Goal: Task Accomplishment & Management: Use online tool/utility

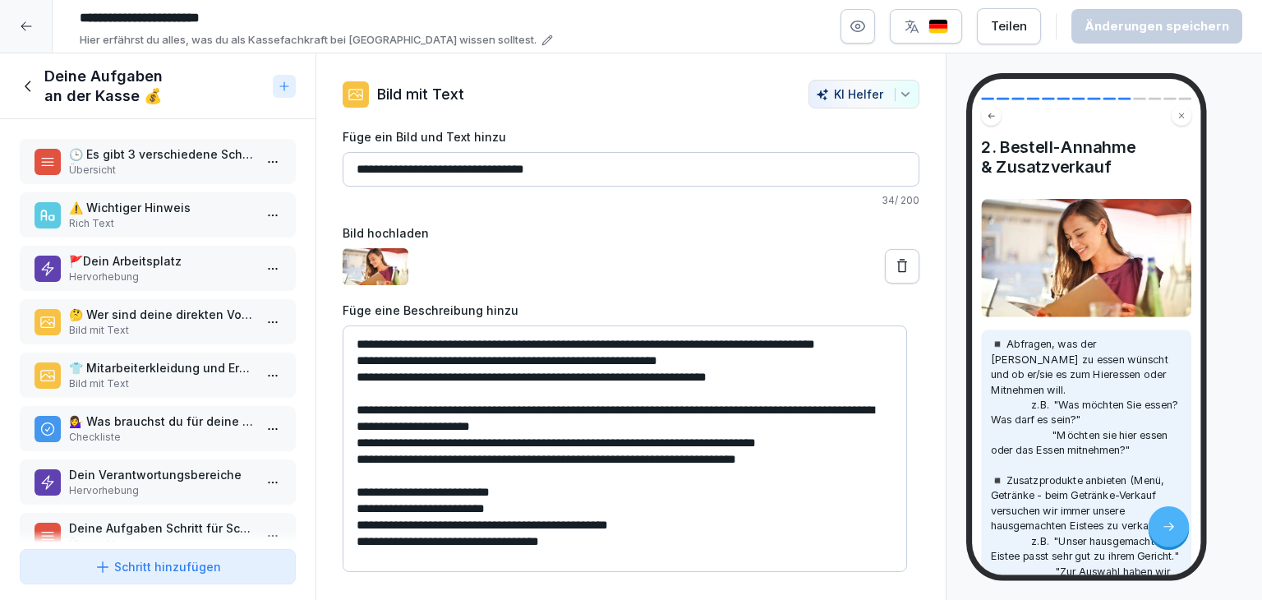
scroll to position [37, 0]
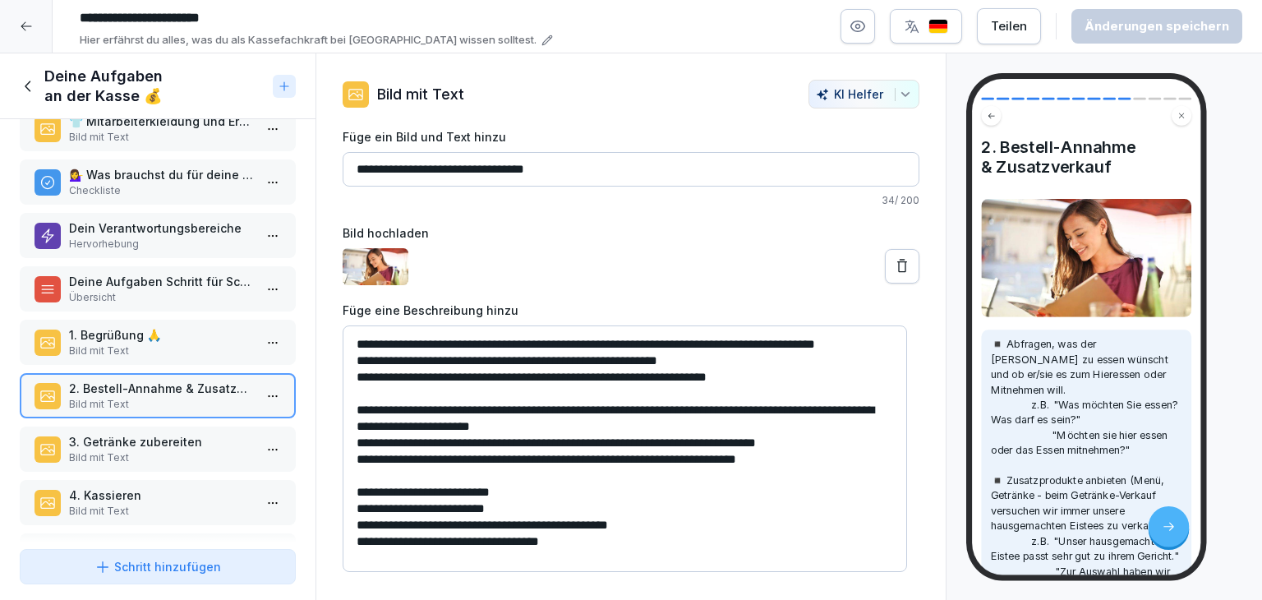
click at [209, 433] on p "3. Getränke zubereiten" at bounding box center [161, 441] width 184 height 17
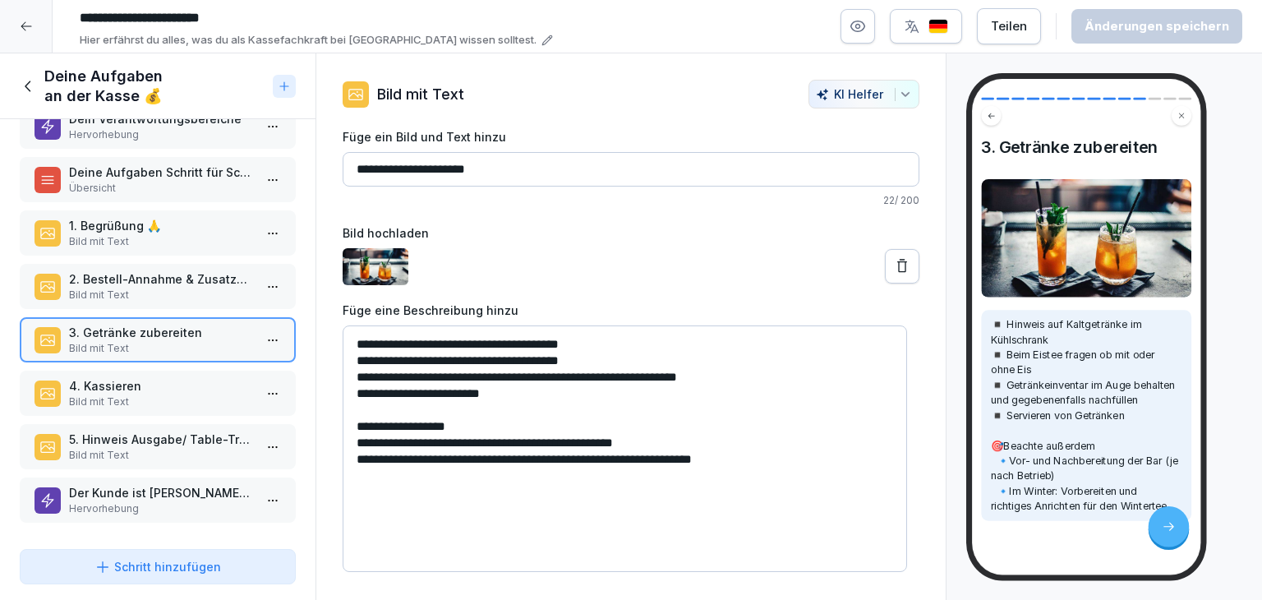
scroll to position [358, 0]
click at [93, 394] on p "Bild mit Text" at bounding box center [161, 401] width 184 height 15
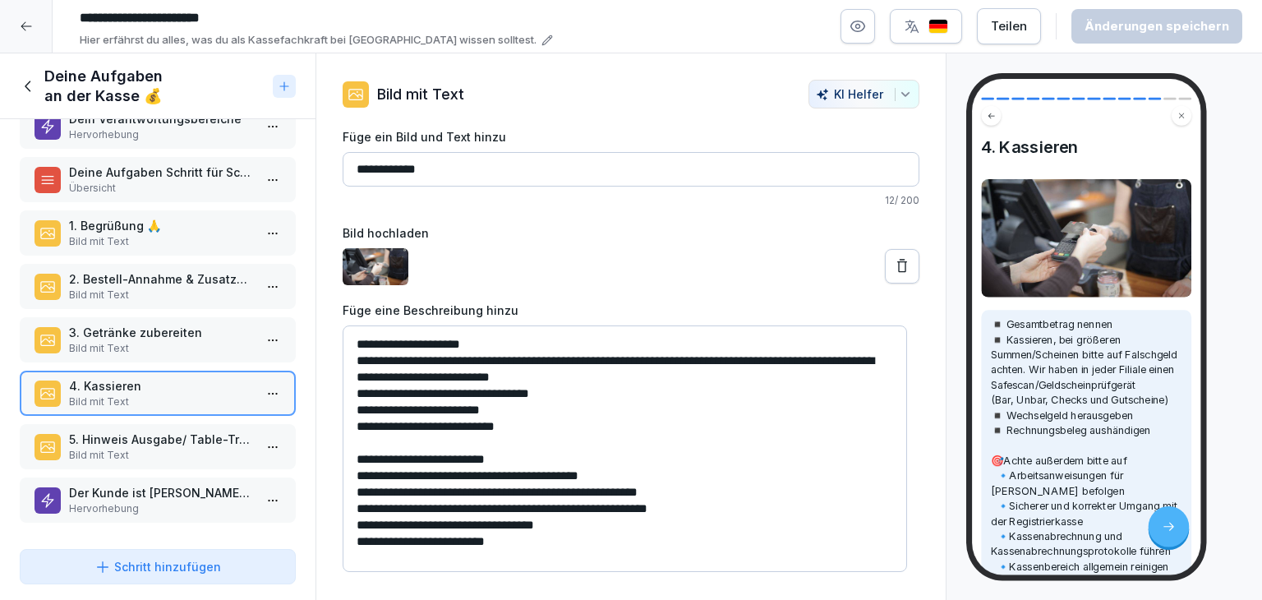
click at [86, 448] on p "Bild mit Text" at bounding box center [161, 455] width 184 height 15
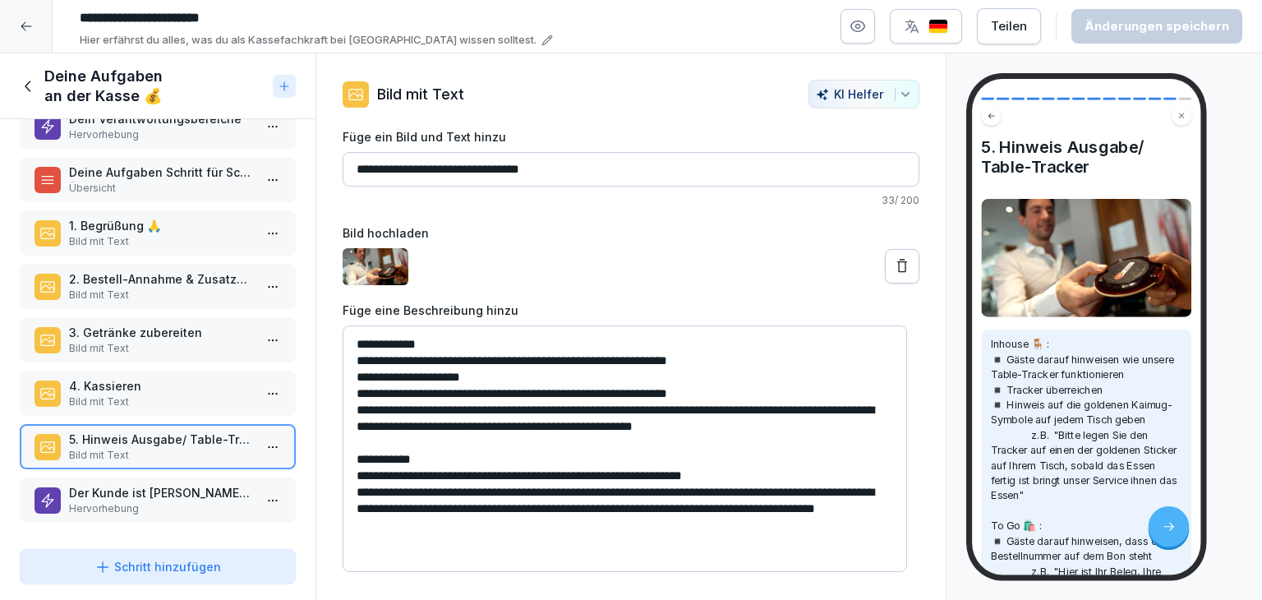
click at [121, 501] on p "Hervorhebung" at bounding box center [161, 508] width 184 height 15
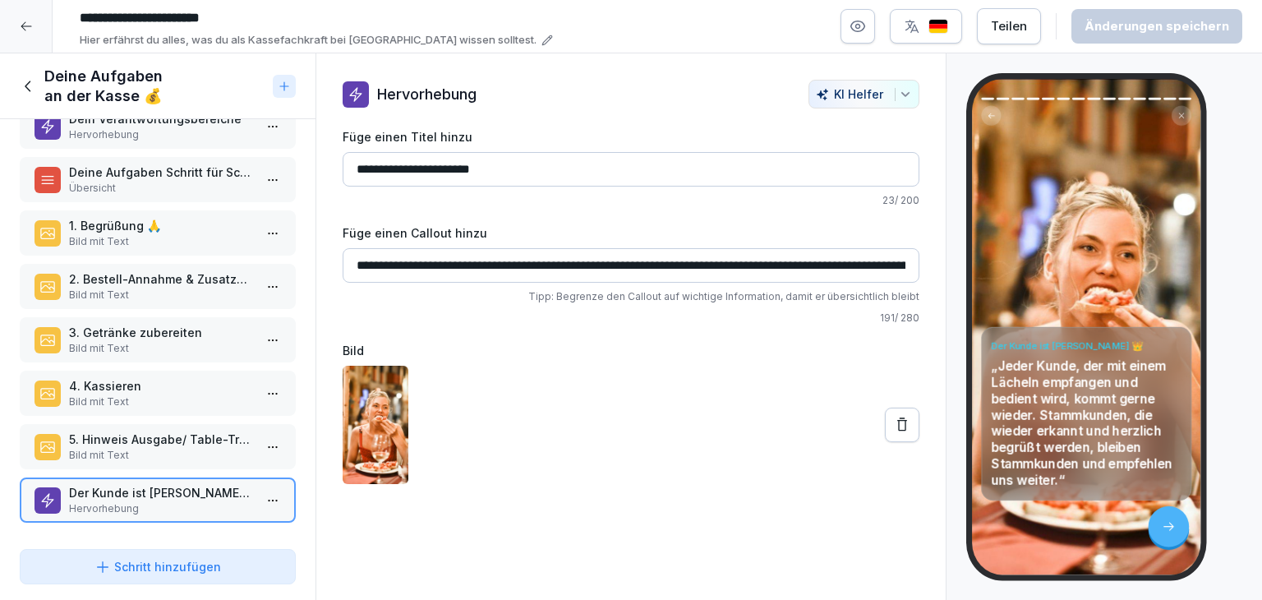
click at [32, 90] on icon at bounding box center [29, 86] width 18 height 18
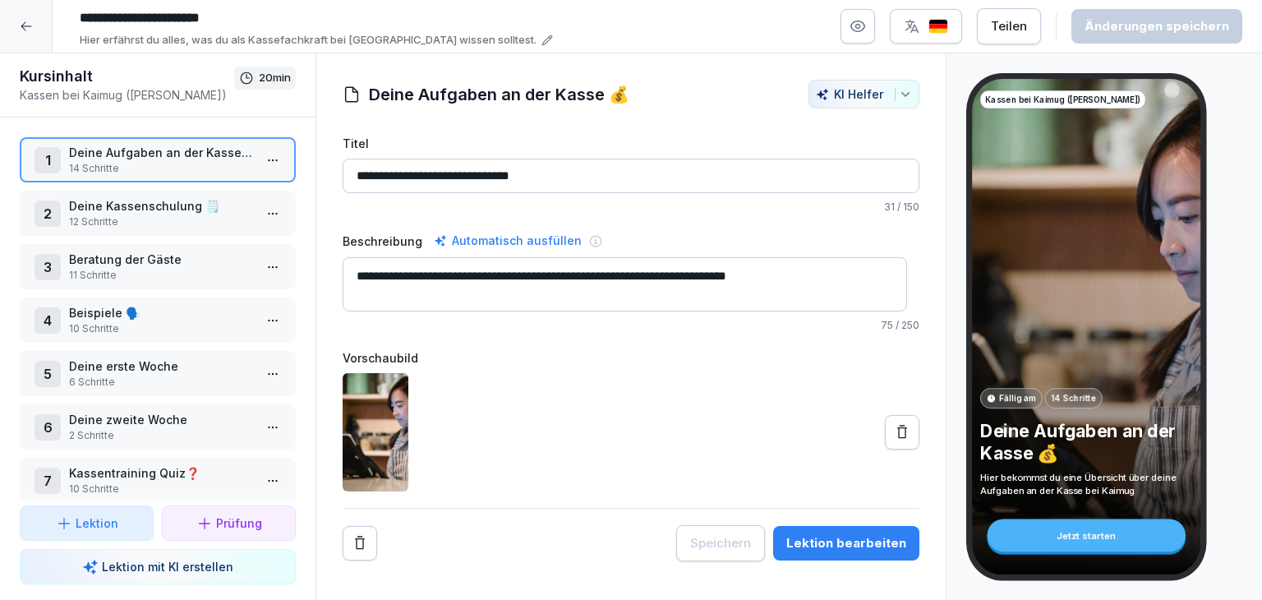
click at [266, 213] on html "**********" at bounding box center [631, 300] width 1262 height 600
click at [250, 244] on div "Schritte bearbeiten" at bounding box center [199, 244] width 126 height 17
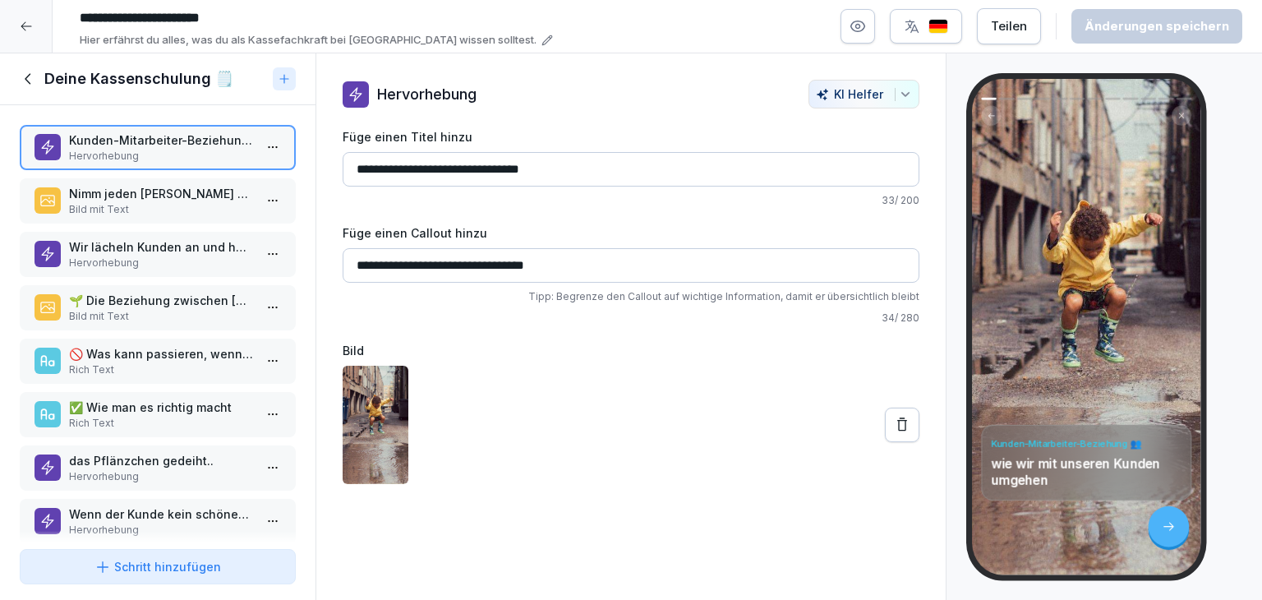
click at [182, 198] on p "Nimm jeden [PERSON_NAME] wahr, der KAIMUG betritt❗" at bounding box center [161, 193] width 184 height 17
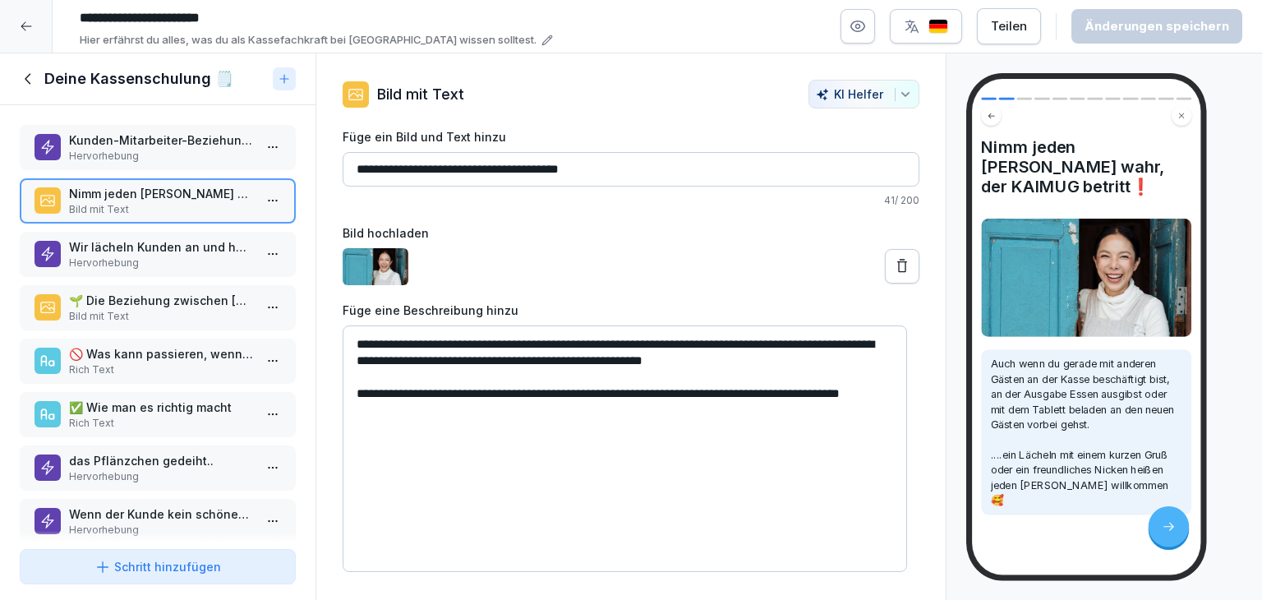
click at [241, 254] on div "Wir lächeln Kunden an und halten Blickkontakt😃 Hervorhebung" at bounding box center [157, 254] width 246 height 32
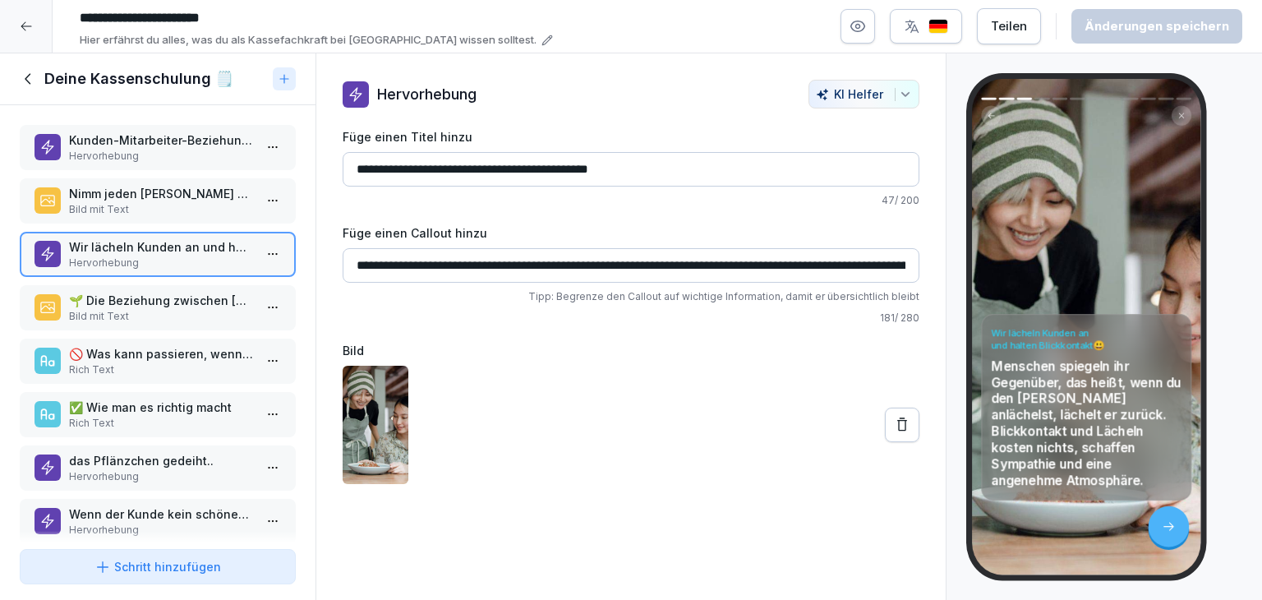
click at [159, 309] on p "Bild mit Text" at bounding box center [161, 316] width 184 height 15
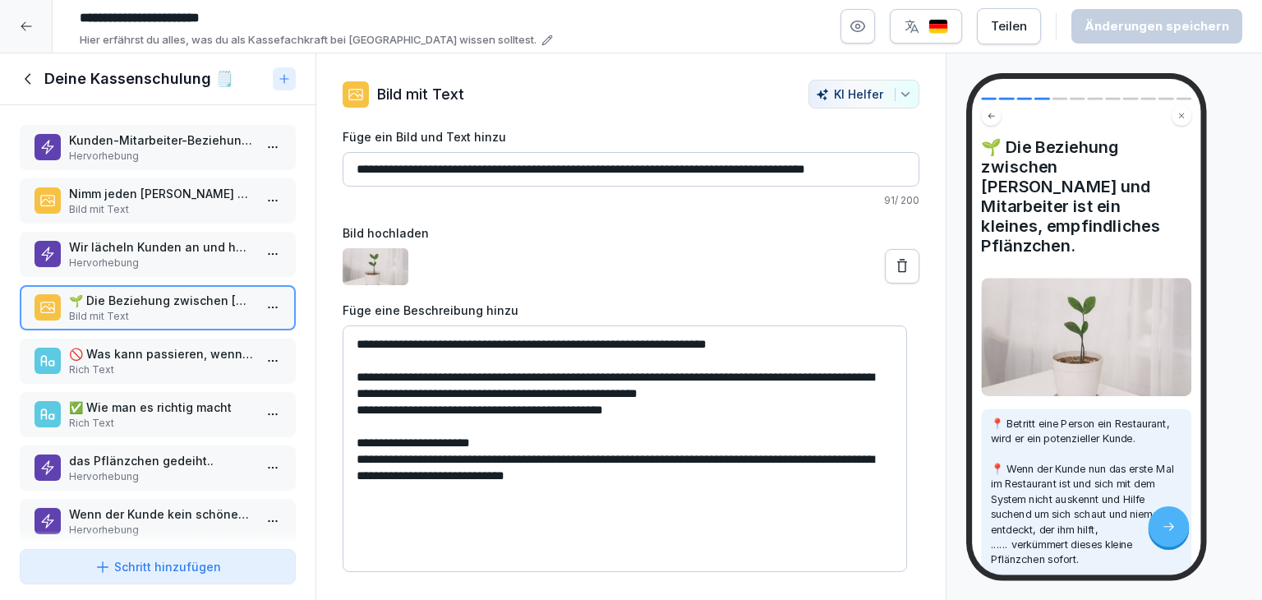
click at [181, 366] on p "Rich Text" at bounding box center [161, 369] width 184 height 15
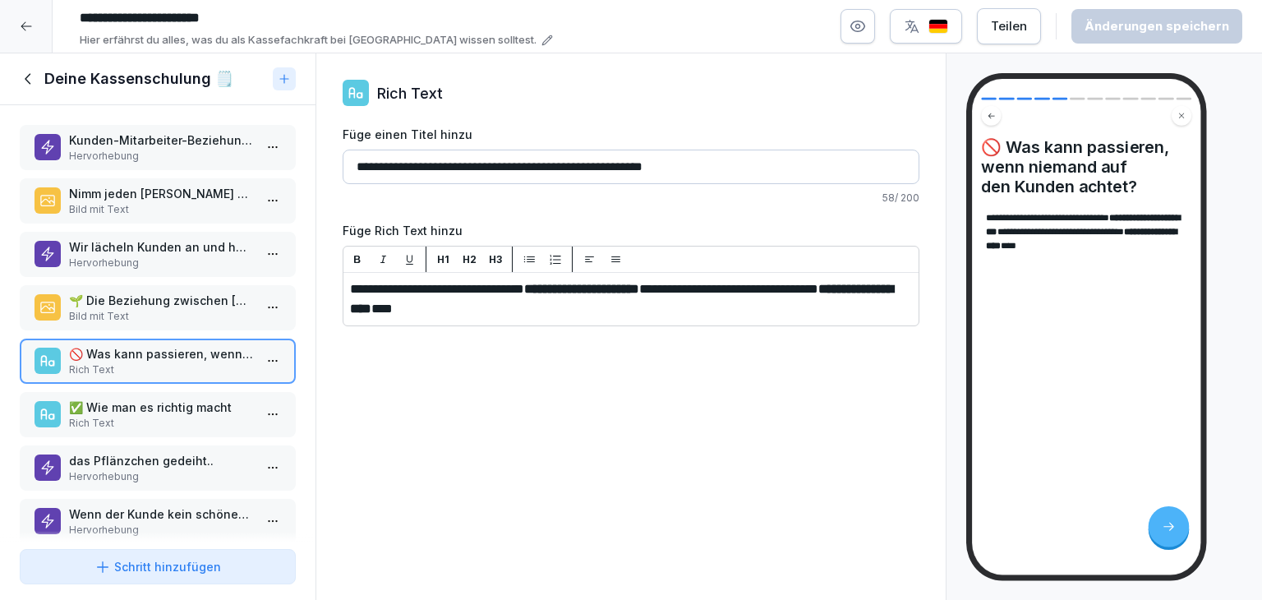
click at [176, 416] on p "Rich Text" at bounding box center [161, 423] width 184 height 15
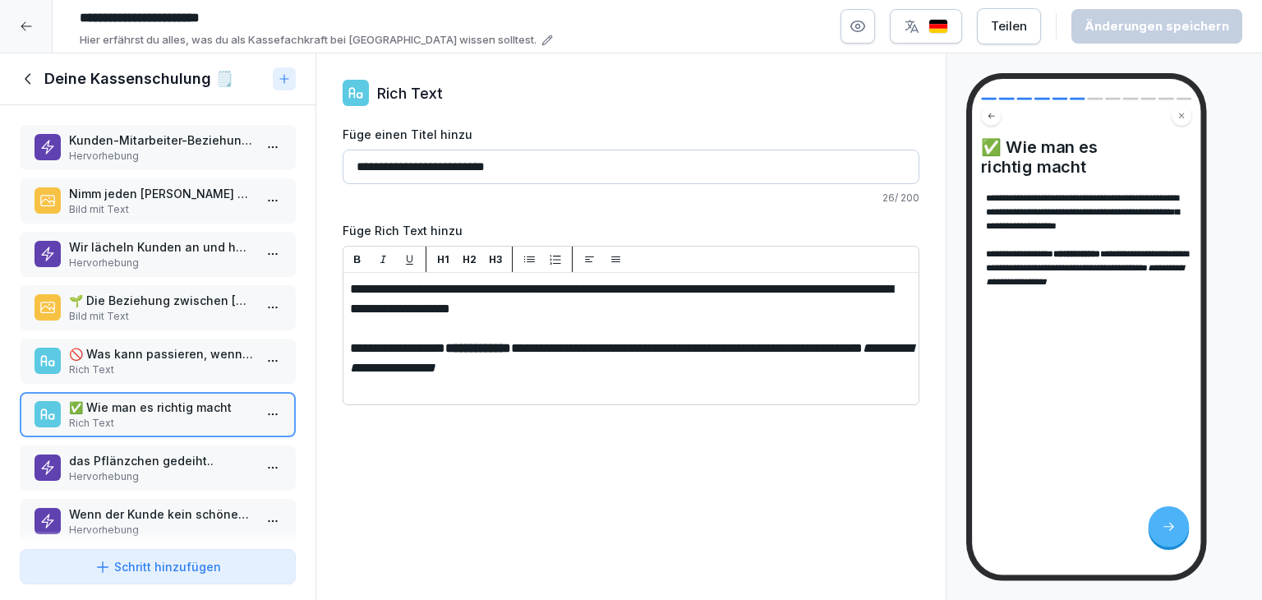
click at [154, 469] on p "Hervorhebung" at bounding box center [161, 476] width 184 height 15
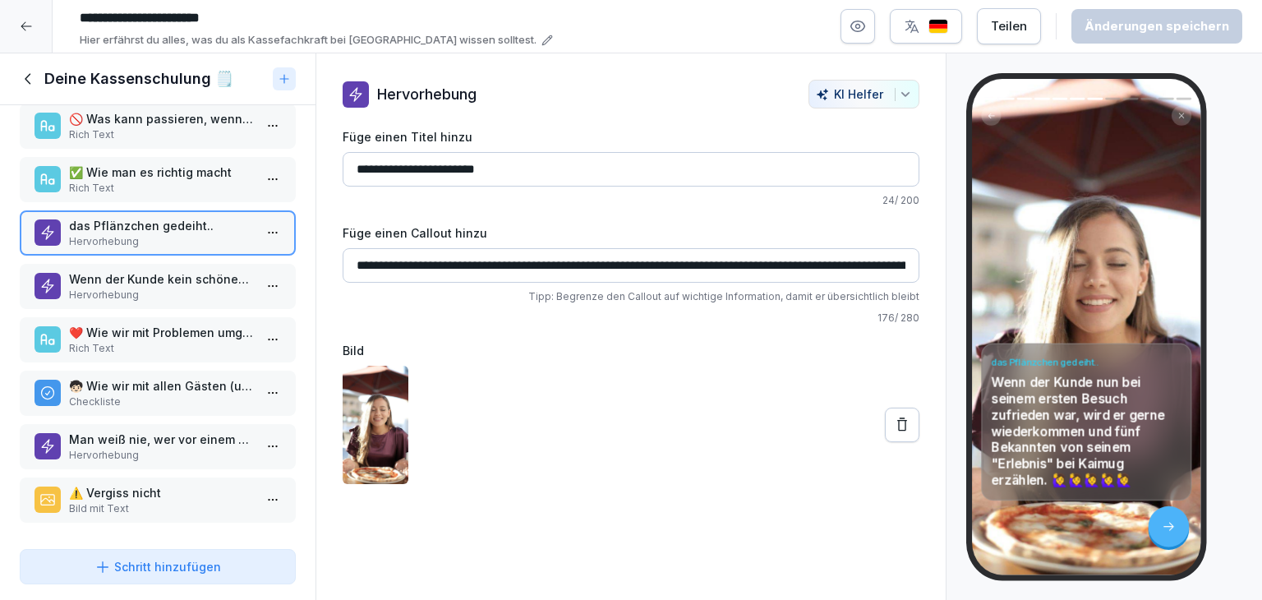
scroll to position [238, 0]
click at [162, 287] on p "Hervorhebung" at bounding box center [161, 294] width 184 height 15
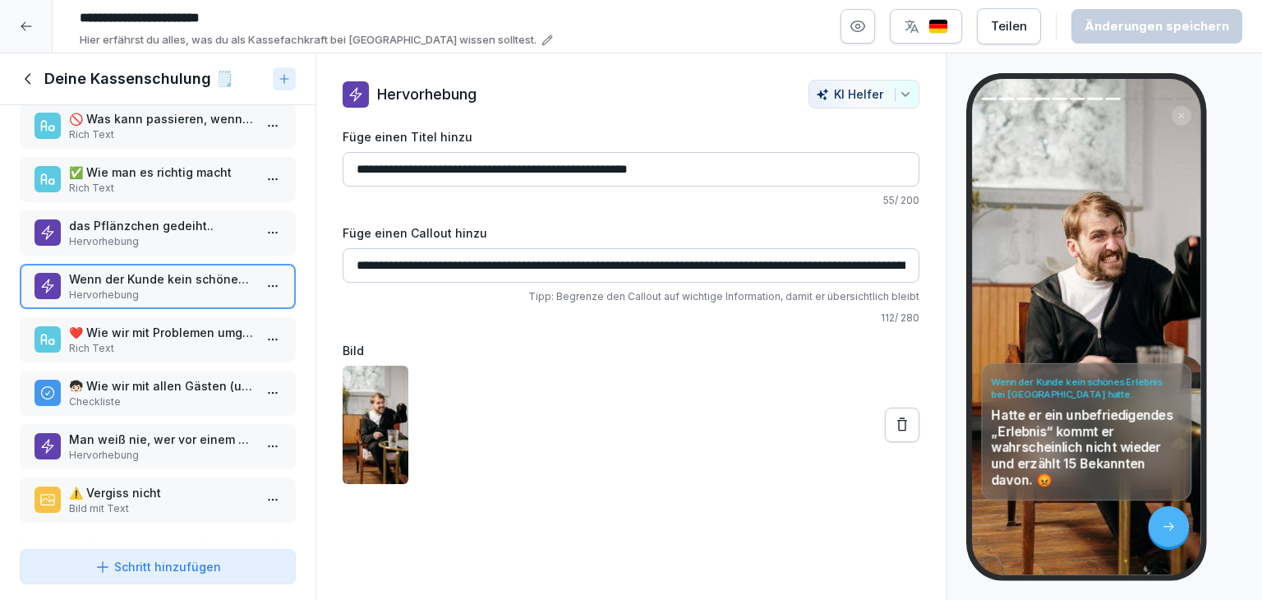
click at [174, 324] on p "❤️ Wie wir mit Problemen umgehen" at bounding box center [161, 332] width 184 height 17
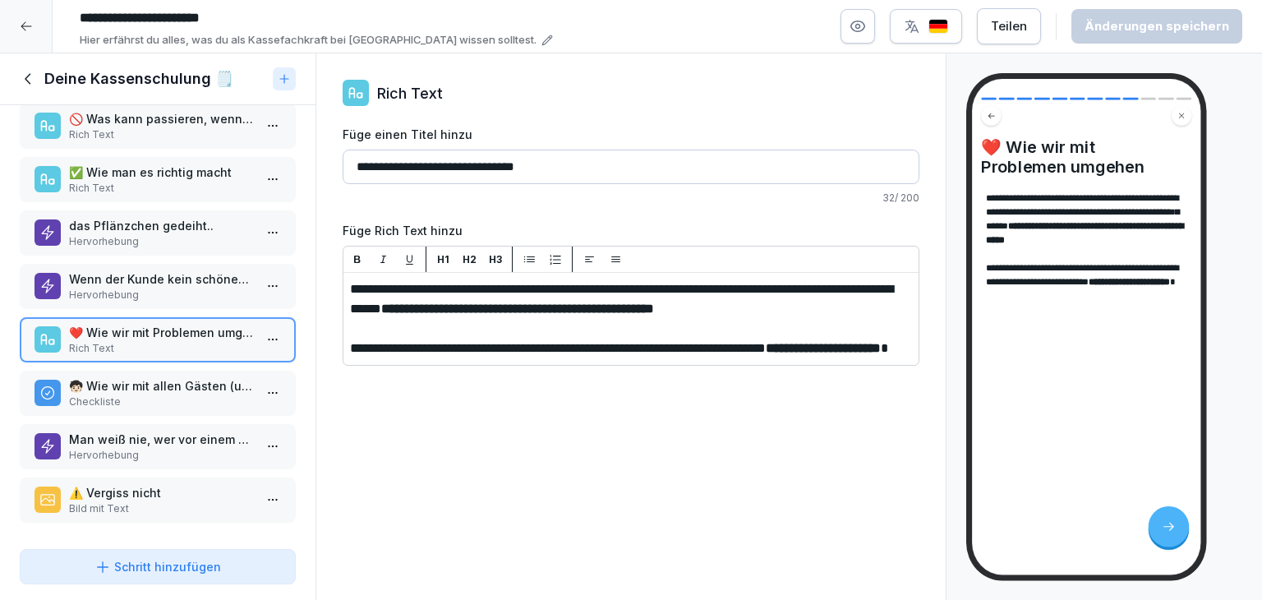
click at [191, 394] on p "Checkliste" at bounding box center [161, 401] width 184 height 15
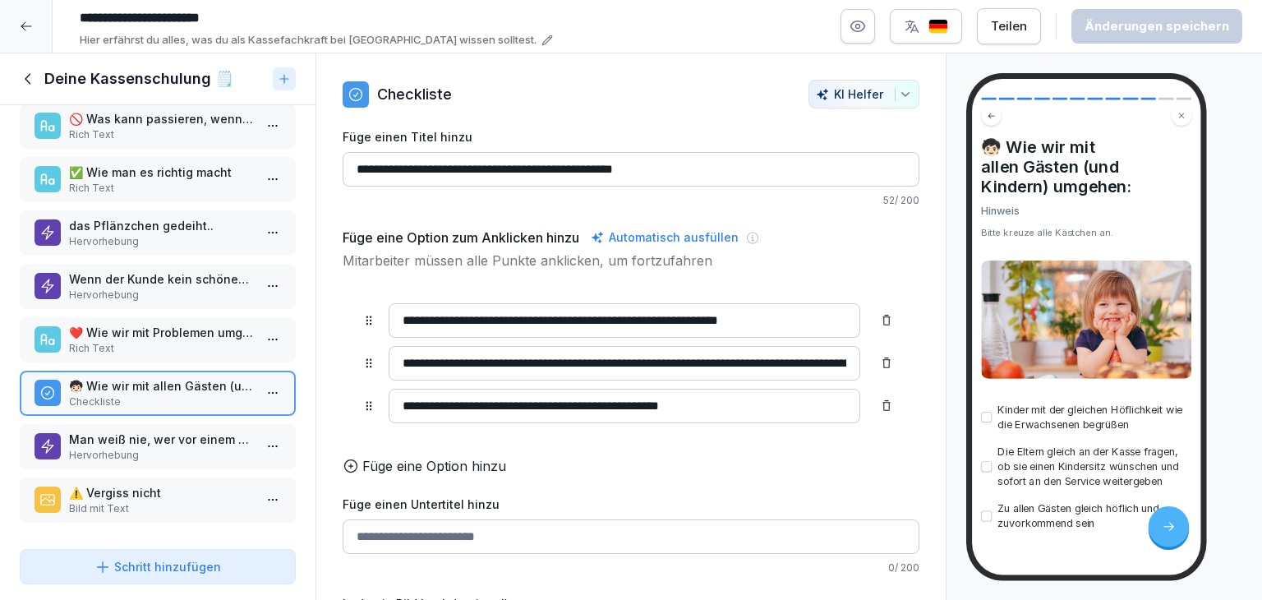
click at [186, 430] on p "Man weiß nie, wer vor einem sitzt" at bounding box center [161, 438] width 184 height 17
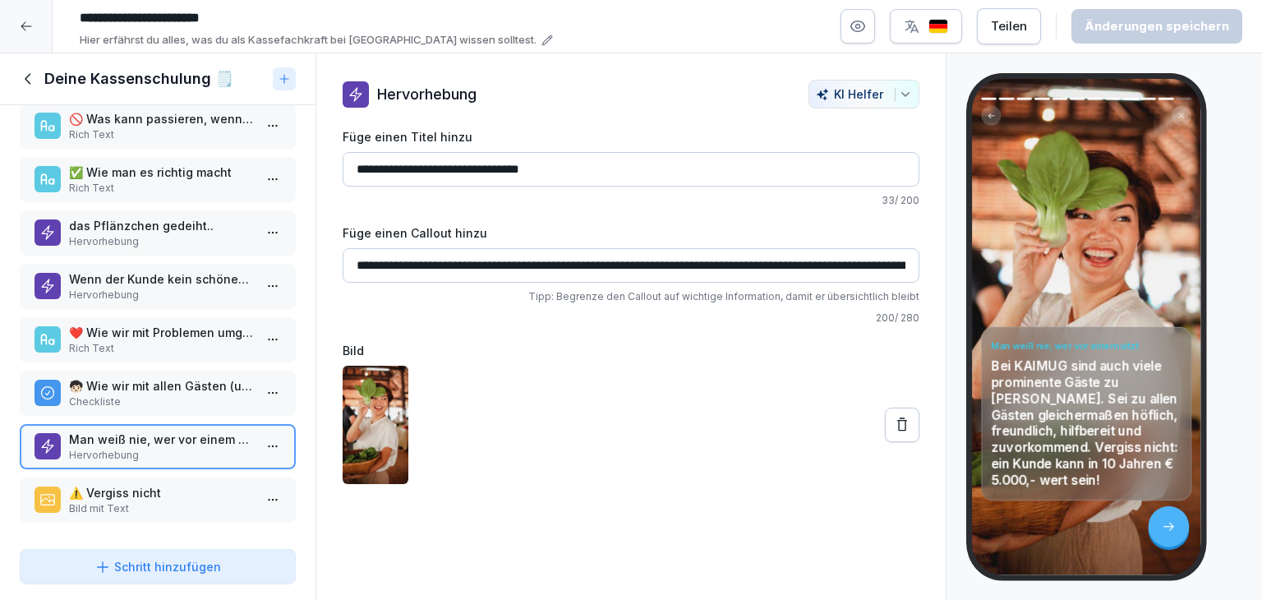
click at [175, 484] on p "⚠️ Vergiss nicht" at bounding box center [161, 492] width 184 height 17
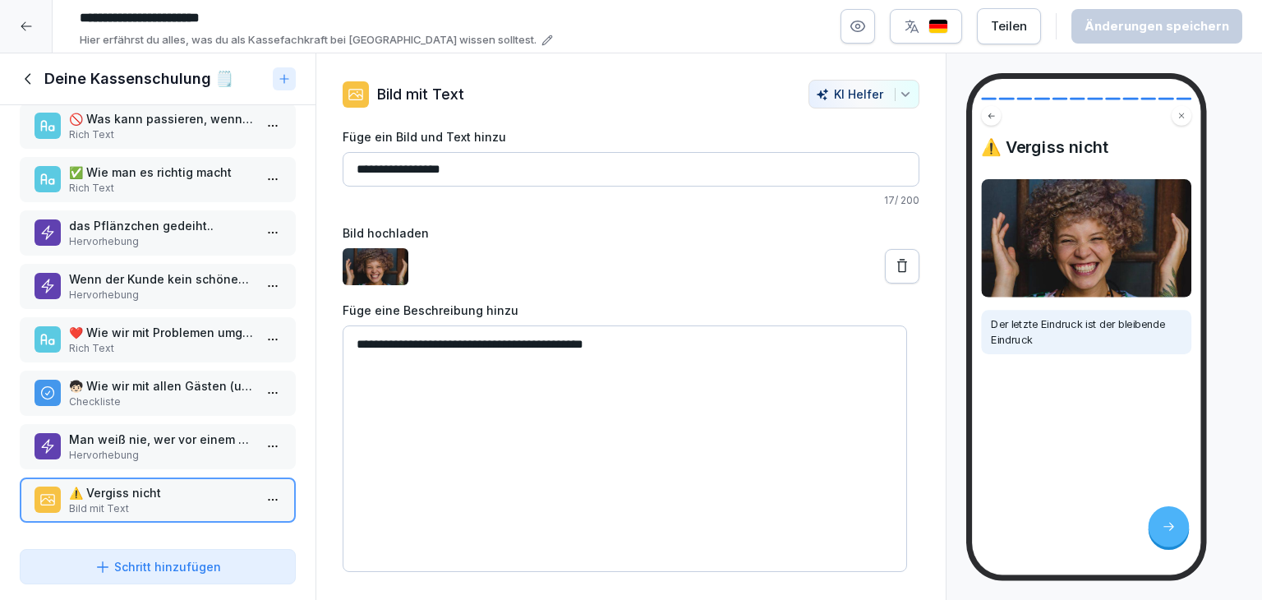
click at [25, 85] on icon at bounding box center [29, 79] width 18 height 18
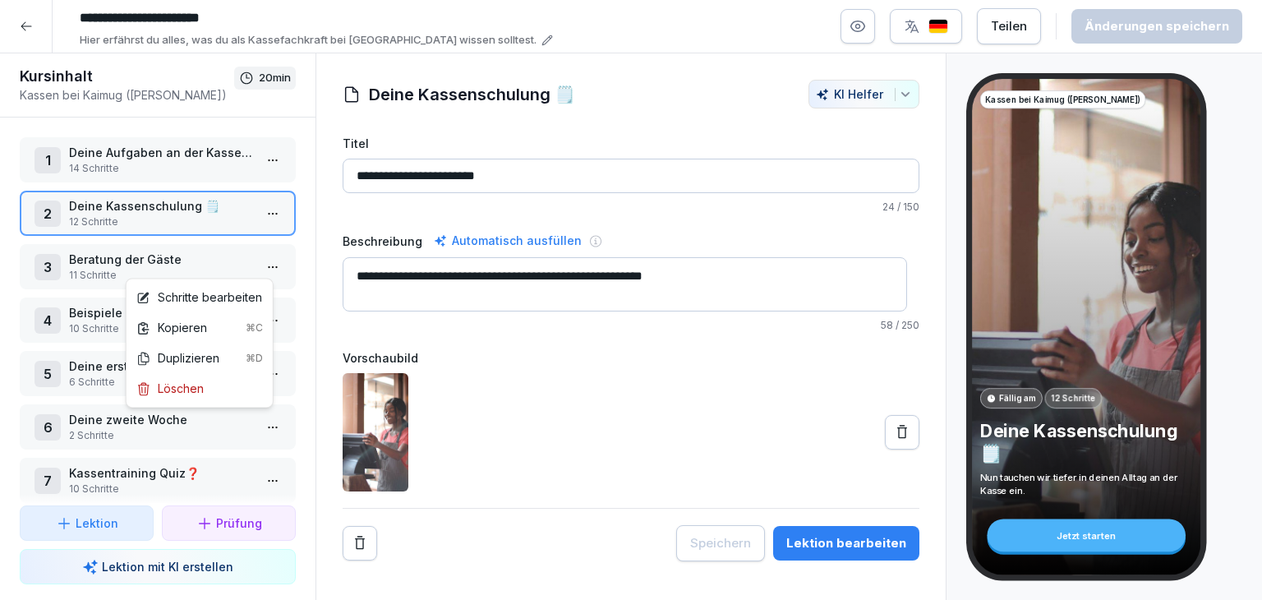
click at [265, 260] on html "**********" at bounding box center [631, 300] width 1262 height 600
click at [223, 299] on div "Schritte bearbeiten" at bounding box center [199, 296] width 126 height 17
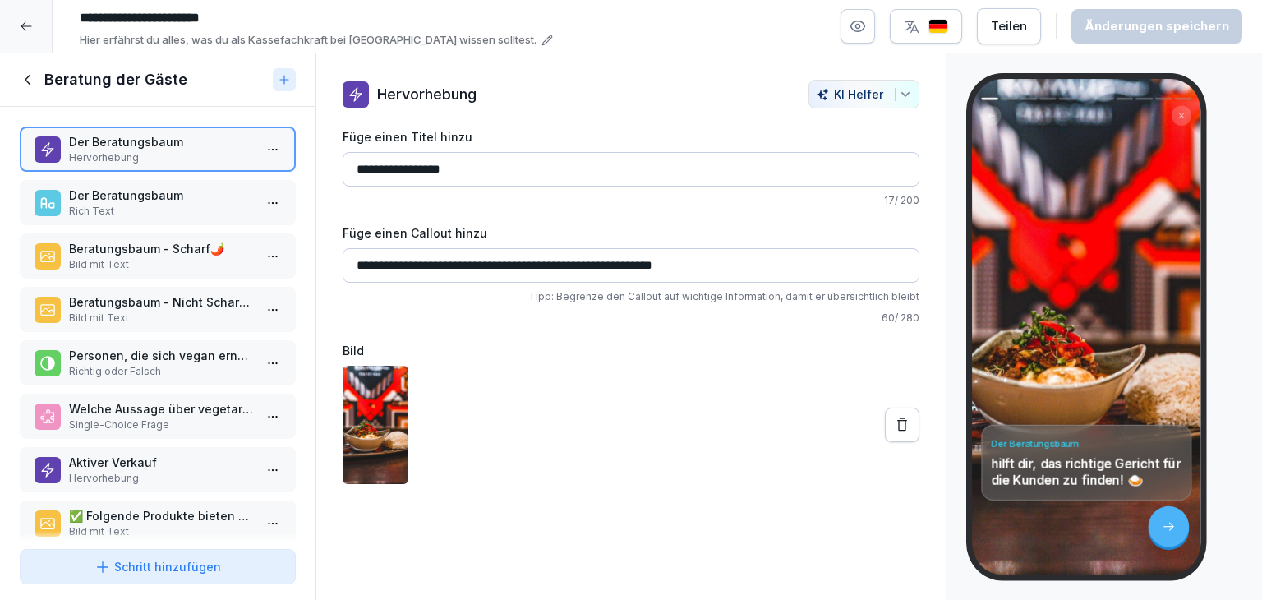
click at [236, 196] on p "Der Beratungsbaum" at bounding box center [161, 194] width 184 height 17
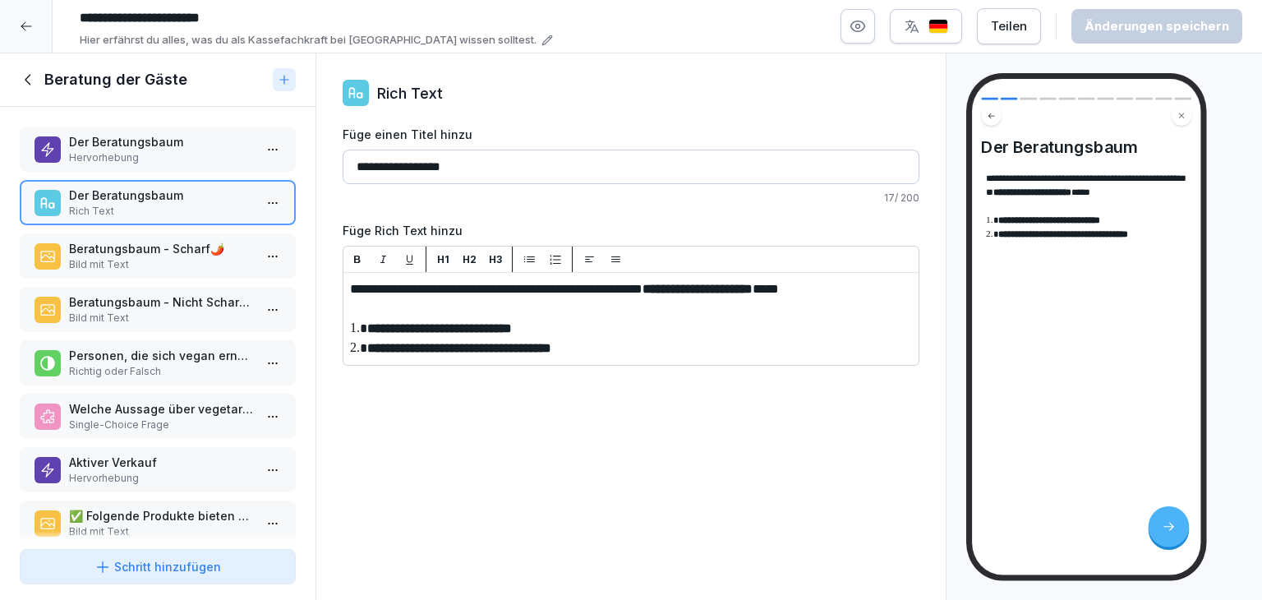
click at [223, 260] on p "Bild mit Text" at bounding box center [161, 264] width 184 height 15
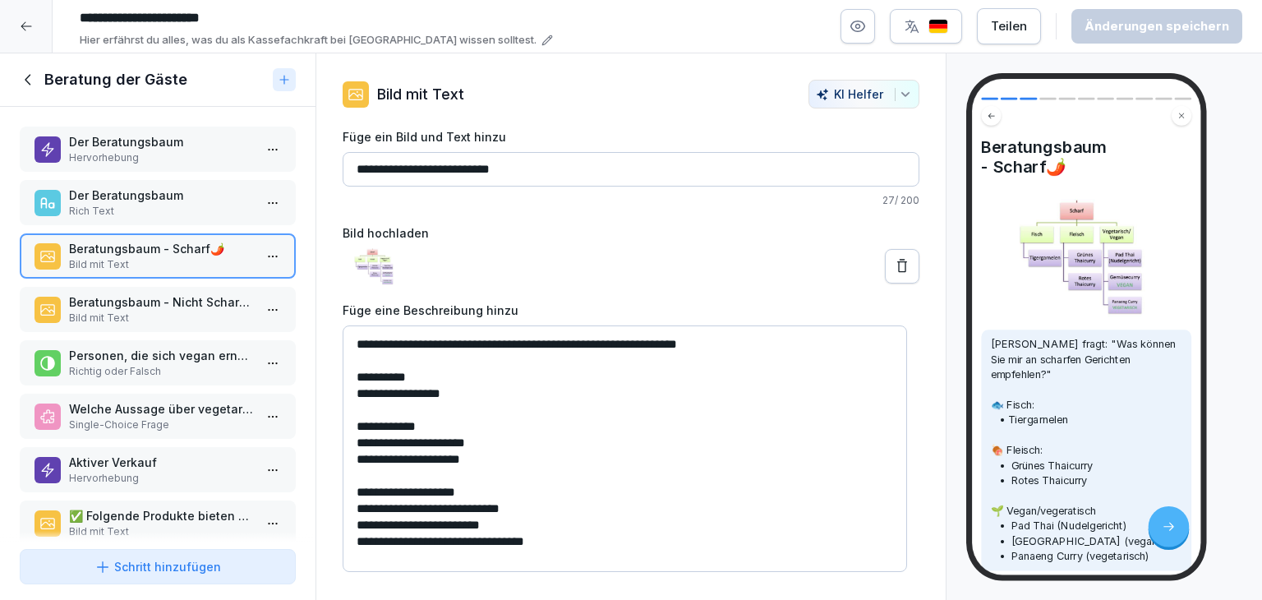
click at [145, 297] on p "Beratungsbaum - Nicht Scharf🫑" at bounding box center [161, 301] width 184 height 17
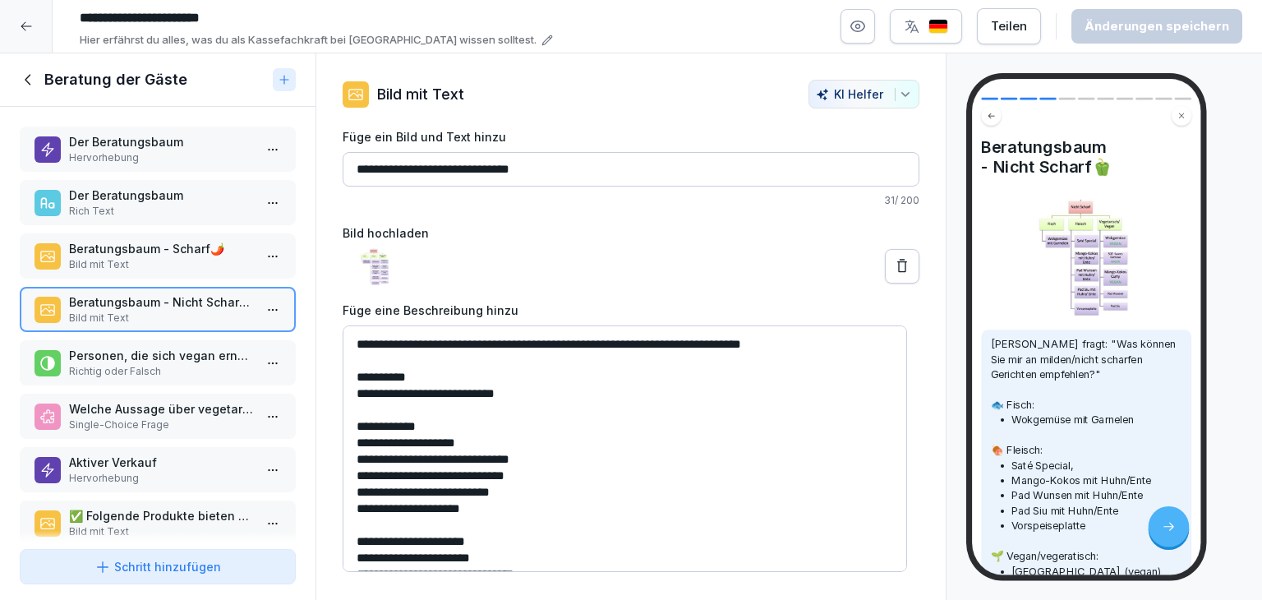
click at [159, 358] on p "Personen, die sich vegan ernähren, meiden alle tierische Produkte, einschließli…" at bounding box center [161, 355] width 184 height 17
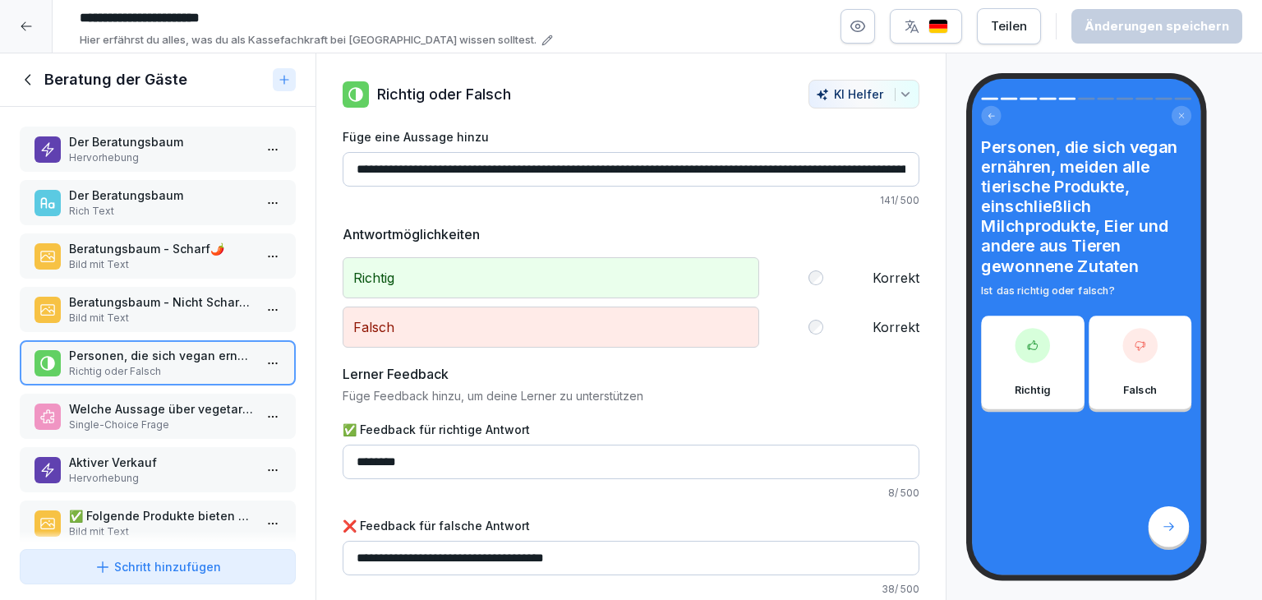
click at [130, 418] on p "Single-Choice Frage" at bounding box center [161, 424] width 184 height 15
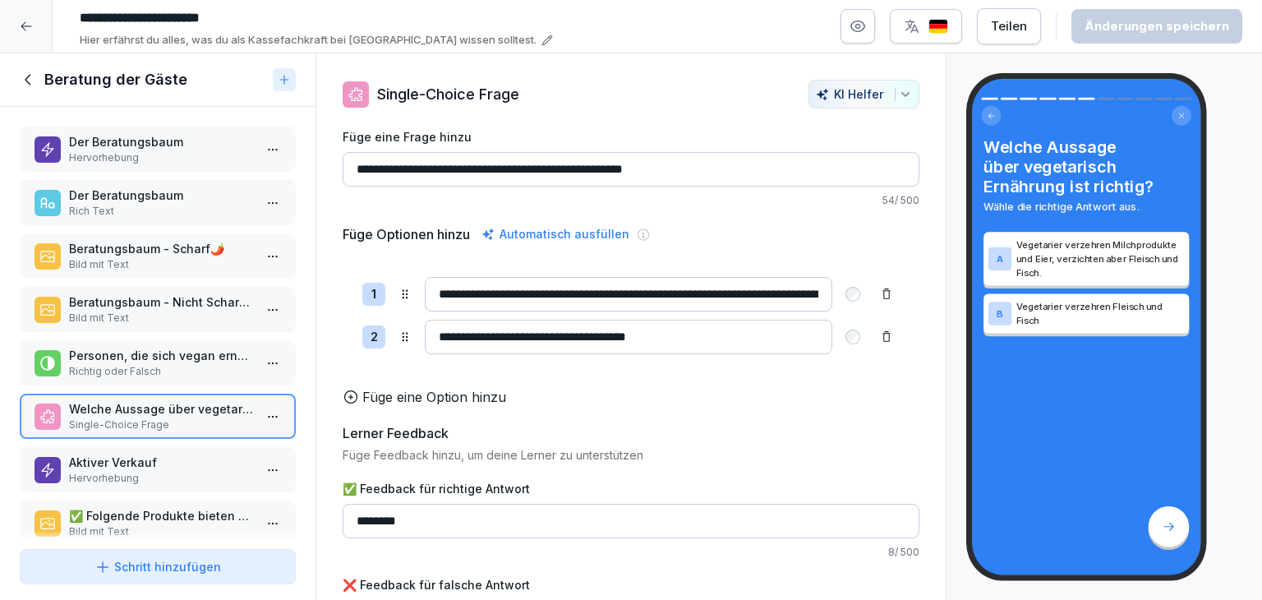
click at [158, 463] on p "Aktiver Verkauf" at bounding box center [161, 461] width 184 height 17
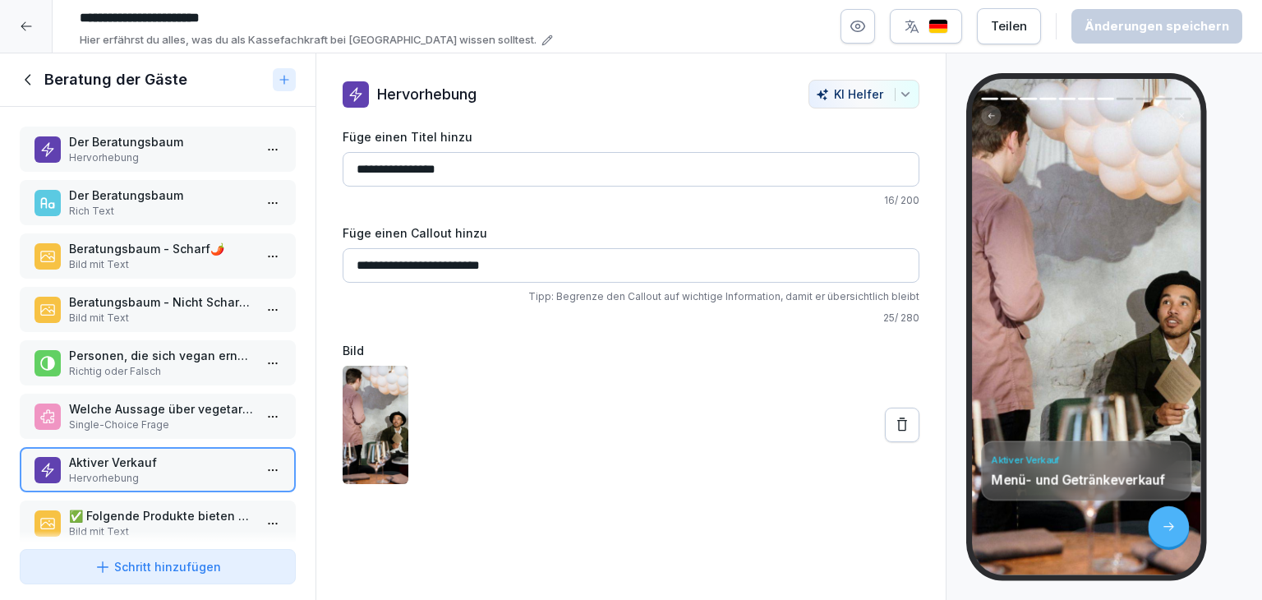
scroll to position [187, 0]
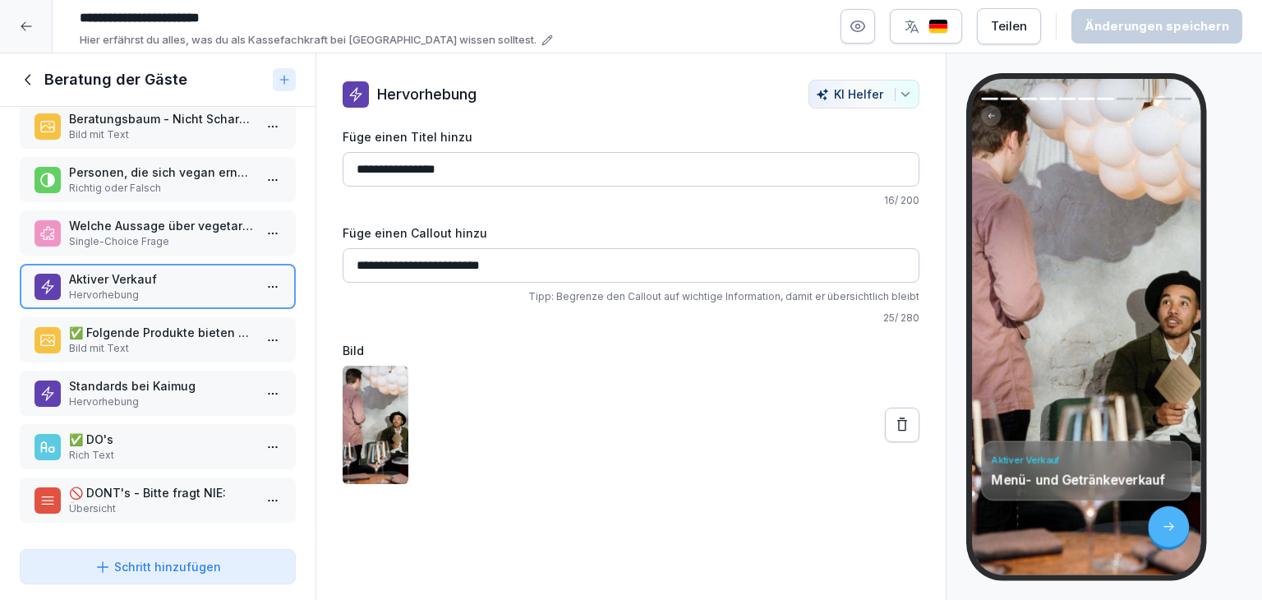
click at [182, 341] on p "Bild mit Text" at bounding box center [161, 348] width 184 height 15
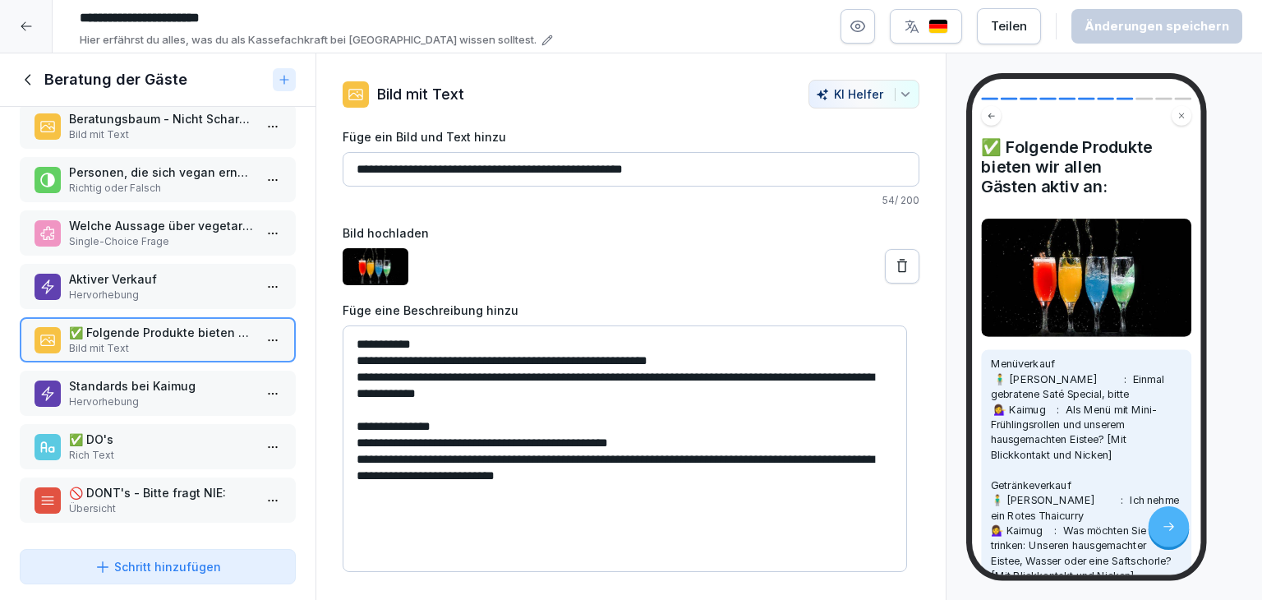
click at [183, 394] on p "Hervorhebung" at bounding box center [161, 401] width 184 height 15
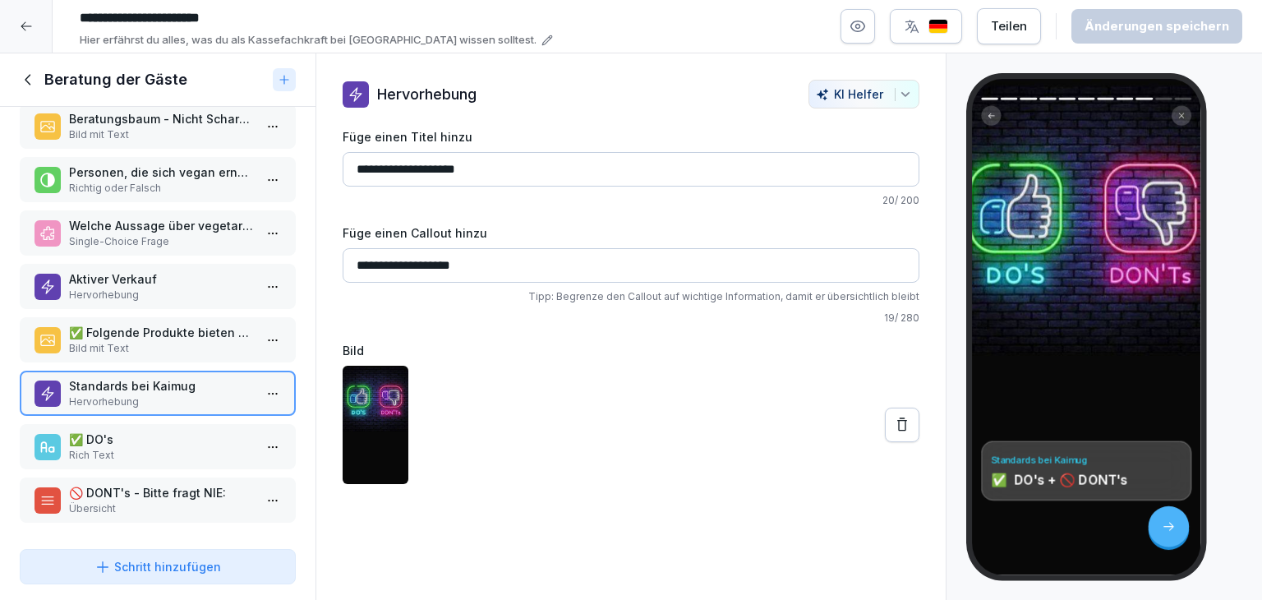
click at [154, 448] on p "Rich Text" at bounding box center [161, 455] width 184 height 15
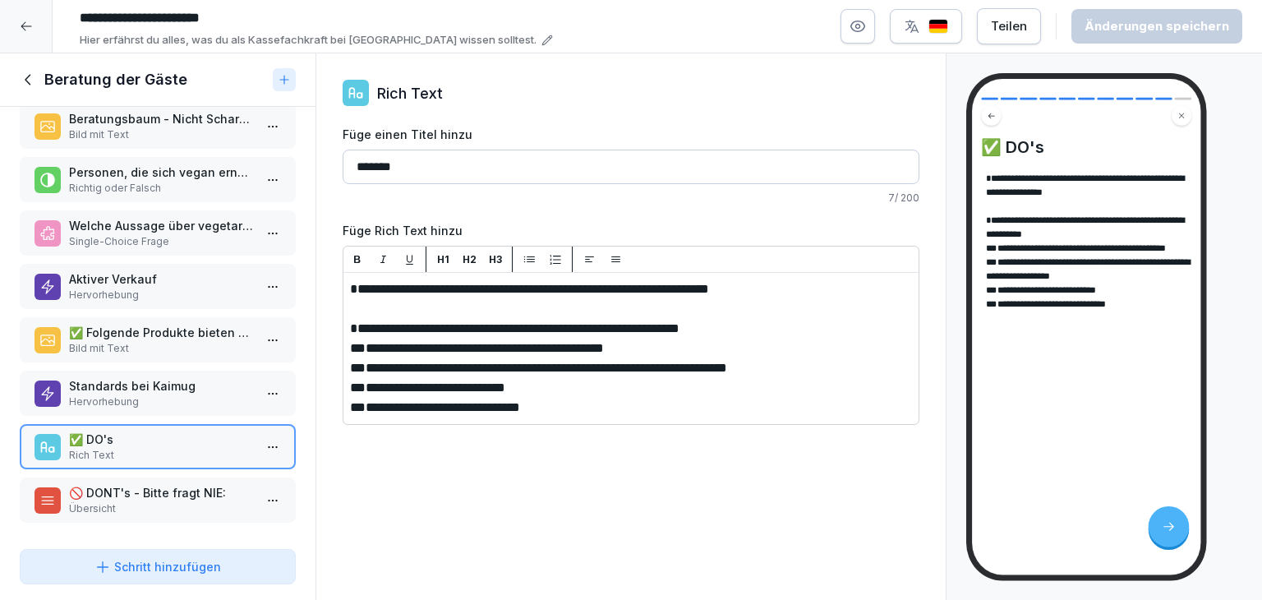
click at [108, 484] on p "🚫 DONT's - Bitte fragt NIE:" at bounding box center [161, 492] width 184 height 17
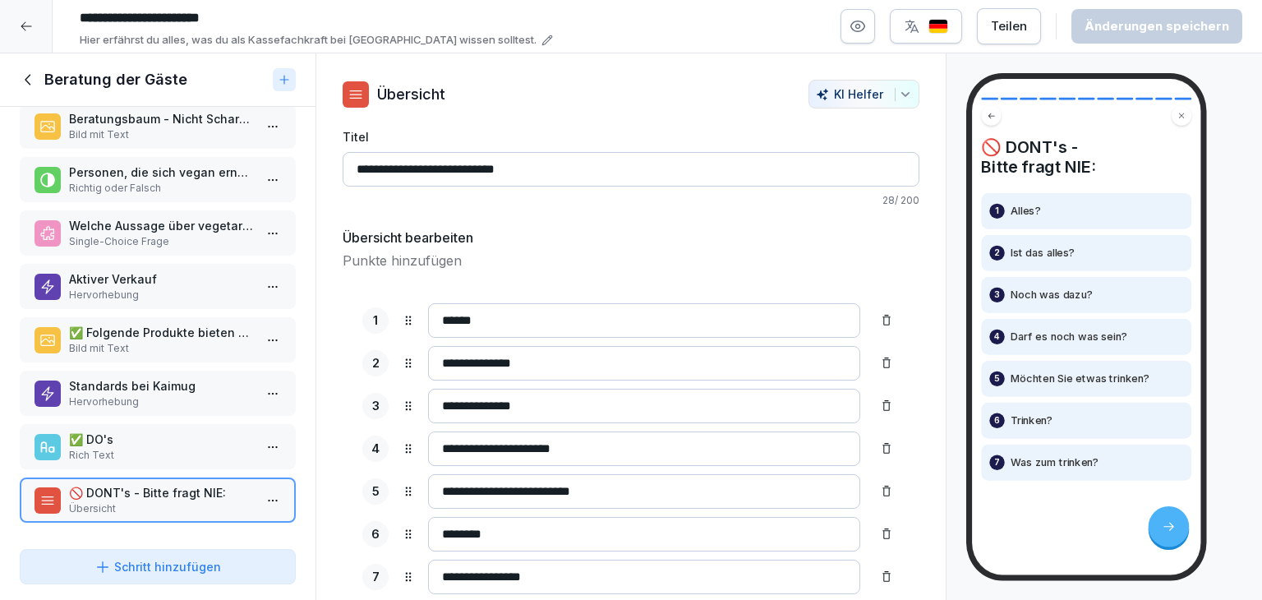
click at [90, 448] on p "Rich Text" at bounding box center [161, 455] width 184 height 15
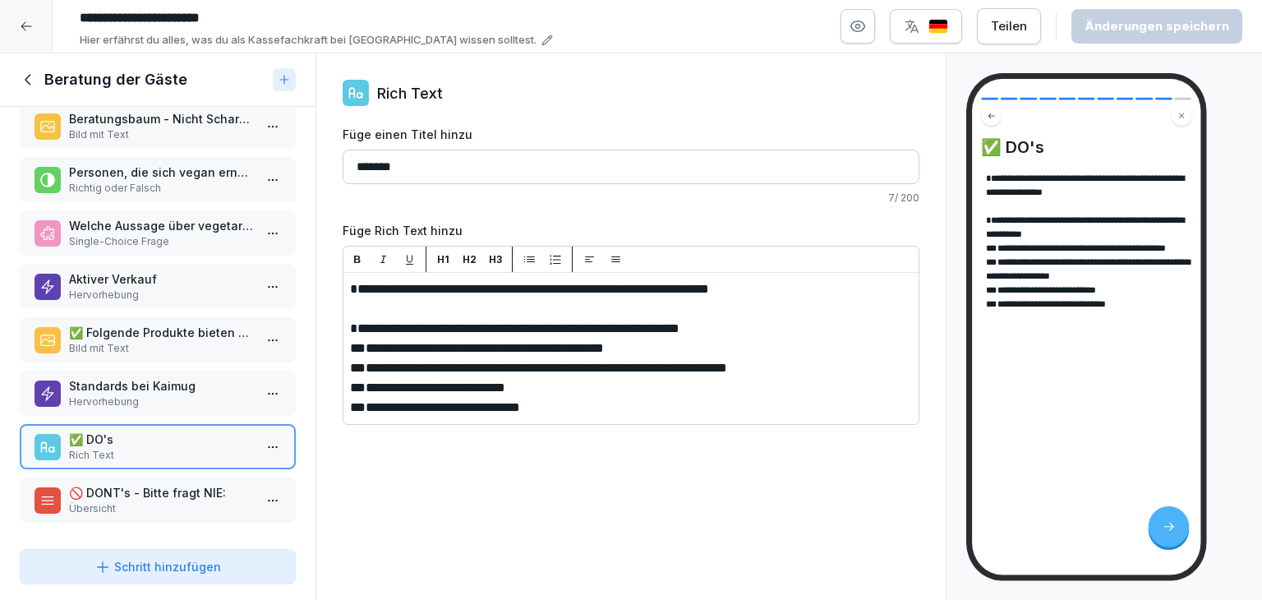
click at [99, 485] on p "🚫 DONT's - Bitte fragt NIE:" at bounding box center [161, 492] width 184 height 17
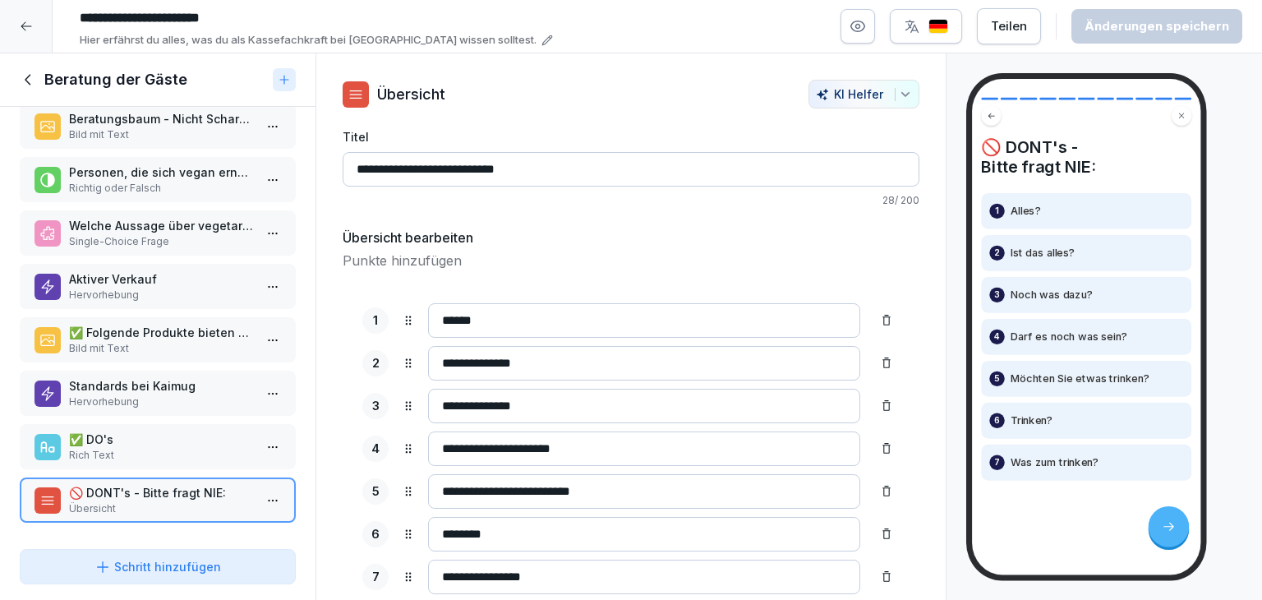
click at [28, 78] on icon at bounding box center [29, 80] width 18 height 18
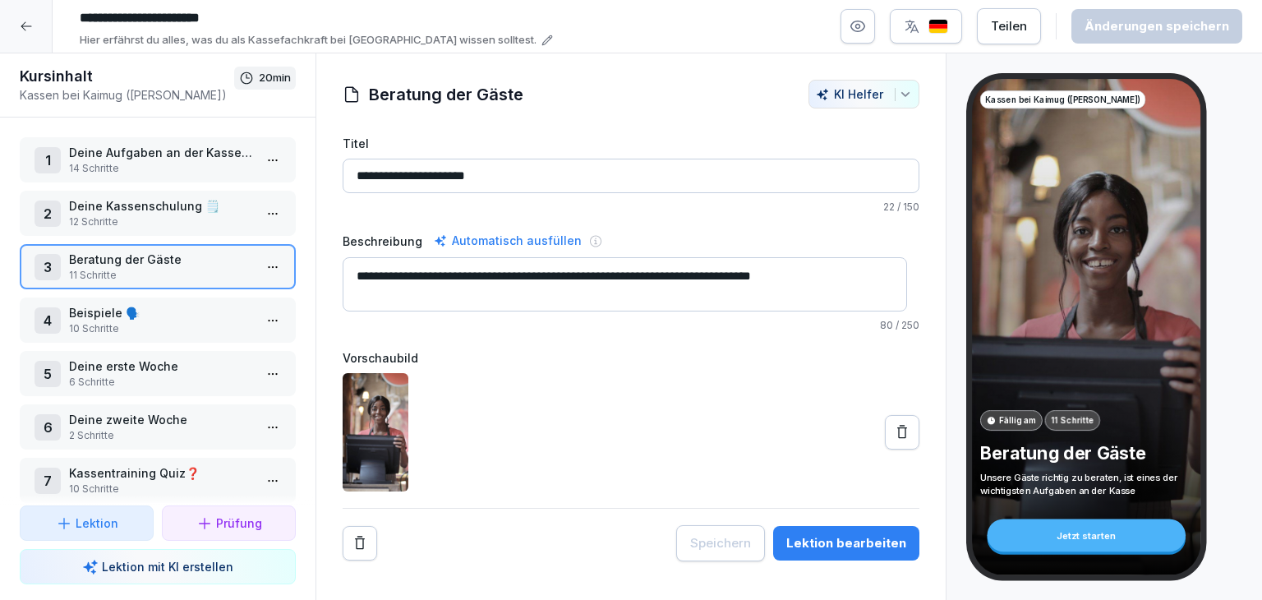
click at [200, 314] on p "Beispiele 🗣️" at bounding box center [161, 312] width 184 height 17
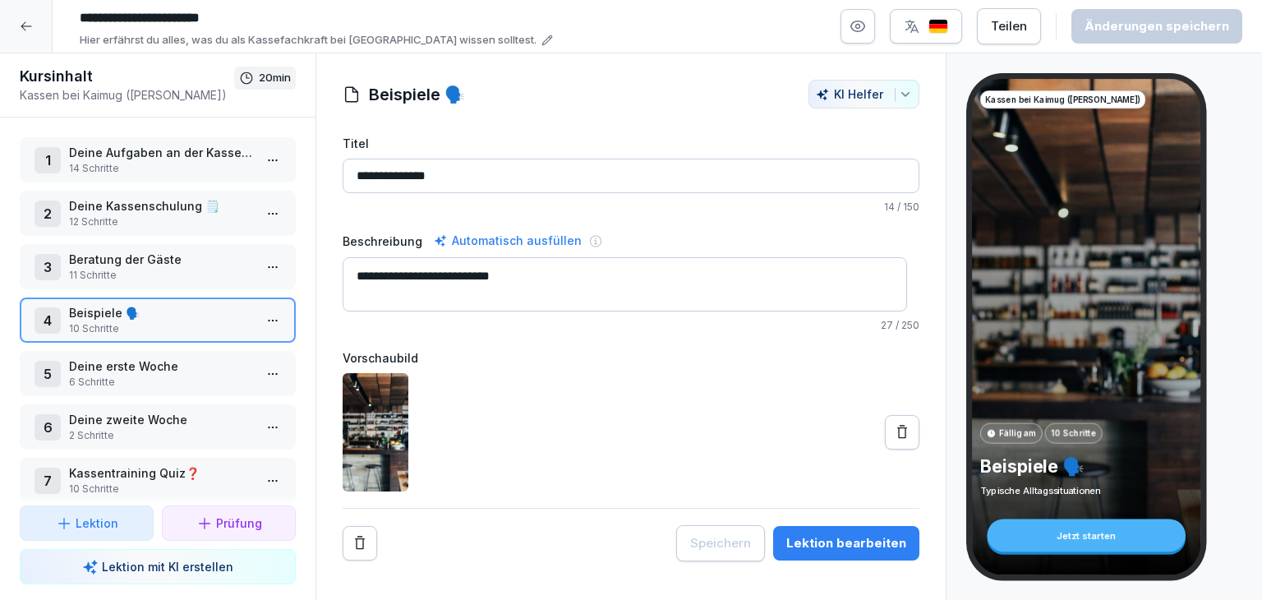
click at [137, 365] on p "Deine erste Woche" at bounding box center [161, 365] width 184 height 17
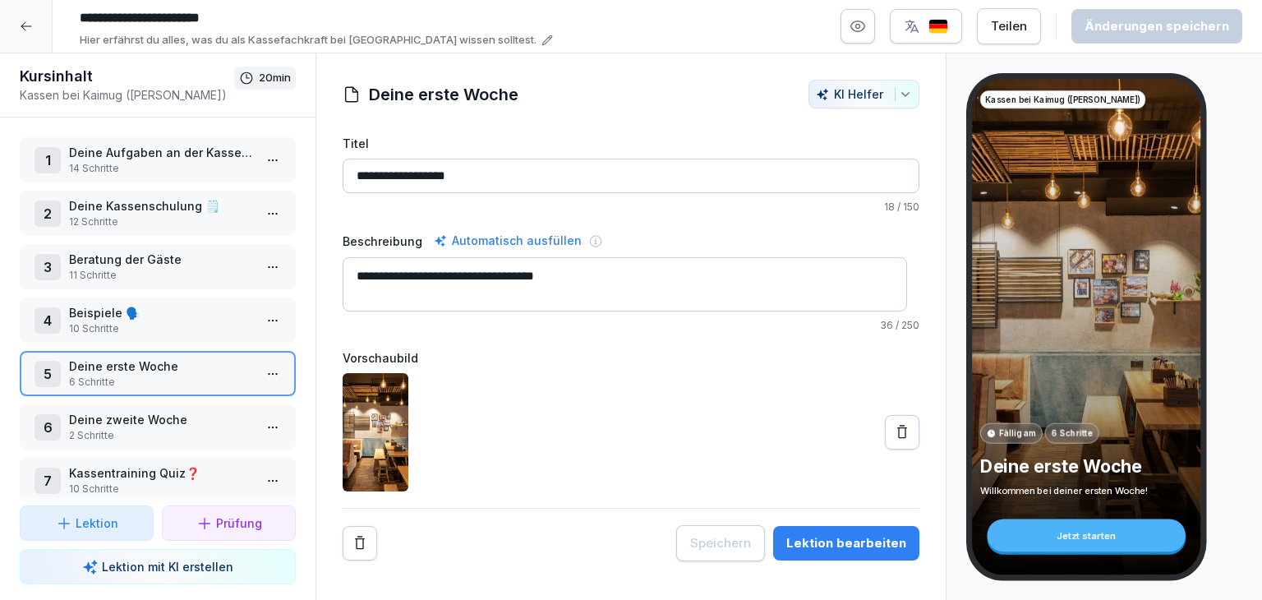
click at [130, 328] on p "10 Schritte" at bounding box center [161, 328] width 184 height 15
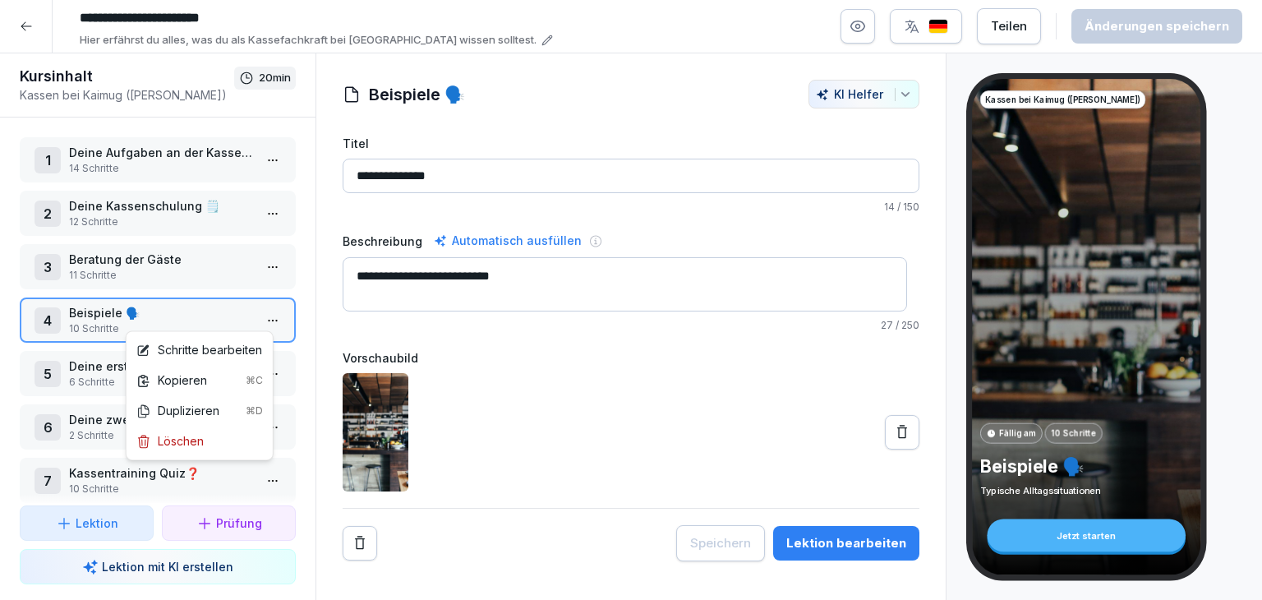
click at [266, 320] on html "**********" at bounding box center [631, 300] width 1262 height 600
click at [237, 348] on div "Schritte bearbeiten" at bounding box center [199, 349] width 126 height 17
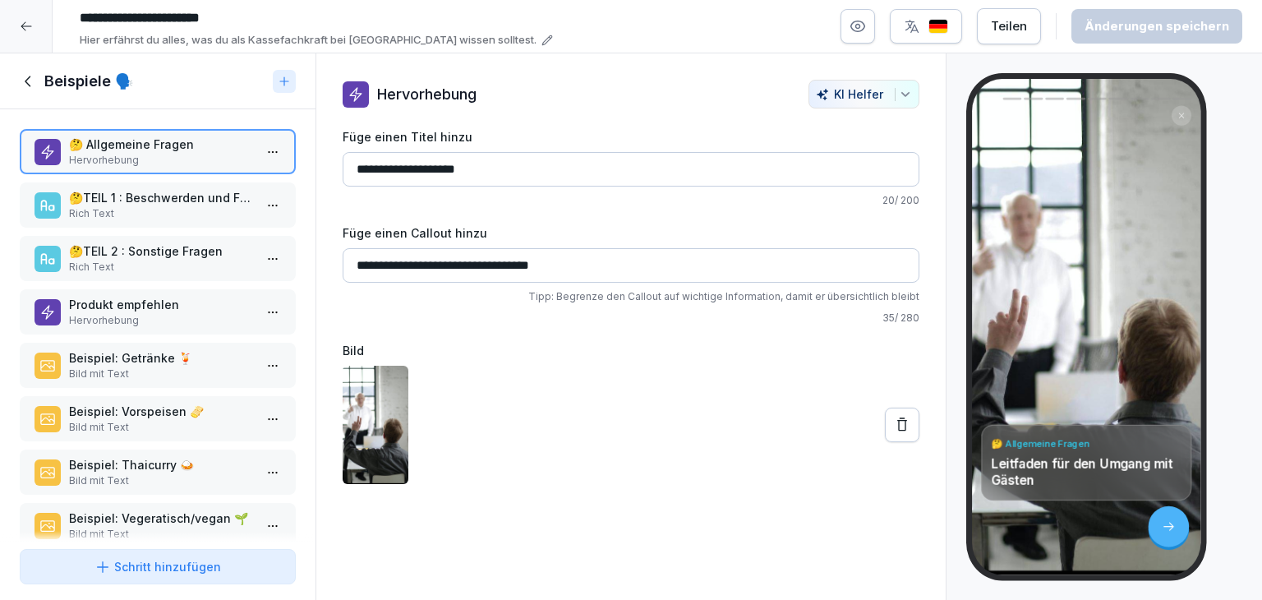
click at [148, 209] on p "Rich Text" at bounding box center [161, 213] width 184 height 15
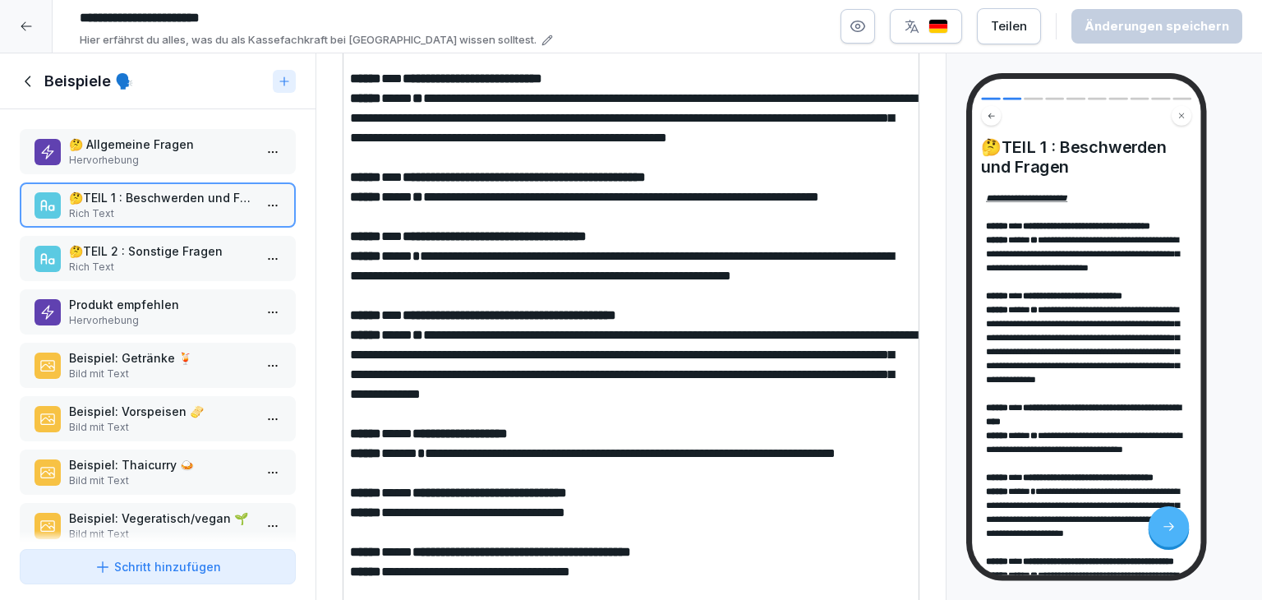
scroll to position [467, 0]
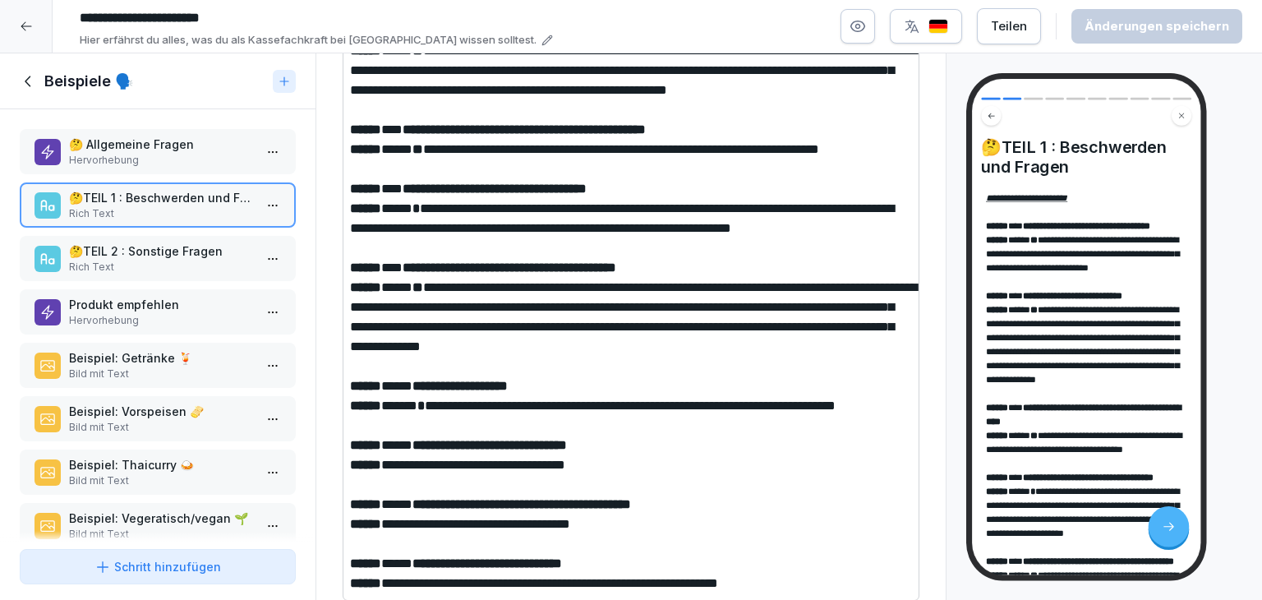
click at [108, 263] on p "Rich Text" at bounding box center [161, 267] width 184 height 15
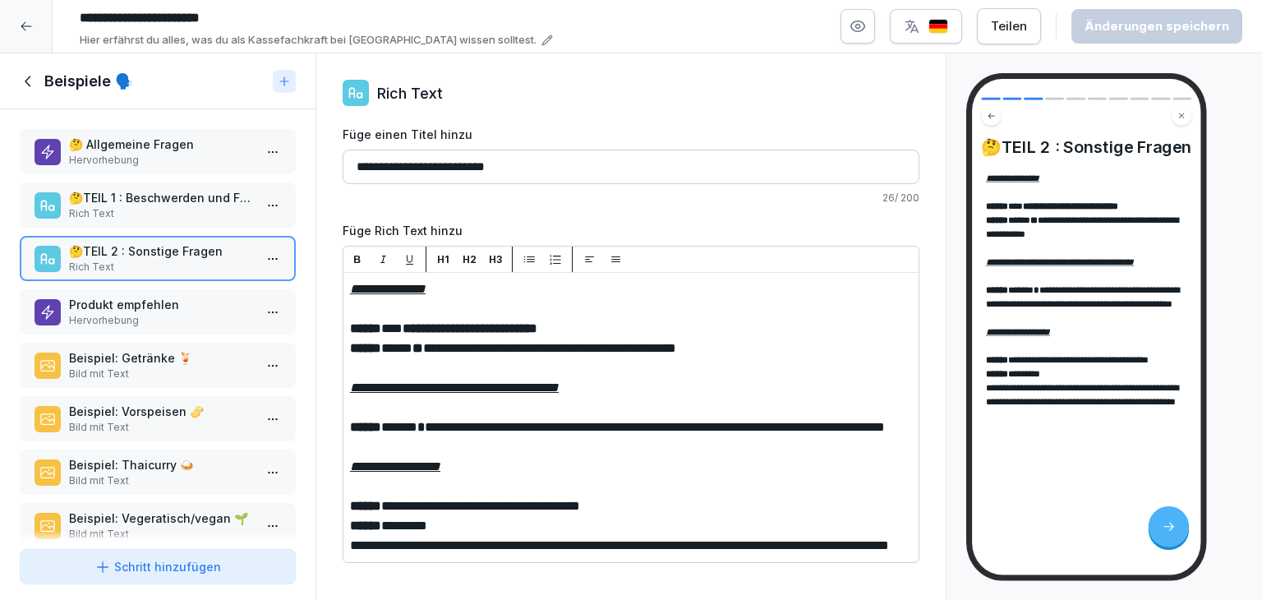
scroll to position [13, 0]
click at [206, 316] on p "Hervorhebung" at bounding box center [161, 320] width 184 height 15
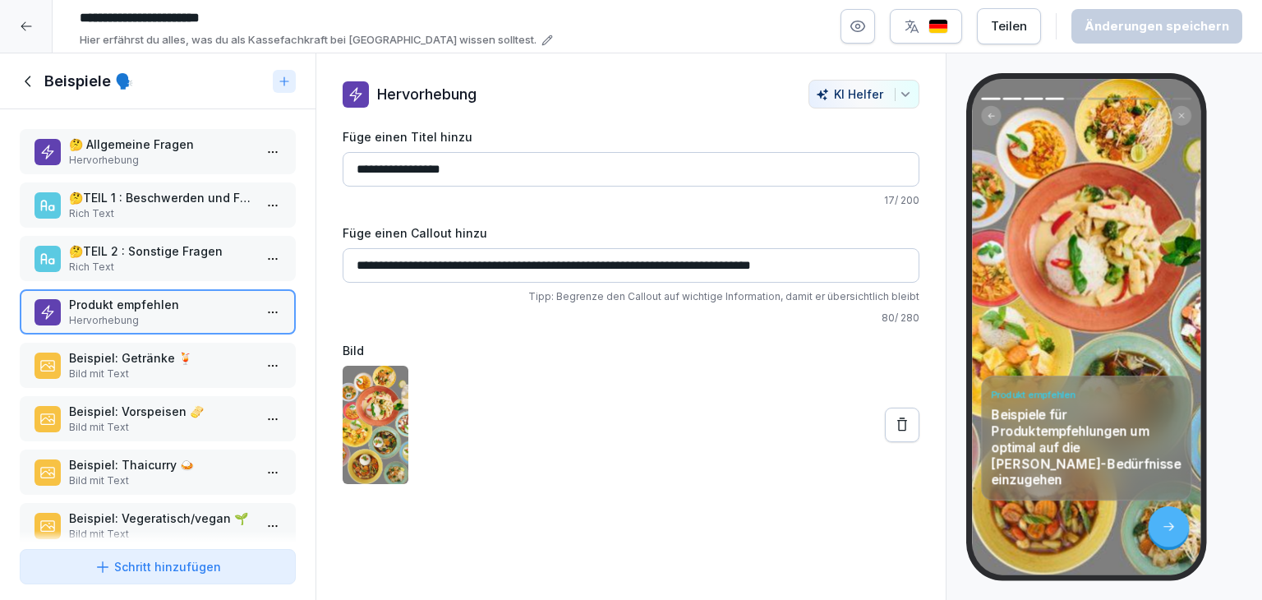
click at [177, 378] on div "Beispiel: Getränke 🍹 Bild mit Text" at bounding box center [158, 365] width 276 height 45
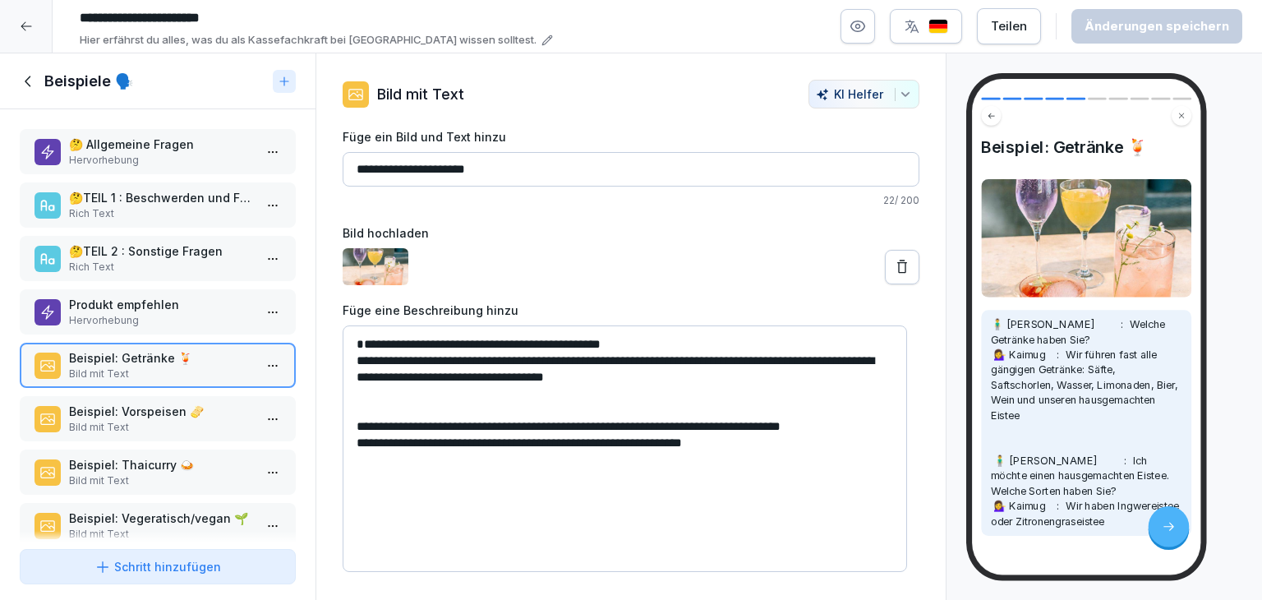
click at [172, 407] on p "Beispiel: Vorspeisen 🫔" at bounding box center [161, 410] width 184 height 17
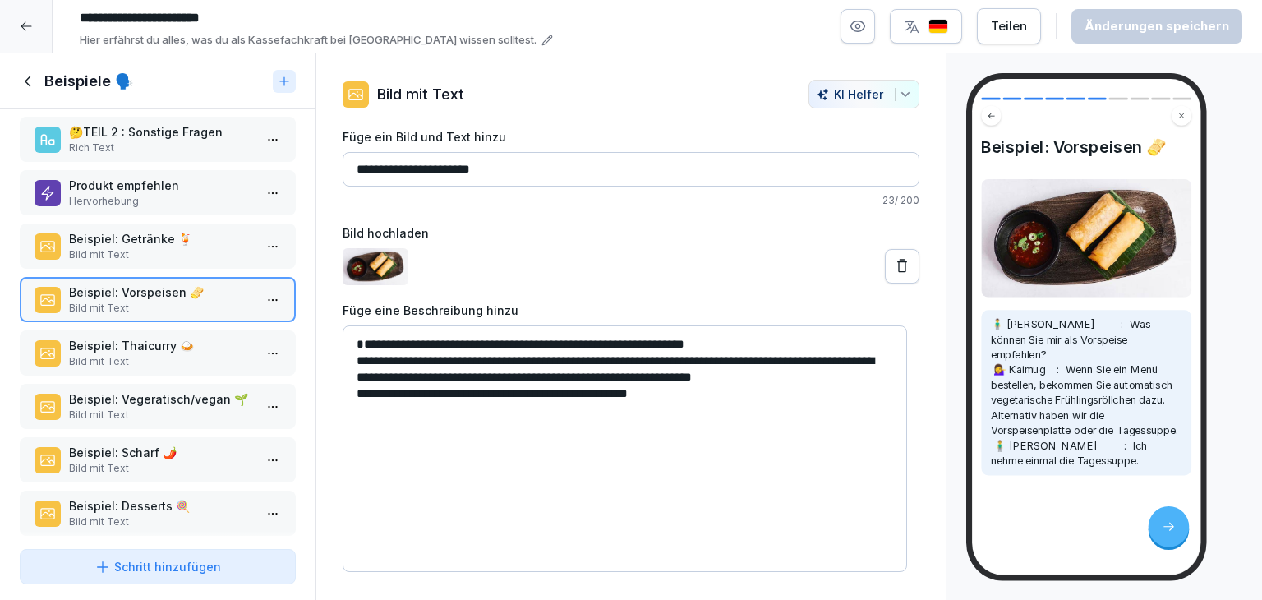
scroll to position [138, 0]
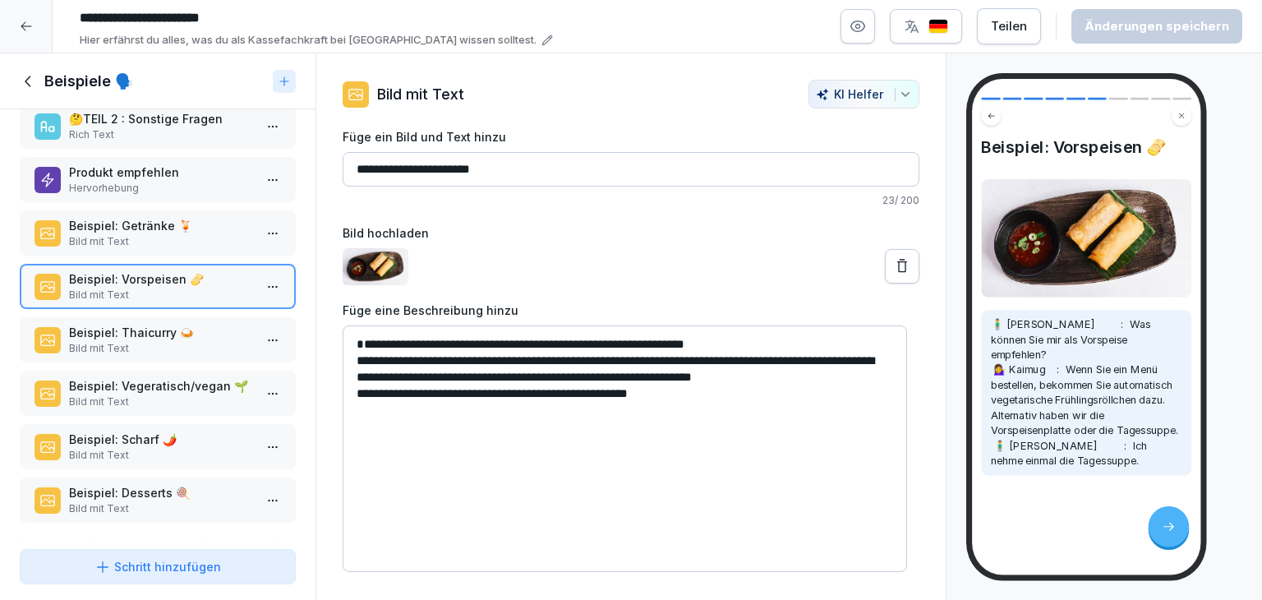
click at [182, 349] on div "Beispiel: Thaicurry 🍛 Bild mit Text" at bounding box center [158, 339] width 276 height 45
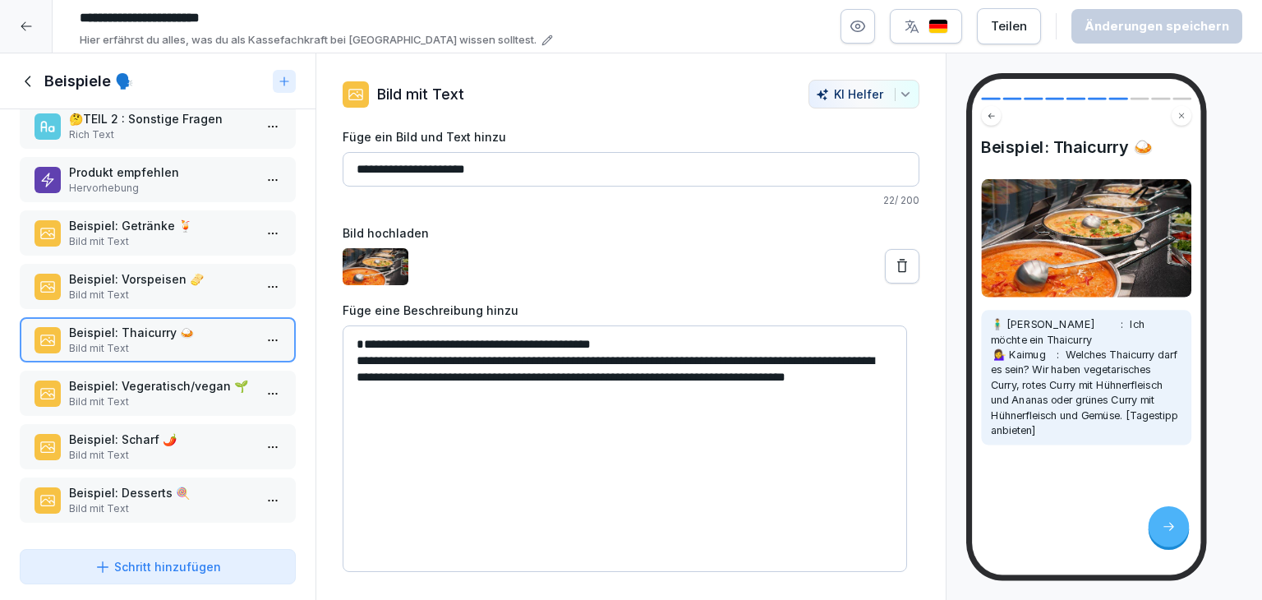
click at [185, 394] on p "Bild mit Text" at bounding box center [161, 401] width 184 height 15
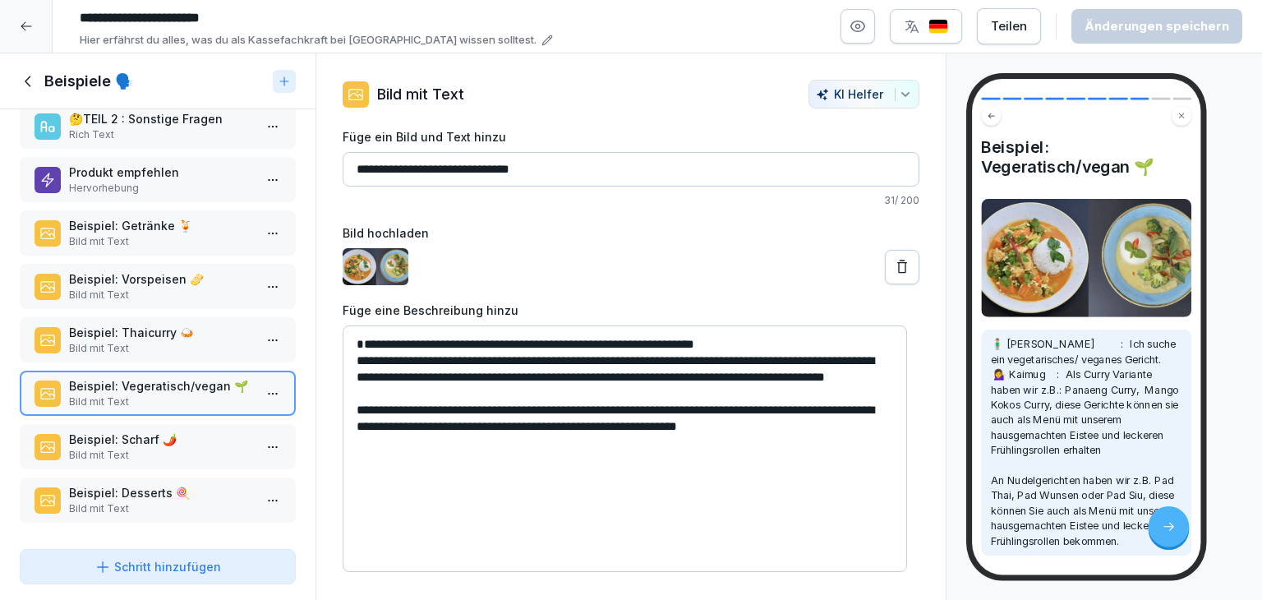
click at [172, 435] on p "Beispiel: Scharf 🌶️" at bounding box center [161, 438] width 184 height 17
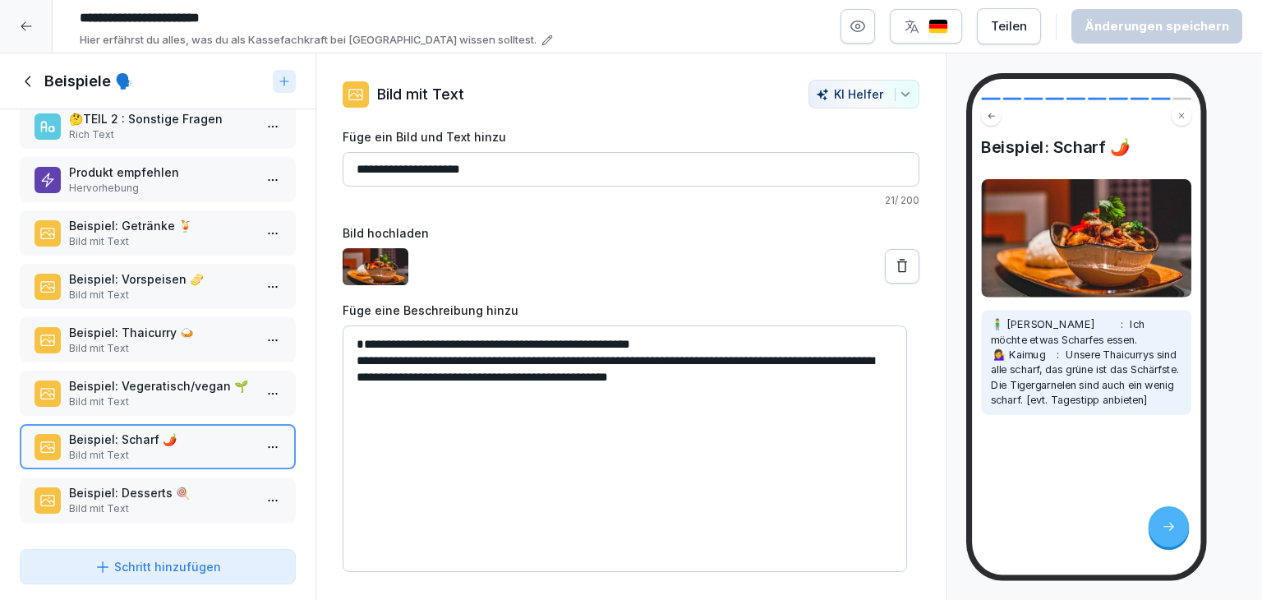
click at [149, 501] on p "Bild mit Text" at bounding box center [161, 508] width 184 height 15
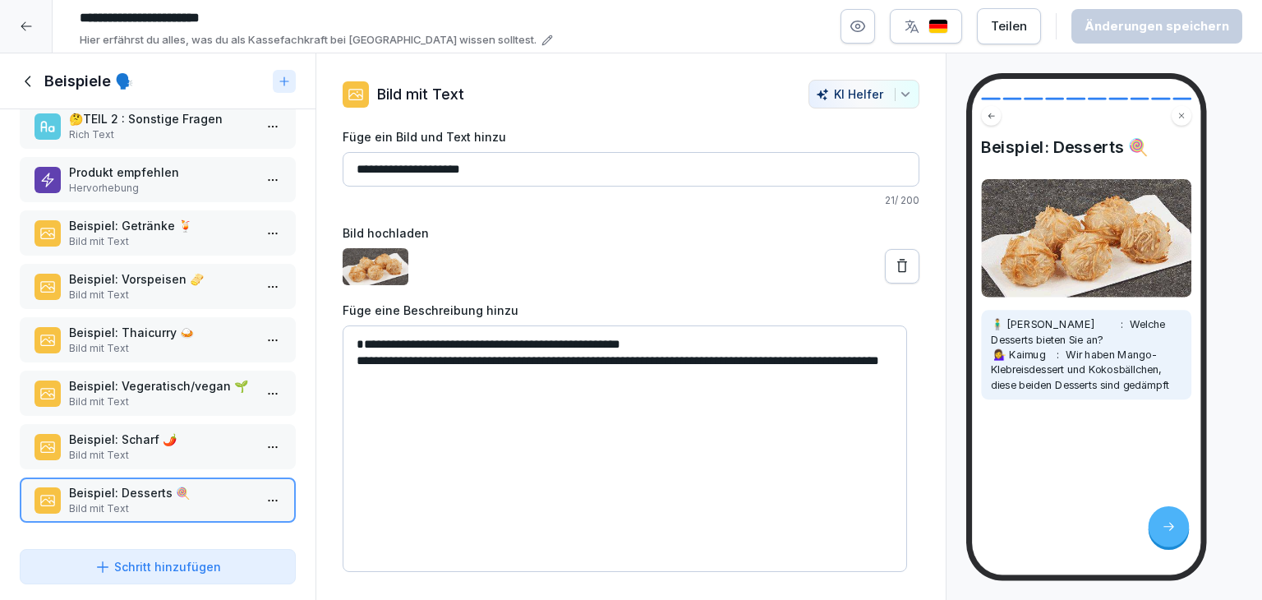
click at [33, 78] on icon at bounding box center [29, 81] width 18 height 18
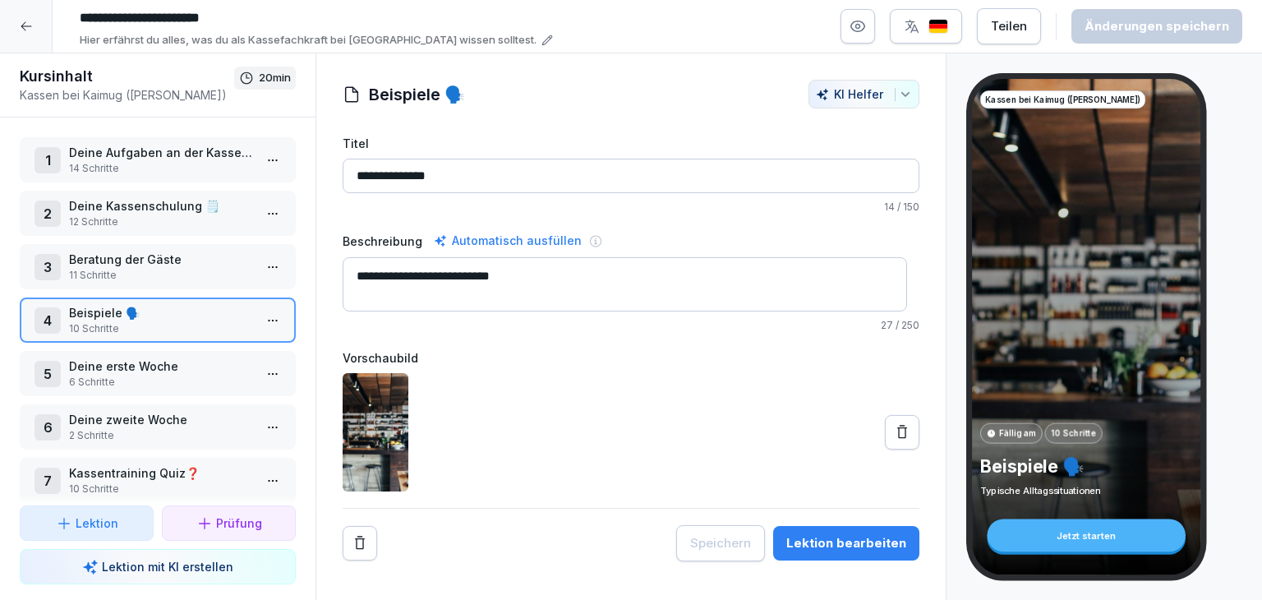
click at [205, 375] on p "6 Schritte" at bounding box center [161, 382] width 184 height 15
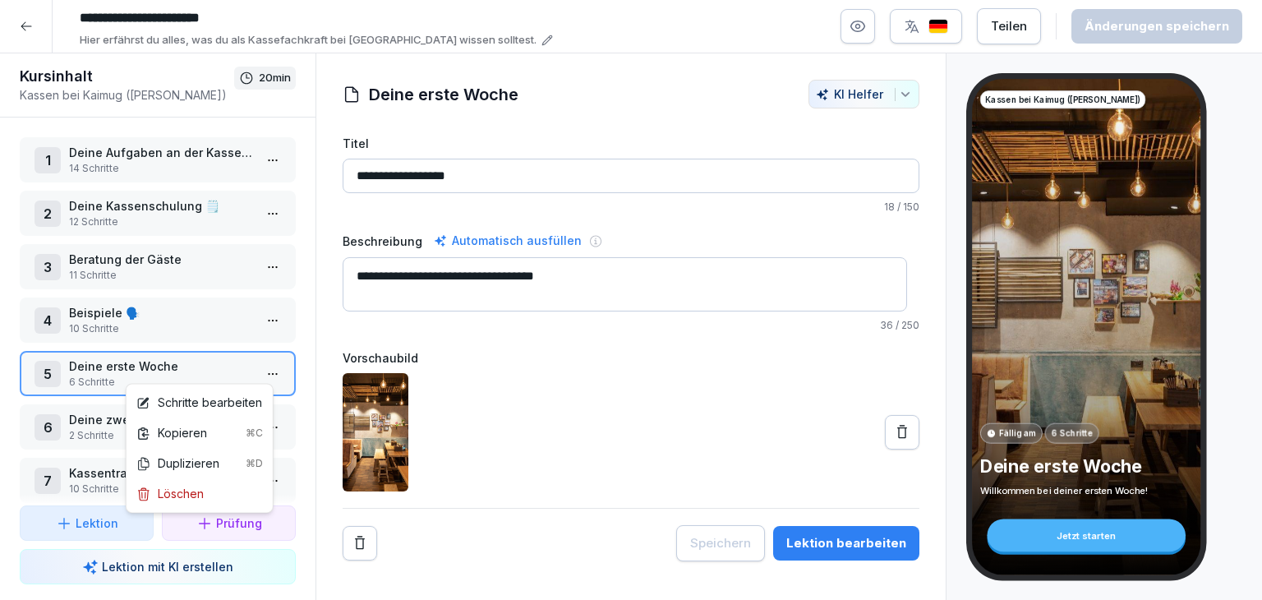
click at [262, 370] on html "**********" at bounding box center [631, 300] width 1262 height 600
click at [228, 398] on div "Schritte bearbeiten" at bounding box center [199, 401] width 126 height 17
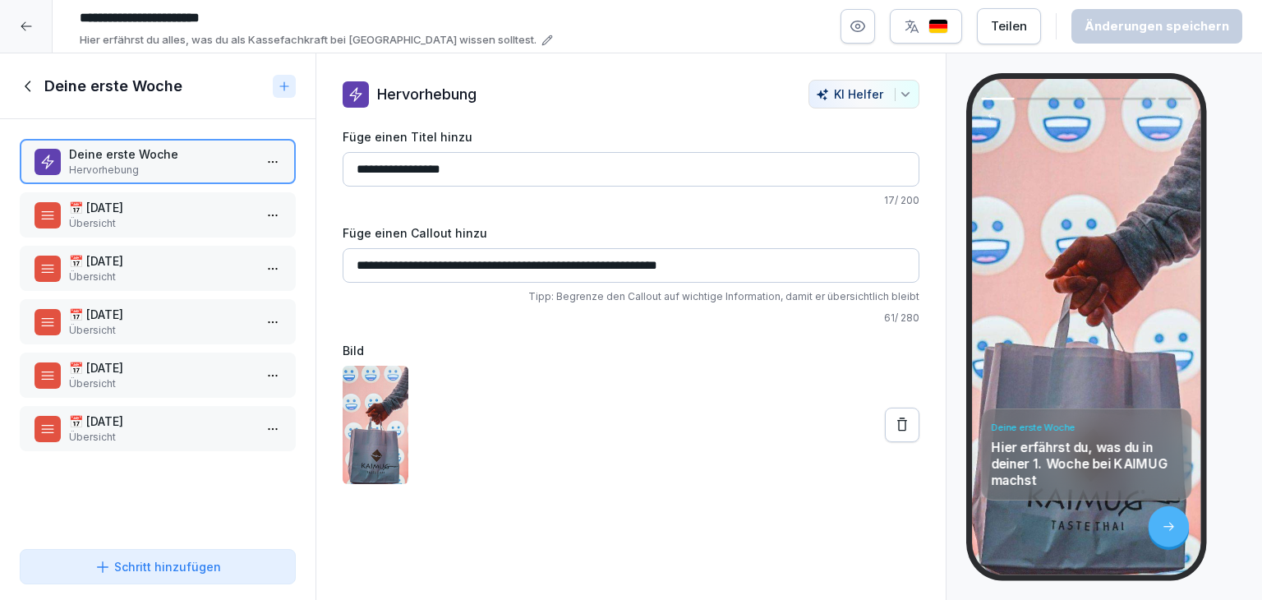
click at [111, 216] on p "Übersicht" at bounding box center [161, 223] width 184 height 15
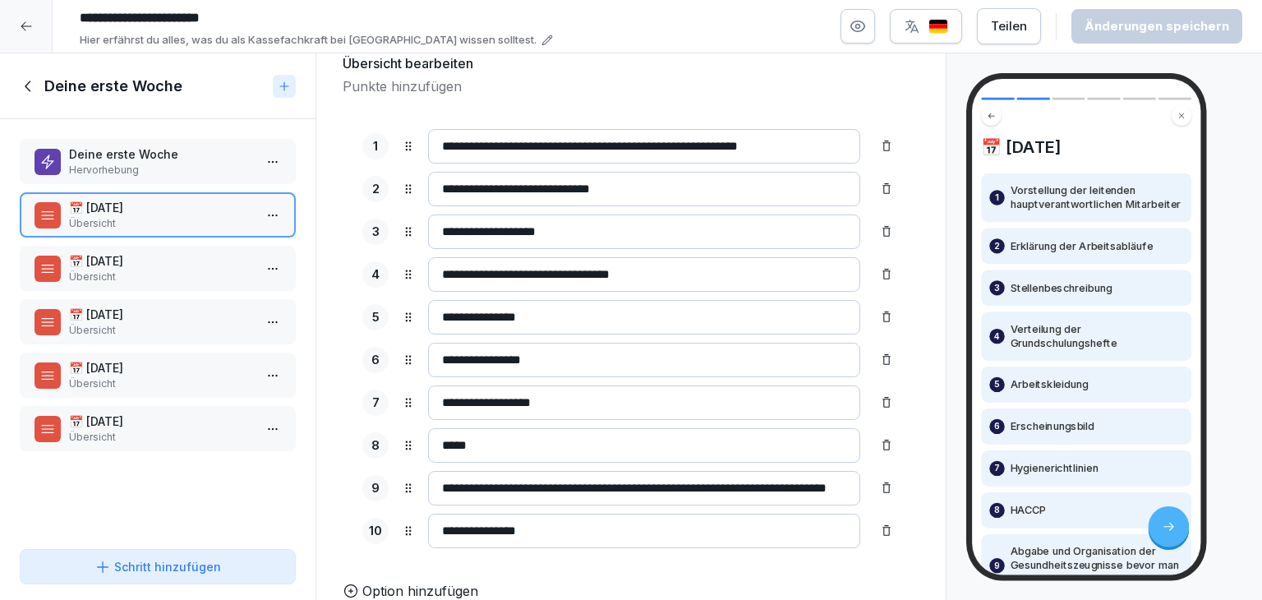
scroll to position [195, 0]
click at [165, 281] on p "Übersicht" at bounding box center [161, 276] width 184 height 15
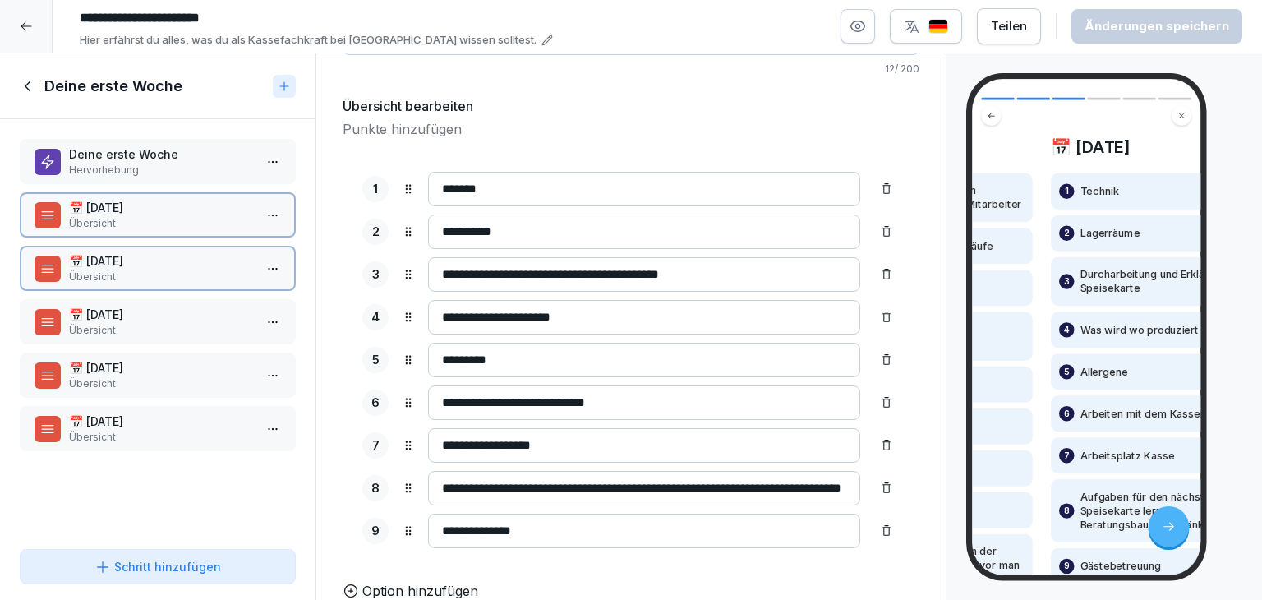
scroll to position [153, 0]
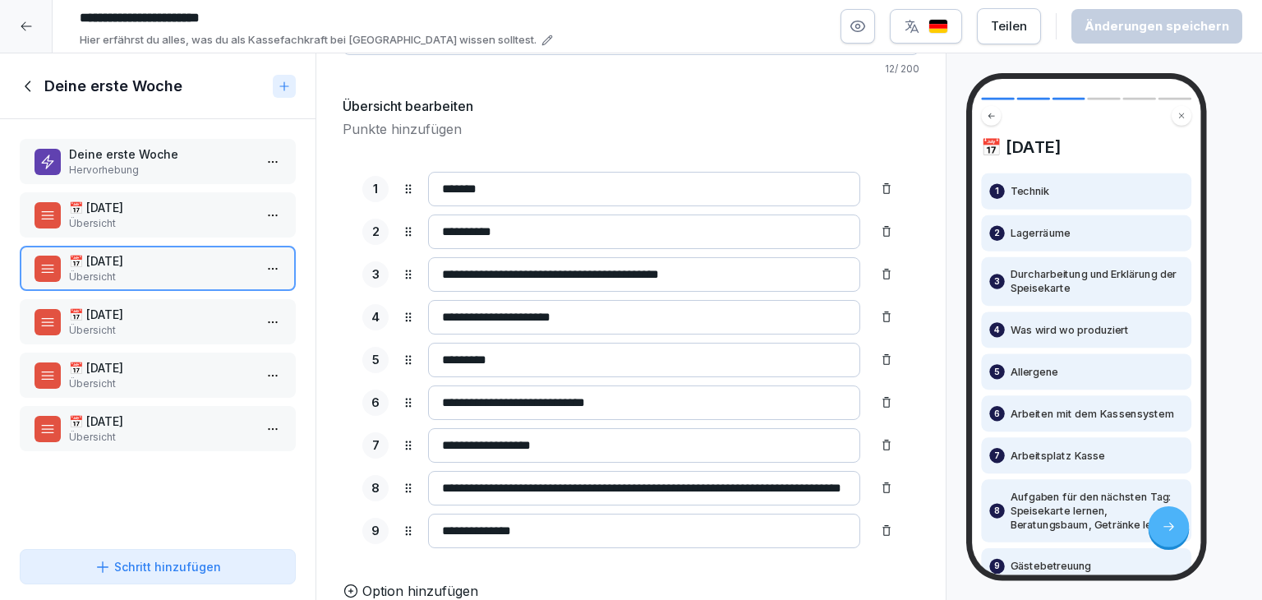
click at [163, 329] on p "Übersicht" at bounding box center [161, 330] width 184 height 15
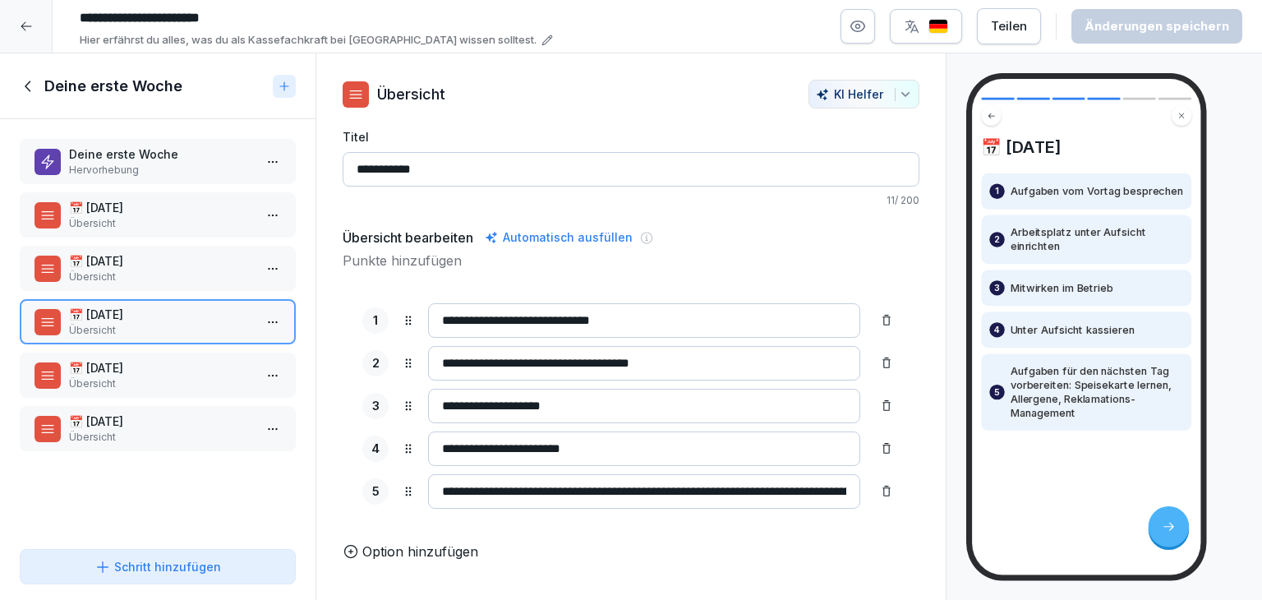
click at [175, 387] on p "Übersicht" at bounding box center [161, 383] width 184 height 15
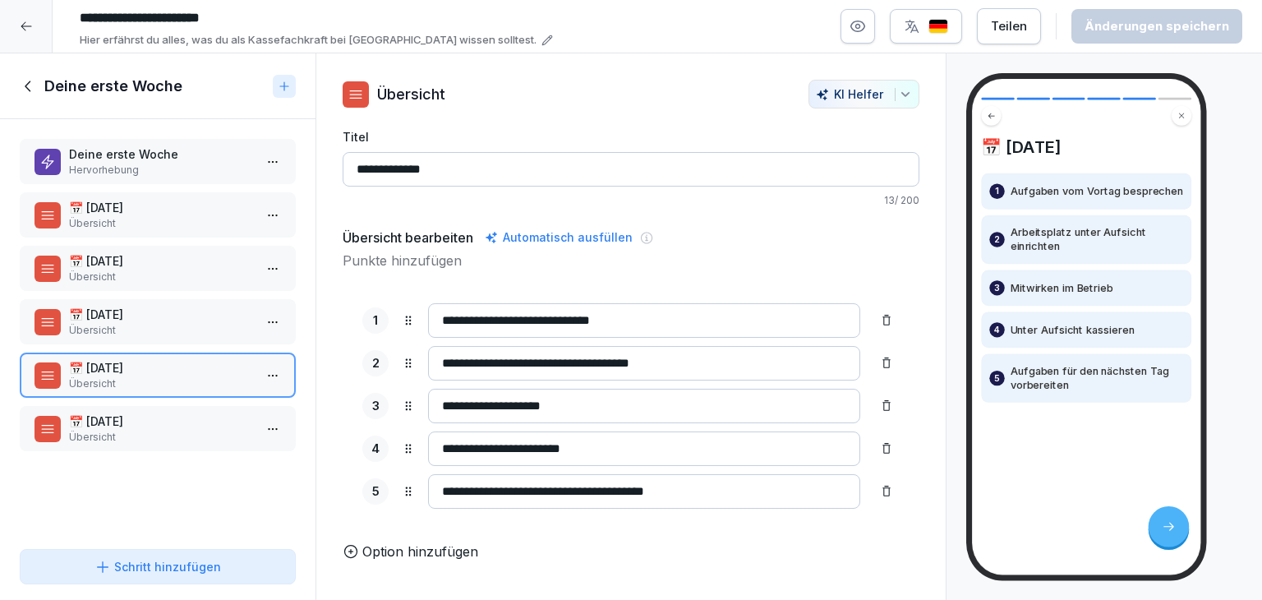
click at [174, 438] on p "Übersicht" at bounding box center [161, 437] width 184 height 15
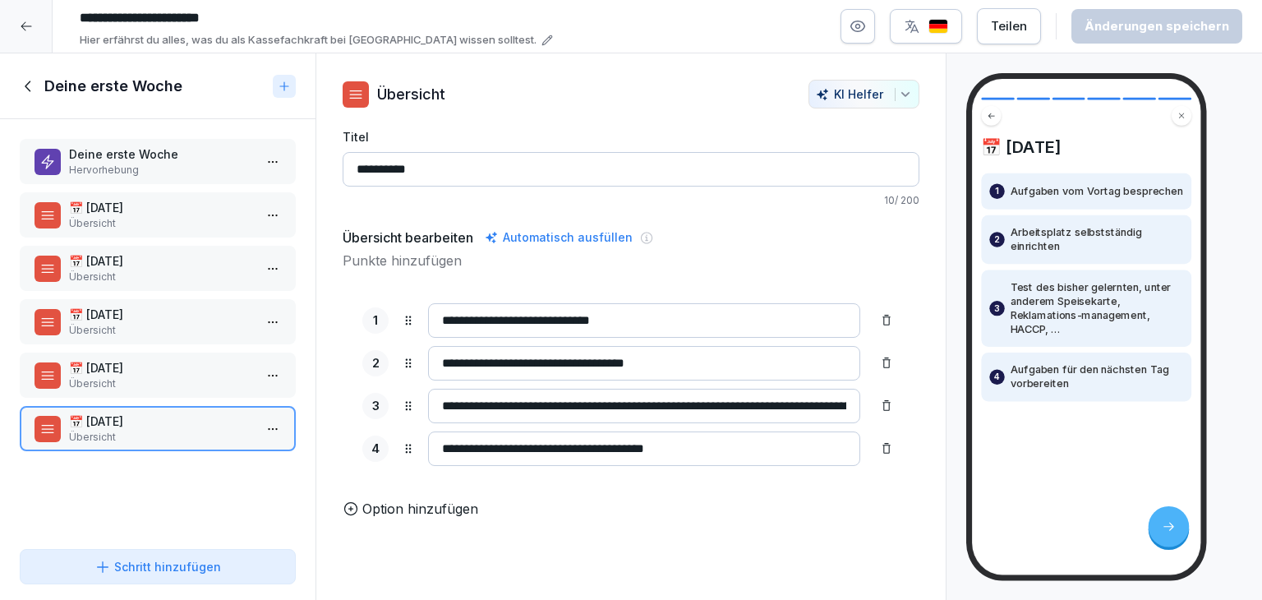
click at [26, 84] on icon at bounding box center [28, 85] width 6 height 11
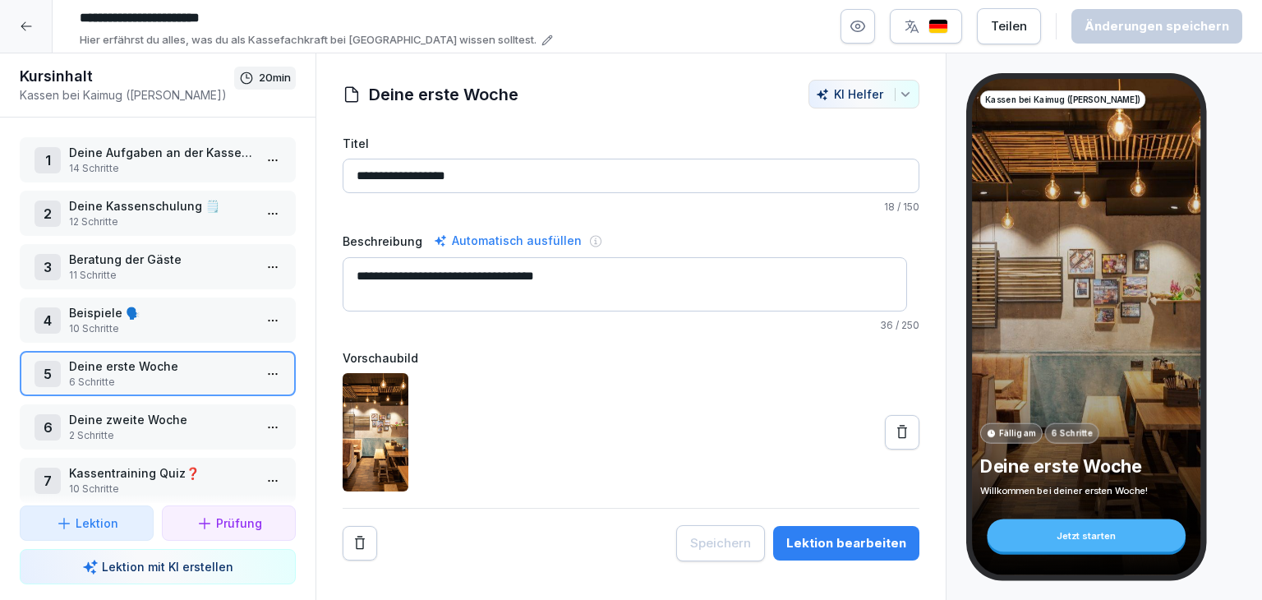
click at [264, 428] on html "**********" at bounding box center [631, 300] width 1262 height 600
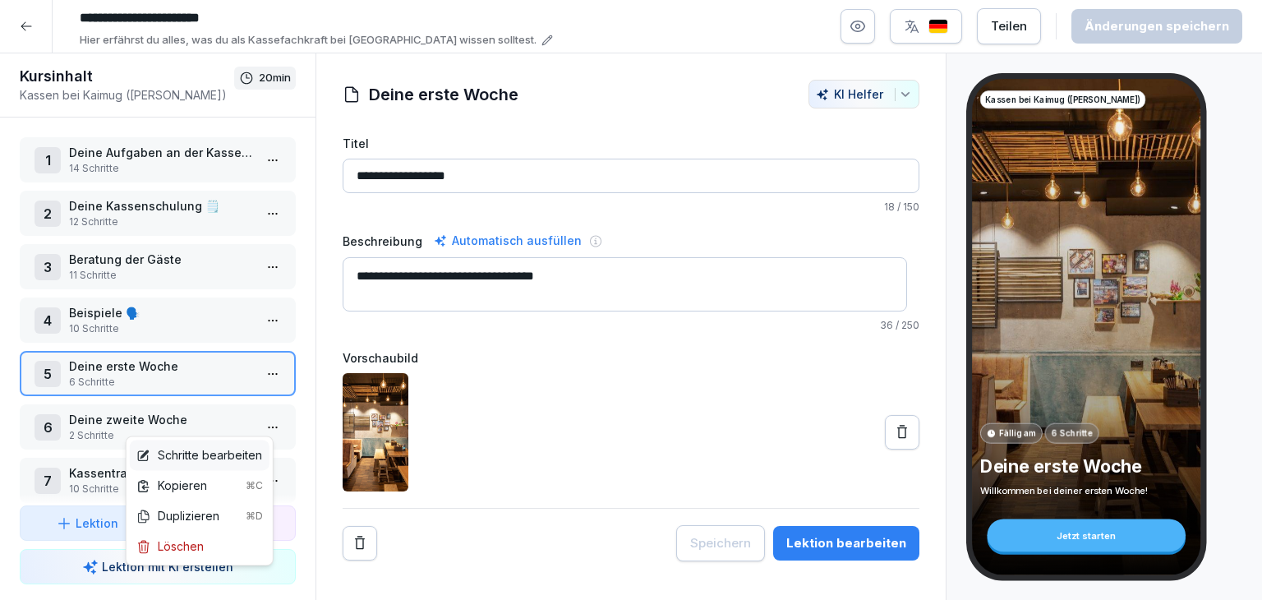
click at [227, 458] on div "Schritte bearbeiten" at bounding box center [199, 454] width 126 height 17
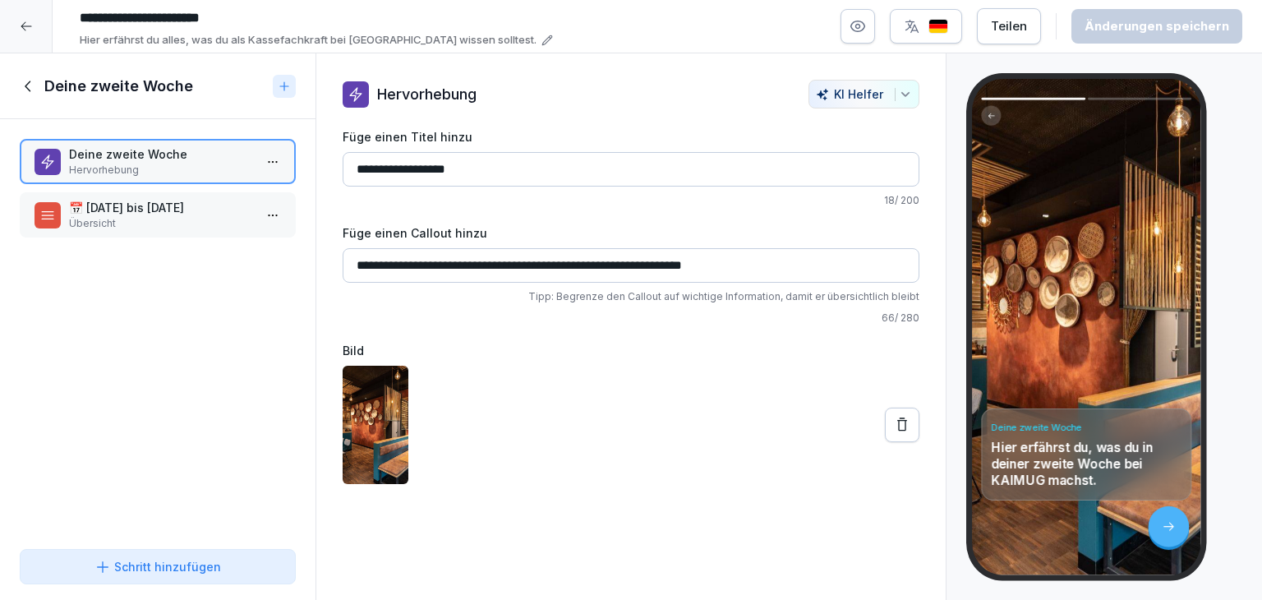
click at [187, 223] on p "Übersicht" at bounding box center [161, 223] width 184 height 15
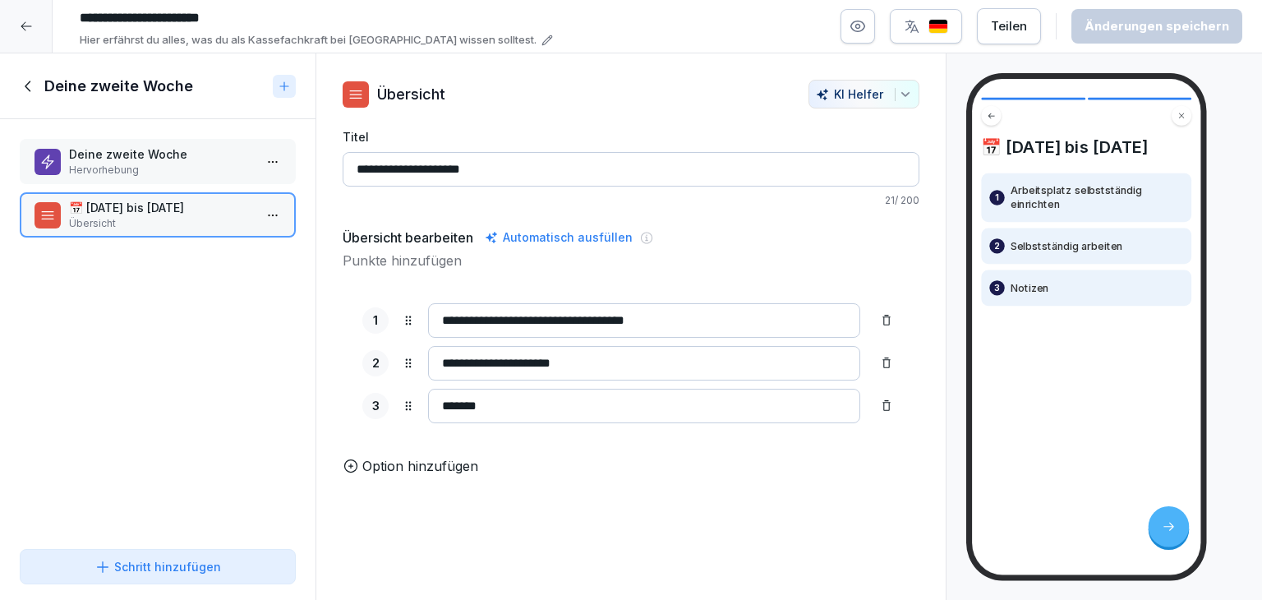
click at [25, 93] on icon at bounding box center [29, 86] width 18 height 18
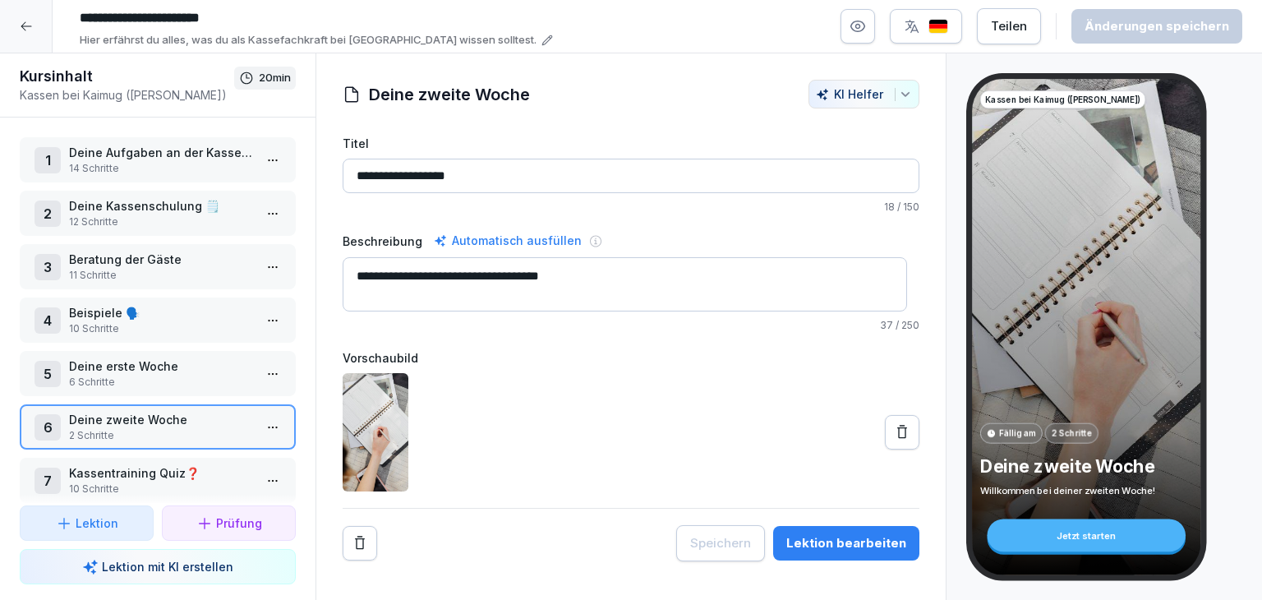
scroll to position [24, 0]
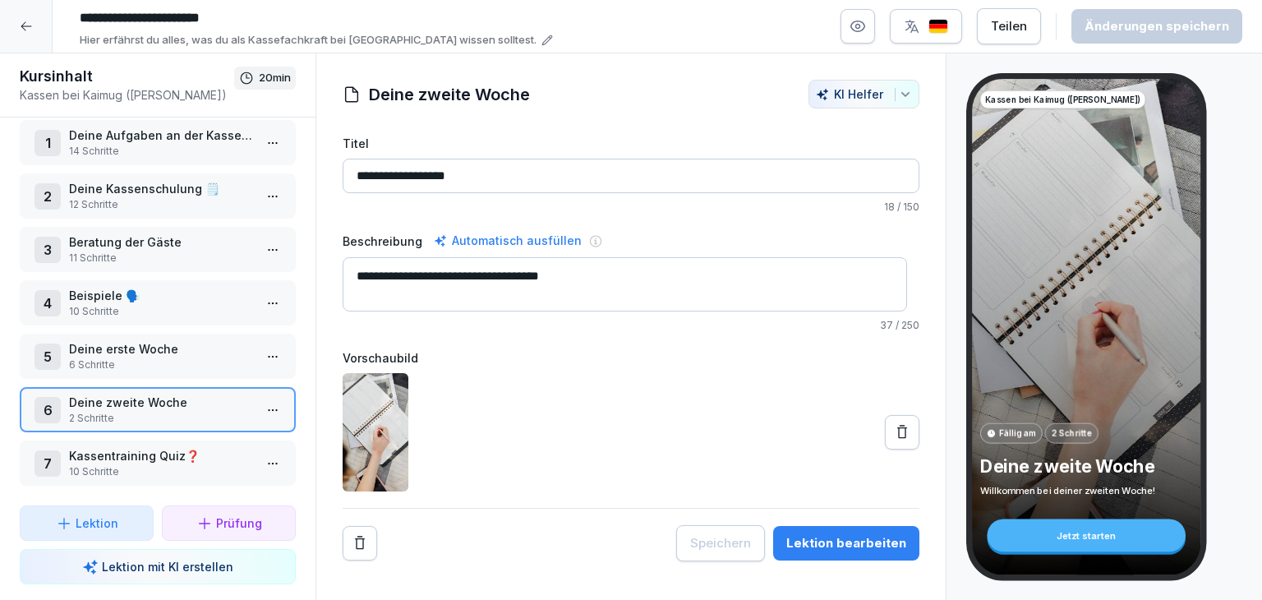
click at [258, 453] on html "**********" at bounding box center [631, 300] width 1262 height 600
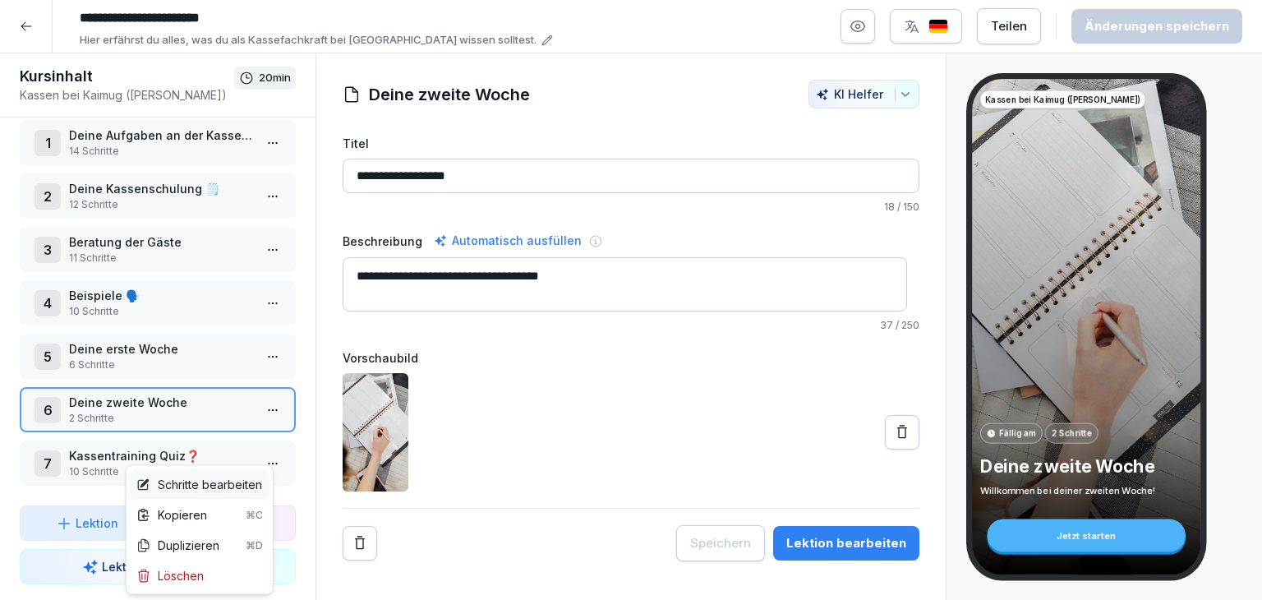
click at [209, 481] on div "Schritte bearbeiten" at bounding box center [199, 484] width 126 height 17
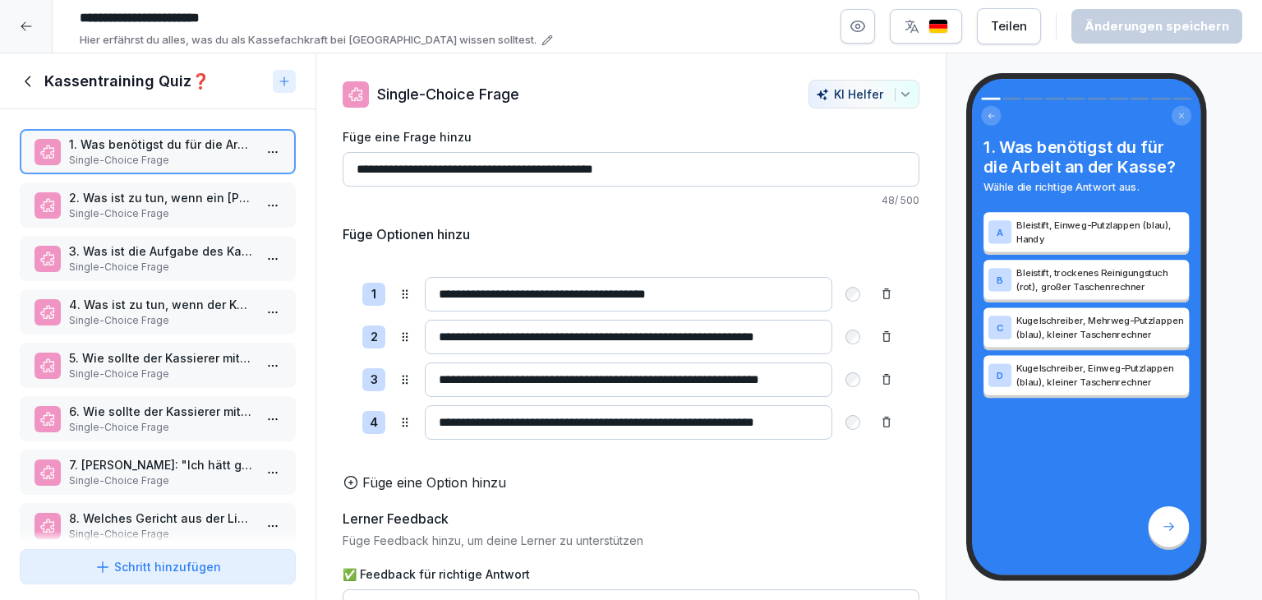
click at [182, 219] on div "2. Was ist zu tun, wenn ein [PERSON_NAME] Fragen zur Menüauswahl hat? Single-Ch…" at bounding box center [158, 204] width 276 height 45
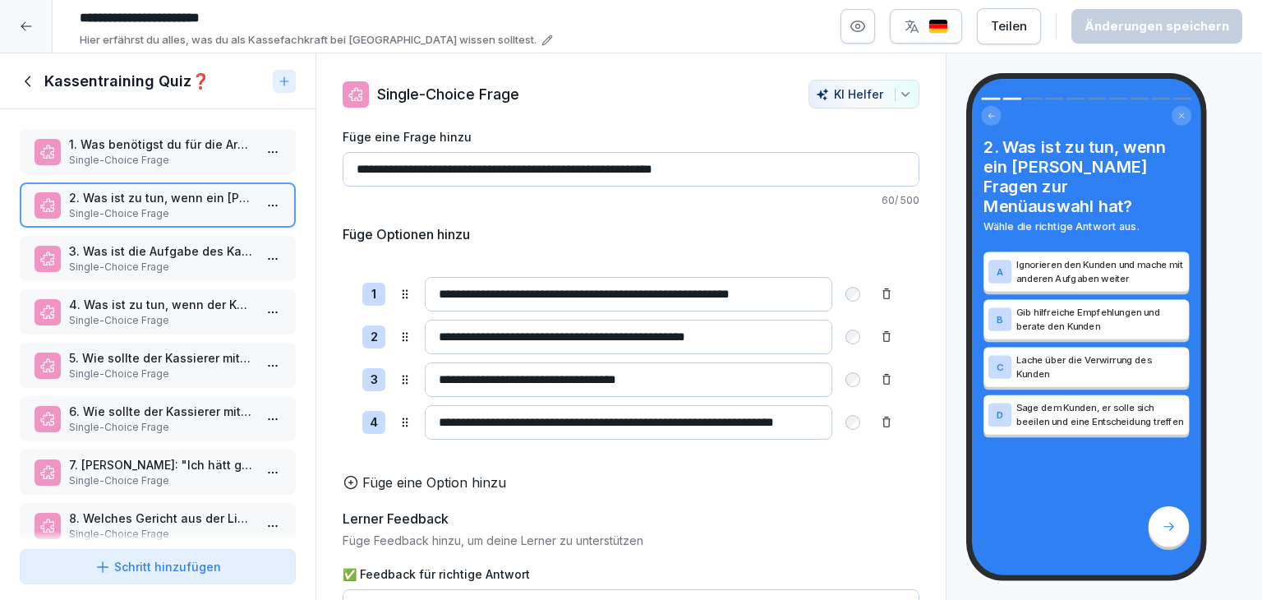
click at [157, 260] on p "Single-Choice Frage" at bounding box center [161, 267] width 184 height 15
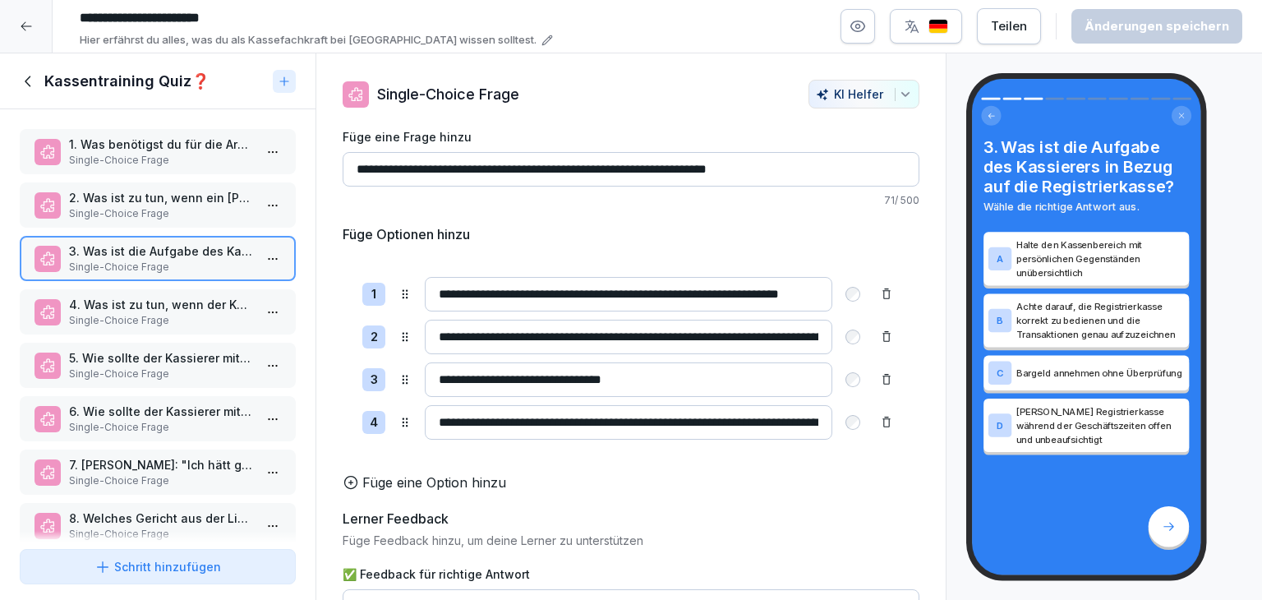
click at [200, 319] on p "Single-Choice Frage" at bounding box center [161, 320] width 184 height 15
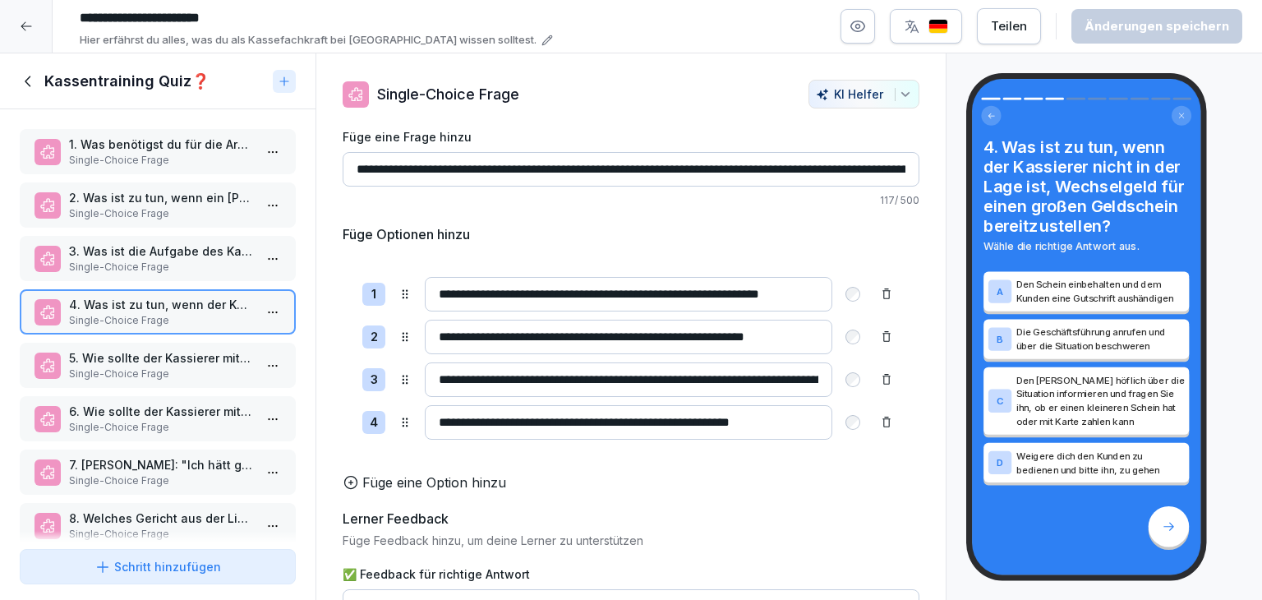
click at [113, 374] on p "Single-Choice Frage" at bounding box center [161, 373] width 184 height 15
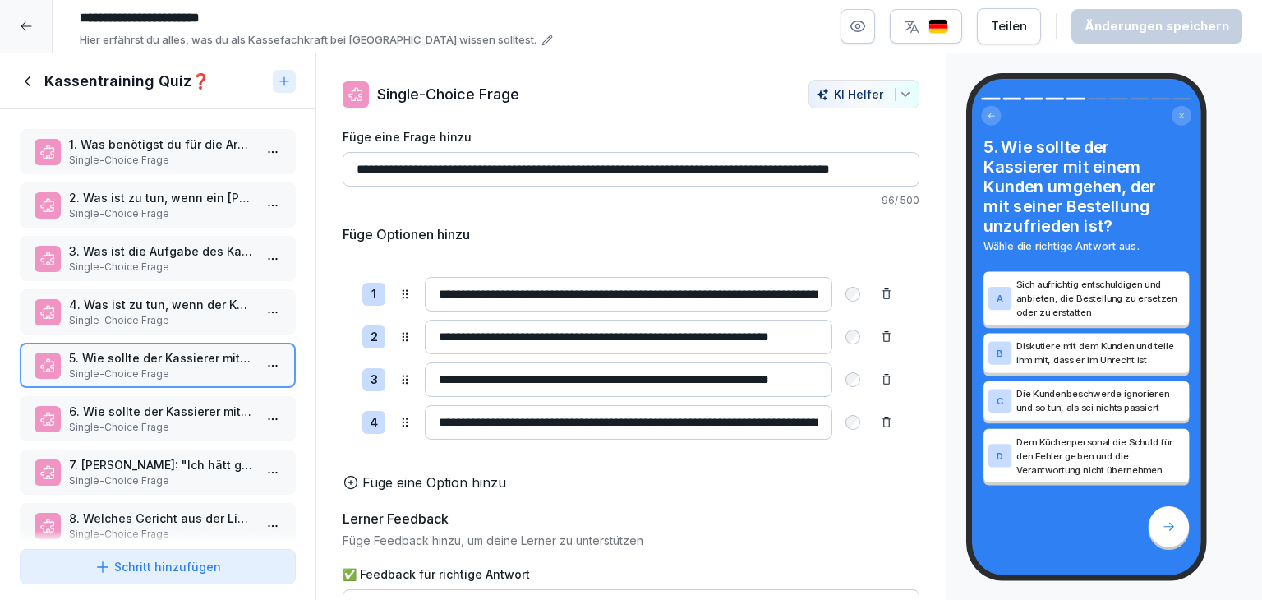
scroll to position [138, 0]
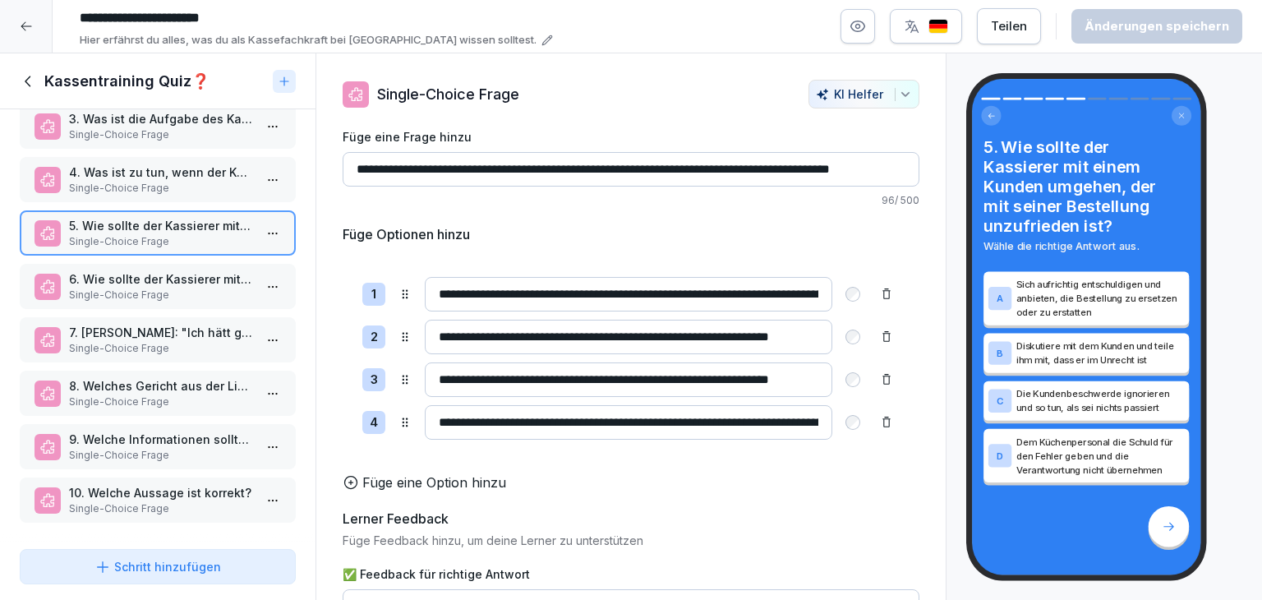
click at [131, 288] on p "Single-Choice Frage" at bounding box center [161, 294] width 184 height 15
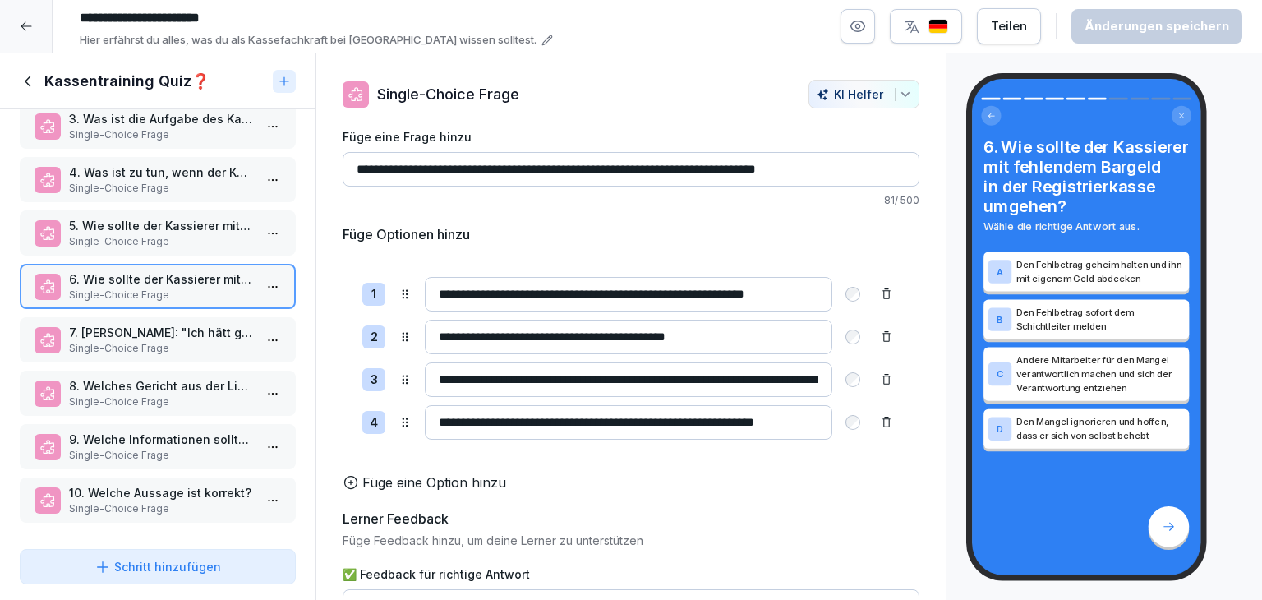
click at [140, 341] on p "Single-Choice Frage" at bounding box center [161, 348] width 184 height 15
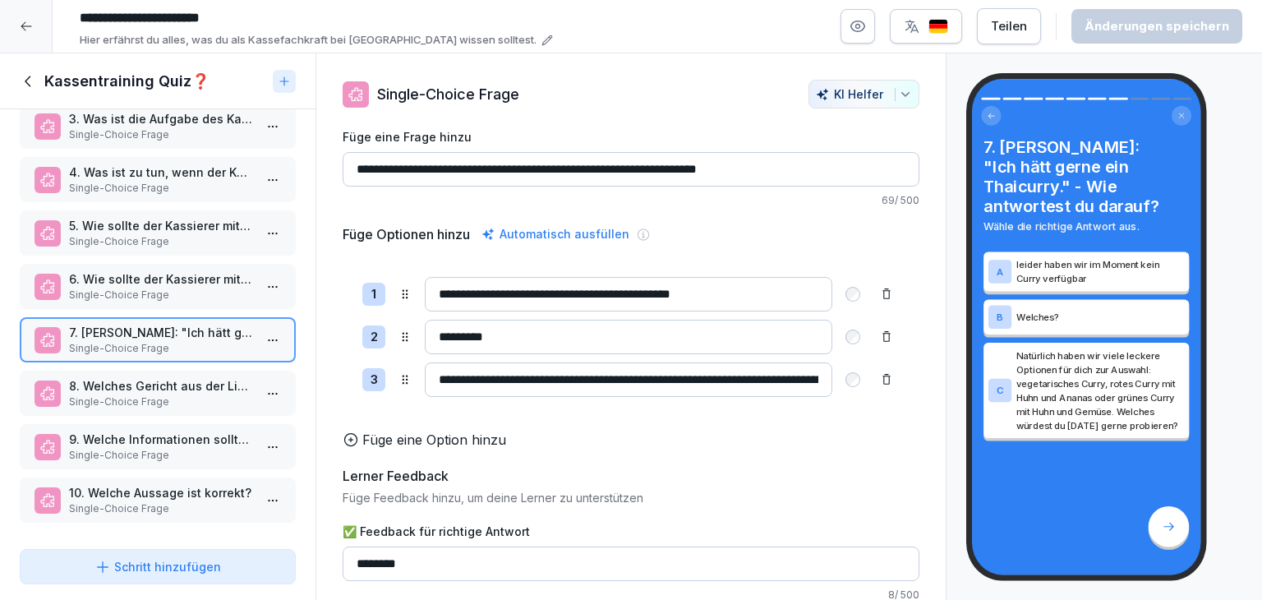
click at [178, 377] on p "8. Welches Gericht aus der Liste könnte einem [PERSON_NAME], der keine scharfen…" at bounding box center [161, 385] width 184 height 17
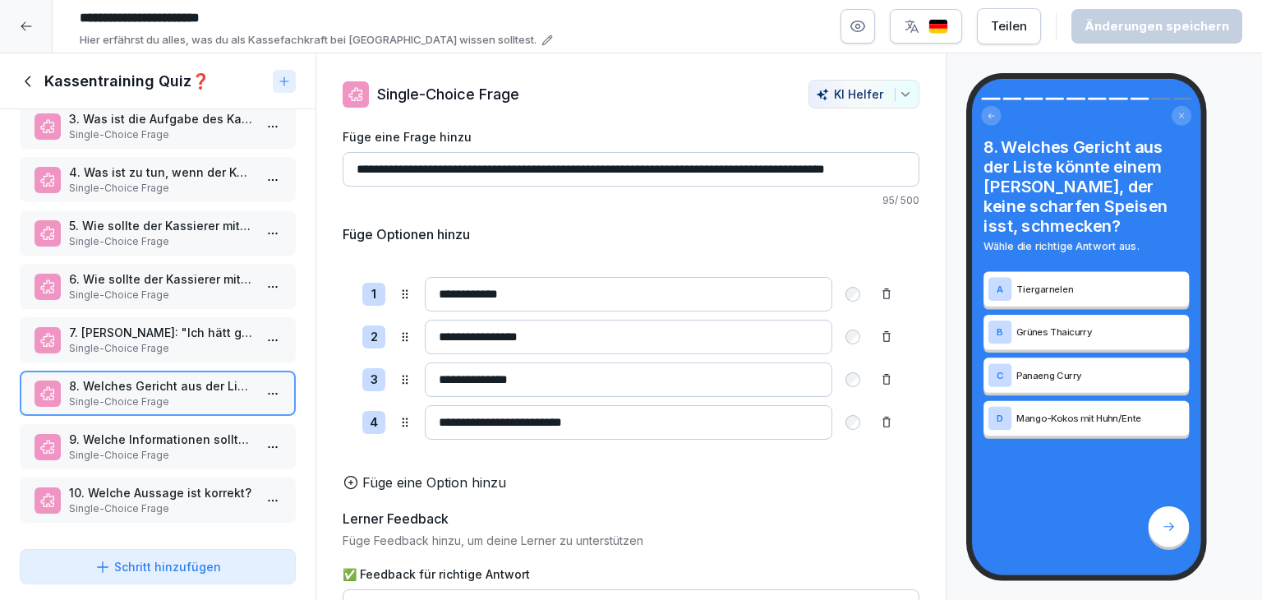
click at [181, 448] on p "Single-Choice Frage" at bounding box center [161, 455] width 184 height 15
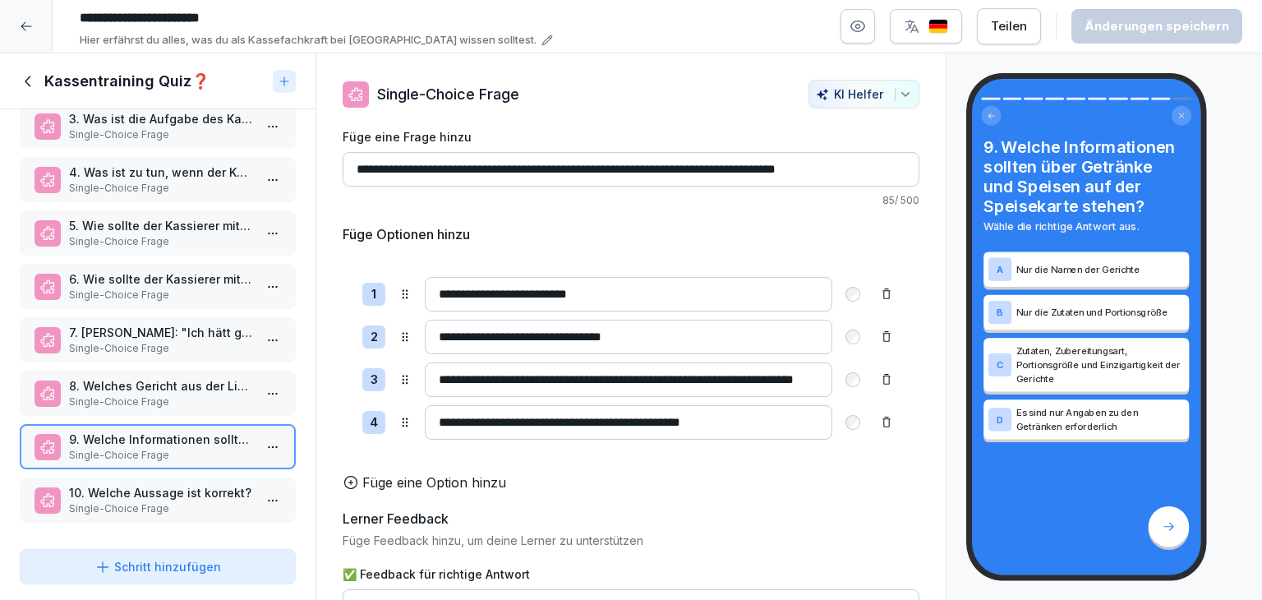
click at [184, 501] on p "Single-Choice Frage" at bounding box center [161, 508] width 184 height 15
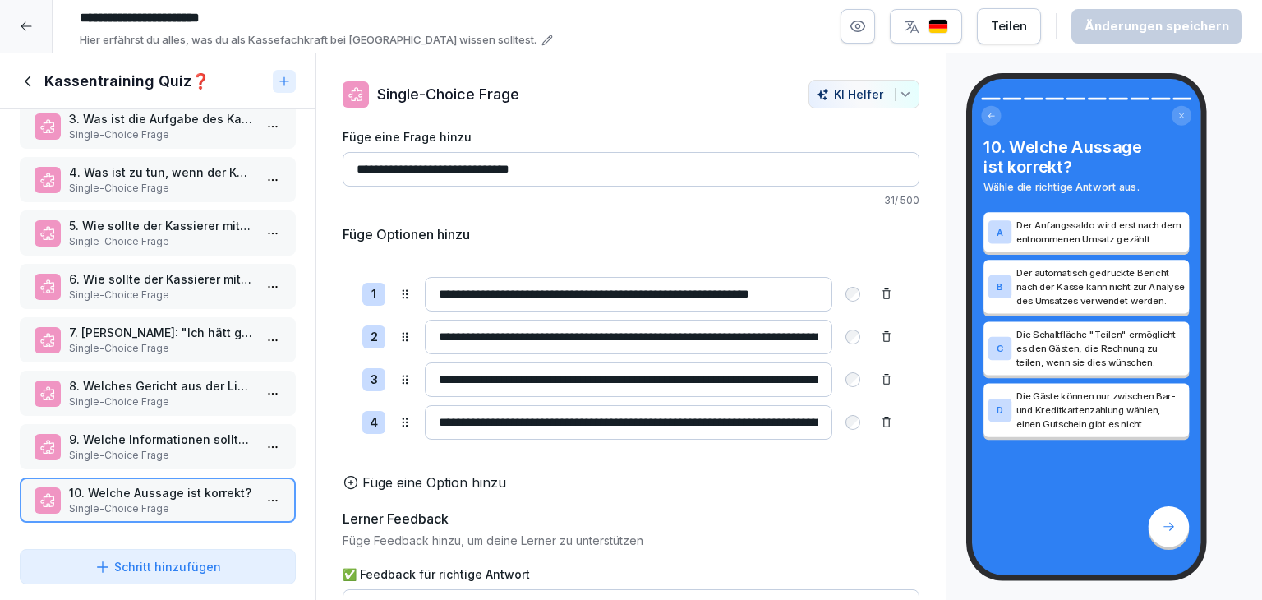
click at [30, 85] on icon at bounding box center [29, 81] width 18 height 18
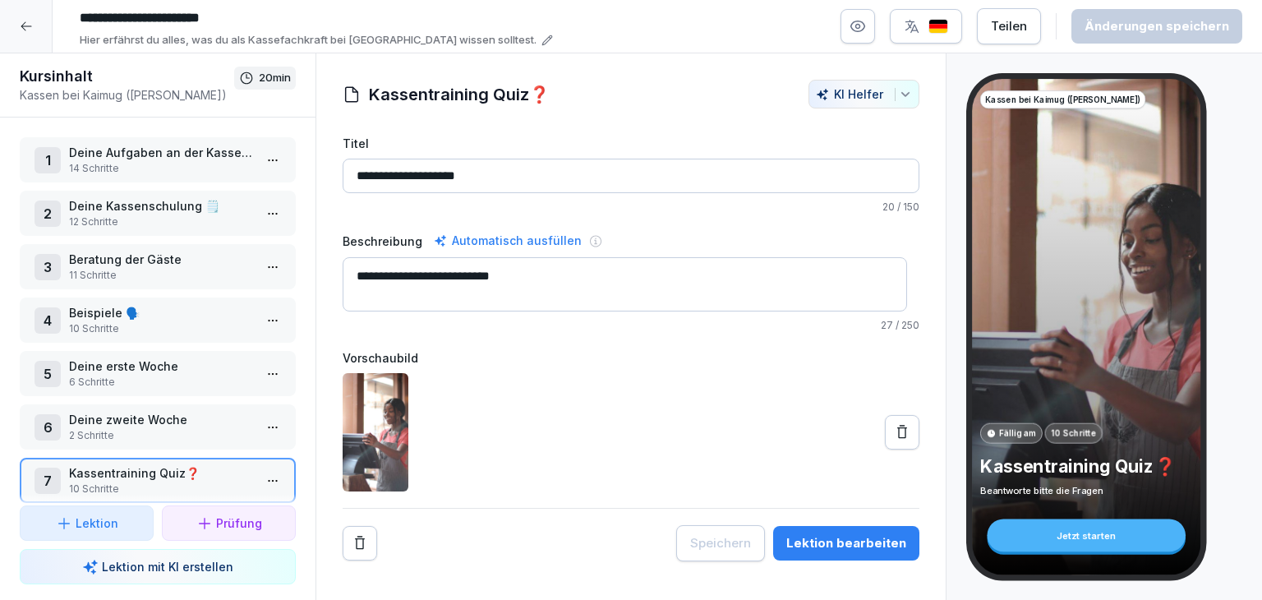
click at [22, 27] on icon at bounding box center [26, 26] width 11 height 9
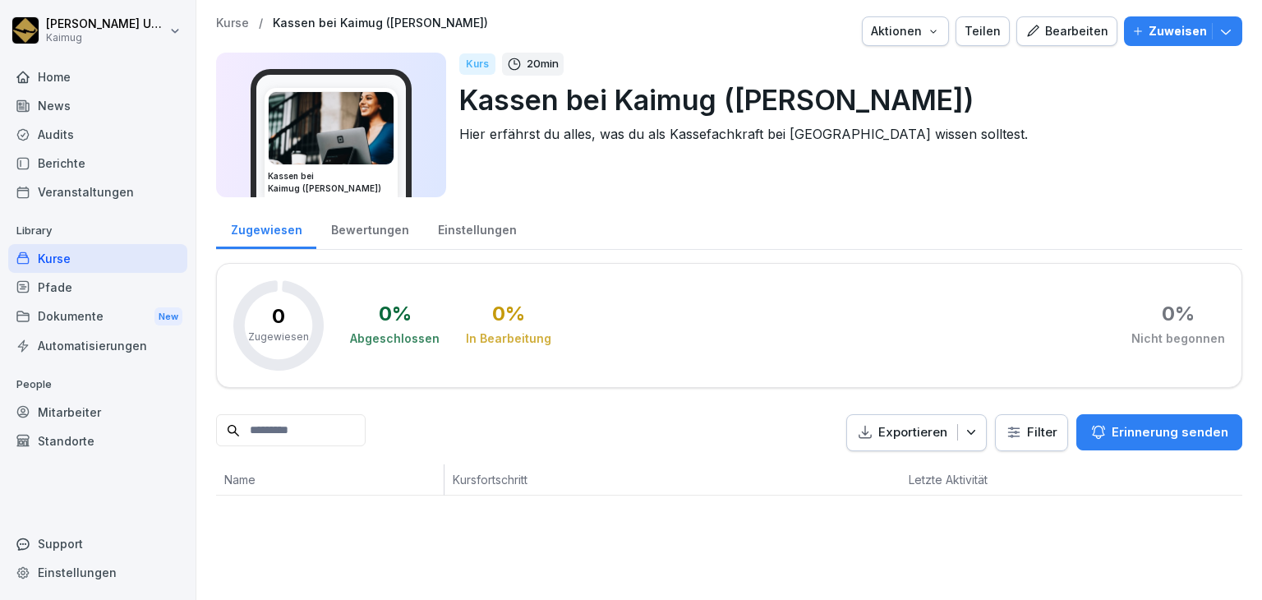
click at [118, 254] on div "Kurse" at bounding box center [97, 258] width 179 height 29
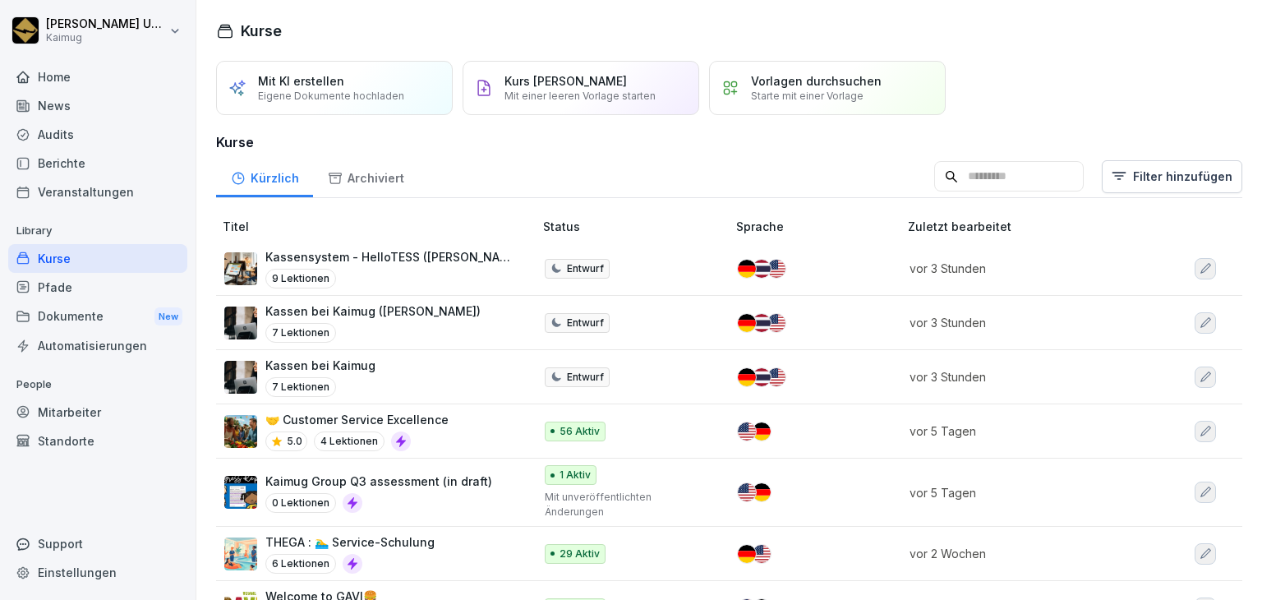
click at [1194, 274] on button "button" at bounding box center [1204, 268] width 21 height 21
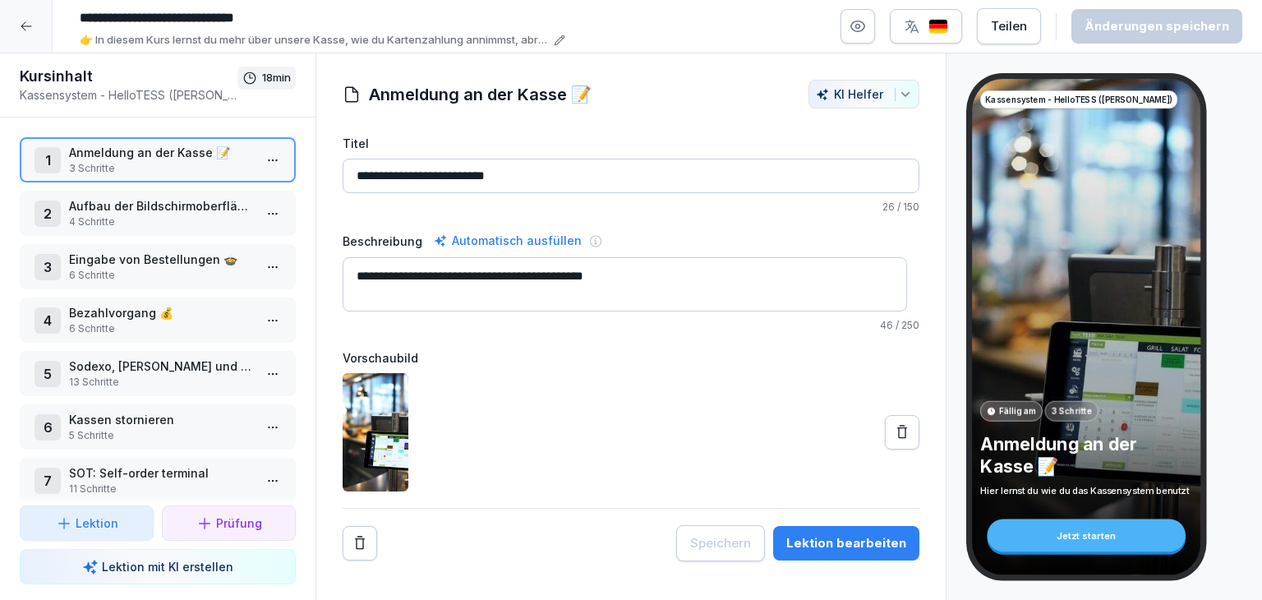
click at [260, 158] on html "**********" at bounding box center [631, 300] width 1262 height 600
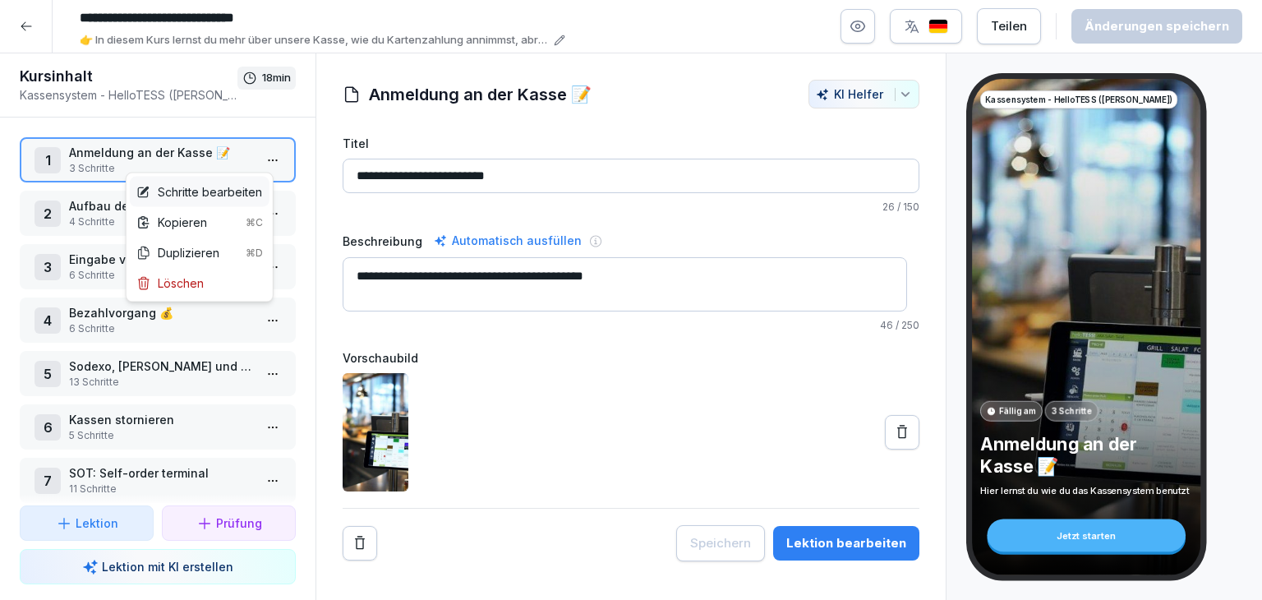
click at [237, 190] on div "Schritte bearbeiten" at bounding box center [199, 191] width 126 height 17
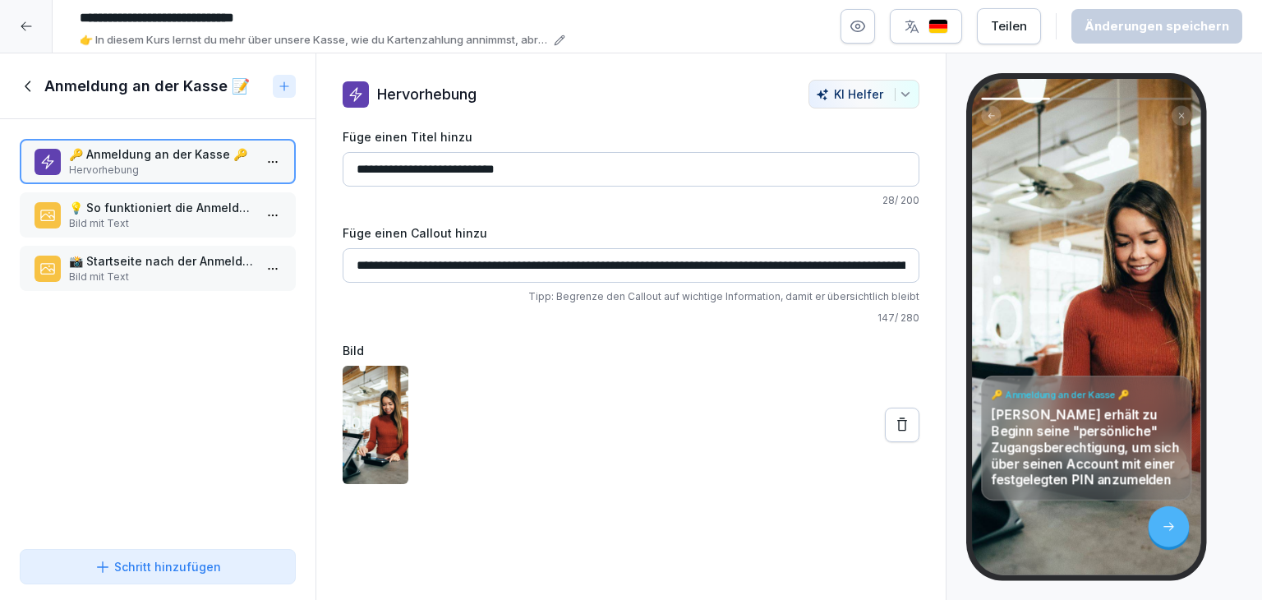
click at [76, 207] on p "💡 So funktioniert die Anmeldung 💡" at bounding box center [161, 207] width 184 height 17
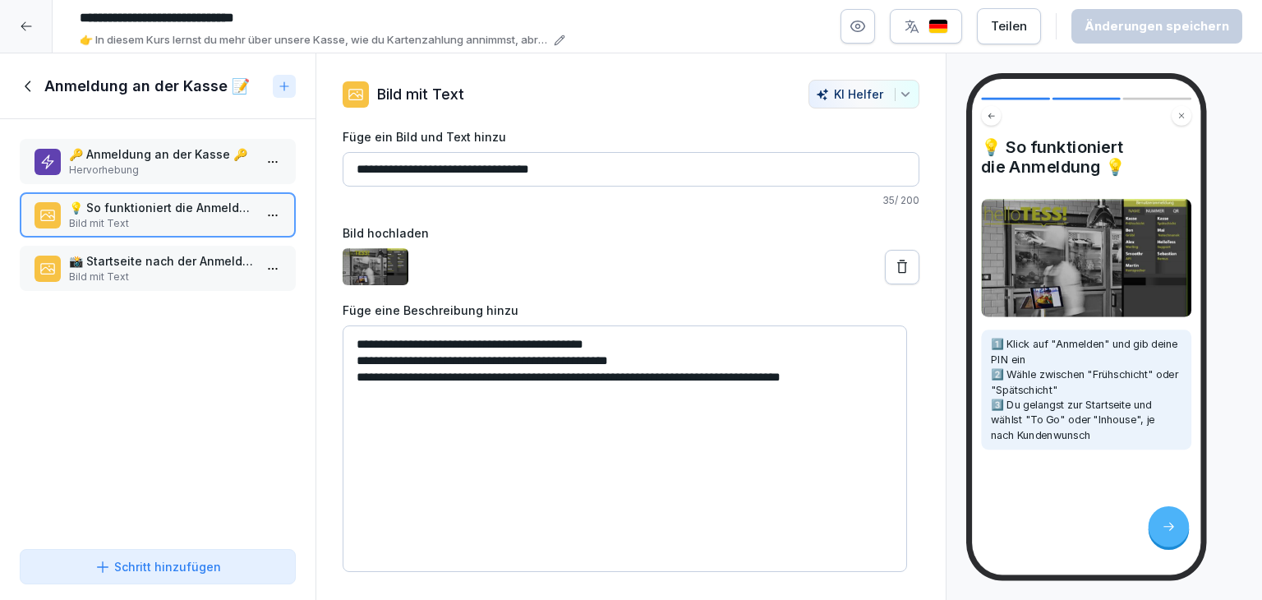
click at [118, 269] on p "Bild mit Text" at bounding box center [161, 276] width 184 height 15
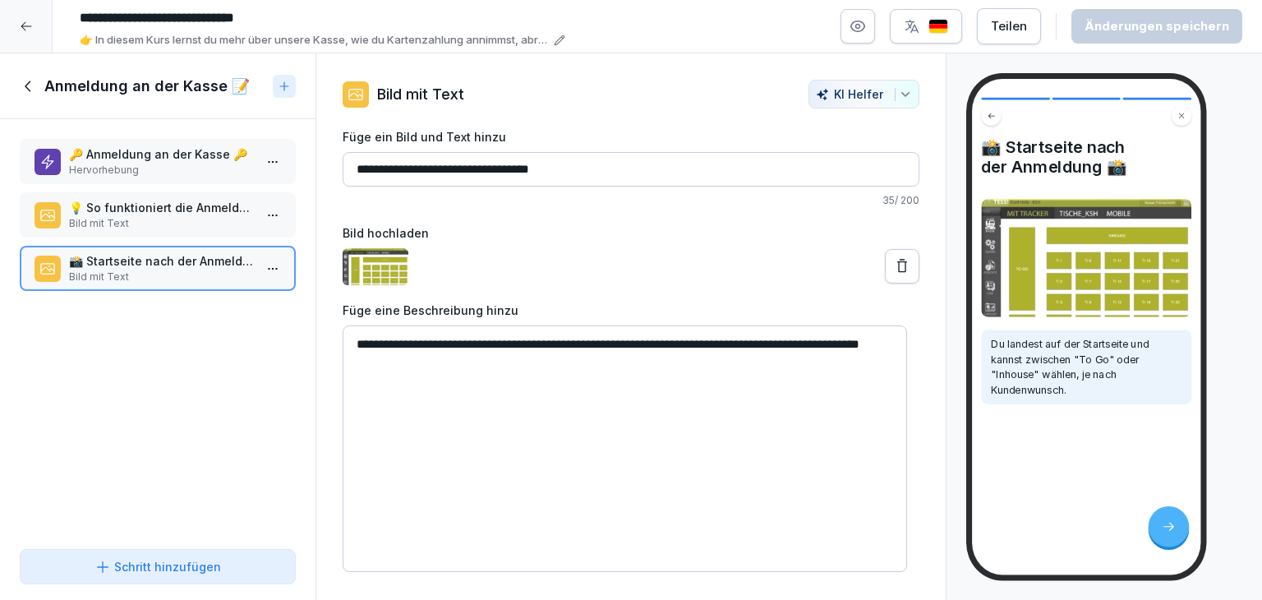
click at [25, 85] on icon at bounding box center [28, 85] width 6 height 11
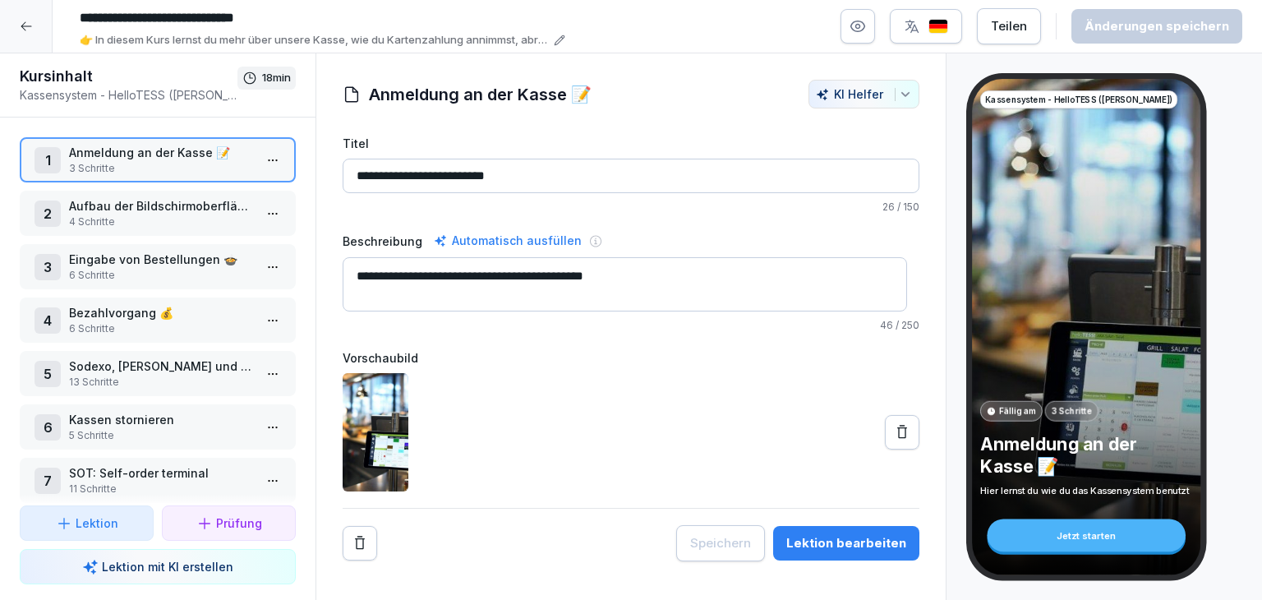
click at [118, 214] on p "4 Schritte" at bounding box center [161, 221] width 184 height 15
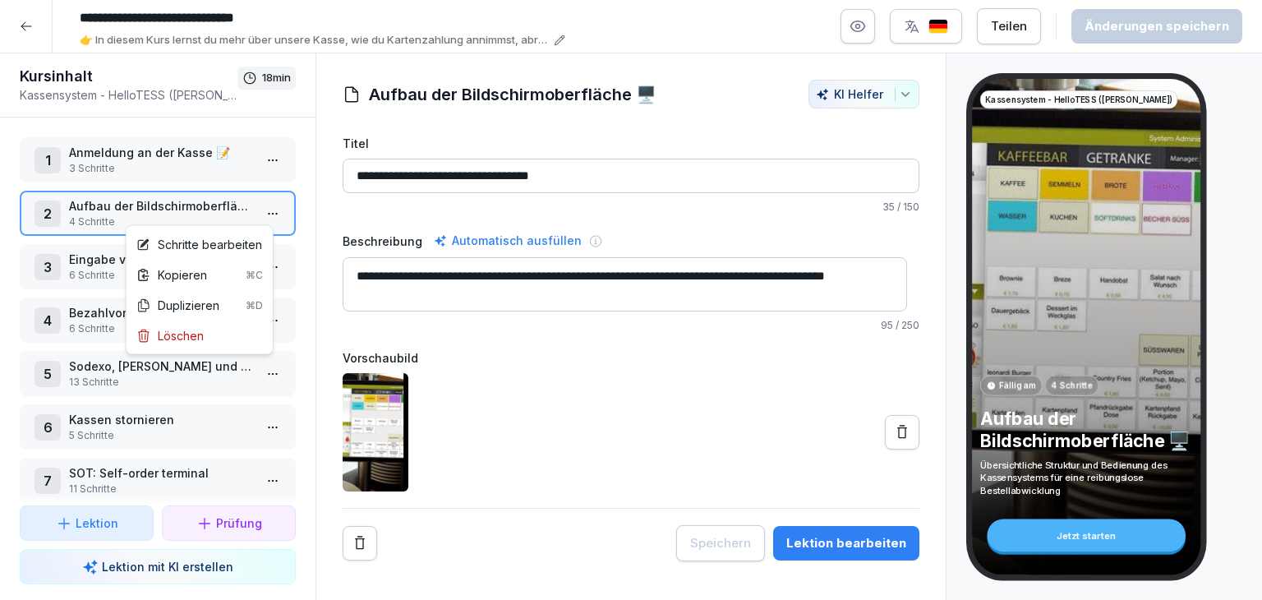
click at [253, 216] on html "**********" at bounding box center [631, 300] width 1262 height 600
click at [237, 236] on div "Schritte bearbeiten" at bounding box center [199, 244] width 126 height 17
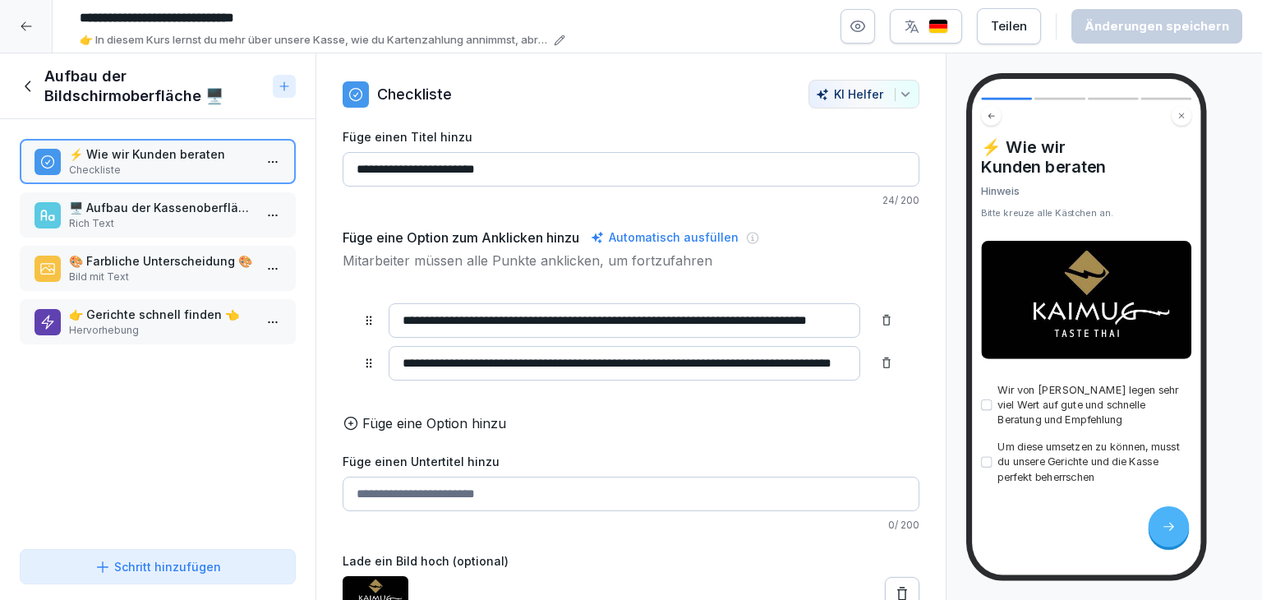
click at [204, 225] on p "Rich Text" at bounding box center [161, 223] width 184 height 15
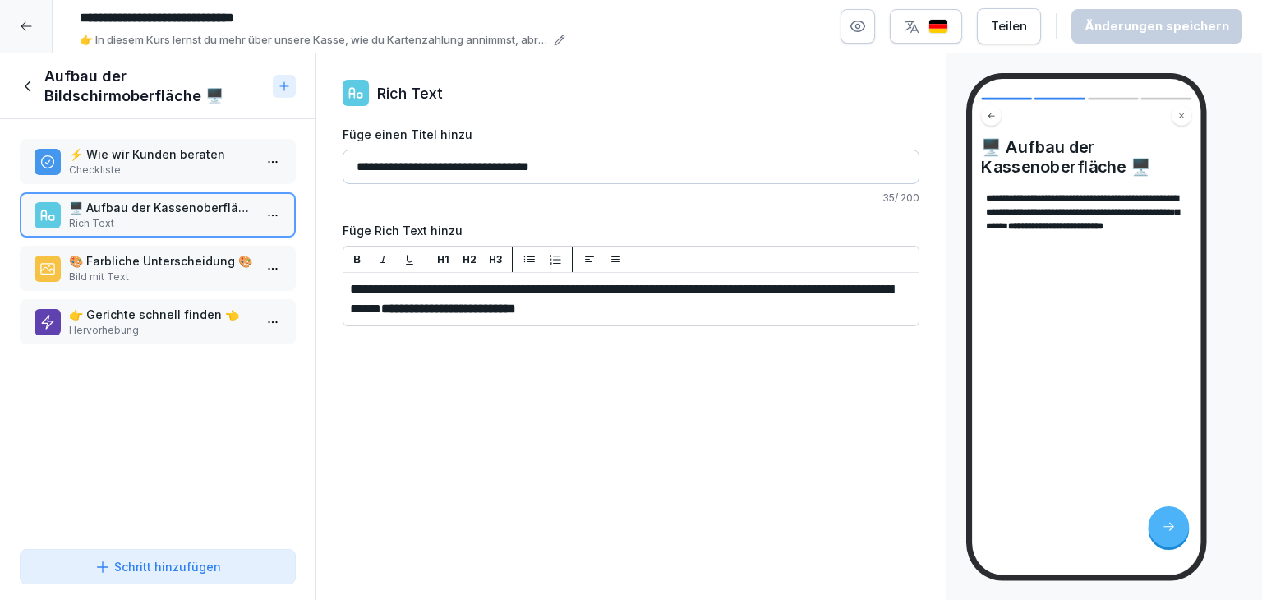
click at [204, 254] on p "🎨 Farbliche Unterscheidung 🎨" at bounding box center [161, 260] width 184 height 17
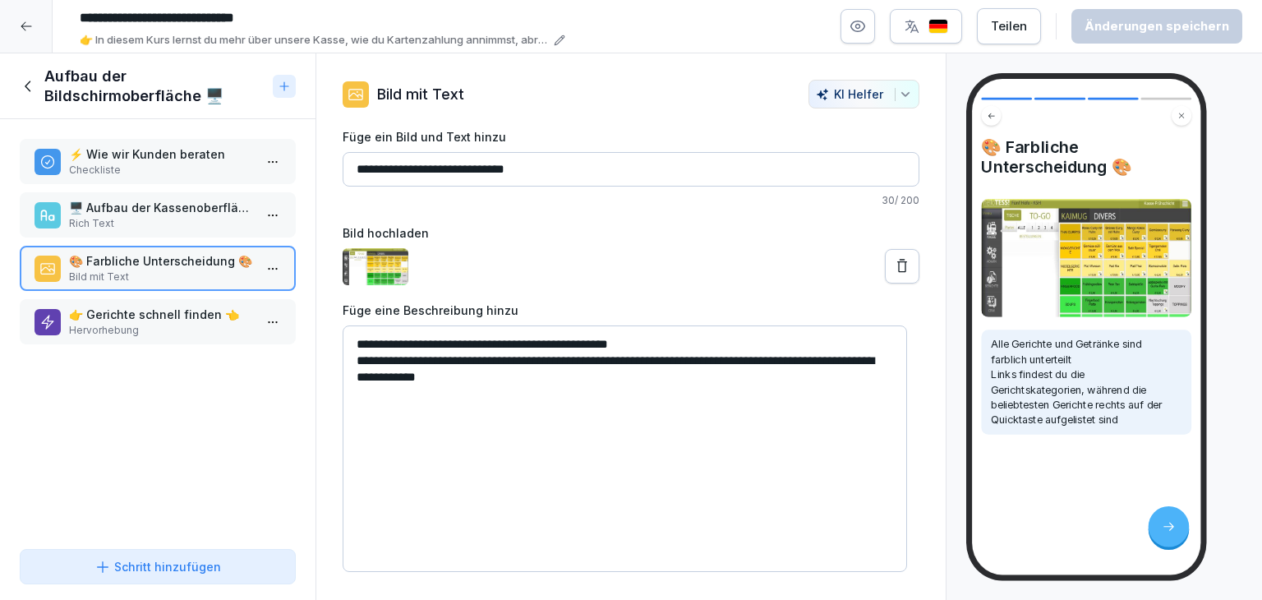
click at [897, 303] on label "Füge eine Beschreibung hinzu" at bounding box center [631, 309] width 577 height 17
click at [155, 325] on p "Hervorhebung" at bounding box center [161, 330] width 184 height 15
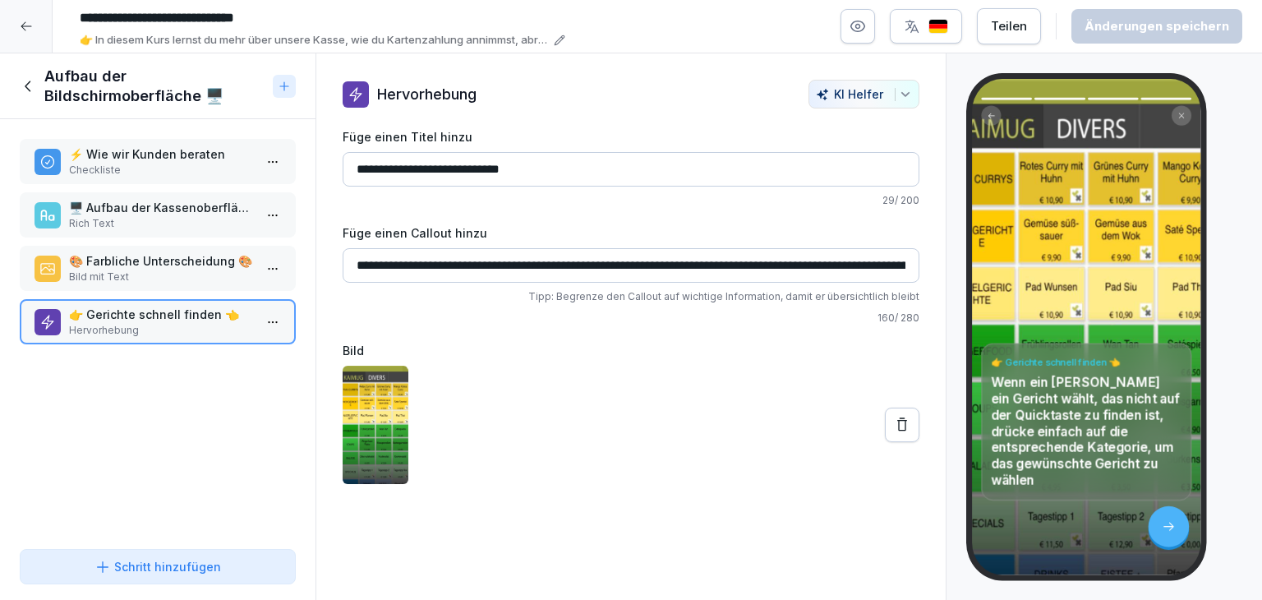
click at [30, 87] on icon at bounding box center [29, 86] width 18 height 18
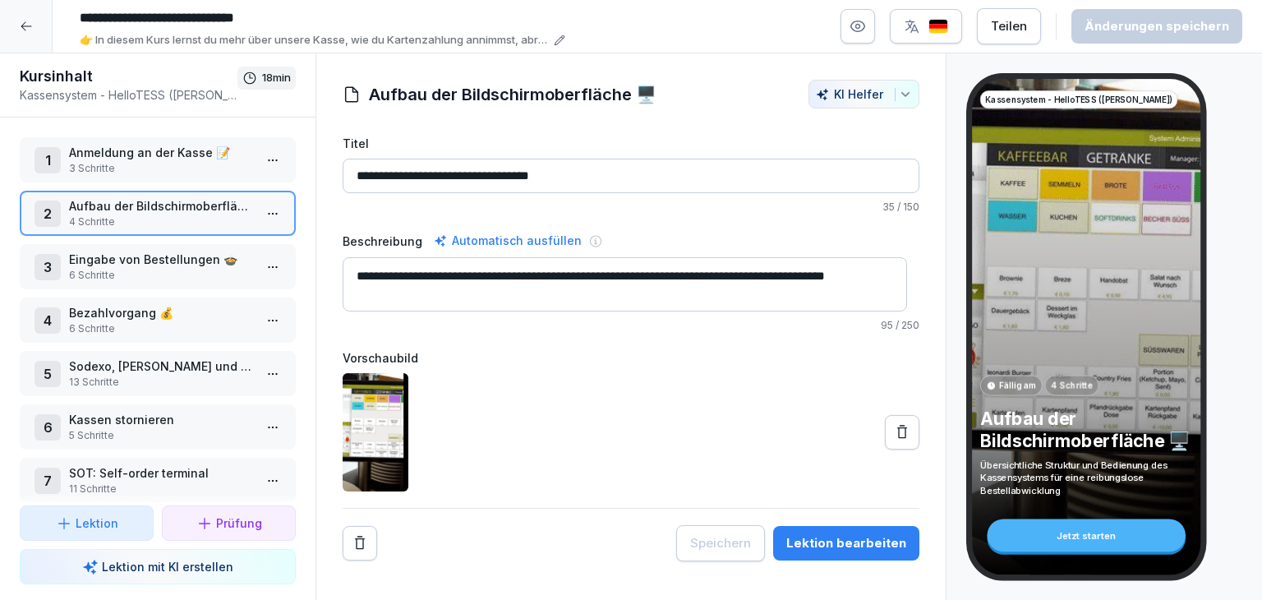
click at [273, 272] on html "**********" at bounding box center [631, 300] width 1262 height 600
click at [223, 305] on div "Schritte bearbeiten" at bounding box center [199, 296] width 126 height 17
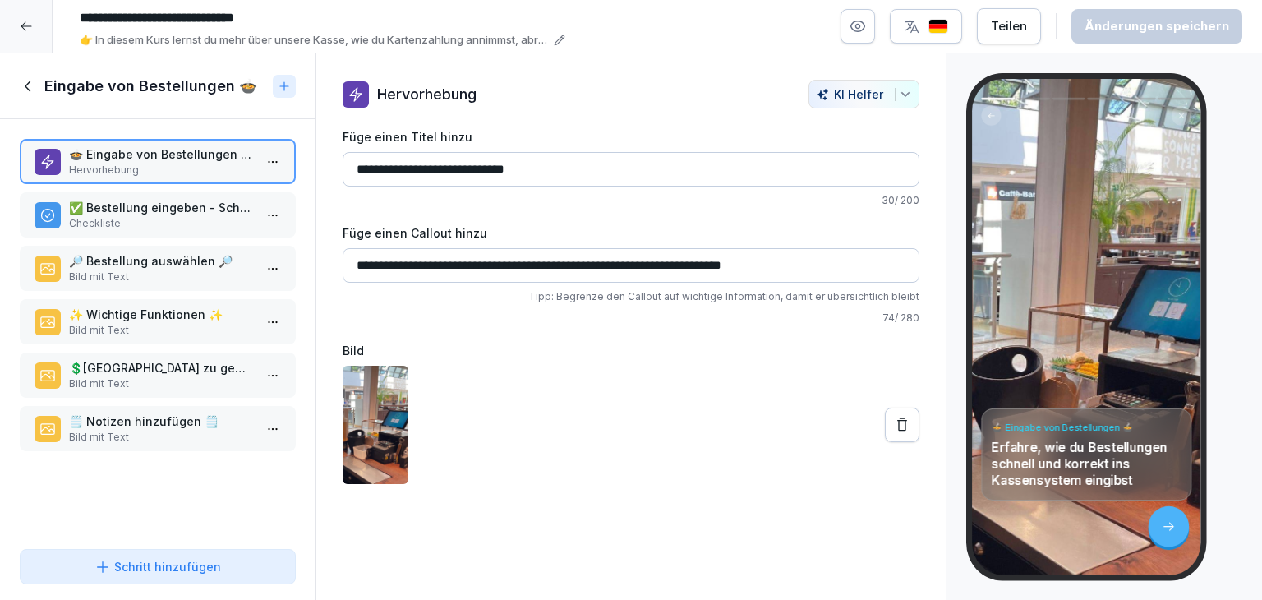
click at [73, 234] on div "✅ Bestellung eingeben - Schritt für Schritt Checkliste" at bounding box center [158, 214] width 276 height 45
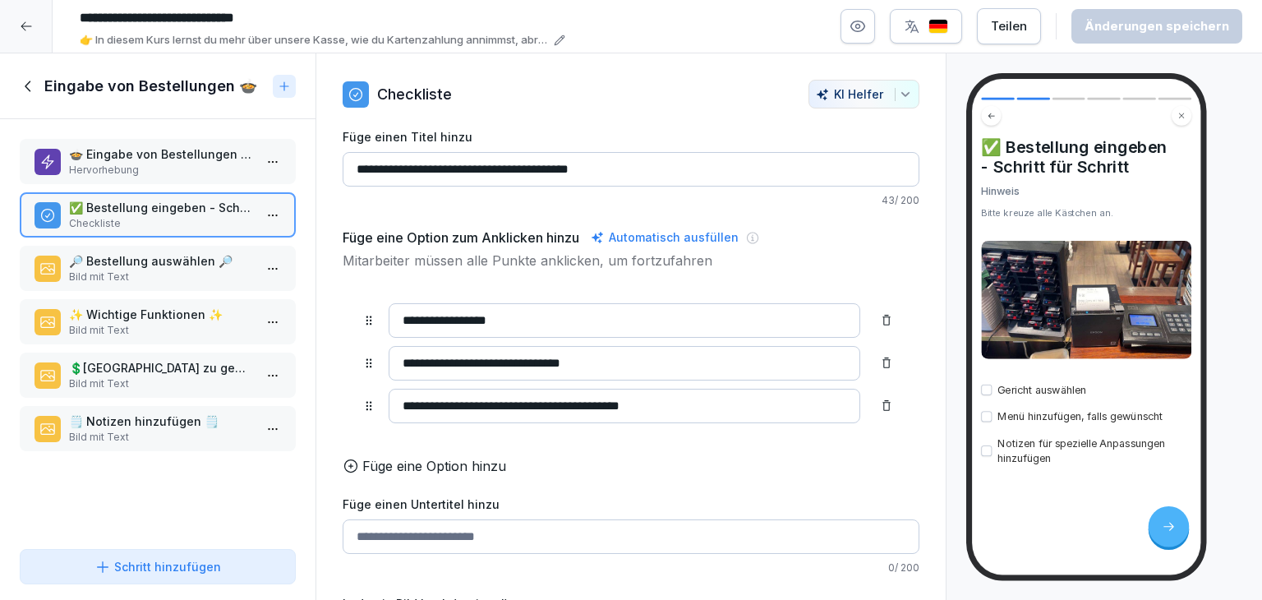
click at [0, 395] on div "🍲 Eingabe von Bestellungen 🍲 Hervorhebung ✅ Bestellung eingeben - Schritt für S…" at bounding box center [157, 330] width 315 height 423
drag, startPoint x: 0, startPoint y: 395, endPoint x: 72, endPoint y: 343, distance: 89.4
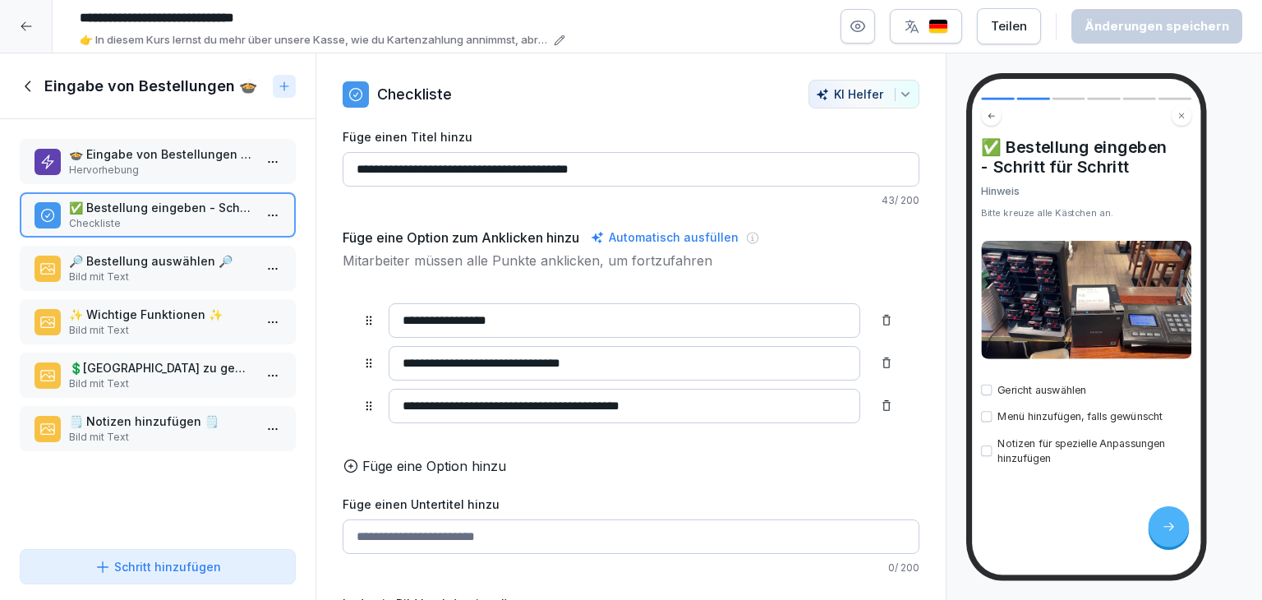
click at [72, 343] on div "🍲 Eingabe von Bestellungen 🍲 Hervorhebung ✅ Bestellung eingeben - Schritt für S…" at bounding box center [157, 330] width 315 height 423
drag, startPoint x: 72, startPoint y: 343, endPoint x: 96, endPoint y: 329, distance: 27.6
click at [96, 329] on div "🍲 Eingabe von Bestellungen 🍲 Hervorhebung ✅ Bestellung eingeben - Schritt für S…" at bounding box center [157, 330] width 315 height 423
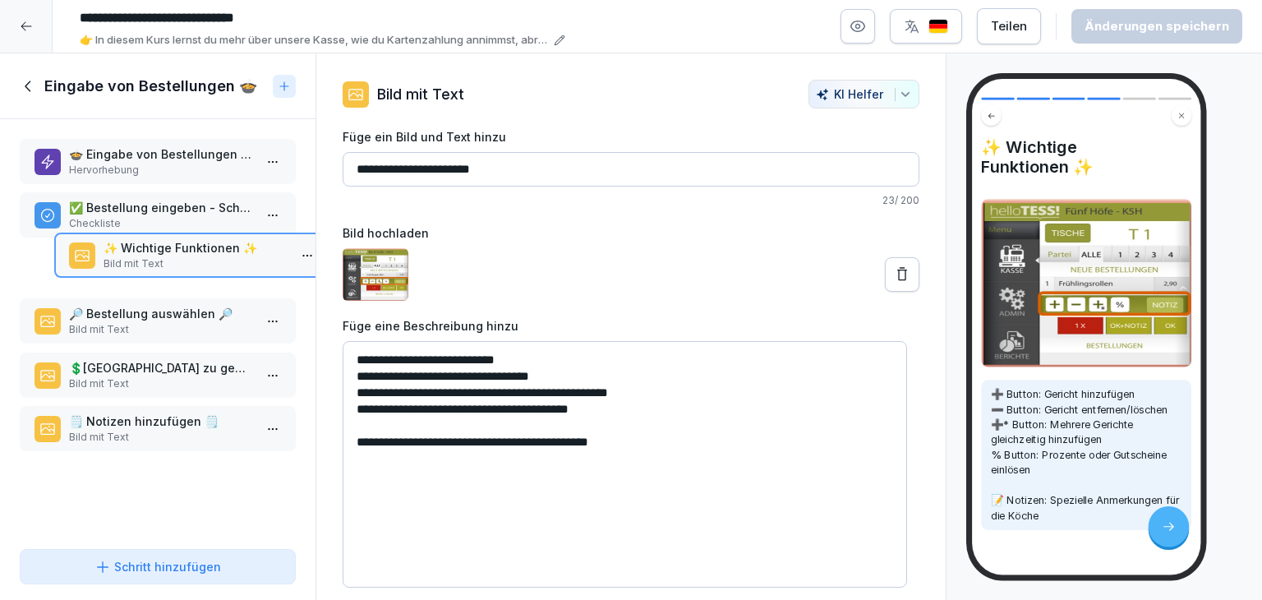
drag, startPoint x: 96, startPoint y: 329, endPoint x: 312, endPoint y: 255, distance: 228.3
click at [312, 255] on div "🍲 Eingabe von Bestellungen 🍲 Hervorhebung ✅ Bestellung eingeben - Schritt für S…" at bounding box center [157, 330] width 315 height 423
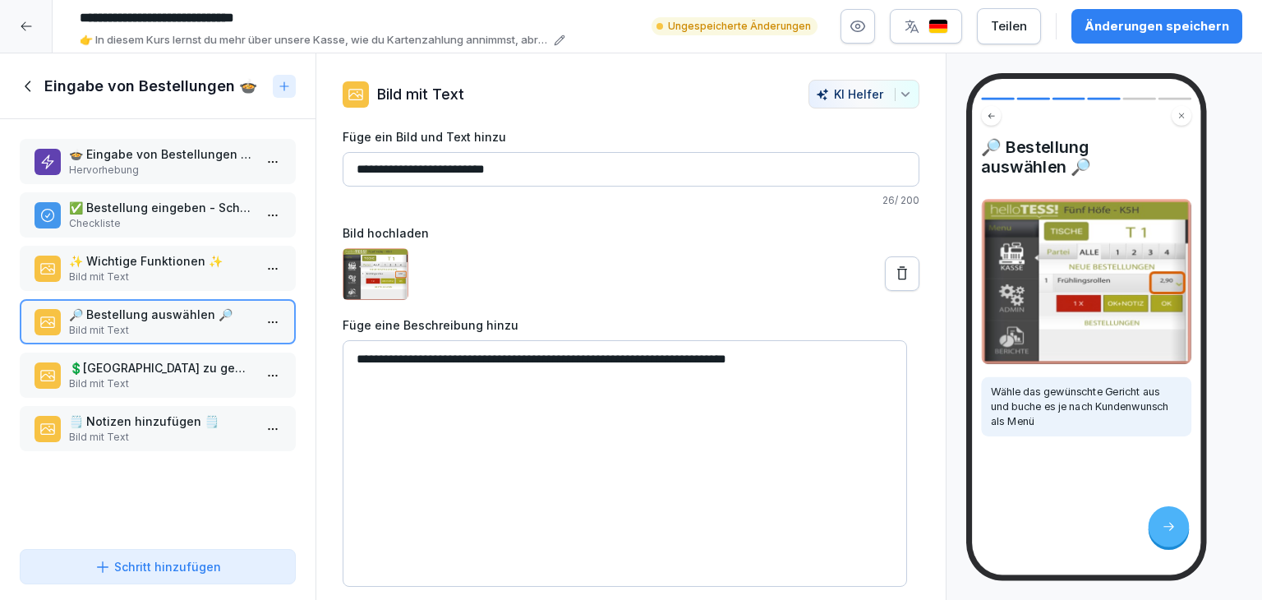
click at [203, 209] on p "✅ Bestellung eingeben - Schritt für Schritt" at bounding box center [161, 207] width 184 height 17
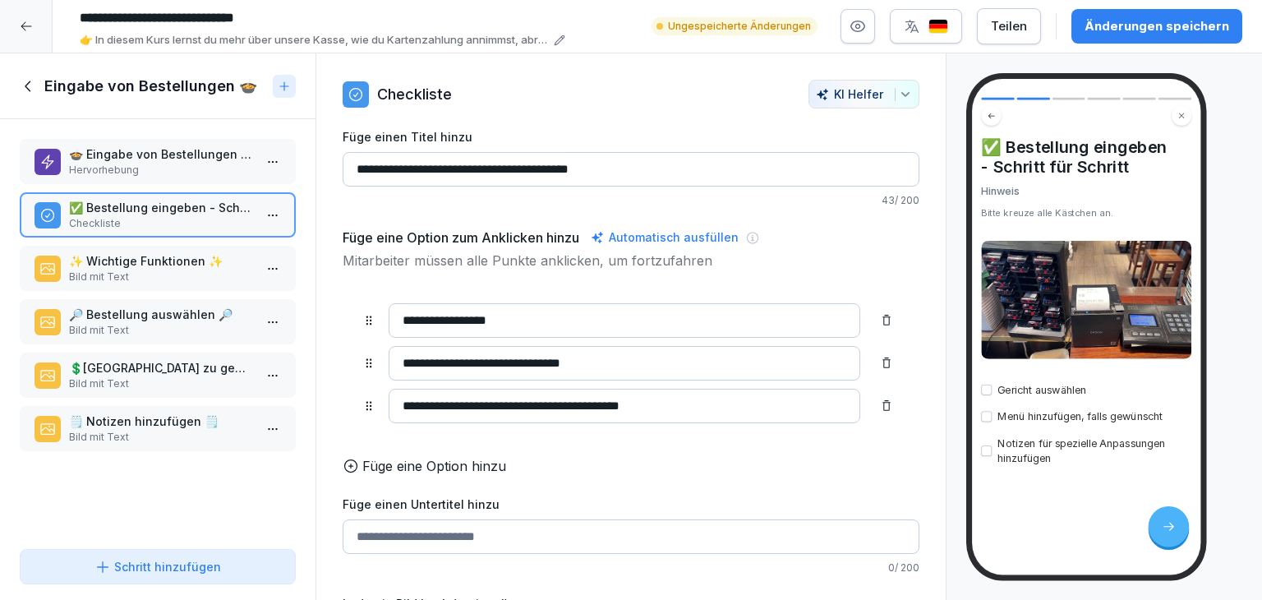
click at [85, 163] on p "Hervorhebung" at bounding box center [161, 170] width 184 height 15
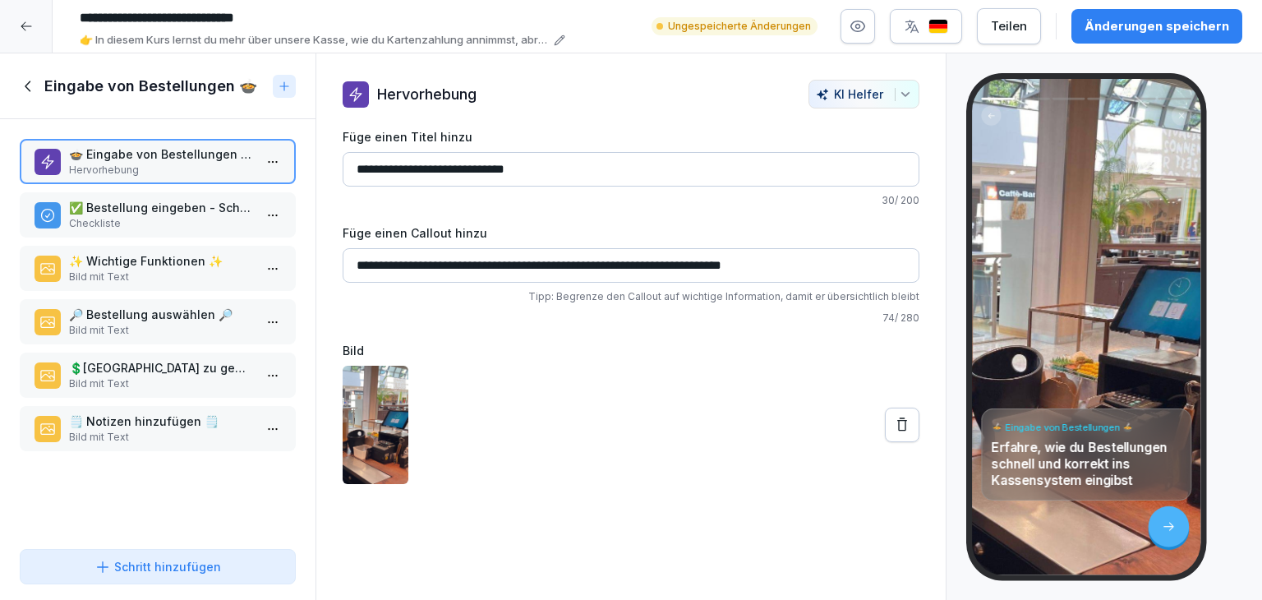
click at [131, 228] on p "Checkliste" at bounding box center [161, 223] width 184 height 15
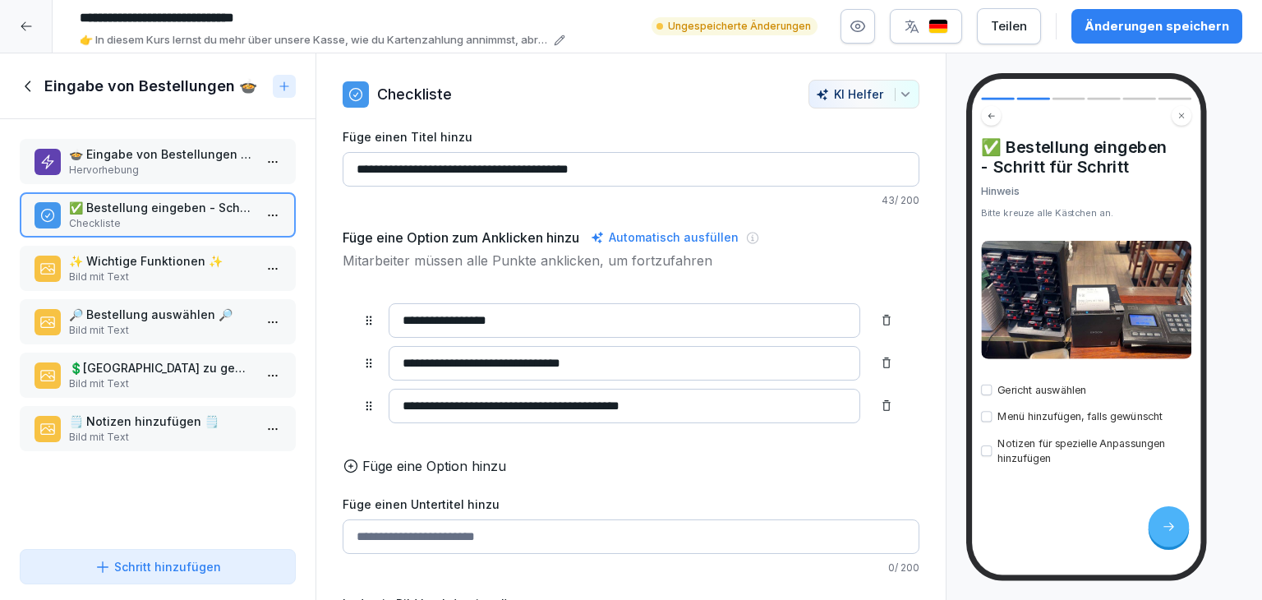
click at [177, 264] on p "✨ Wichtige Funktionen ✨" at bounding box center [161, 260] width 184 height 17
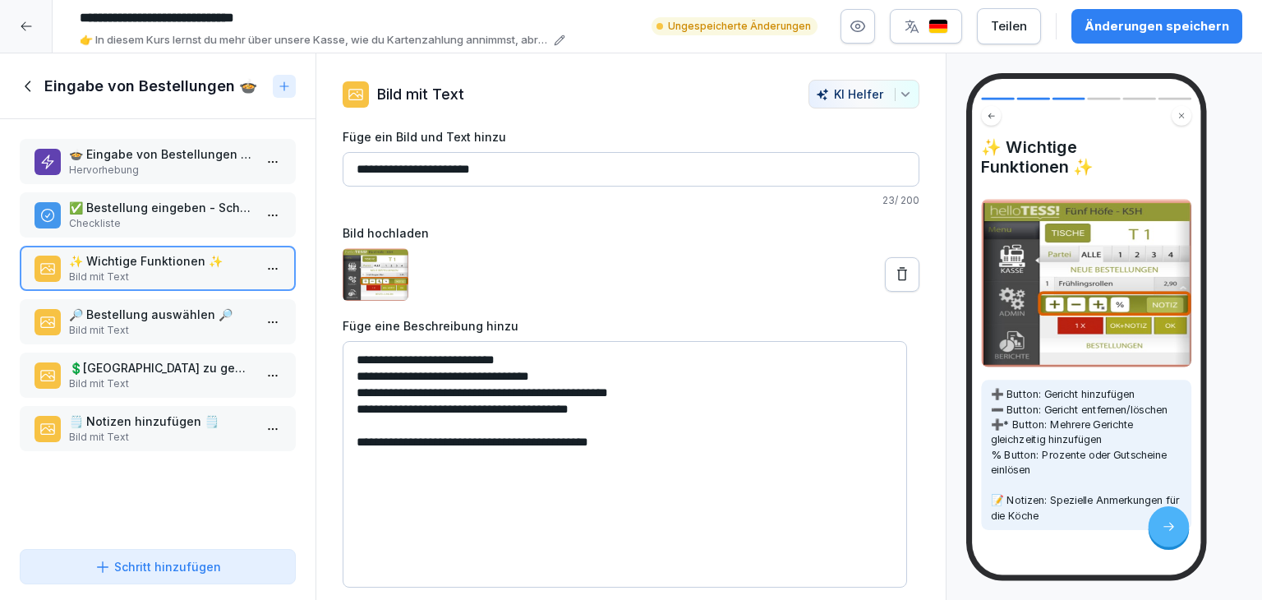
click at [187, 338] on div "🔎 Bestellung auswählen 🔎 Bild mit Text" at bounding box center [158, 321] width 276 height 45
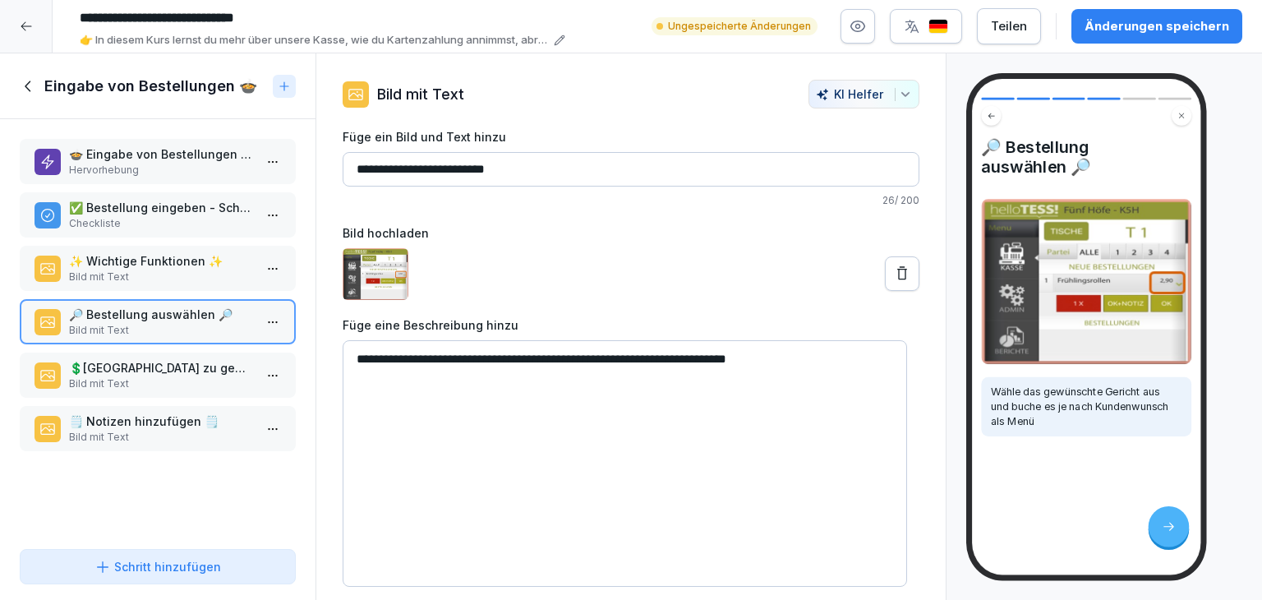
click at [186, 370] on p "💲​[GEOGRAPHIC_DATA] zu gewähren💯​" at bounding box center [161, 367] width 184 height 17
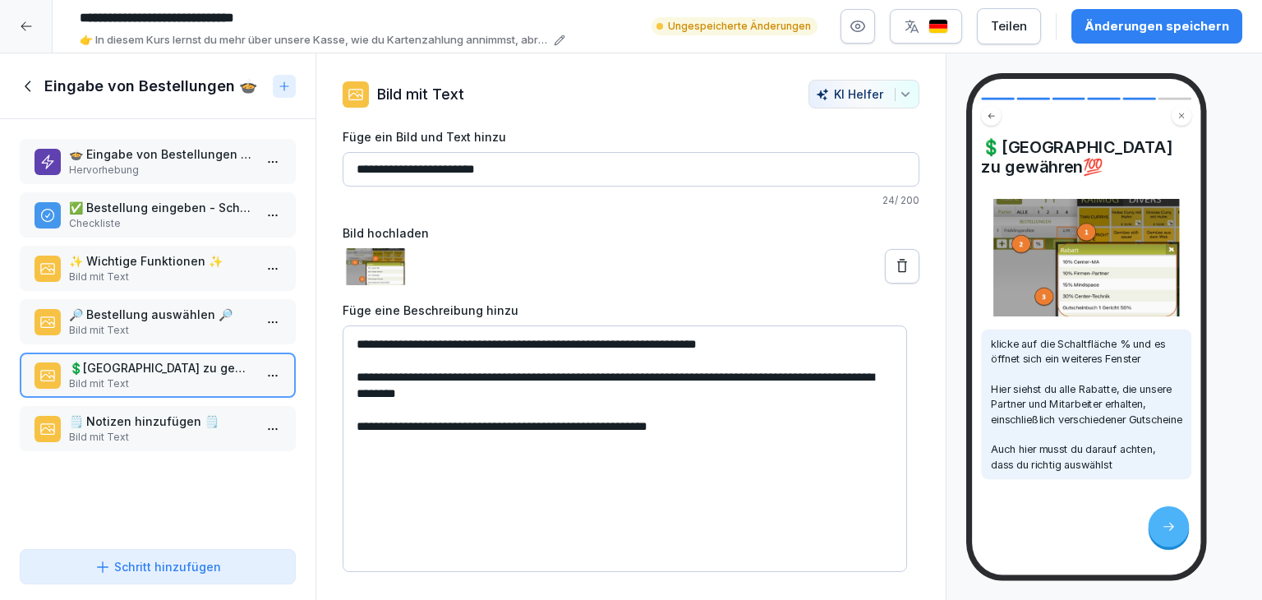
click at [176, 412] on p "🗒️ Notizen hinzufügen 🗒️" at bounding box center [161, 420] width 184 height 17
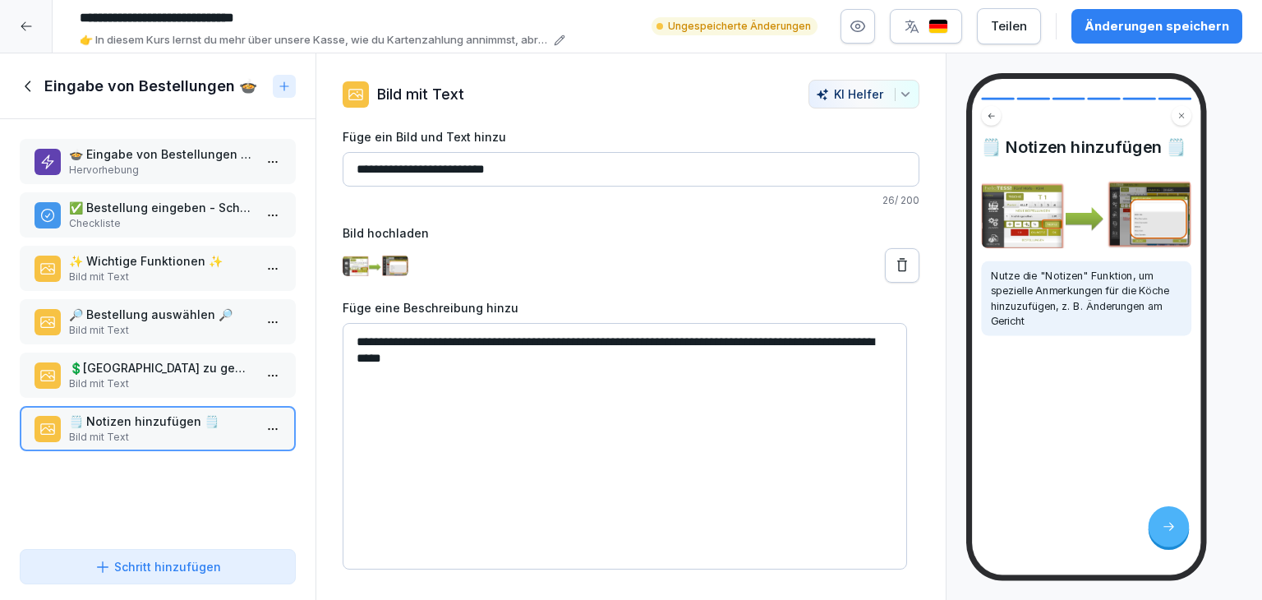
click at [25, 90] on icon at bounding box center [29, 86] width 18 height 18
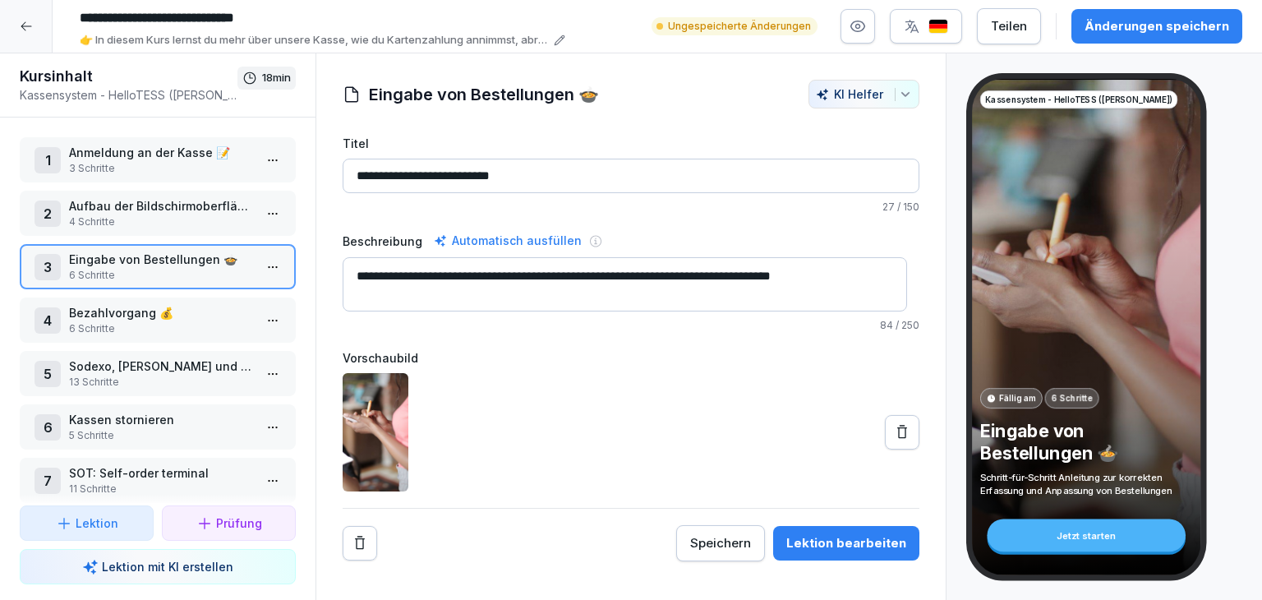
click at [260, 323] on html "**********" at bounding box center [631, 300] width 1262 height 600
click at [251, 355] on div "Schritte bearbeiten" at bounding box center [199, 349] width 126 height 17
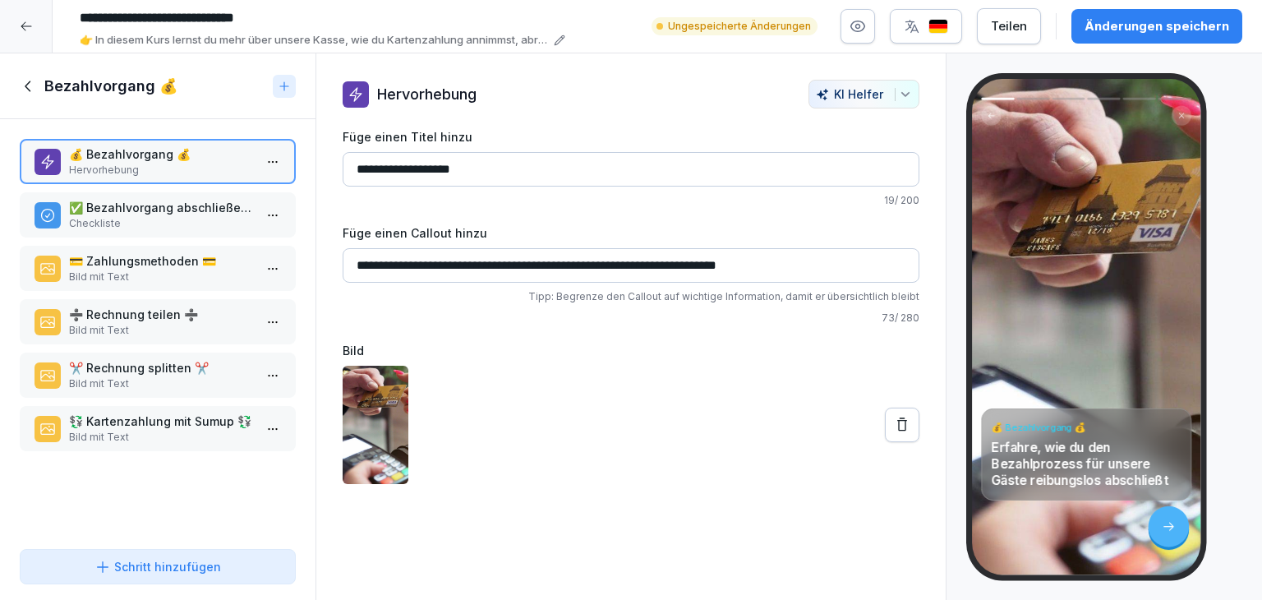
click at [183, 214] on p "✅ Bezahlvorgang abschließen - Schritt für Schritt" at bounding box center [161, 207] width 184 height 17
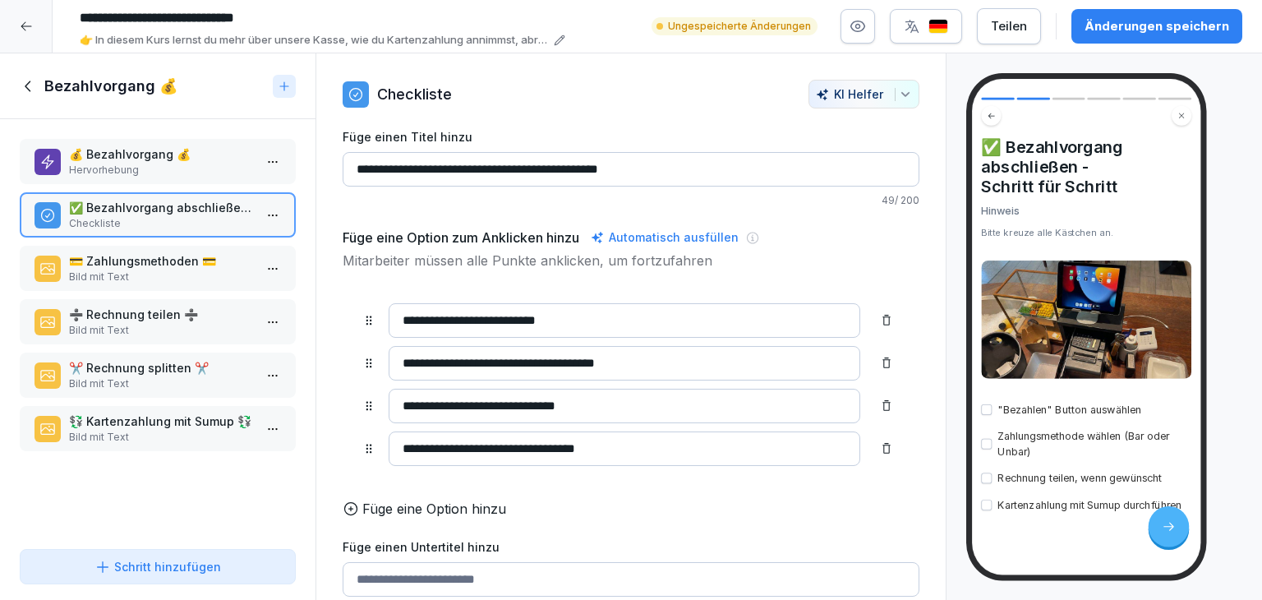
click at [174, 270] on p "Bild mit Text" at bounding box center [161, 276] width 184 height 15
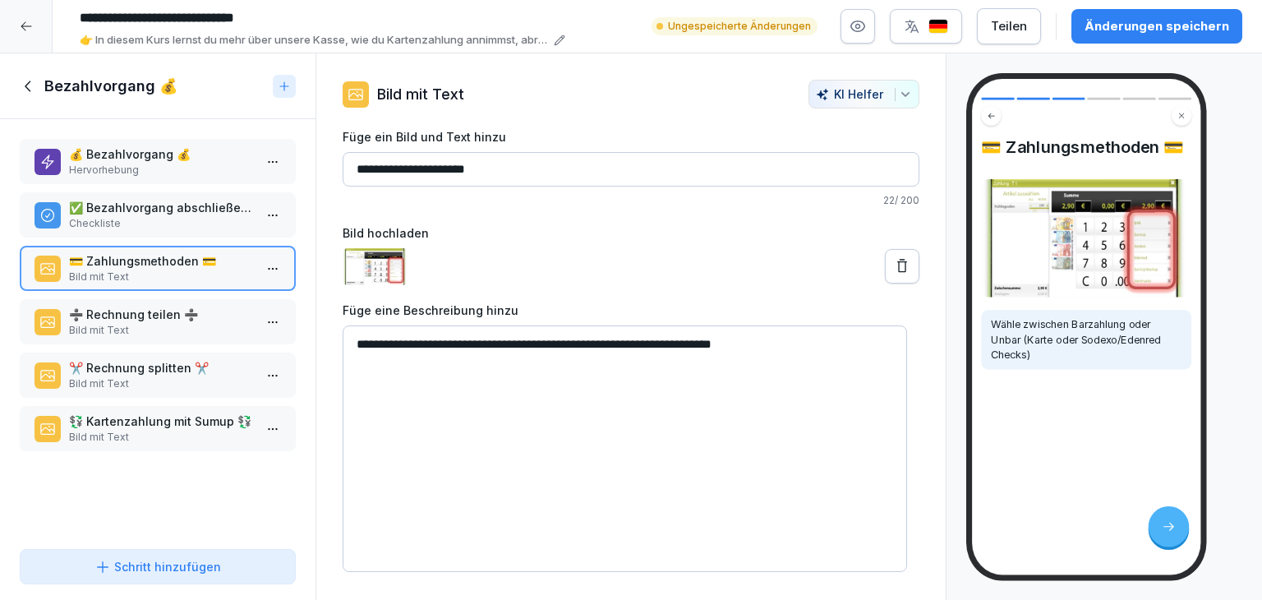
click at [168, 310] on p "➗ Rechnung teilen ➗" at bounding box center [161, 314] width 184 height 17
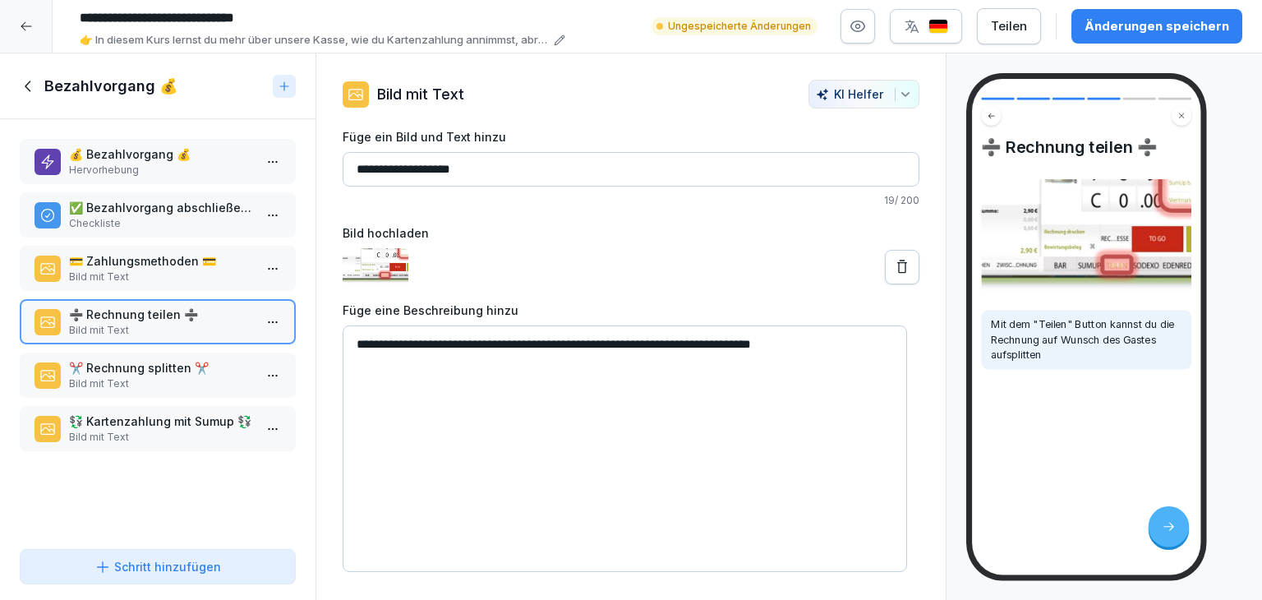
click at [205, 376] on p "Bild mit Text" at bounding box center [161, 383] width 184 height 15
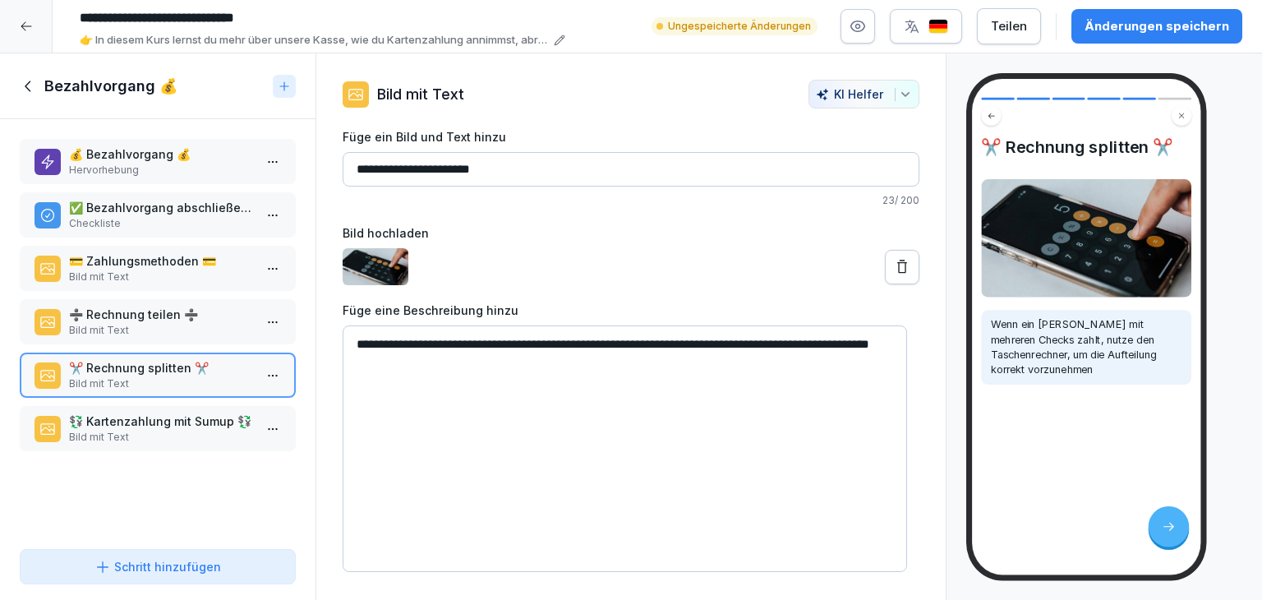
click at [194, 418] on p "💱 Kartenzahlung mit Sumup 💱" at bounding box center [161, 420] width 184 height 17
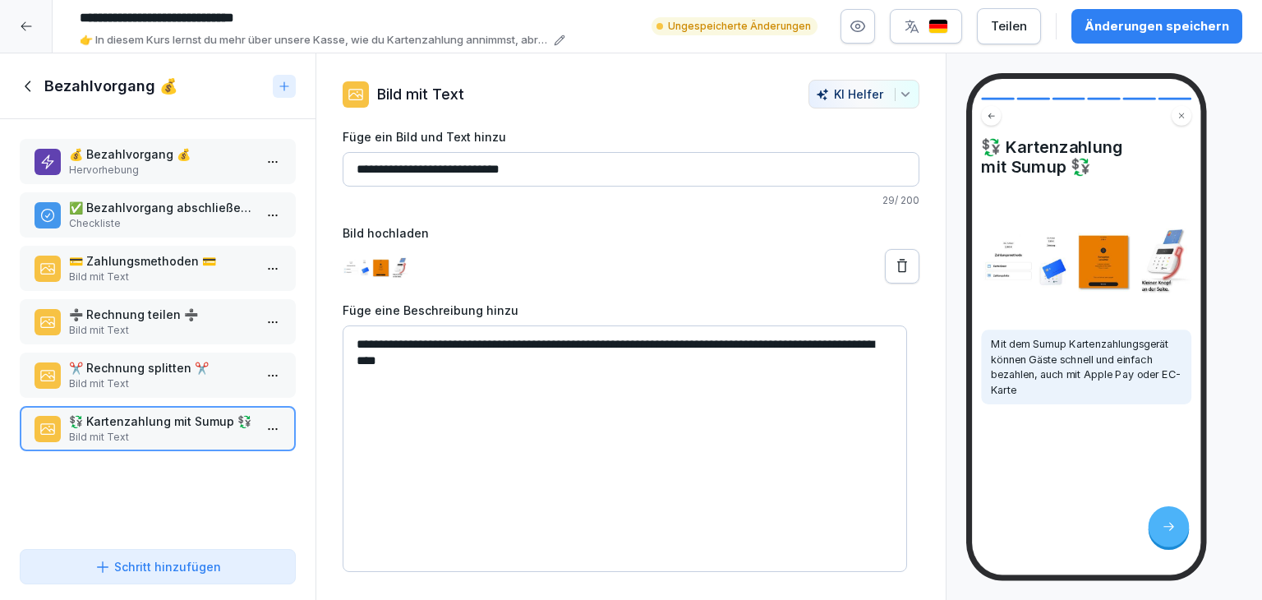
click at [32, 90] on icon at bounding box center [29, 86] width 18 height 18
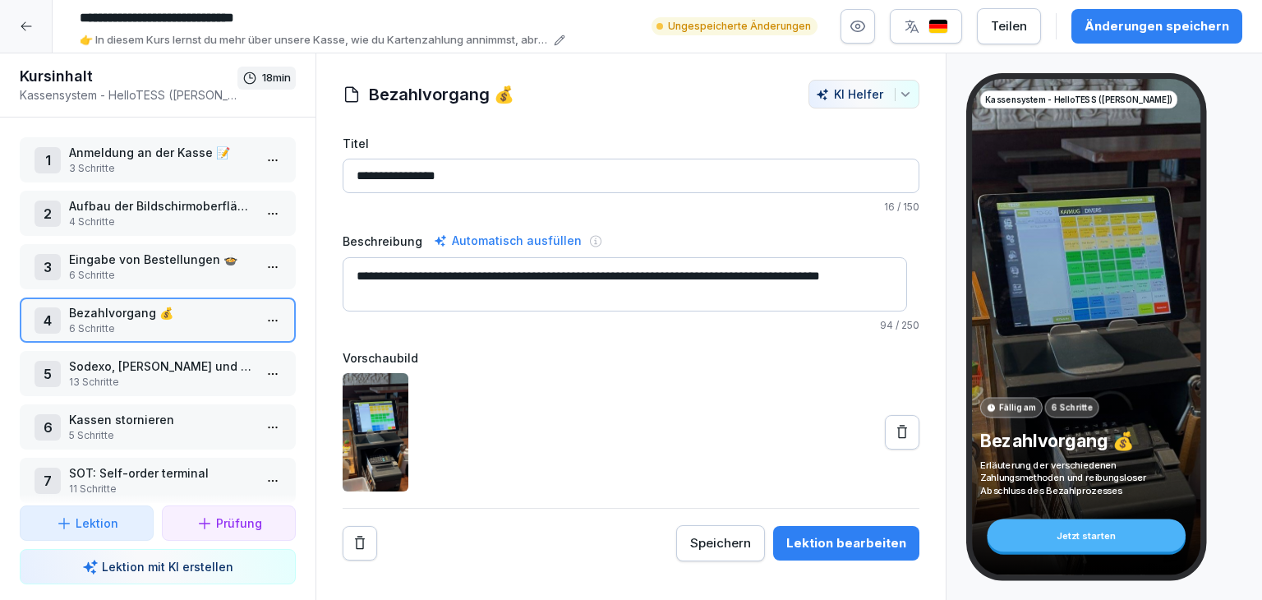
click at [156, 208] on p "Aufbau der Bildschirmoberfläche 🖥️" at bounding box center [161, 205] width 184 height 17
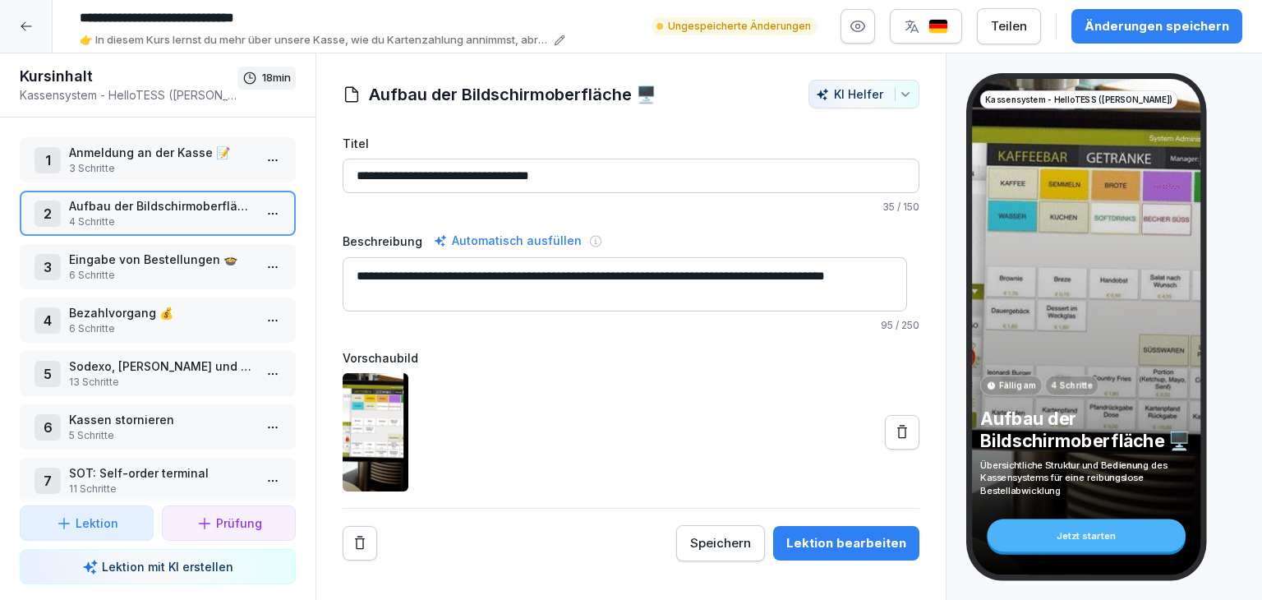
click at [158, 244] on div "3 Eingabe von Bestellungen 🍲 6 Schritte" at bounding box center [158, 266] width 276 height 45
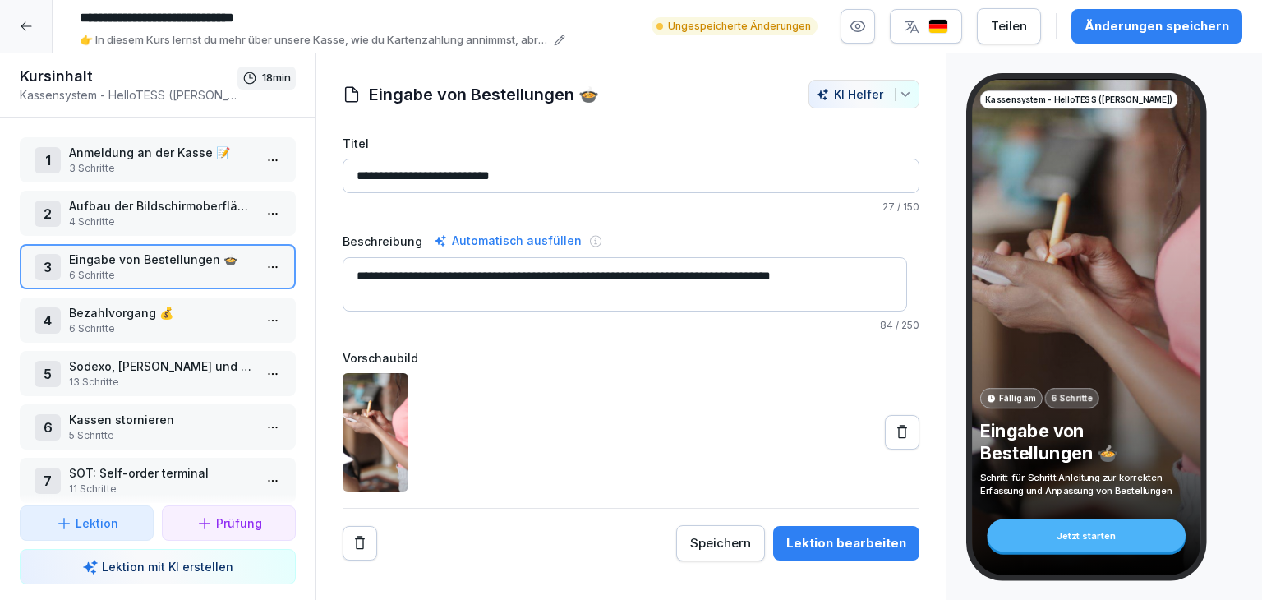
click at [255, 269] on html "**********" at bounding box center [631, 300] width 1262 height 600
click at [250, 297] on div "Schritte bearbeiten" at bounding box center [199, 296] width 126 height 17
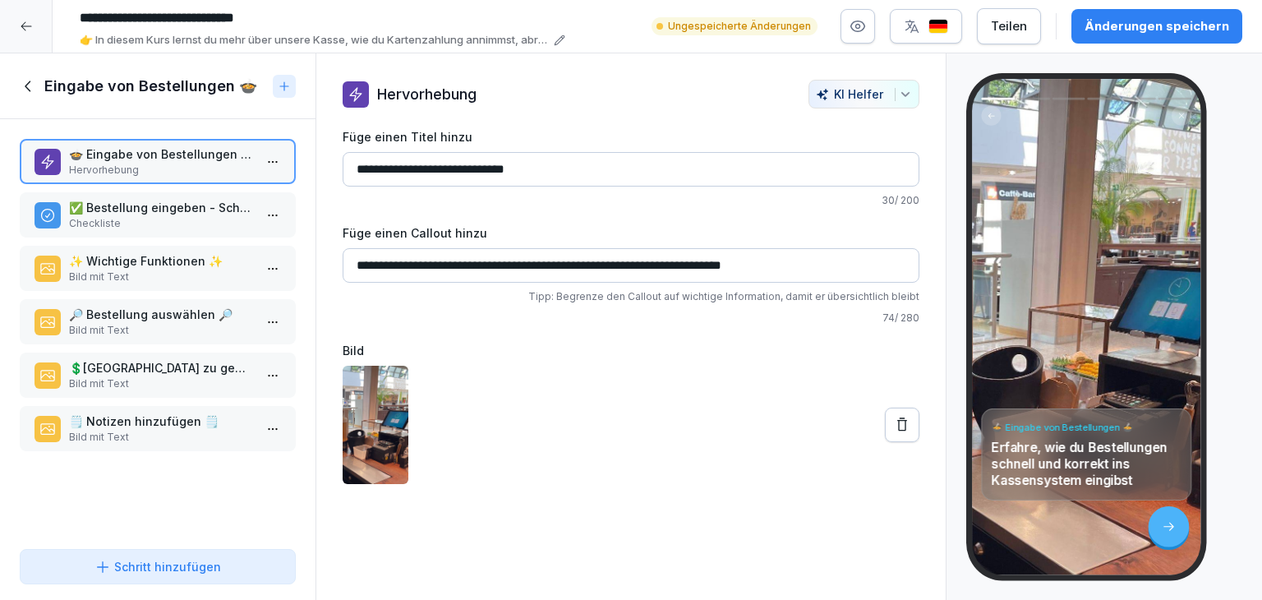
click at [215, 216] on p "Checkliste" at bounding box center [161, 223] width 184 height 15
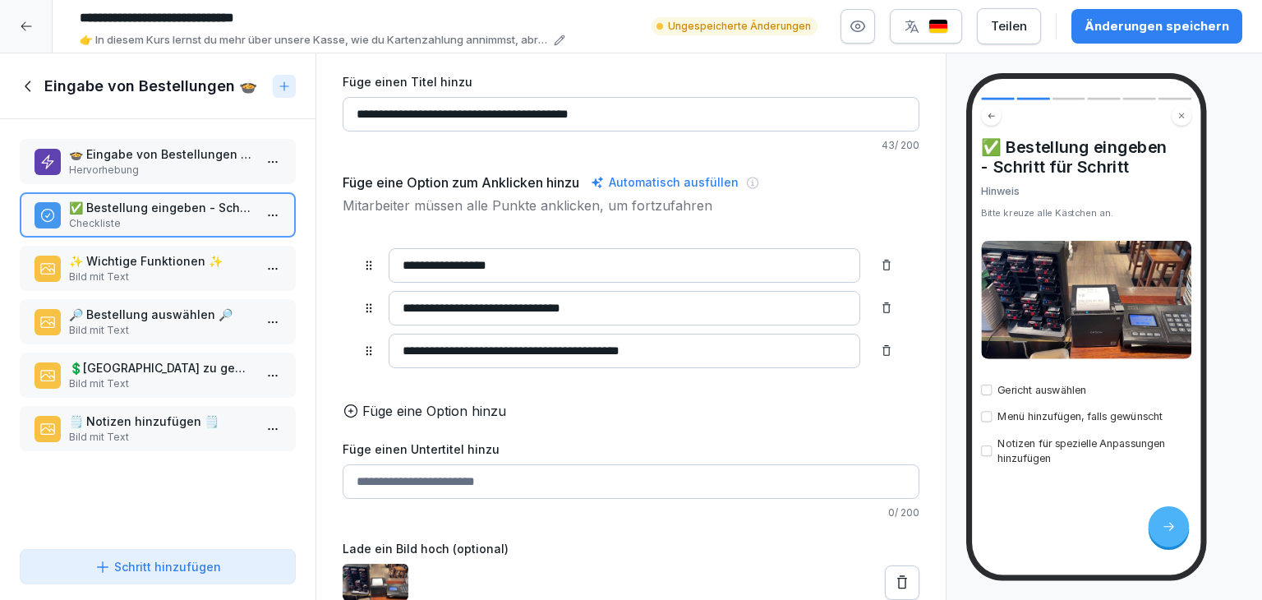
scroll to position [78, 0]
click at [191, 269] on p "Bild mit Text" at bounding box center [161, 276] width 184 height 15
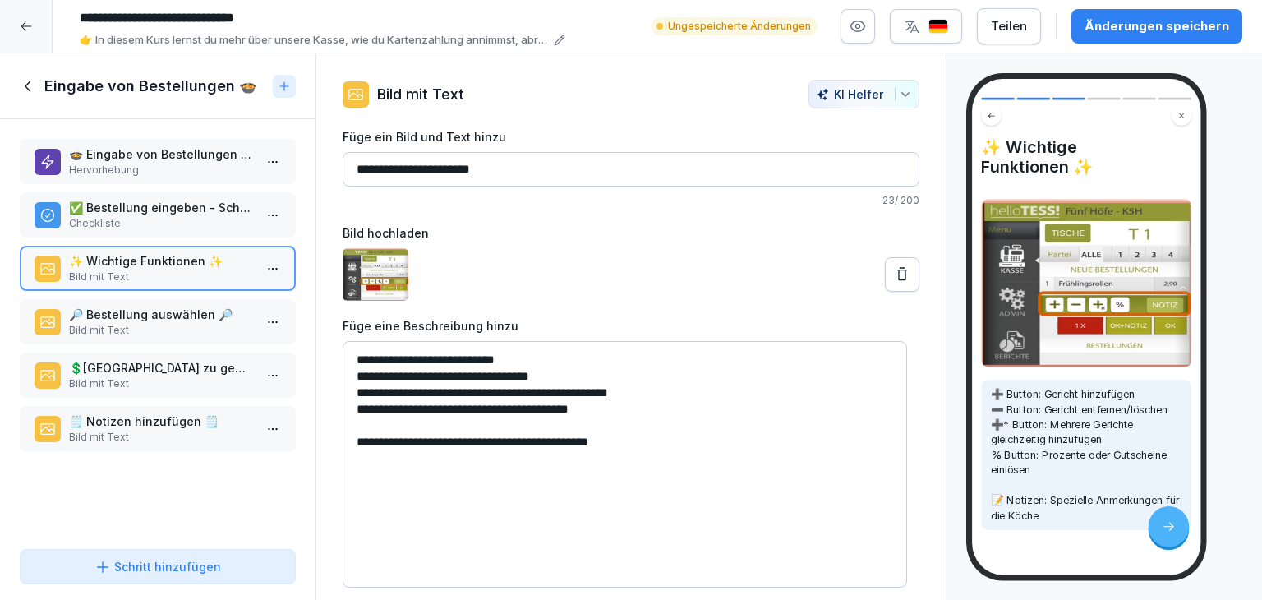
click at [25, 95] on div "Eingabe von Bestellungen 🍲" at bounding box center [143, 86] width 246 height 20
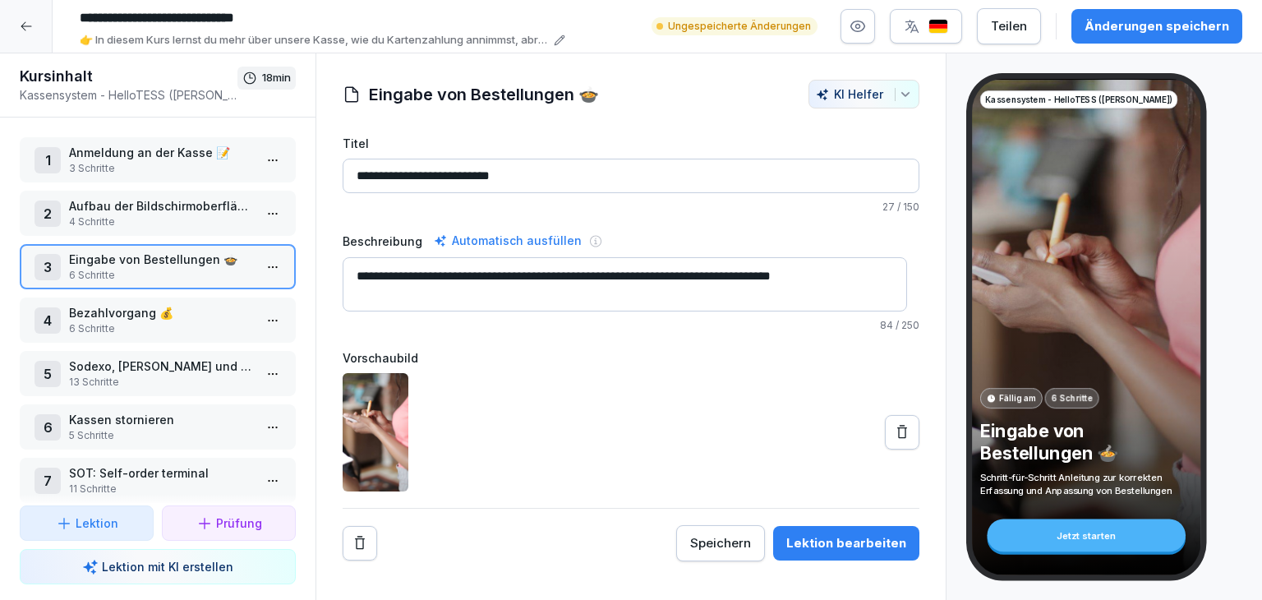
click at [255, 324] on html "**********" at bounding box center [631, 300] width 1262 height 600
click at [174, 355] on div "Schritte bearbeiten" at bounding box center [199, 349] width 126 height 17
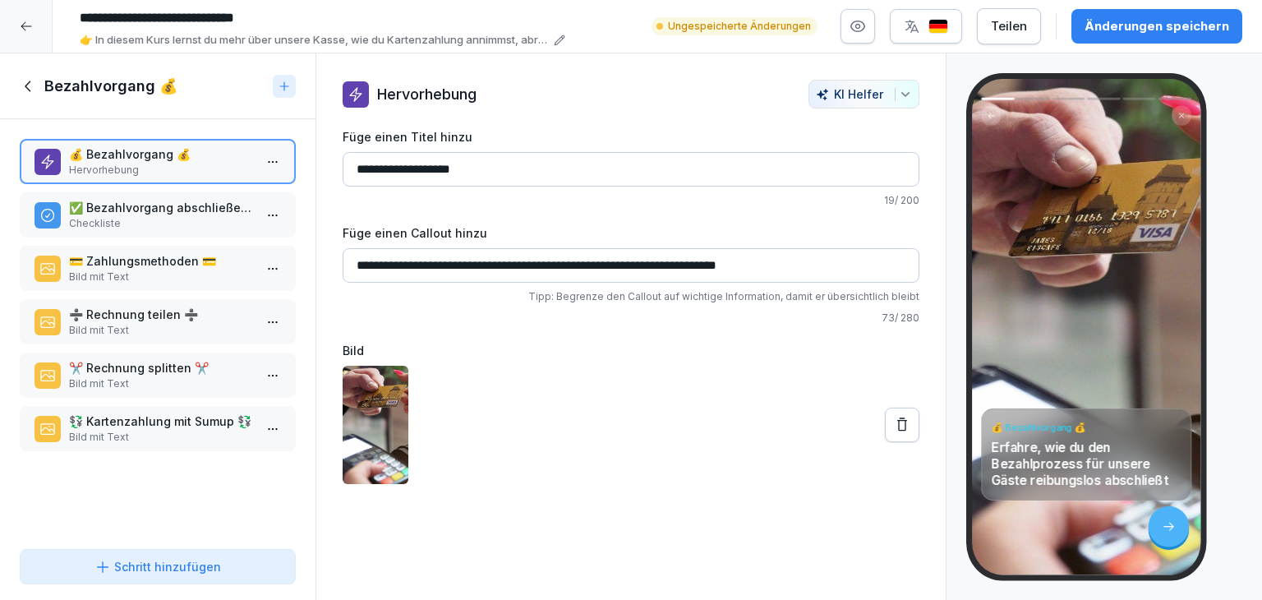
click at [161, 229] on p "Checkliste" at bounding box center [161, 223] width 184 height 15
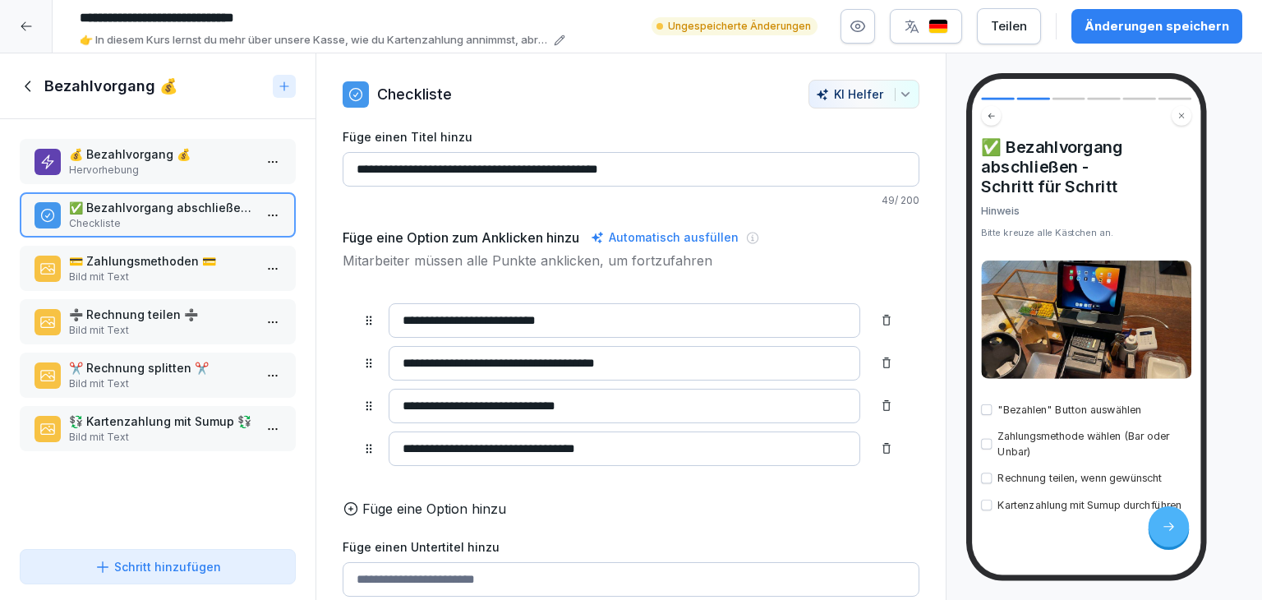
click at [128, 277] on p "Bild mit Text" at bounding box center [161, 276] width 184 height 15
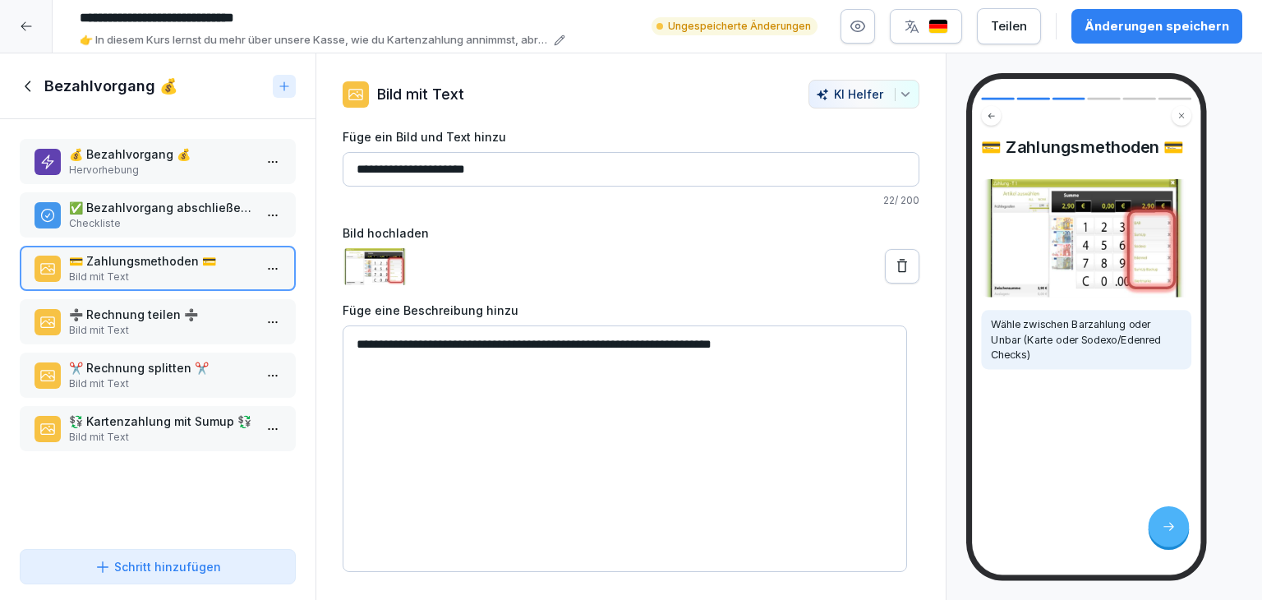
click at [156, 329] on p "Bild mit Text" at bounding box center [161, 330] width 184 height 15
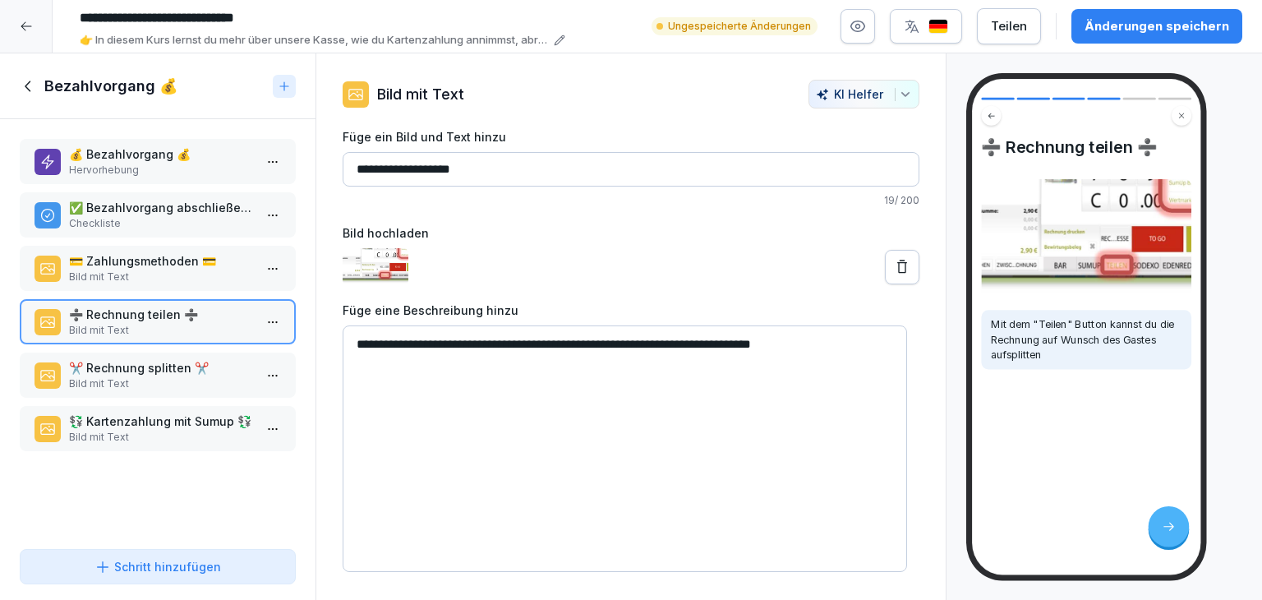
click at [165, 376] on p "Bild mit Text" at bounding box center [161, 383] width 184 height 15
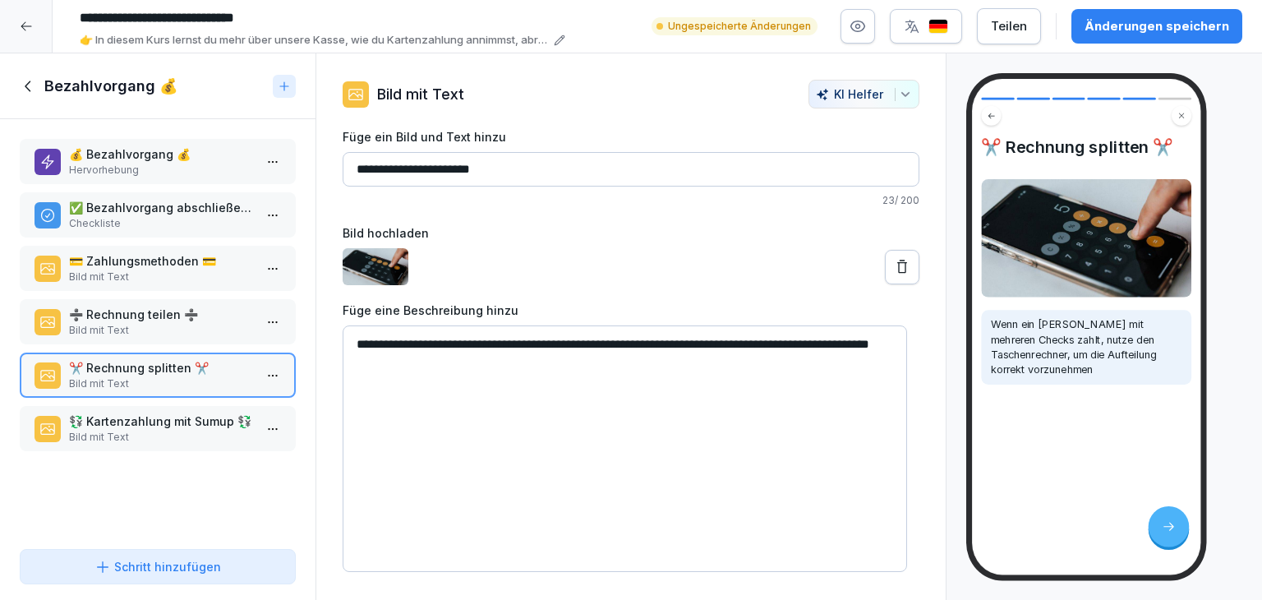
click at [180, 439] on p "Bild mit Text" at bounding box center [161, 437] width 184 height 15
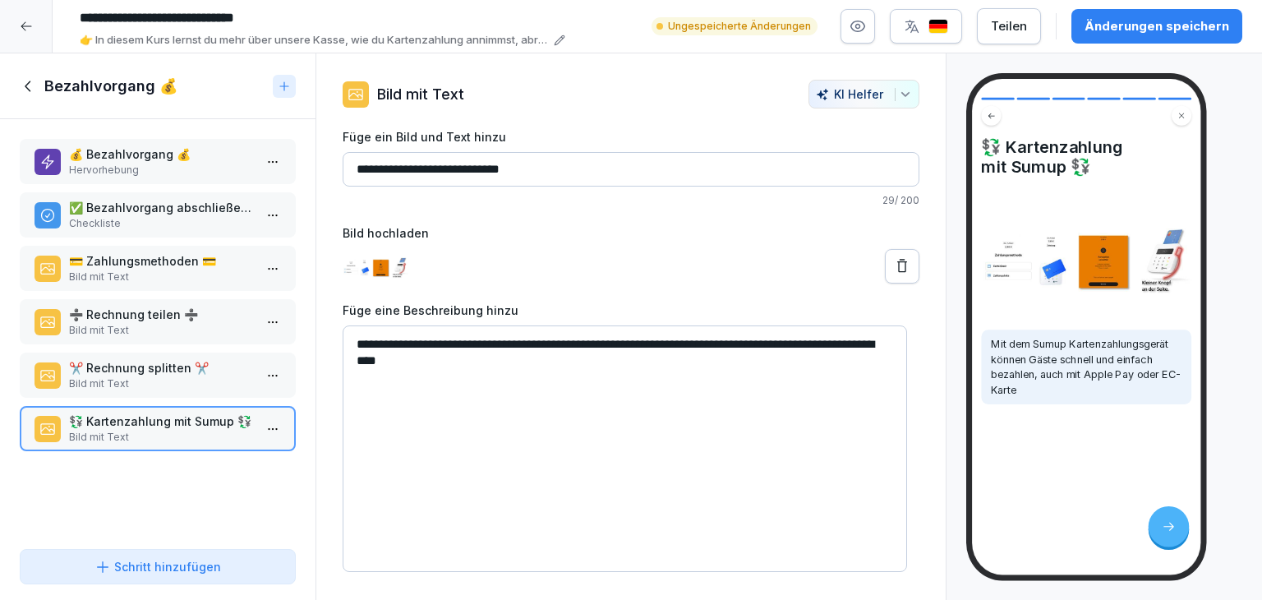
click at [28, 88] on icon at bounding box center [28, 85] width 6 height 11
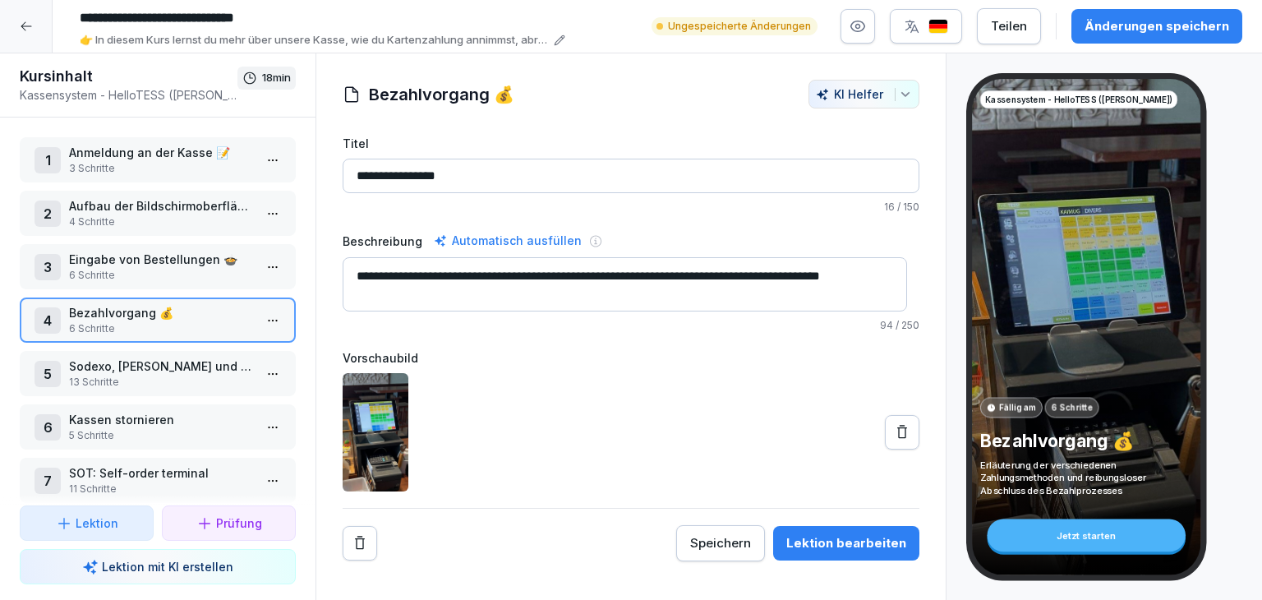
click at [131, 368] on p "Sodexo, [PERSON_NAME] und Gutscheinen richtig annehmen 📄" at bounding box center [161, 365] width 184 height 17
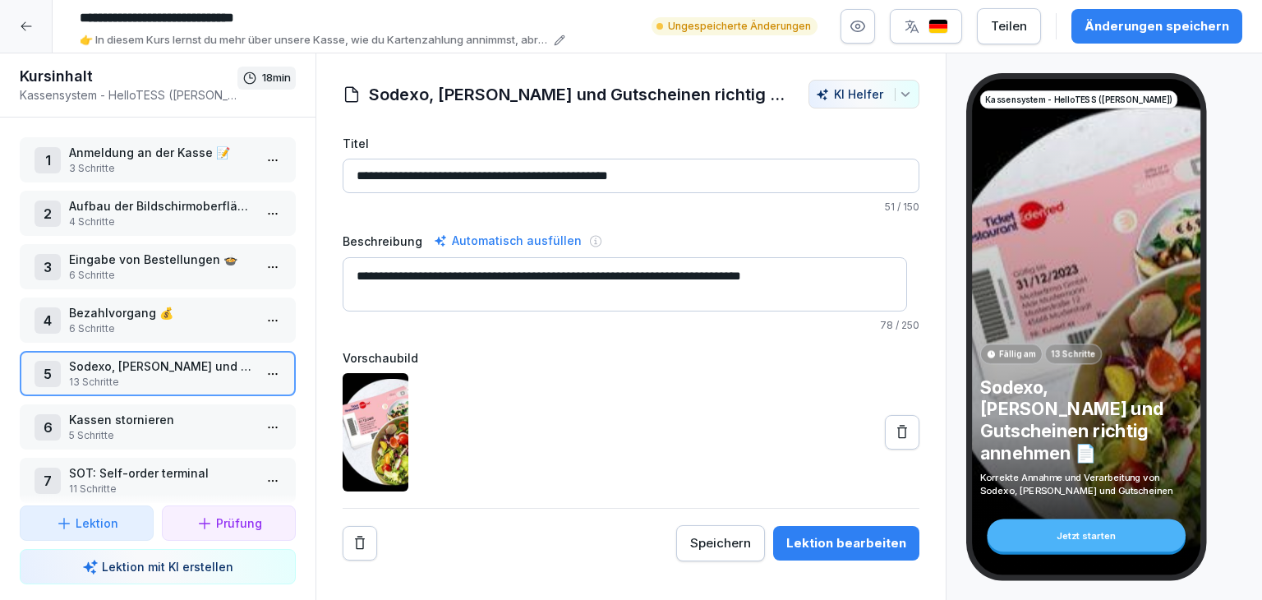
click at [260, 382] on html "**********" at bounding box center [631, 300] width 1262 height 600
click at [225, 398] on div "Schritte bearbeiten" at bounding box center [199, 401] width 126 height 17
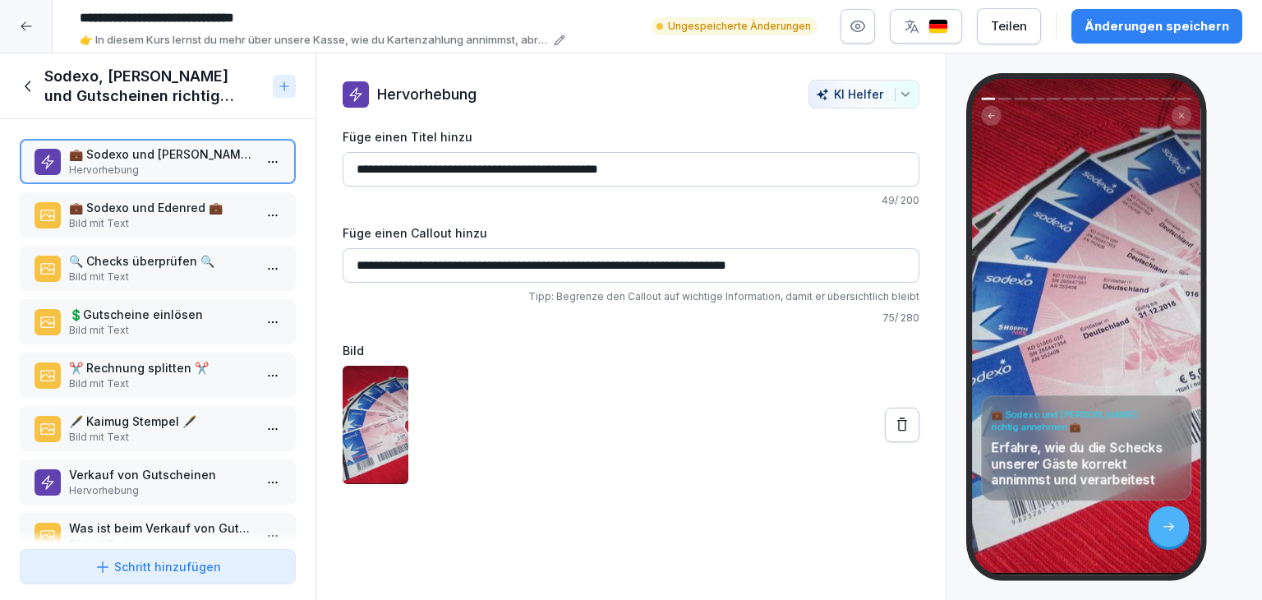
click at [182, 223] on p "Bild mit Text" at bounding box center [161, 223] width 184 height 15
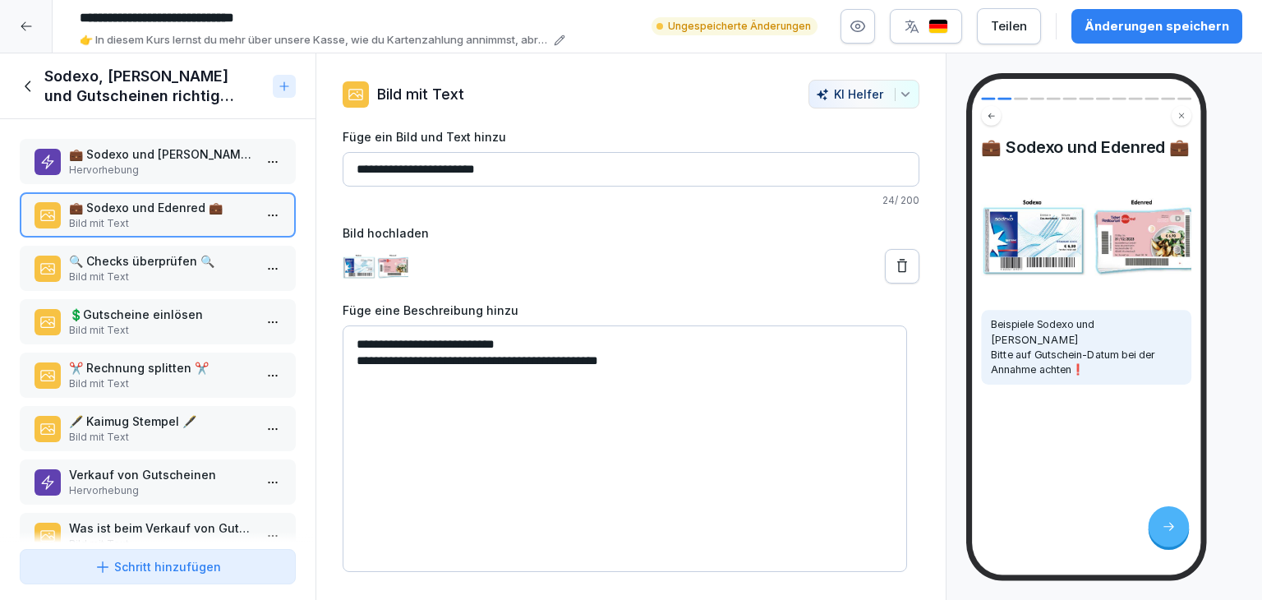
click at [185, 260] on p "🔍 Checks überprüfen 🔍" at bounding box center [161, 260] width 184 height 17
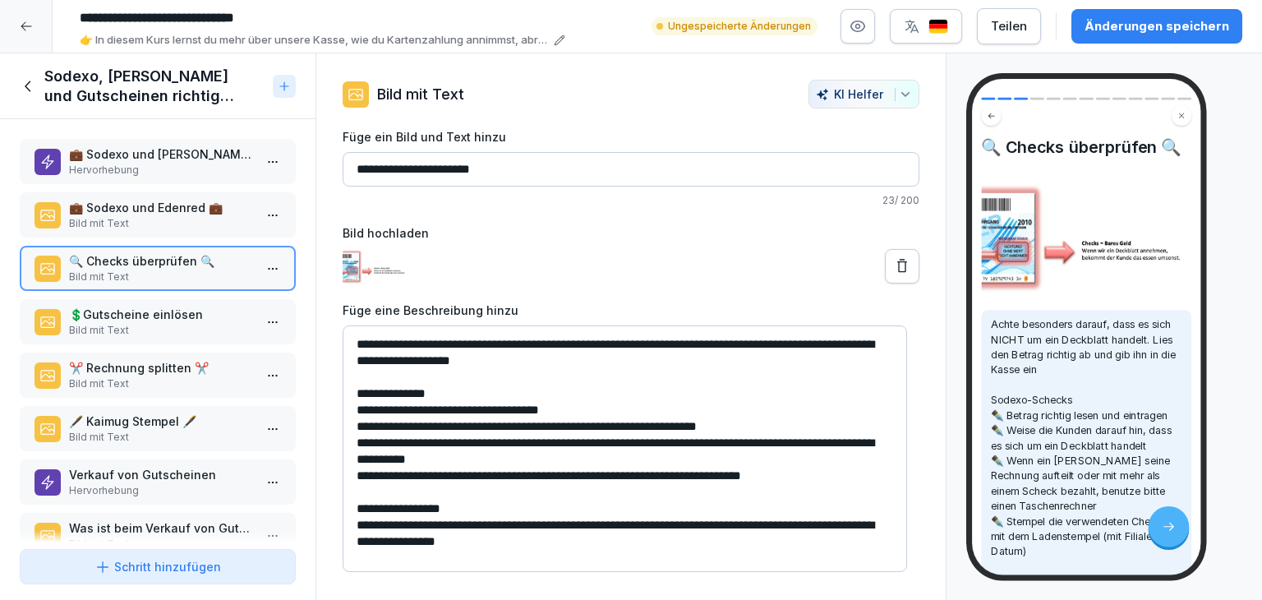
click at [169, 316] on p "💲​Gutscheine einlösen" at bounding box center [161, 314] width 184 height 17
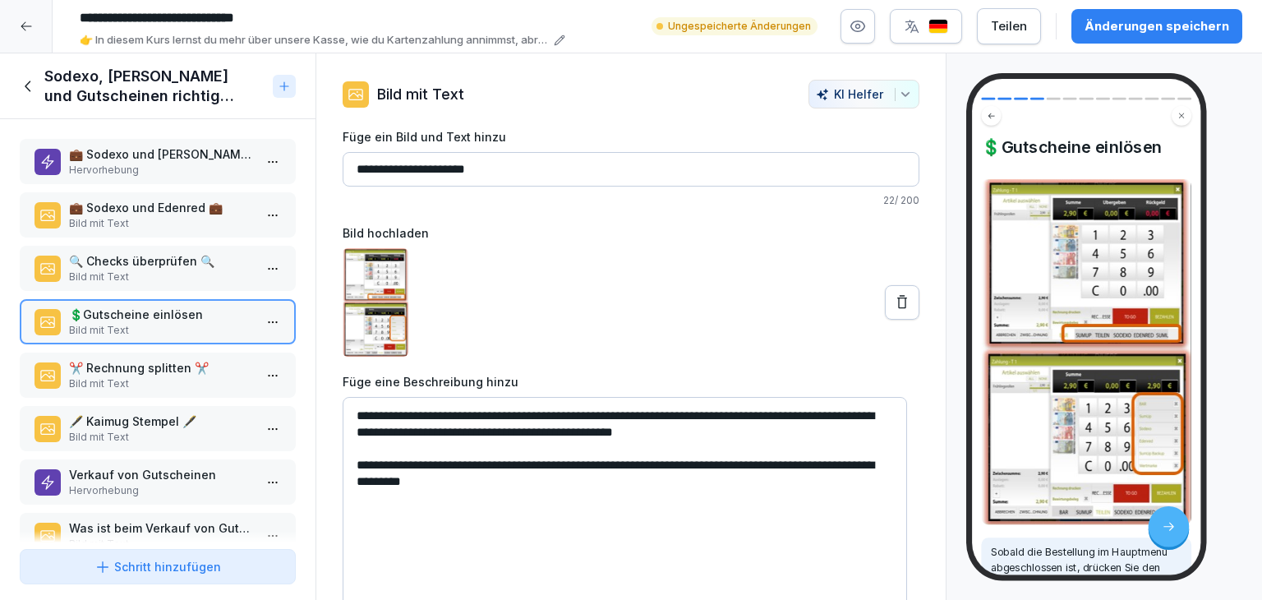
click at [187, 372] on p "✂️ Rechnung splitten ✂️" at bounding box center [161, 367] width 184 height 17
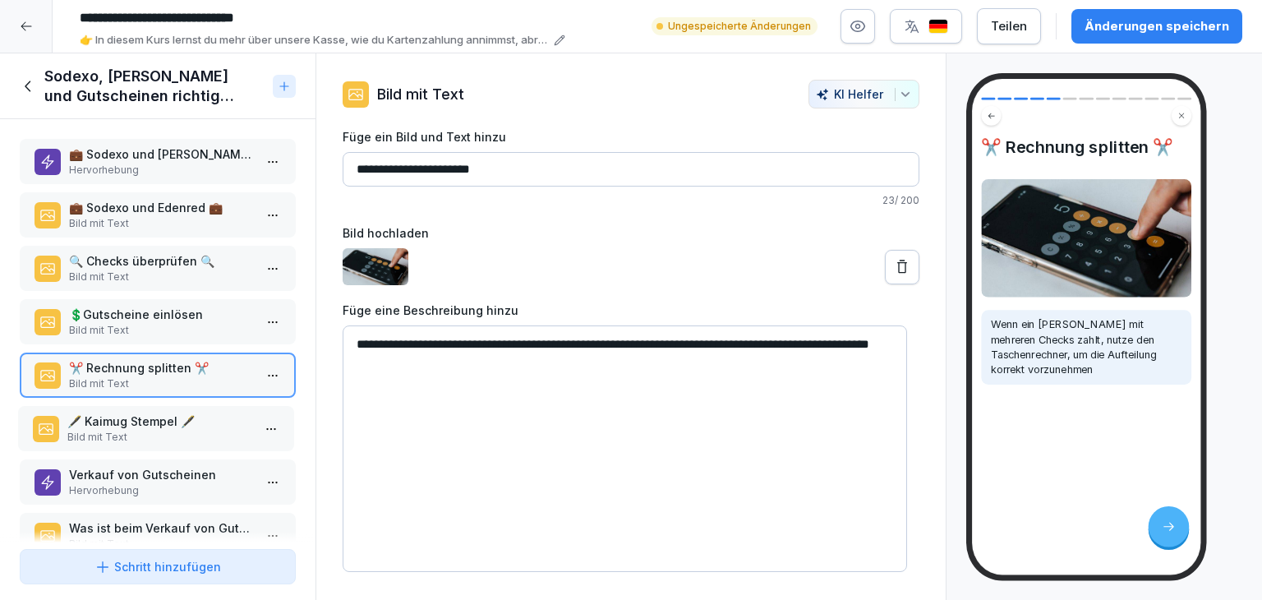
click at [207, 430] on p "Bild mit Text" at bounding box center [159, 437] width 184 height 15
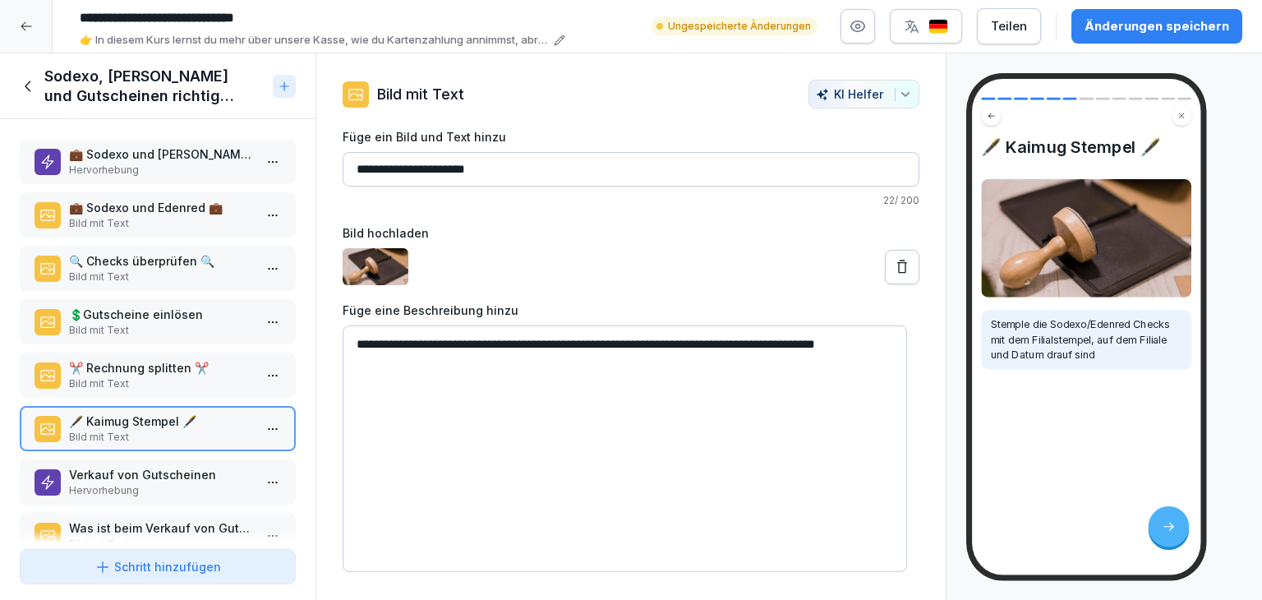
click at [177, 494] on div "Verkauf von Gutscheinen Hervorhebung" at bounding box center [158, 481] width 276 height 45
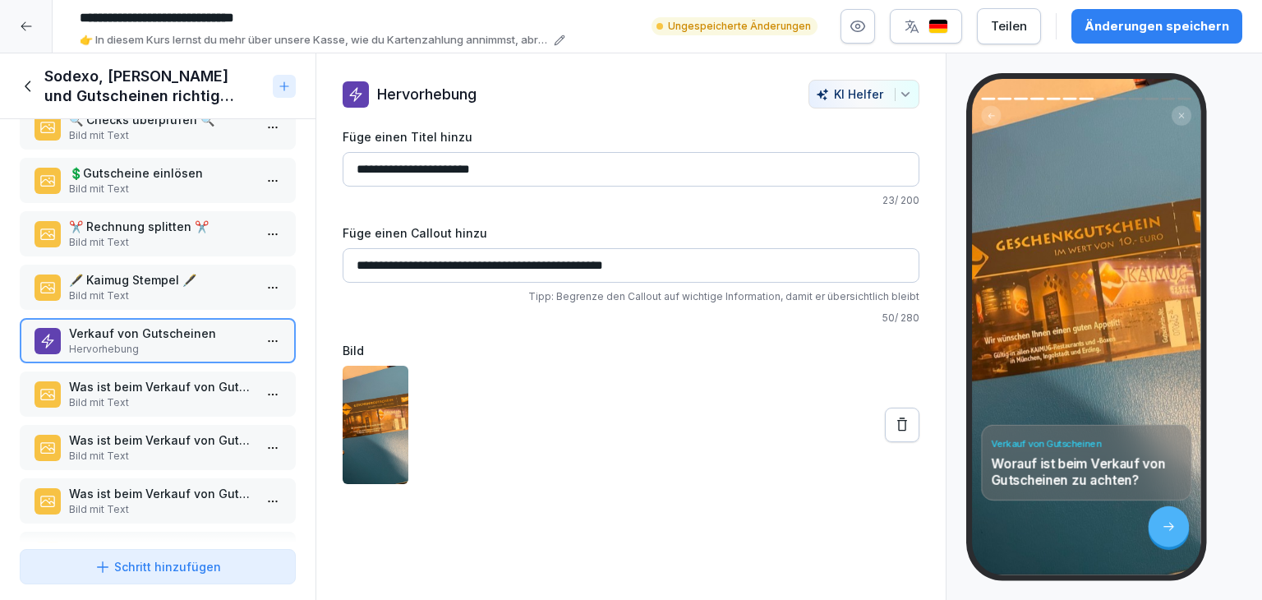
scroll to position [306, 0]
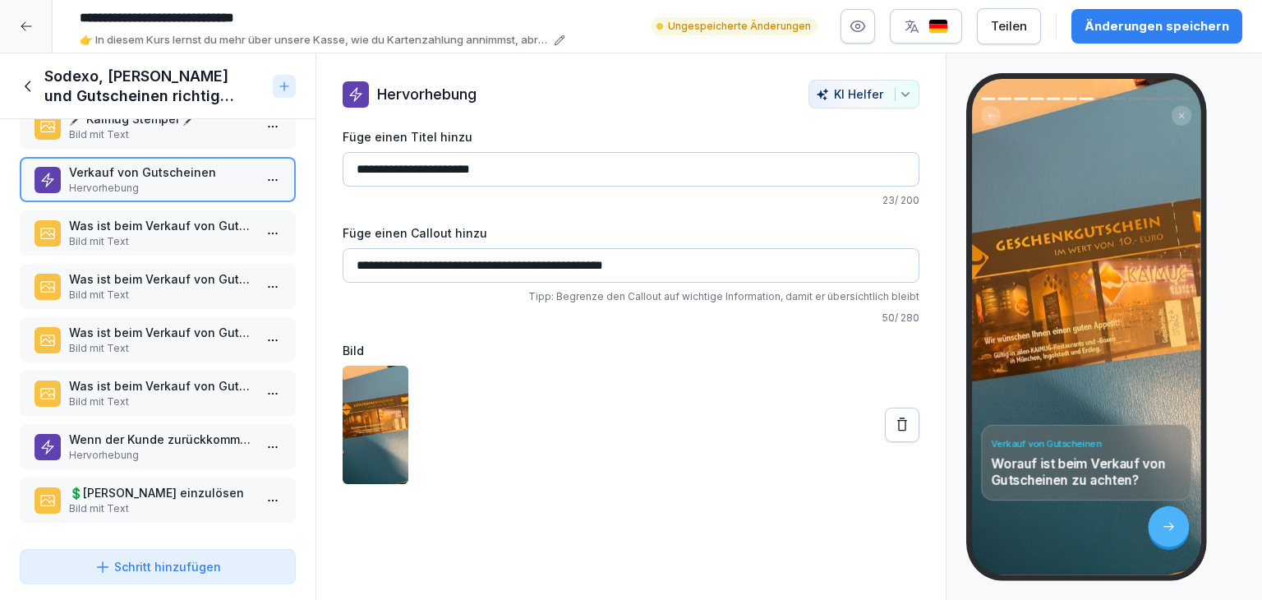
click at [197, 217] on p "Was ist beim Verkauf von Gutscheinen zu tun?" at bounding box center [161, 225] width 184 height 17
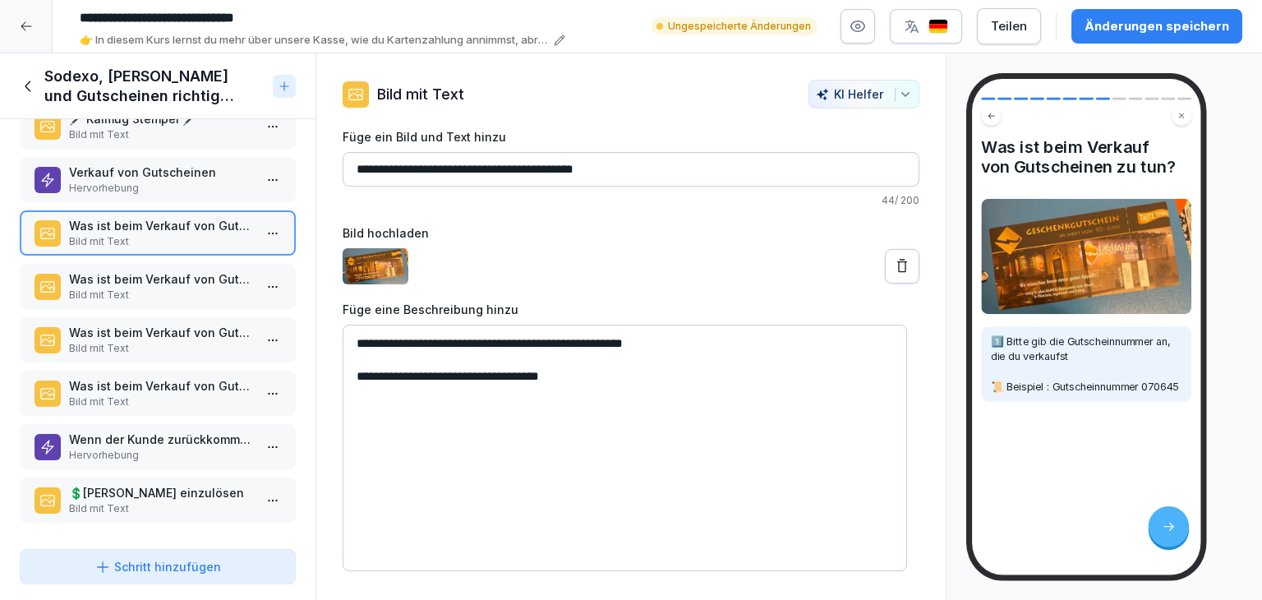
click at [191, 287] on p "Bild mit Text" at bounding box center [161, 294] width 184 height 15
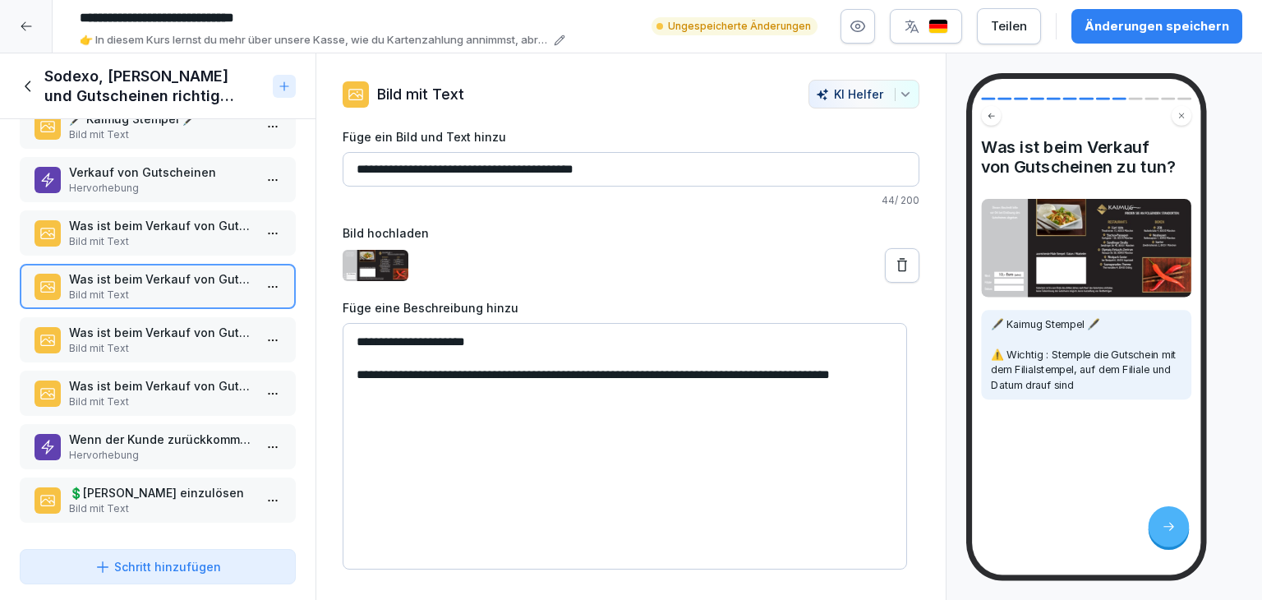
click at [173, 324] on p "Was ist beim Verkauf von Gutscheinen zu tun?" at bounding box center [161, 332] width 184 height 17
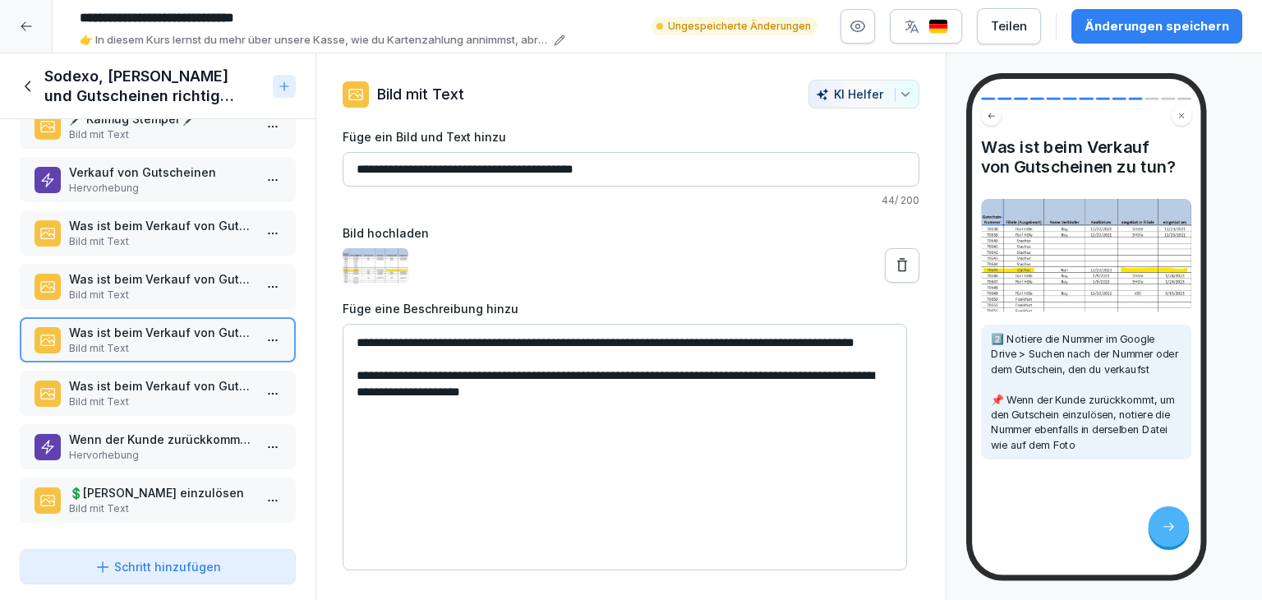
click at [199, 394] on p "Bild mit Text" at bounding box center [161, 401] width 184 height 15
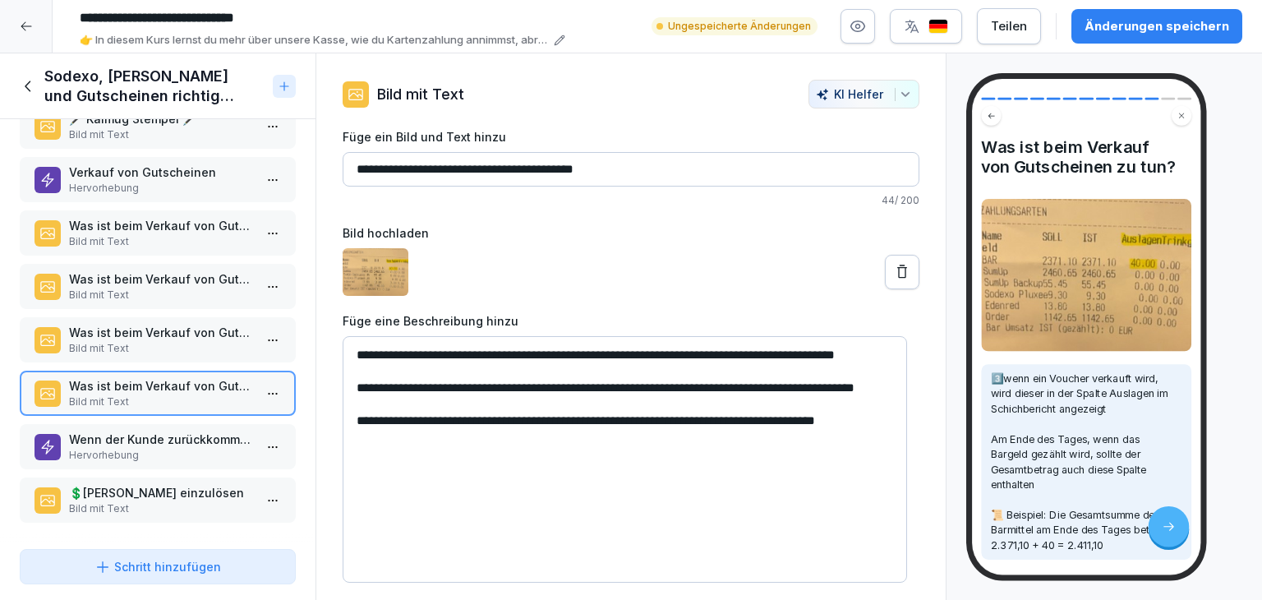
click at [189, 448] on p "Hervorhebung" at bounding box center [161, 455] width 184 height 15
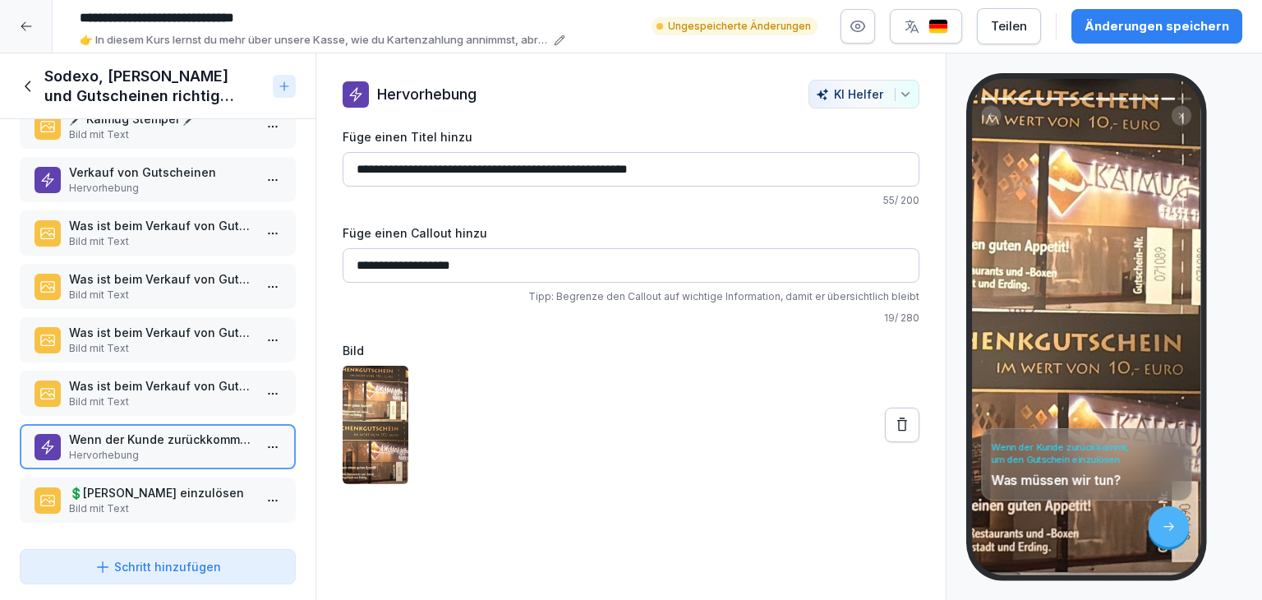
click at [142, 484] on p "💲​[PERSON_NAME] einzulösen" at bounding box center [161, 492] width 184 height 17
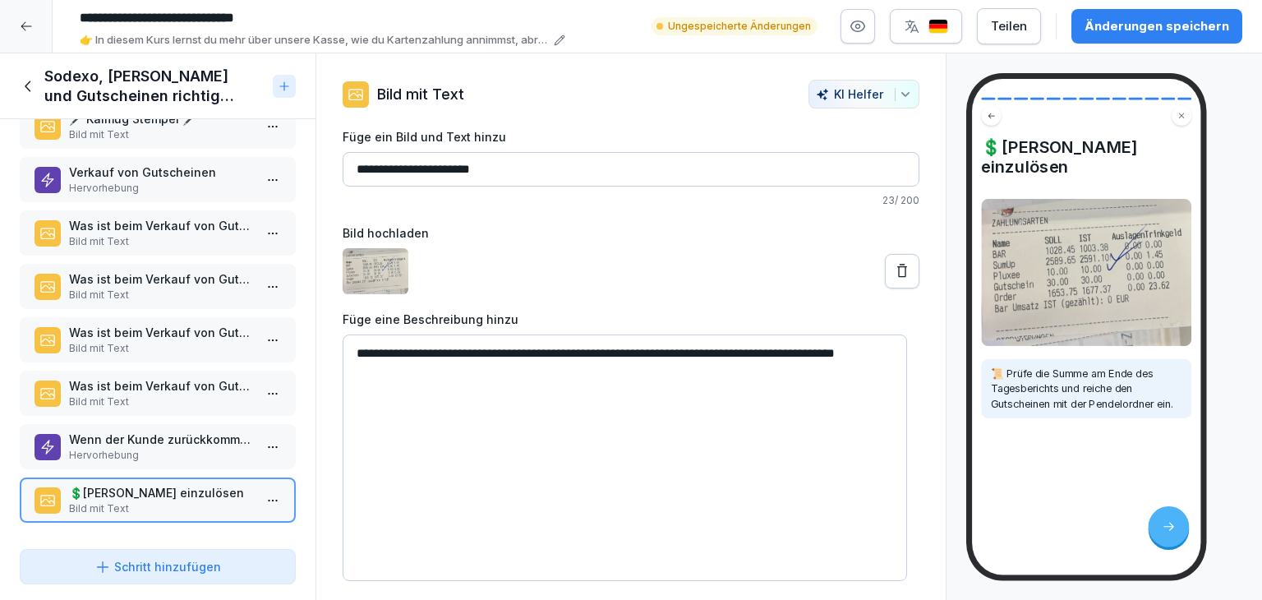
click at [30, 90] on icon at bounding box center [29, 86] width 18 height 18
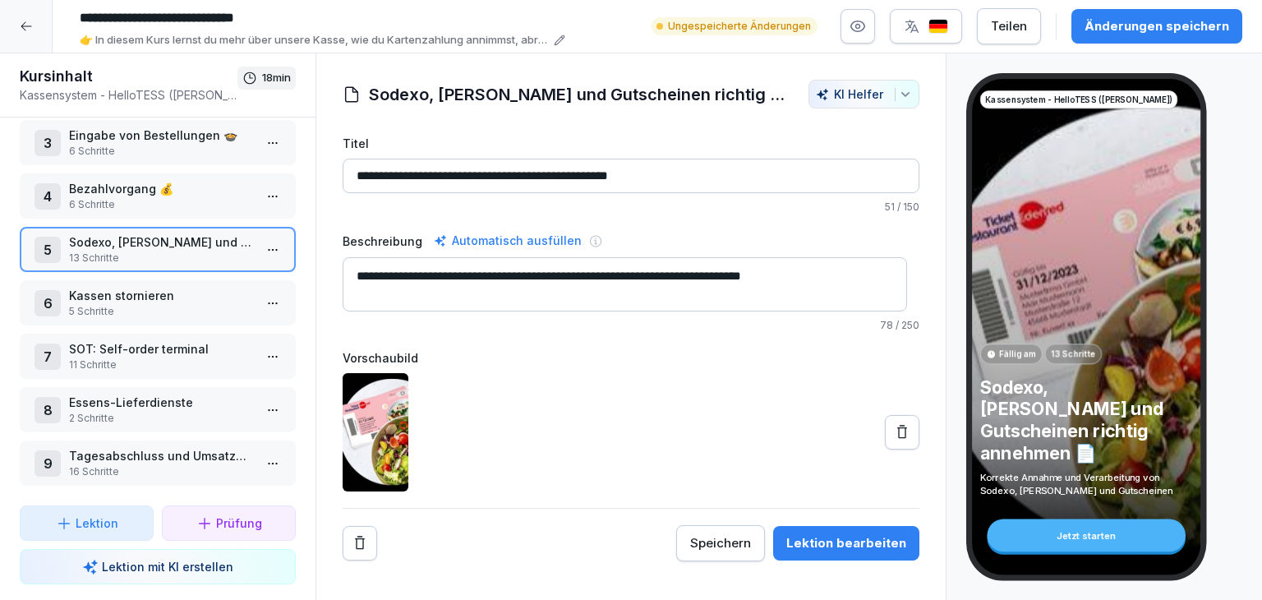
scroll to position [130, 0]
click at [266, 291] on html "**********" at bounding box center [631, 300] width 1262 height 600
click at [230, 315] on div "Schritte bearbeiten" at bounding box center [200, 325] width 140 height 30
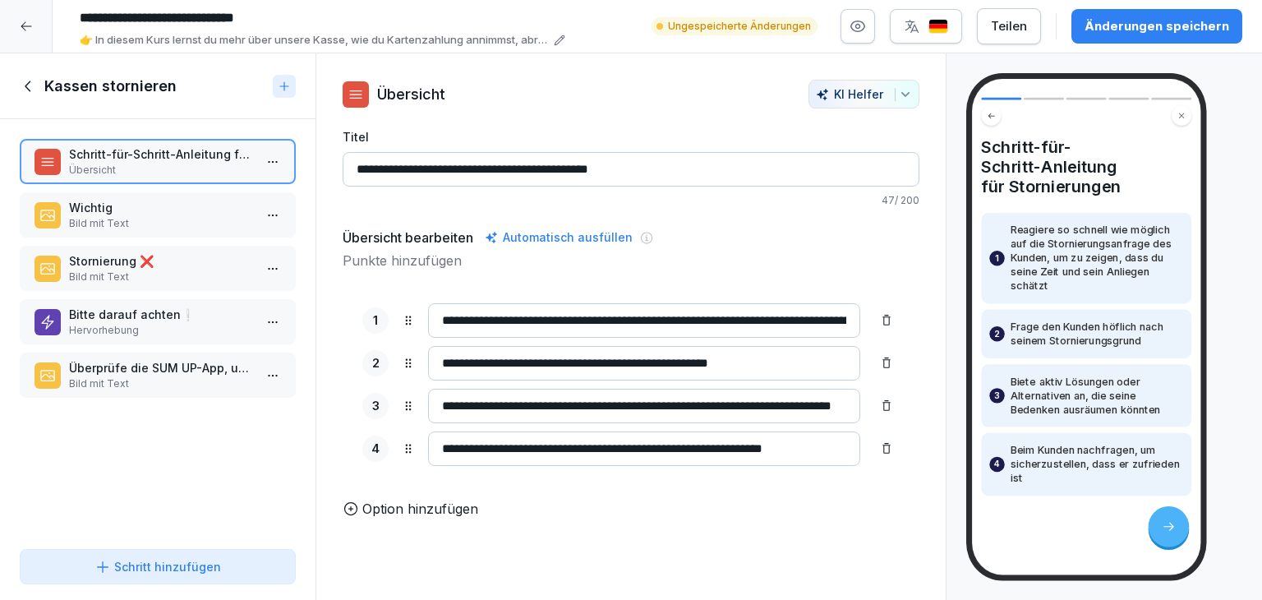
click at [191, 241] on div "Schritt-für-Schritt-Anleitung für Stornierungen Übersicht Wichtig Bild mit Text…" at bounding box center [157, 330] width 315 height 423
click at [186, 219] on p "Bild mit Text" at bounding box center [161, 223] width 184 height 15
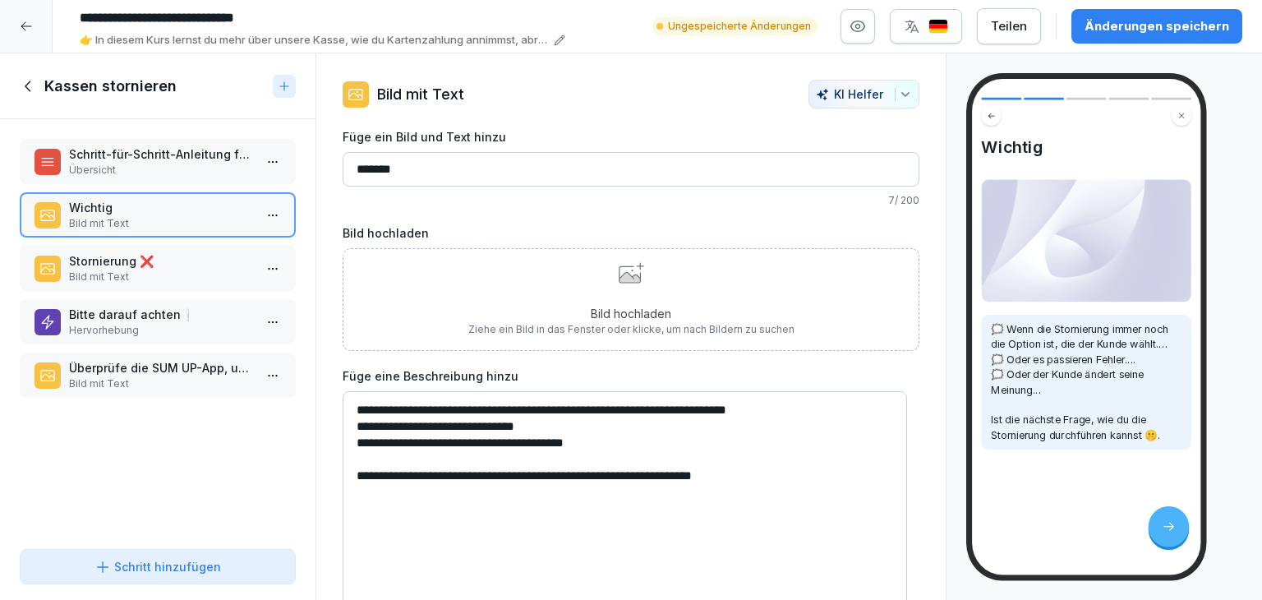
click at [214, 256] on p "Stornierung ❌" at bounding box center [161, 260] width 184 height 17
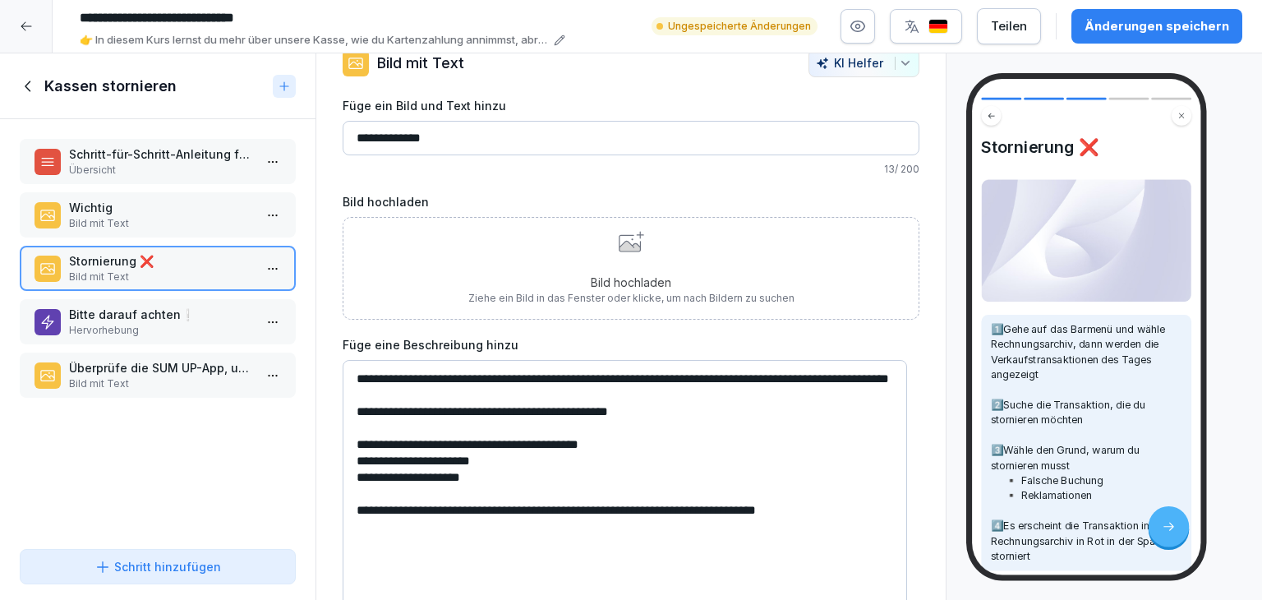
scroll to position [48, 0]
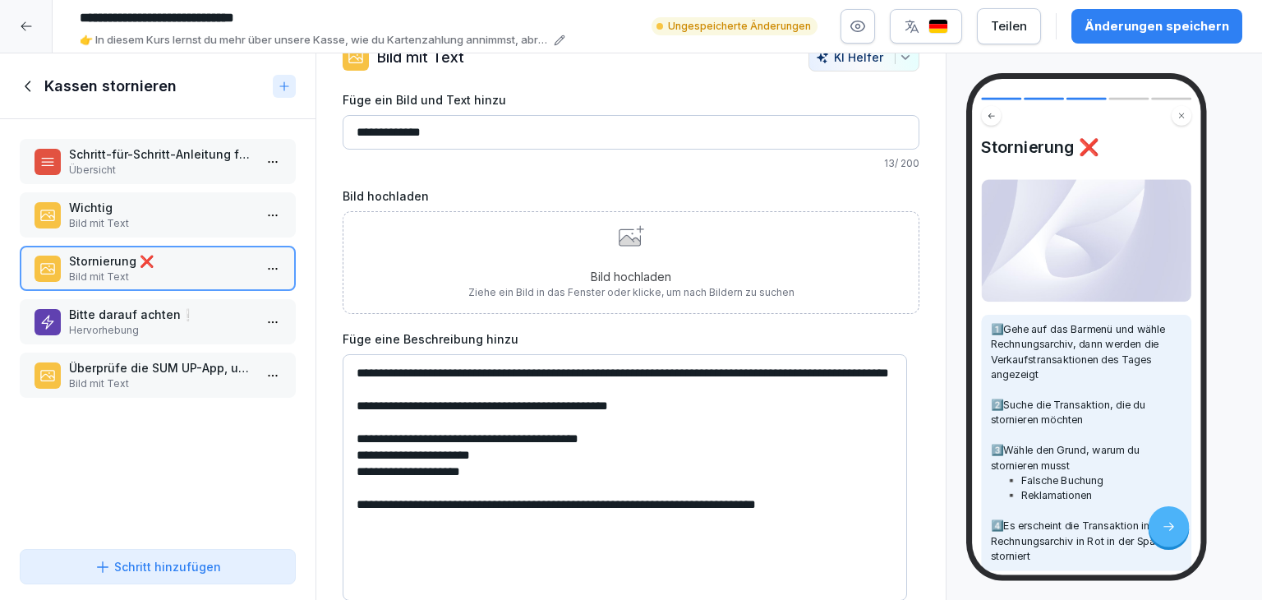
click at [127, 323] on p "Hervorhebung" at bounding box center [161, 330] width 184 height 15
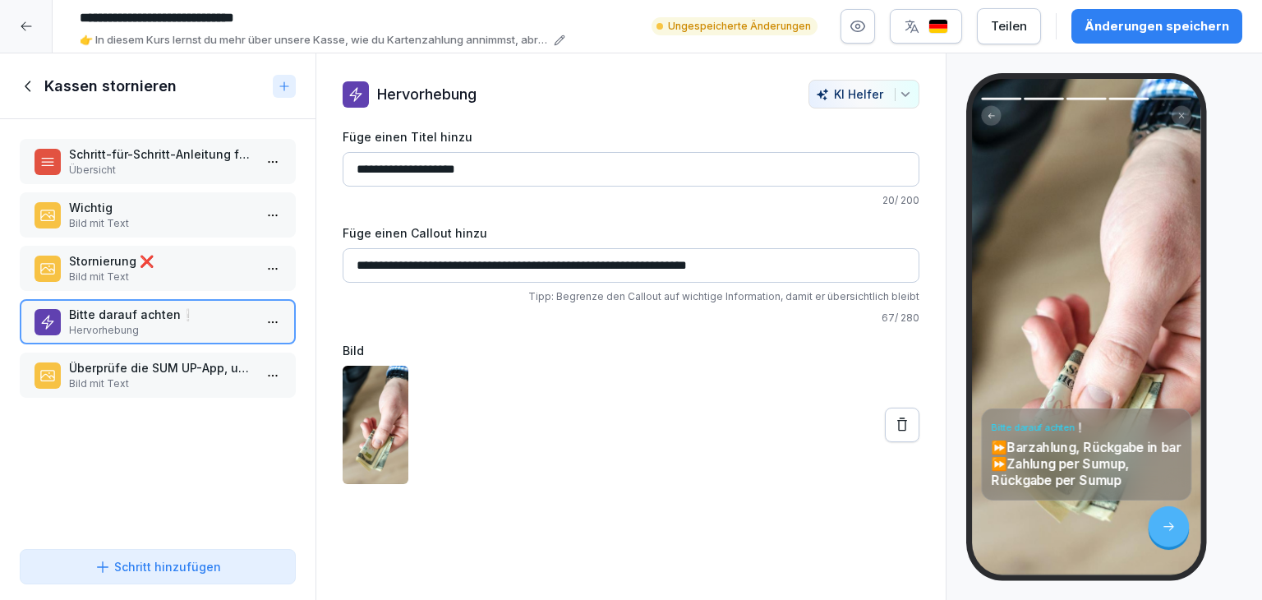
click at [143, 385] on p "Bild mit Text" at bounding box center [161, 383] width 184 height 15
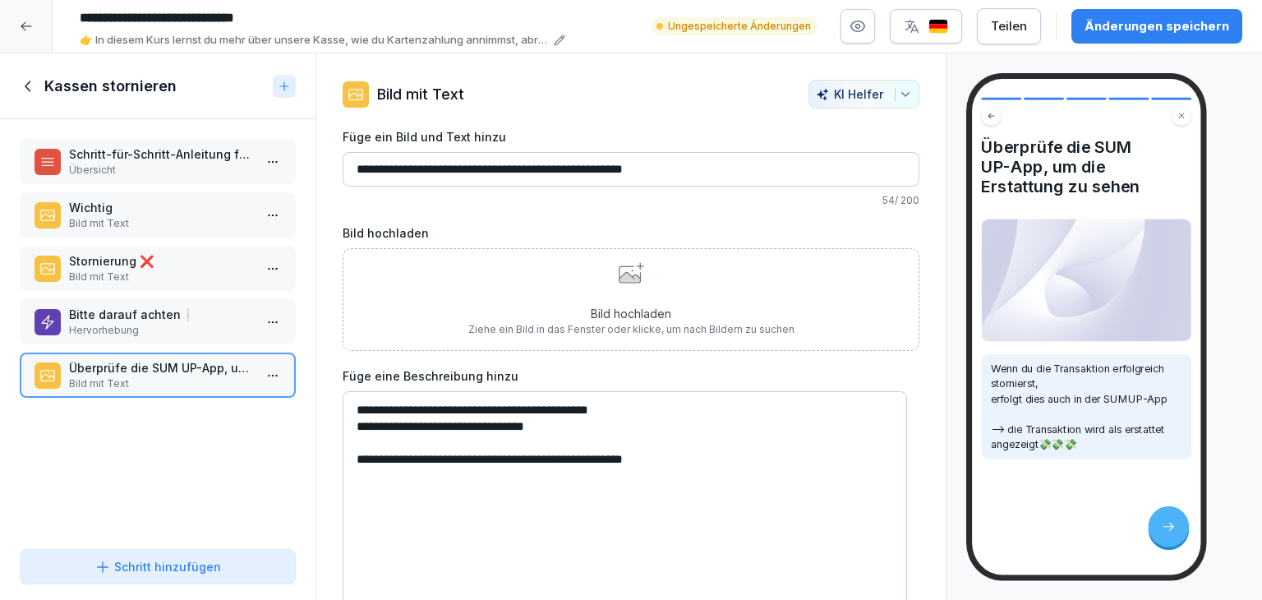
click at [19, 80] on div "Kassen stornieren" at bounding box center [157, 86] width 315 height 66
click at [26, 95] on div "Kassen stornieren" at bounding box center [143, 86] width 246 height 20
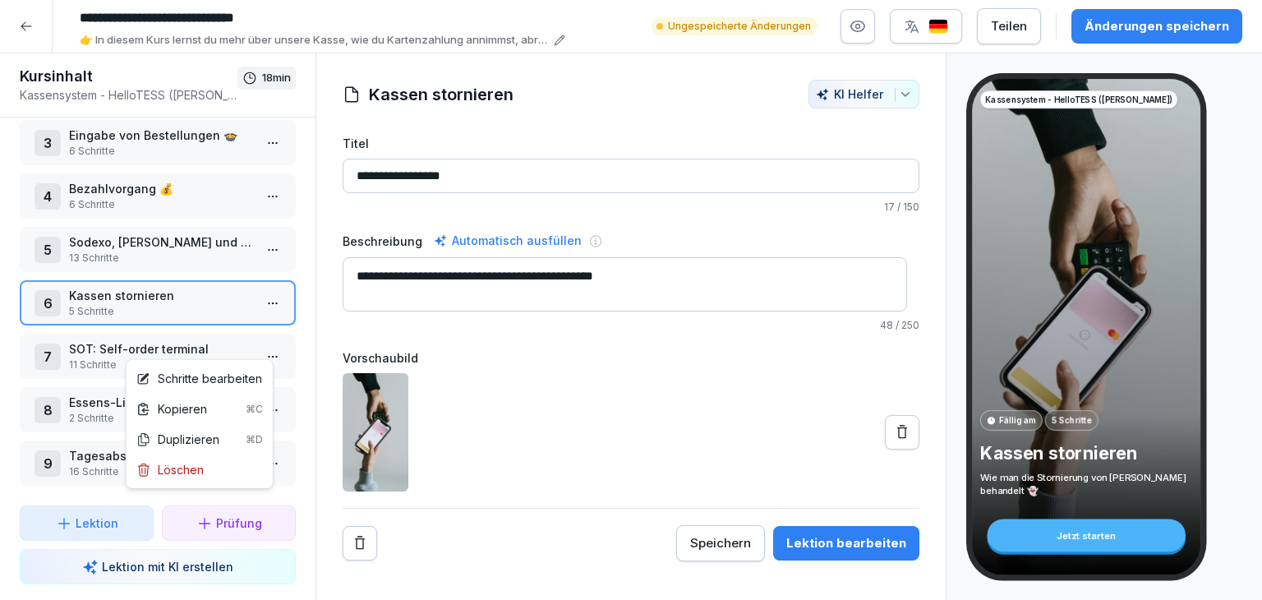
click at [257, 347] on html "**********" at bounding box center [631, 300] width 1262 height 600
click at [241, 379] on div "Schritte bearbeiten" at bounding box center [199, 378] width 126 height 17
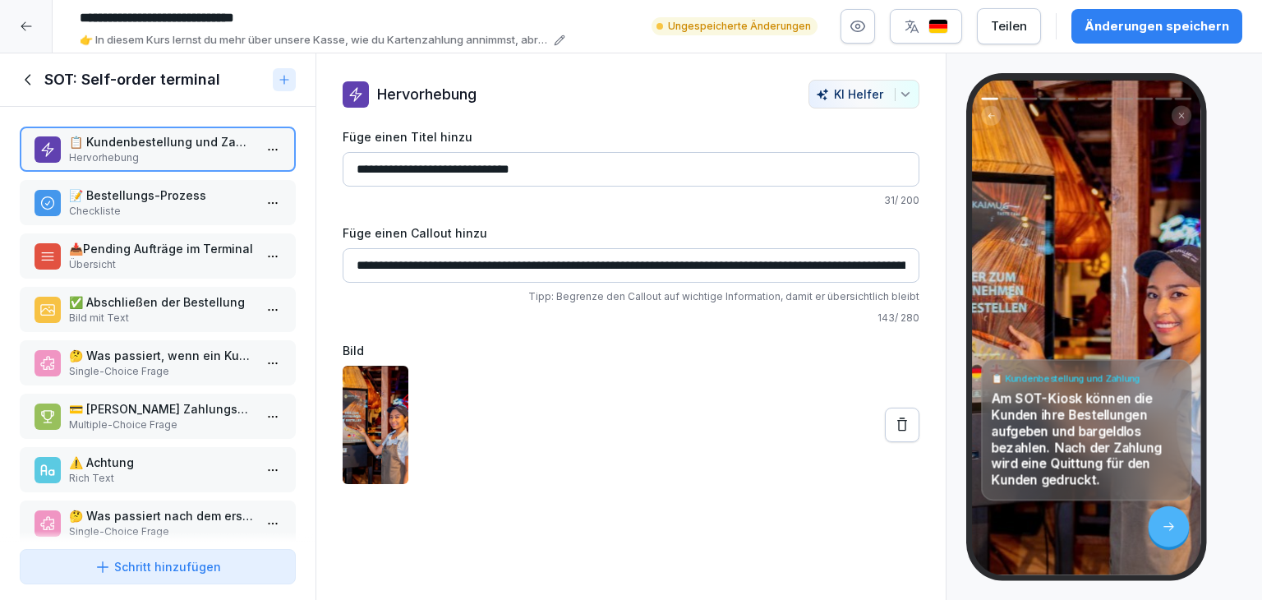
click at [195, 200] on p "📝 Bestellungs-Prozess" at bounding box center [161, 194] width 184 height 17
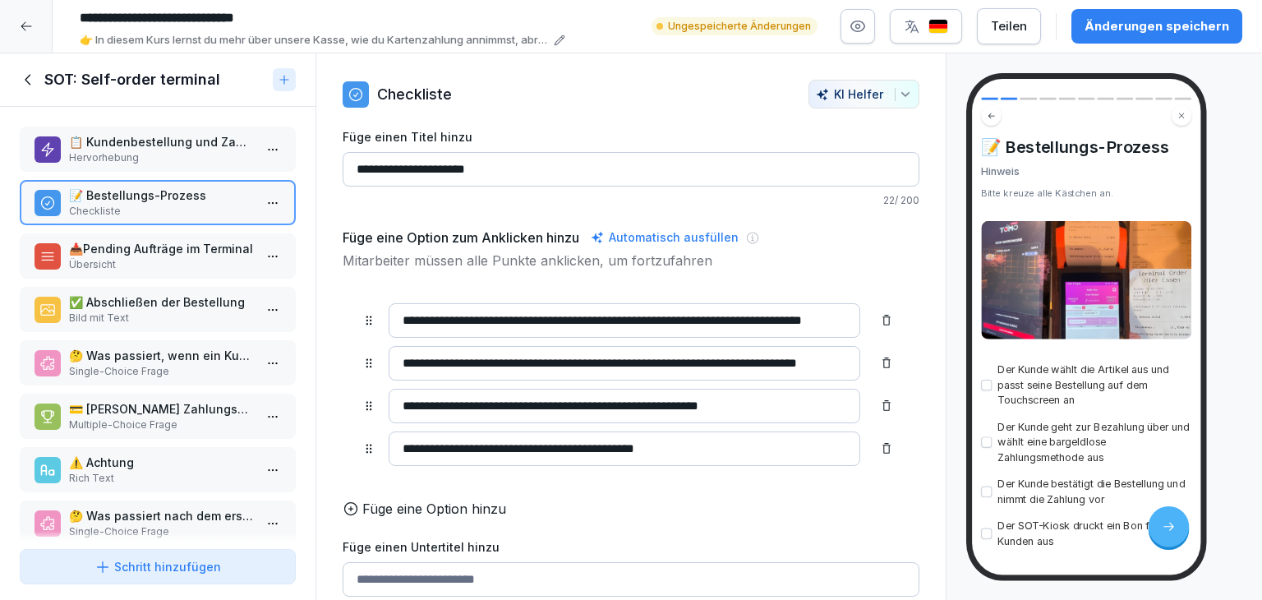
click at [158, 247] on p "📥Pending Aufträge im Terminal" at bounding box center [161, 248] width 184 height 17
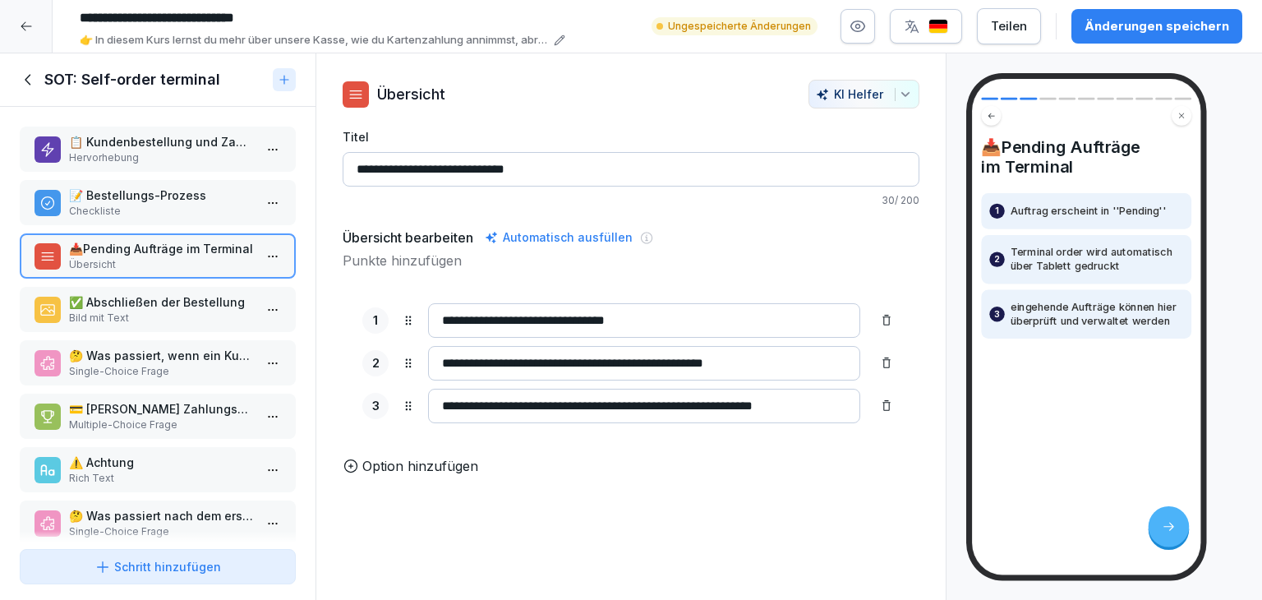
click at [113, 310] on p "Bild mit Text" at bounding box center [161, 317] width 184 height 15
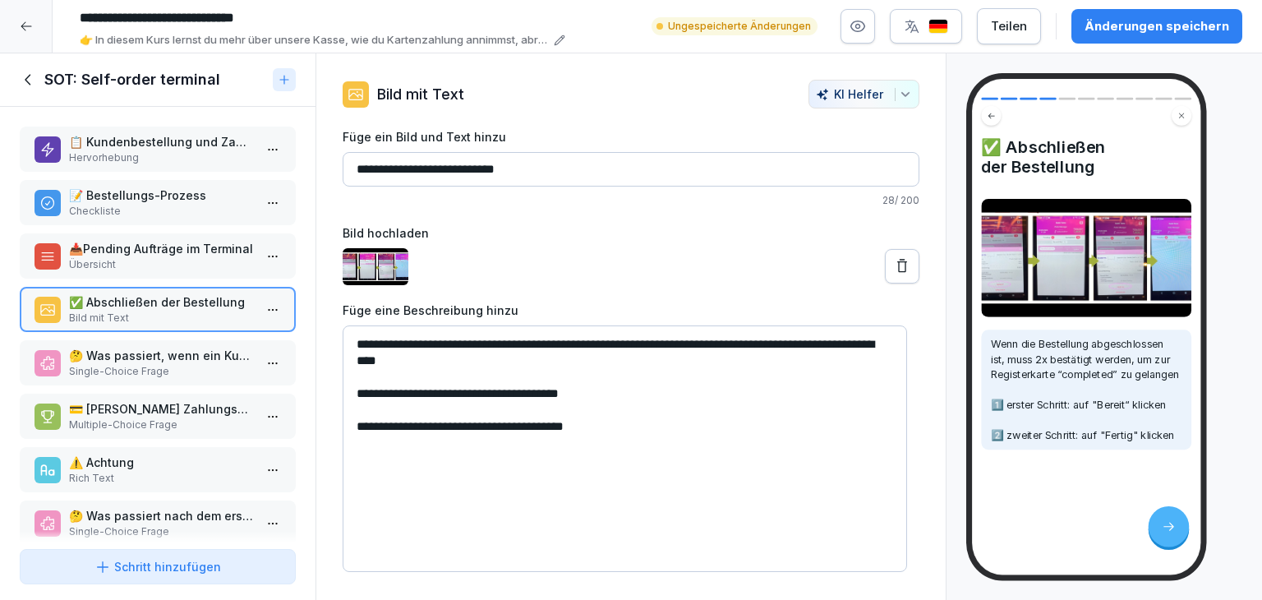
click at [118, 356] on p "🤔 Was passiert, wenn ein Kunde eine Bestellung am SOT-Kiosk aufgibt?" at bounding box center [161, 355] width 184 height 17
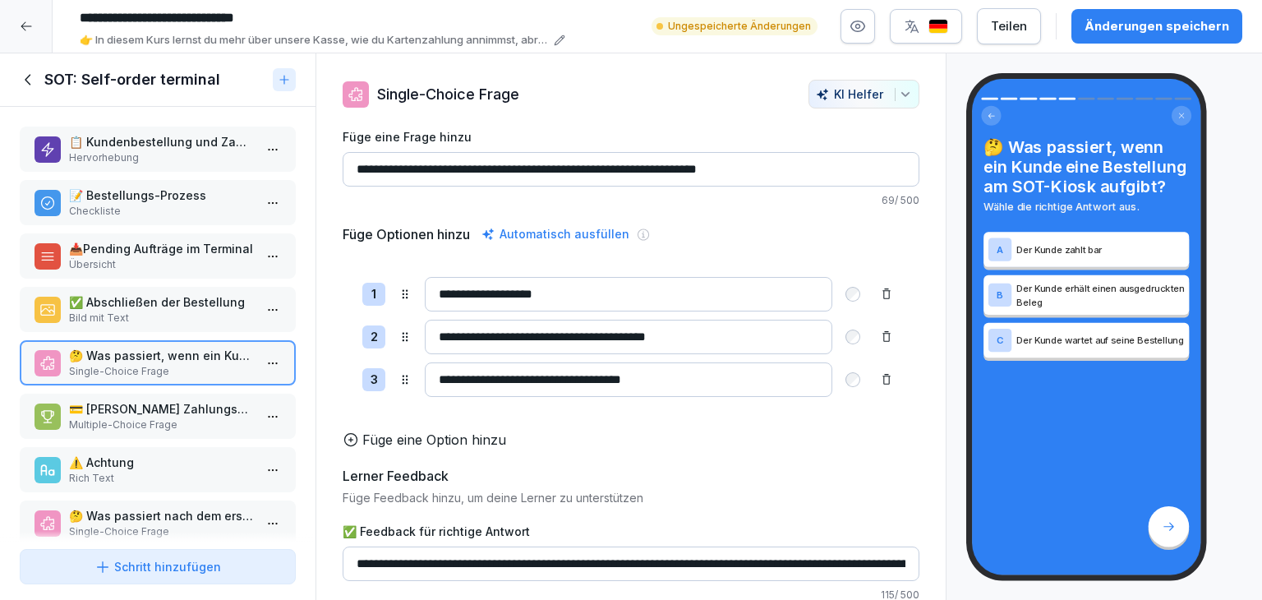
click at [142, 417] on p "Multiple-Choice Frage" at bounding box center [161, 424] width 184 height 15
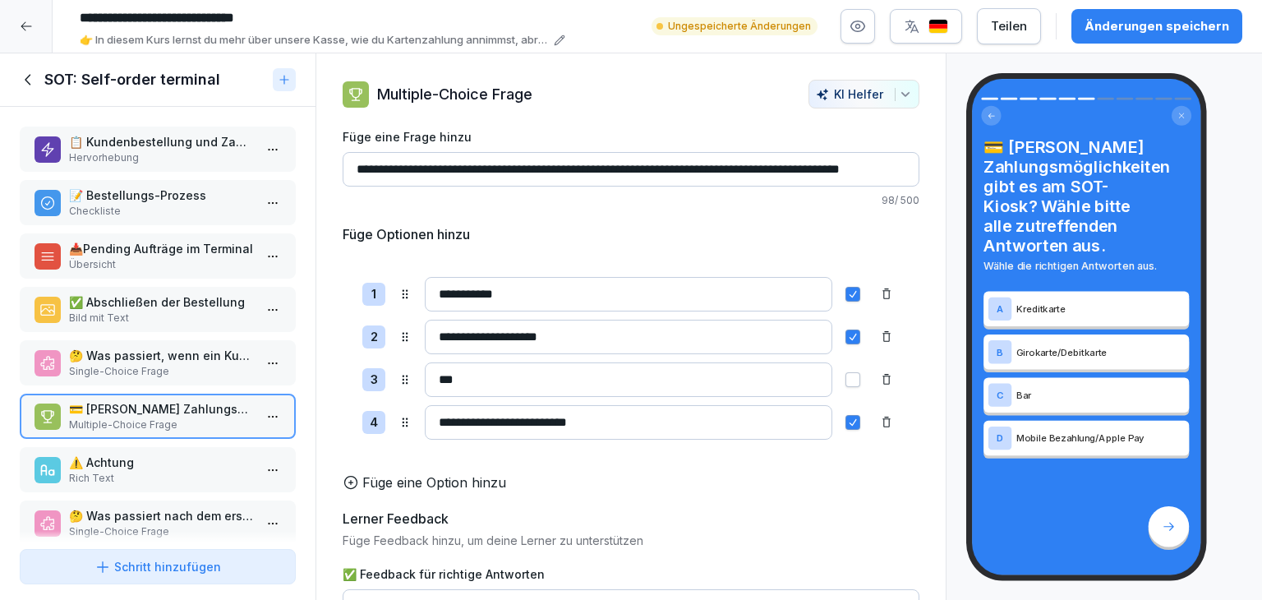
click at [131, 476] on p "Rich Text" at bounding box center [161, 478] width 184 height 15
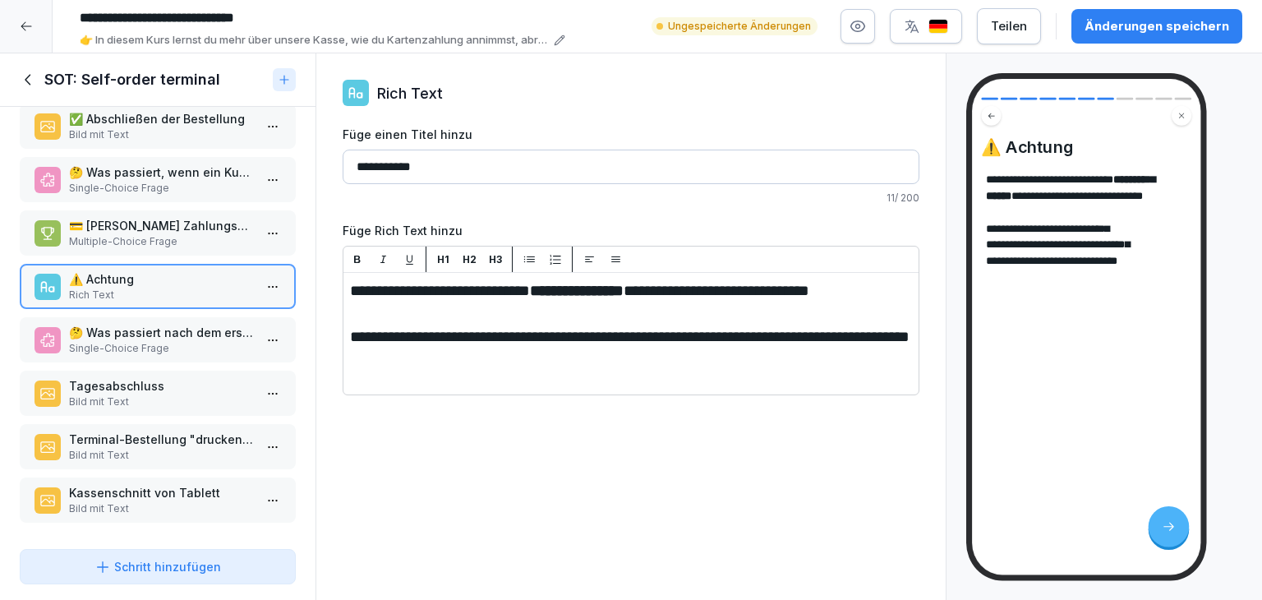
scroll to position [187, 0]
click at [25, 29] on icon at bounding box center [26, 26] width 13 height 13
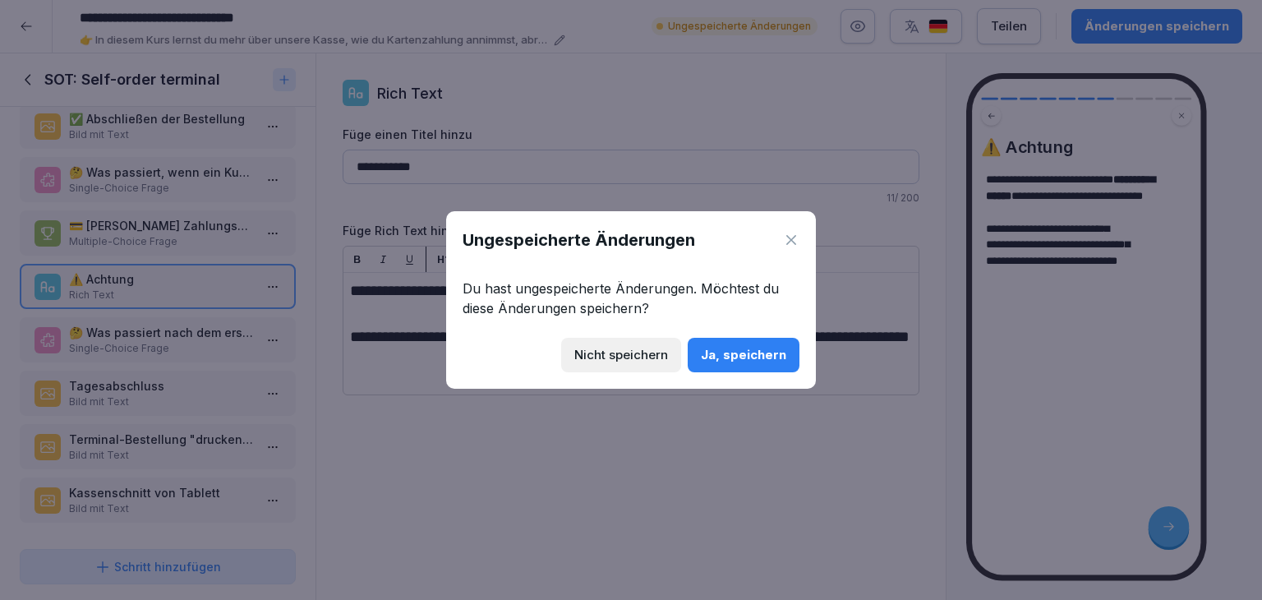
click at [674, 363] on button "Nicht speichern" at bounding box center [621, 355] width 120 height 34
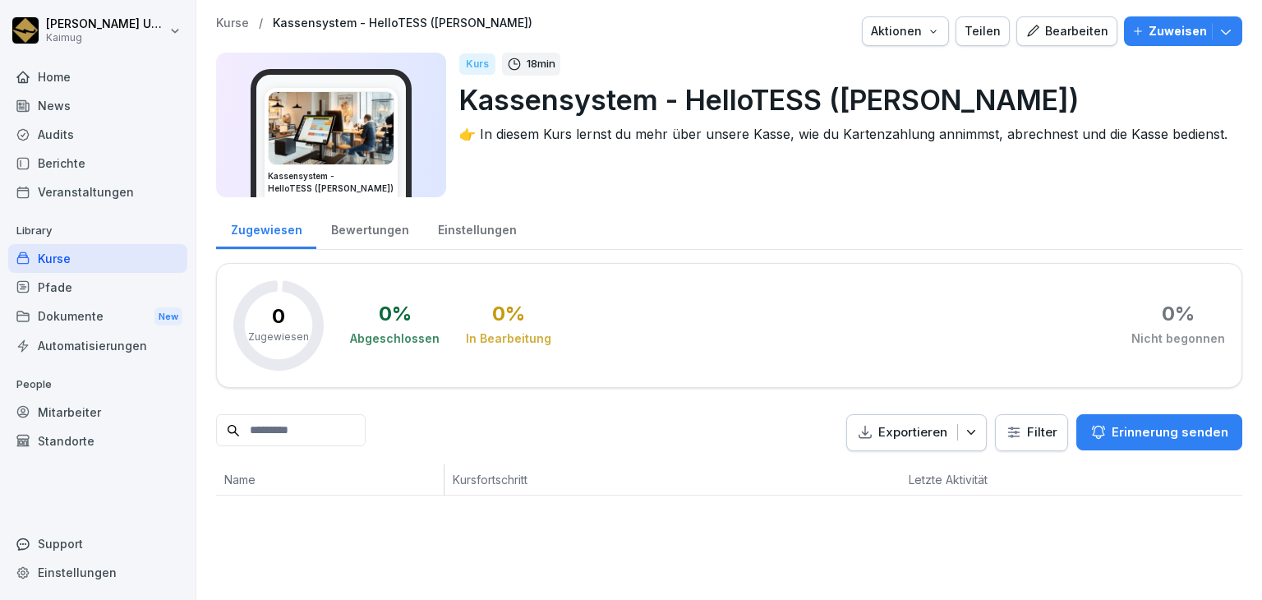
click at [146, 257] on div "Kurse" at bounding box center [97, 258] width 179 height 29
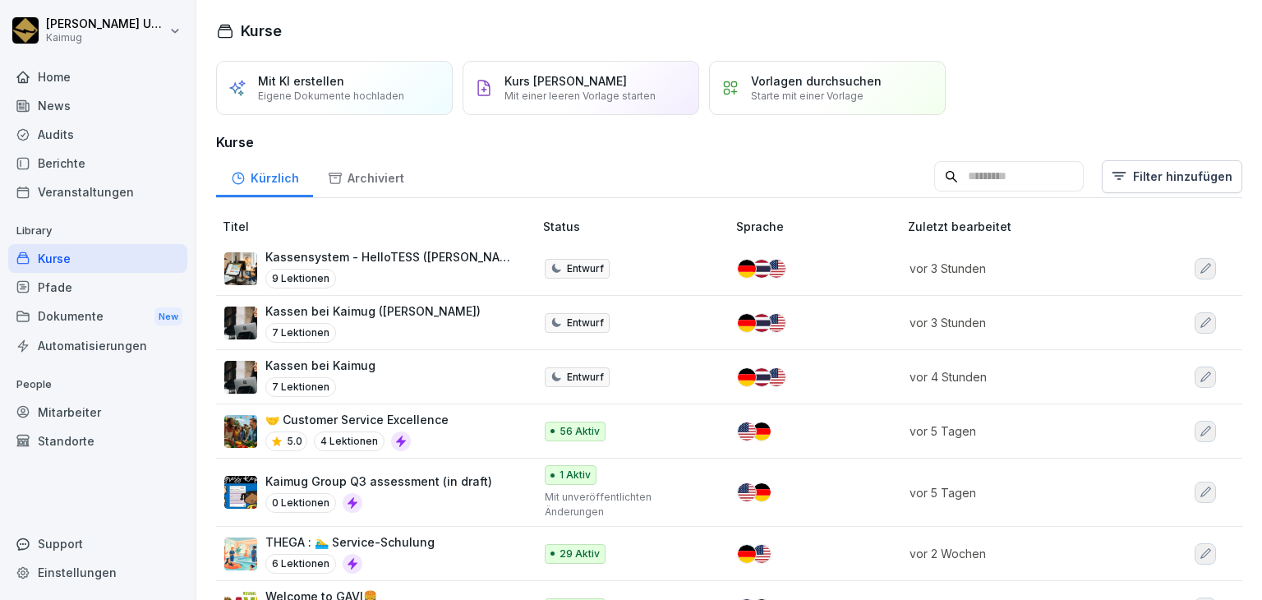
click at [1198, 262] on icon "button" at bounding box center [1204, 268] width 13 height 13
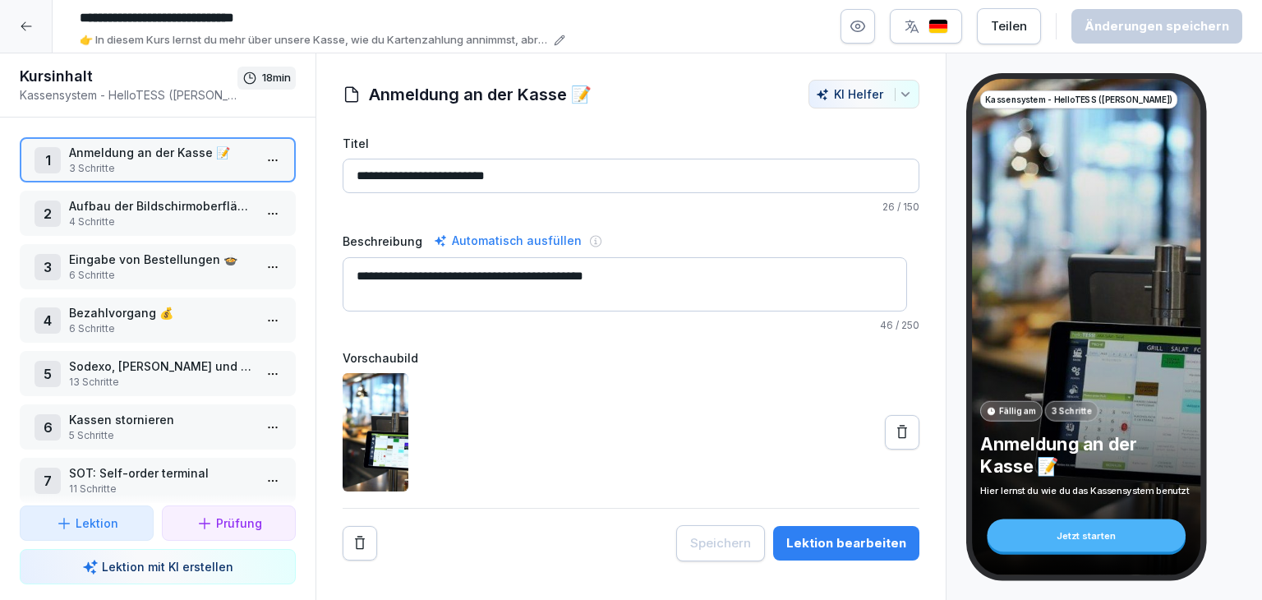
click at [259, 372] on html "**********" at bounding box center [631, 300] width 1262 height 600
click at [246, 393] on div "Schritte bearbeiten" at bounding box center [199, 401] width 126 height 17
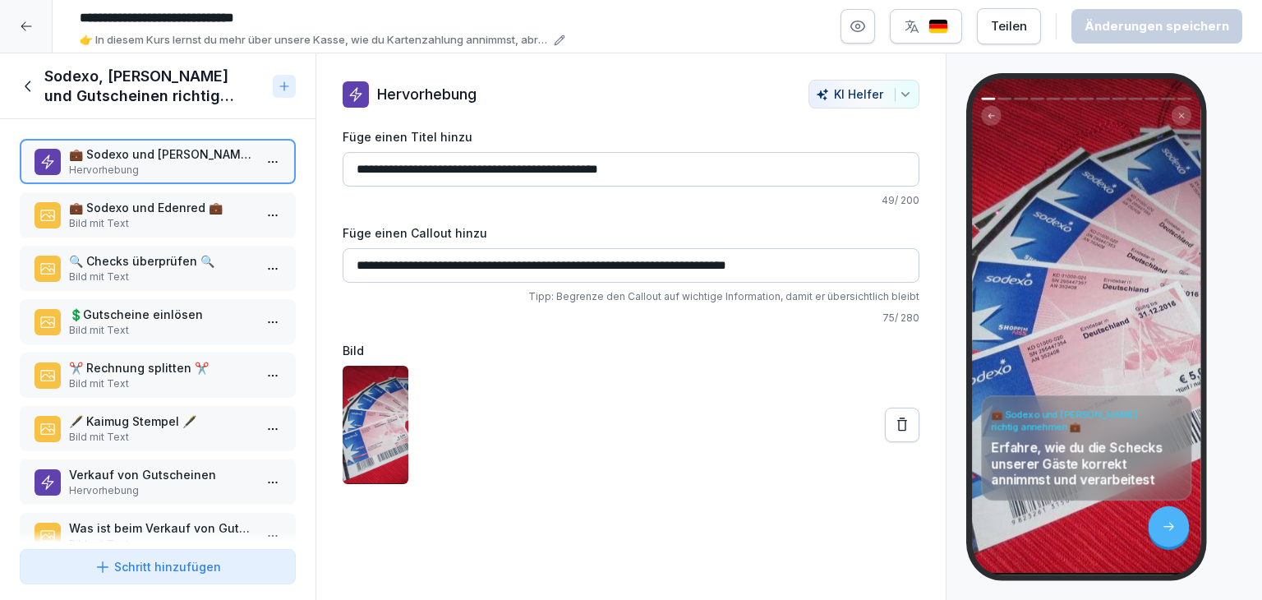
click at [192, 291] on div "💼 Sodexo und [PERSON_NAME] richtig annehmen 💼 Hervorhebung 💼 Sodexo und Edenred…" at bounding box center [157, 330] width 315 height 423
click at [199, 317] on p "💲​Gutscheine einlösen" at bounding box center [161, 314] width 184 height 17
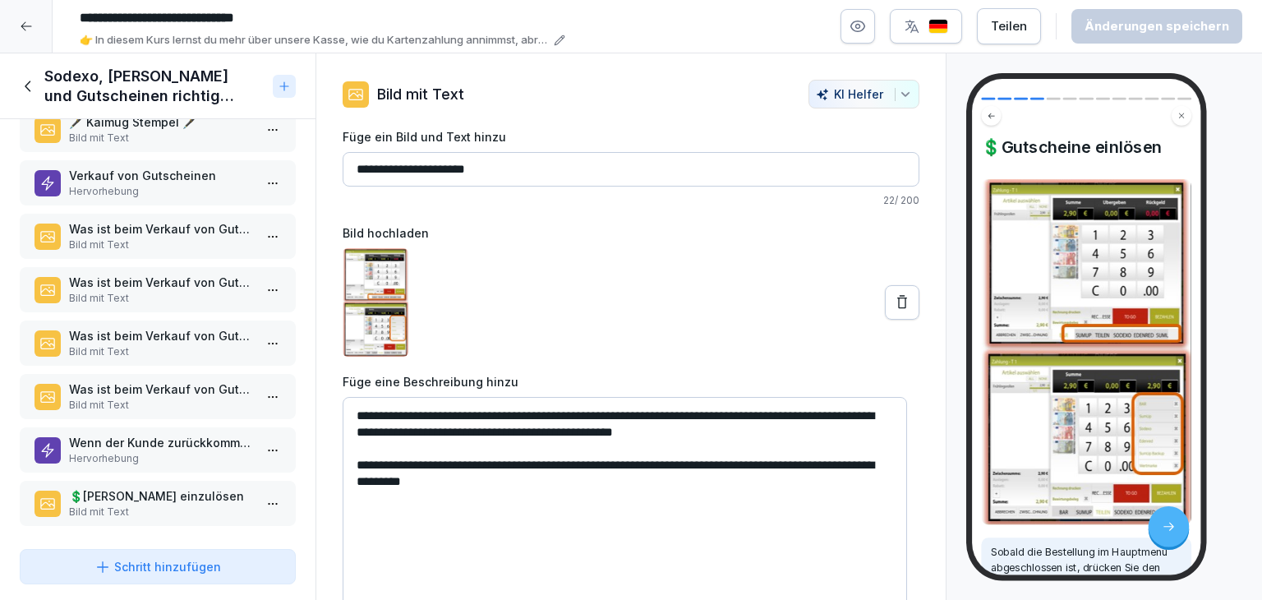
scroll to position [306, 0]
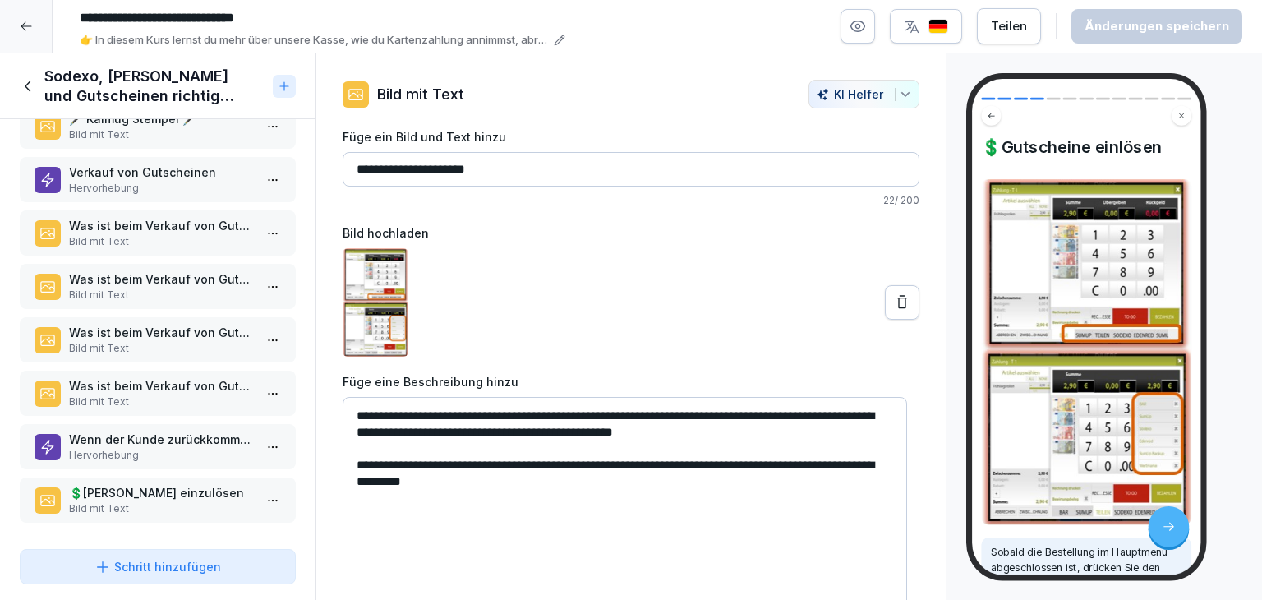
click at [187, 182] on p "Hervorhebung" at bounding box center [161, 188] width 184 height 15
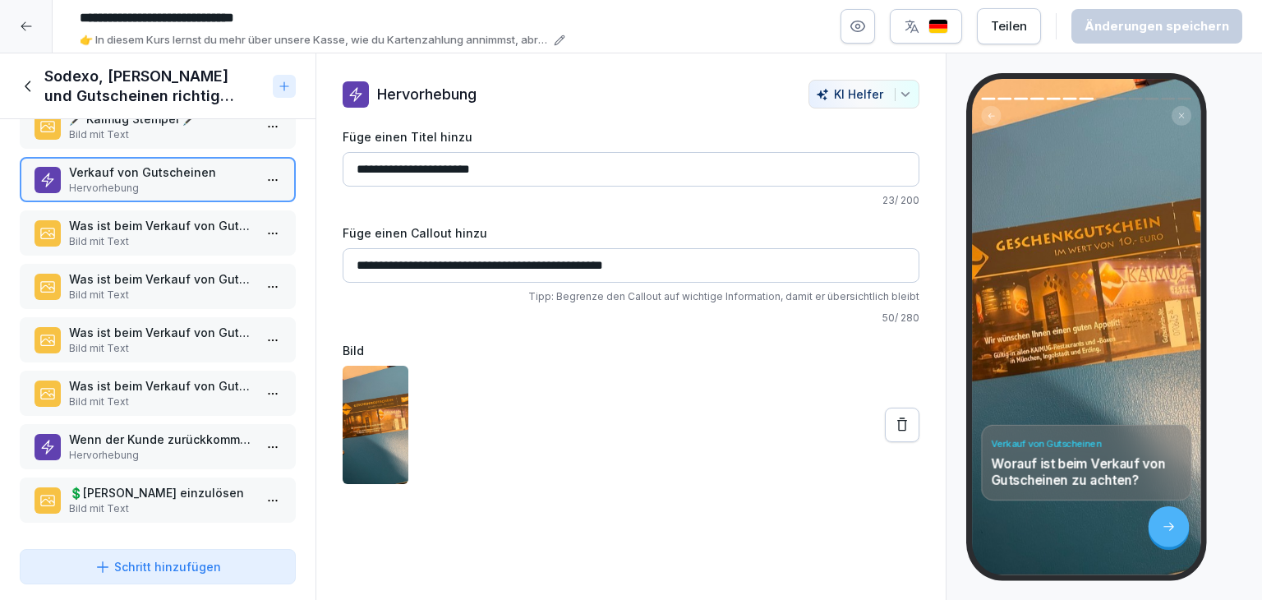
click at [203, 217] on p "Was ist beim Verkauf von Gutscheinen zu tun?" at bounding box center [161, 225] width 184 height 17
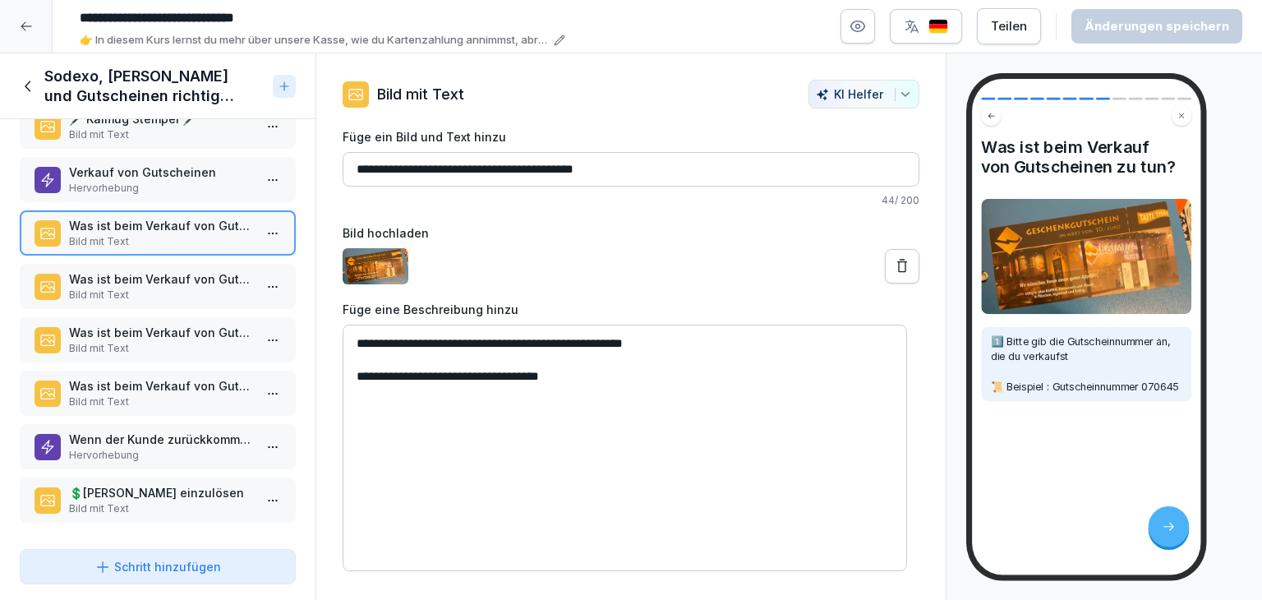
click at [209, 273] on p "Was ist beim Verkauf von Gutscheinen zu tun?" at bounding box center [161, 278] width 184 height 17
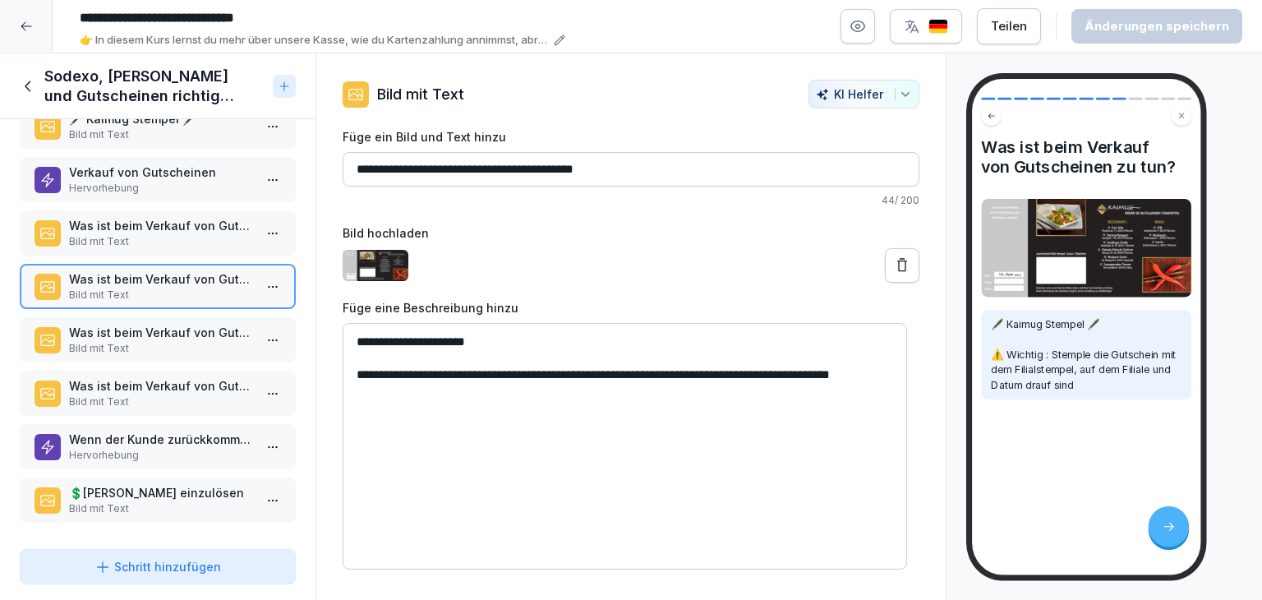
click at [198, 341] on p "Bild mit Text" at bounding box center [161, 348] width 184 height 15
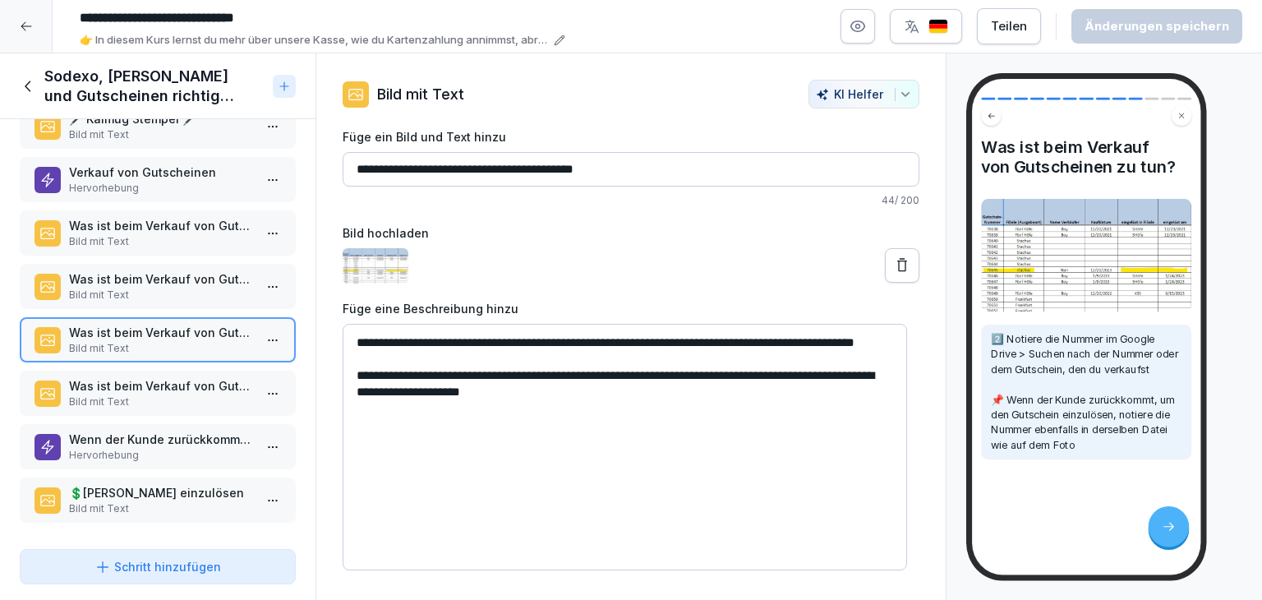
click at [157, 394] on p "Bild mit Text" at bounding box center [161, 401] width 184 height 15
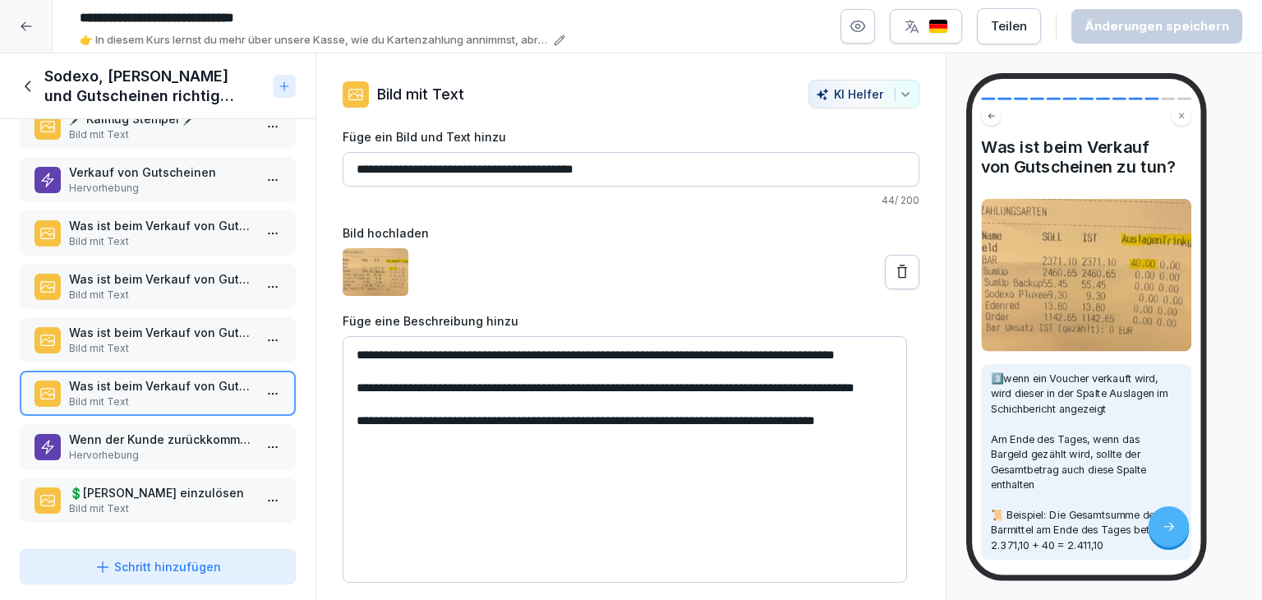
click at [824, 355] on textarea "**********" at bounding box center [625, 459] width 564 height 246
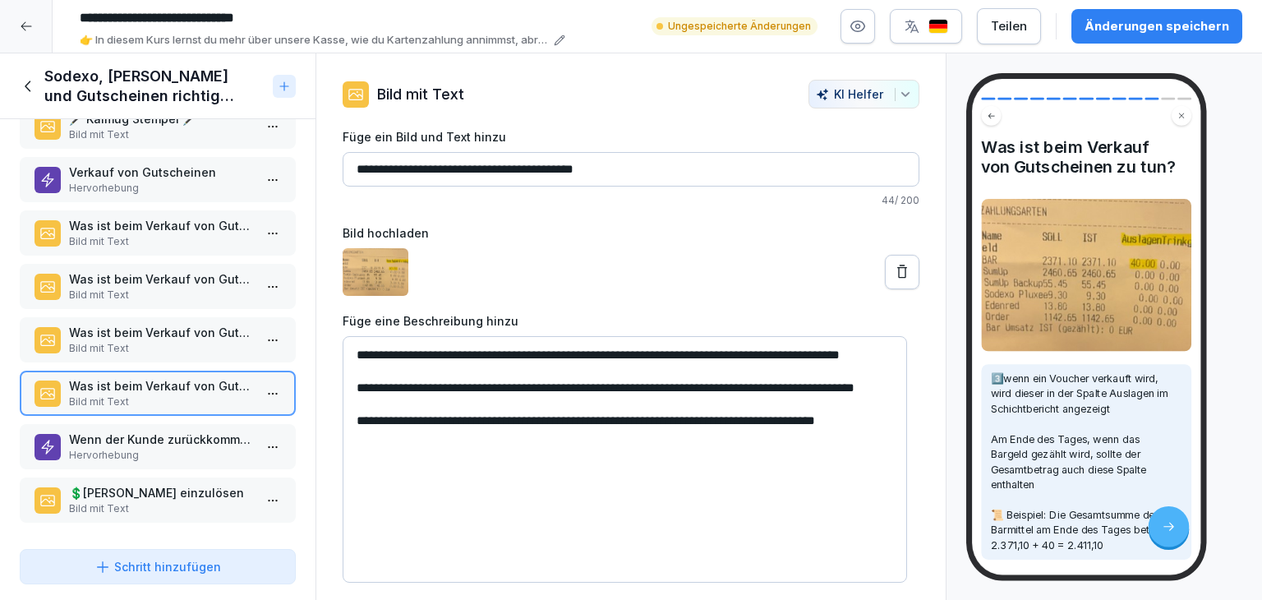
type textarea "**********"
click at [784, 274] on div at bounding box center [631, 272] width 577 height 48
click at [231, 448] on p "Hervorhebung" at bounding box center [161, 455] width 184 height 15
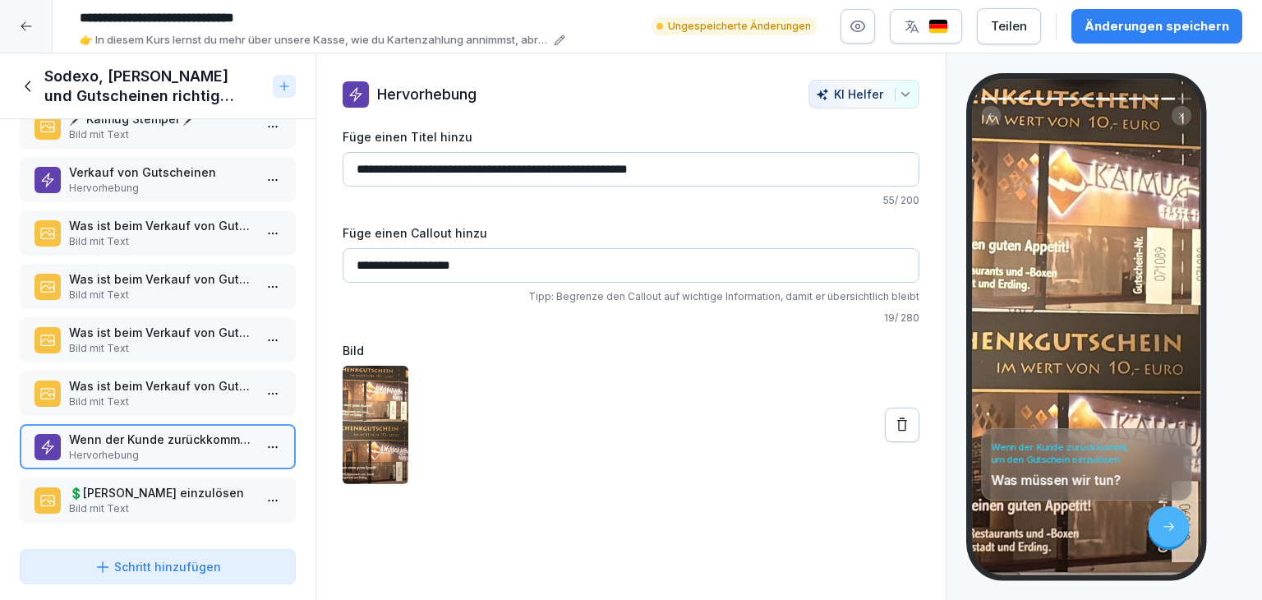
click at [172, 484] on p "💲​[PERSON_NAME] einzulösen" at bounding box center [161, 492] width 184 height 17
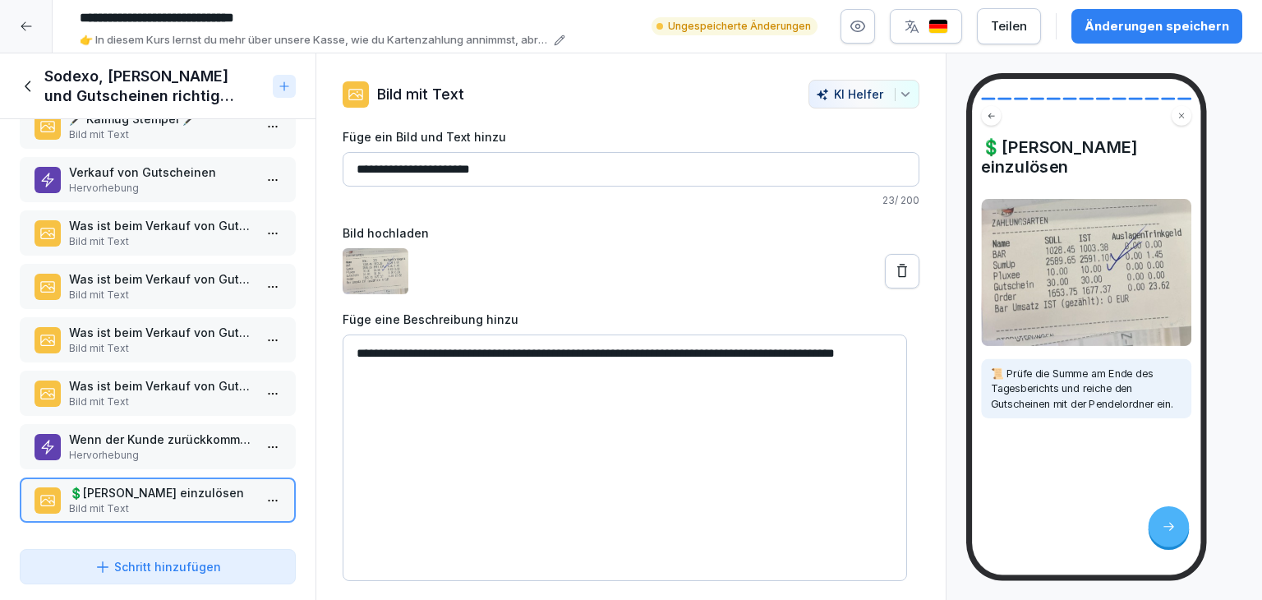
click at [465, 168] on input "**********" at bounding box center [631, 169] width 577 height 34
type input "**********"
click at [485, 229] on label "Bild hochladen" at bounding box center [631, 232] width 577 height 17
click at [853, 355] on textarea "**********" at bounding box center [625, 457] width 564 height 246
type textarea "**********"
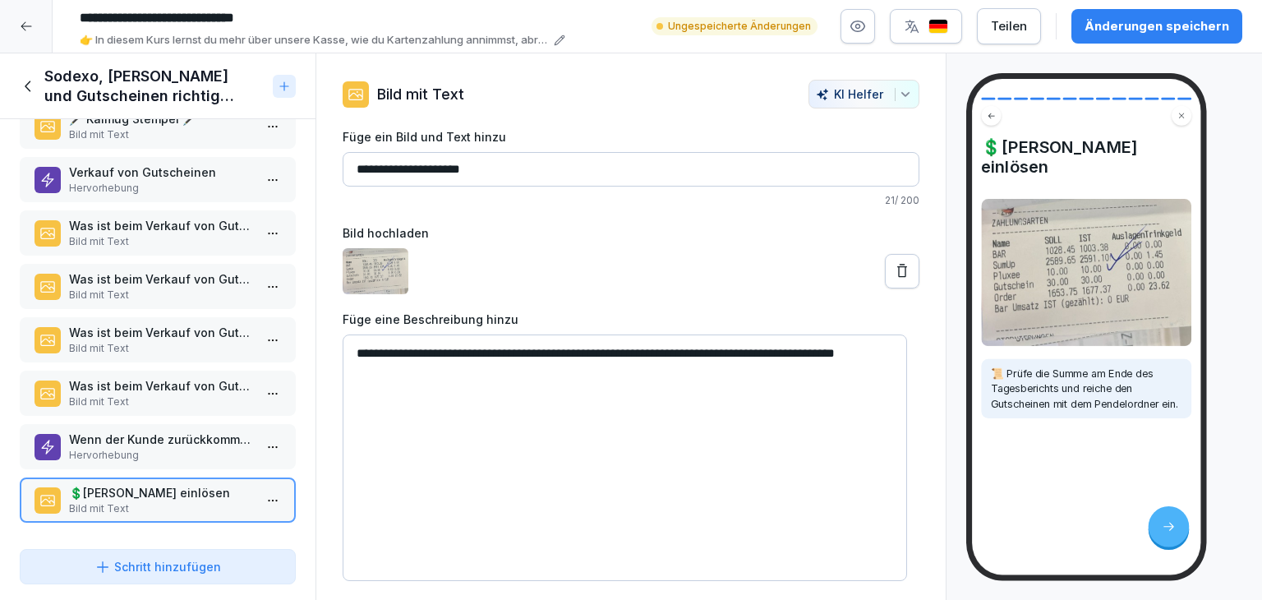
click at [645, 248] on div at bounding box center [631, 271] width 577 height 46
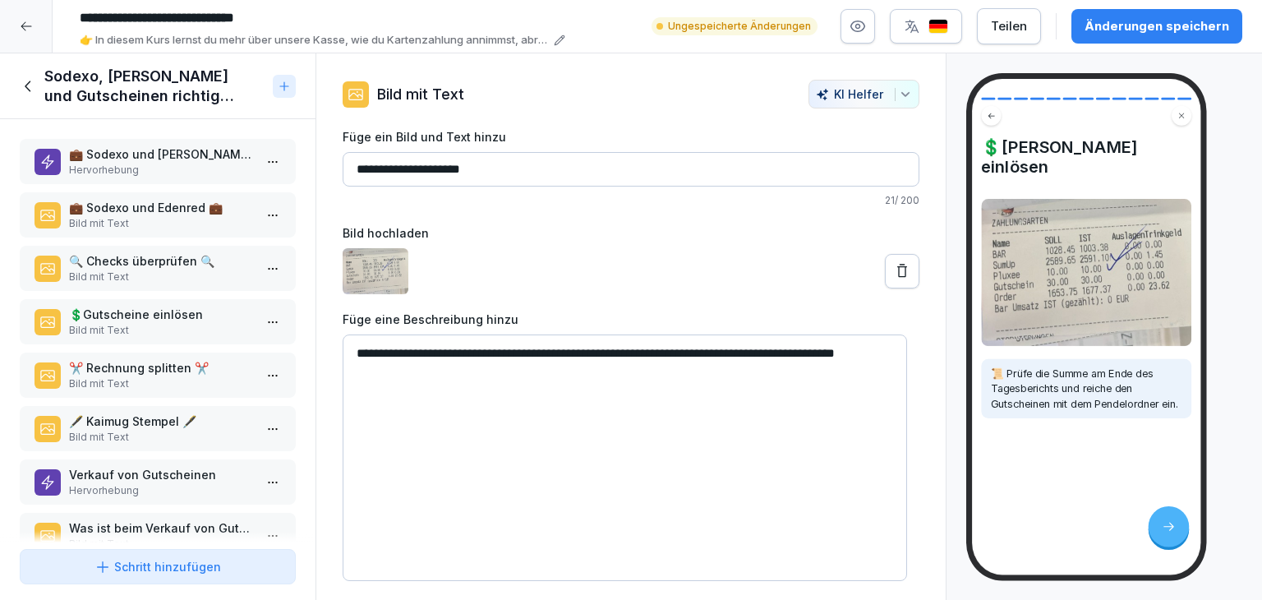
click at [179, 280] on p "Bild mit Text" at bounding box center [161, 276] width 184 height 15
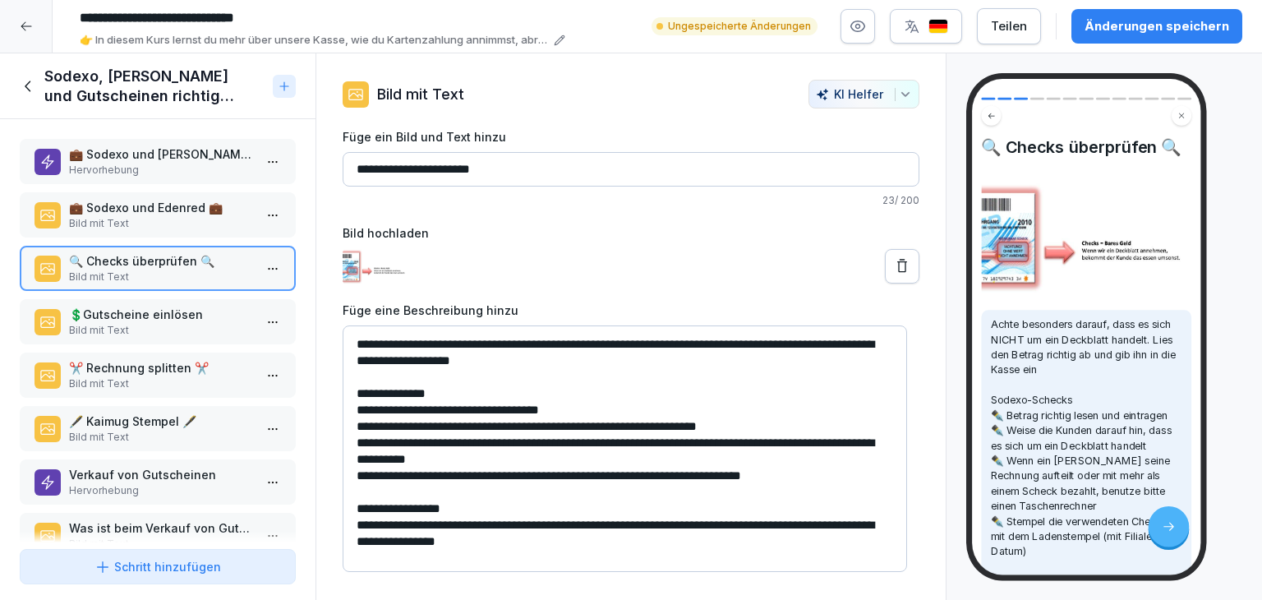
click at [527, 530] on textarea "**********" at bounding box center [625, 448] width 564 height 246
type textarea "**********"
click at [702, 286] on div "**********" at bounding box center [631, 350] width 577 height 444
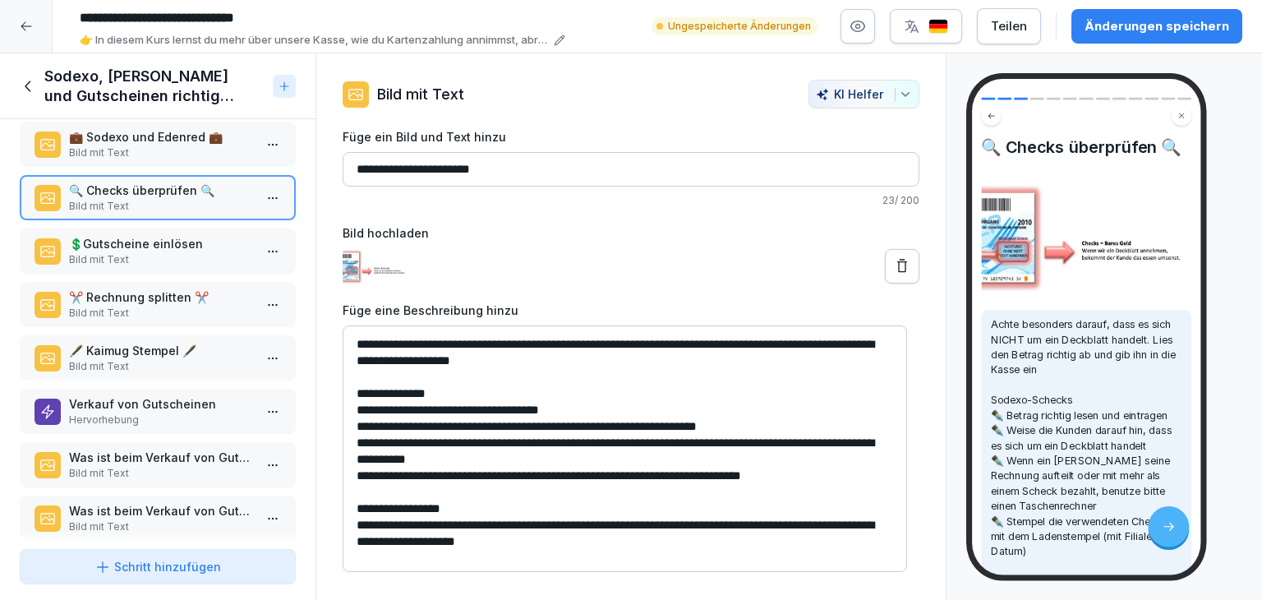
scroll to position [164, 0]
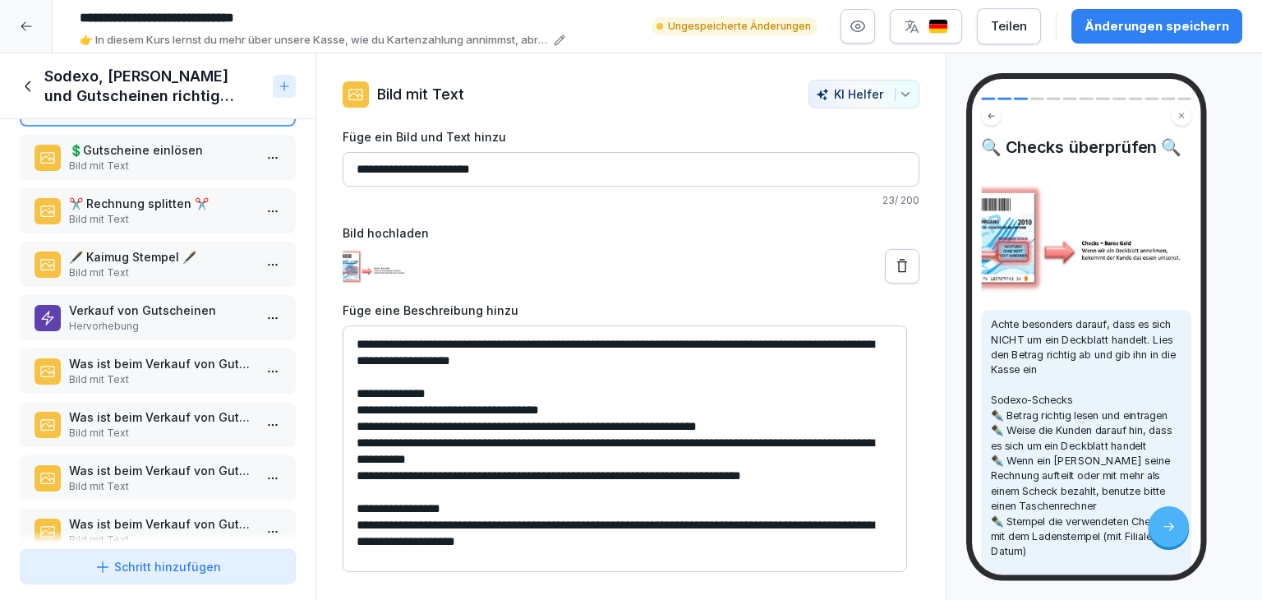
click at [32, 89] on icon at bounding box center [29, 86] width 18 height 18
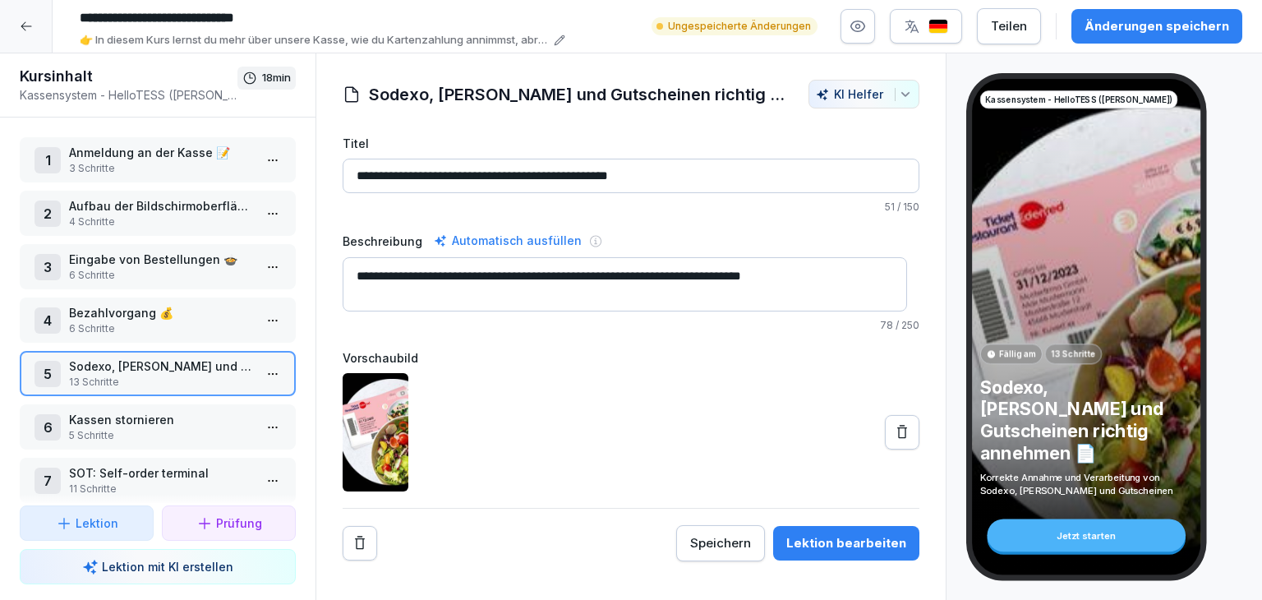
scroll to position [130, 0]
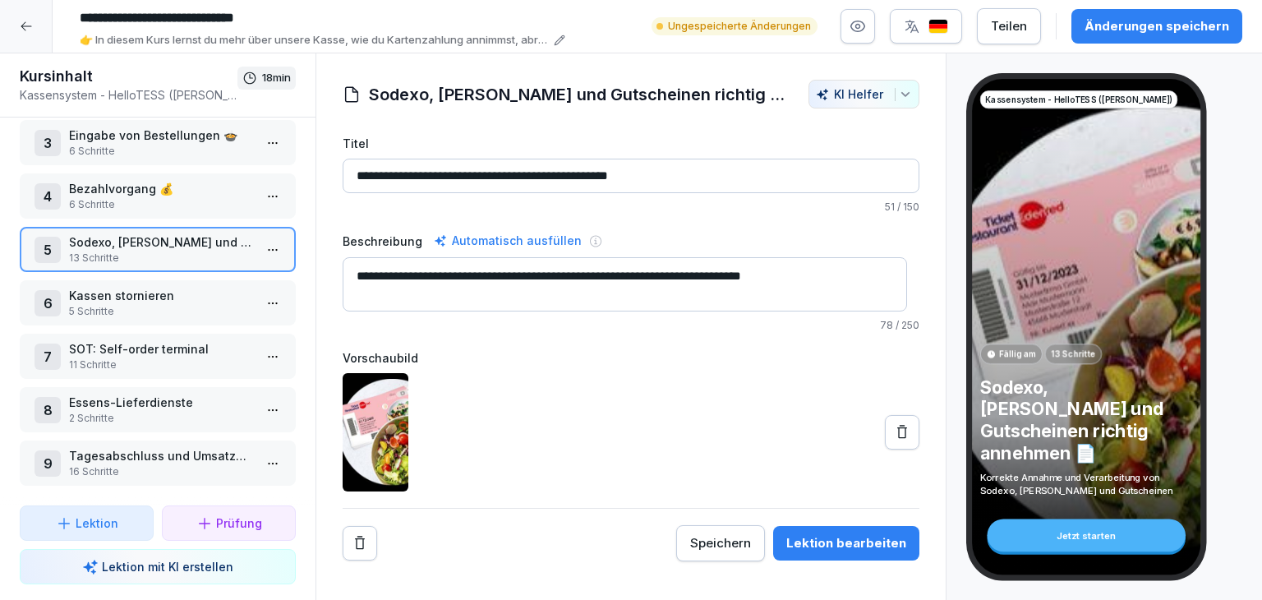
click at [163, 467] on div "9 Tagesabschluss und Umsatzabrechnung 📈 16 Schritte" at bounding box center [158, 462] width 276 height 45
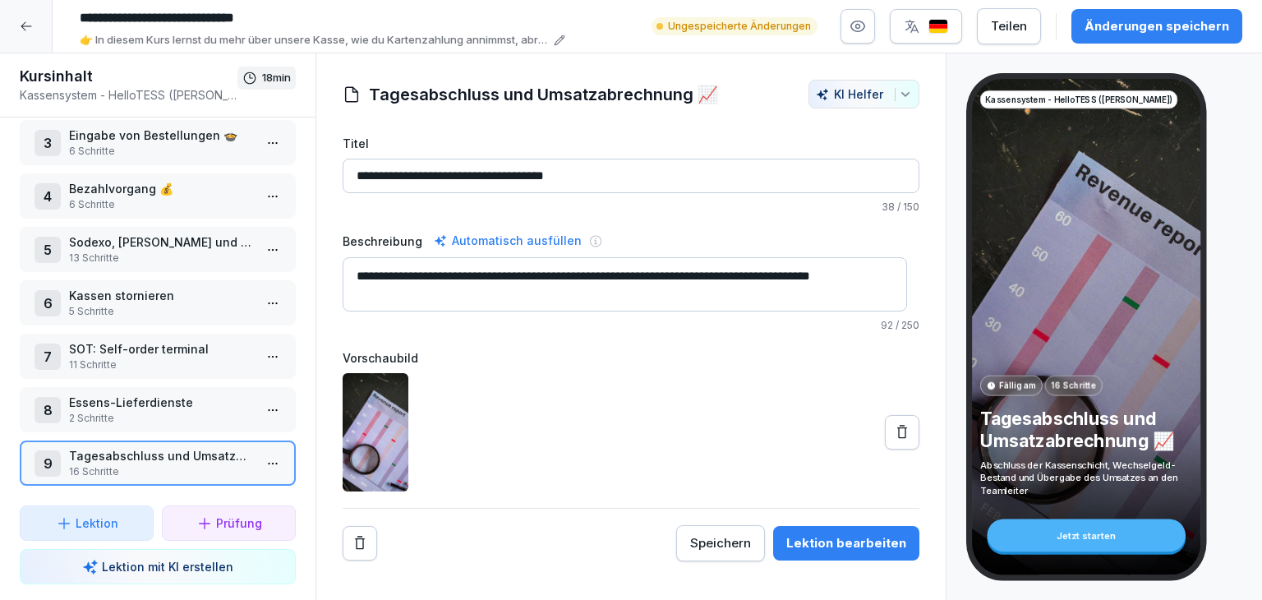
click at [254, 456] on html "**********" at bounding box center [631, 300] width 1262 height 600
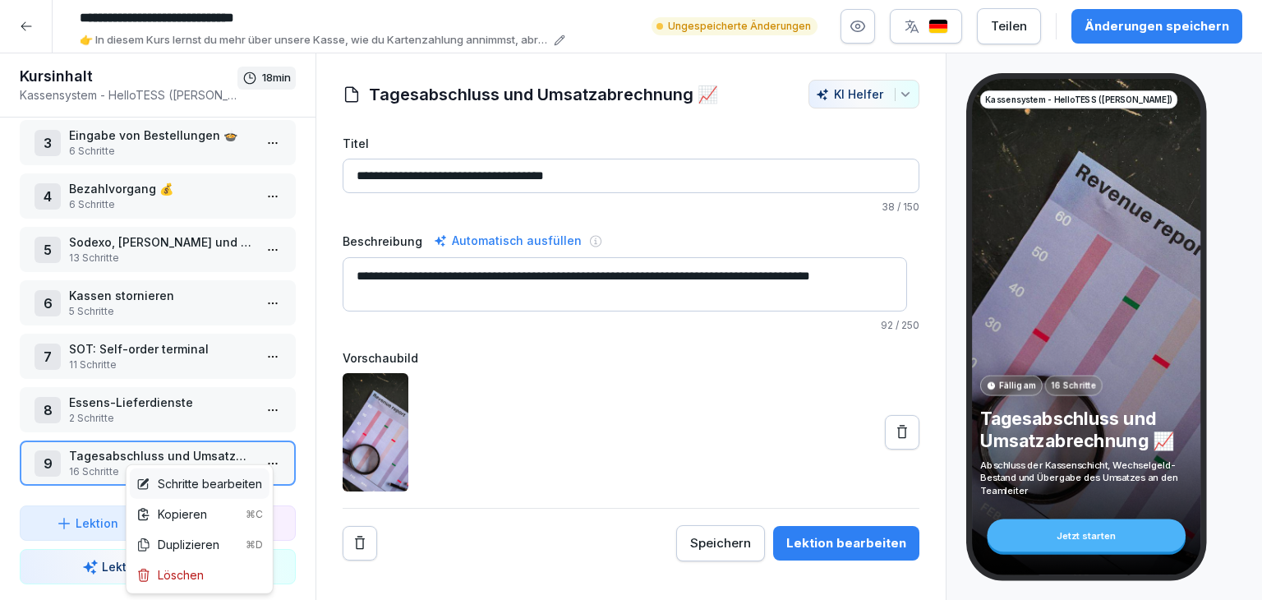
click at [208, 486] on div "Schritte bearbeiten" at bounding box center [199, 483] width 126 height 17
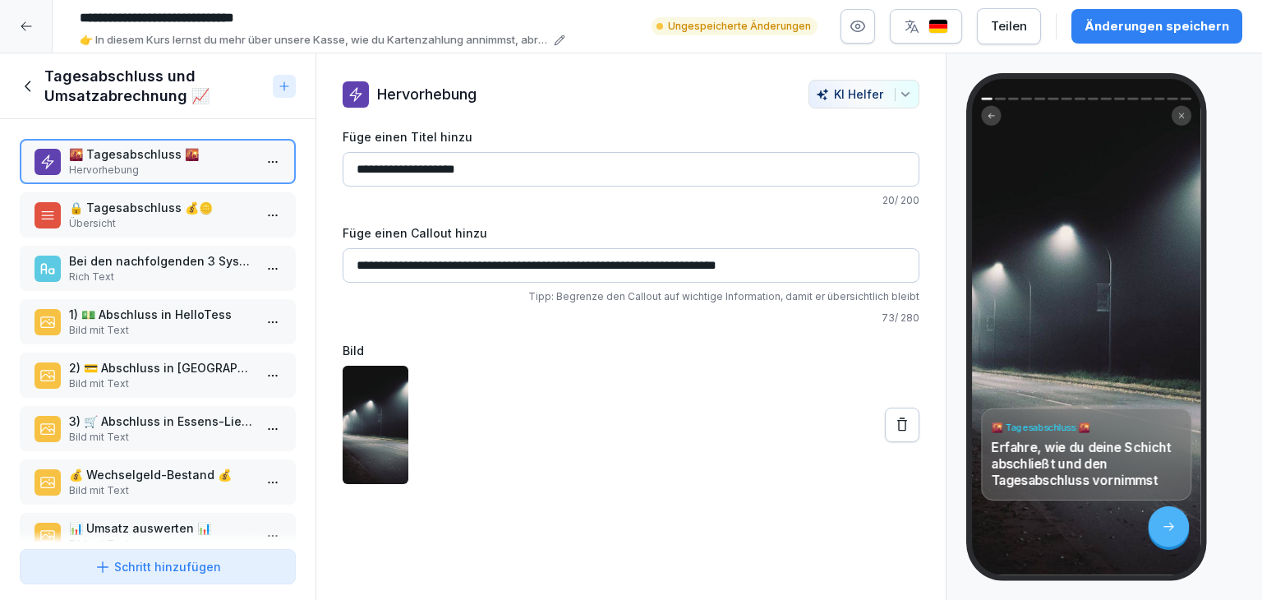
click at [182, 214] on p "🔒 Tagesabschluss 💰🪙​" at bounding box center [161, 207] width 184 height 17
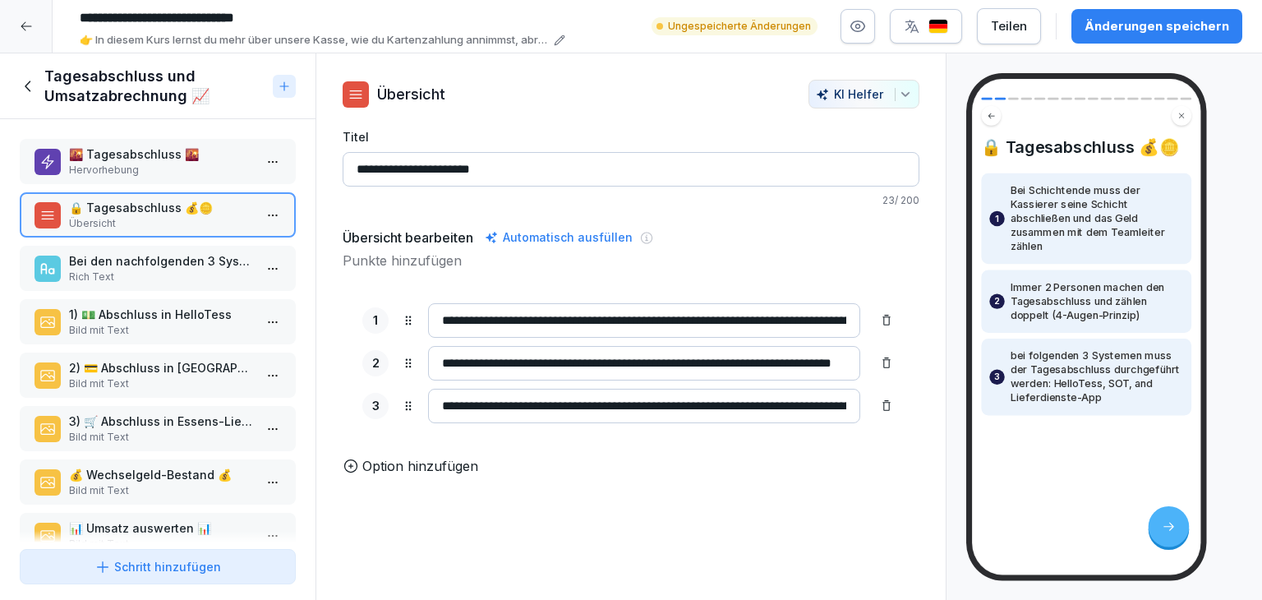
click at [159, 266] on p "Bei den nachfolgenden 3 Systemen muss der Tagesabschluss durchgeführt werden" at bounding box center [161, 260] width 184 height 17
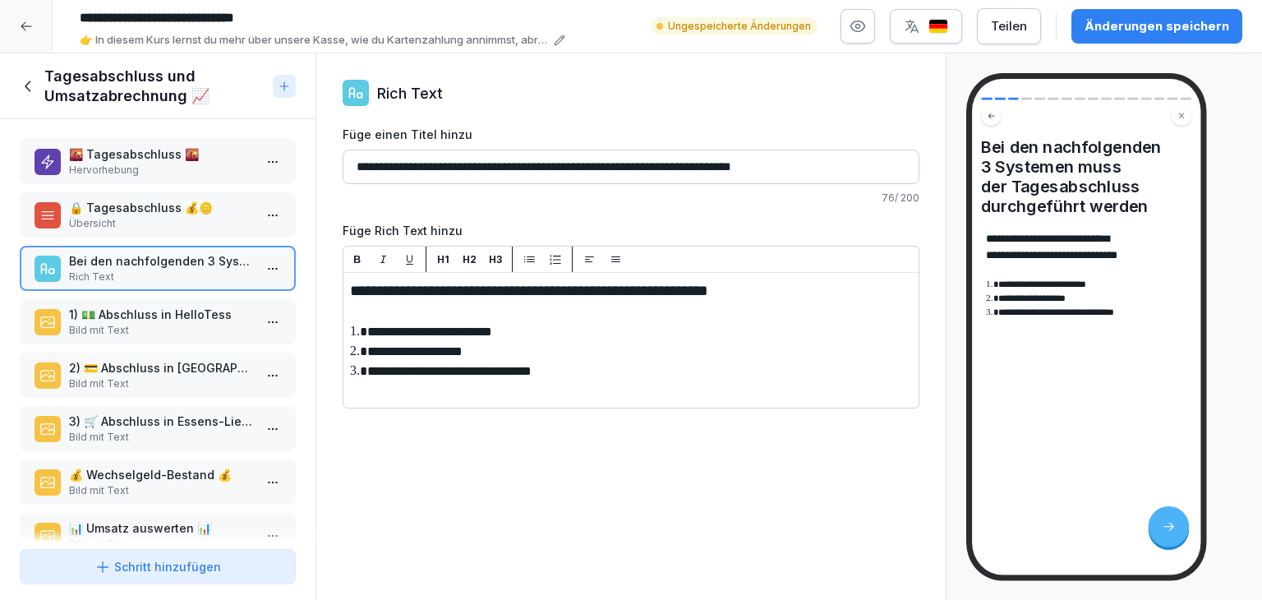
click at [232, 301] on div "1) 💵 Abschluss in HelloTess Bild mit Text" at bounding box center [158, 321] width 276 height 45
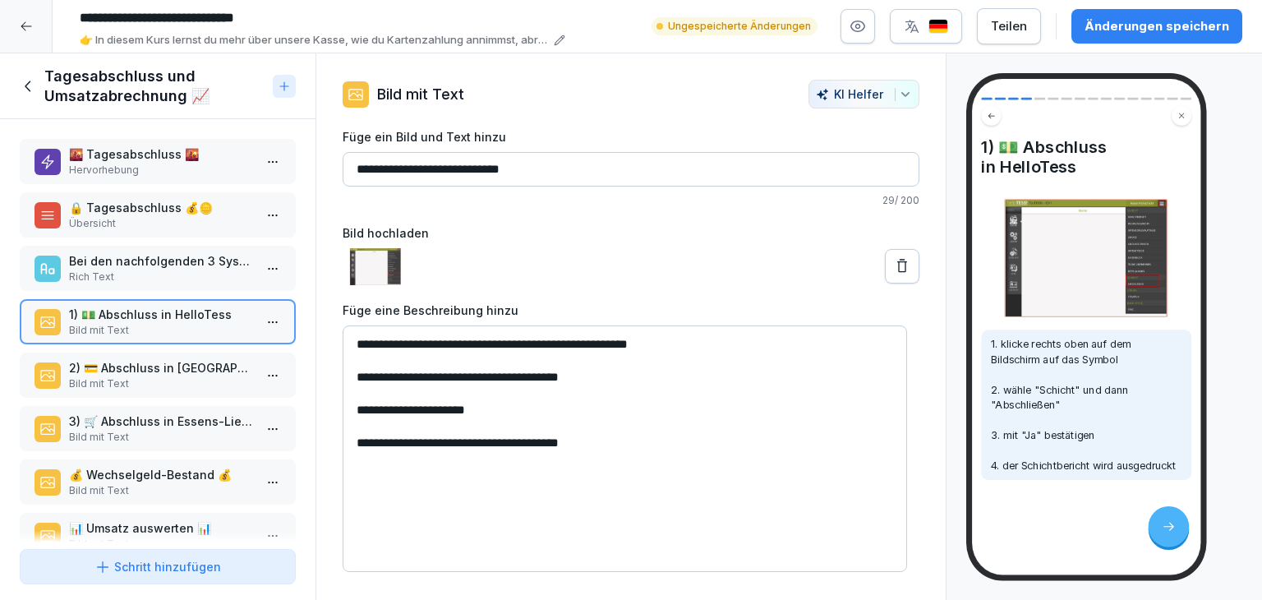
click at [199, 368] on p "2) 💳 Abschluss in [GEOGRAPHIC_DATA]" at bounding box center [161, 367] width 184 height 17
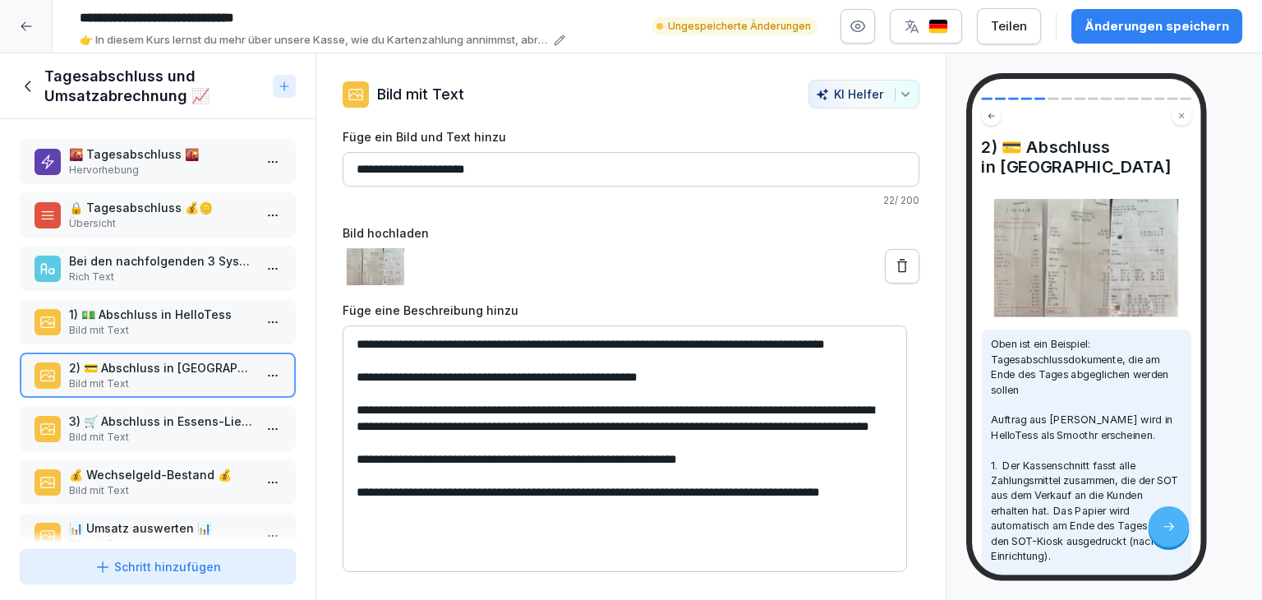
click at [129, 430] on p "Bild mit Text" at bounding box center [161, 437] width 184 height 15
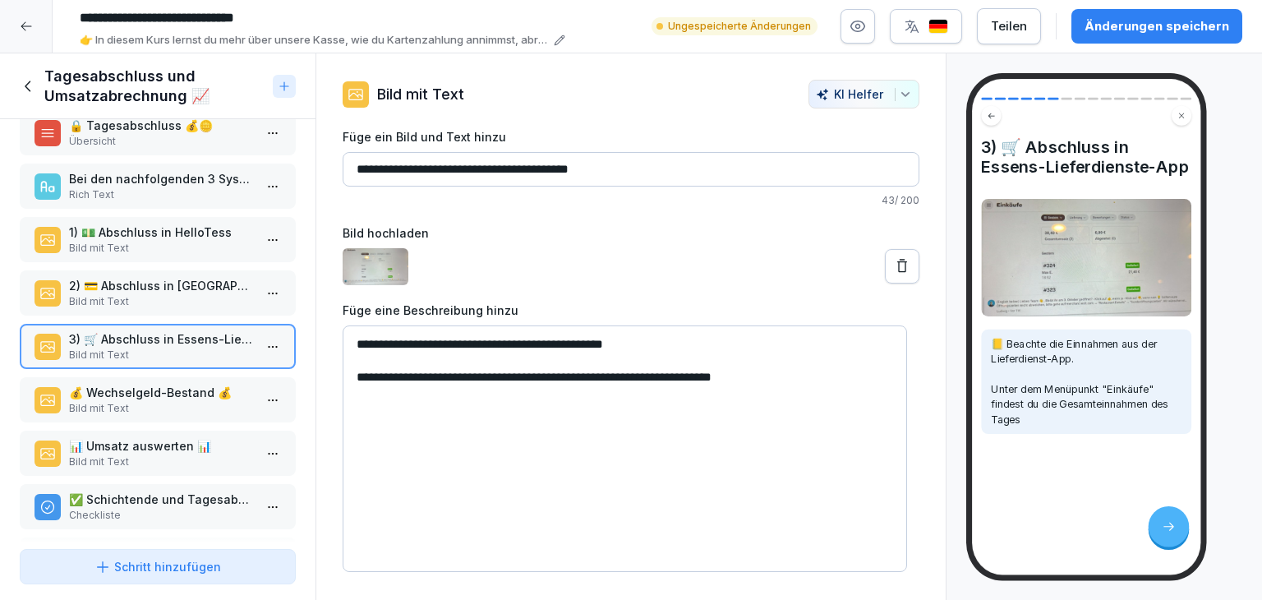
scroll to position [164, 0]
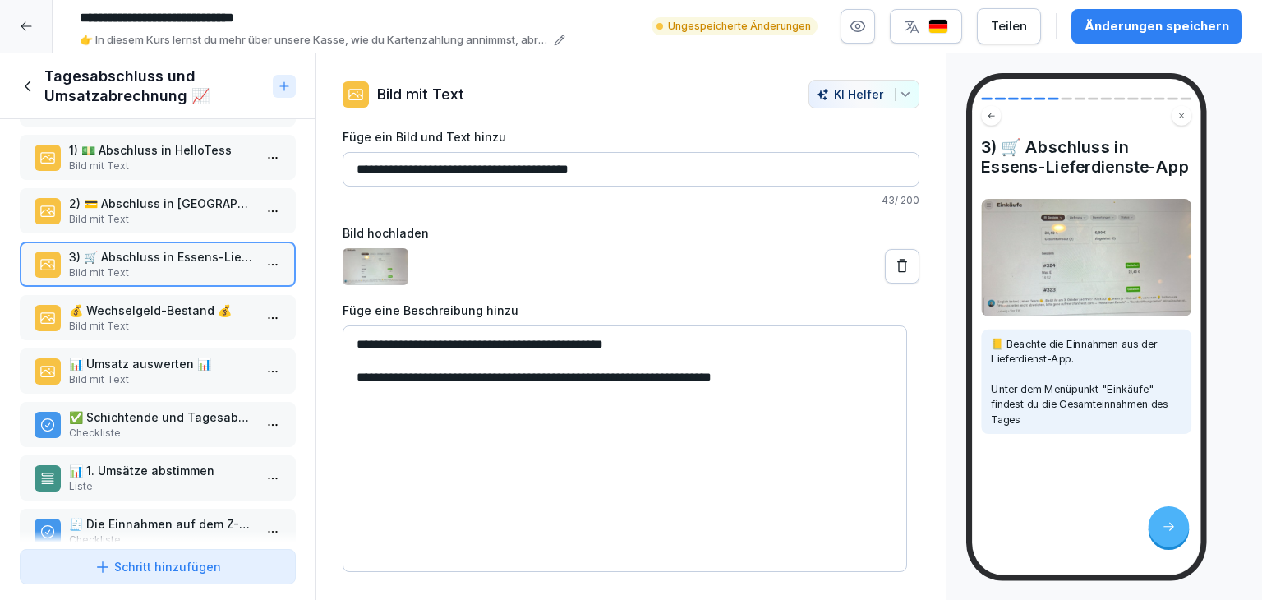
click at [186, 319] on p "Bild mit Text" at bounding box center [161, 326] width 184 height 15
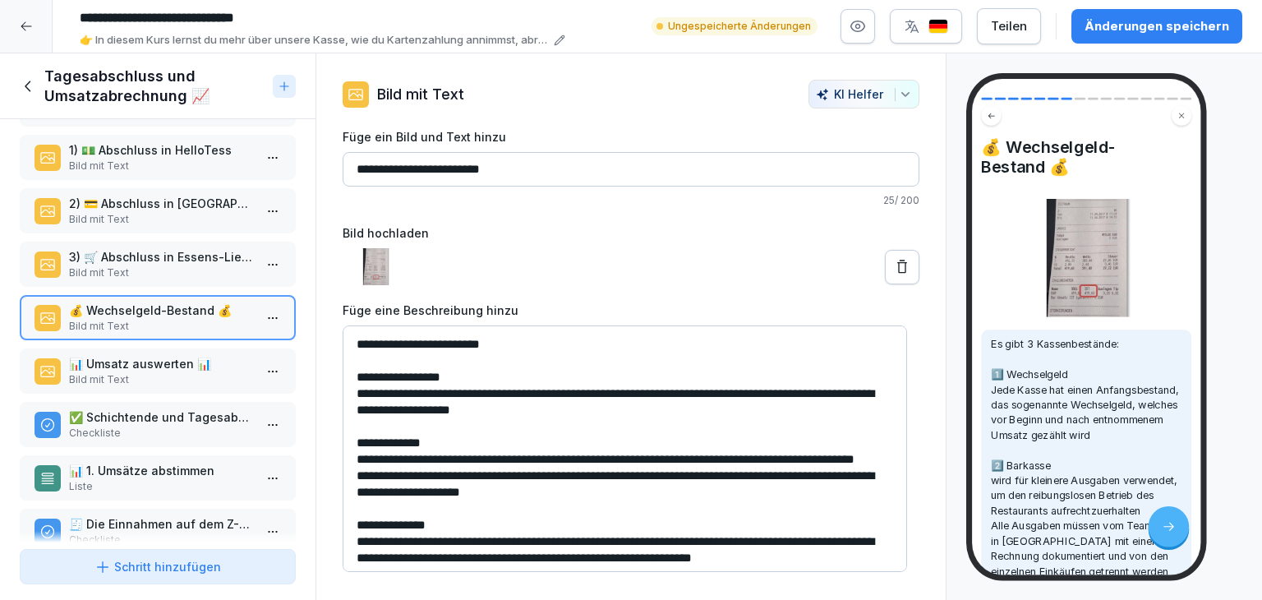
click at [411, 413] on textarea "**********" at bounding box center [625, 448] width 564 height 246
type textarea "**********"
click at [605, 283] on div at bounding box center [631, 266] width 577 height 37
click at [987, 154] on h4 "💰 Wechselgeld-Bestand 💰" at bounding box center [1086, 156] width 210 height 39
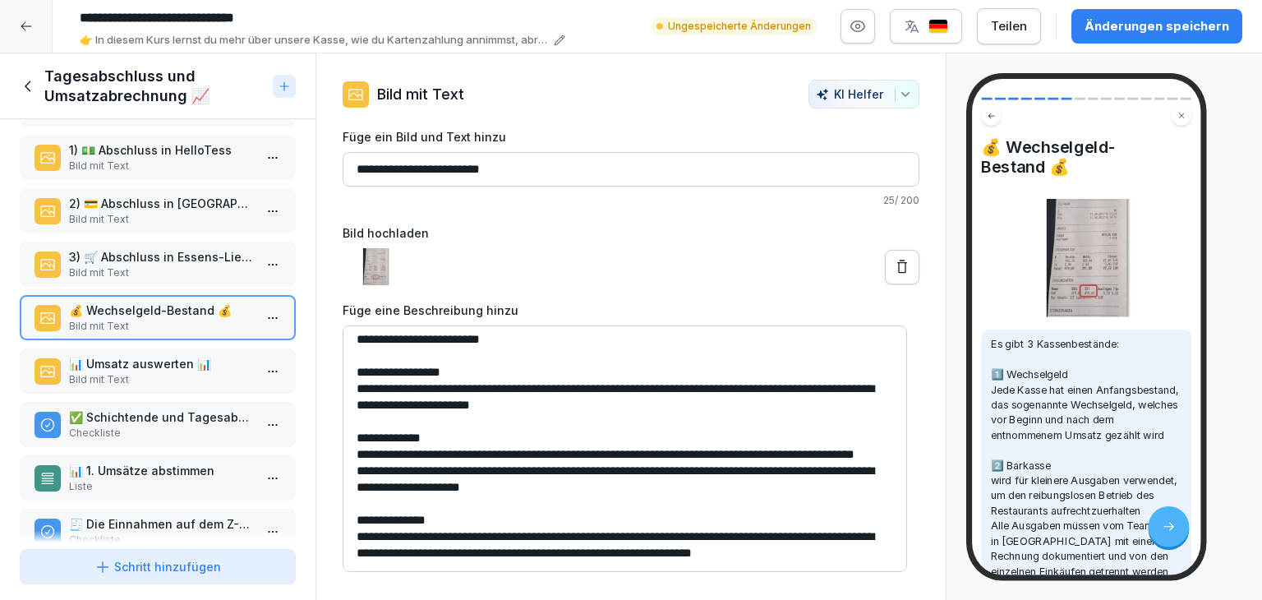
scroll to position [37, 0]
click at [911, 248] on div "**********" at bounding box center [630, 326] width 629 height 492
click at [111, 372] on p "Bild mit Text" at bounding box center [161, 379] width 184 height 15
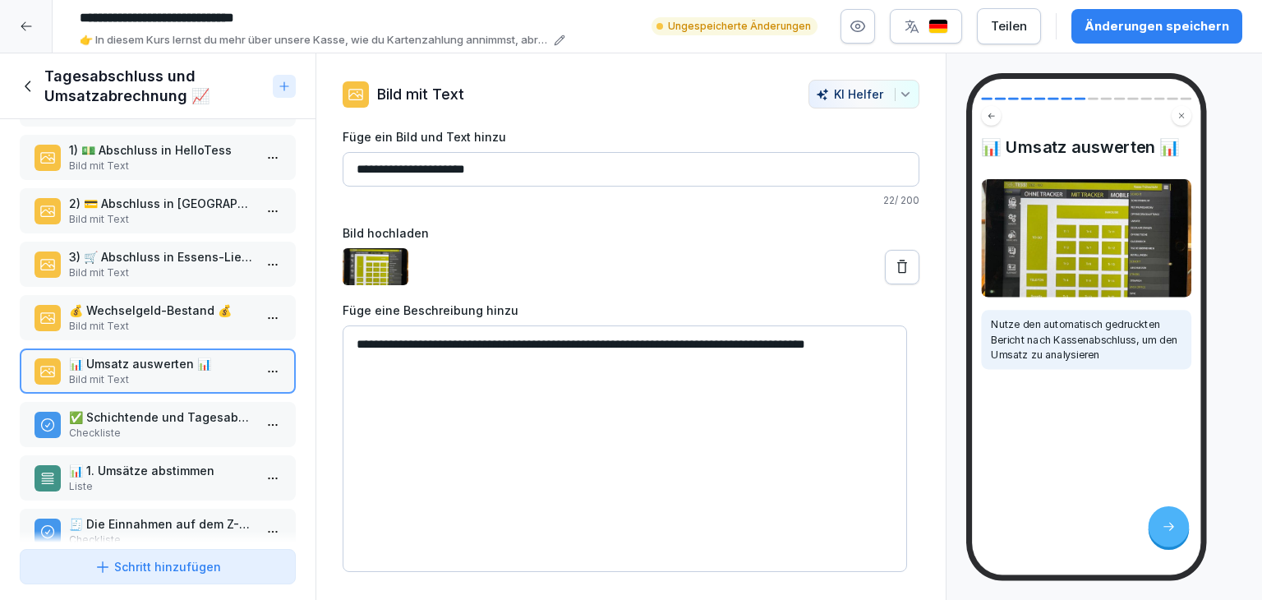
click at [175, 307] on p "💰 Wechselgeld-Bestand 💰" at bounding box center [161, 309] width 184 height 17
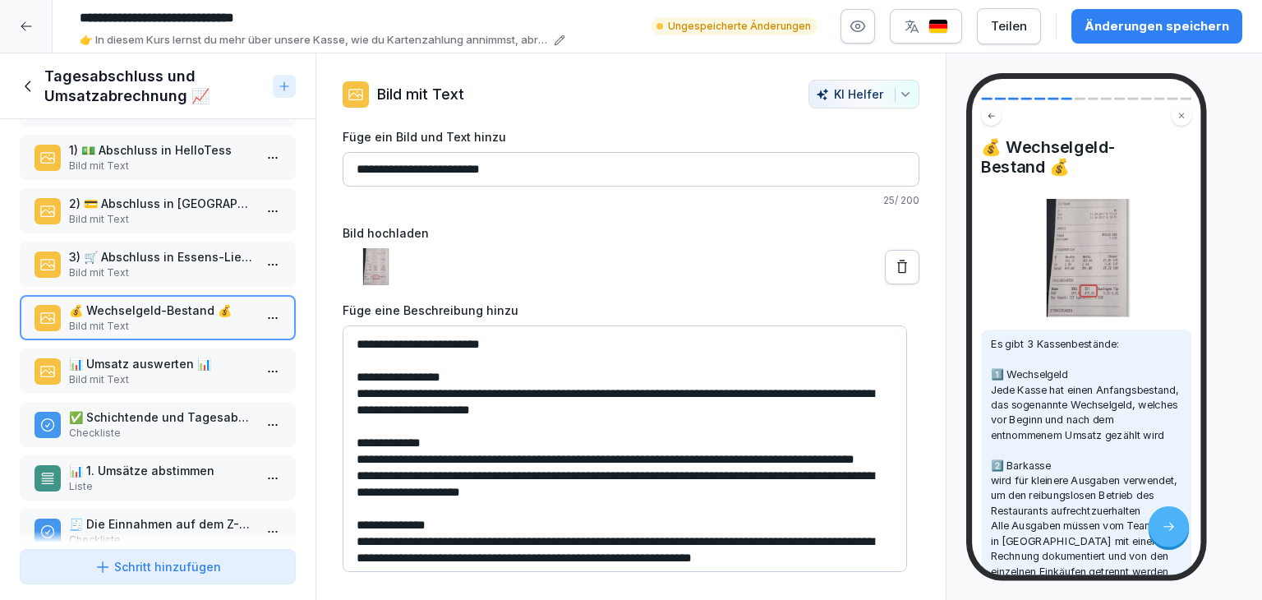
click at [107, 361] on p "📊 Umsatz auswerten 📊" at bounding box center [161, 363] width 184 height 17
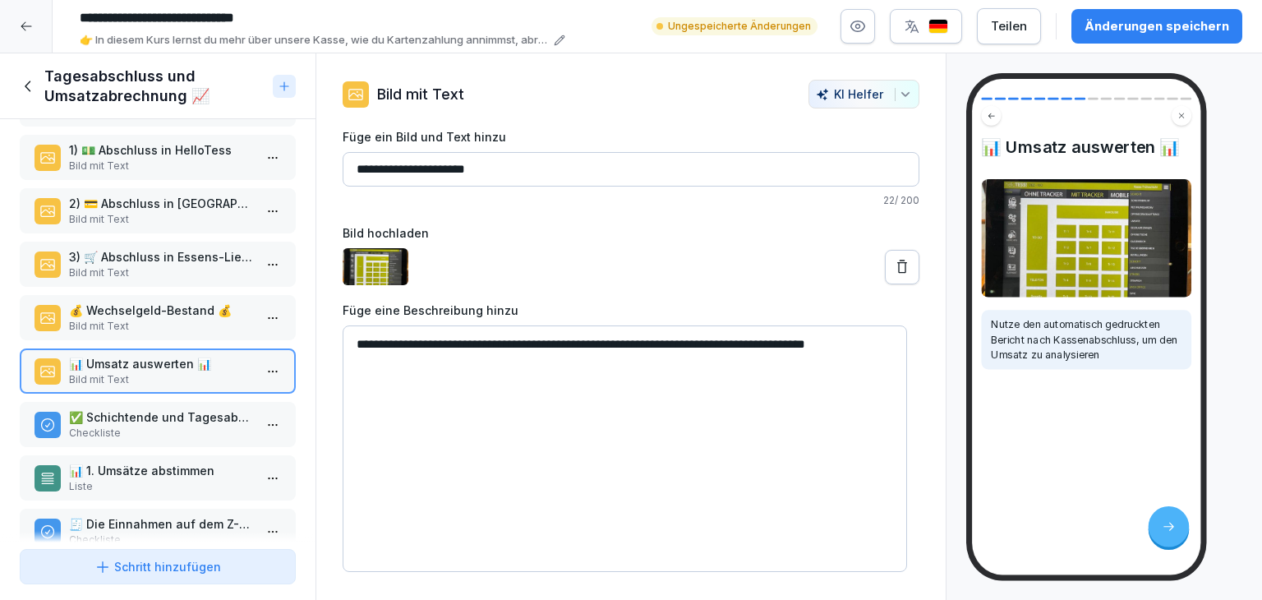
click at [122, 416] on p "✅ Schichtende und Tagesabschluss - Schritt für Schritt" at bounding box center [161, 416] width 184 height 17
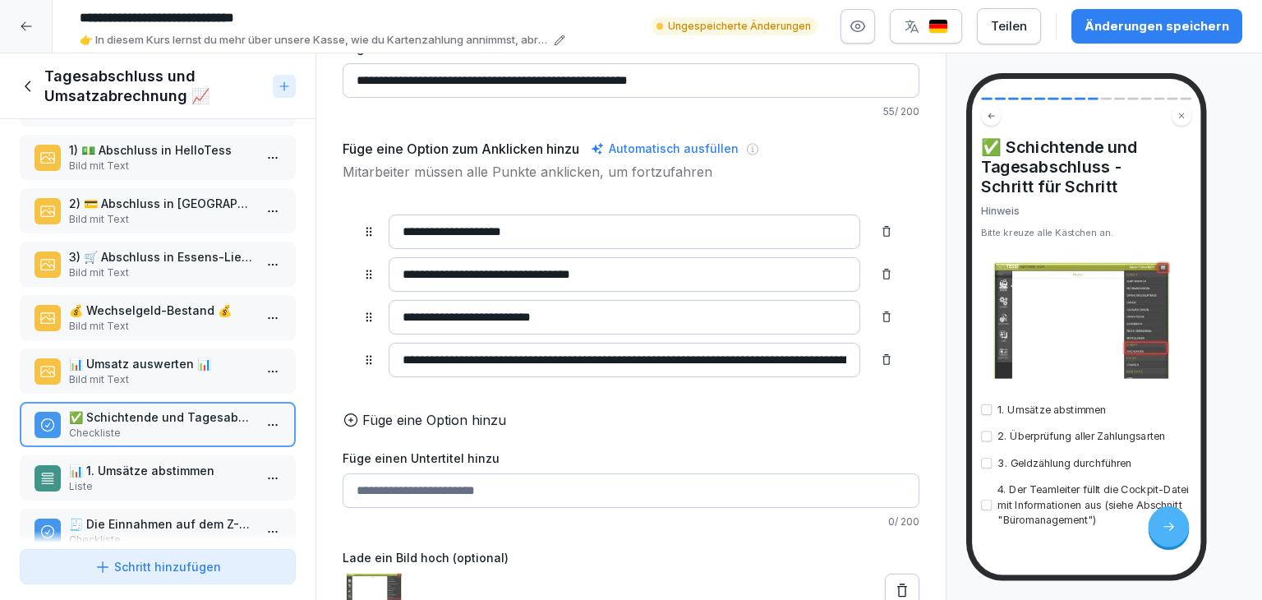
scroll to position [121, 0]
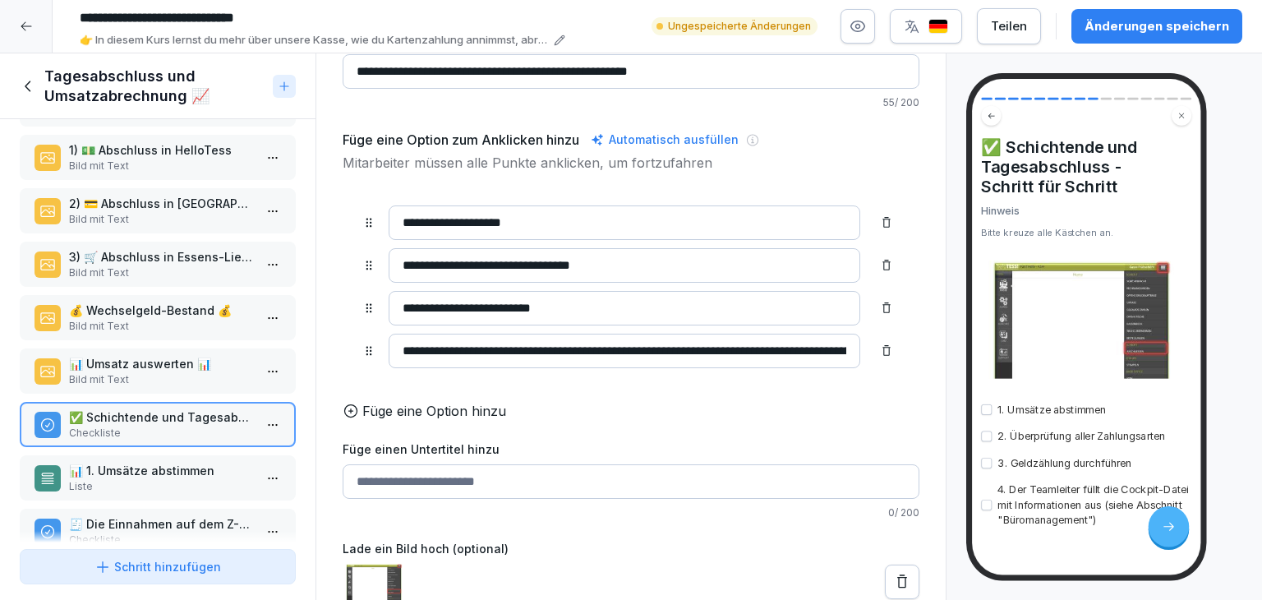
click at [153, 490] on div "📊 1. Umsätze abstimmen Liste" at bounding box center [158, 477] width 276 height 45
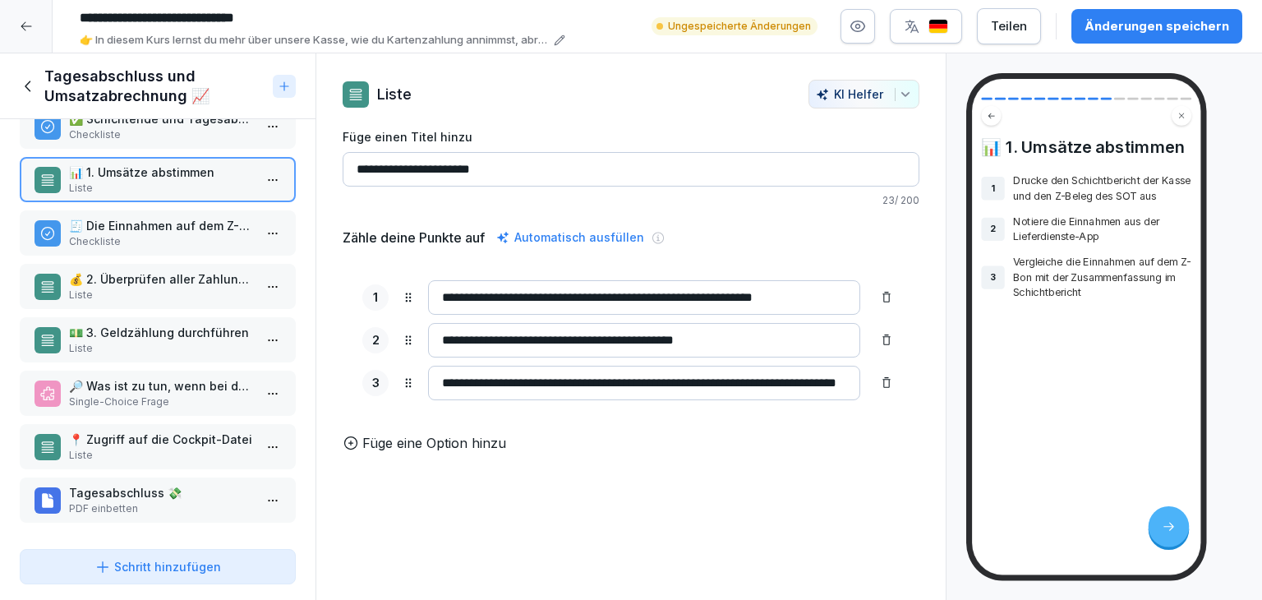
scroll to position [464, 0]
click at [188, 217] on p "🧾 Die Einnahmen auf dem Z-Beleg" at bounding box center [161, 225] width 184 height 17
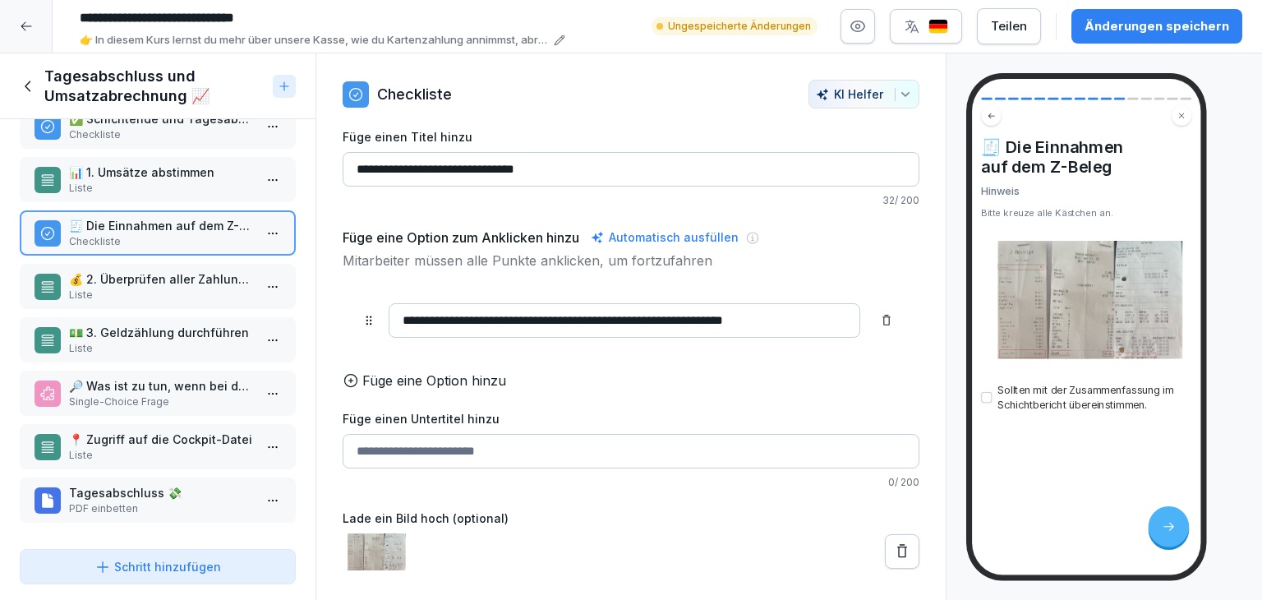
click at [214, 287] on p "Liste" at bounding box center [161, 294] width 184 height 15
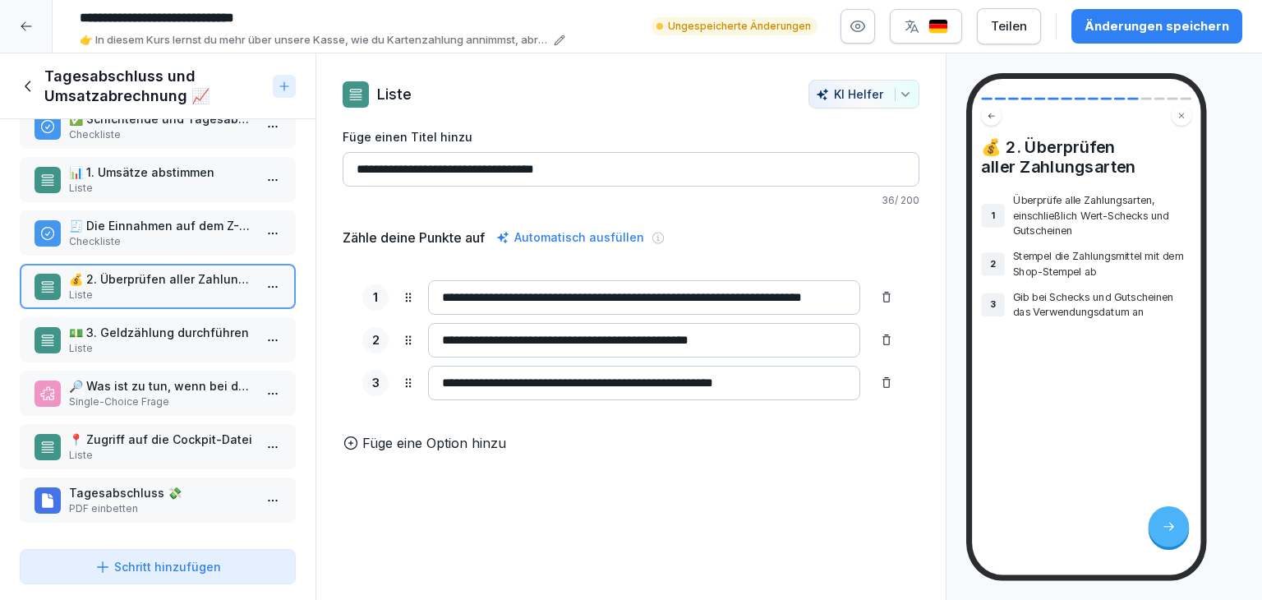
click at [200, 329] on p "💵 3. Geldzählung durchführen" at bounding box center [161, 332] width 184 height 17
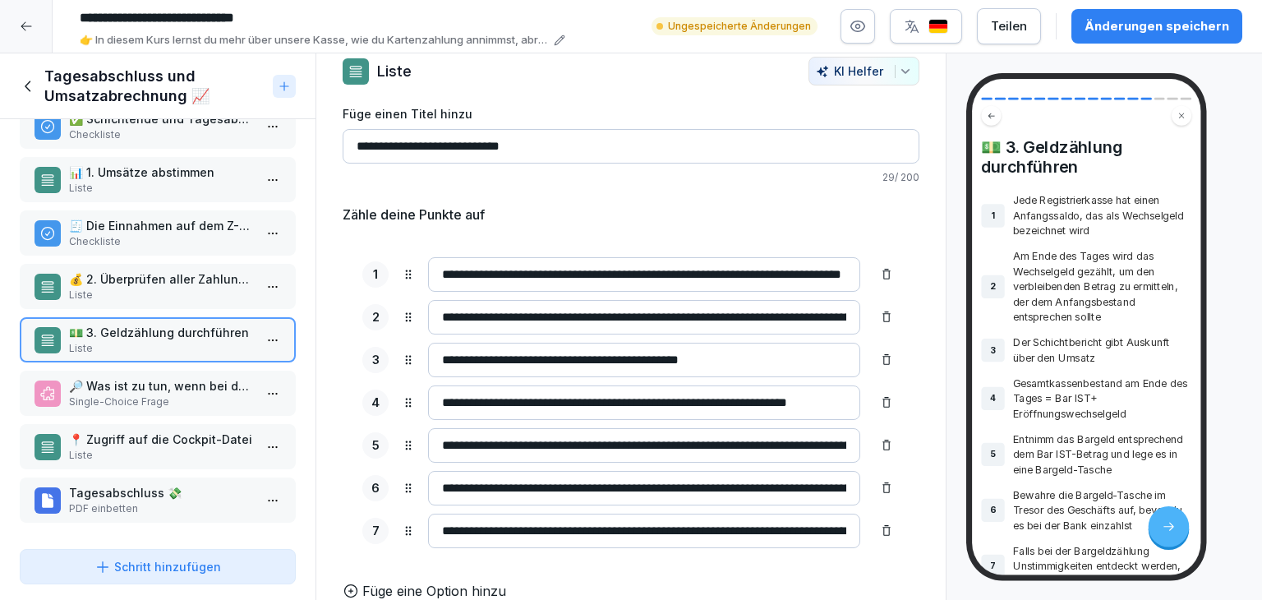
scroll to position [45, 0]
click at [1031, 474] on p "Entnimm das Bargeld entsprechend dem Bar IST-Betrag und lege es in eine Bargeld…" at bounding box center [1102, 453] width 178 height 45
click at [1056, 519] on p "Bewahre die Bargeld-Tasche im Tresor des Geschäfts auf, bevor du es bei der Ban…" at bounding box center [1102, 509] width 178 height 45
click at [1046, 487] on p "Bewahre die Bargeld-Tasche im Tresor des Geschäfts auf, bevor du es bei der Ban…" at bounding box center [1102, 509] width 178 height 45
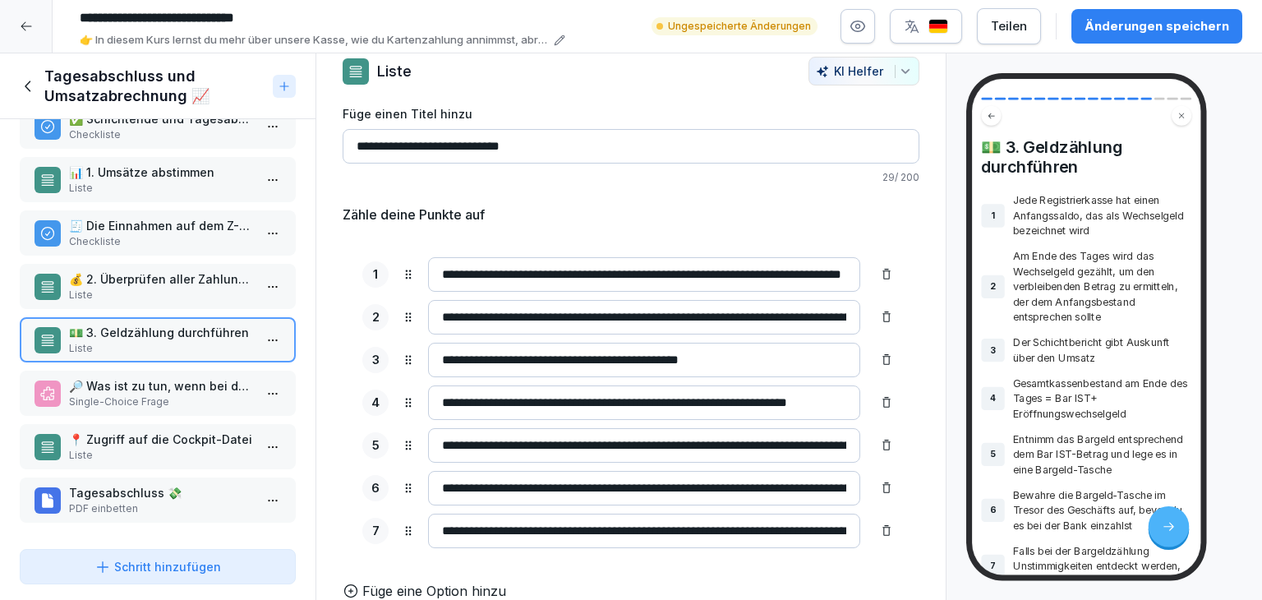
click at [170, 377] on p "🔎 Was ist zu tun, wenn bei der Kassenzählung Unstimmigkeiten festgestellt werde…" at bounding box center [161, 385] width 184 height 17
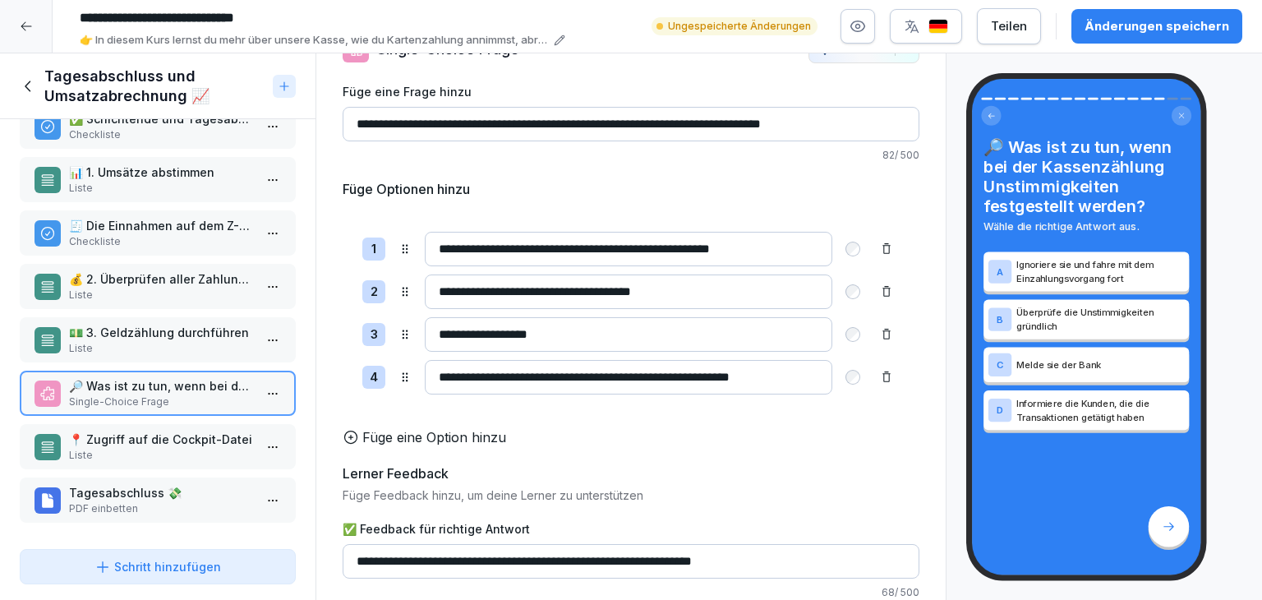
click at [145, 451] on div "📍 Zugriff auf die Cockpit-Datei Liste" at bounding box center [158, 446] width 276 height 45
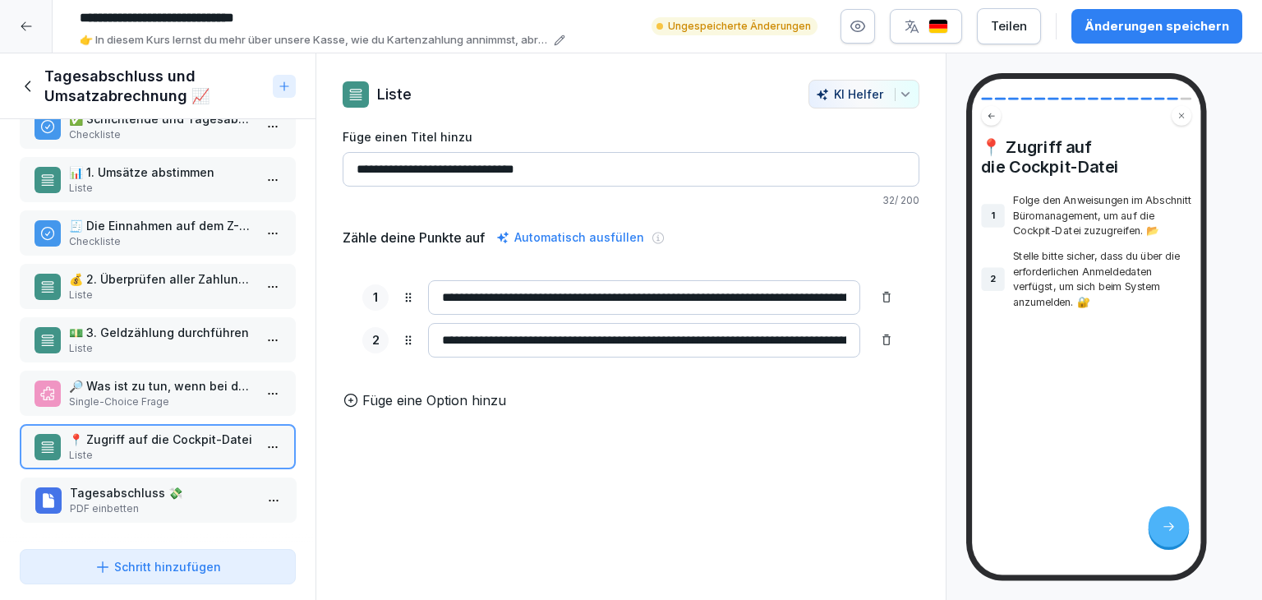
click at [150, 484] on p "Tagesabschluss 💸​" at bounding box center [162, 492] width 184 height 17
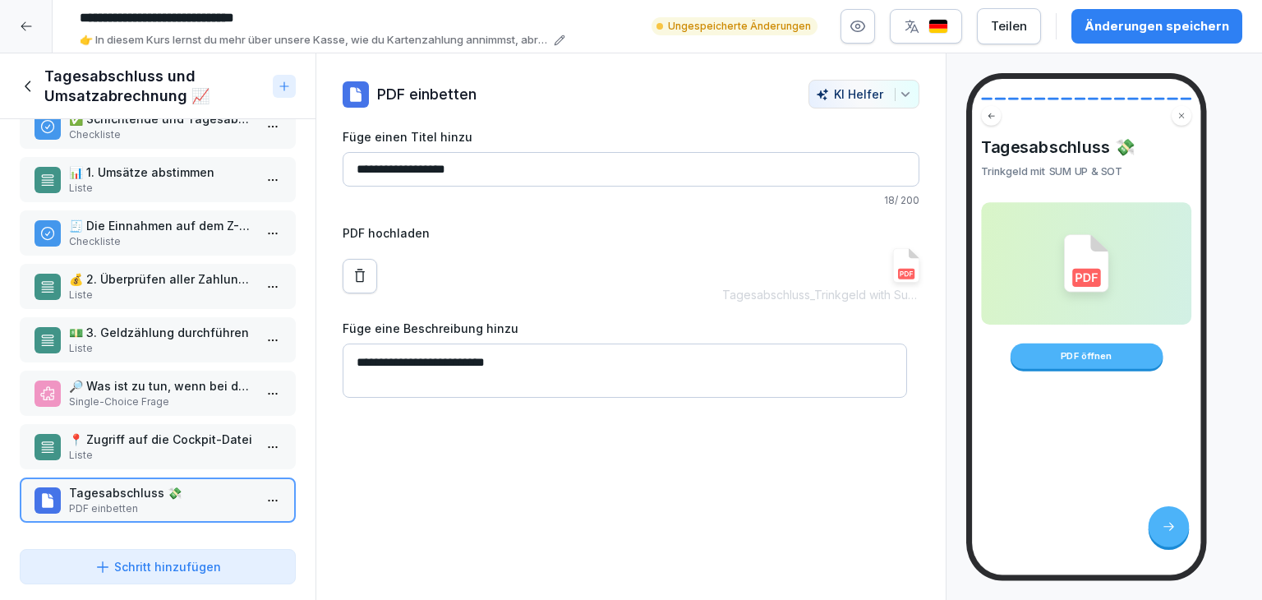
click at [23, 90] on icon at bounding box center [29, 86] width 18 height 18
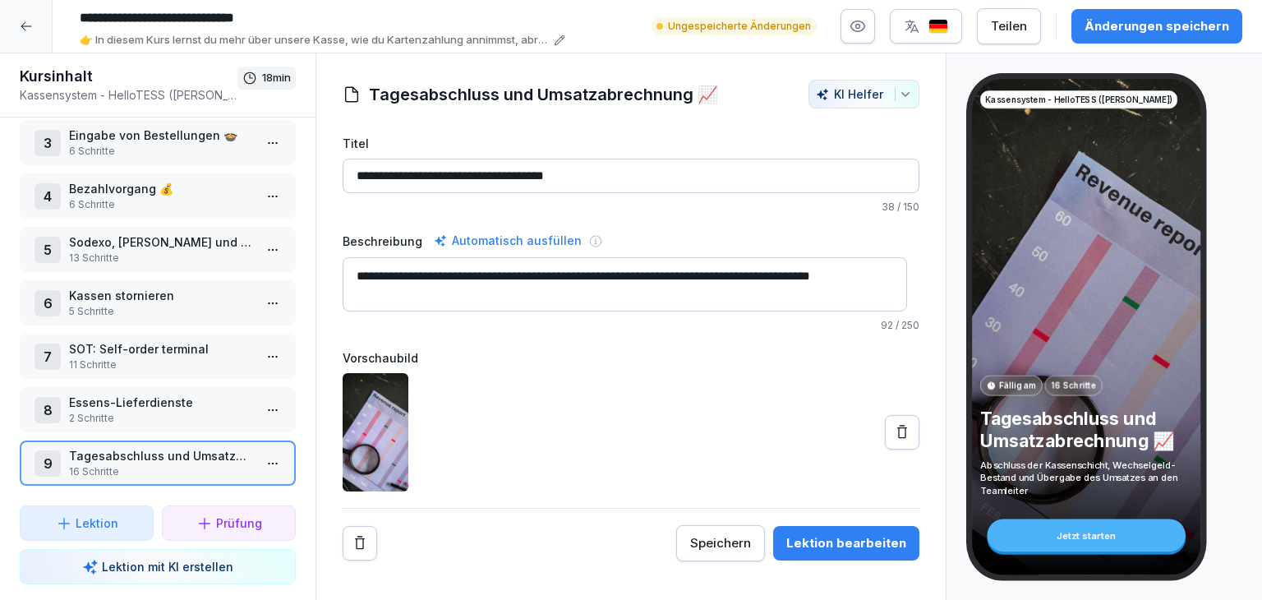
click at [807, 552] on button "Lektion bearbeiten" at bounding box center [846, 543] width 146 height 34
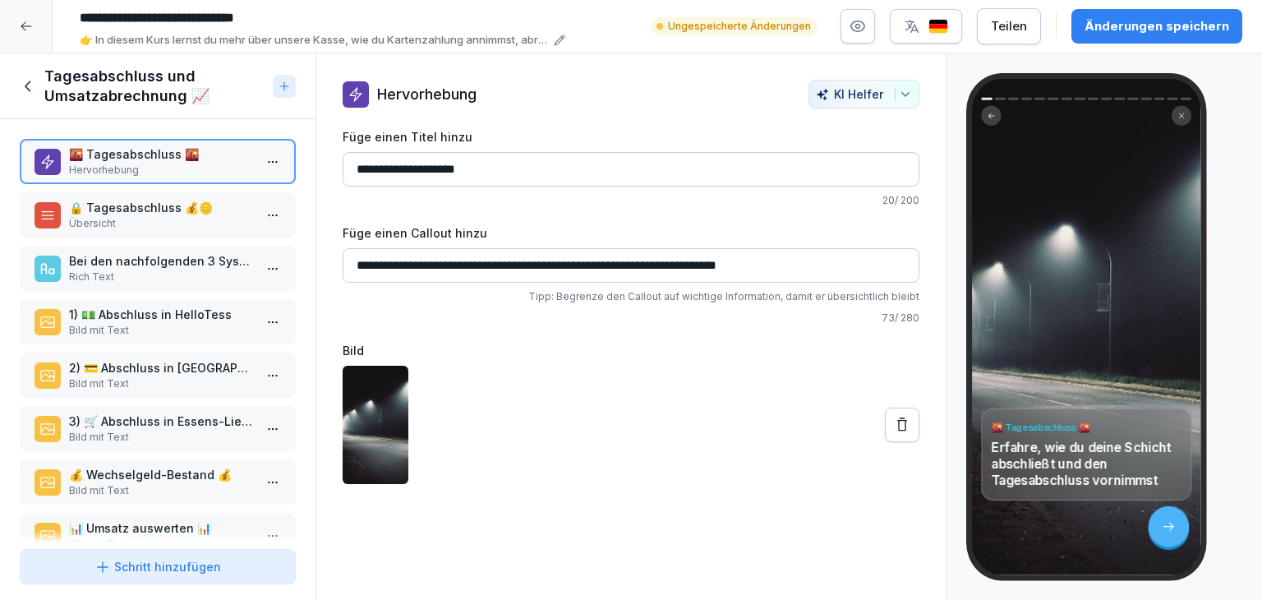
click at [37, 86] on icon at bounding box center [29, 86] width 18 height 18
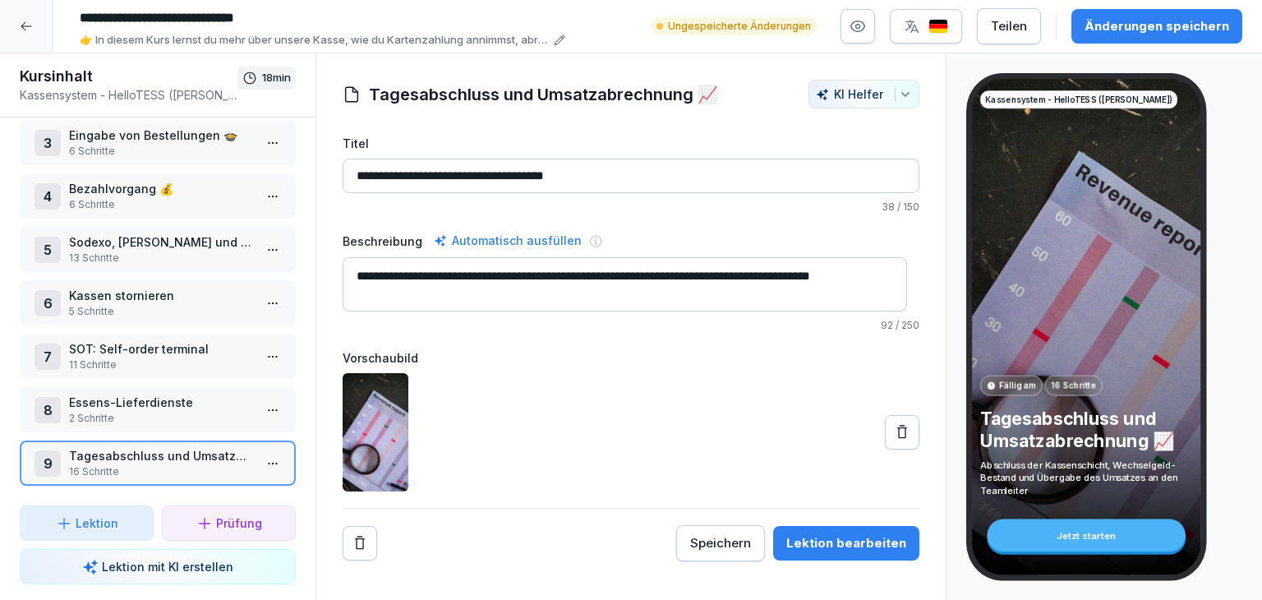
click at [30, 32] on icon at bounding box center [26, 26] width 13 height 13
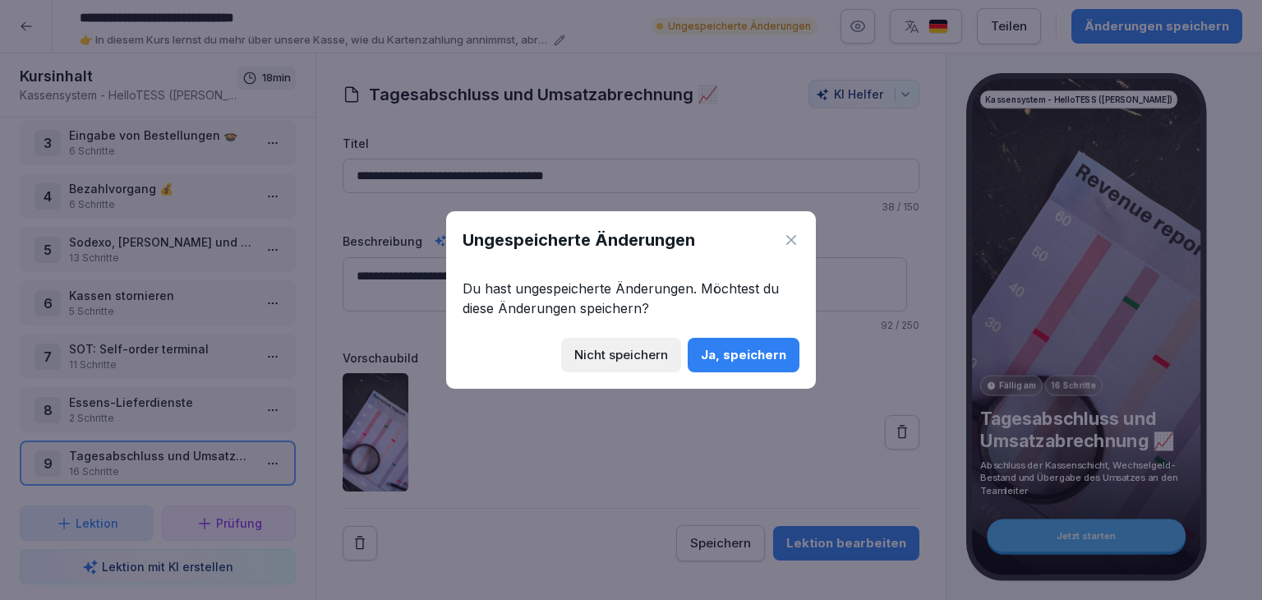
click at [750, 347] on div "Ja, speichern" at bounding box center [743, 355] width 85 height 18
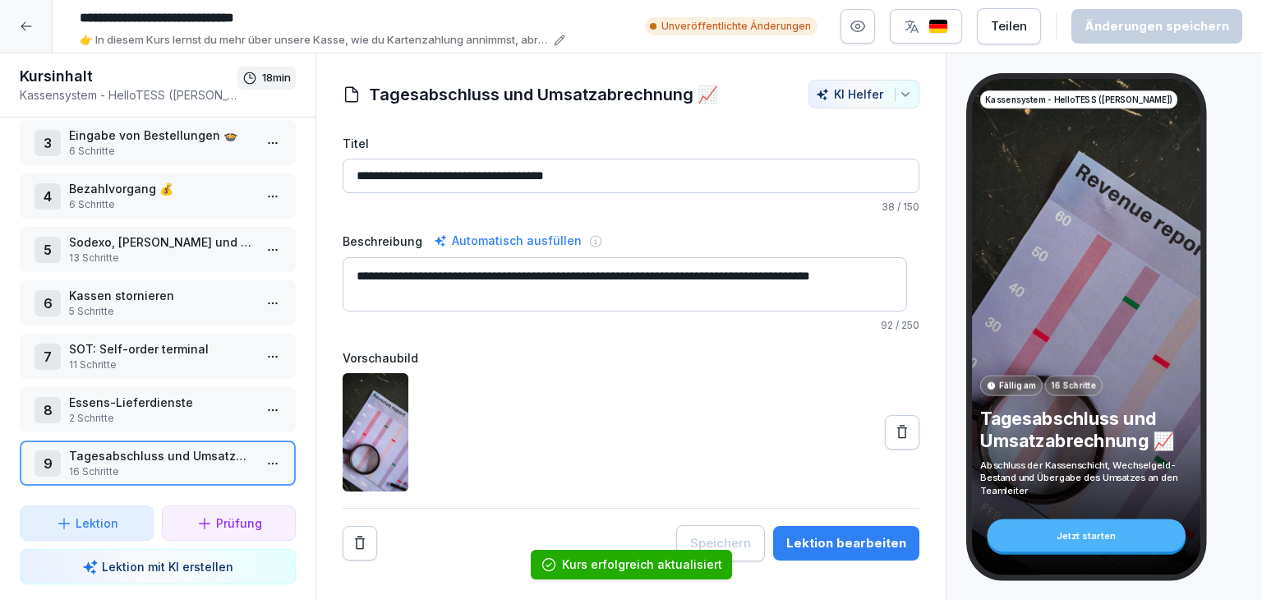
click at [28, 30] on icon at bounding box center [26, 26] width 13 height 13
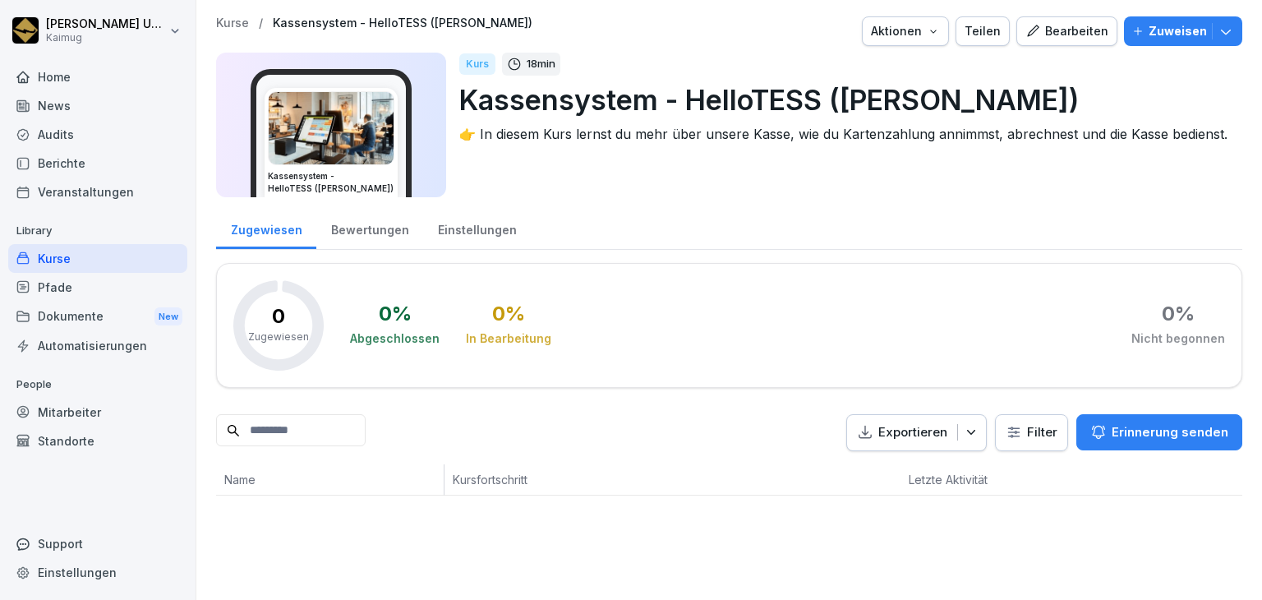
click at [223, 26] on p "Kurse" at bounding box center [232, 23] width 33 height 14
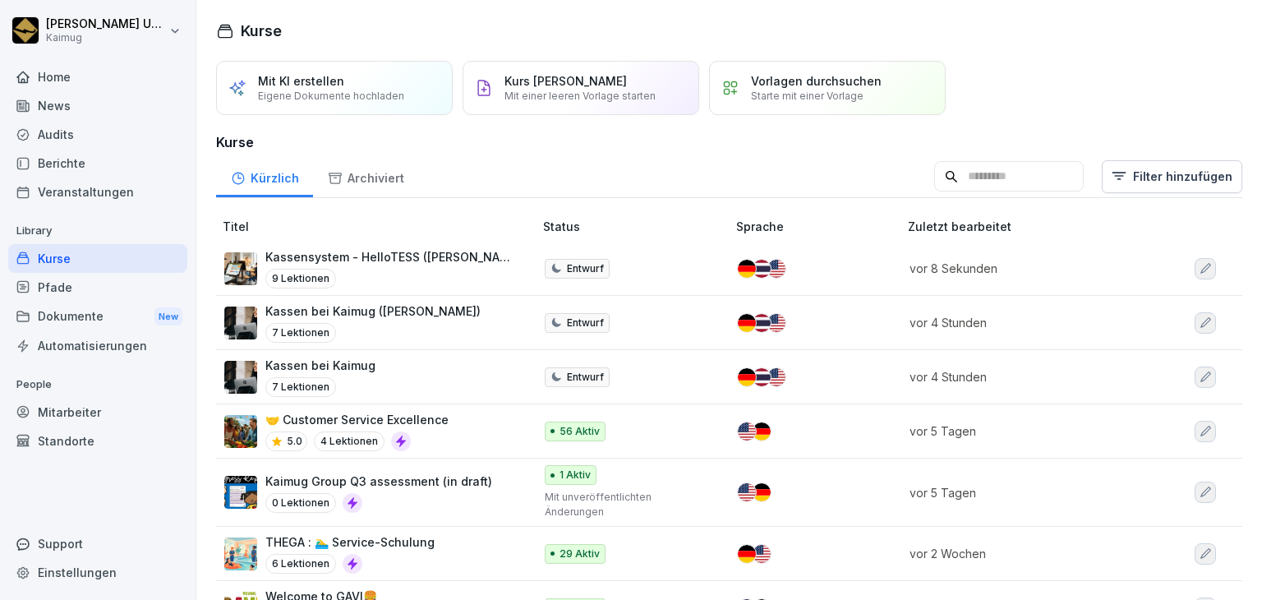
click at [1198, 323] on icon "button" at bounding box center [1204, 322] width 13 height 13
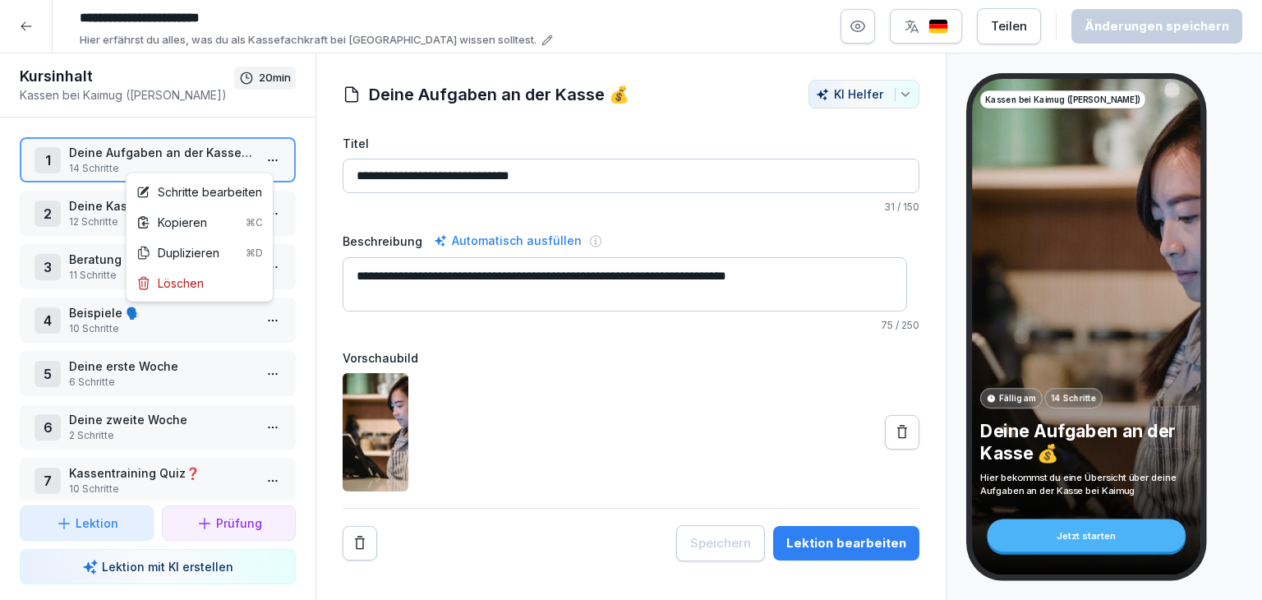
click at [264, 159] on html "**********" at bounding box center [631, 300] width 1262 height 600
click at [243, 191] on div "Schritte bearbeiten" at bounding box center [199, 191] width 126 height 17
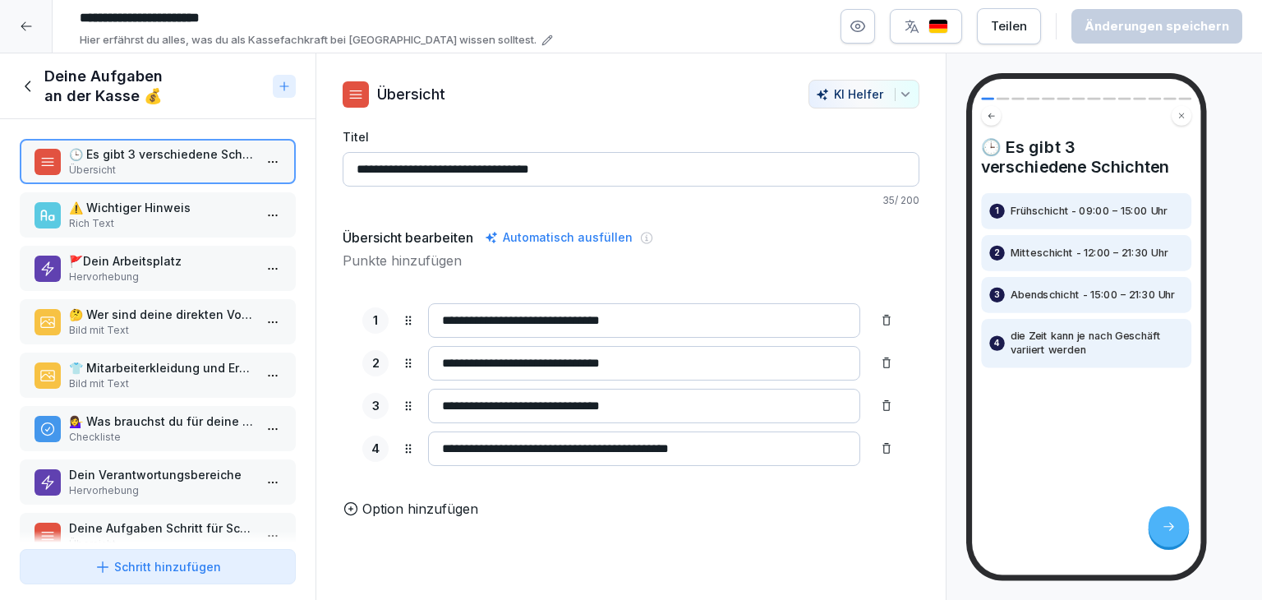
click at [469, 359] on input "**********" at bounding box center [644, 363] width 432 height 34
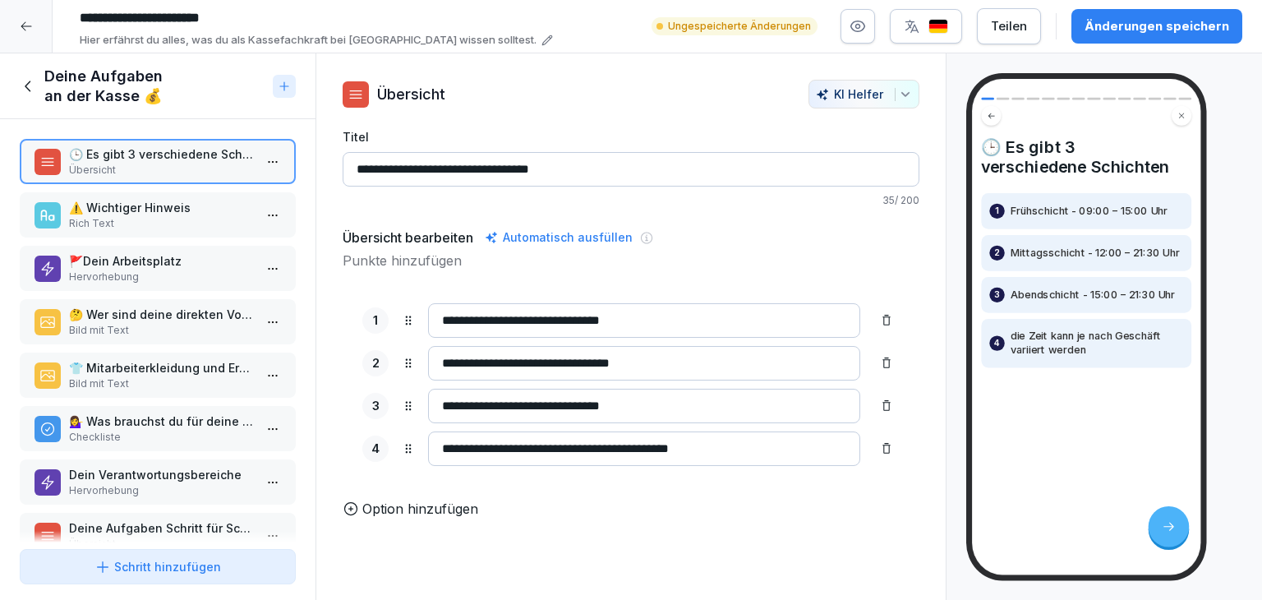
type input "**********"
click at [742, 518] on div "Option hinzufügen" at bounding box center [631, 509] width 577 height 20
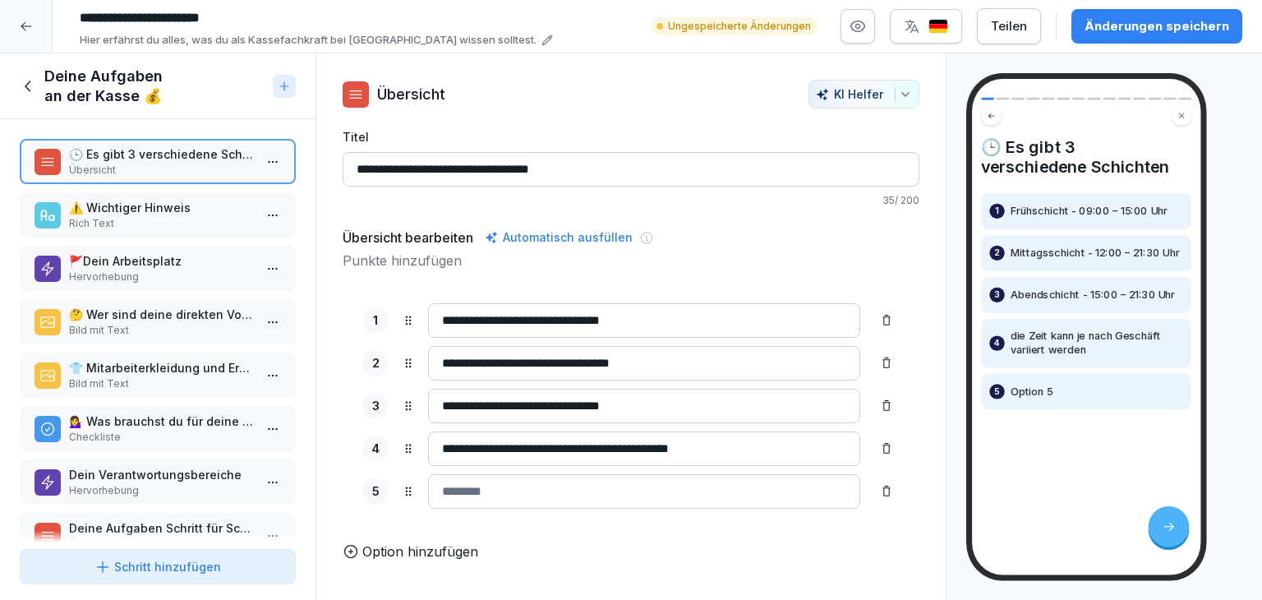
click at [196, 210] on p "⚠️ Wichtiger Hinweis" at bounding box center [161, 207] width 184 height 17
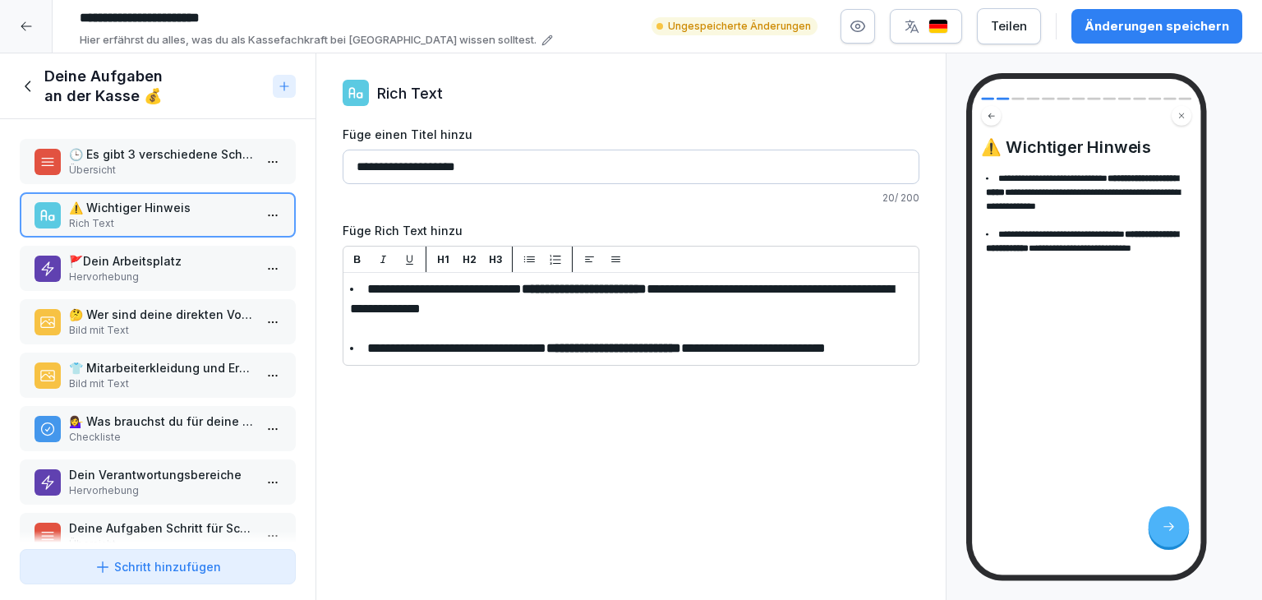
scroll to position [82, 0]
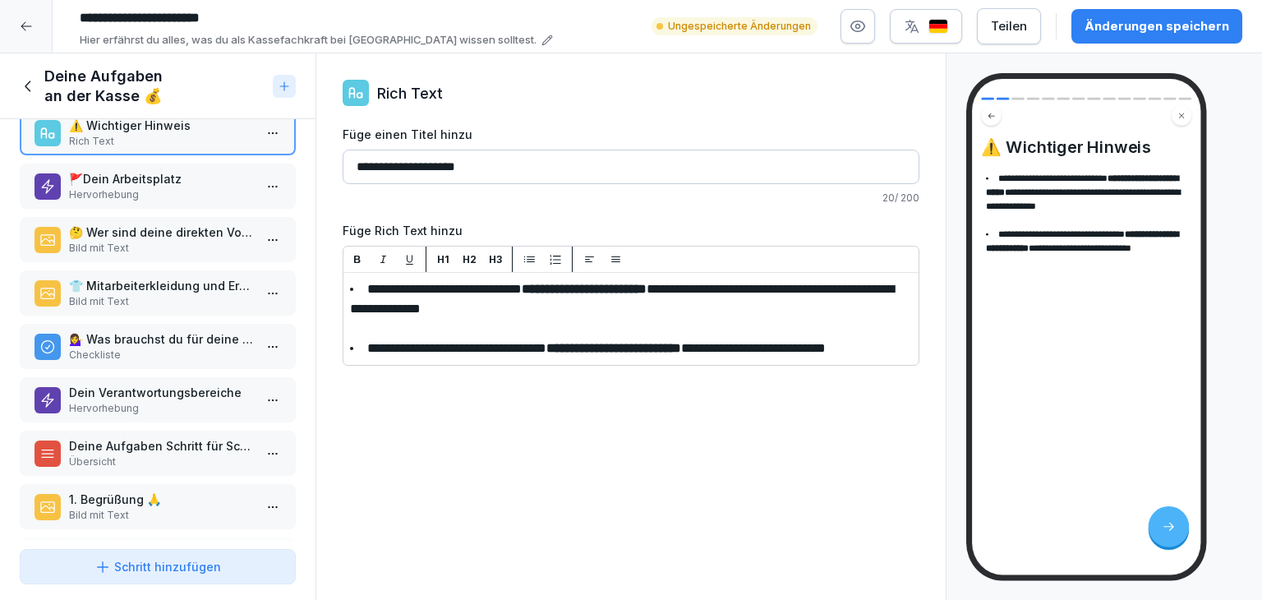
click at [231, 206] on div "🕒 Es gibt 3 verschiedene Schichten Übersicht ⚠️ Wichtiger Hinweis Rich Text 🚩De…" at bounding box center [157, 330] width 315 height 423
click at [230, 195] on p "Hervorhebung" at bounding box center [161, 194] width 184 height 15
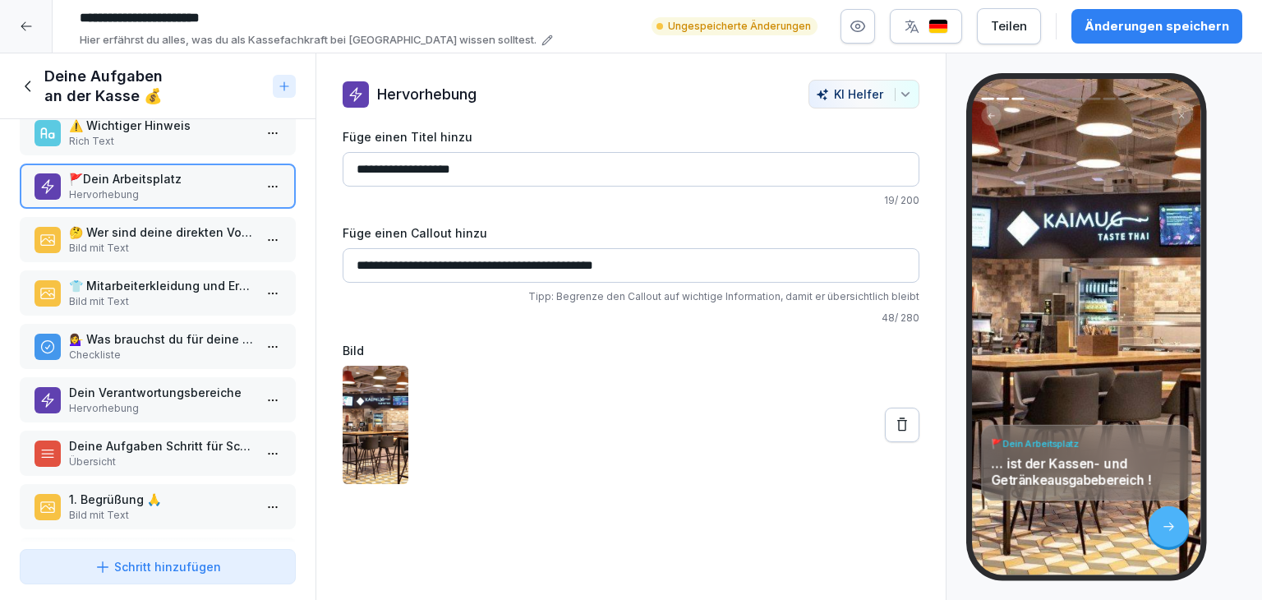
click at [195, 245] on p "Bild mit Text" at bounding box center [161, 248] width 184 height 15
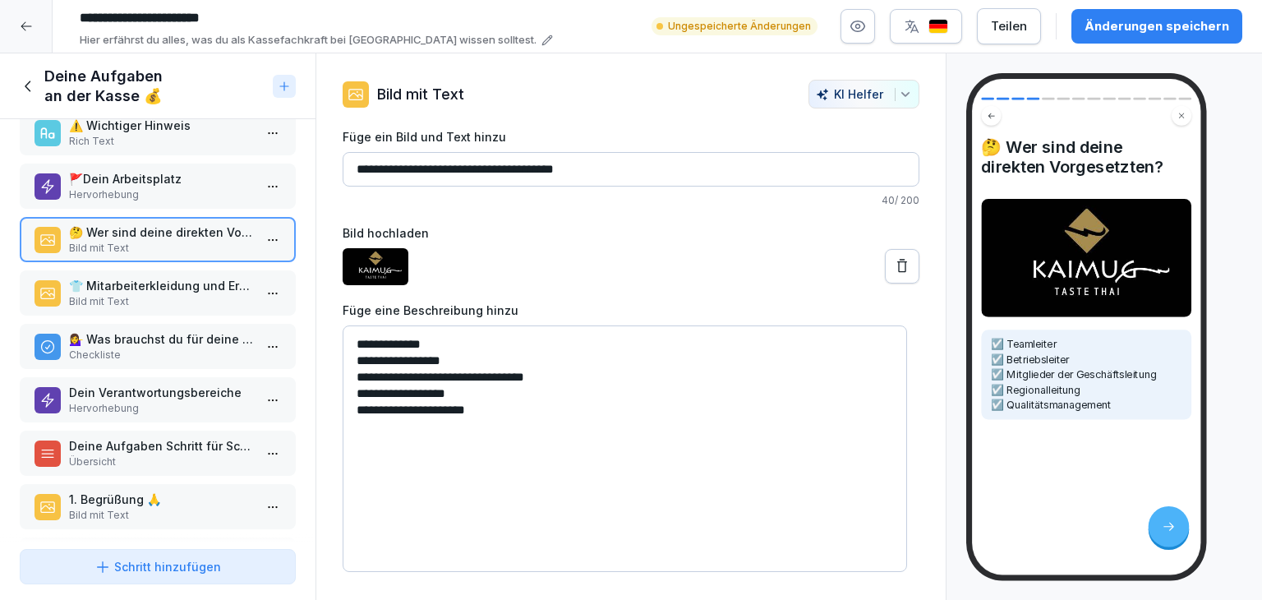
click at [222, 286] on p "👕 Mitarbeiterkleidung und Erscheinungsbild" at bounding box center [161, 285] width 184 height 17
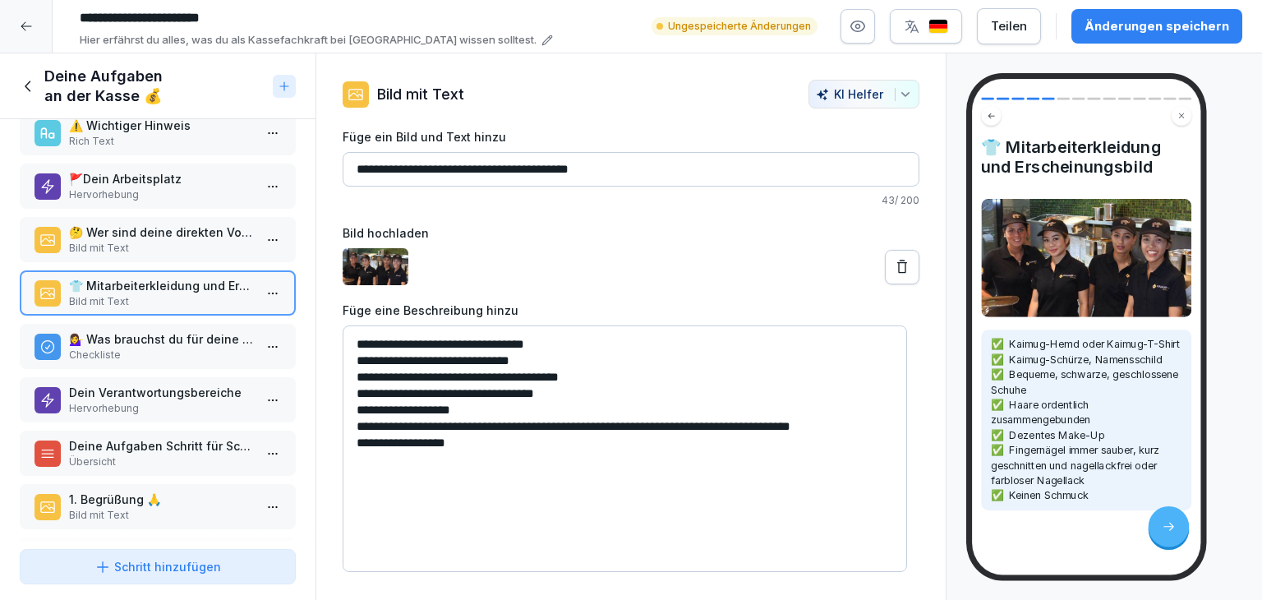
click at [227, 338] on p "💁‍♀️ Was brauchst du für deine Arbeit?" at bounding box center [161, 338] width 184 height 17
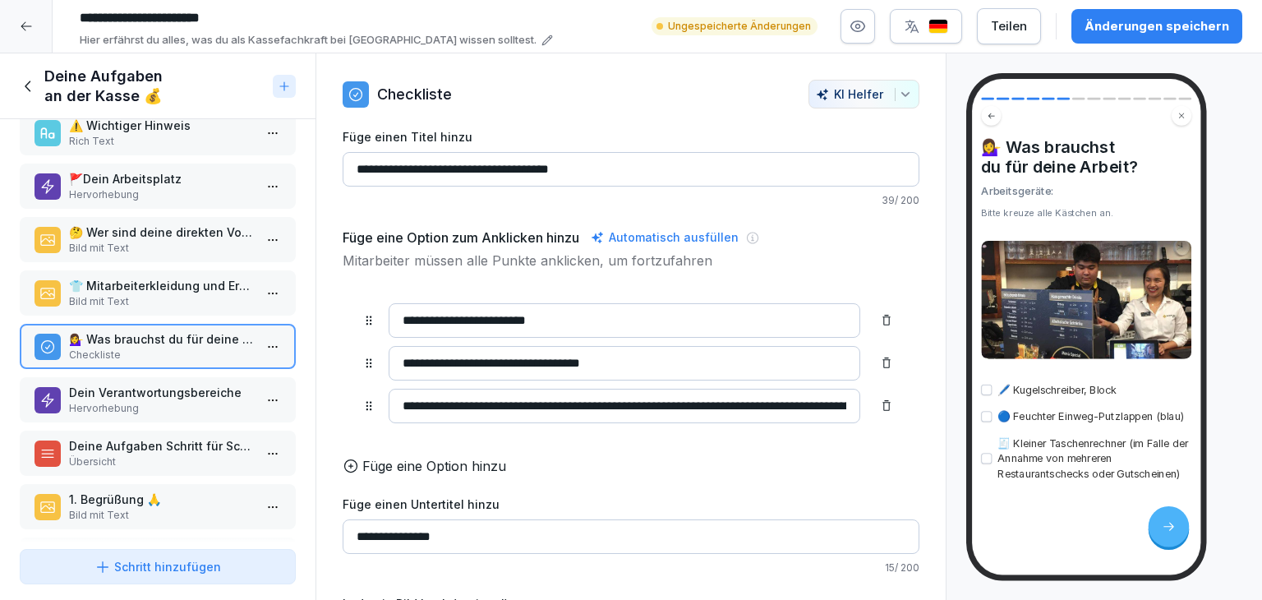
click at [224, 335] on p "💁‍♀️ Was brauchst du für deine Arbeit?" at bounding box center [161, 338] width 184 height 17
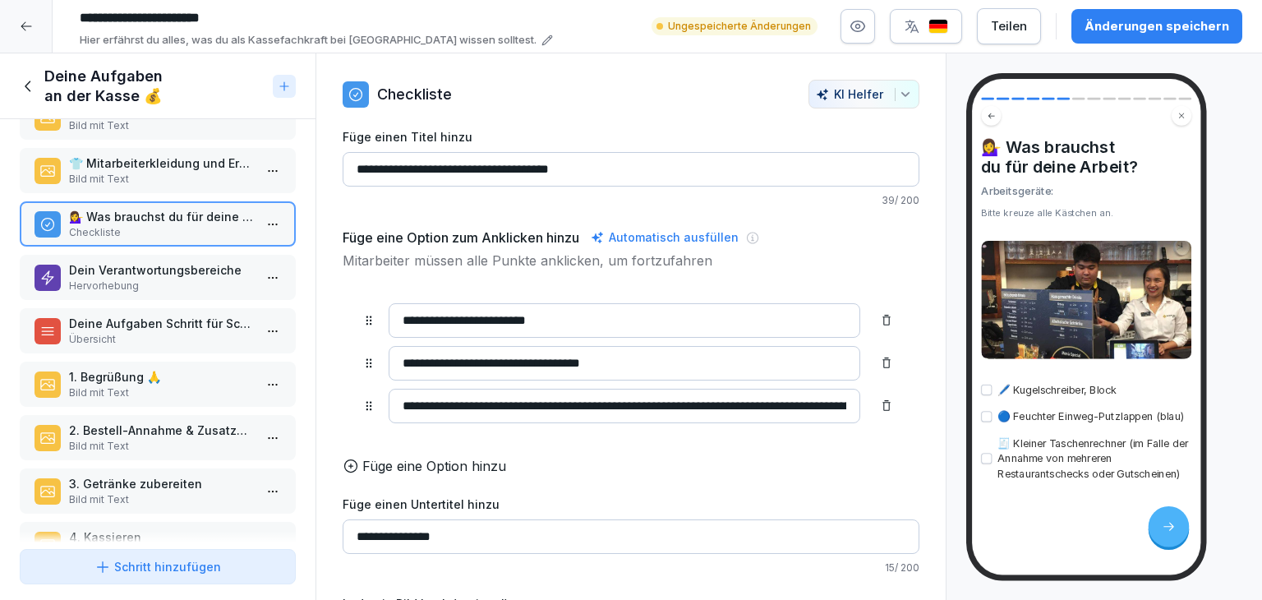
scroll to position [194, 0]
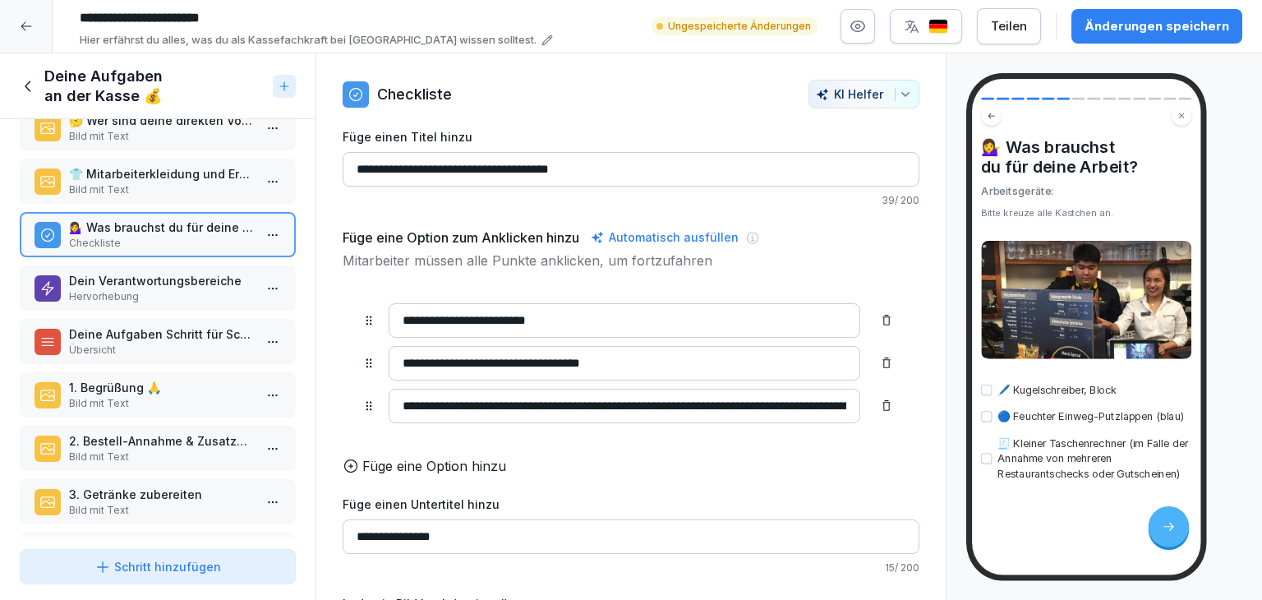
click at [186, 276] on p "Dein Verantwortungsbereiche" at bounding box center [161, 280] width 184 height 17
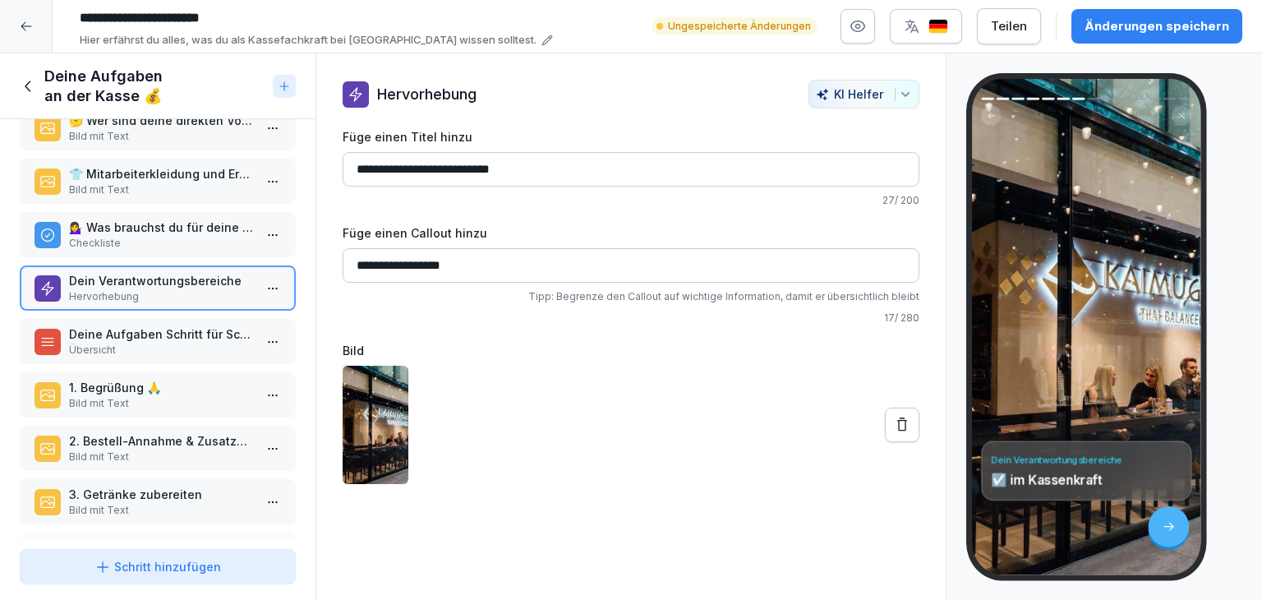
click at [186, 343] on p "Übersicht" at bounding box center [161, 350] width 184 height 15
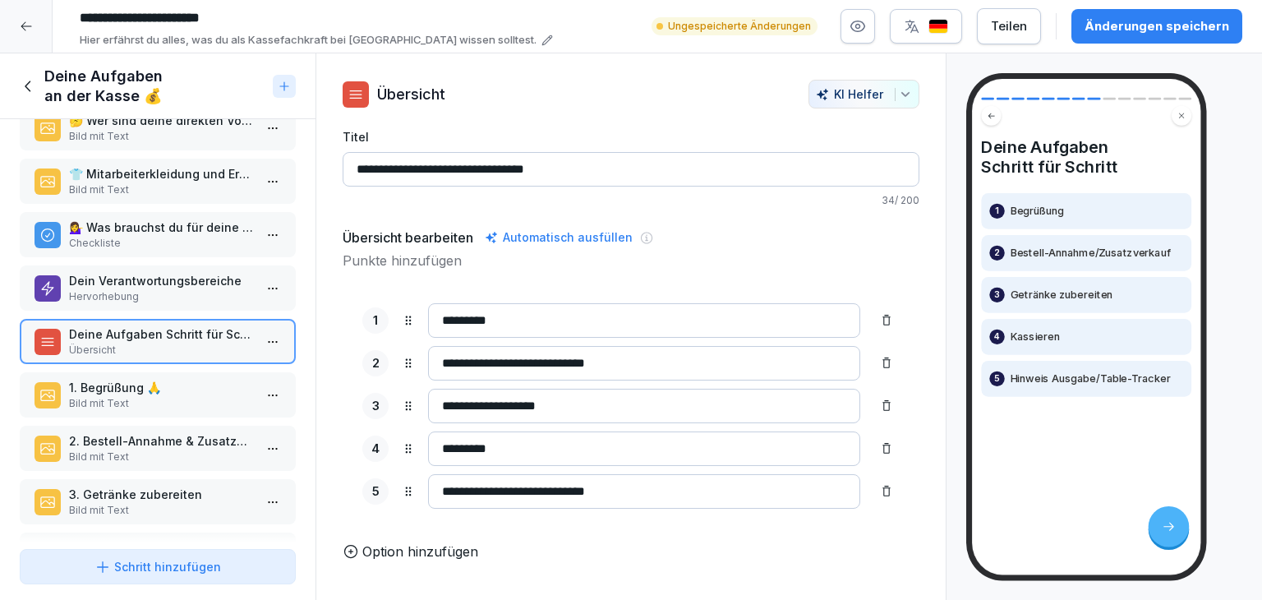
click at [158, 383] on p "1. Begrüßung 🙏" at bounding box center [161, 387] width 184 height 17
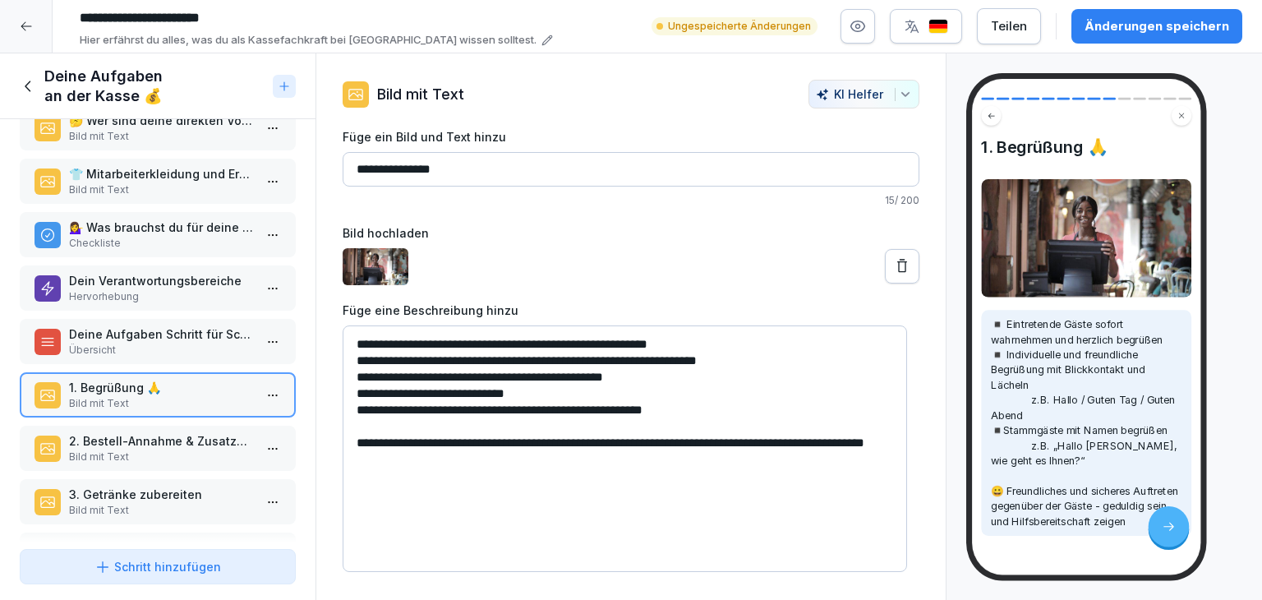
click at [145, 432] on p "2. Bestell-Annahme & Zusatzverkauf" at bounding box center [161, 440] width 184 height 17
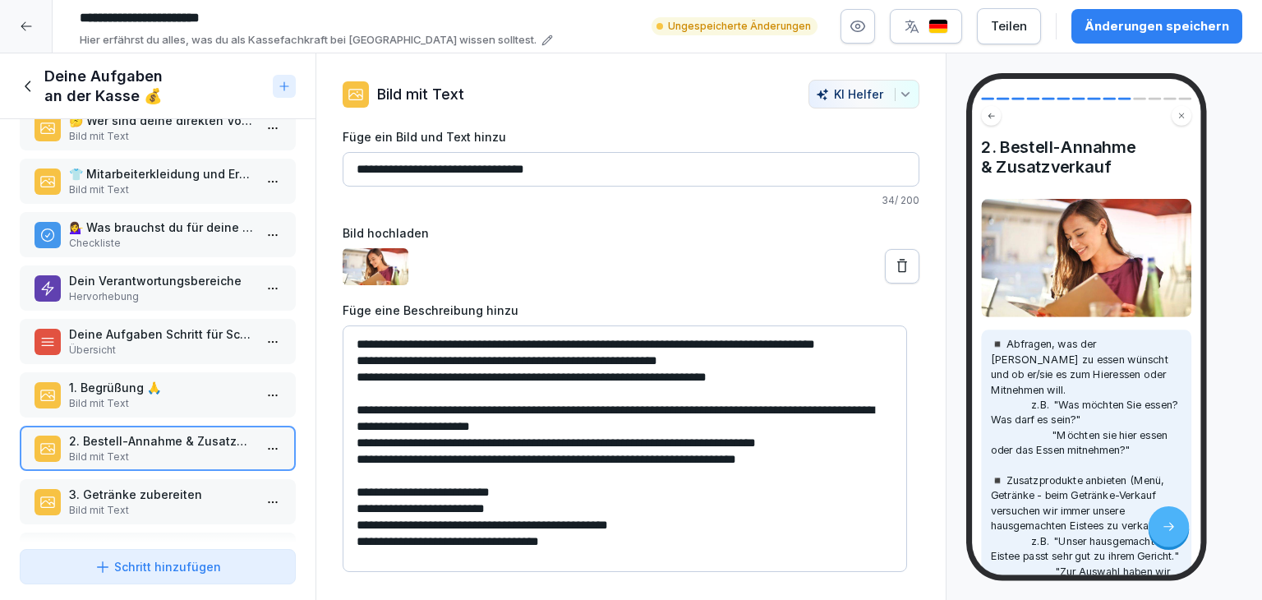
drag, startPoint x: 749, startPoint y: 389, endPoint x: 724, endPoint y: 389, distance: 24.6
click at [727, 389] on textarea "**********" at bounding box center [625, 448] width 564 height 246
click at [720, 389] on textarea "**********" at bounding box center [625, 448] width 564 height 246
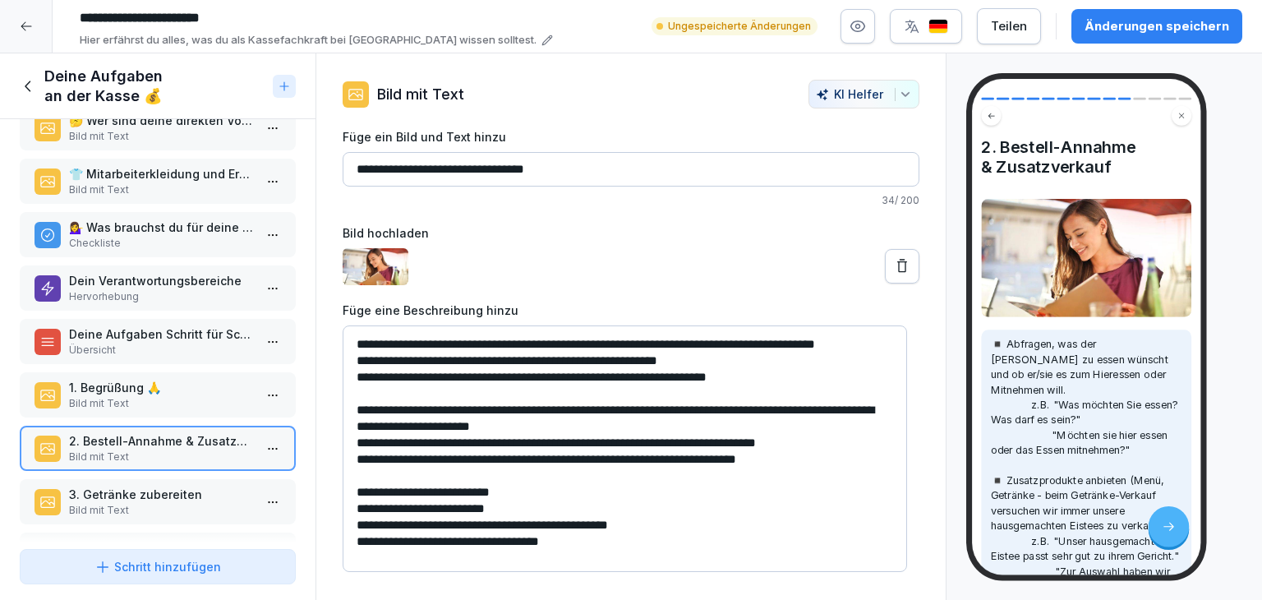
scroll to position [37, 0]
click at [180, 491] on p "3. Getränke zubereiten" at bounding box center [162, 493] width 184 height 17
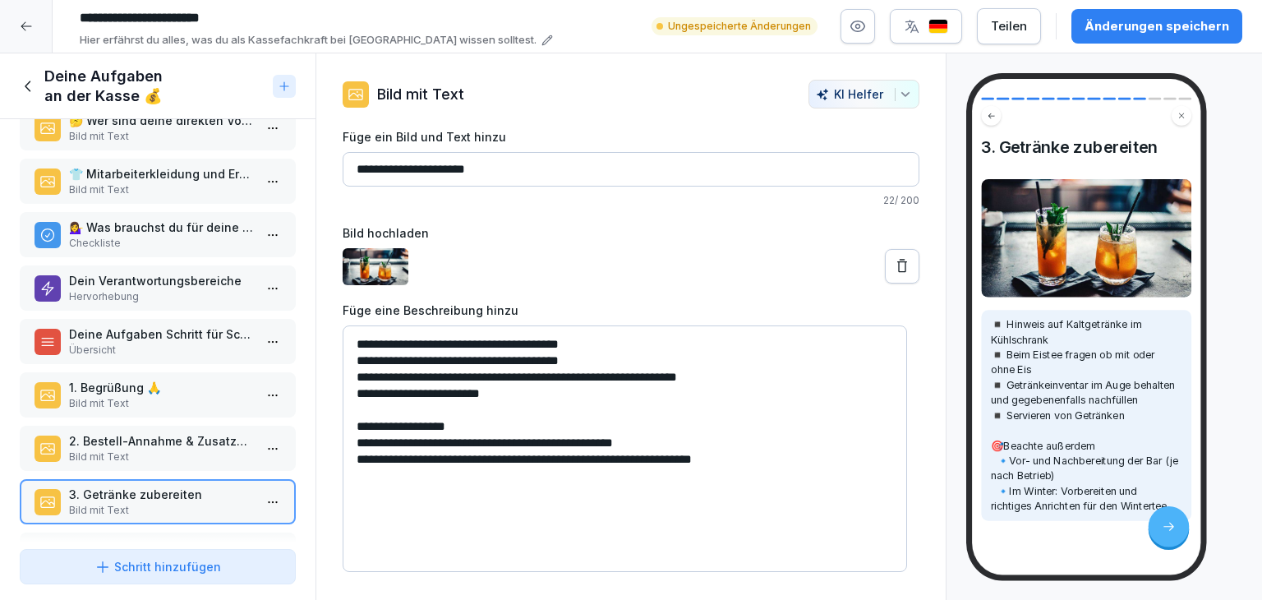
click at [28, 85] on icon at bounding box center [29, 86] width 18 height 18
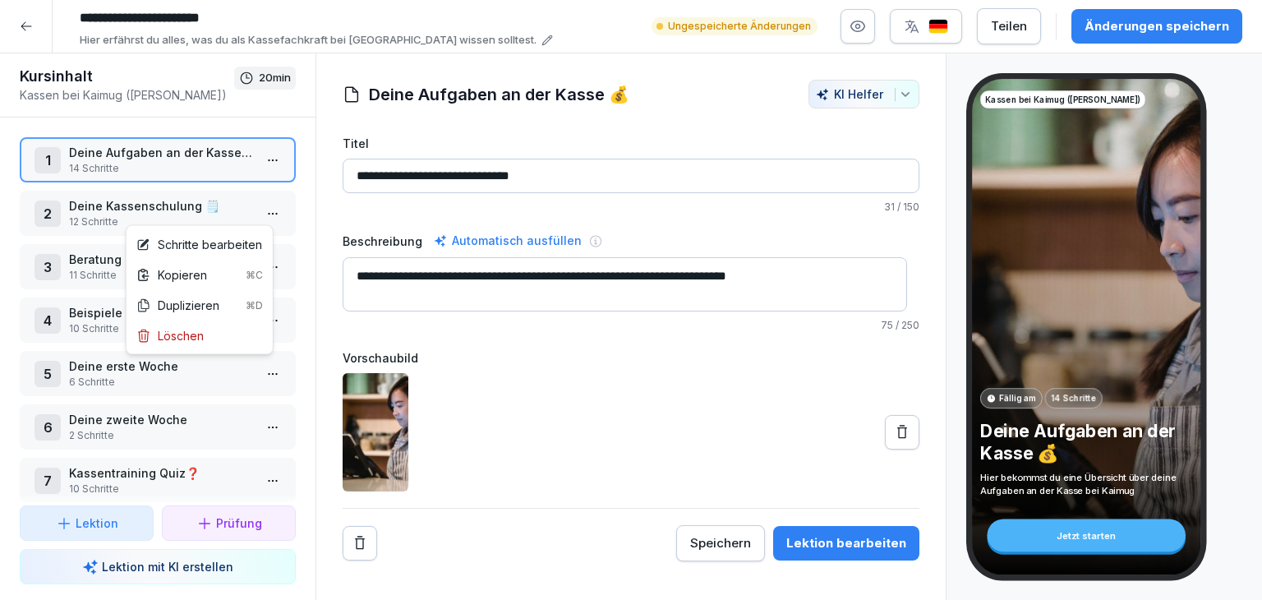
click at [255, 216] on html "**********" at bounding box center [631, 300] width 1262 height 600
click at [228, 240] on div "Schritte bearbeiten" at bounding box center [199, 244] width 126 height 17
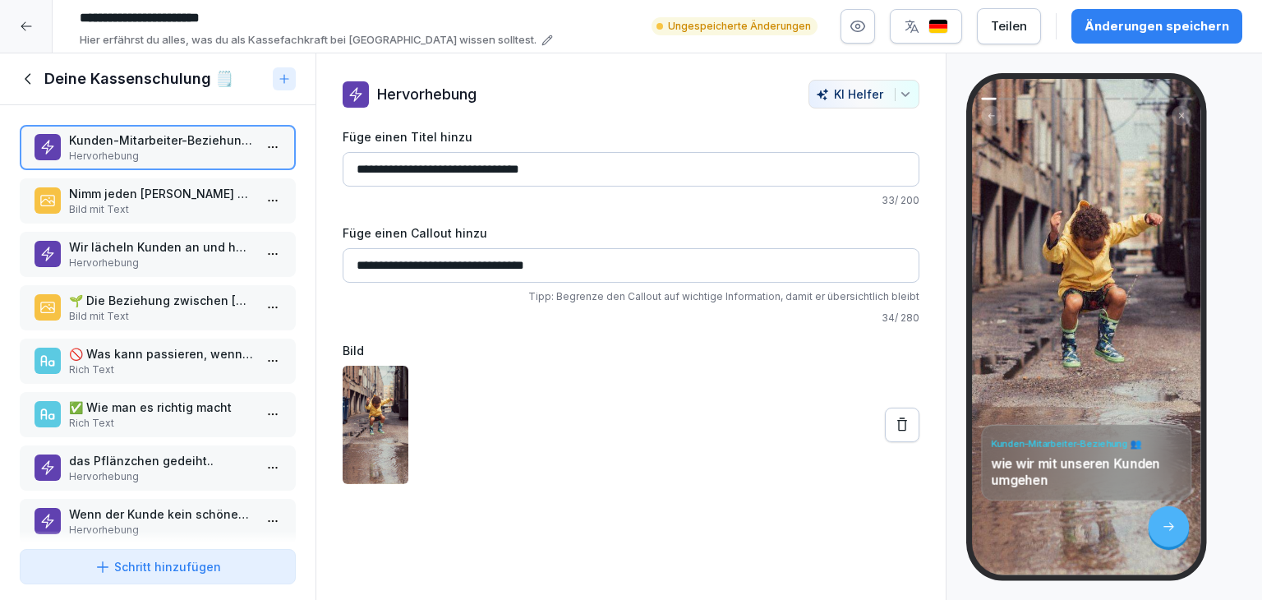
click at [118, 205] on p "Bild mit Text" at bounding box center [161, 209] width 184 height 15
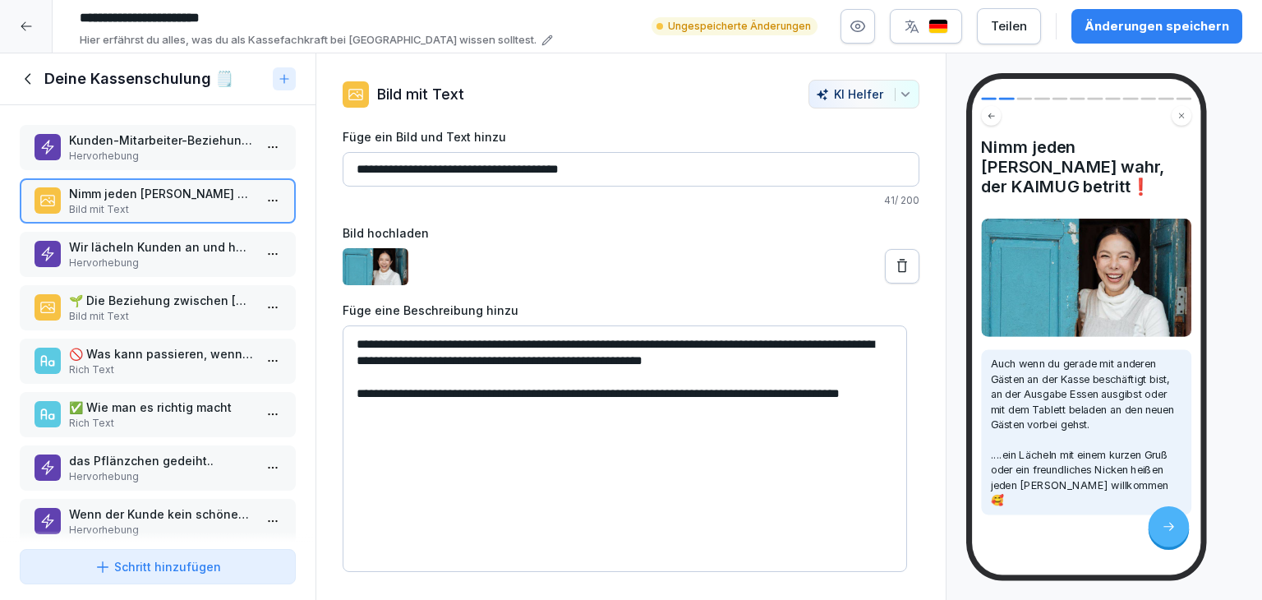
click at [116, 270] on div "Wir lächeln Kunden an und halten Blickkontakt😃 Hervorhebung" at bounding box center [158, 254] width 276 height 45
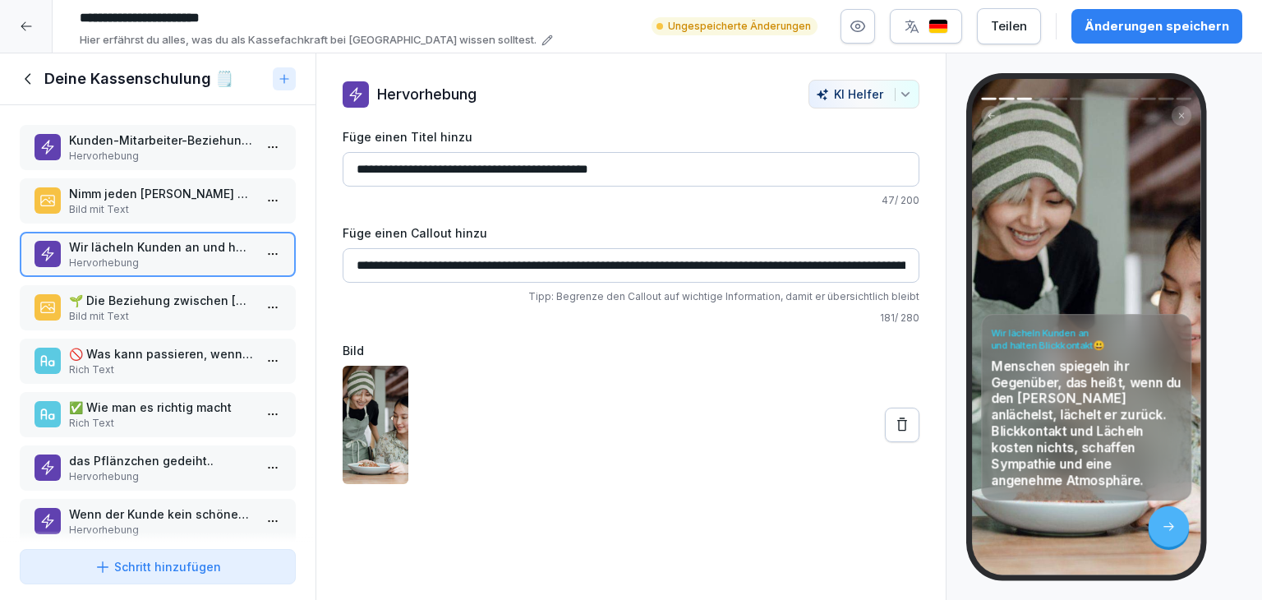
click at [115, 318] on p "Bild mit Text" at bounding box center [161, 316] width 184 height 15
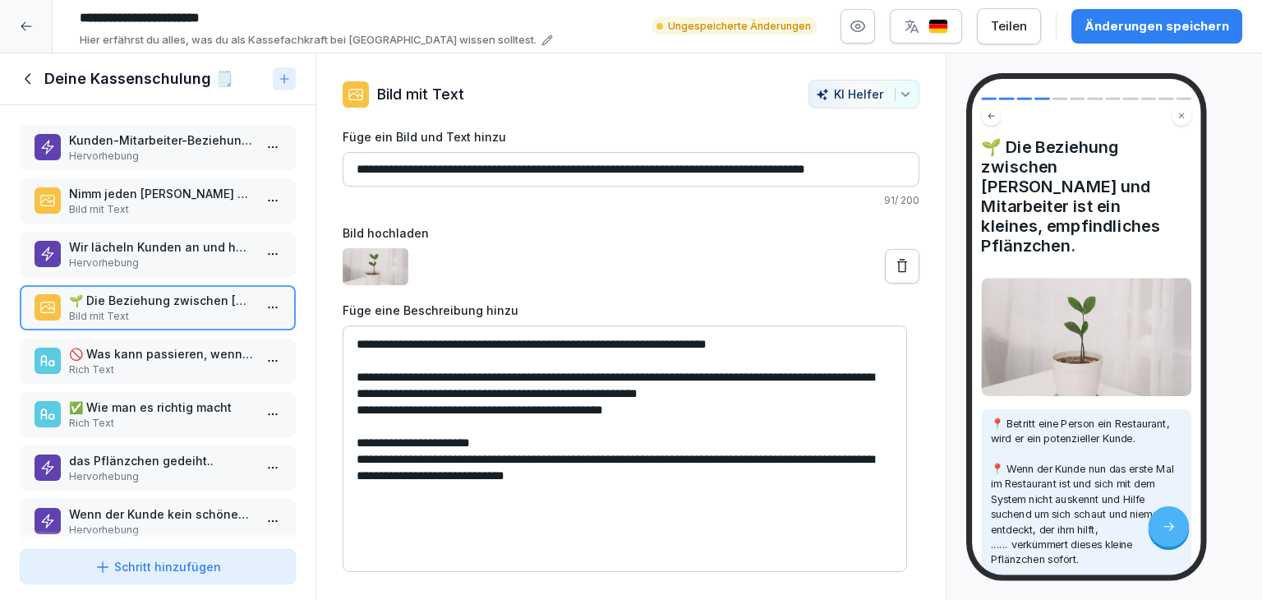
click at [107, 364] on p "Rich Text" at bounding box center [161, 369] width 184 height 15
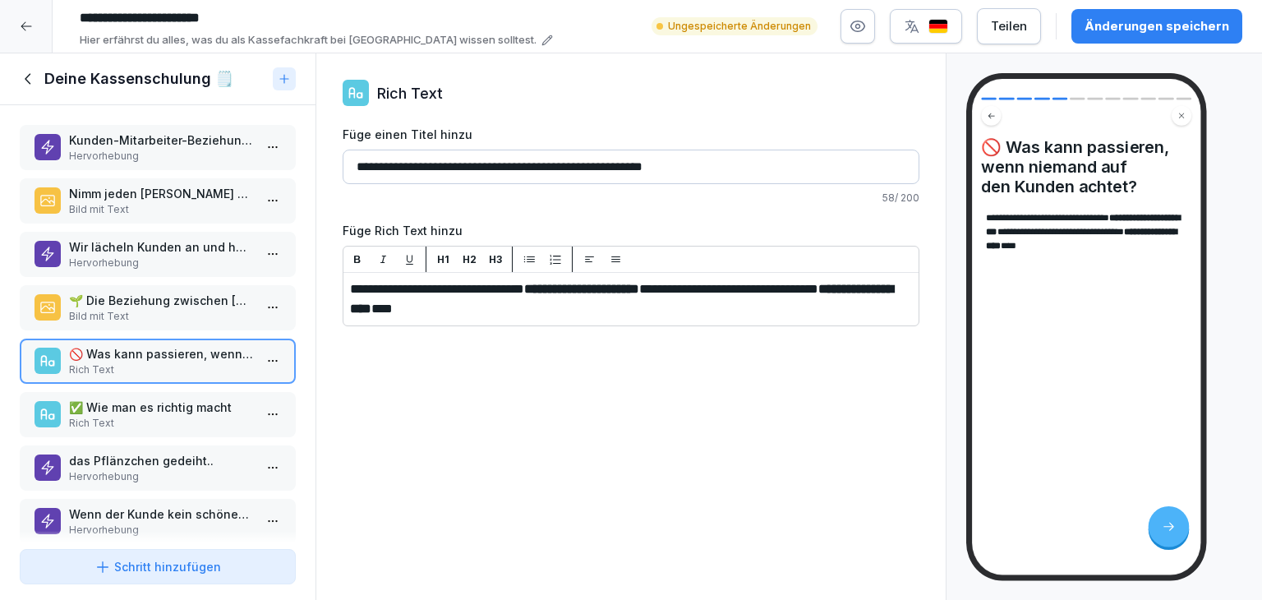
click at [92, 418] on p "Rich Text" at bounding box center [161, 423] width 184 height 15
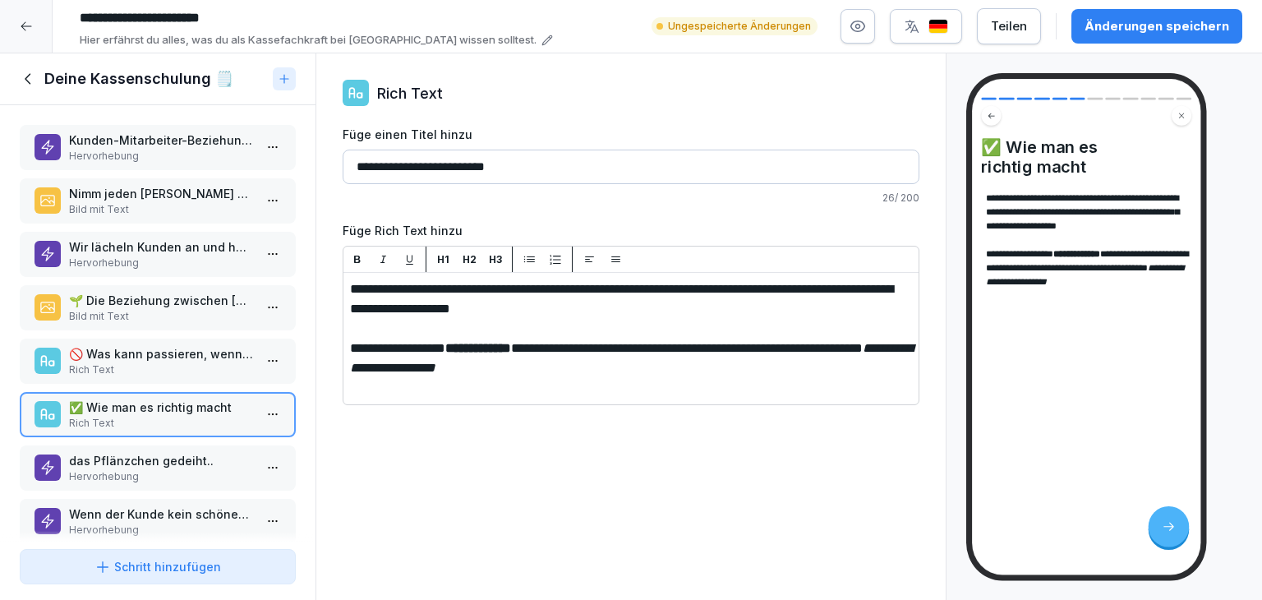
click at [138, 452] on p "das Pflänzchen gedeiht.." at bounding box center [161, 460] width 184 height 17
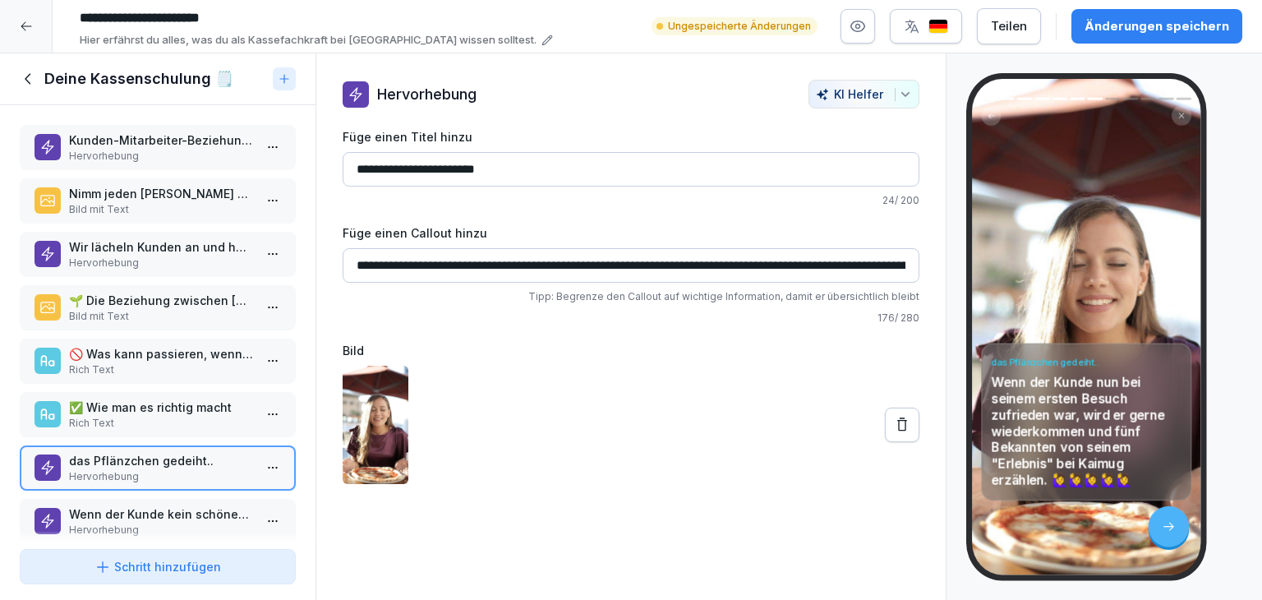
click at [126, 515] on p "Wenn der Kunde kein schönes Erlebnis bei [GEOGRAPHIC_DATA] hatte.." at bounding box center [161, 513] width 184 height 17
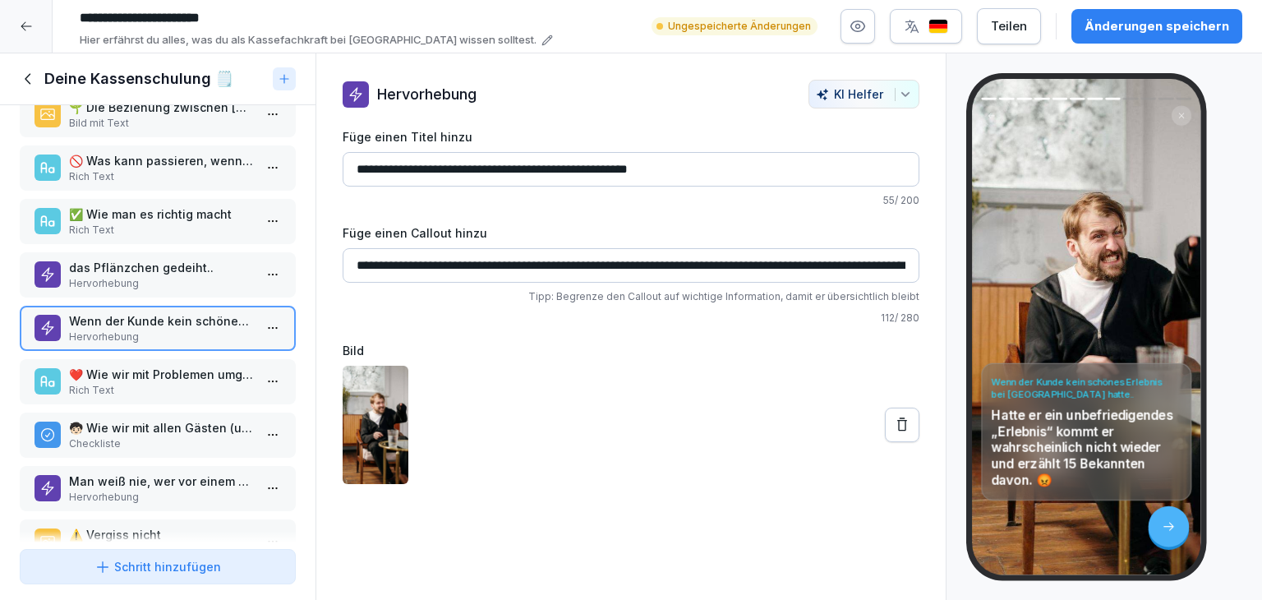
scroll to position [238, 0]
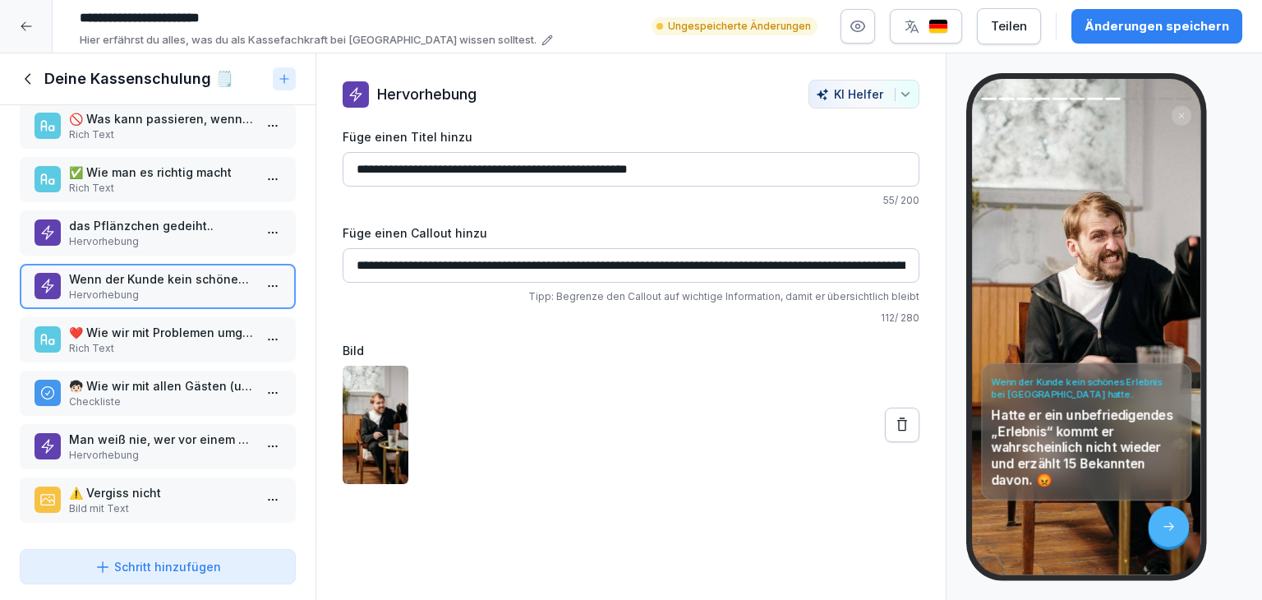
click at [171, 341] on p "Rich Text" at bounding box center [161, 348] width 184 height 15
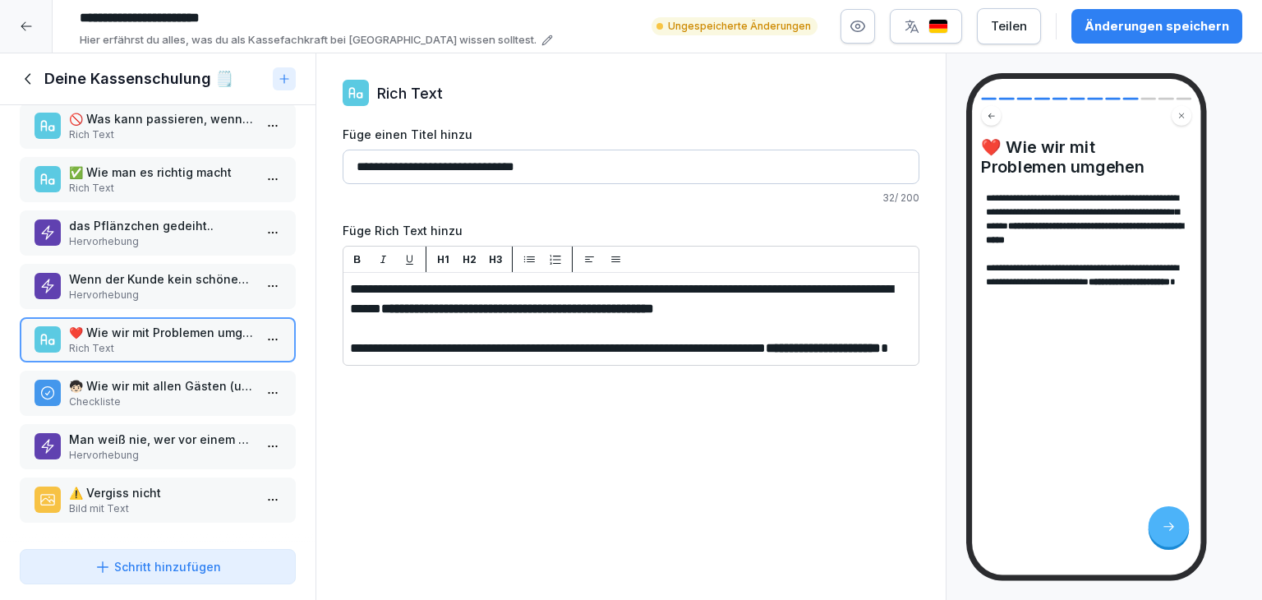
click at [204, 394] on p "Checkliste" at bounding box center [161, 401] width 184 height 15
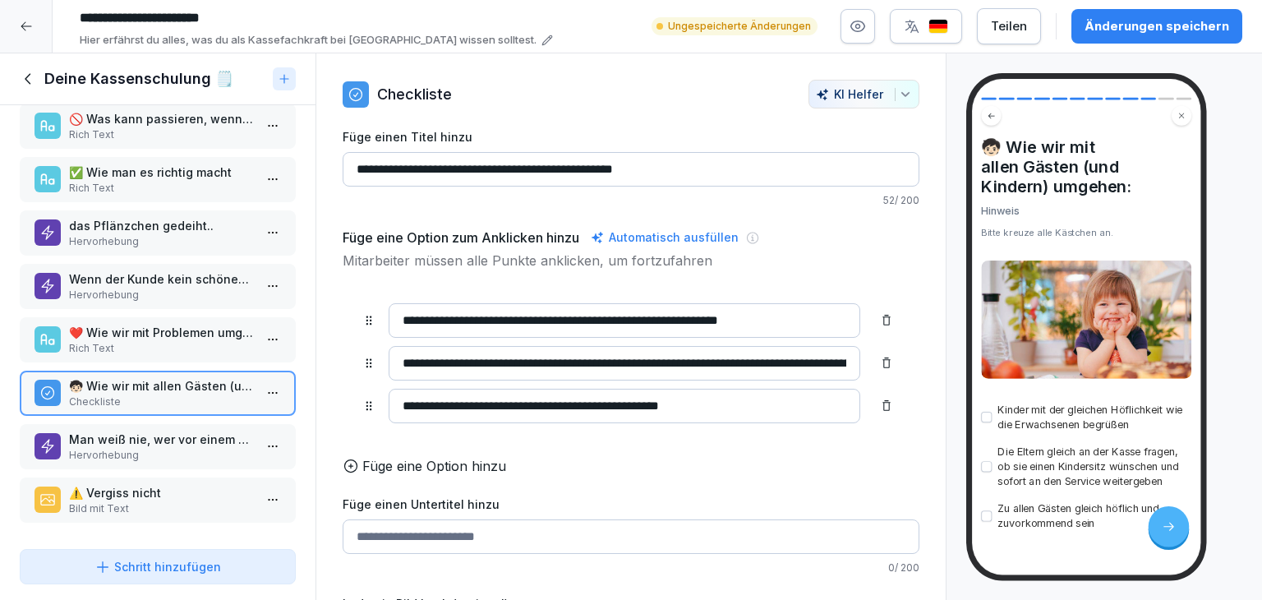
click at [233, 448] on p "Hervorhebung" at bounding box center [161, 455] width 184 height 15
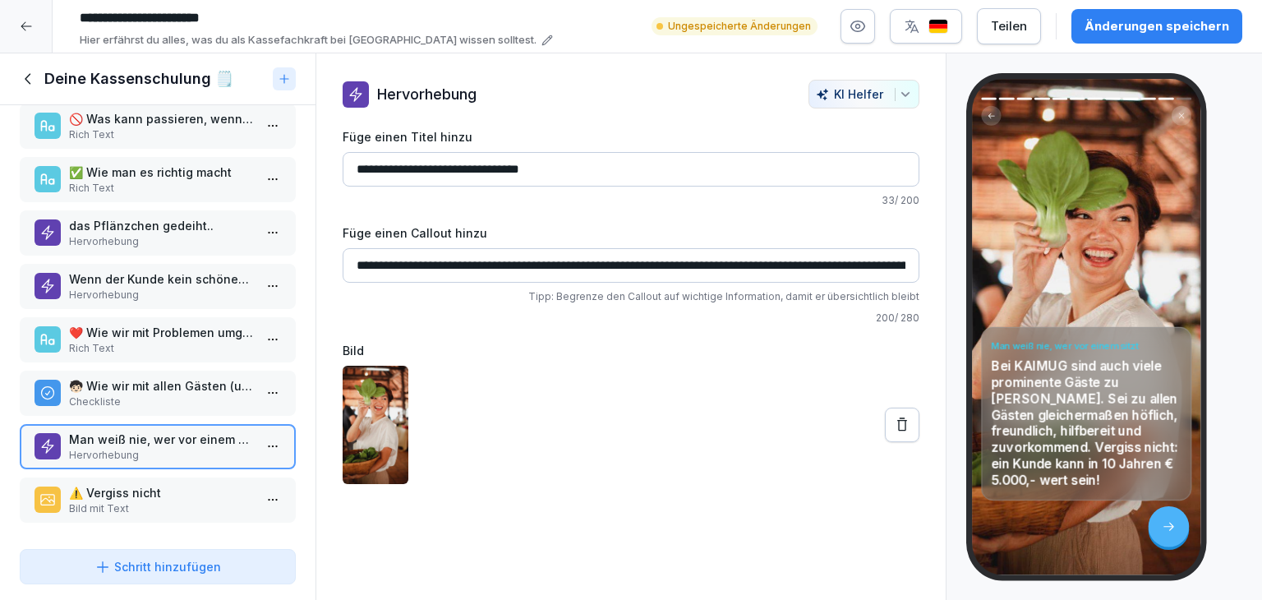
click at [218, 484] on p "⚠️ Vergiss nicht" at bounding box center [161, 492] width 184 height 17
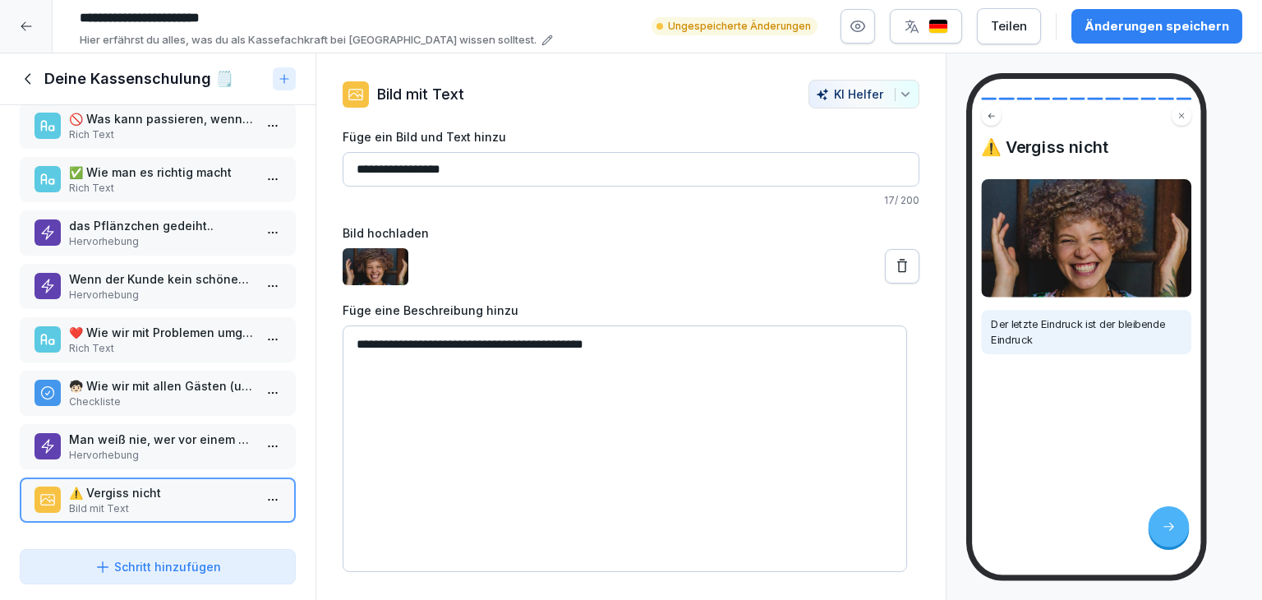
click at [645, 347] on textarea "**********" at bounding box center [625, 448] width 564 height 246
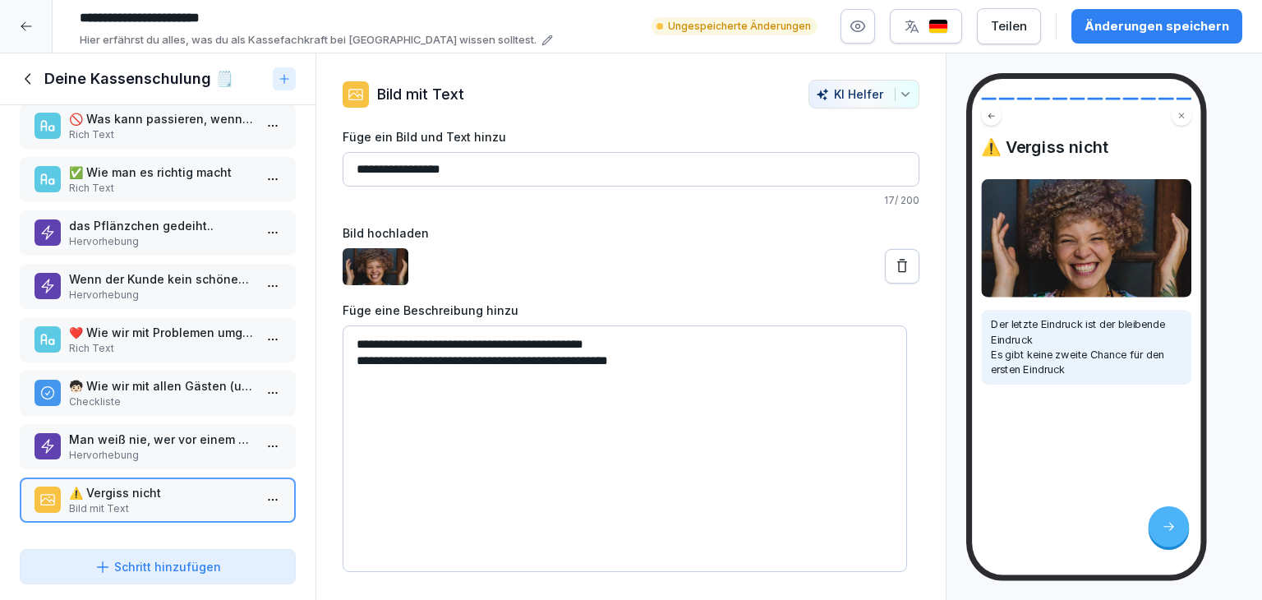
click at [686, 264] on div at bounding box center [631, 266] width 577 height 37
click at [626, 344] on textarea "**********" at bounding box center [625, 448] width 564 height 246
click at [663, 361] on textarea "**********" at bounding box center [625, 448] width 564 height 246
type textarea "**********"
click at [687, 283] on div at bounding box center [631, 266] width 577 height 37
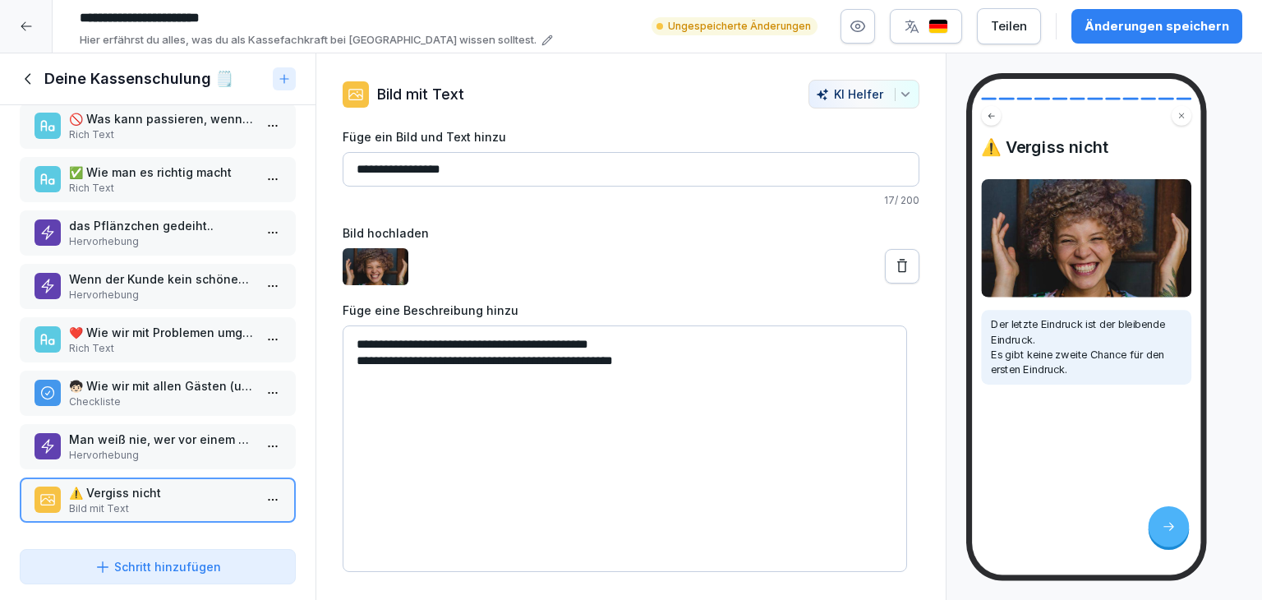
click at [991, 329] on p "Der letzte Eindruck ist der bleibende Eindruck. Es gibt keine zweite Chance für…" at bounding box center [1086, 346] width 191 height 61
click at [825, 355] on textarea "**********" at bounding box center [625, 448] width 564 height 246
click at [672, 241] on div "Bild hochladen" at bounding box center [631, 254] width 577 height 61
click at [35, 79] on icon at bounding box center [29, 79] width 18 height 18
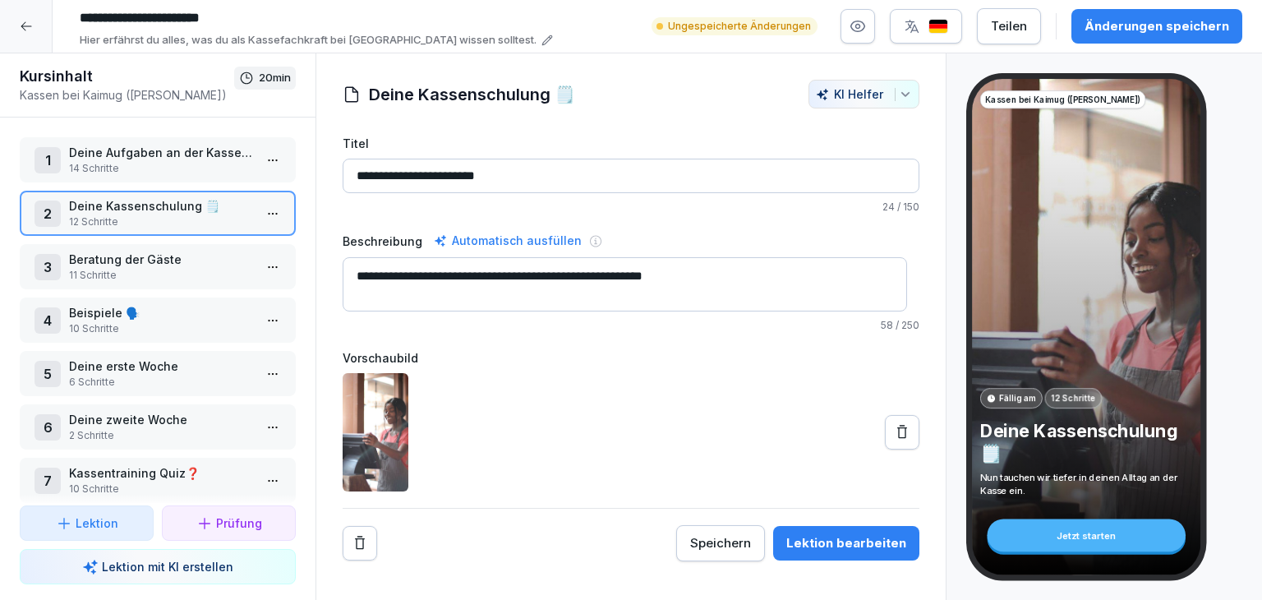
click at [159, 272] on p "11 Schritte" at bounding box center [161, 275] width 184 height 15
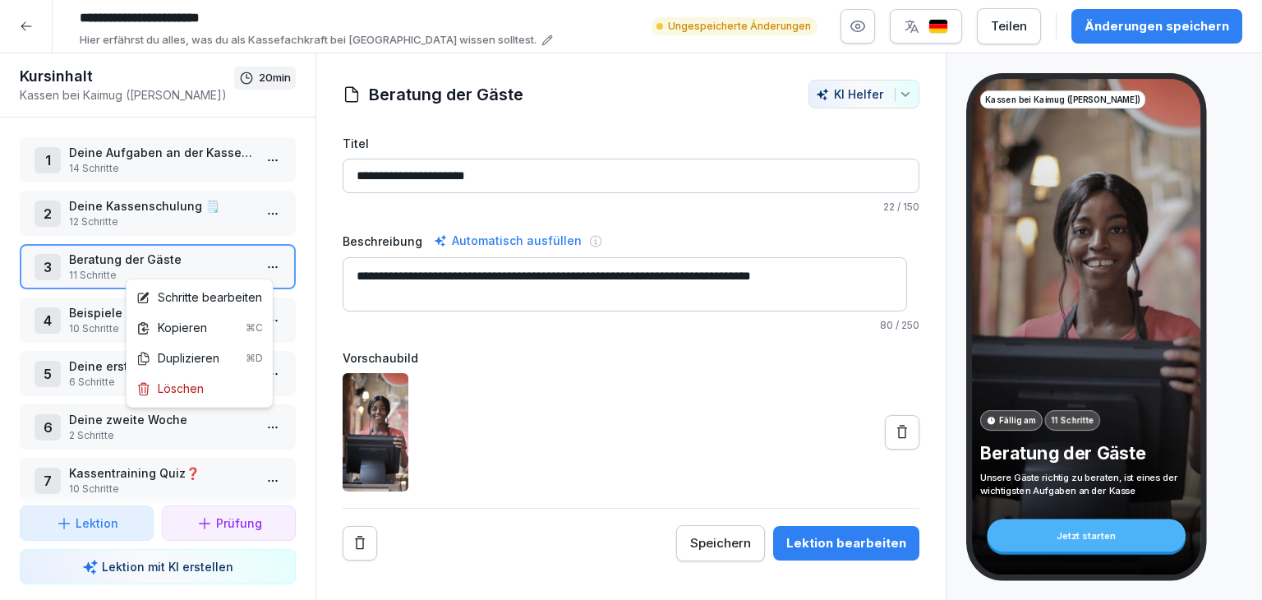
click at [260, 269] on html "**********" at bounding box center [631, 300] width 1262 height 600
click at [252, 298] on div "Schritte bearbeiten" at bounding box center [199, 296] width 126 height 17
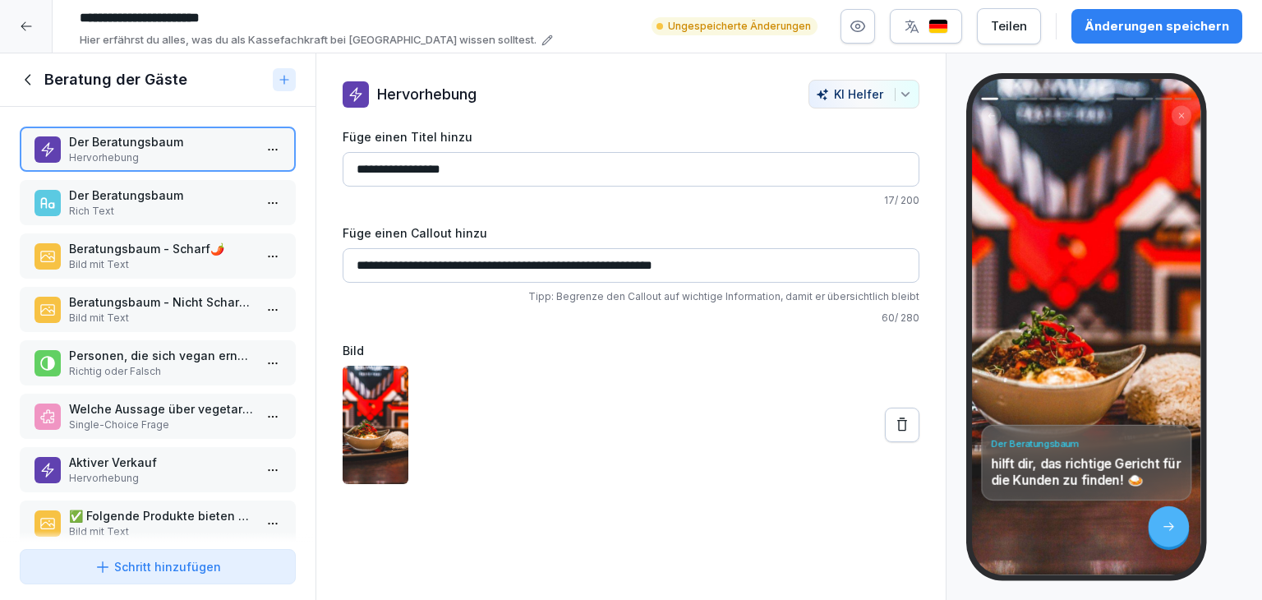
click at [160, 214] on p "Rich Text" at bounding box center [161, 211] width 184 height 15
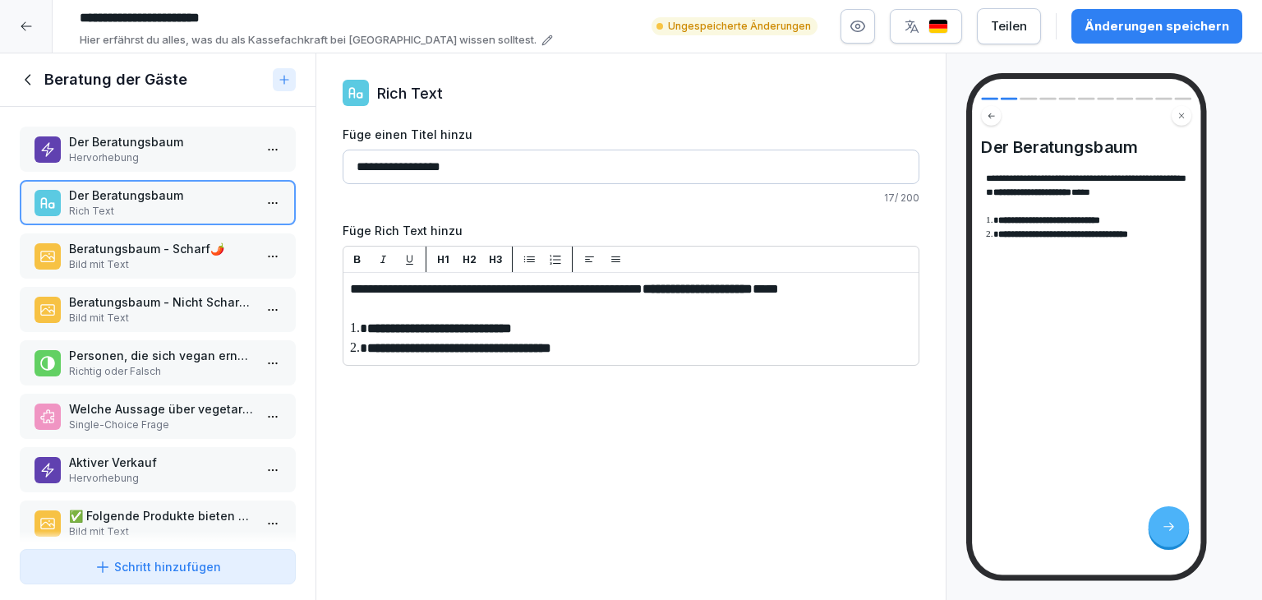
click at [1077, 236] on span "**********" at bounding box center [1063, 234] width 131 height 9
click at [172, 270] on div "Beratungsbaum - Scharf🌶️ Bild mit Text" at bounding box center [158, 255] width 276 height 45
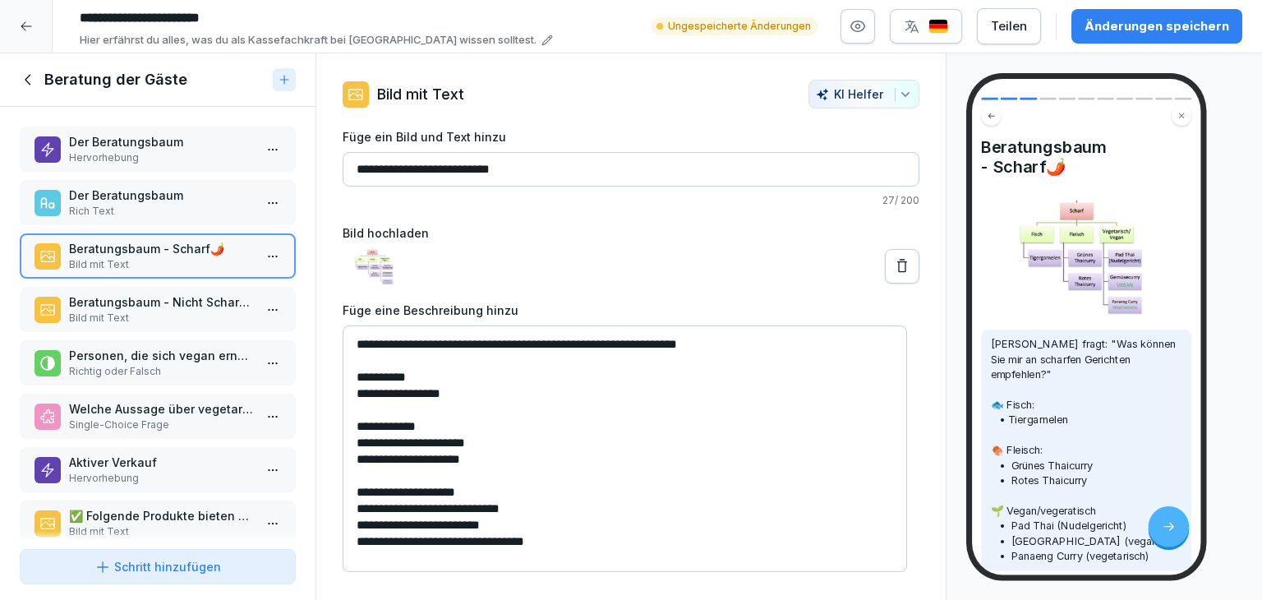
click at [126, 304] on p "Beratungsbaum - Nicht Scharf🫑" at bounding box center [161, 301] width 184 height 17
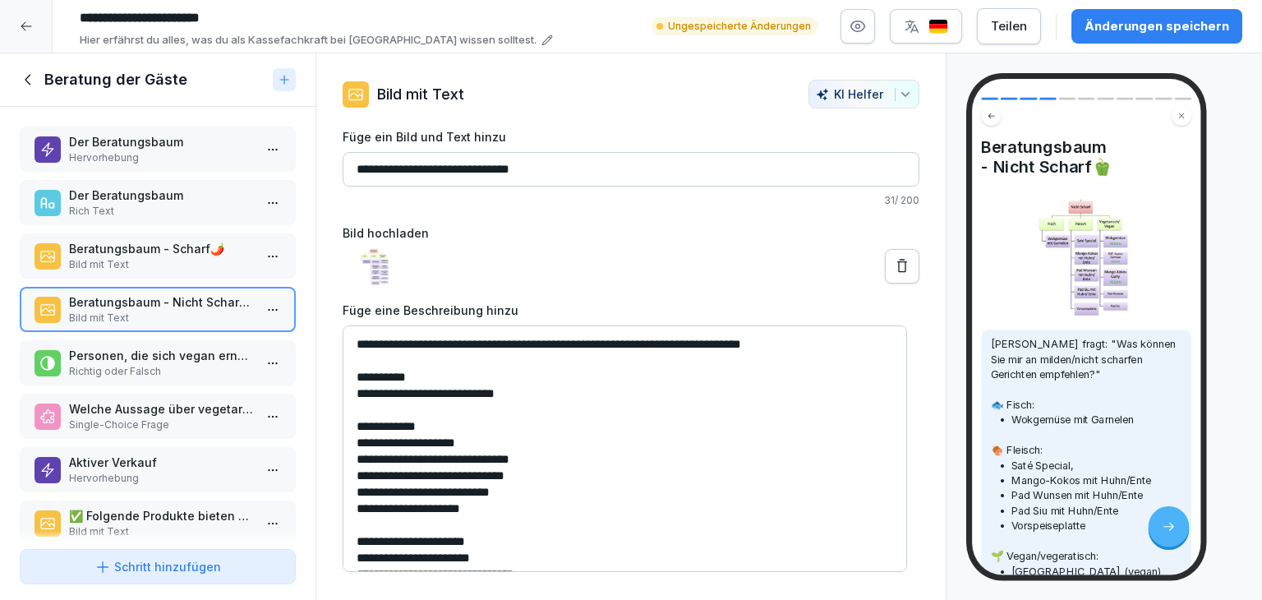
click at [140, 364] on p "Richtig oder Falsch" at bounding box center [161, 371] width 184 height 15
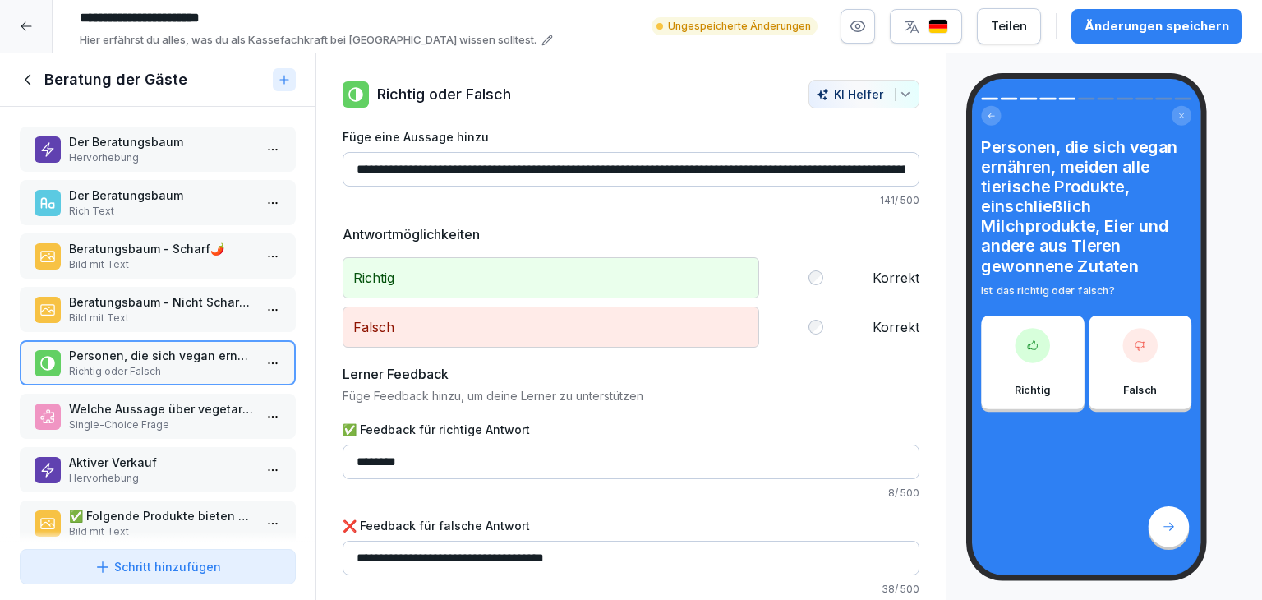
click at [135, 420] on p "Single-Choice Frage" at bounding box center [161, 424] width 184 height 15
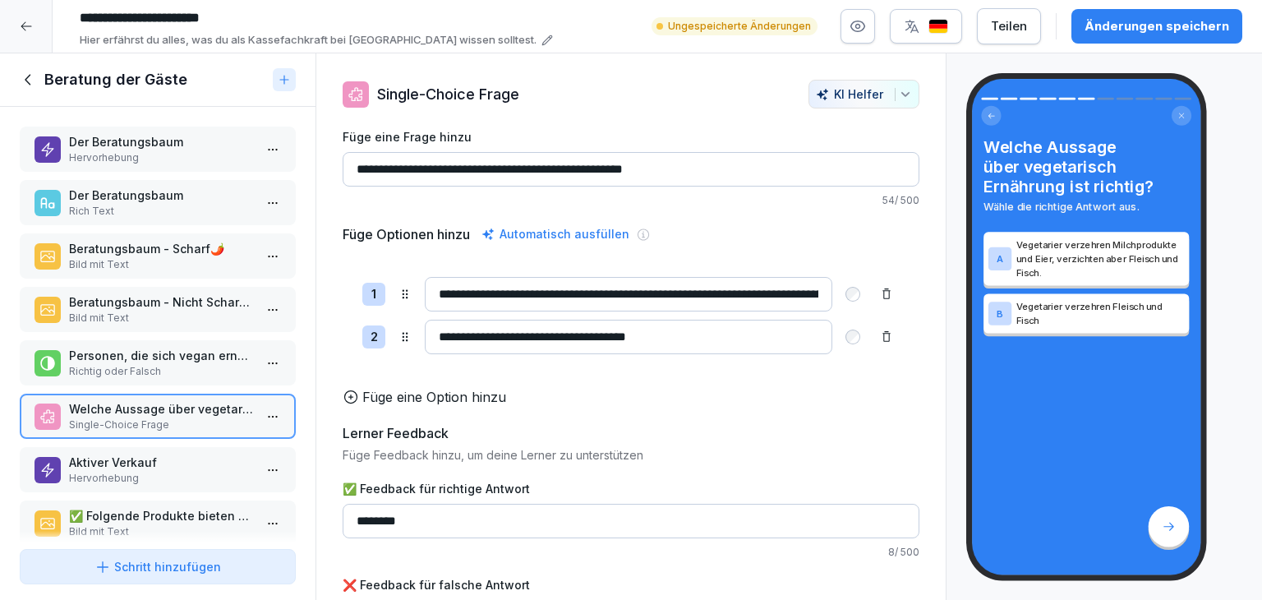
click at [915, 514] on div "**********" at bounding box center [630, 368] width 629 height 576
click at [191, 458] on p "Aktiver Verkauf" at bounding box center [161, 461] width 184 height 17
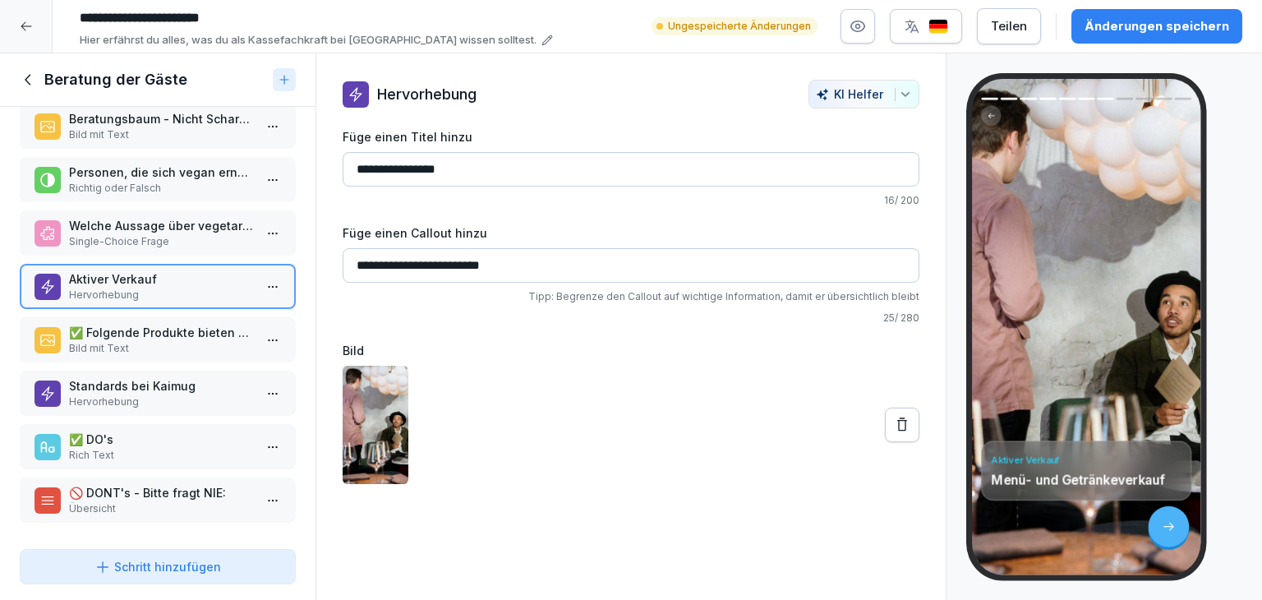
scroll to position [187, 0]
click at [186, 324] on p "✅ Folgende Produkte bieten wir allen Gästen aktiv an:" at bounding box center [161, 332] width 184 height 17
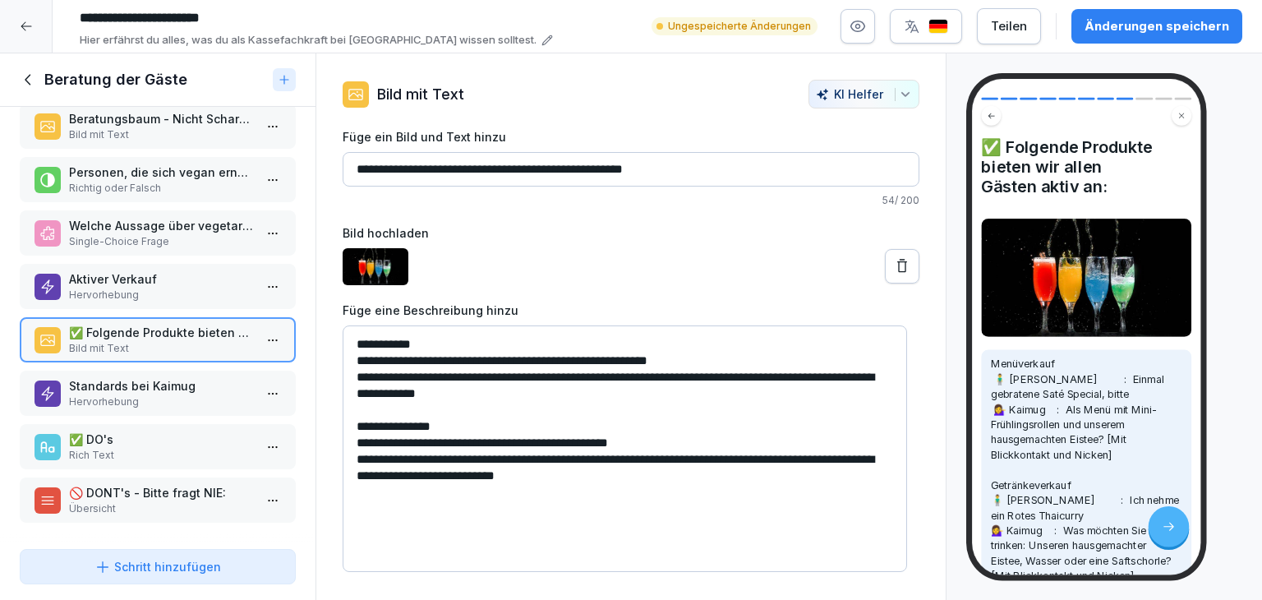
click at [193, 377] on p "Standards bei Kaimug" at bounding box center [161, 385] width 184 height 17
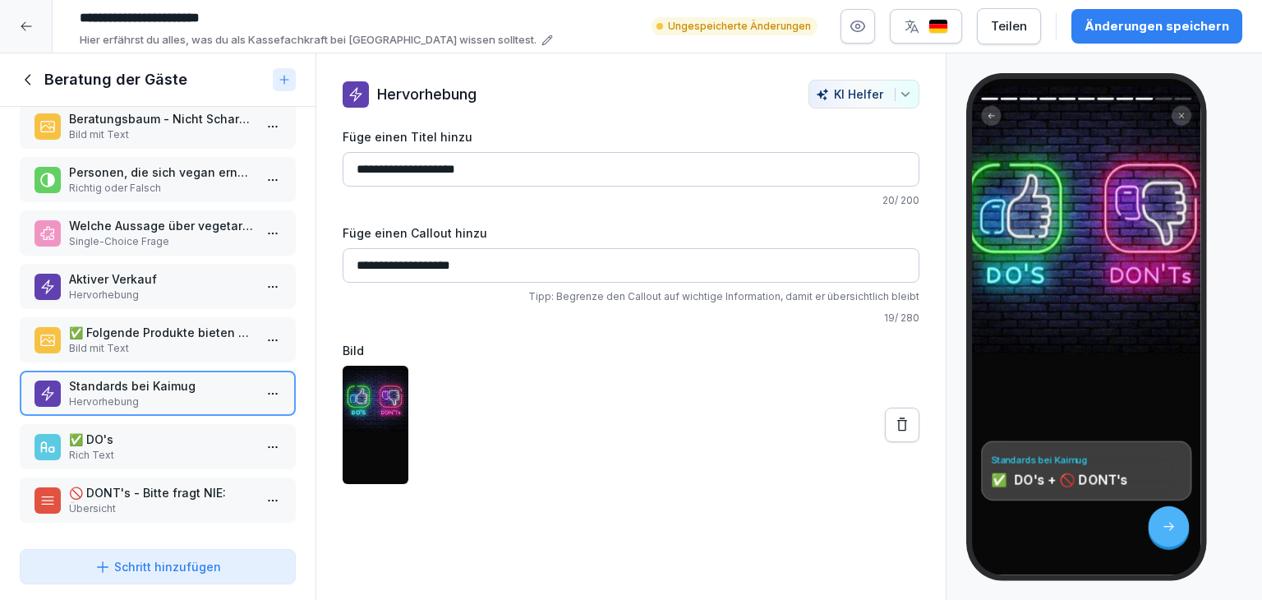
click at [181, 448] on p "Rich Text" at bounding box center [161, 455] width 184 height 15
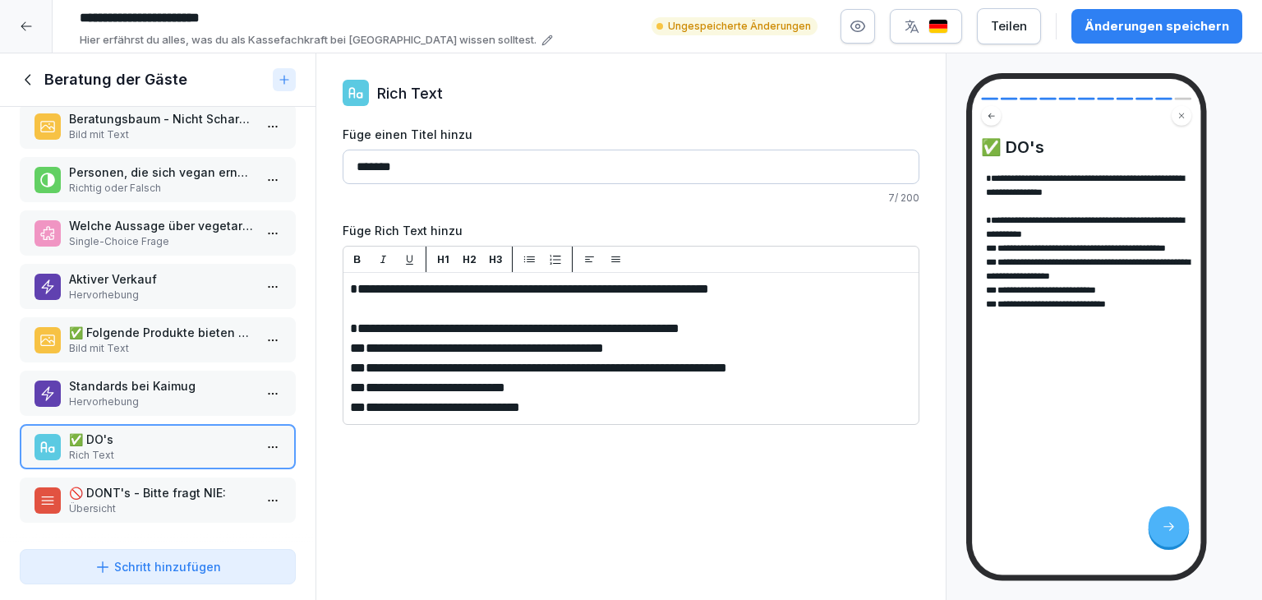
click at [82, 485] on p "🚫 DONT's - Bitte fragt NIE:" at bounding box center [161, 492] width 184 height 17
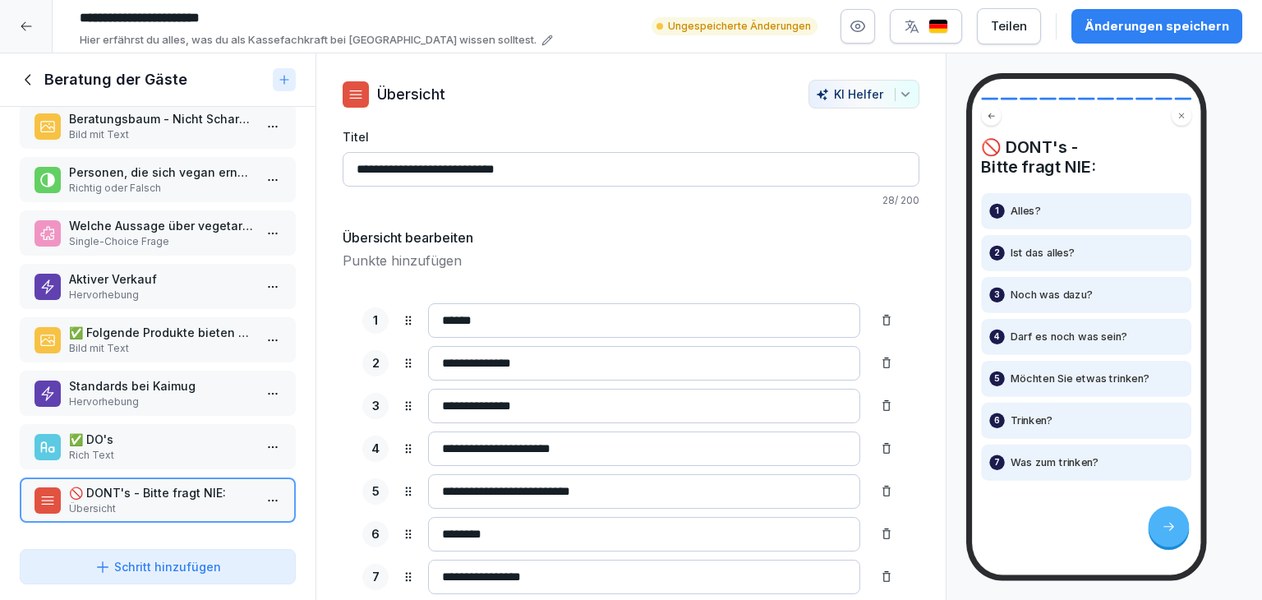
scroll to position [68, 0]
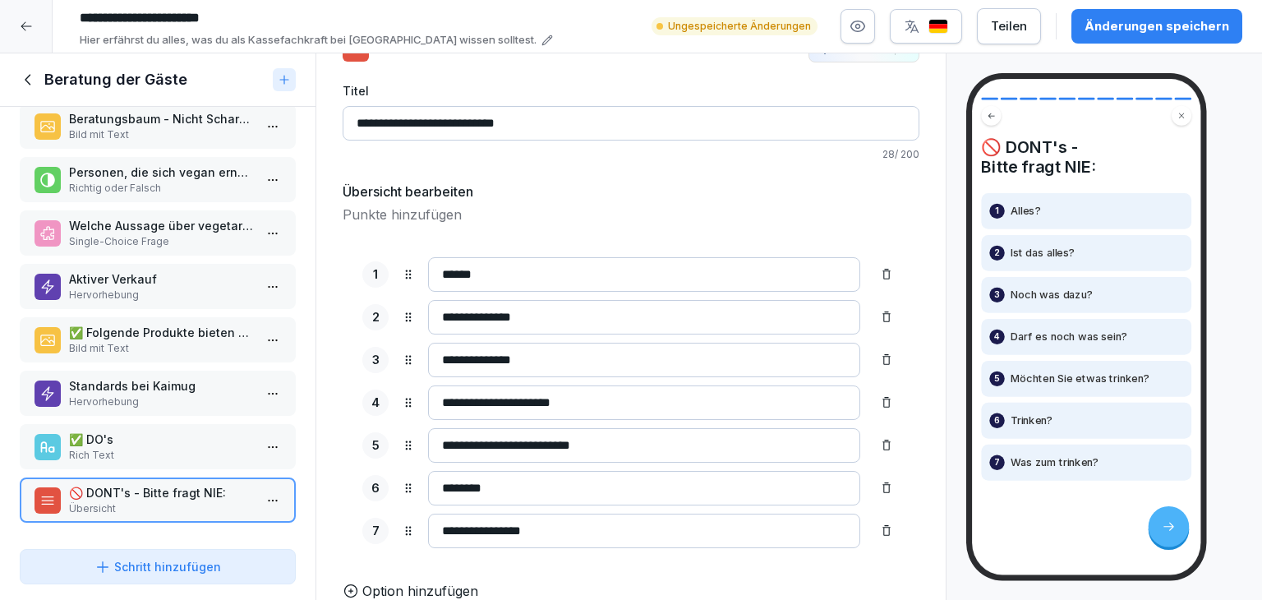
click at [24, 77] on icon at bounding box center [29, 80] width 18 height 18
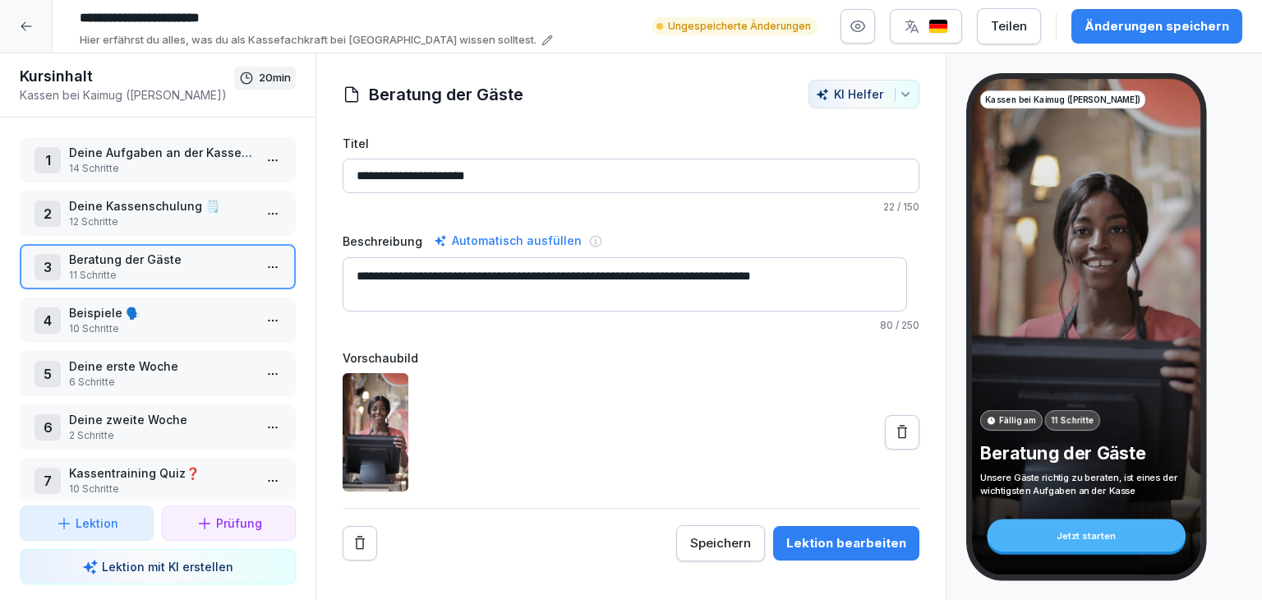
click at [269, 310] on html "**********" at bounding box center [631, 300] width 1262 height 600
click at [240, 349] on div "Schritte bearbeiten" at bounding box center [199, 349] width 126 height 17
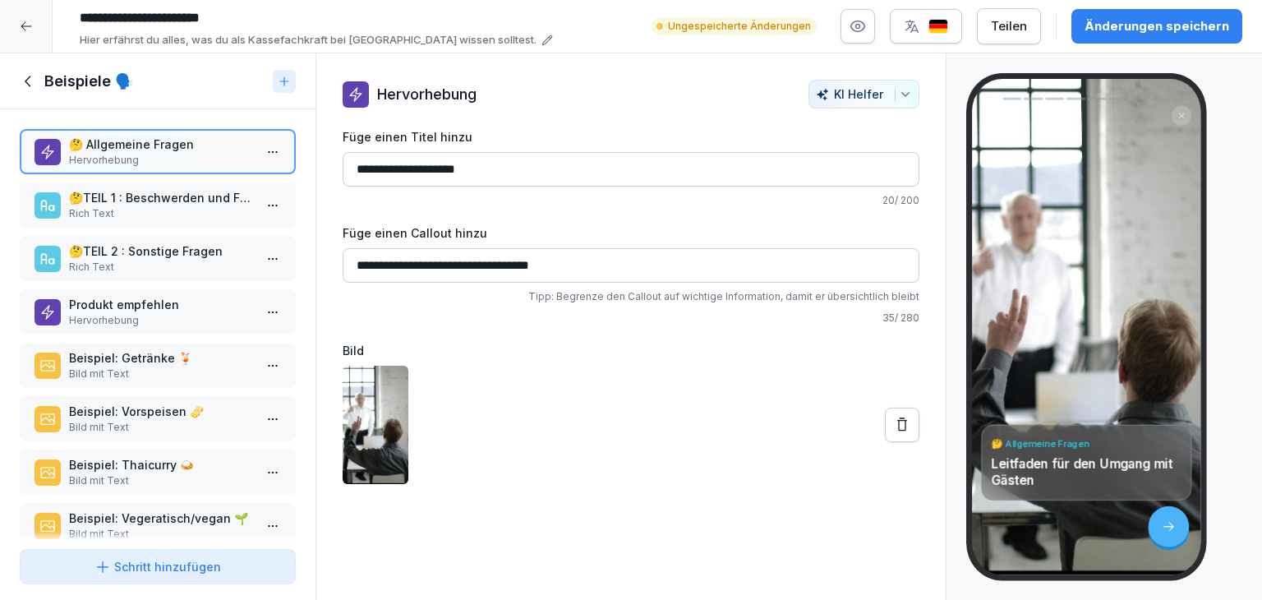
click at [159, 218] on p "Rich Text" at bounding box center [161, 213] width 184 height 15
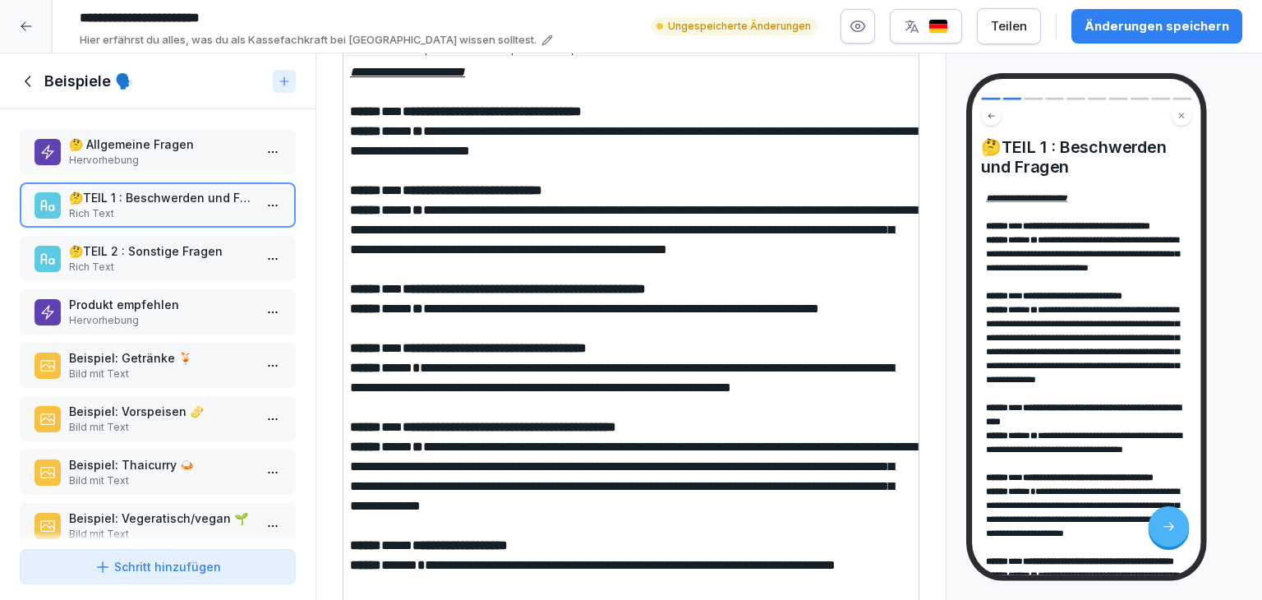
scroll to position [246, 0]
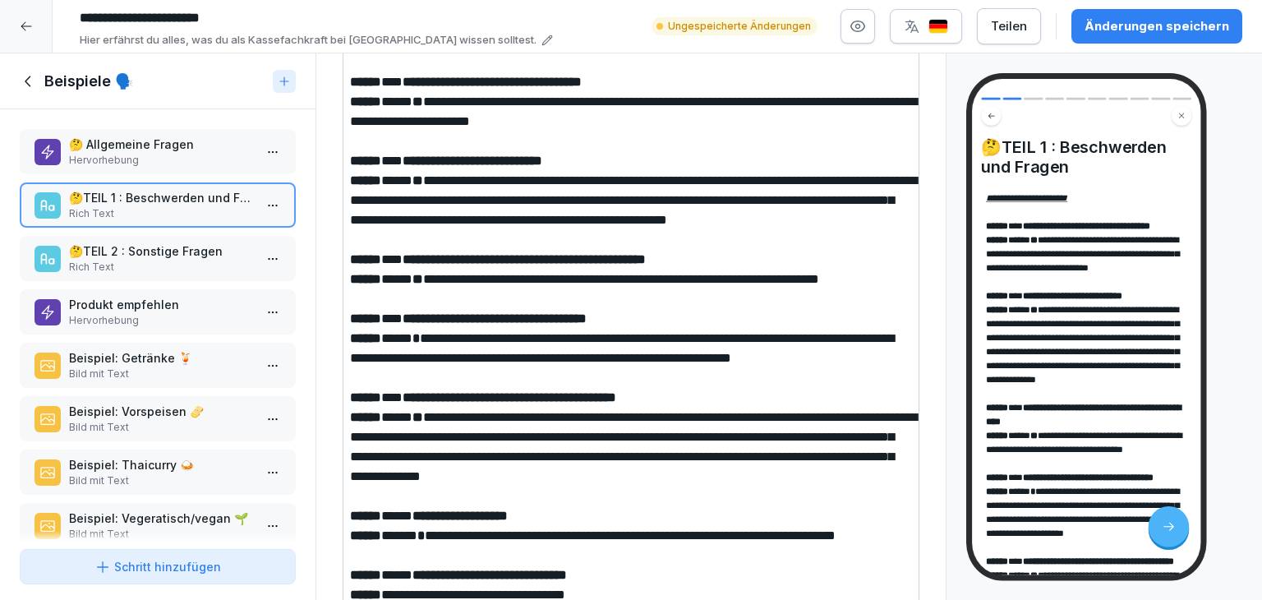
click at [1032, 301] on span "**********" at bounding box center [1072, 296] width 99 height 9
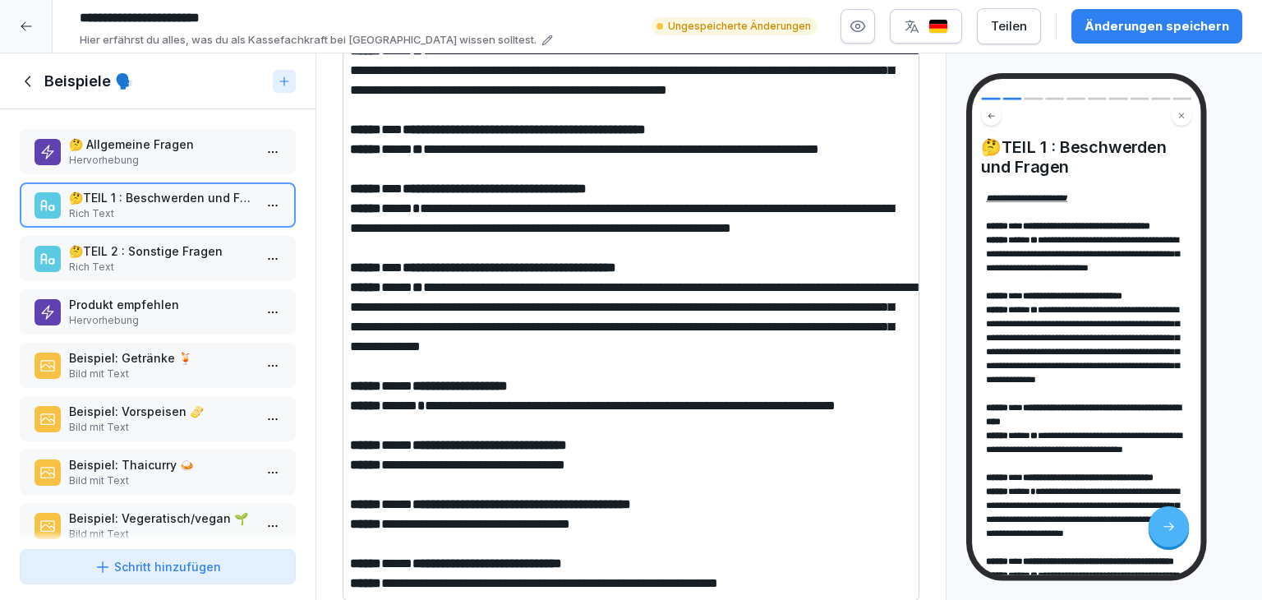
scroll to position [467, 0]
click at [189, 271] on p "Rich Text" at bounding box center [161, 267] width 184 height 15
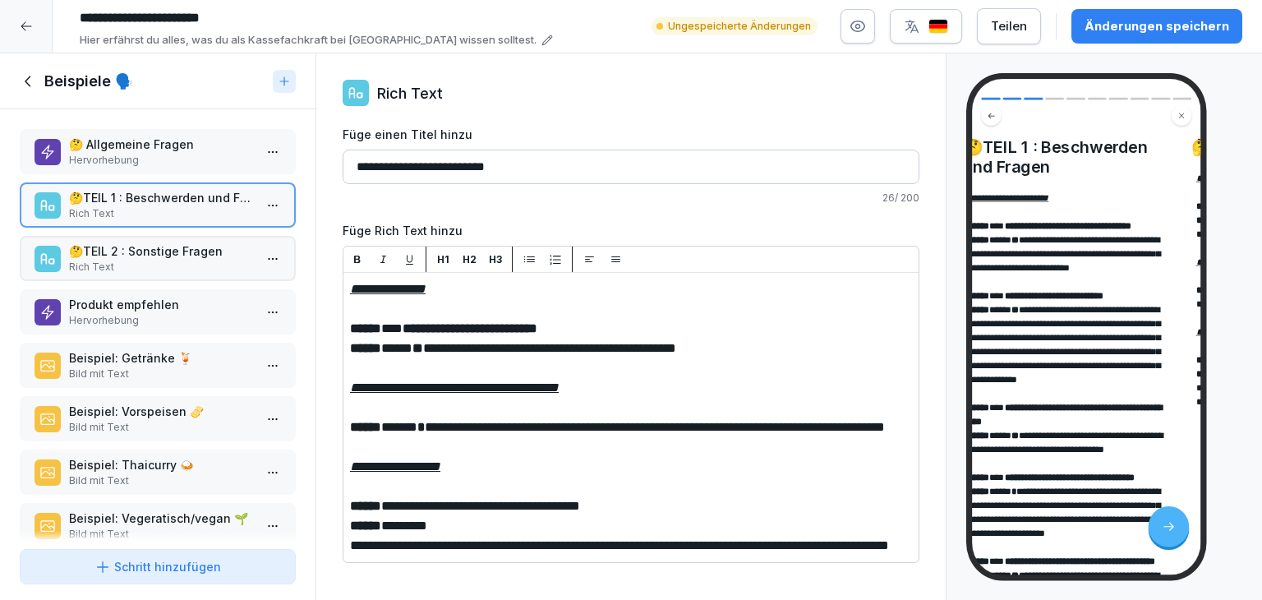
scroll to position [13, 0]
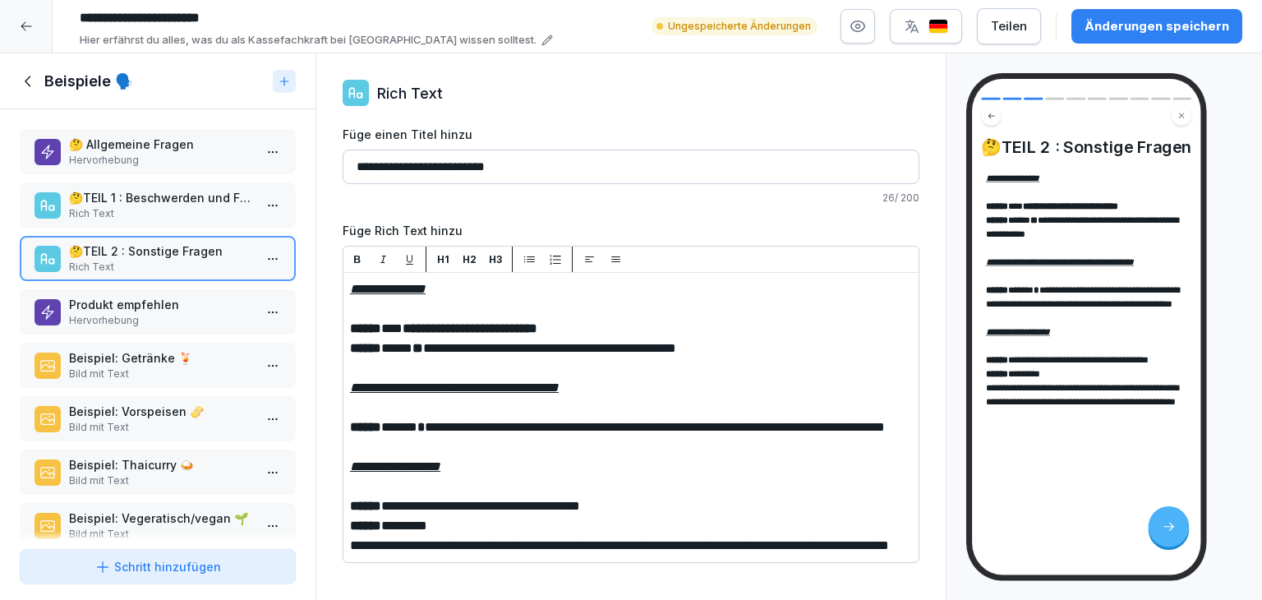
click at [194, 320] on p "Hervorhebung" at bounding box center [161, 320] width 184 height 15
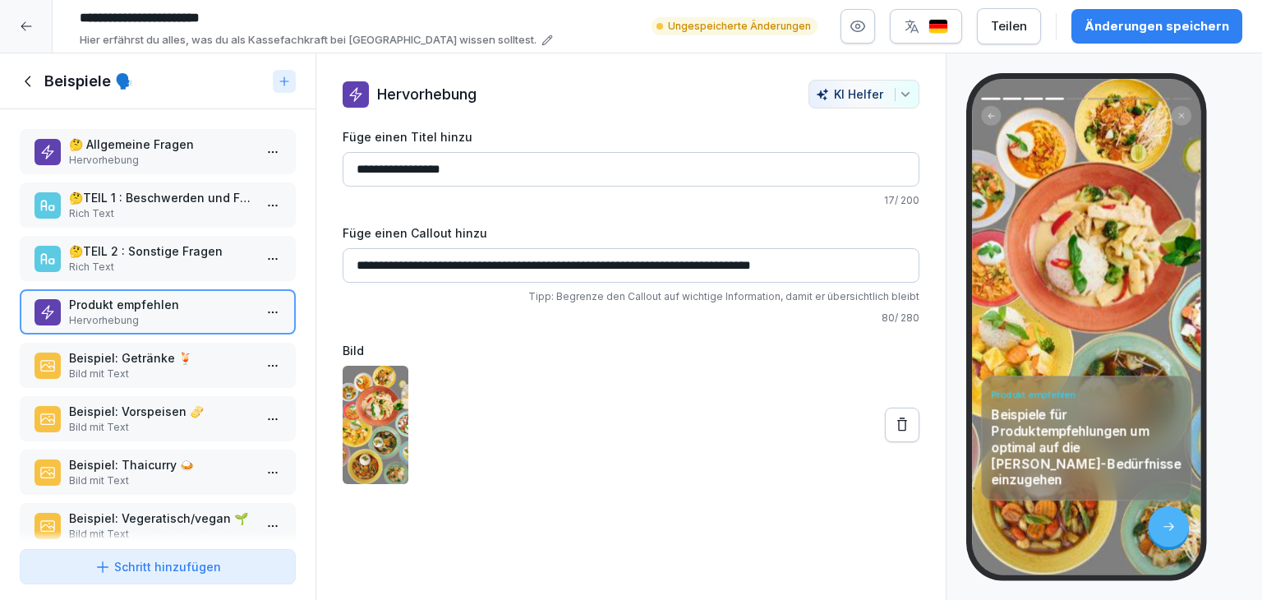
click at [200, 359] on p "Beispiel: Getränke 🍹" at bounding box center [161, 357] width 184 height 17
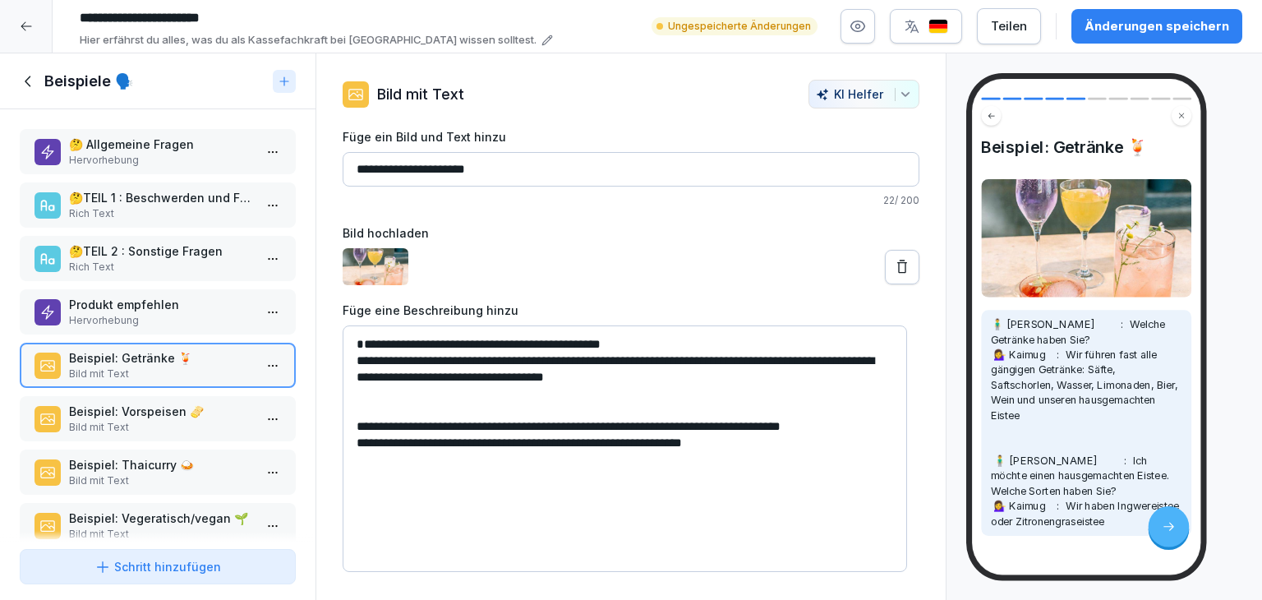
click at [173, 415] on p "Beispiel: Vorspeisen 🫔" at bounding box center [161, 410] width 184 height 17
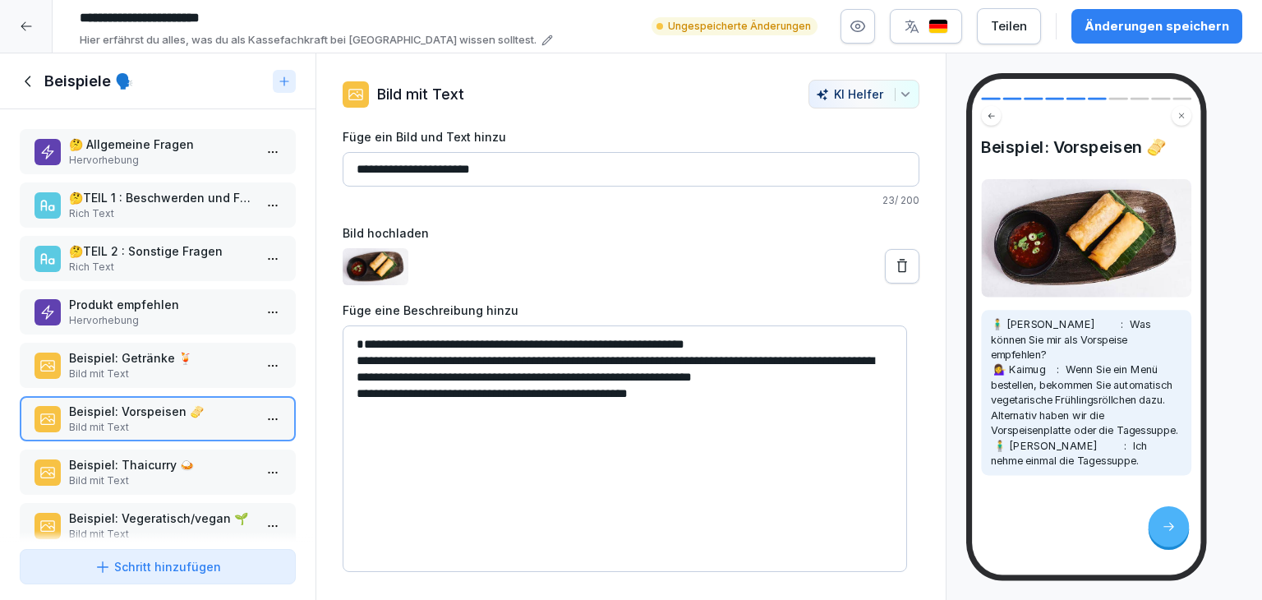
click at [147, 464] on p "Beispiel: Thaicurry 🍛" at bounding box center [161, 464] width 184 height 17
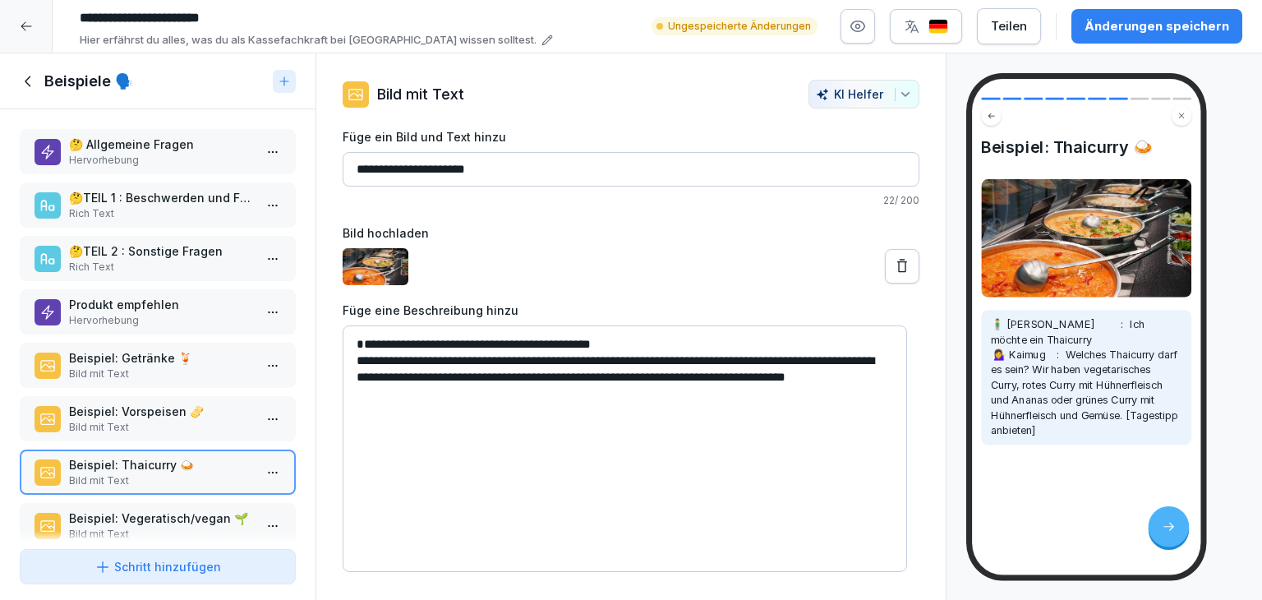
click at [956, 286] on div "Beispiel: Thaicurry 🍛 🧍‍♂️ [PERSON_NAME] : Ich möchte ein Thaicurry 💁‍♀️ Kaimug…" at bounding box center [1103, 326] width 315 height 547
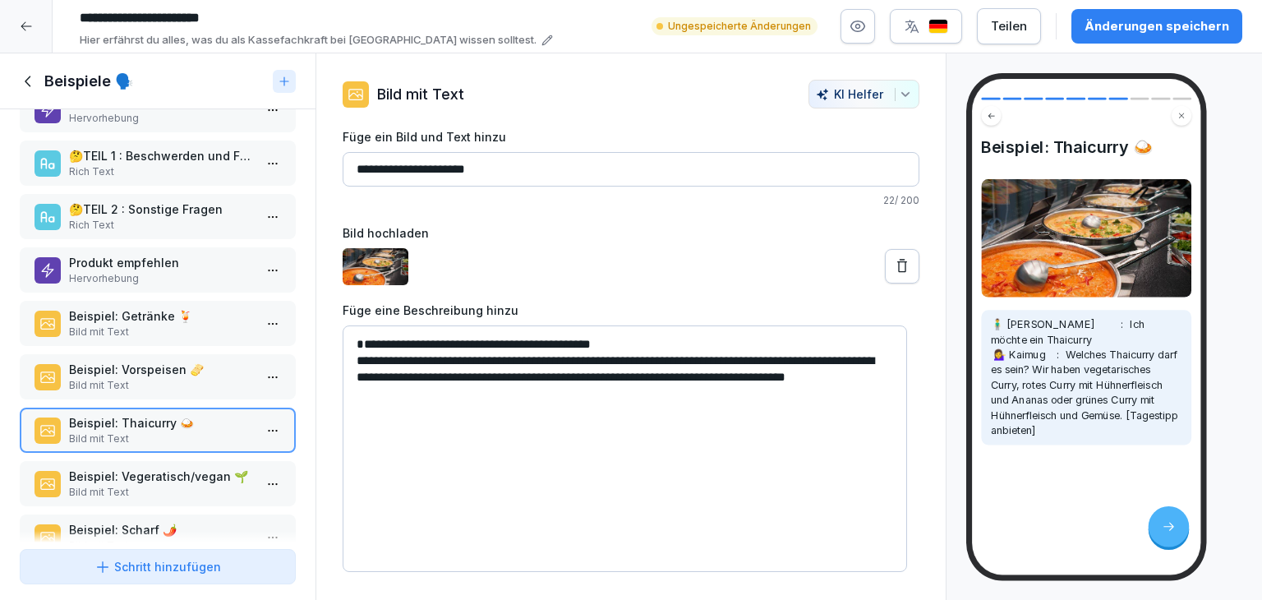
scroll to position [138, 0]
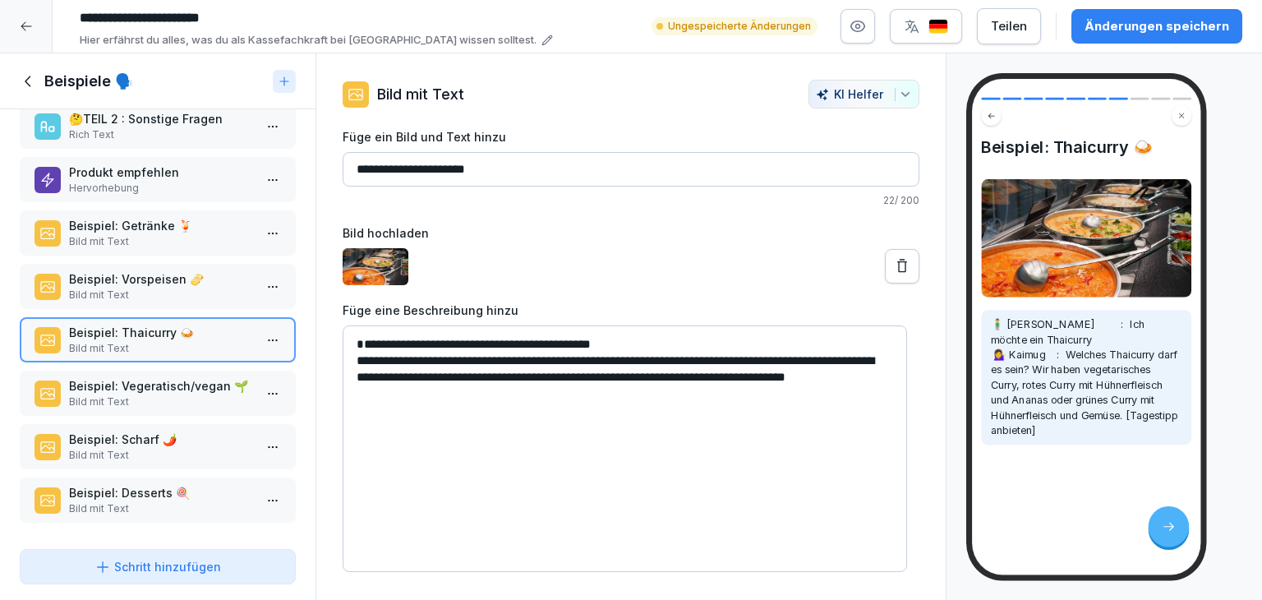
click at [176, 394] on p "Bild mit Text" at bounding box center [161, 401] width 184 height 15
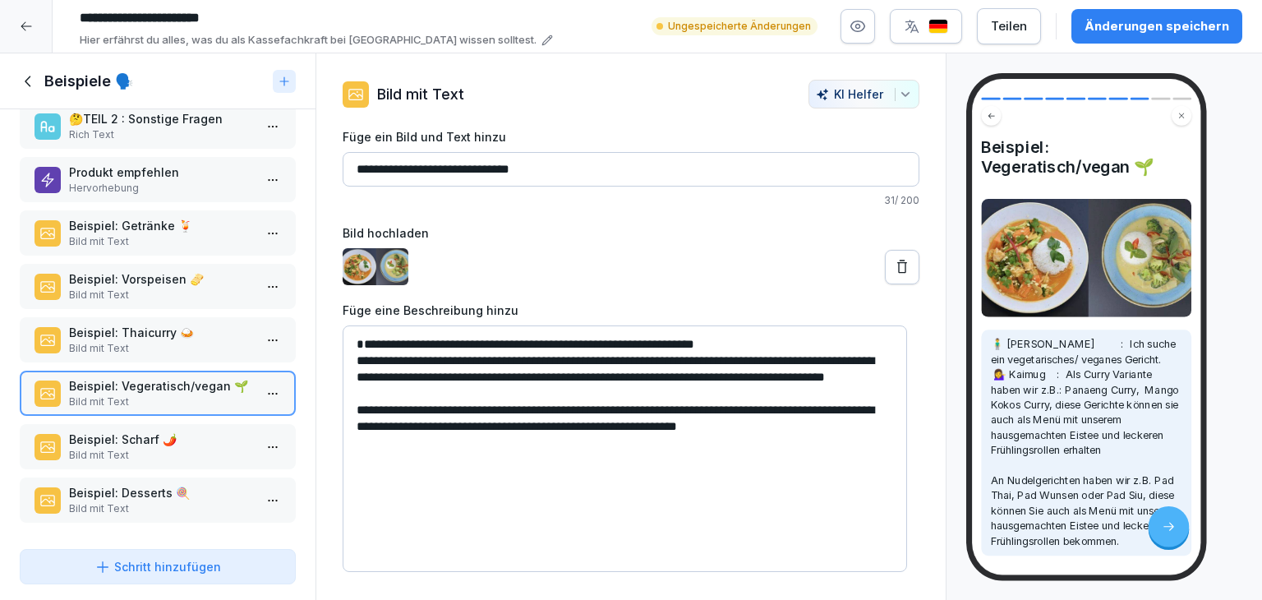
click at [273, 437] on div "Beispiel: Scharf 🌶️ Bild mit Text" at bounding box center [158, 446] width 276 height 45
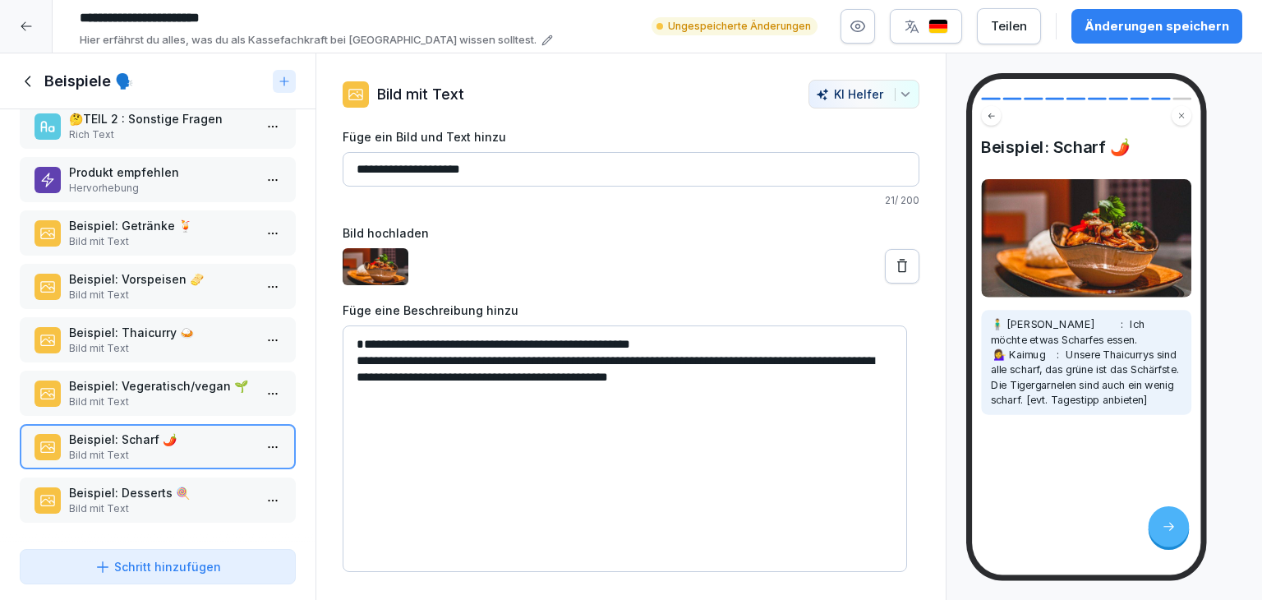
click at [200, 501] on p "Bild mit Text" at bounding box center [161, 508] width 184 height 15
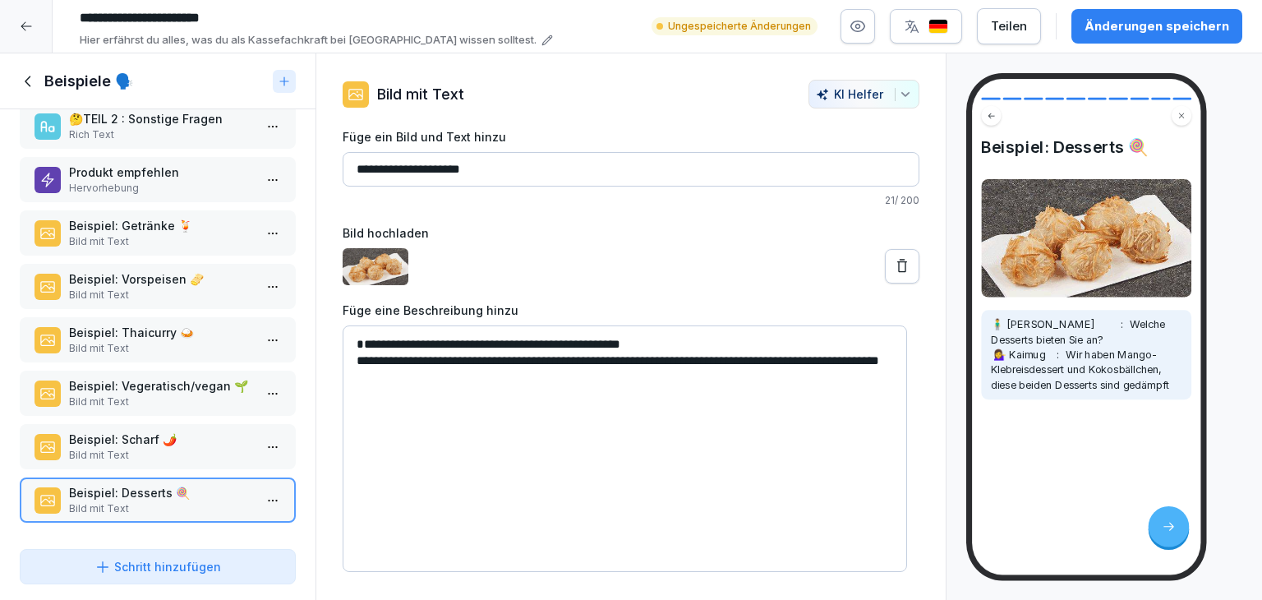
click at [28, 80] on icon at bounding box center [29, 81] width 18 height 18
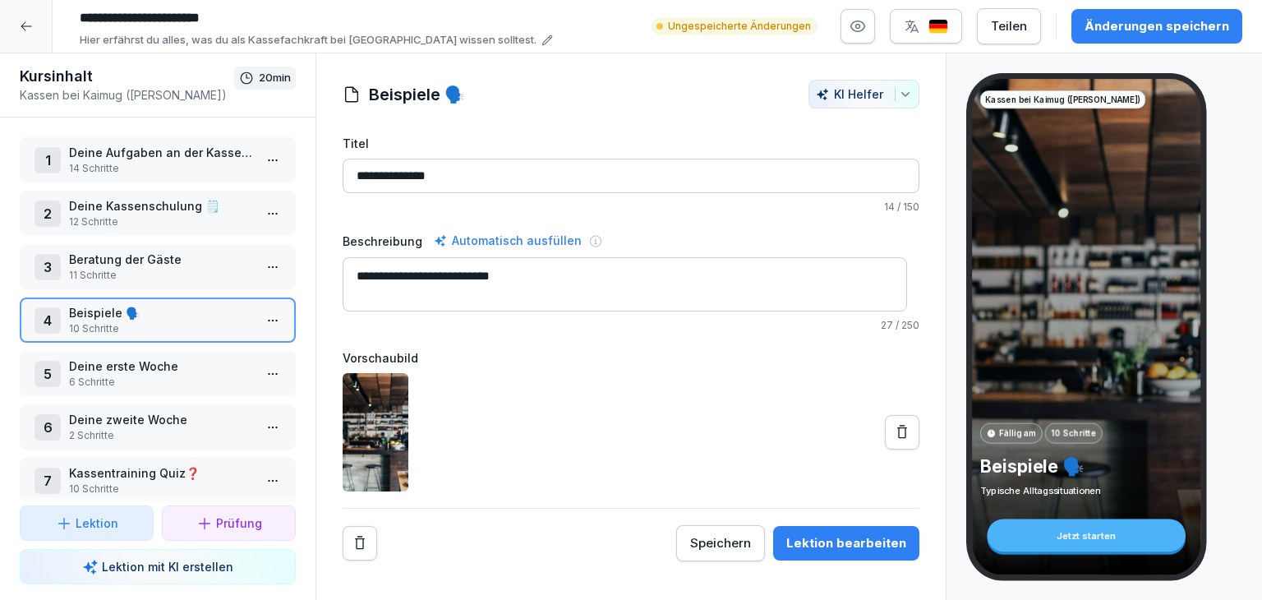
click at [266, 365] on html "**********" at bounding box center [631, 300] width 1262 height 600
click at [254, 411] on div "Schritte bearbeiten" at bounding box center [200, 402] width 140 height 30
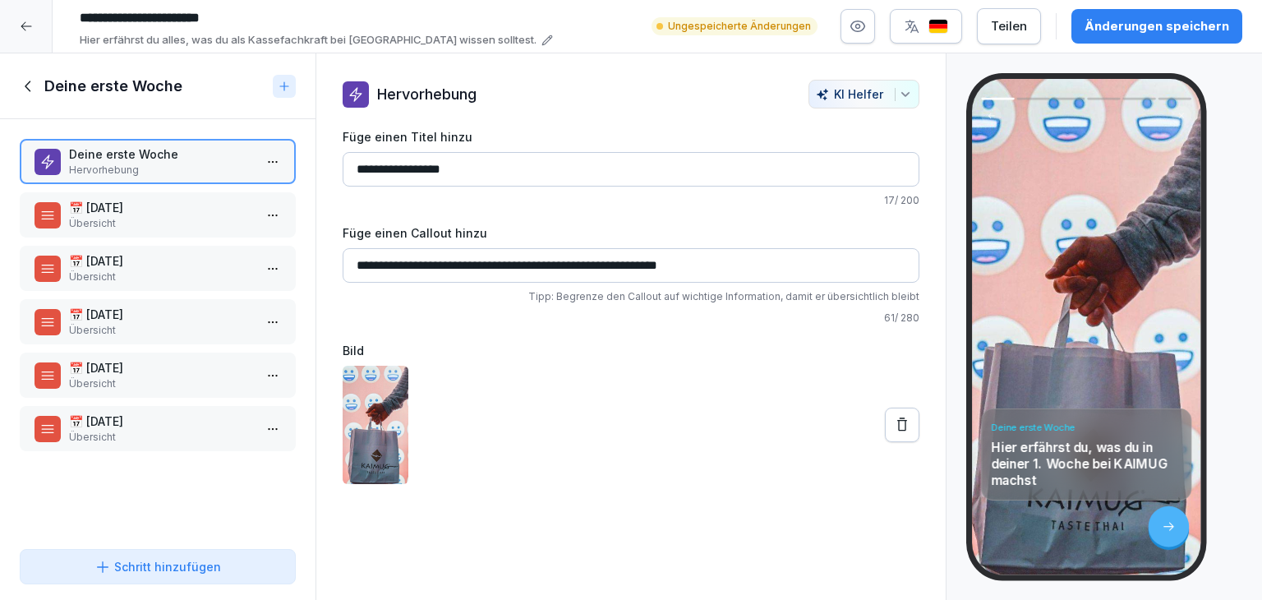
click at [153, 216] on p "Übersicht" at bounding box center [161, 223] width 184 height 15
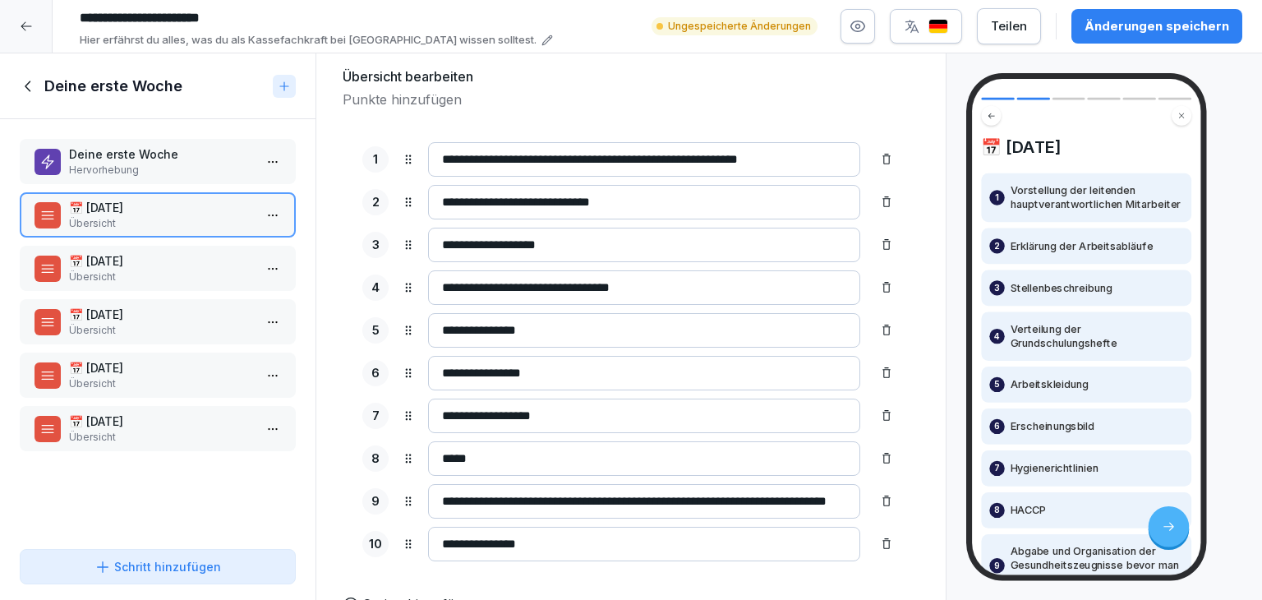
scroll to position [164, 0]
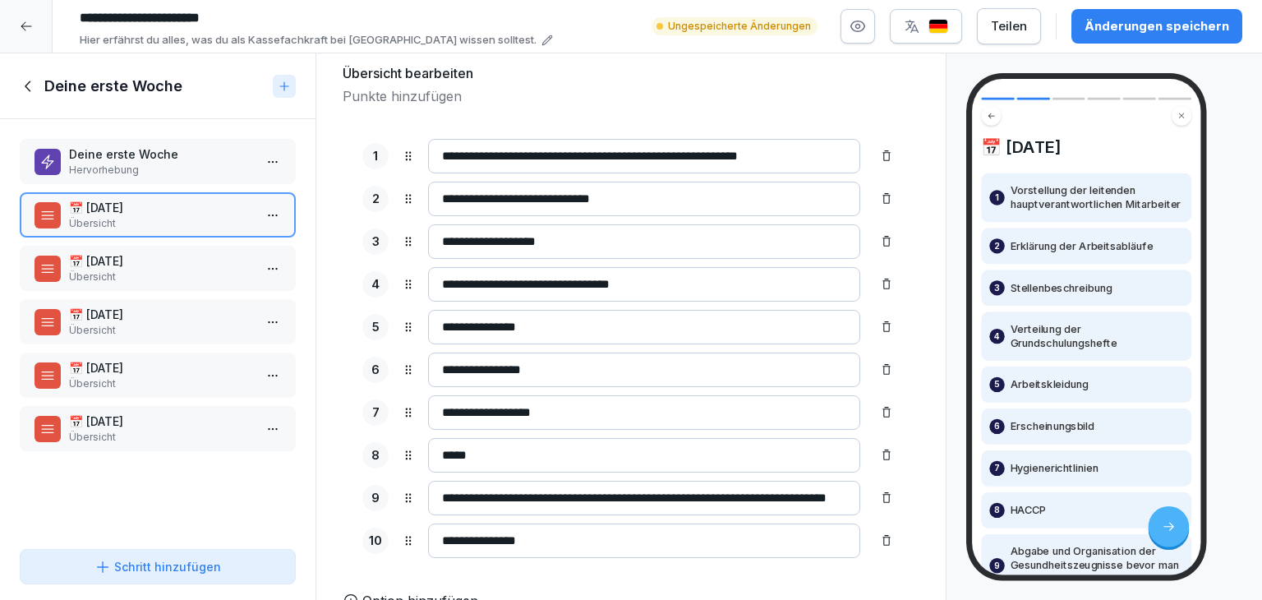
click at [99, 277] on p "Übersicht" at bounding box center [161, 276] width 184 height 15
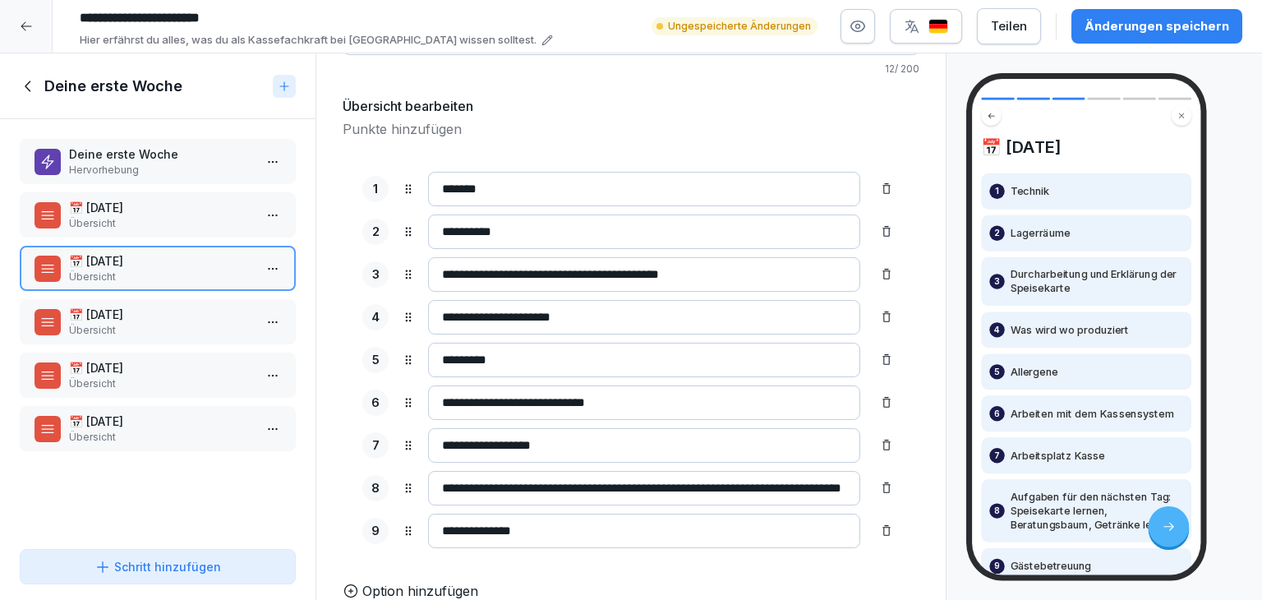
click at [197, 319] on p "📅 [DATE]" at bounding box center [161, 314] width 184 height 17
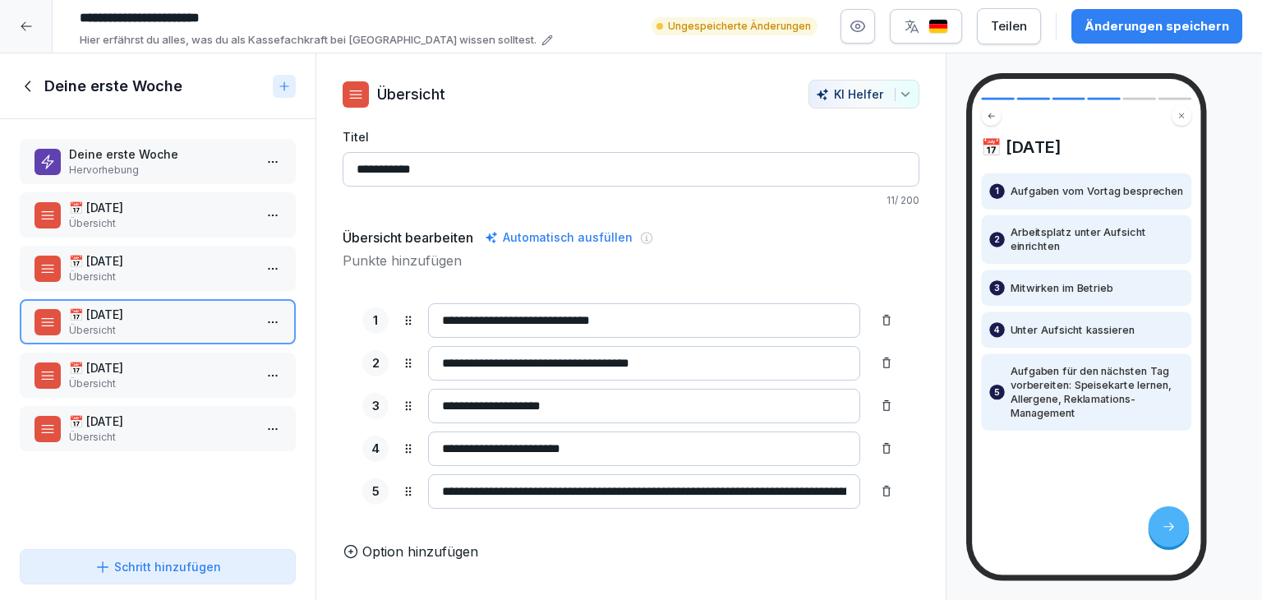
click at [504, 488] on input "**********" at bounding box center [644, 491] width 432 height 34
type input "**********"
click at [683, 547] on div "**********" at bounding box center [631, 394] width 577 height 333
click at [169, 378] on p "Übersicht" at bounding box center [161, 383] width 184 height 15
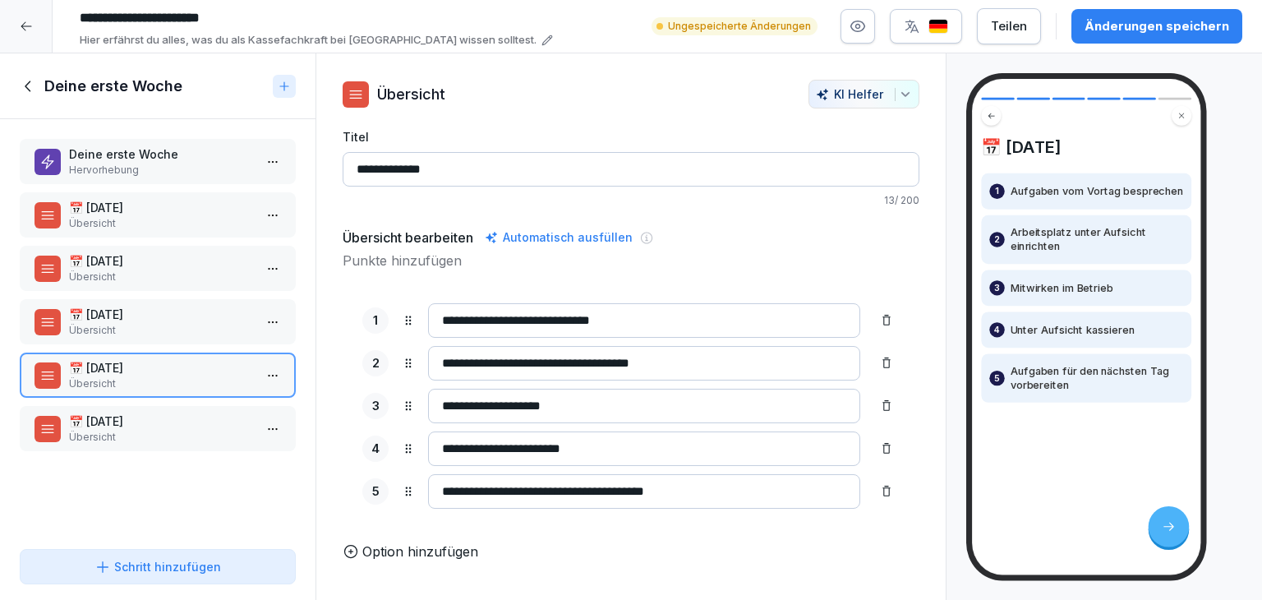
click at [116, 430] on p "Übersicht" at bounding box center [161, 437] width 184 height 15
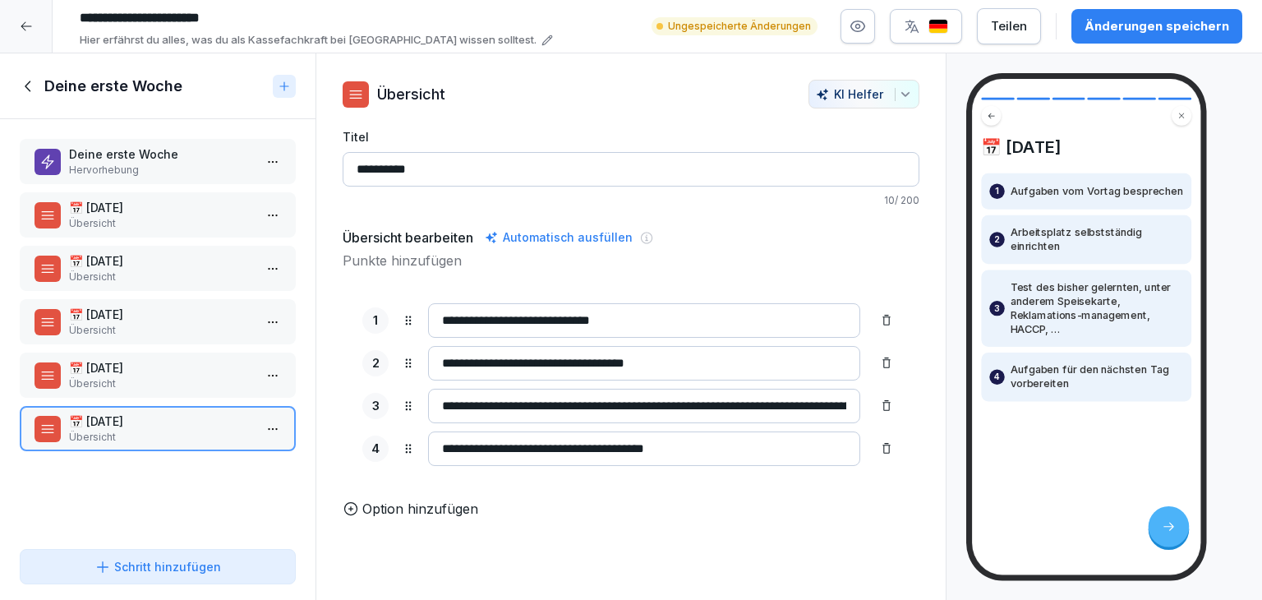
click at [958, 362] on div "📅 [DATE] 1 Aufgaben vom Vortag besprechen 2 Arbeitsplatz selbstständig einricht…" at bounding box center [1103, 326] width 315 height 547
click at [27, 85] on icon at bounding box center [29, 86] width 18 height 18
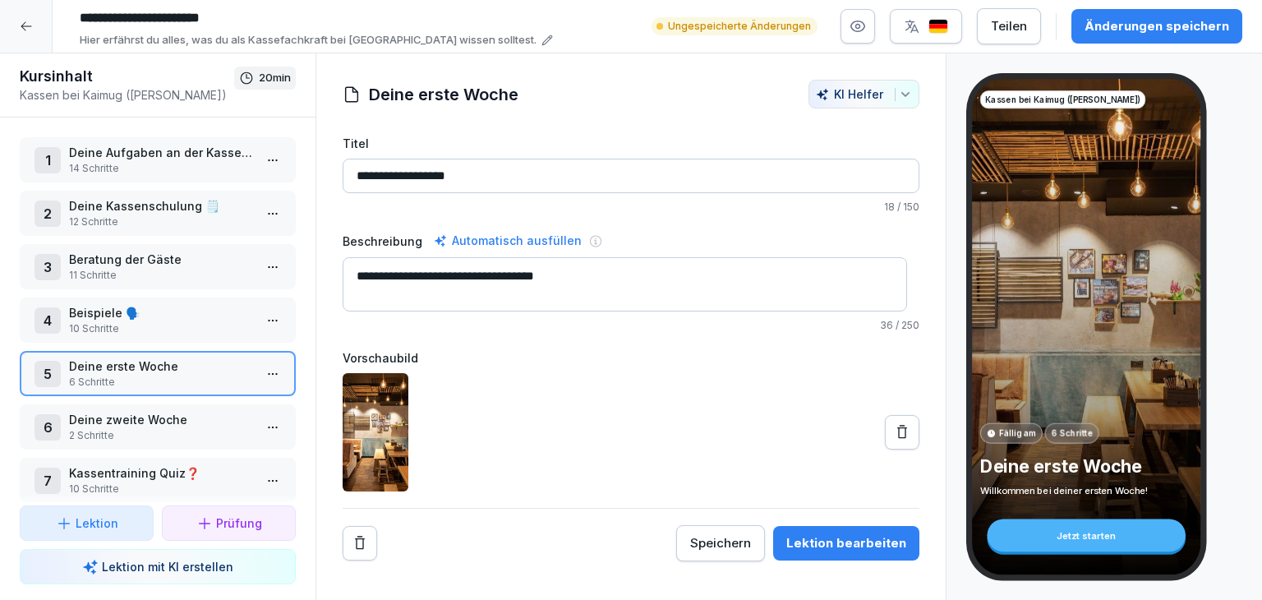
scroll to position [24, 0]
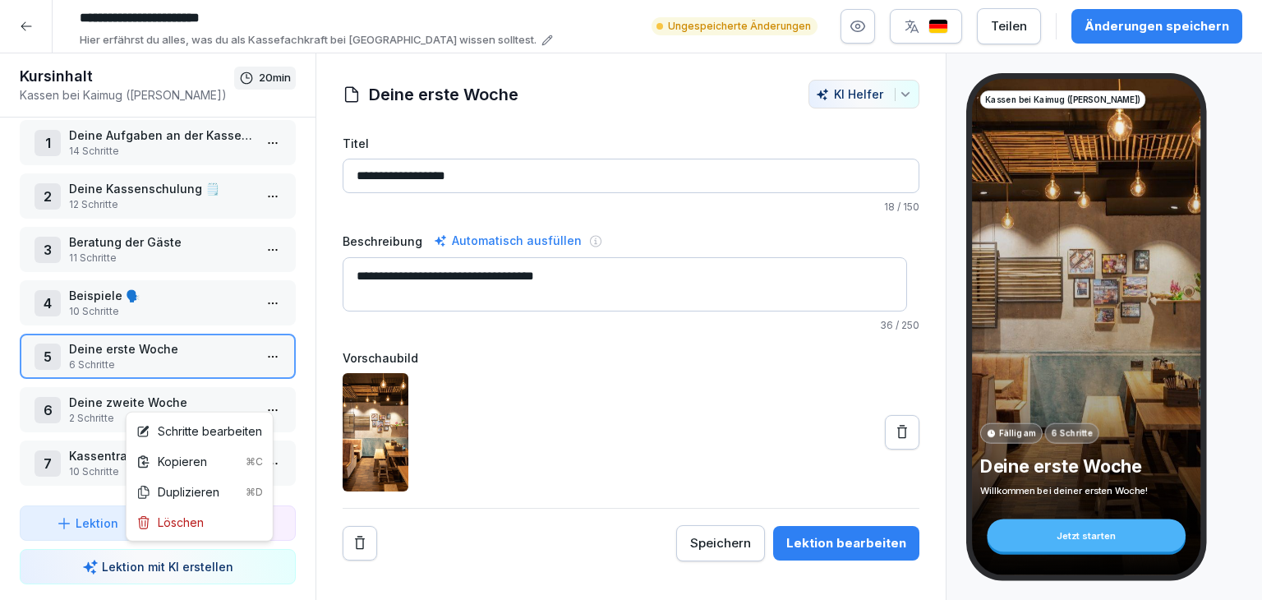
click at [260, 404] on html "**********" at bounding box center [631, 300] width 1262 height 600
click at [221, 427] on div "Schritte bearbeiten" at bounding box center [199, 430] width 126 height 17
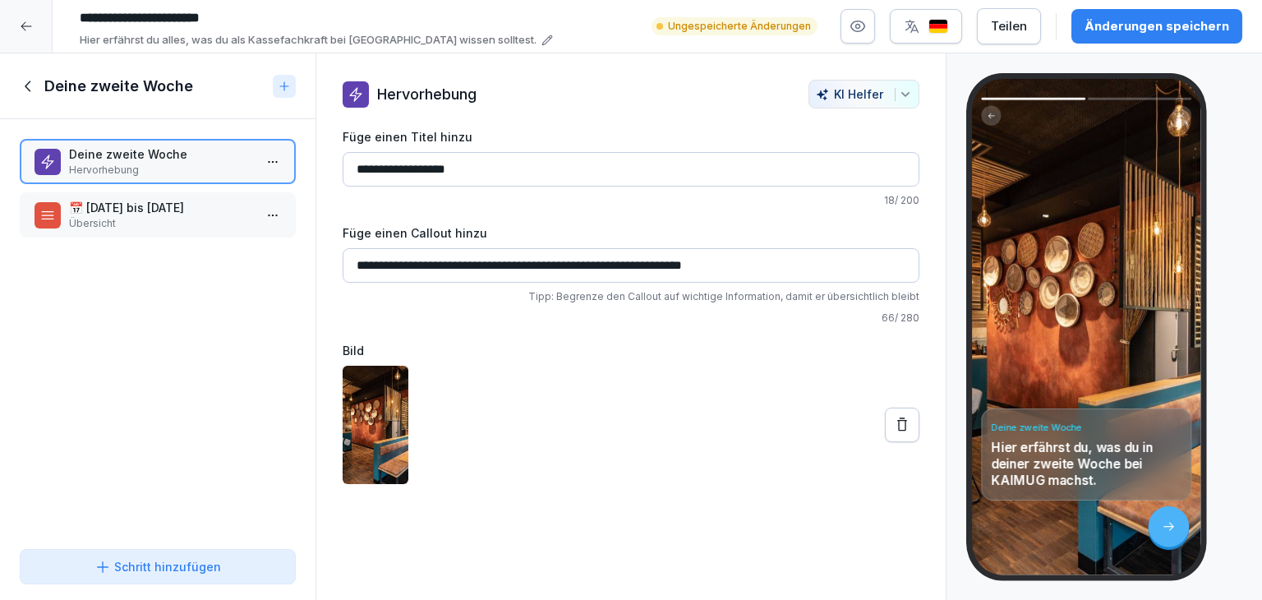
click at [187, 208] on p "📅 [DATE] bis [DATE]" at bounding box center [161, 207] width 184 height 17
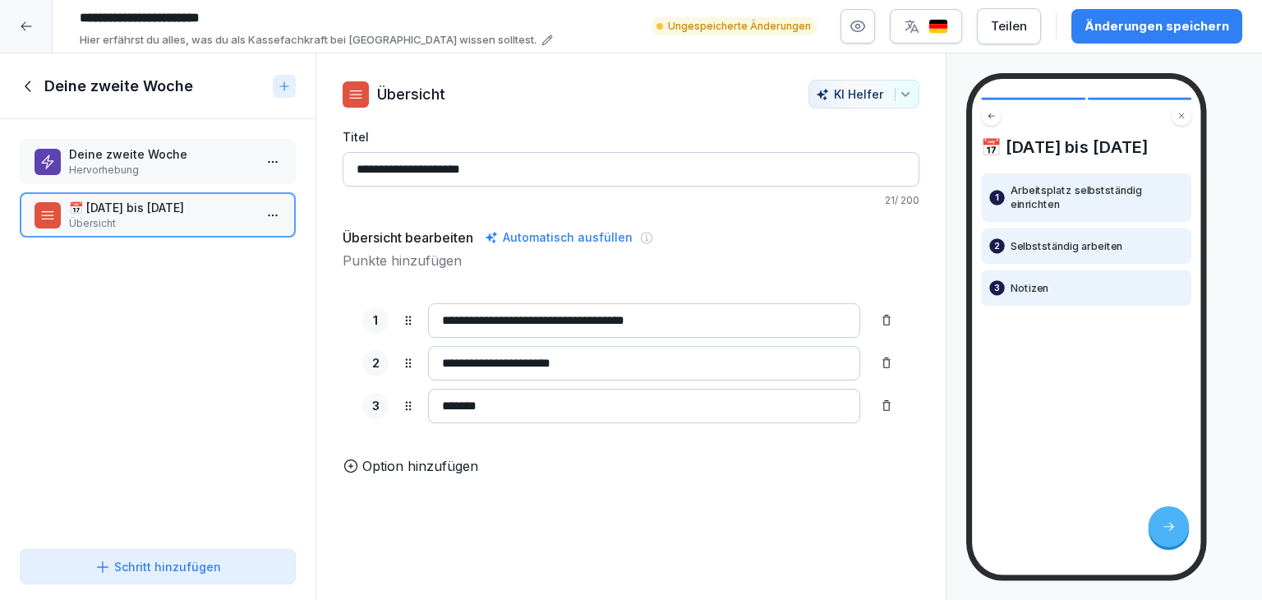
click at [30, 86] on icon at bounding box center [29, 86] width 18 height 18
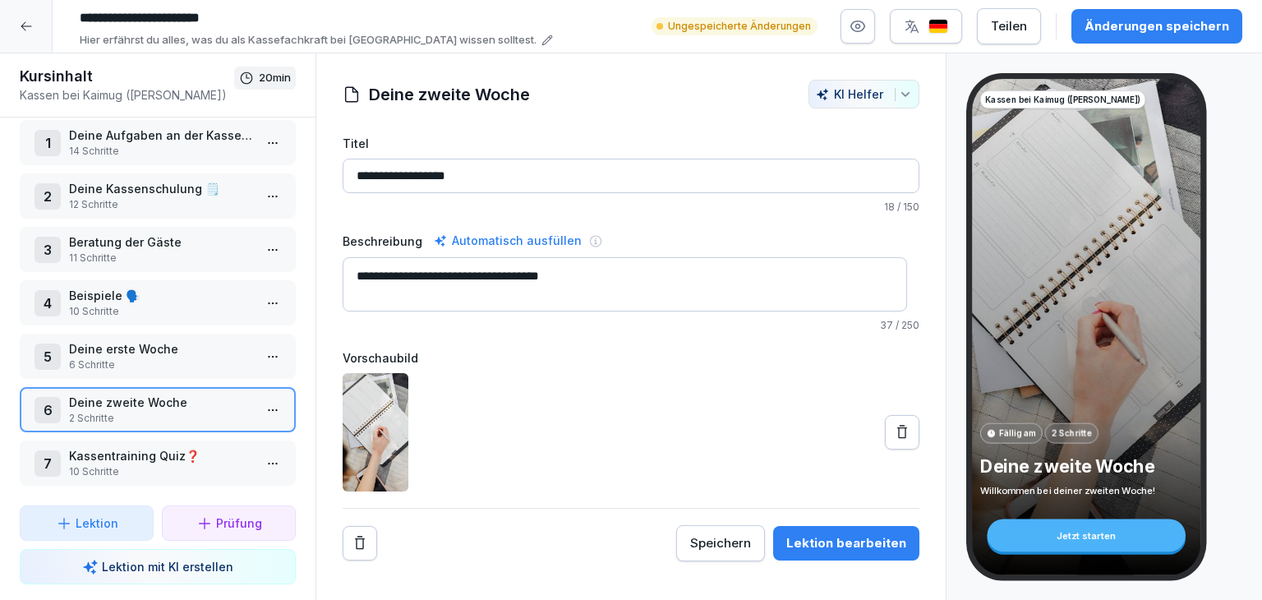
click at [258, 453] on html "**********" at bounding box center [631, 300] width 1262 height 600
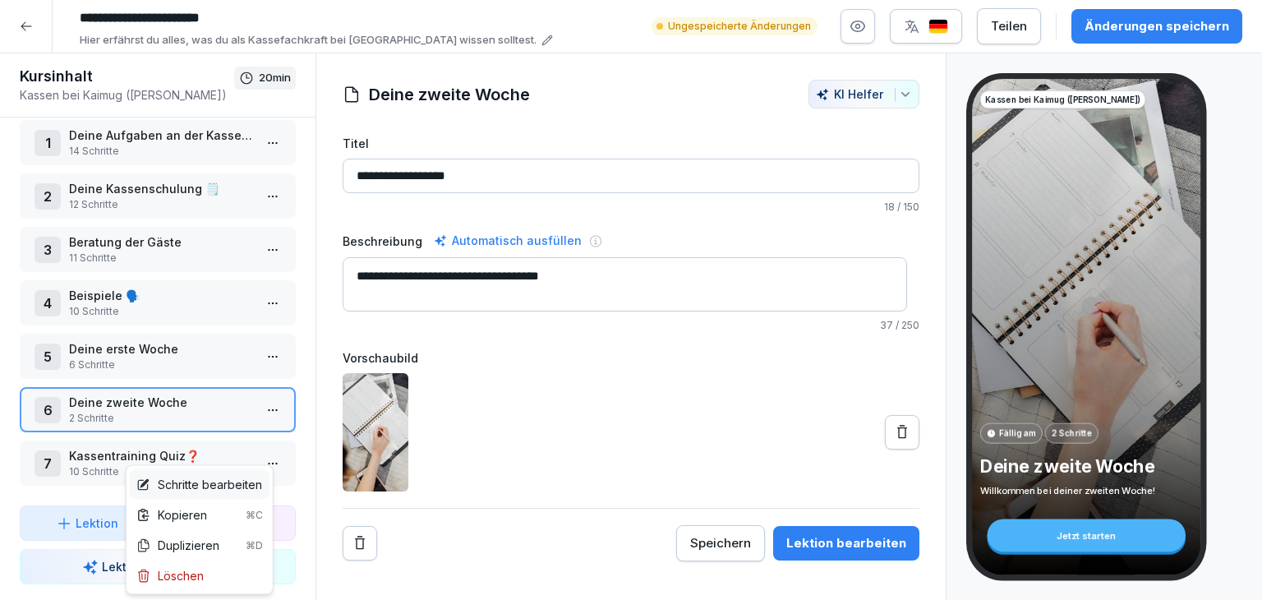
click at [230, 477] on div "Schritte bearbeiten" at bounding box center [199, 484] width 126 height 17
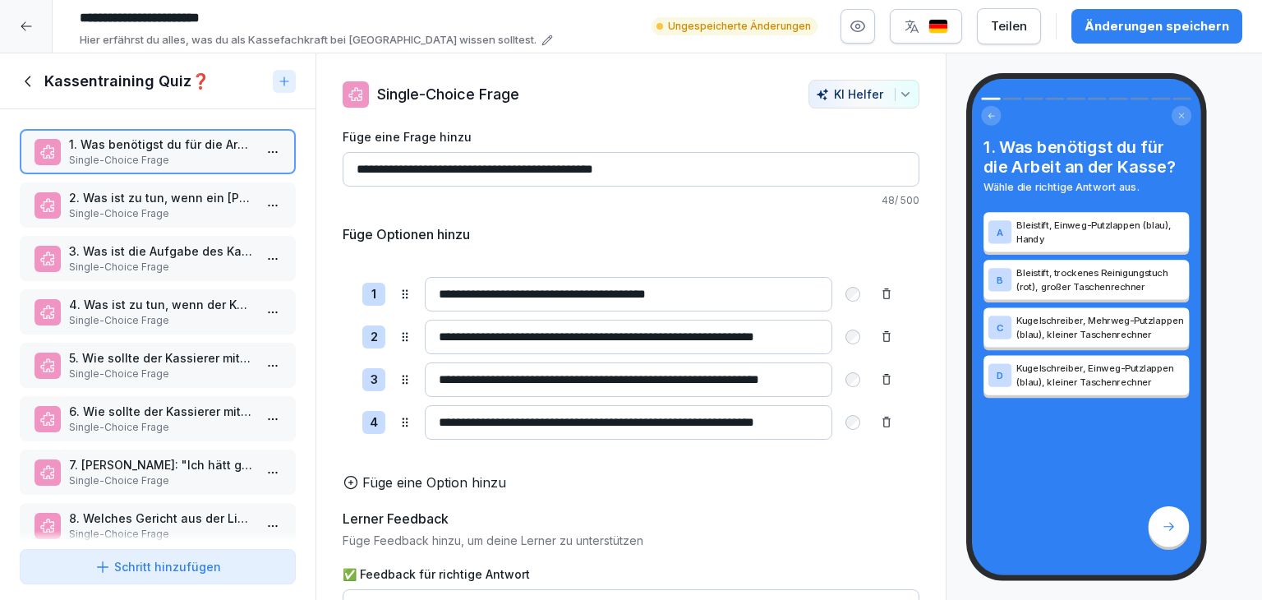
click at [105, 215] on p "Single-Choice Frage" at bounding box center [161, 213] width 184 height 15
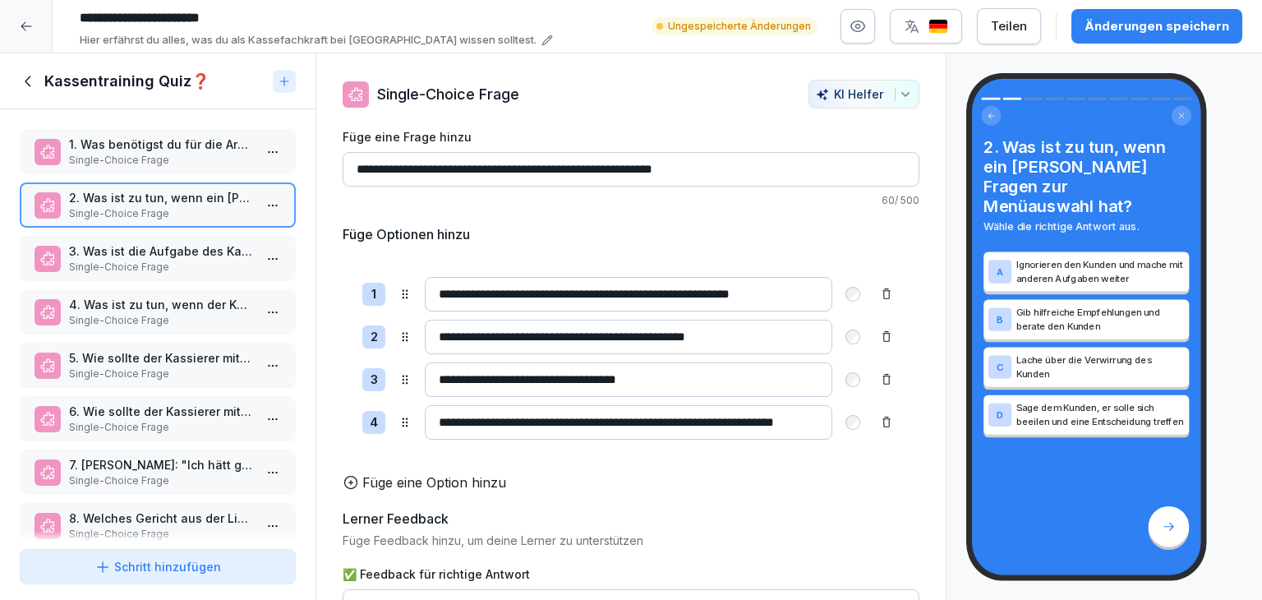
click at [177, 261] on p "Single-Choice Frage" at bounding box center [161, 267] width 184 height 15
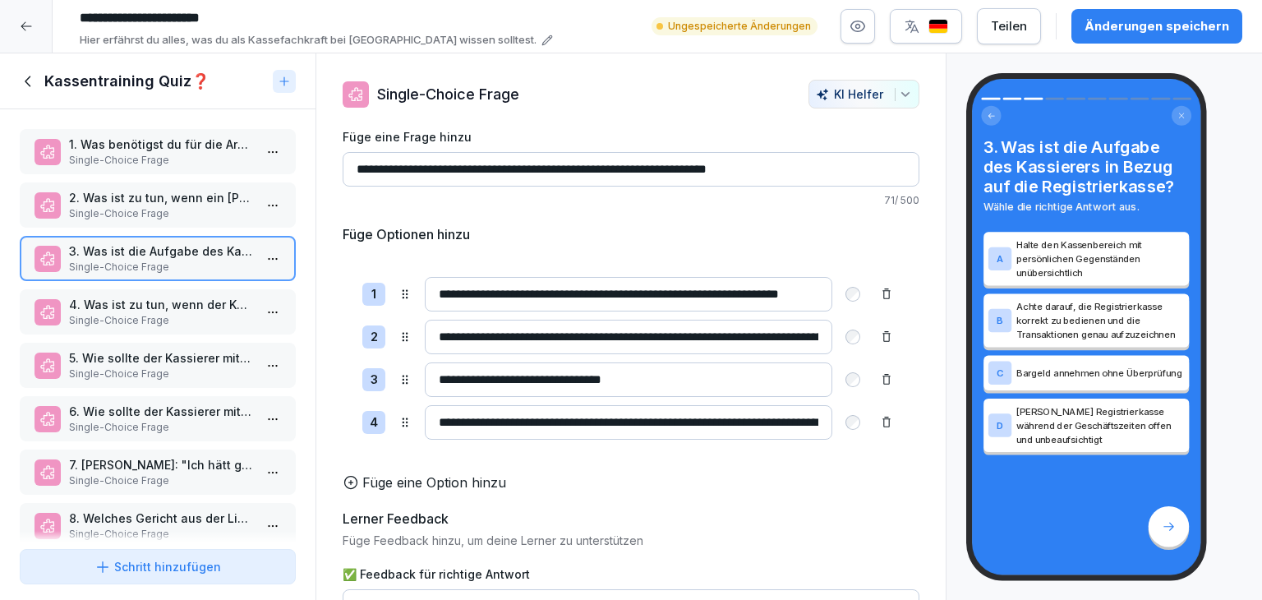
click at [471, 418] on input "**********" at bounding box center [628, 422] width 407 height 34
type input "**********"
click at [677, 454] on div "**********" at bounding box center [631, 358] width 577 height 202
click at [206, 313] on p "Single-Choice Frage" at bounding box center [161, 320] width 184 height 15
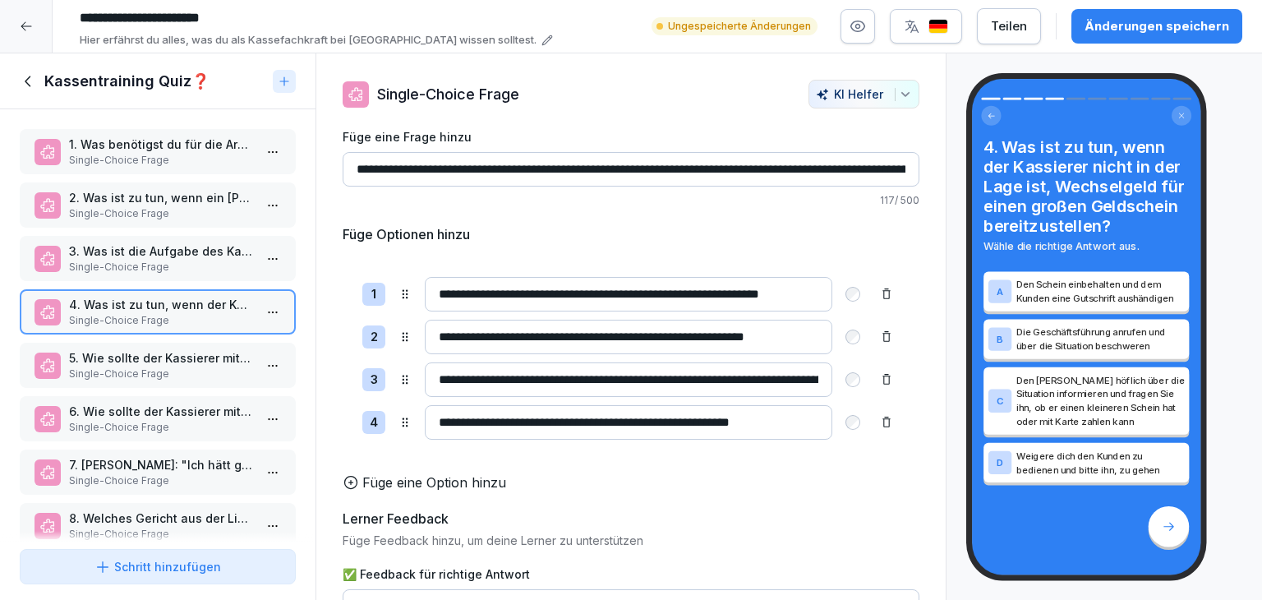
click at [206, 350] on p "5. Wie sollte der Kassierer mit einem Kunden umgehen, der mit seiner Bestellung…" at bounding box center [161, 357] width 184 height 17
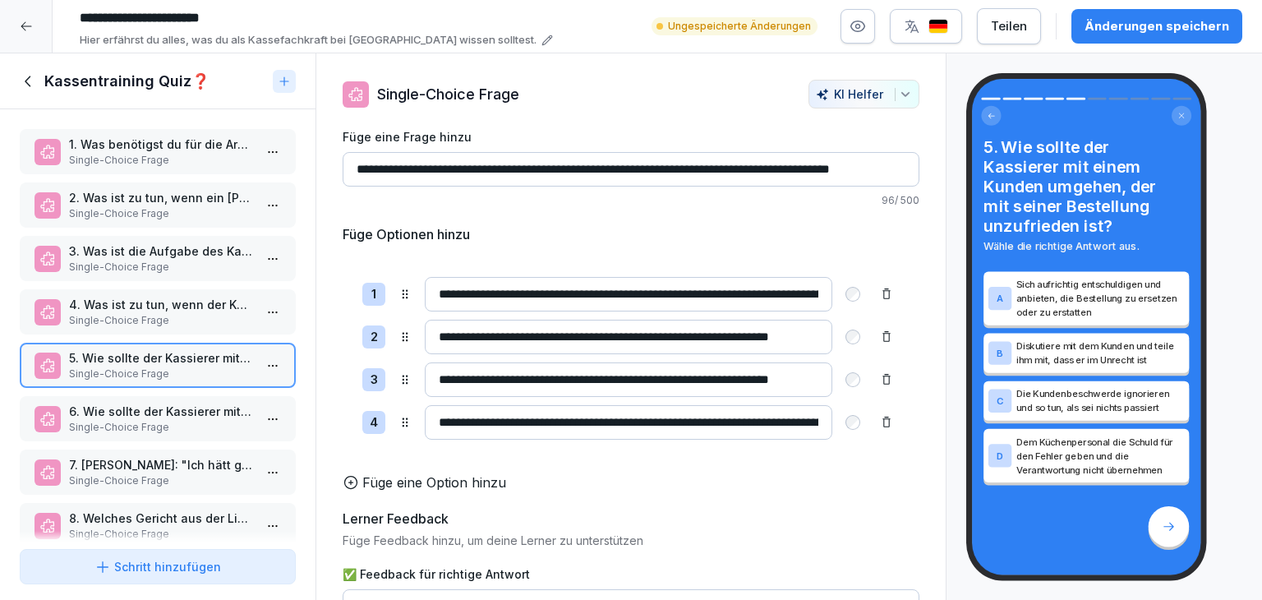
click at [185, 414] on p "6. Wie sollte der Kassierer mit fehlendem Bargeld in der Registrierkasse umgehe…" at bounding box center [161, 410] width 184 height 17
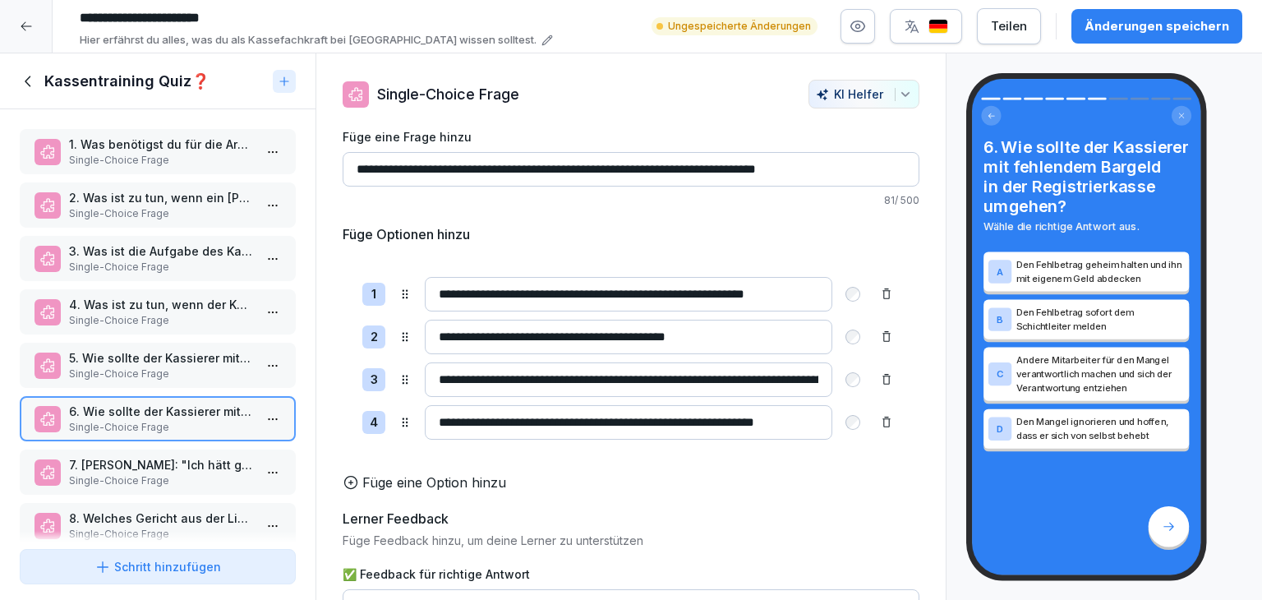
click at [968, 398] on div "6. Wie sollte der Kassierer mit fehlendem Bargeld in der Registrierkasse umgehe…" at bounding box center [1086, 327] width 241 height 508
click at [99, 463] on p "7. [PERSON_NAME]: "Ich hätt gerne ein Thaicurry." - Wie antwortest du darauf?" at bounding box center [161, 464] width 184 height 17
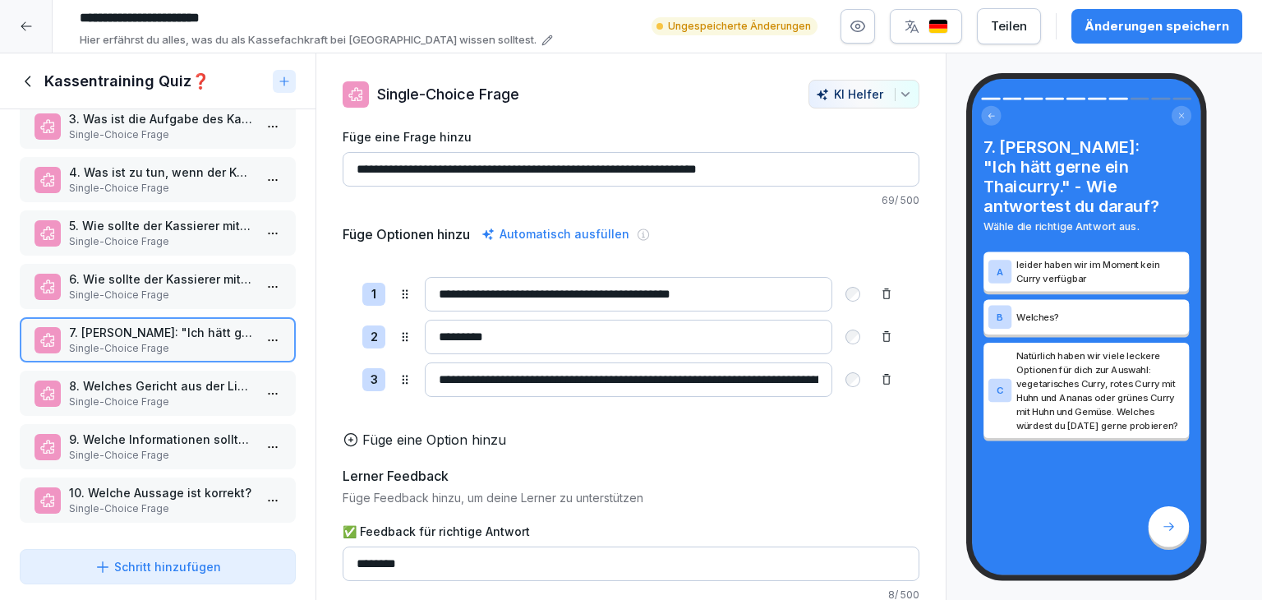
scroll to position [138, 0]
click at [184, 377] on p "8. Welches Gericht aus der Liste könnte einem [PERSON_NAME], der keine scharfen…" at bounding box center [161, 385] width 184 height 17
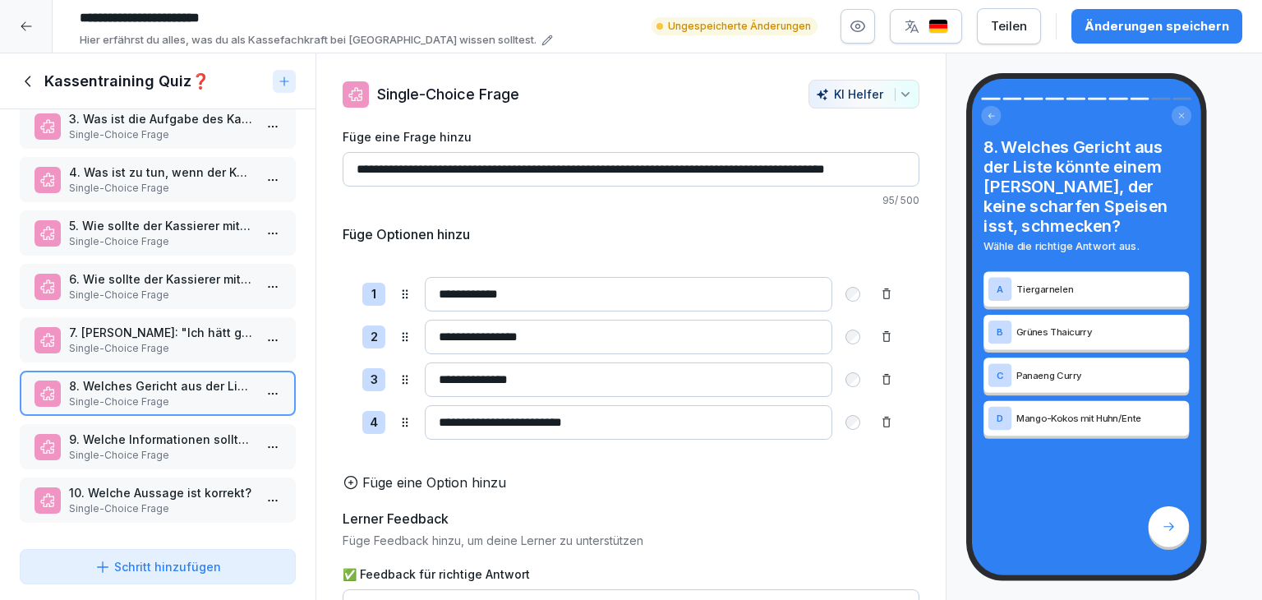
click at [165, 448] on p "Single-Choice Frage" at bounding box center [161, 455] width 184 height 15
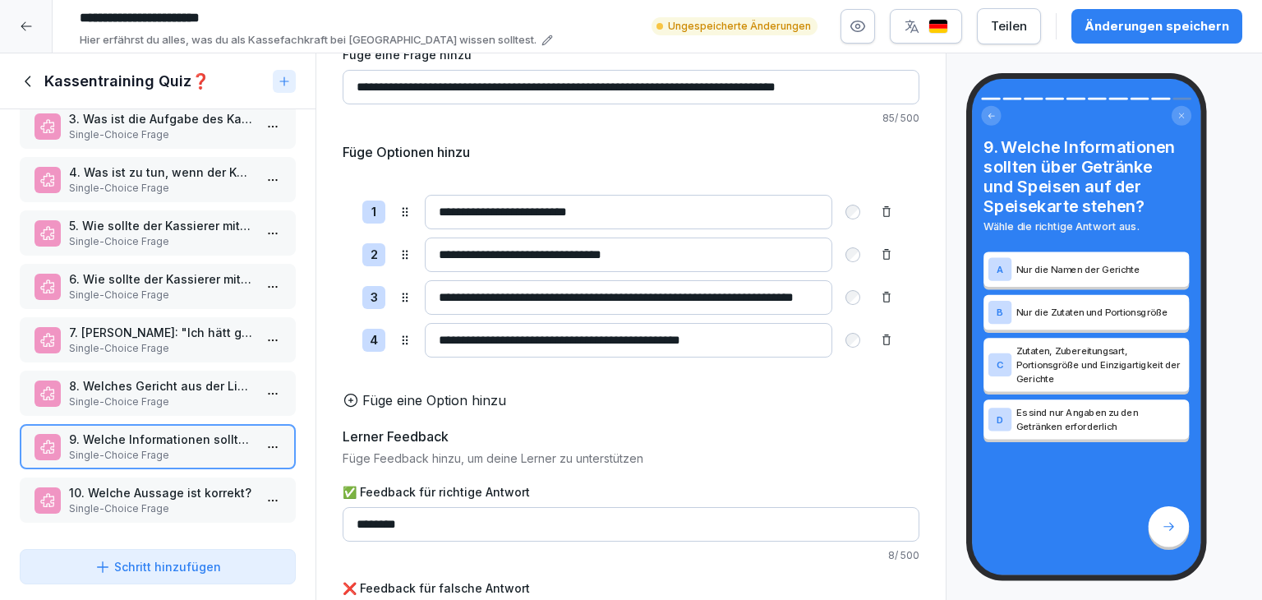
scroll to position [81, 0]
click at [23, 81] on icon at bounding box center [29, 81] width 18 height 18
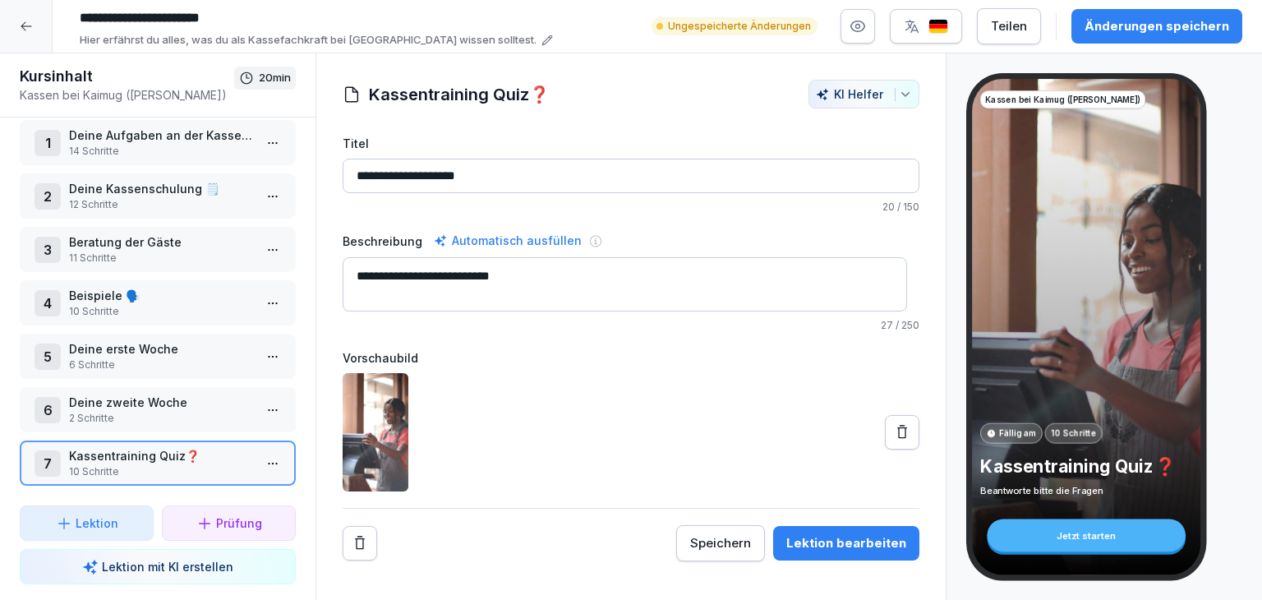
scroll to position [24, 0]
click at [20, 21] on icon at bounding box center [26, 26] width 13 height 13
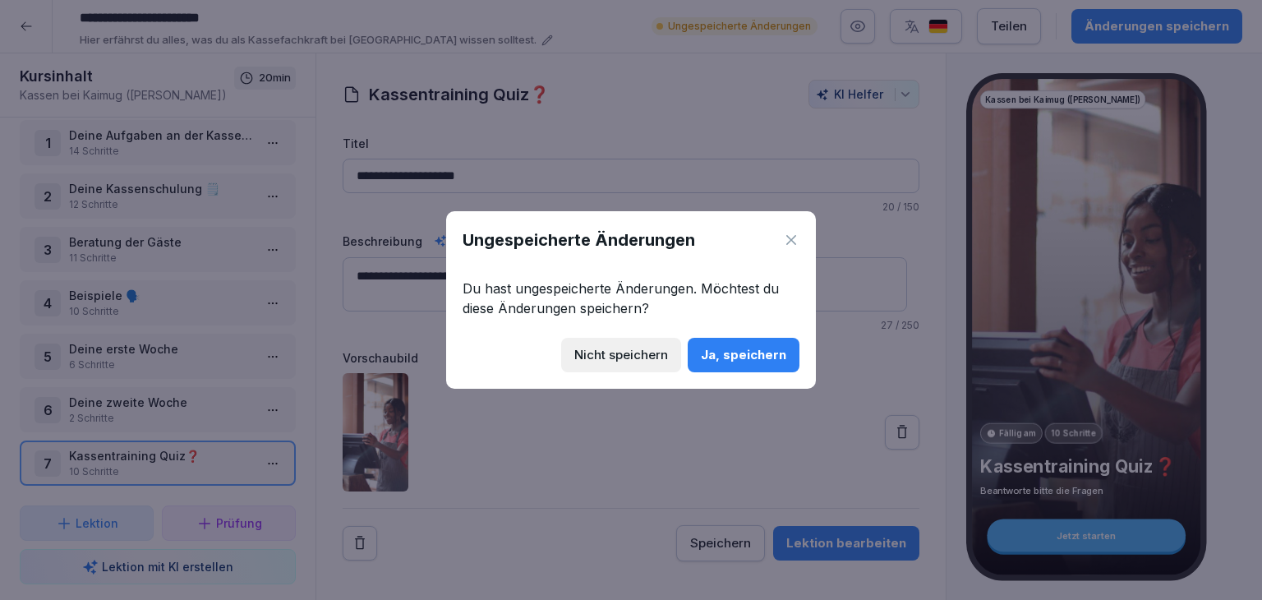
click at [738, 358] on div "Ja, speichern" at bounding box center [743, 355] width 85 height 18
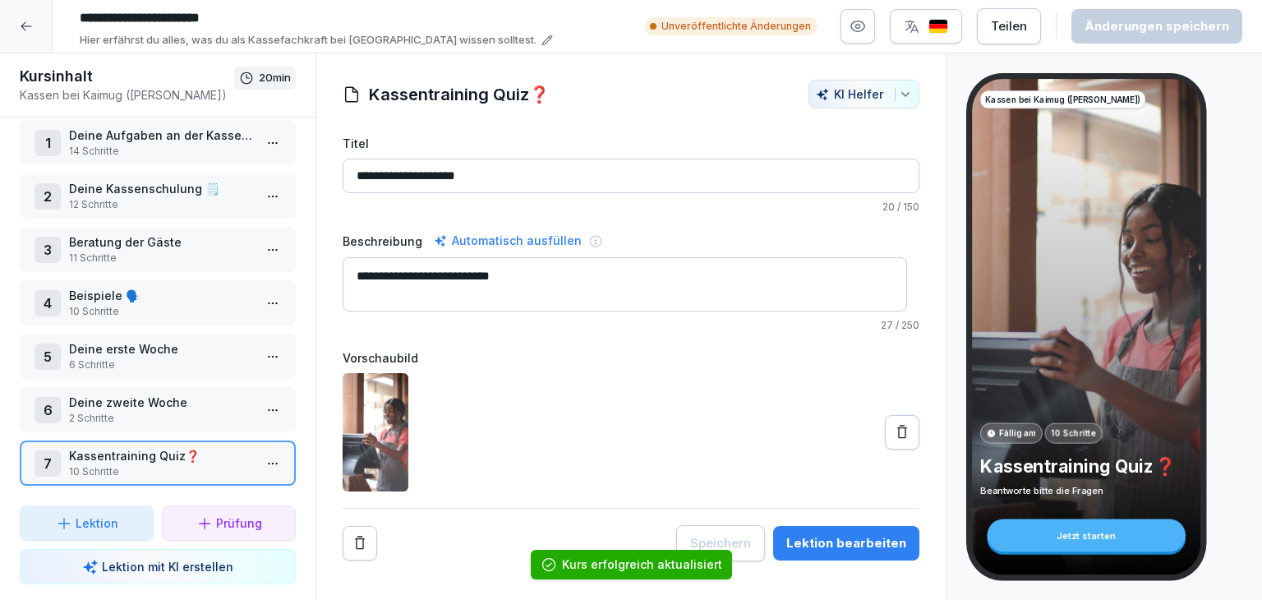
click at [23, 30] on icon at bounding box center [26, 26] width 13 height 13
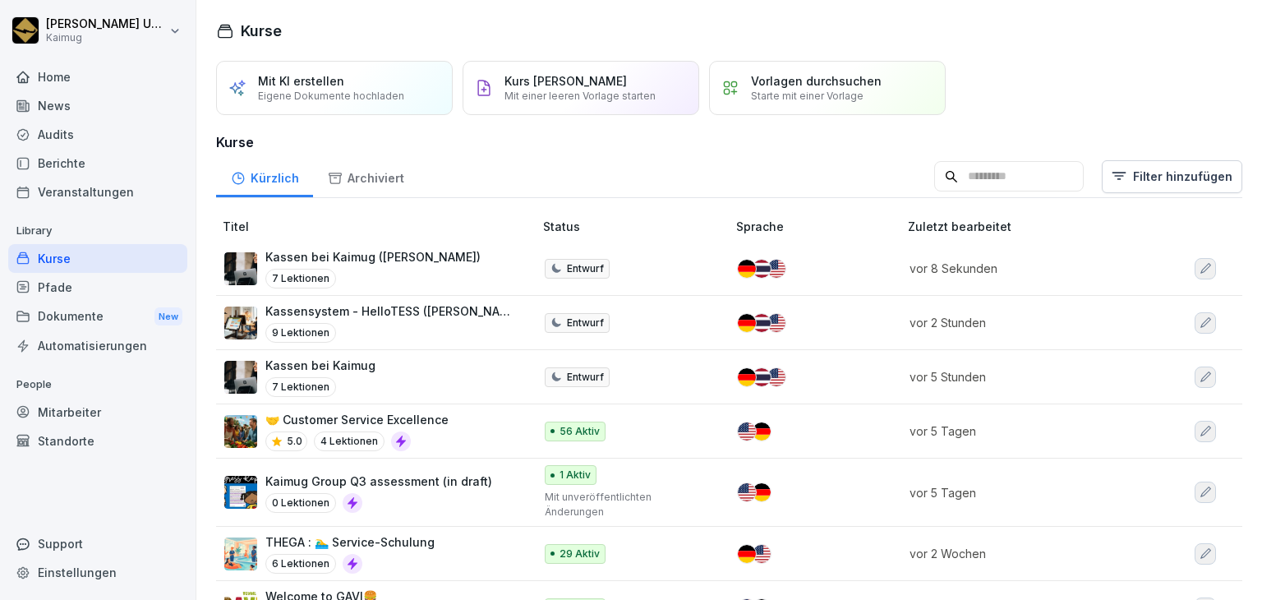
click at [1194, 327] on button "button" at bounding box center [1204, 322] width 21 height 21
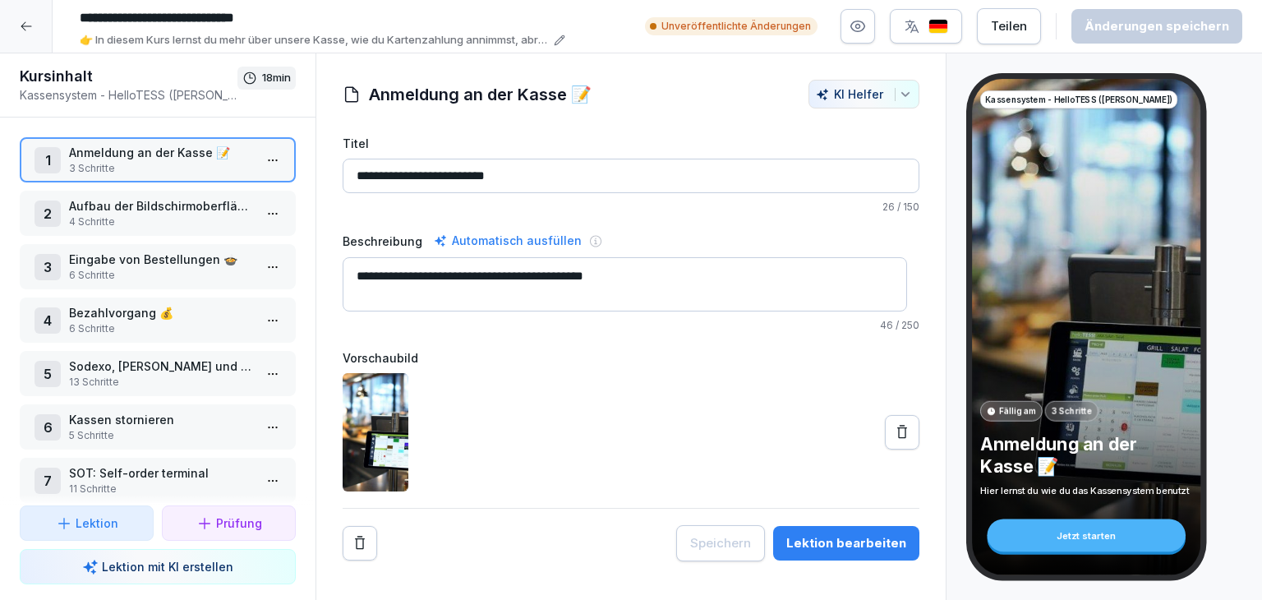
click at [159, 376] on p "13 Schritte" at bounding box center [161, 382] width 184 height 15
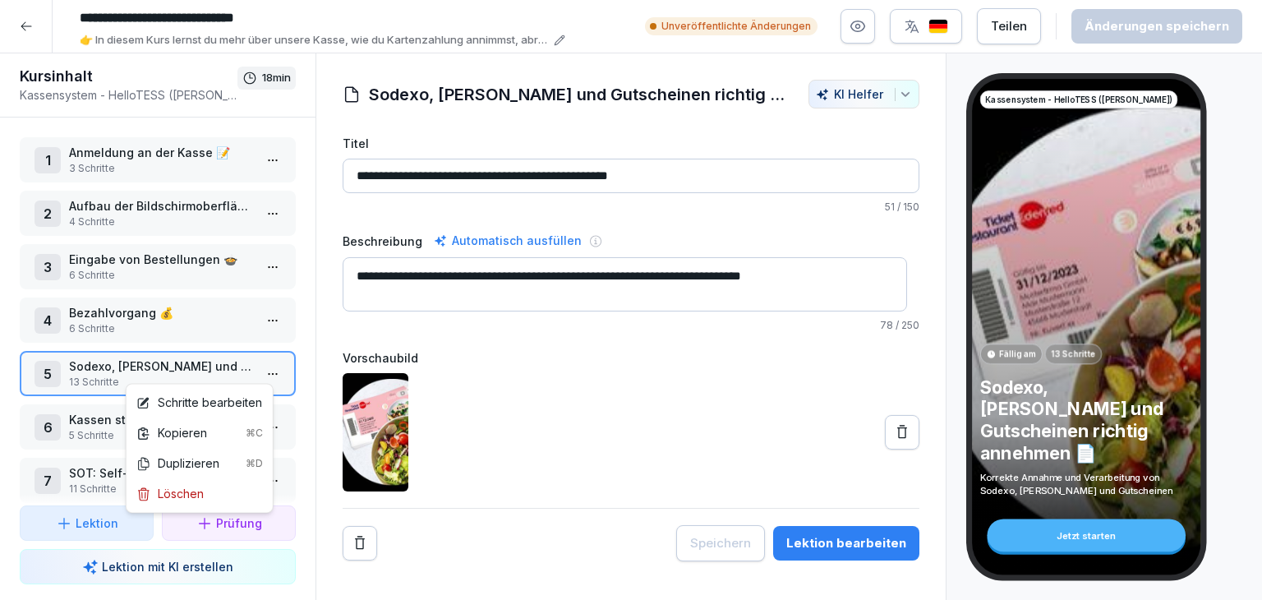
click at [253, 372] on html "**********" at bounding box center [631, 300] width 1262 height 600
click at [246, 398] on div "Schritte bearbeiten" at bounding box center [199, 401] width 126 height 17
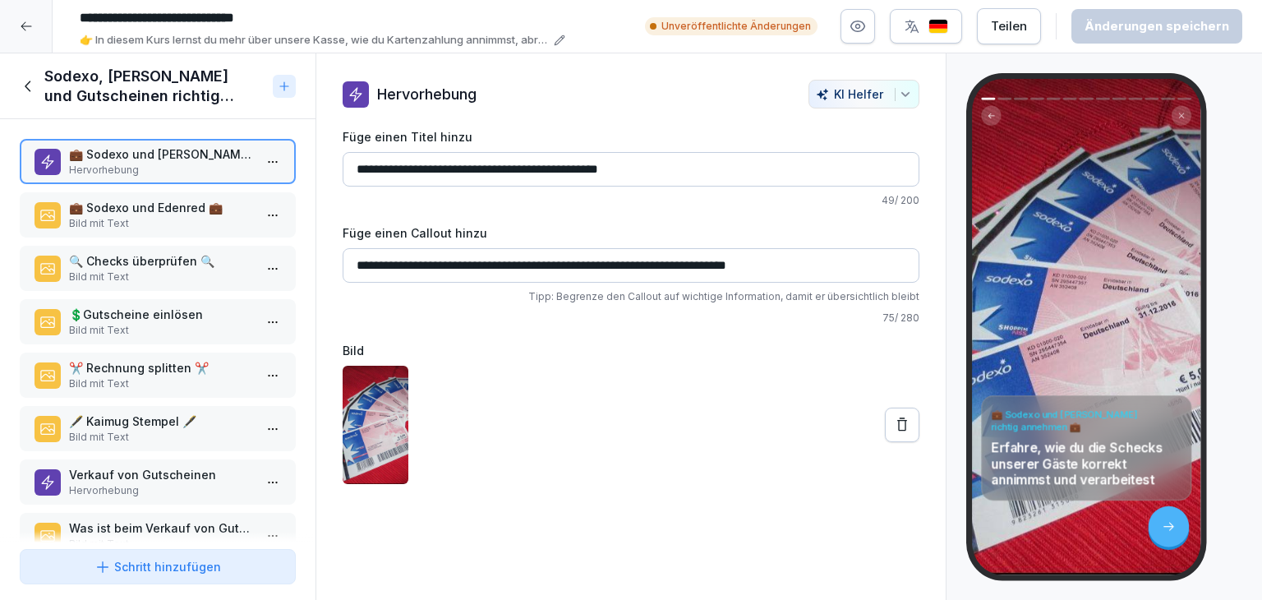
click at [185, 264] on p "🔍 Checks überprüfen 🔍" at bounding box center [161, 260] width 184 height 17
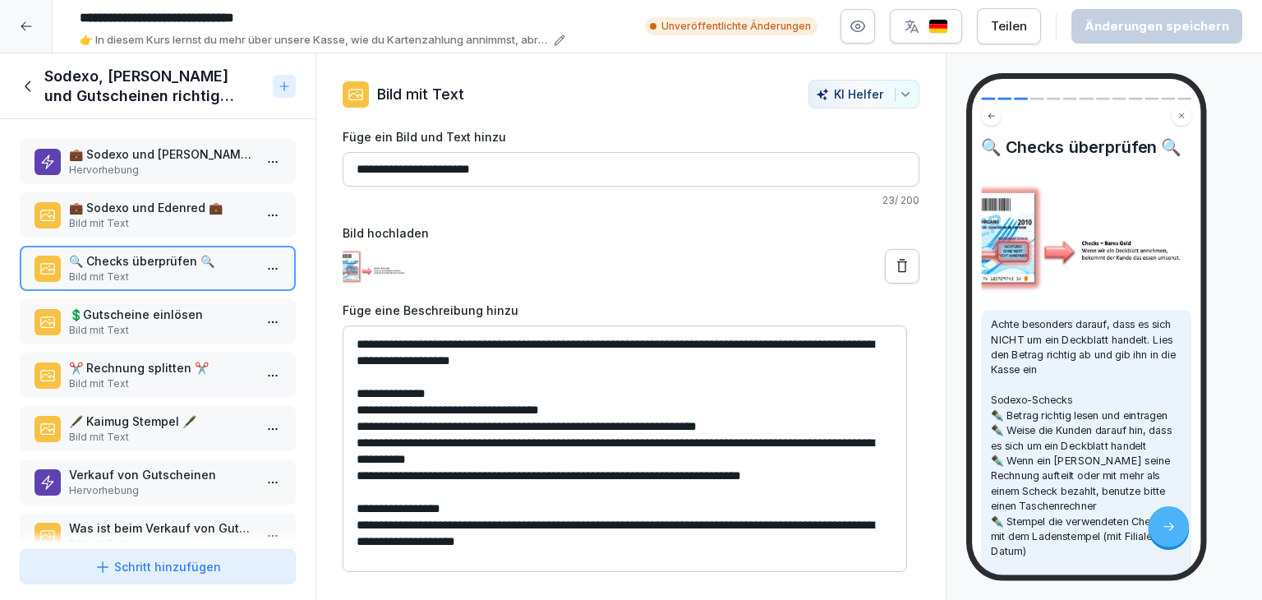
click at [927, 451] on div "**********" at bounding box center [630, 326] width 629 height 492
click at [136, 324] on p "Bild mit Text" at bounding box center [161, 330] width 184 height 15
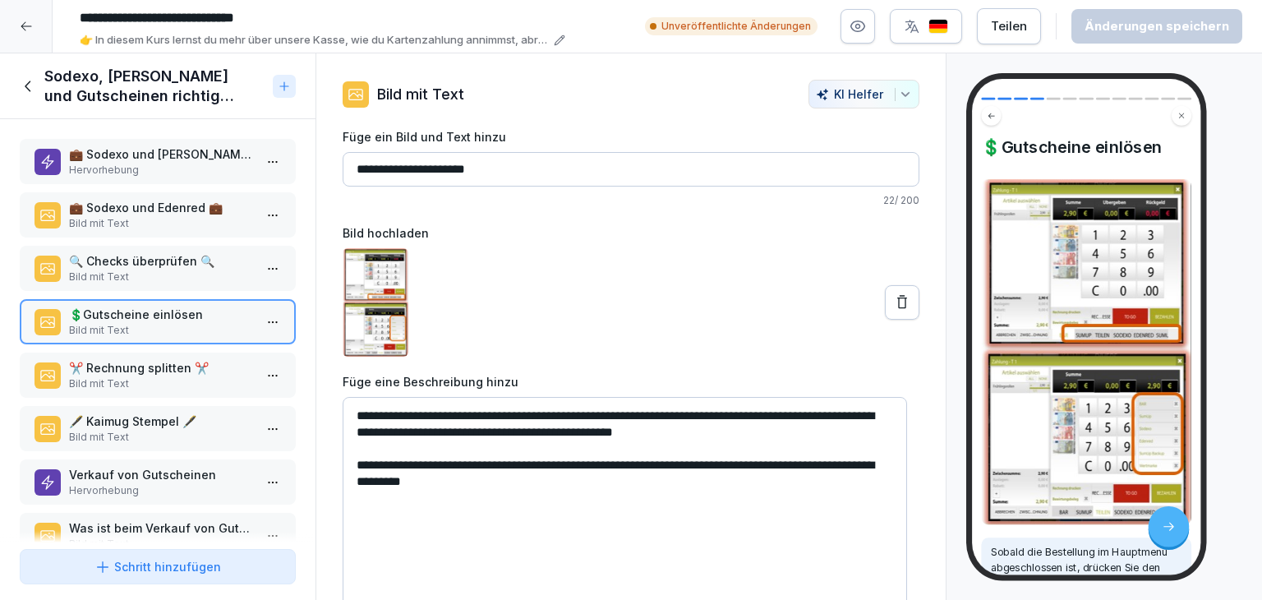
click at [89, 383] on p "Bild mit Text" at bounding box center [161, 383] width 184 height 15
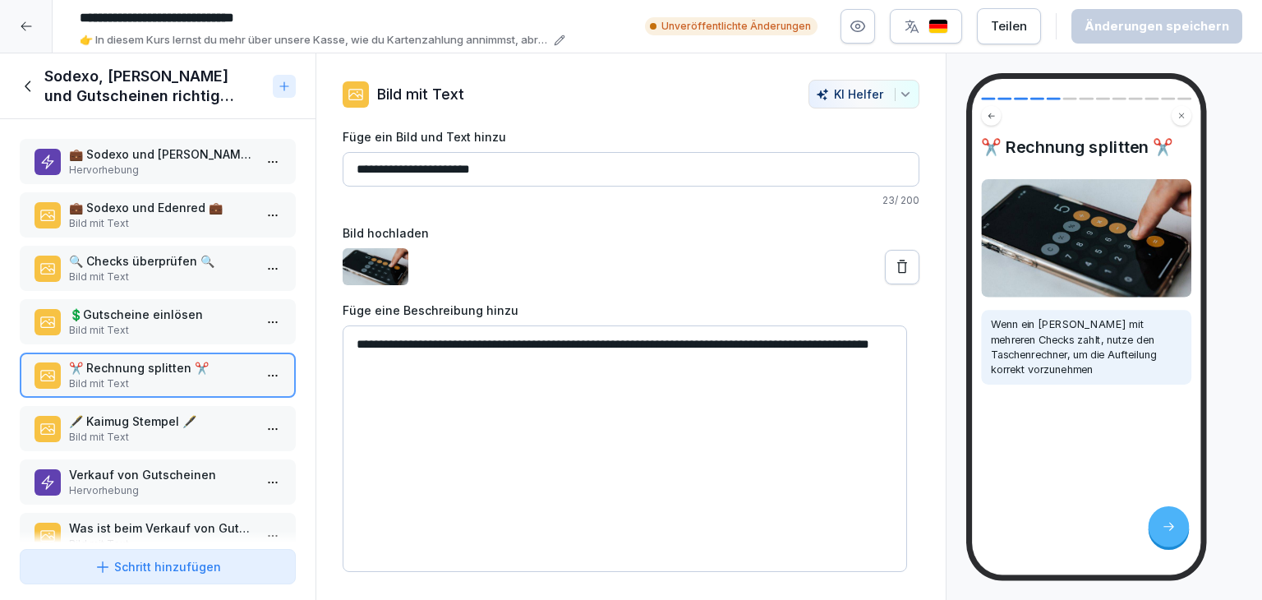
click at [165, 483] on p "Hervorhebung" at bounding box center [161, 490] width 184 height 15
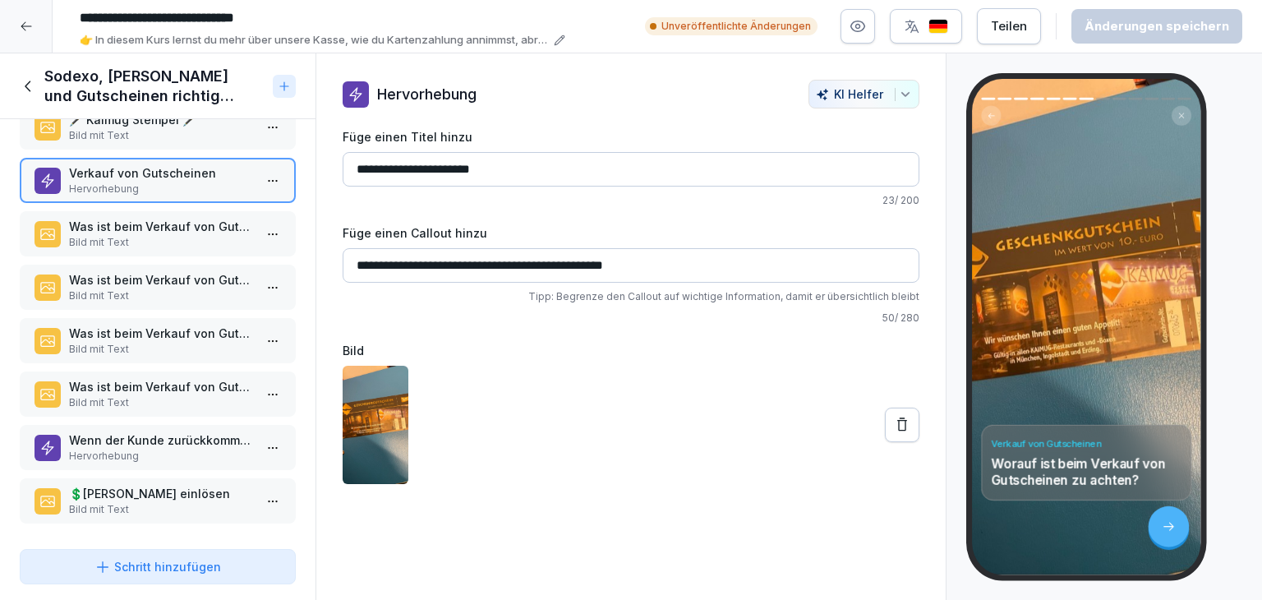
scroll to position [306, 0]
click at [197, 234] on p "Bild mit Text" at bounding box center [161, 241] width 184 height 15
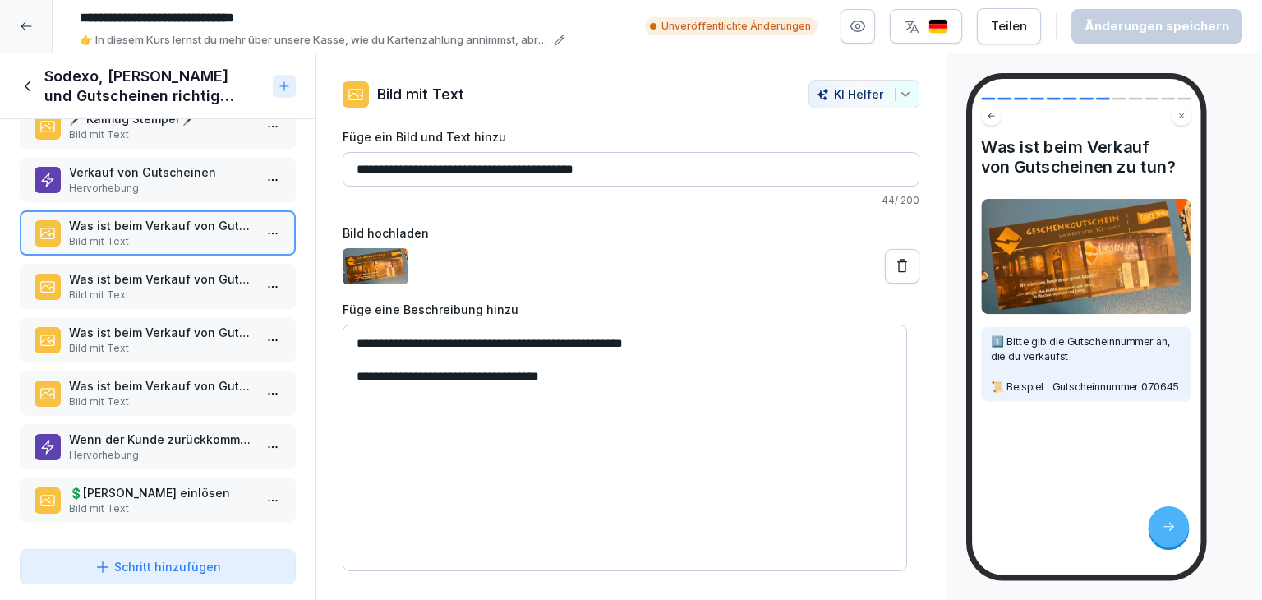
click at [213, 287] on p "Bild mit Text" at bounding box center [161, 294] width 184 height 15
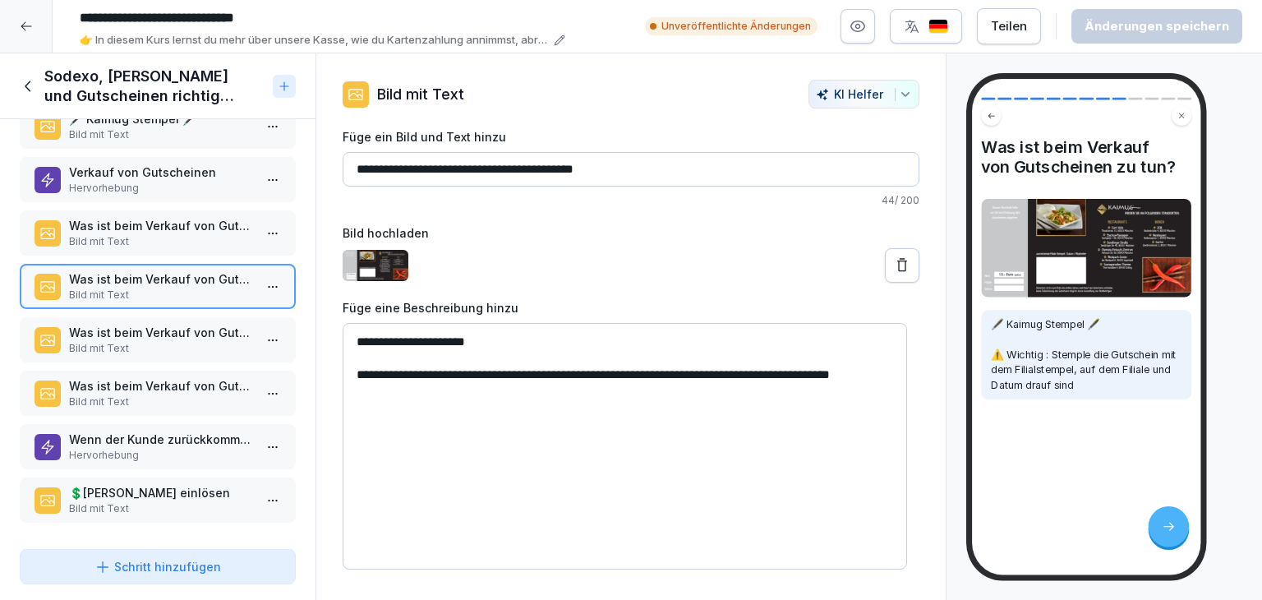
click at [243, 347] on div "Was ist beim Verkauf von Gutscheinen zu tun? Bild mit Text" at bounding box center [158, 339] width 276 height 45
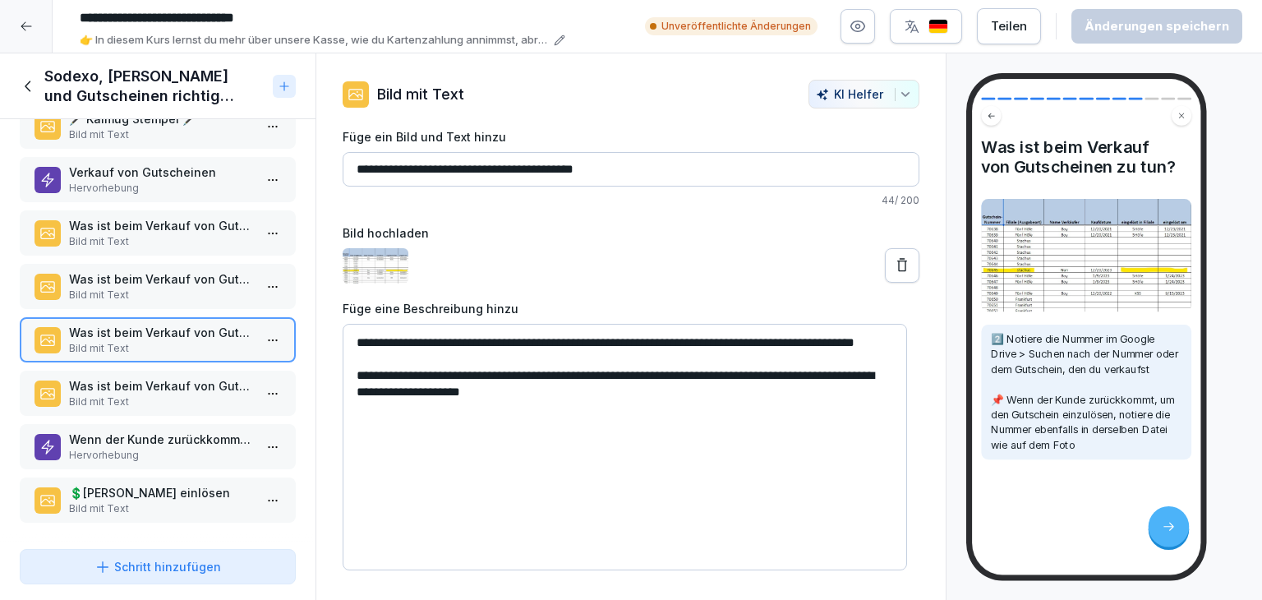
click at [154, 377] on p "Was ist beim Verkauf von Gutscheinen zu tun?" at bounding box center [161, 385] width 184 height 17
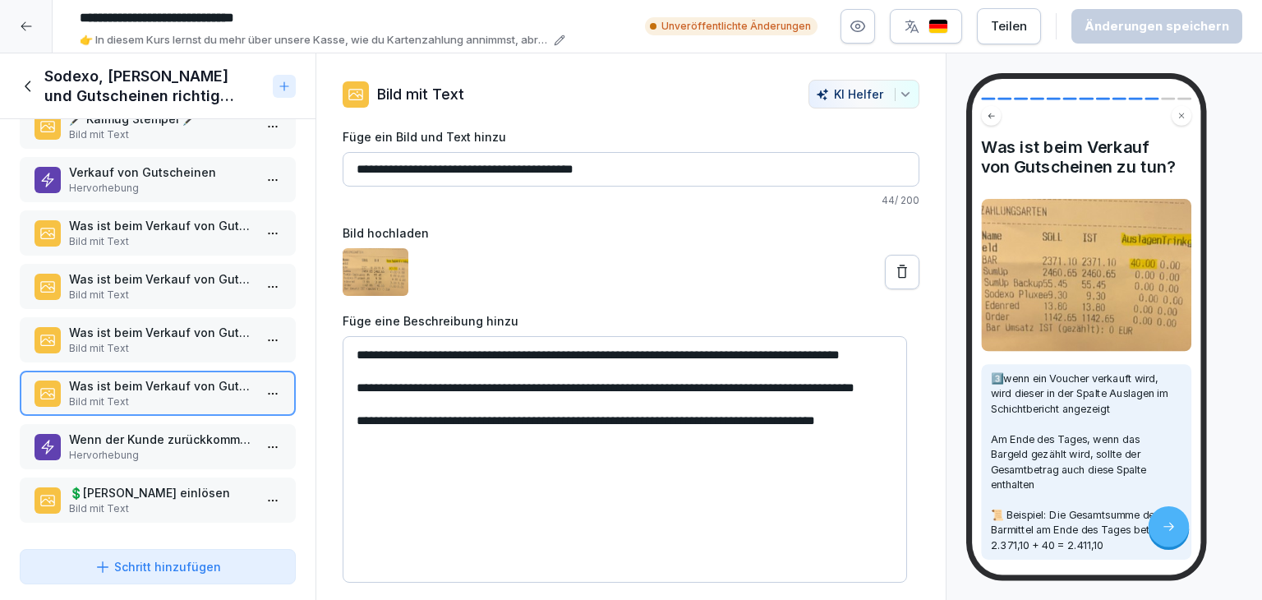
click at [102, 453] on div "Wenn der Kunde zurückkommt, um den Gutschein einzulösen Hervorhebung" at bounding box center [158, 446] width 276 height 45
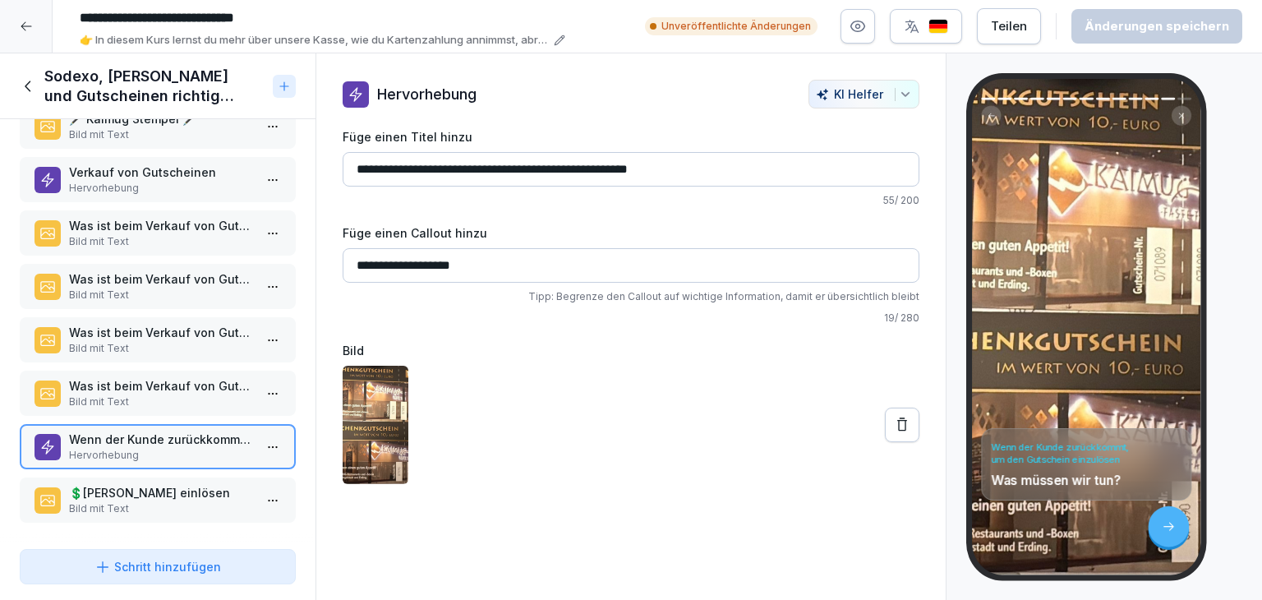
click at [194, 484] on p "💲​[PERSON_NAME] einlösen" at bounding box center [161, 492] width 184 height 17
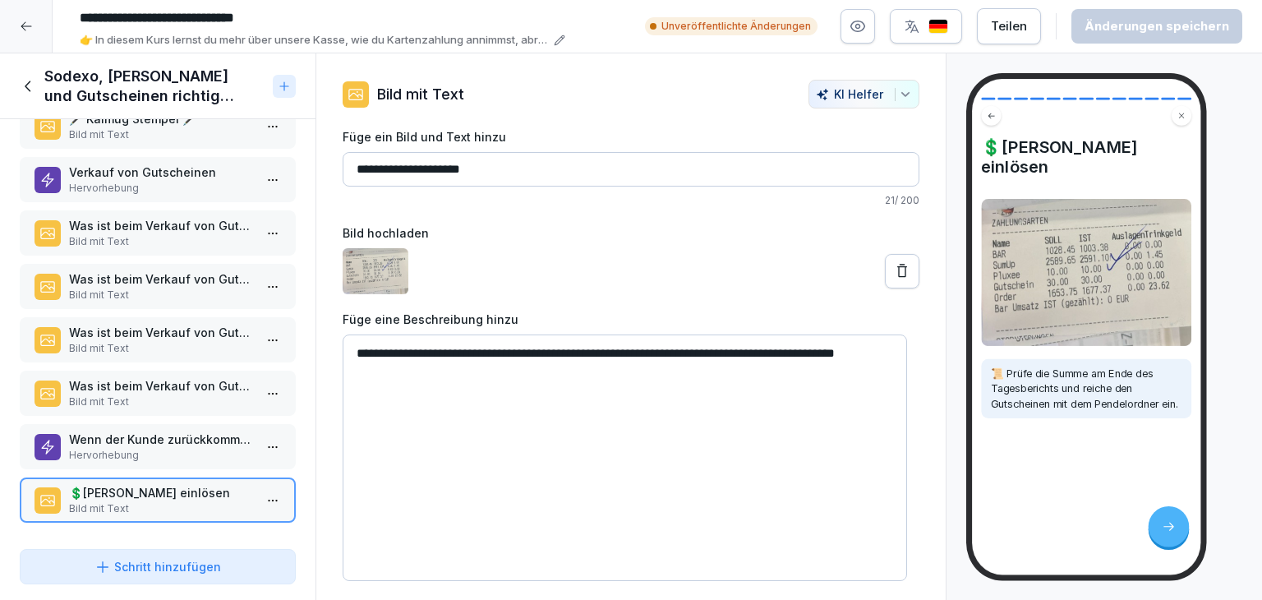
click at [32, 82] on icon at bounding box center [29, 86] width 18 height 18
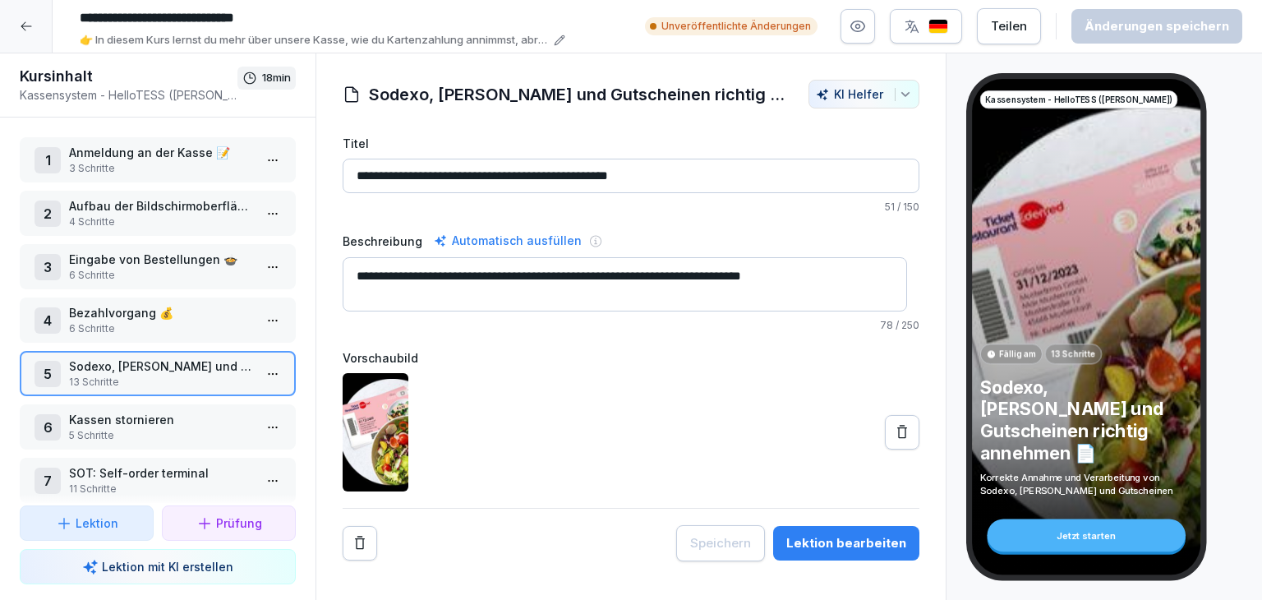
click at [266, 422] on html "**********" at bounding box center [631, 300] width 1262 height 600
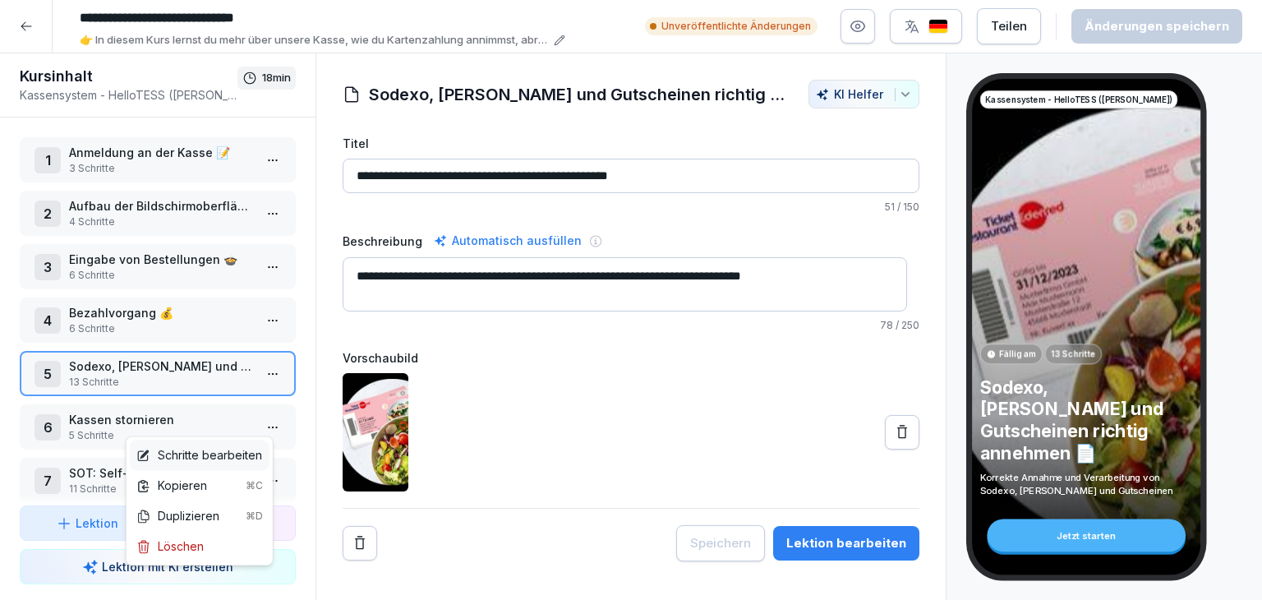
click at [255, 446] on div "Schritte bearbeiten" at bounding box center [199, 454] width 126 height 17
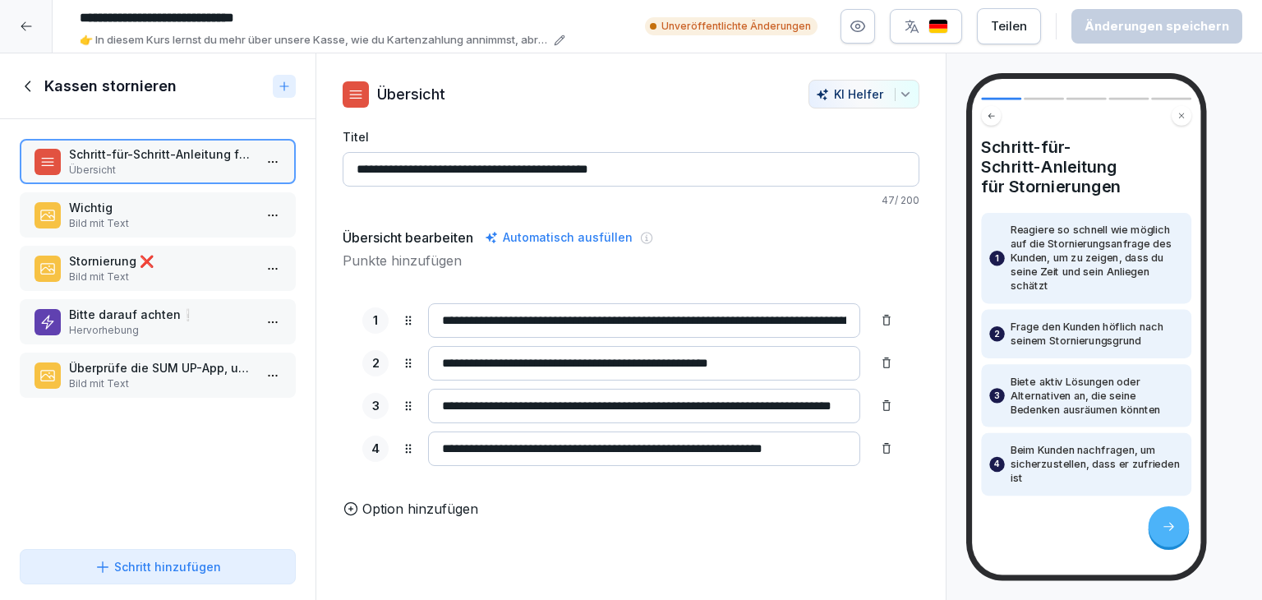
click at [92, 216] on p "Bild mit Text" at bounding box center [161, 223] width 184 height 15
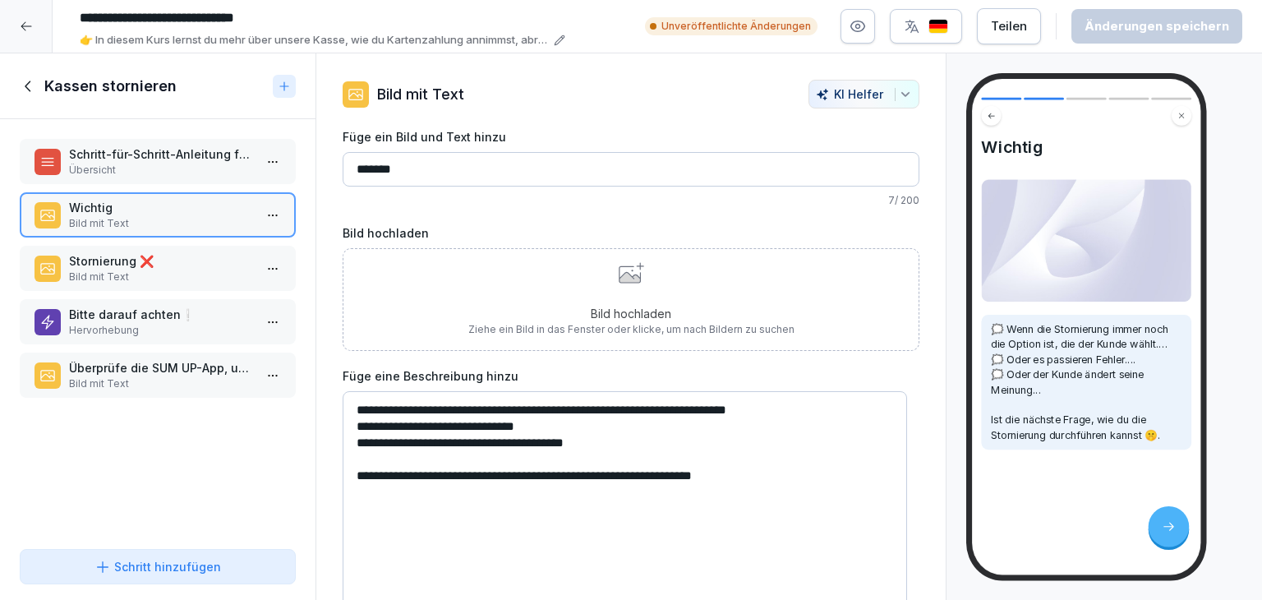
click at [177, 278] on p "Bild mit Text" at bounding box center [161, 276] width 184 height 15
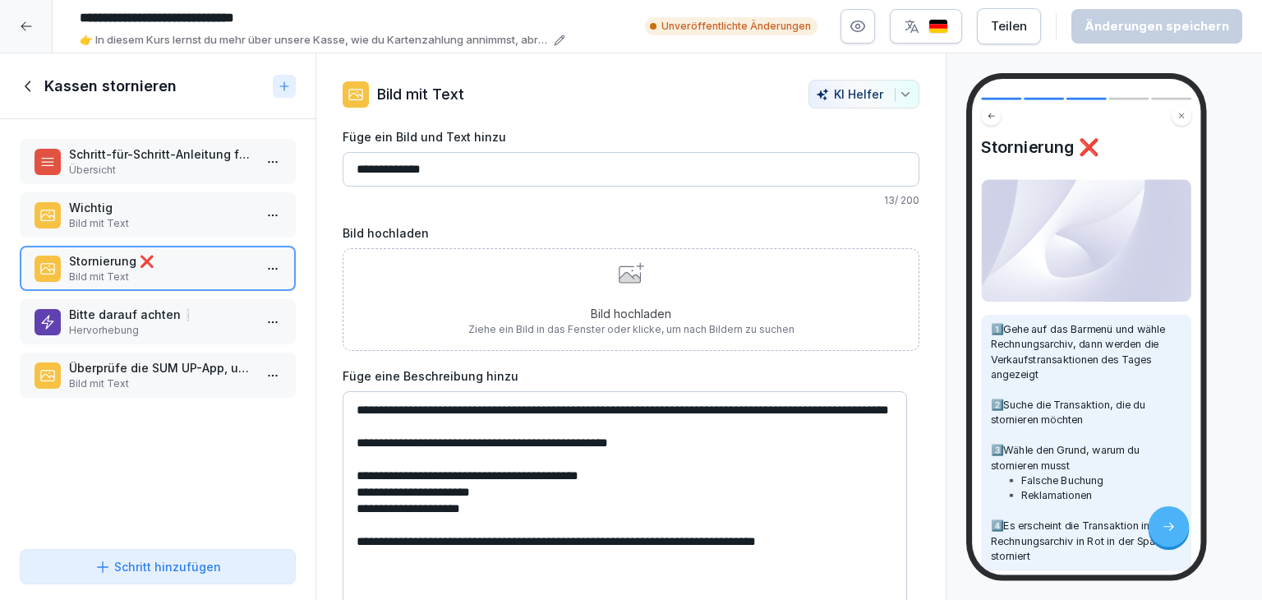
click at [670, 461] on textarea "**********" at bounding box center [625, 514] width 564 height 246
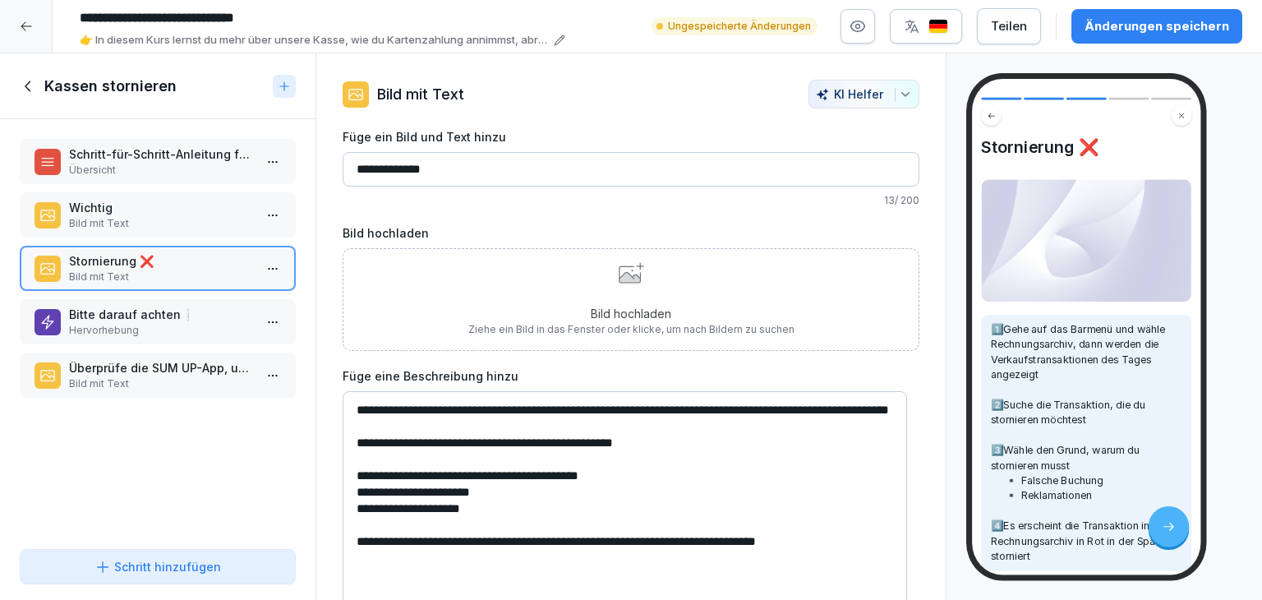
type textarea "**********"
click at [693, 359] on div "**********" at bounding box center [631, 382] width 577 height 509
click at [168, 326] on p "Hervorhebung" at bounding box center [161, 330] width 184 height 15
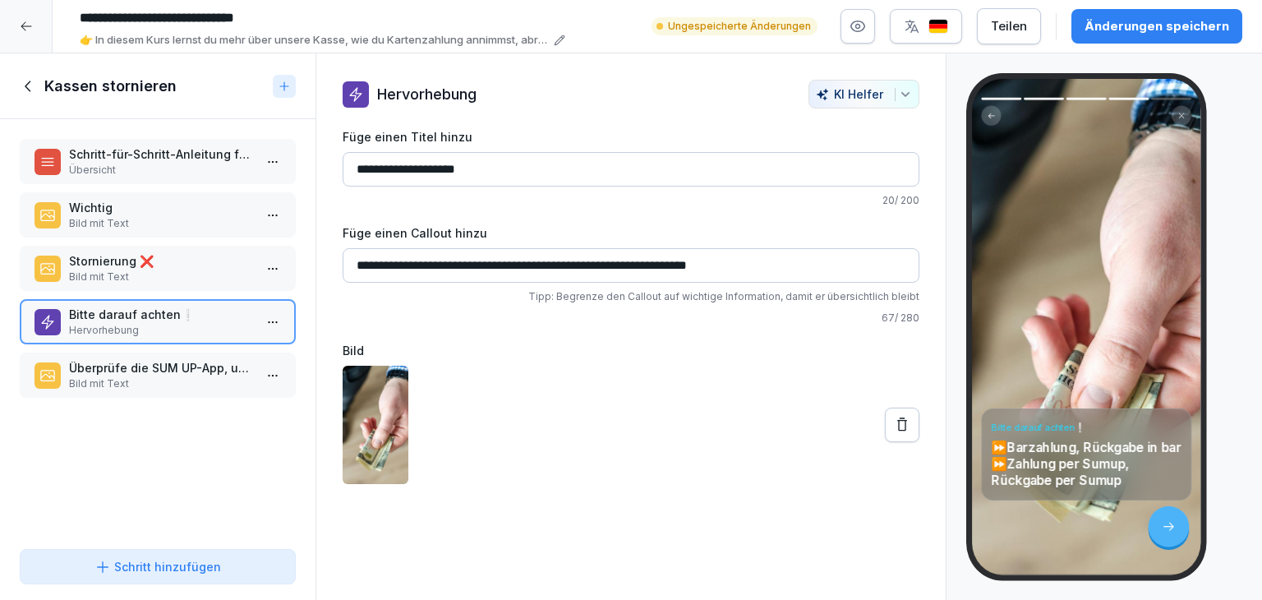
click at [161, 369] on p "Überprüfe die SUM UP-App, um die Erstattung zu sehen ️" at bounding box center [161, 367] width 184 height 17
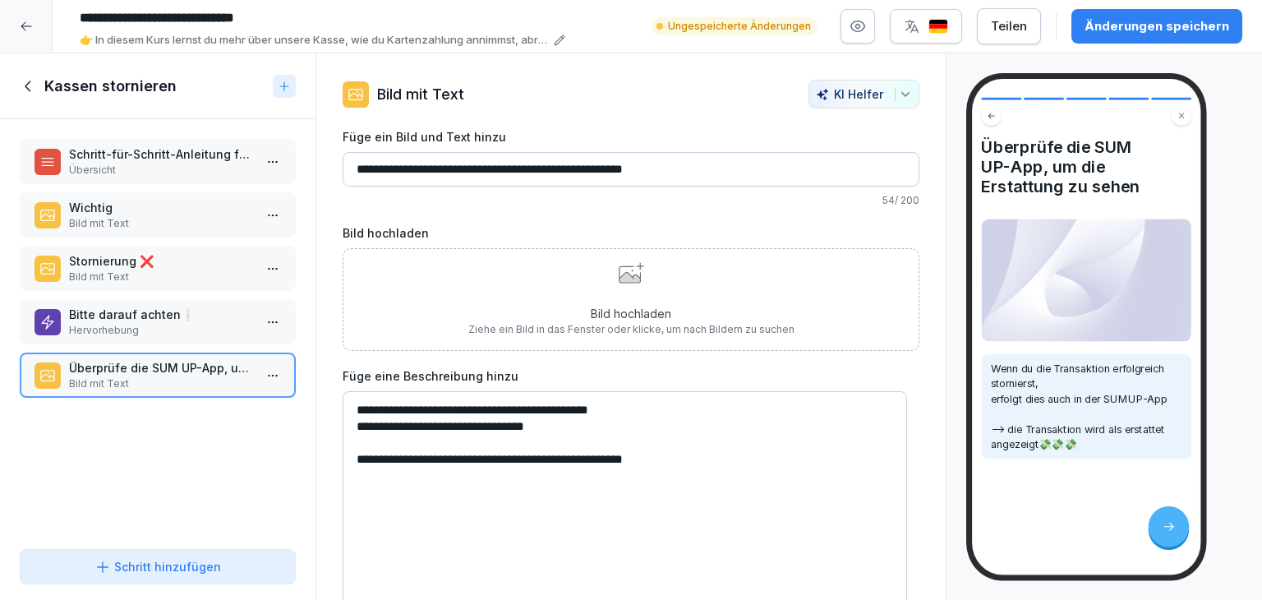
click at [25, 90] on icon at bounding box center [29, 86] width 18 height 18
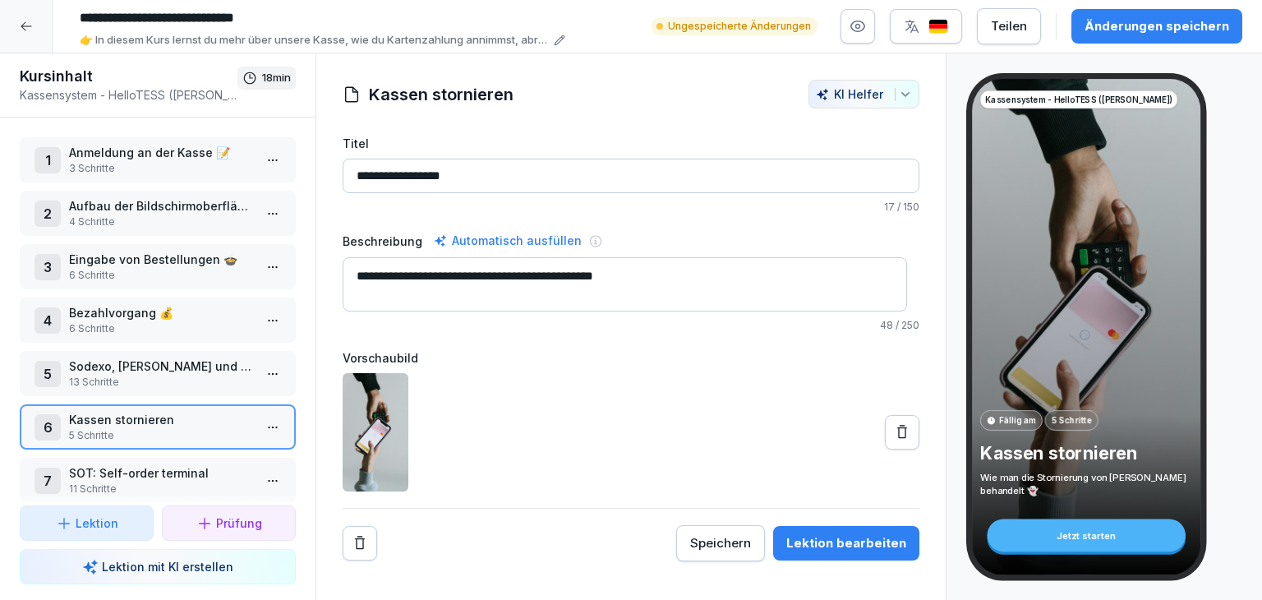
click at [258, 481] on html "**********" at bounding box center [631, 300] width 1262 height 600
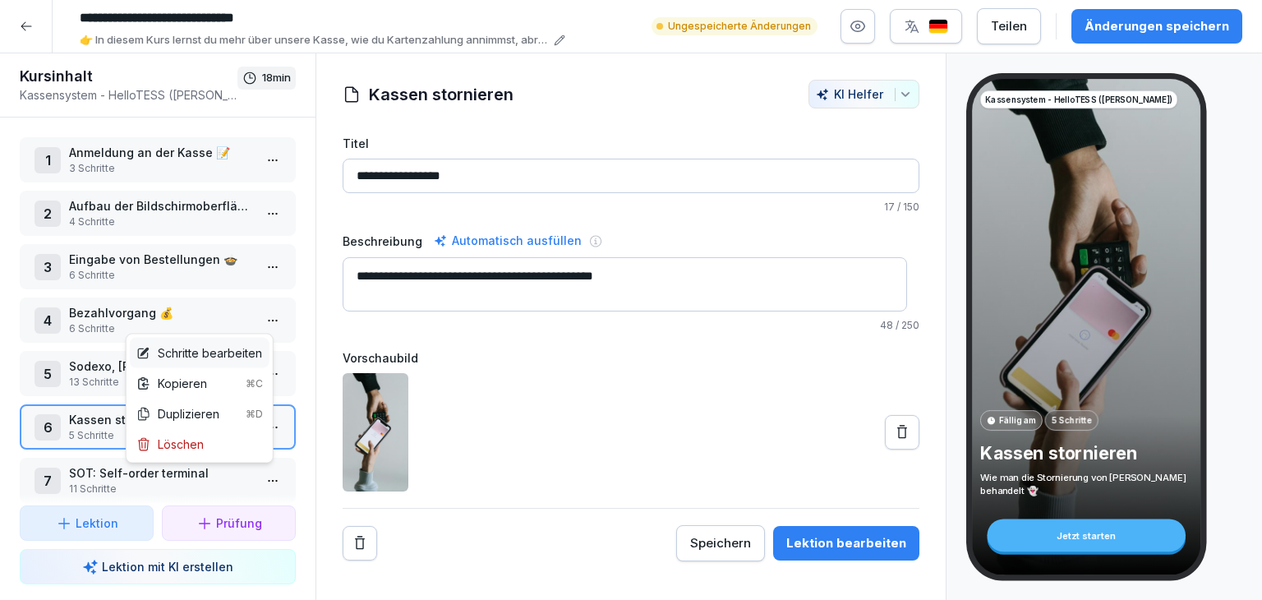
click at [224, 346] on div "Schritte bearbeiten" at bounding box center [199, 352] width 126 height 17
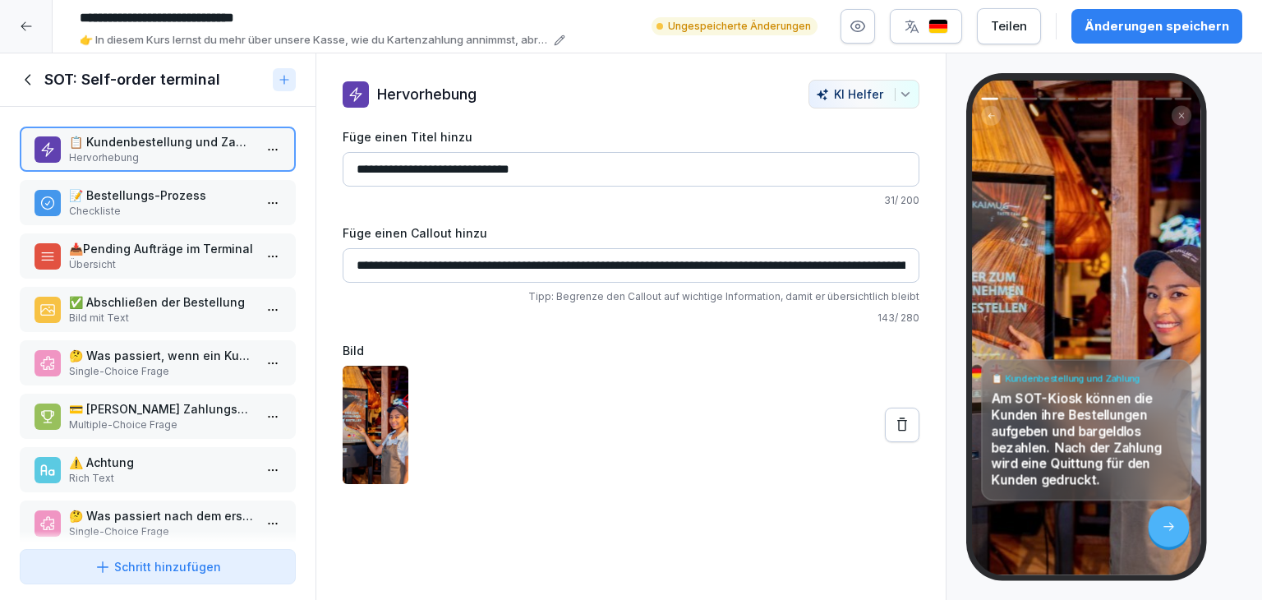
click at [164, 209] on p "Checkliste" at bounding box center [161, 211] width 184 height 15
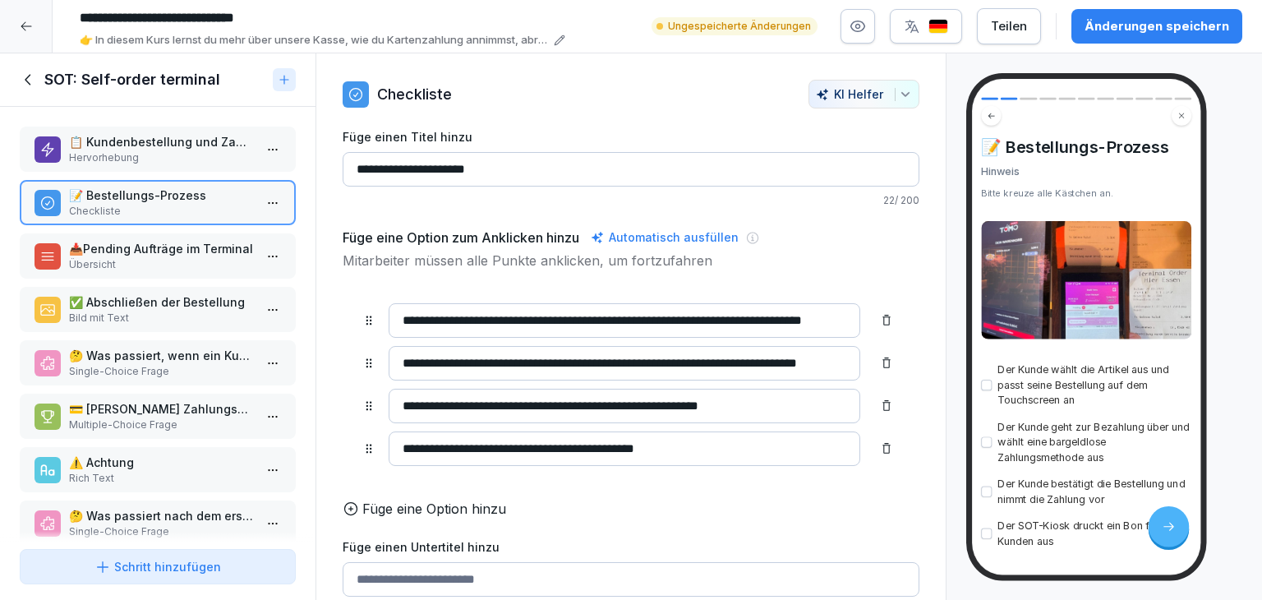
click at [128, 250] on p "📥Pending Aufträge im Terminal" at bounding box center [161, 248] width 184 height 17
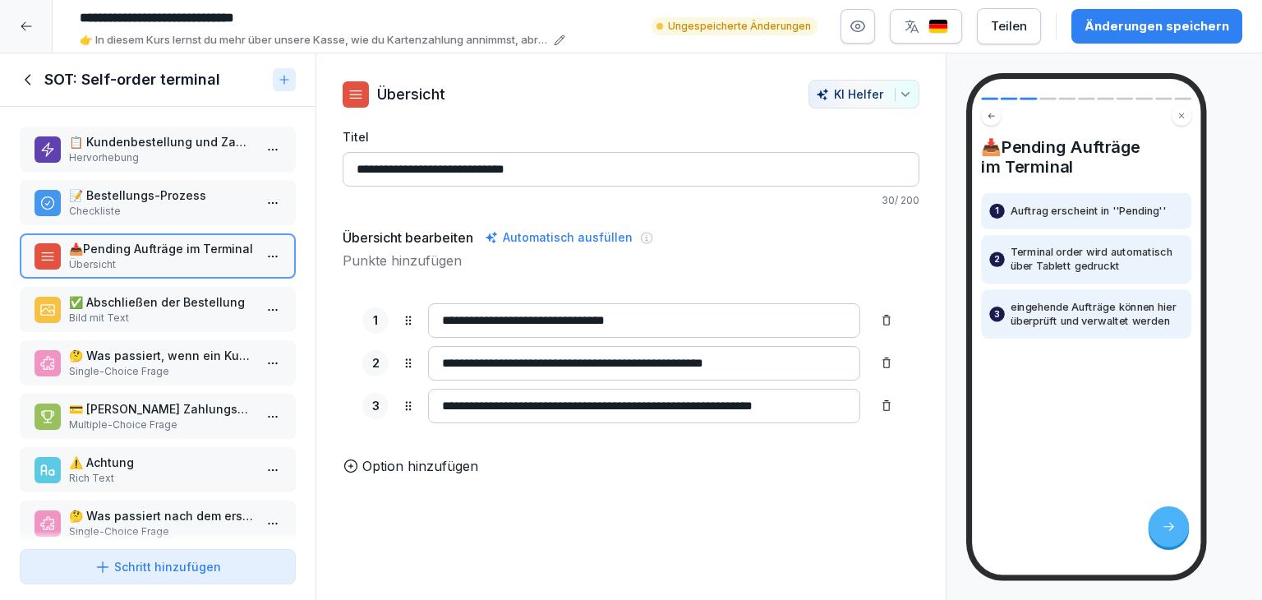
click at [500, 364] on input "**********" at bounding box center [644, 363] width 432 height 34
click at [664, 360] on input "**********" at bounding box center [644, 363] width 432 height 34
type input "**********"
click at [738, 264] on p "Punkte hinzufügen" at bounding box center [631, 261] width 577 height 20
click at [172, 301] on p "✅ Abschließen der Bestellung" at bounding box center [161, 301] width 184 height 17
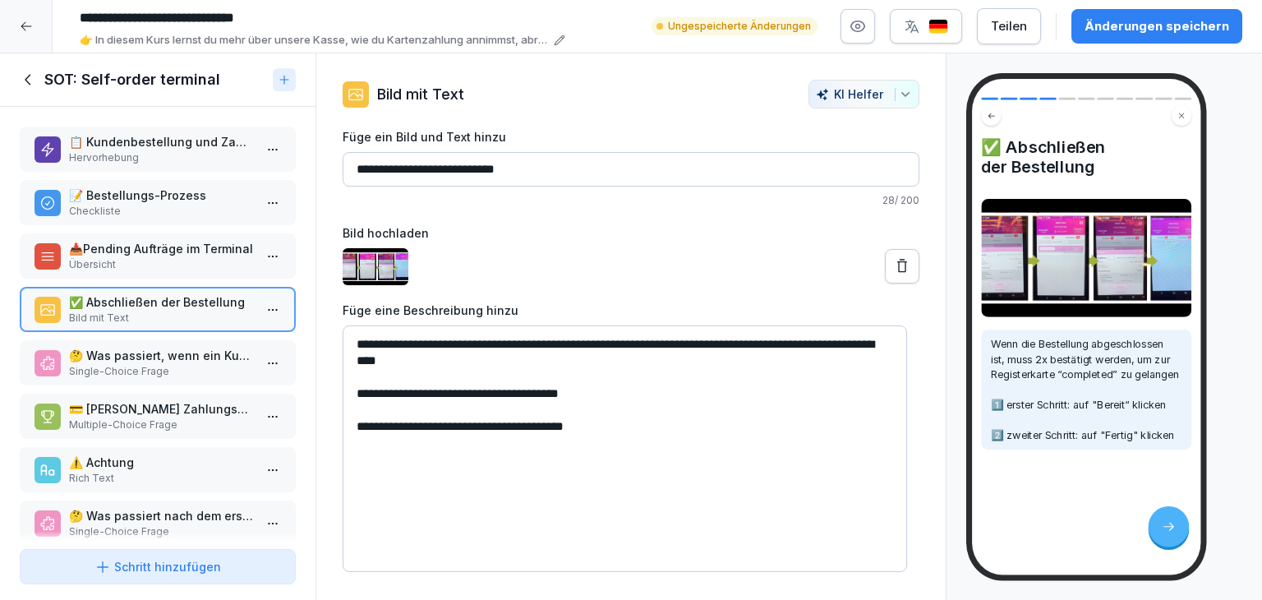
click at [179, 349] on p "🤔 Was passiert, wenn ein Kunde eine Bestellung am SOT-Kiosk aufgibt?" at bounding box center [161, 355] width 184 height 17
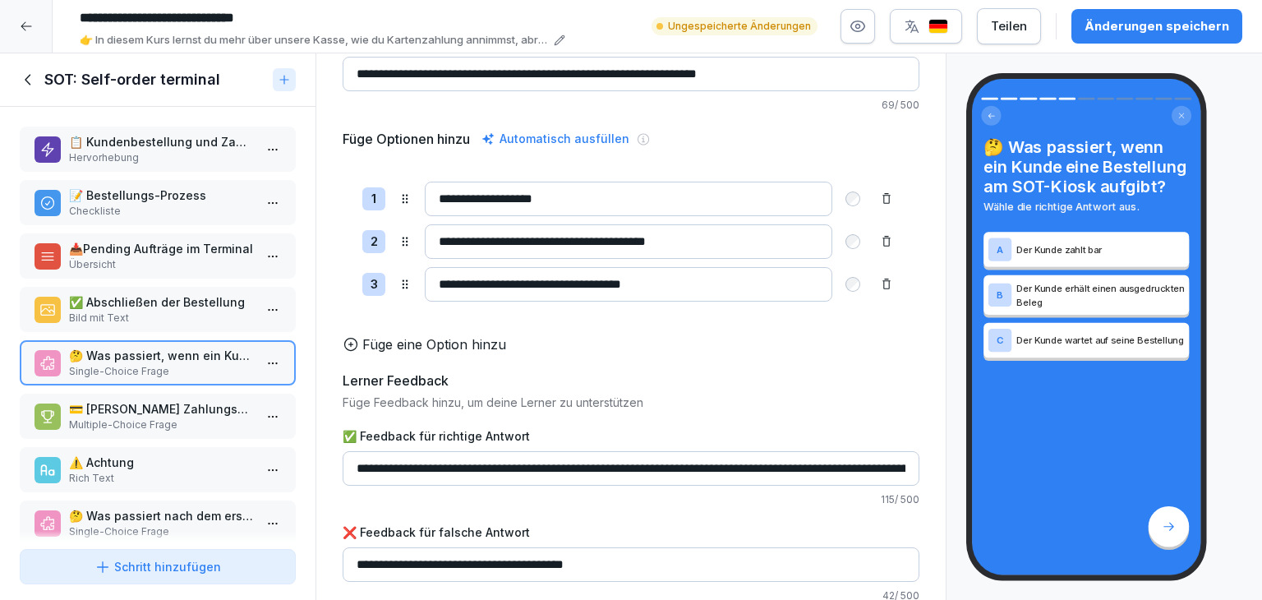
scroll to position [121, 0]
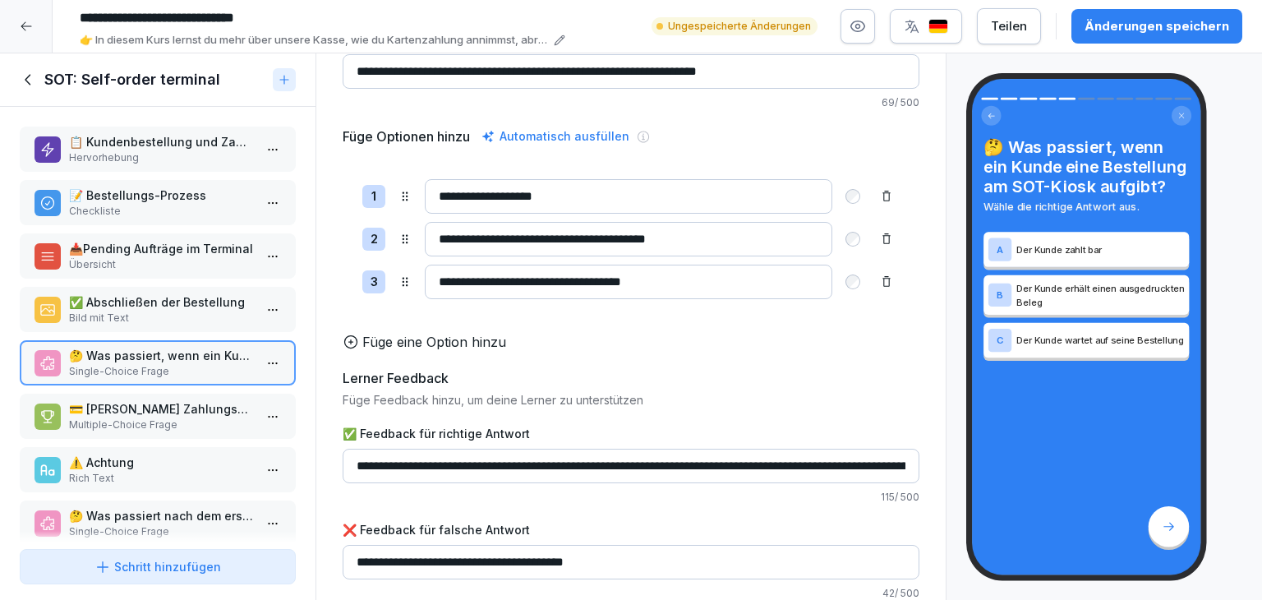
click at [1161, 529] on icon at bounding box center [1168, 526] width 14 height 14
click at [1065, 343] on p "Der Kunde wartet auf seine Bestellung" at bounding box center [1100, 340] width 168 height 14
click at [1055, 304] on p "Der Kunde erhält einen ausgedruckten Beleg" at bounding box center [1100, 295] width 168 height 28
click at [176, 412] on p "💳 [PERSON_NAME] Zahlungsmöglichkeiten gibt es am SOT-Kiosk? Wähle bitte alle zu…" at bounding box center [161, 408] width 184 height 17
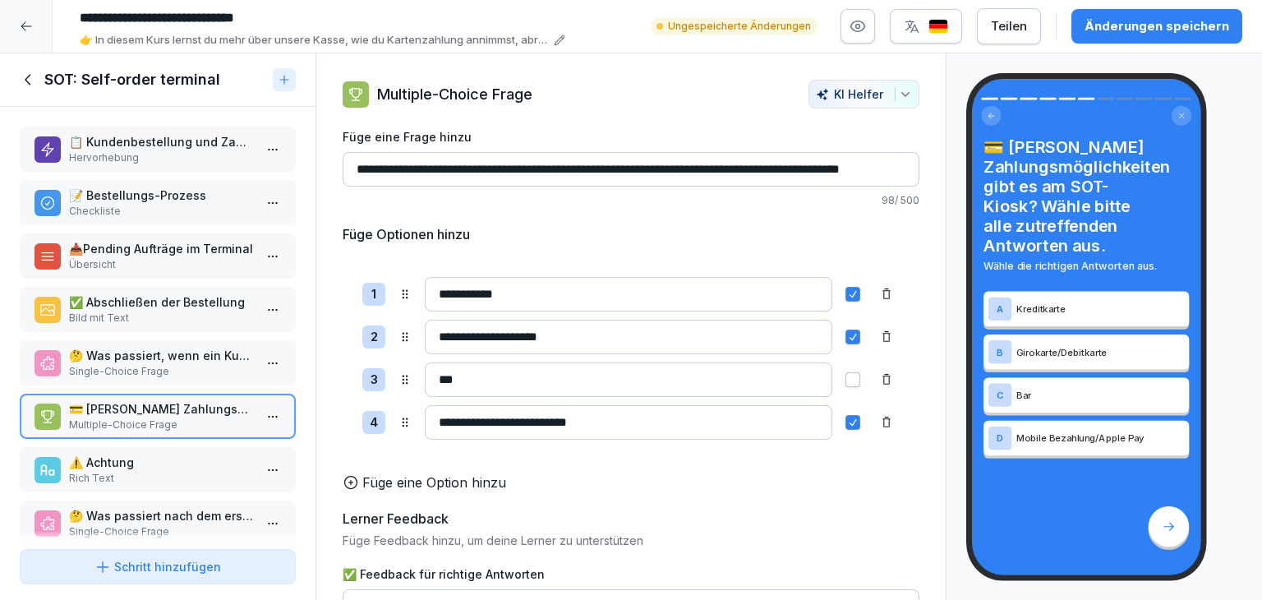
click at [190, 473] on p "Rich Text" at bounding box center [161, 478] width 184 height 15
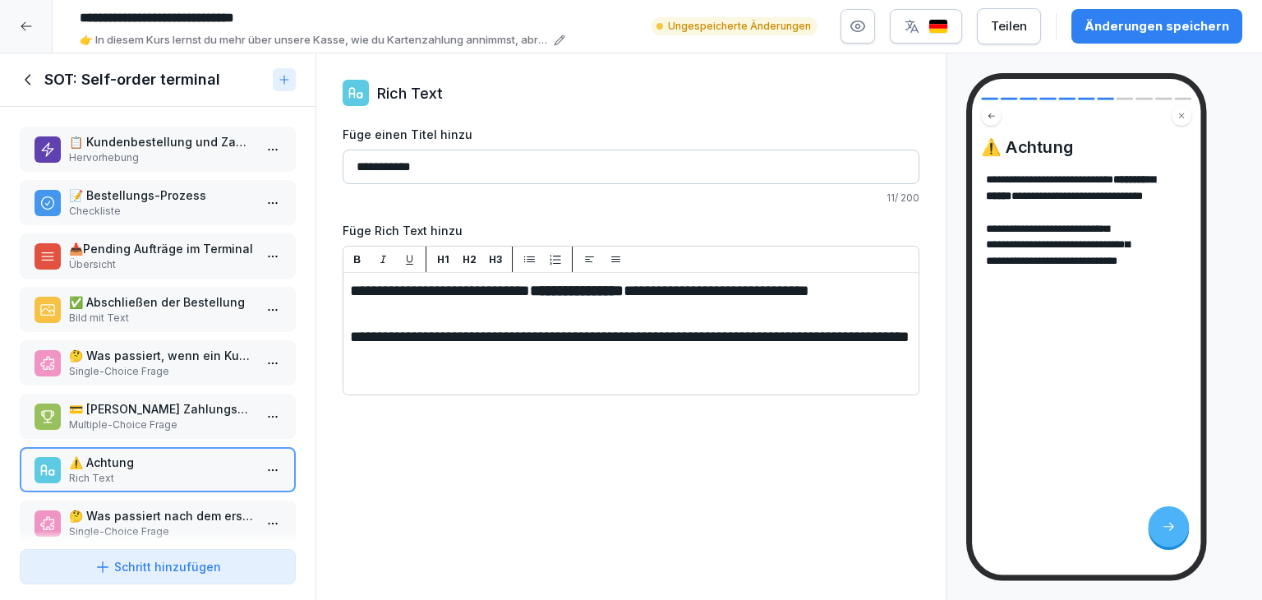
click at [191, 513] on p "🤔 Was passiert nach dem ersten Klick auf die Schaltfläche "Bereit"?" at bounding box center [161, 515] width 184 height 17
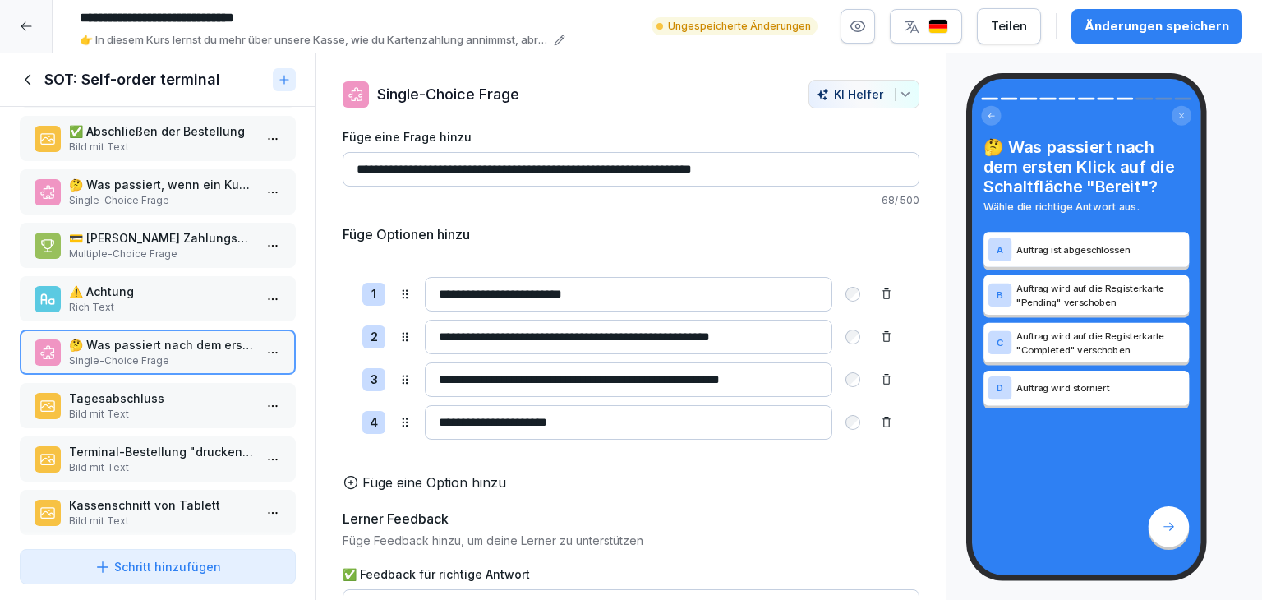
scroll to position [187, 0]
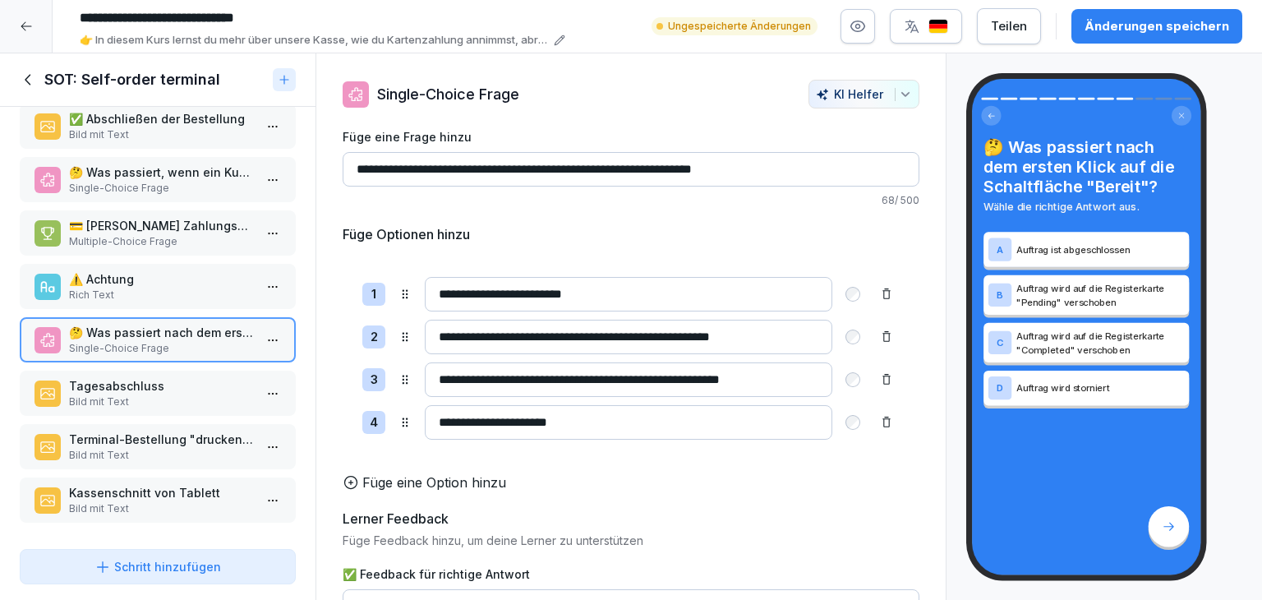
click at [181, 394] on p "Bild mit Text" at bounding box center [161, 401] width 184 height 15
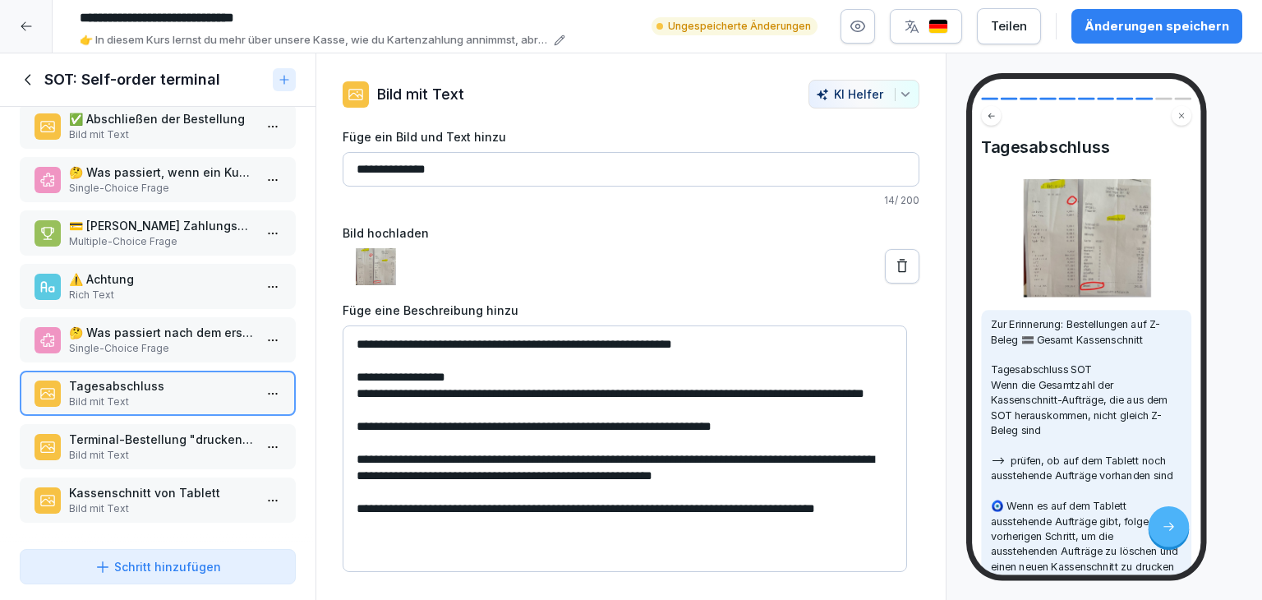
click at [114, 448] on p "Bild mit Text" at bounding box center [161, 455] width 184 height 15
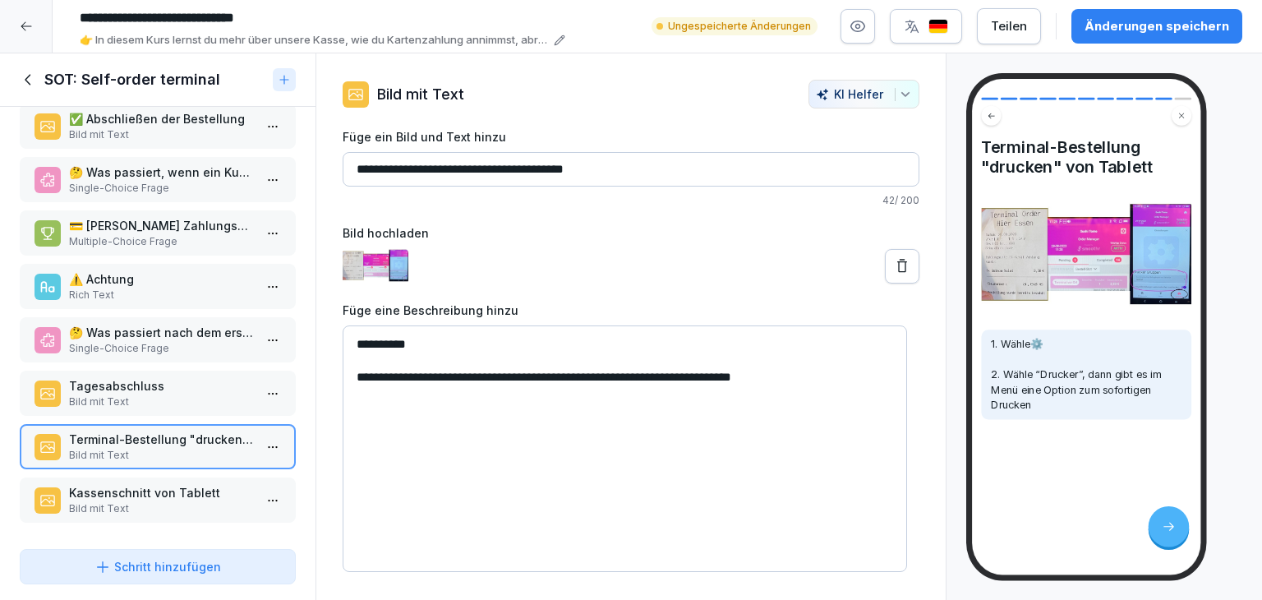
click at [34, 71] on icon at bounding box center [29, 80] width 18 height 18
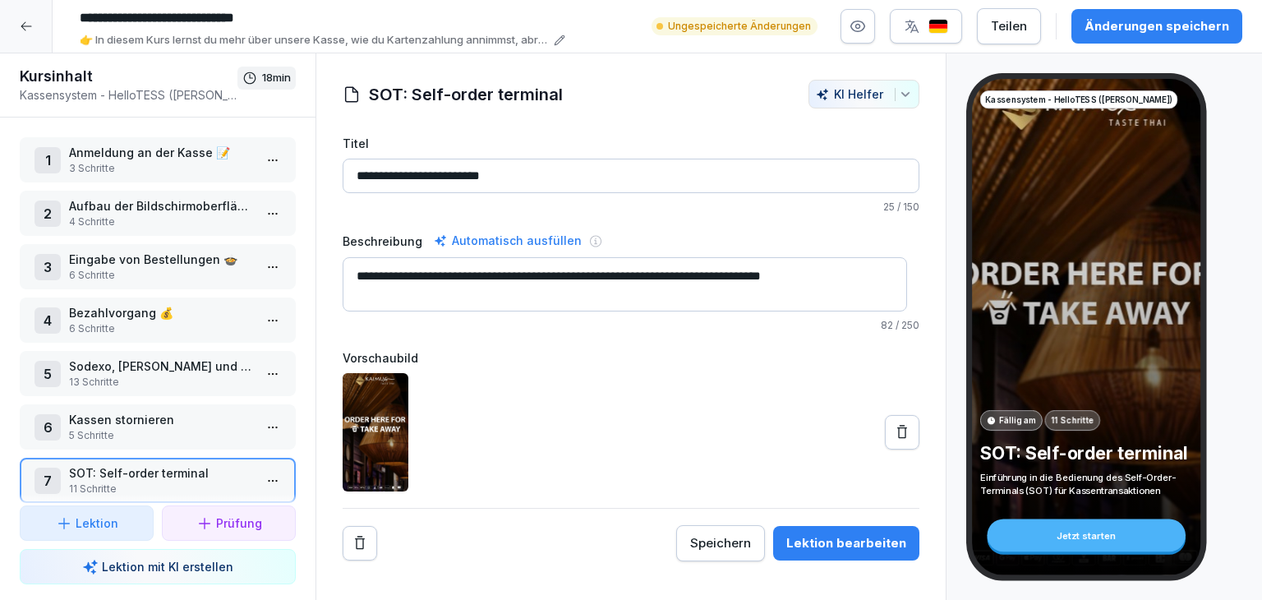
click at [20, 38] on div at bounding box center [26, 26] width 53 height 53
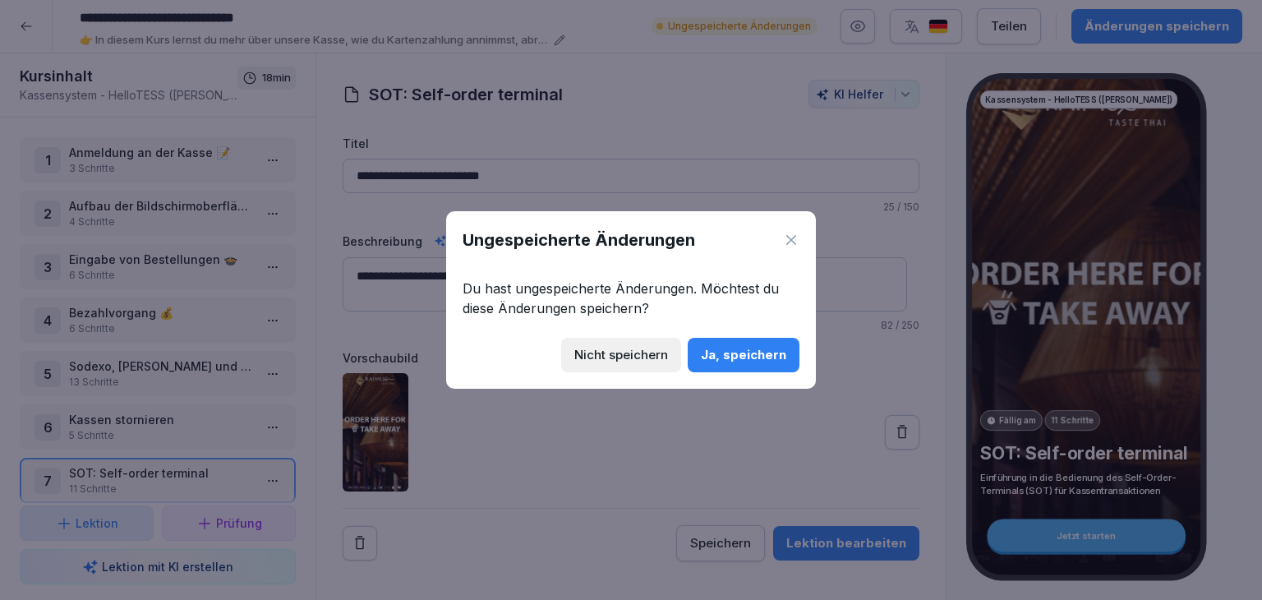
click at [743, 343] on button "Ja, speichern" at bounding box center [744, 355] width 112 height 34
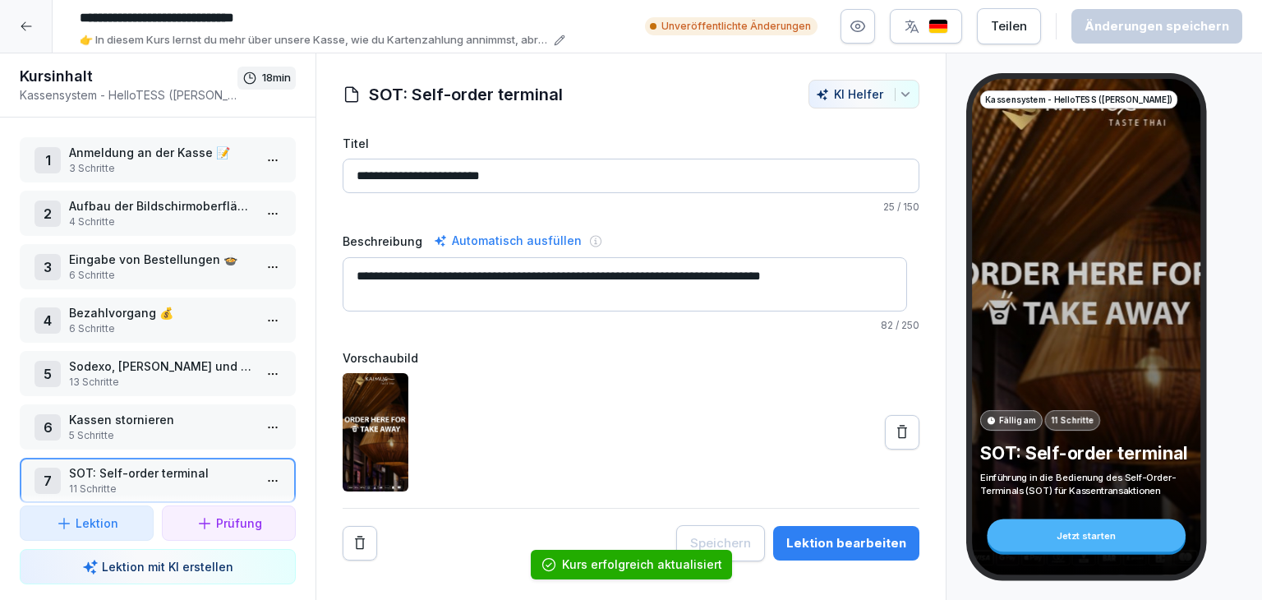
click at [38, 37] on div at bounding box center [26, 26] width 53 height 53
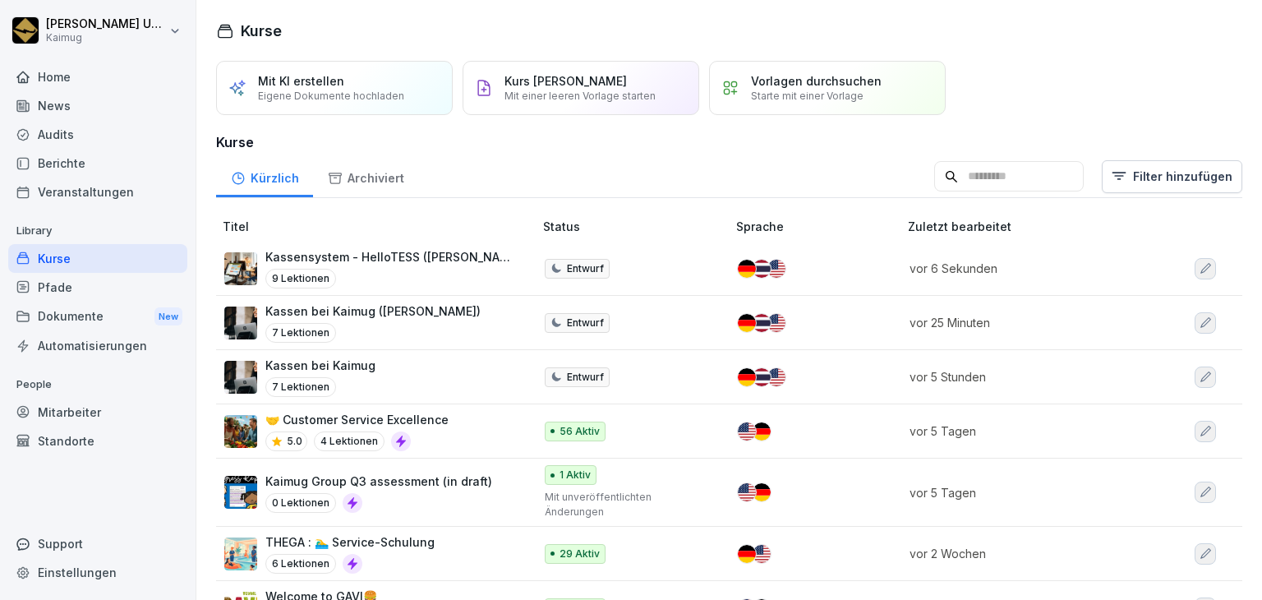
click at [1198, 371] on icon "button" at bounding box center [1204, 376] width 13 height 13
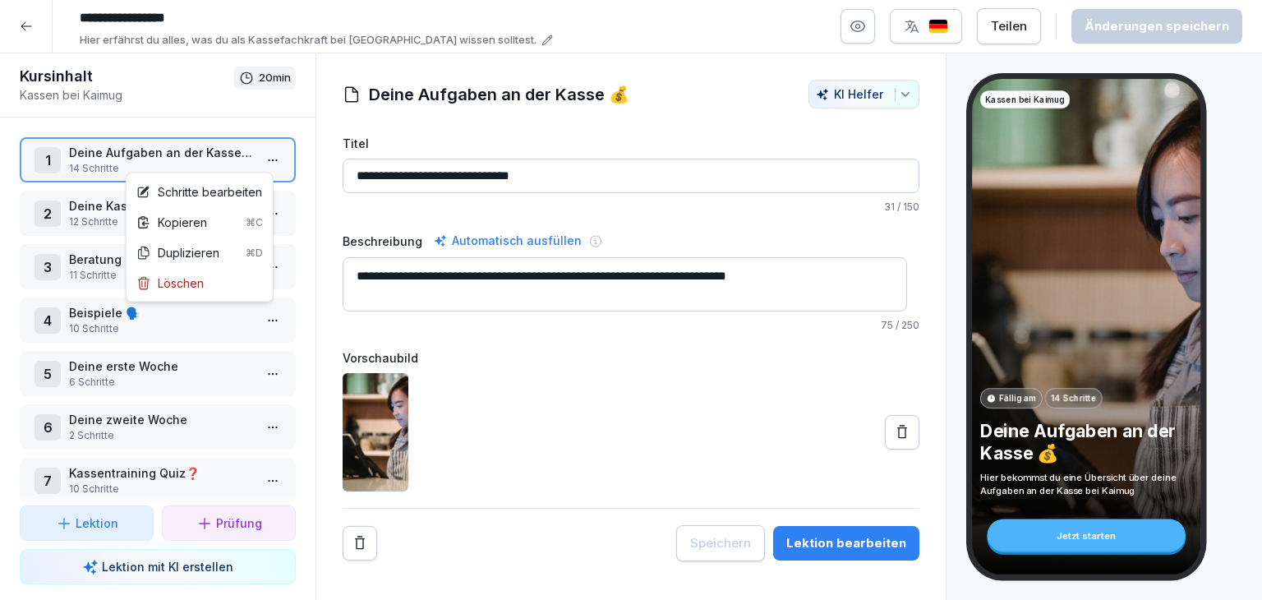
click at [250, 159] on html "**********" at bounding box center [631, 300] width 1262 height 600
click at [236, 188] on div "Schritte bearbeiten" at bounding box center [199, 191] width 126 height 17
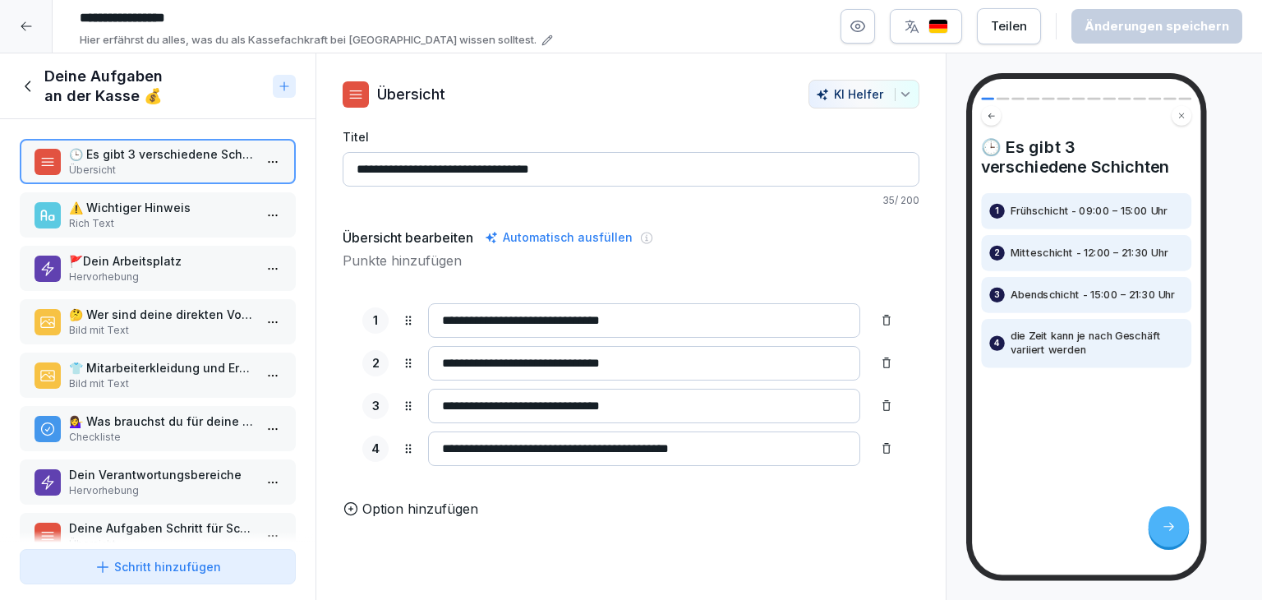
click at [163, 210] on p "⚠️ Wichtiger Hinweis" at bounding box center [161, 207] width 184 height 17
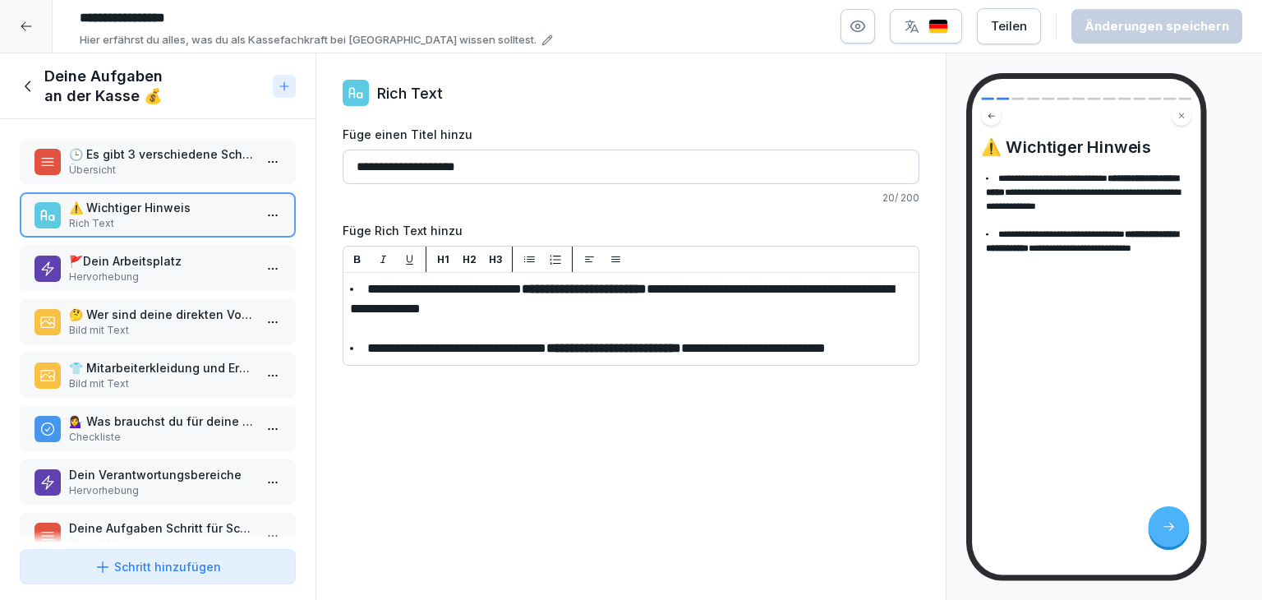
click at [916, 505] on div "**********" at bounding box center [630, 326] width 631 height 547
click at [203, 279] on p "Hervorhebung" at bounding box center [161, 276] width 184 height 15
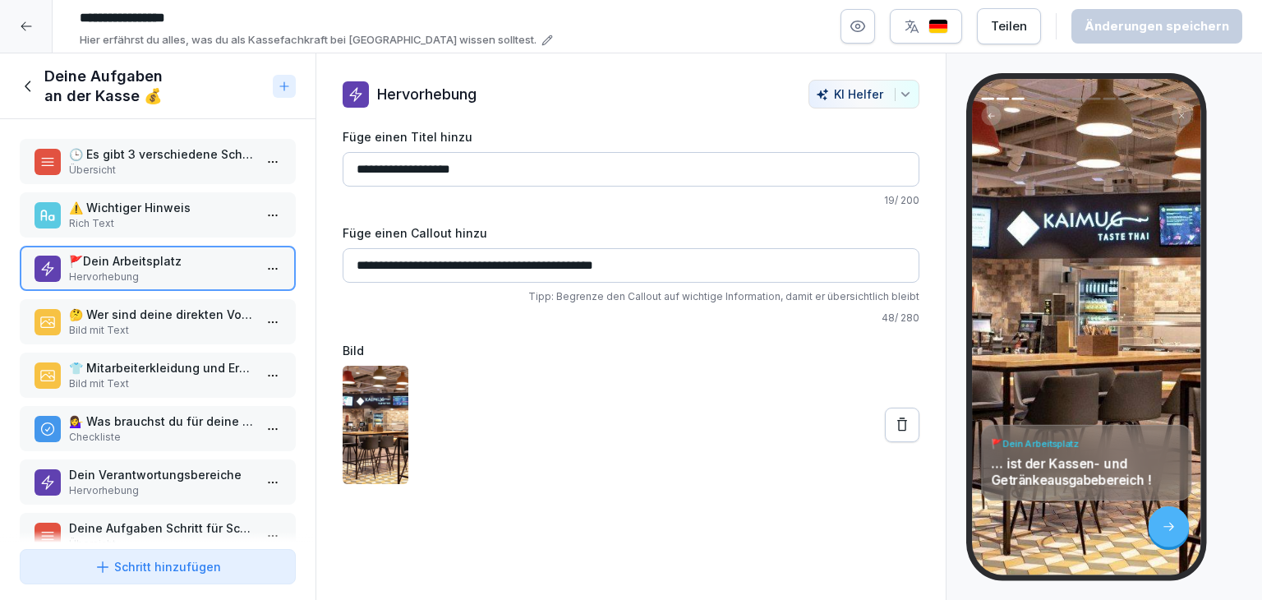
click at [145, 326] on p "Bild mit Text" at bounding box center [161, 330] width 184 height 15
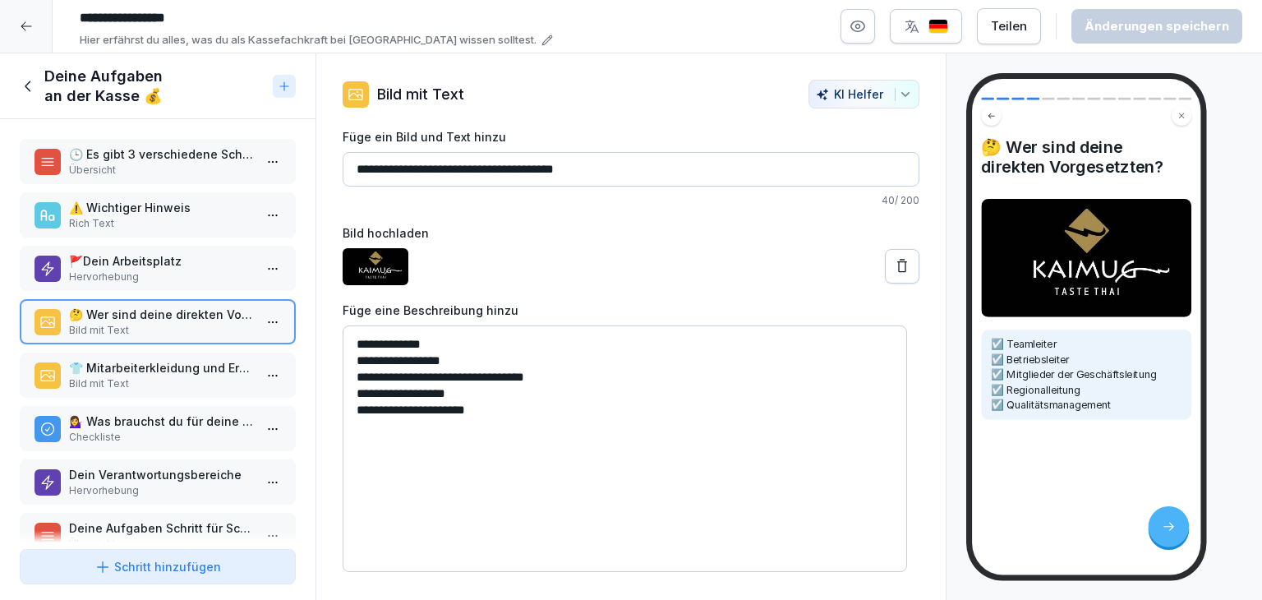
click at [177, 379] on p "Bild mit Text" at bounding box center [161, 383] width 184 height 15
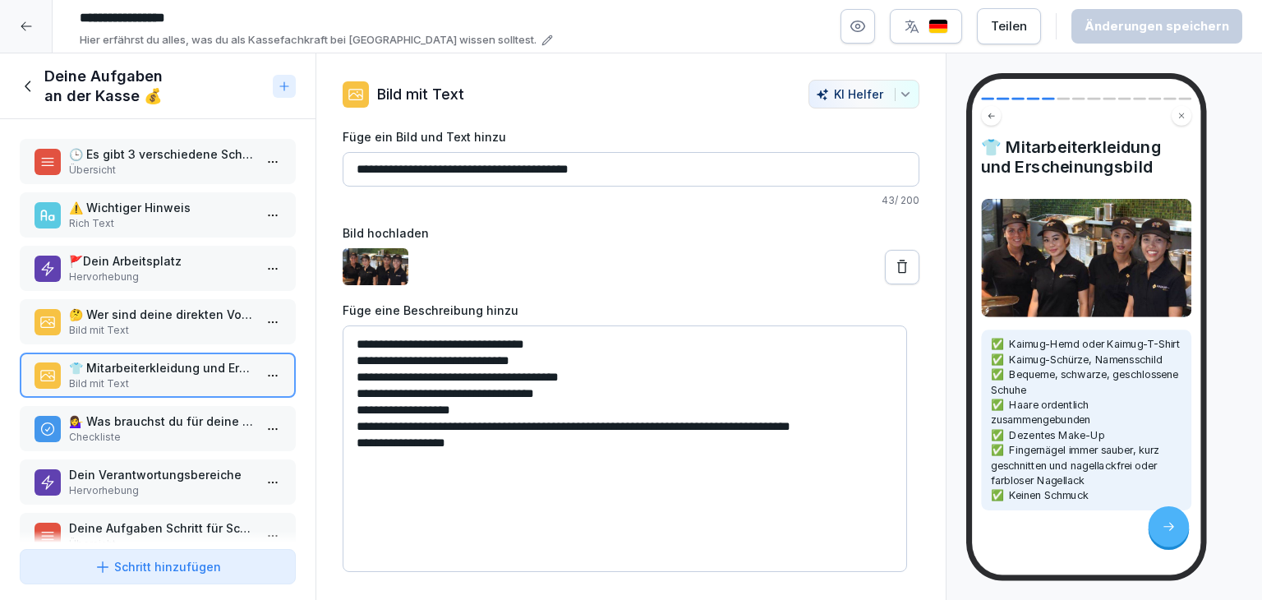
click at [191, 415] on p "💁‍♀️ Was brauchst du für deine Arbeit?" at bounding box center [161, 420] width 184 height 17
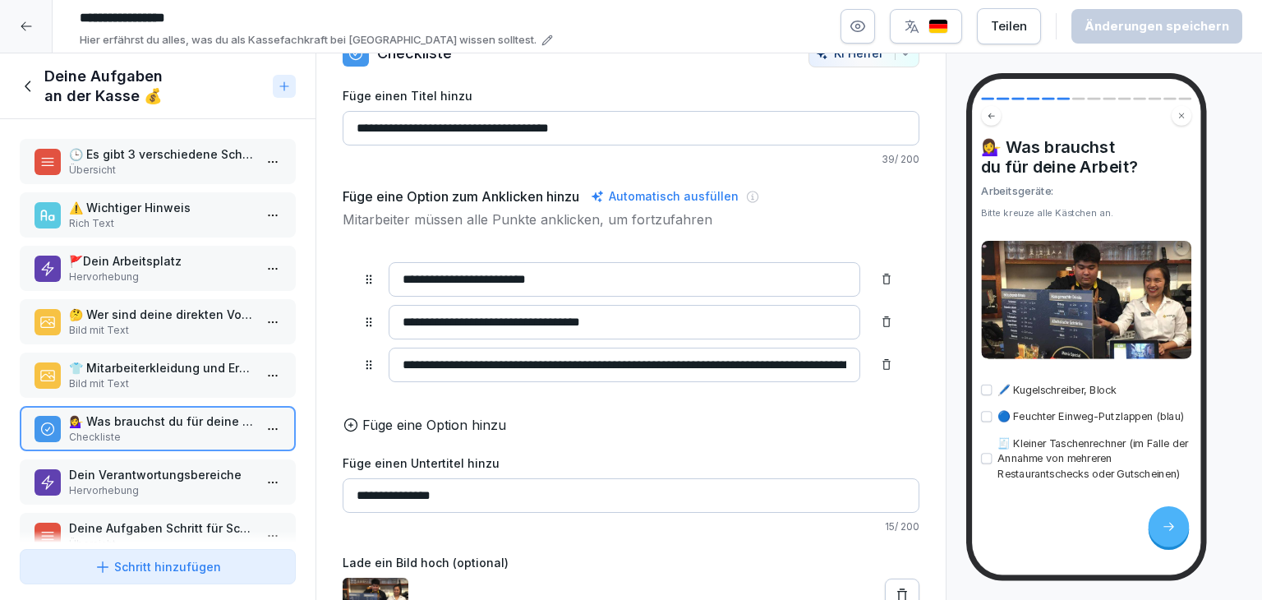
scroll to position [78, 0]
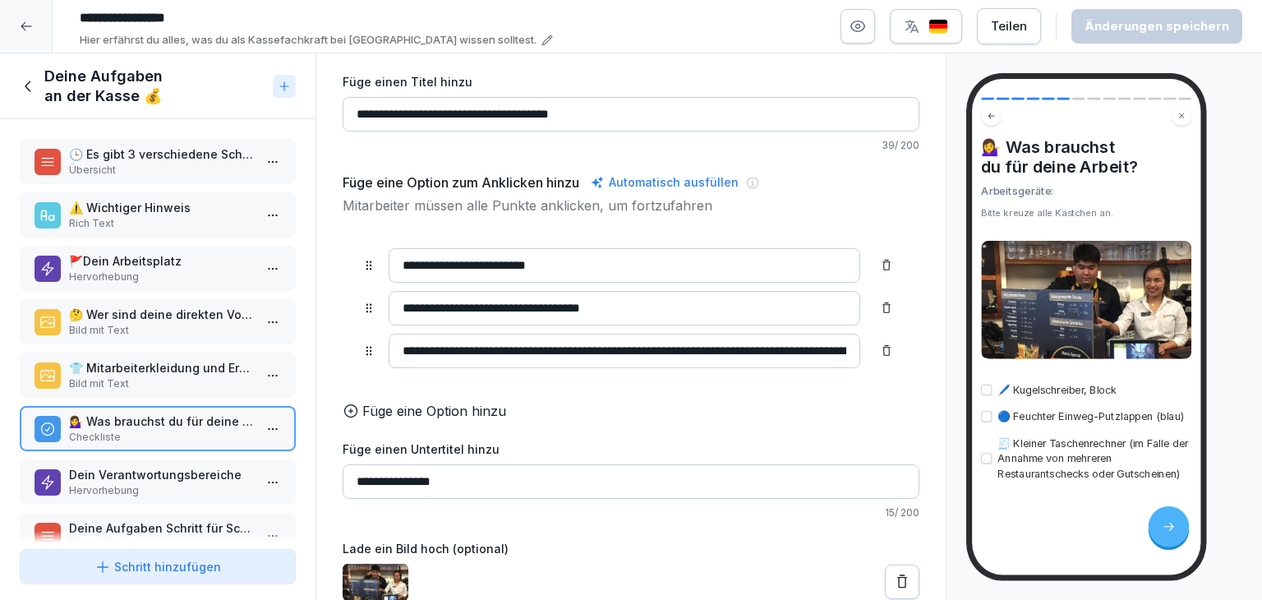
click at [200, 467] on p "Dein Verantwortungsbereiche" at bounding box center [161, 474] width 184 height 17
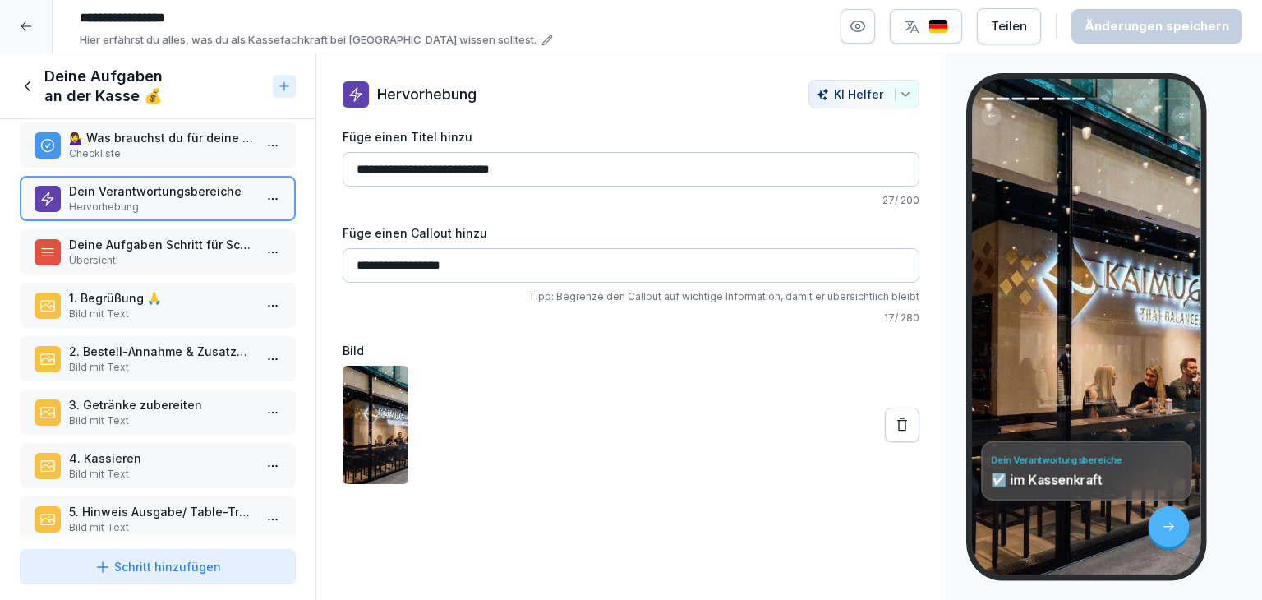
scroll to position [329, 0]
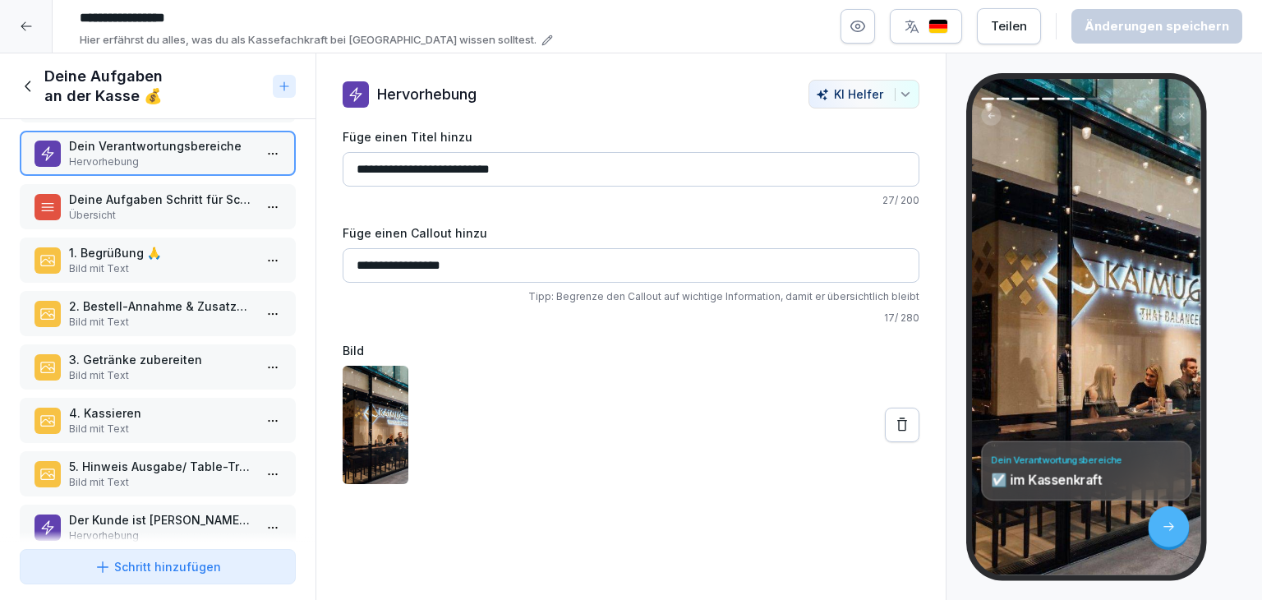
click at [168, 208] on p "Übersicht" at bounding box center [161, 215] width 184 height 15
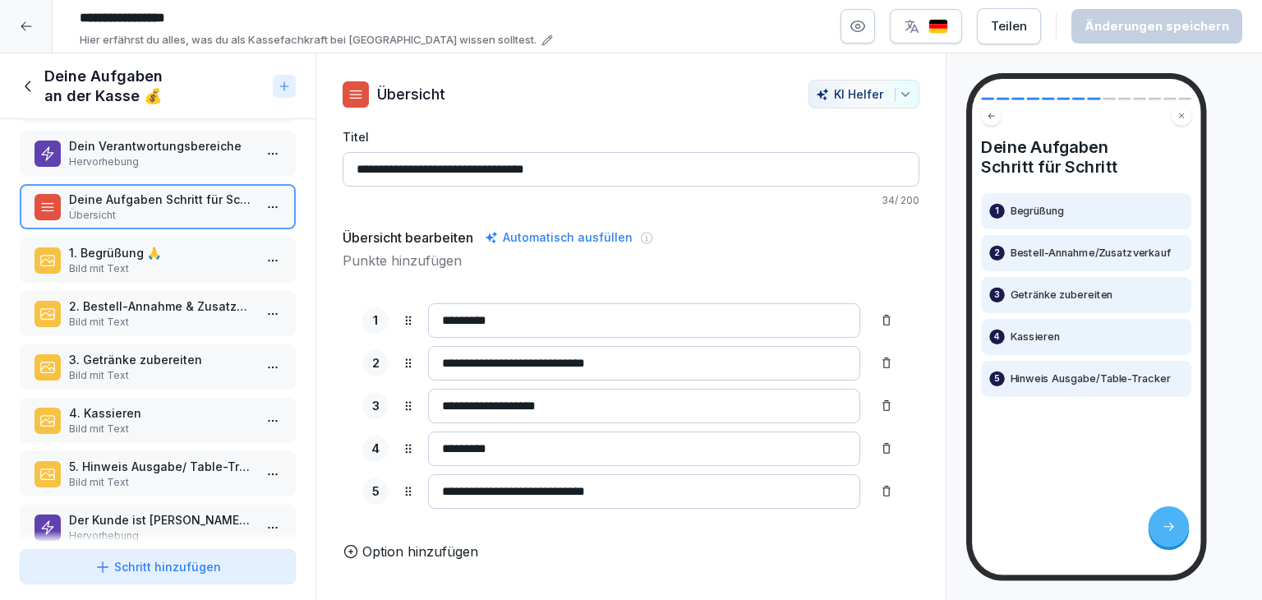
click at [891, 463] on div "**********" at bounding box center [631, 405] width 577 height 245
click at [181, 254] on p "1. Begrüßung 🙏" at bounding box center [161, 252] width 184 height 17
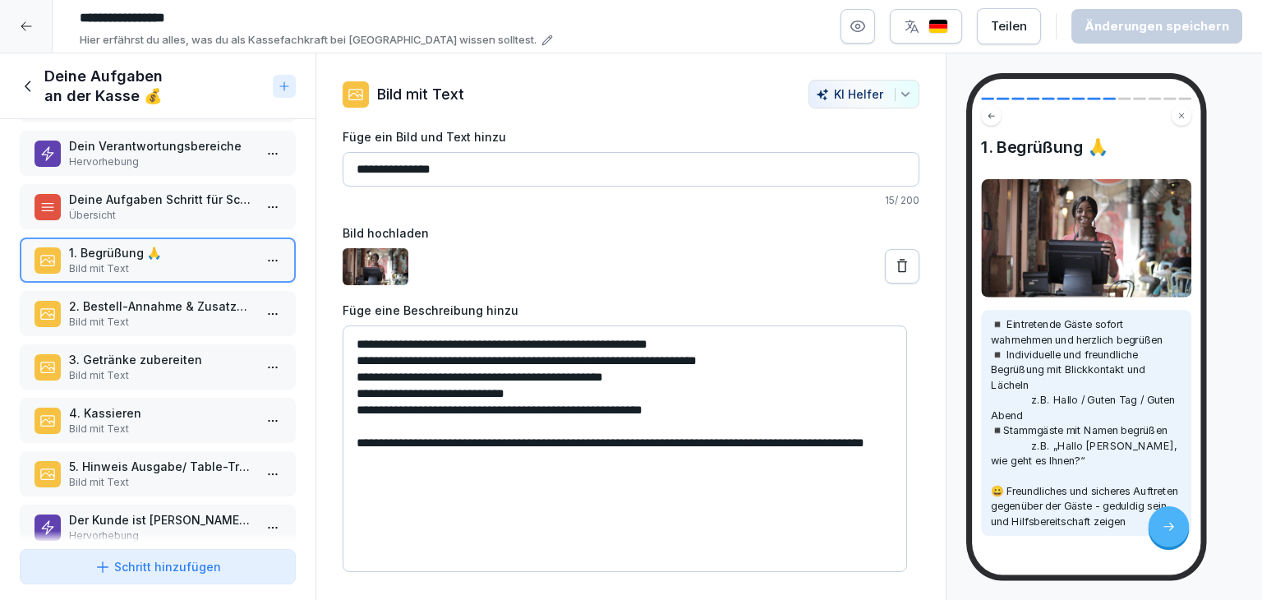
click at [147, 320] on p "Bild mit Text" at bounding box center [161, 322] width 184 height 15
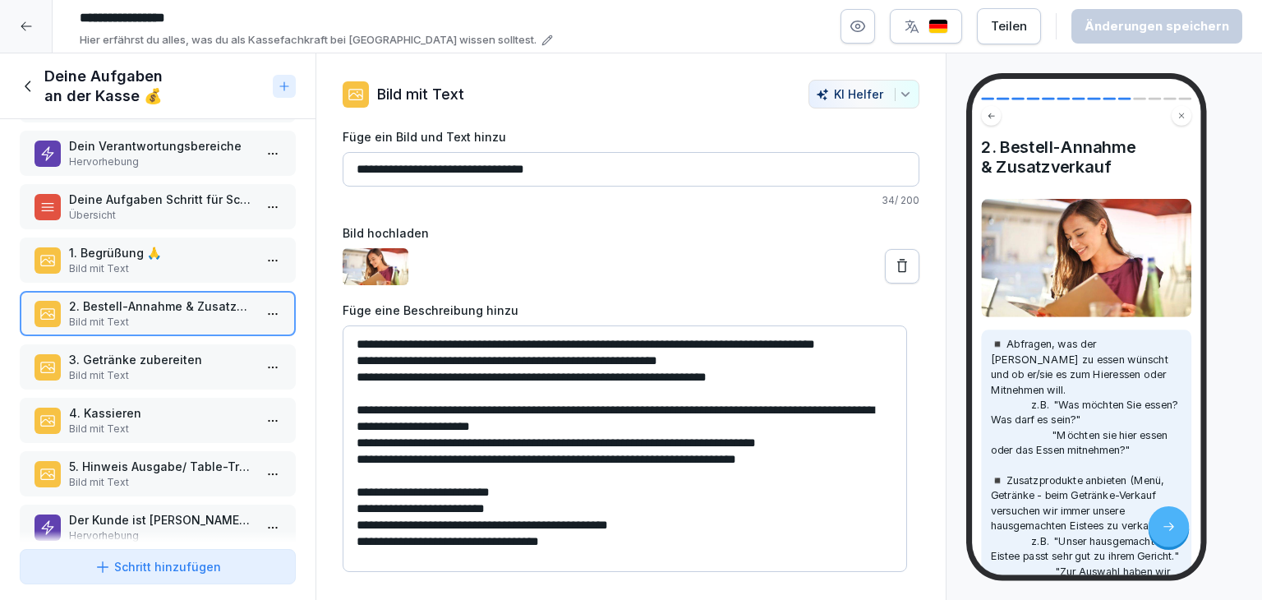
scroll to position [37, 0]
click at [191, 368] on p "Bild mit Text" at bounding box center [161, 375] width 184 height 15
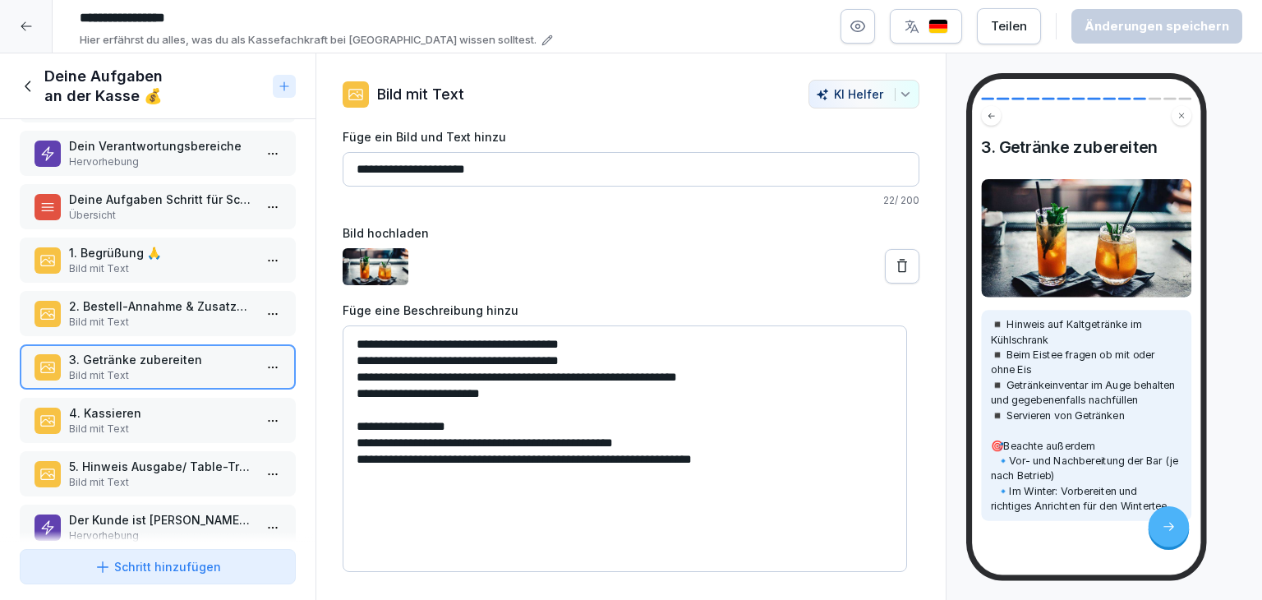
click at [162, 424] on p "Bild mit Text" at bounding box center [161, 428] width 184 height 15
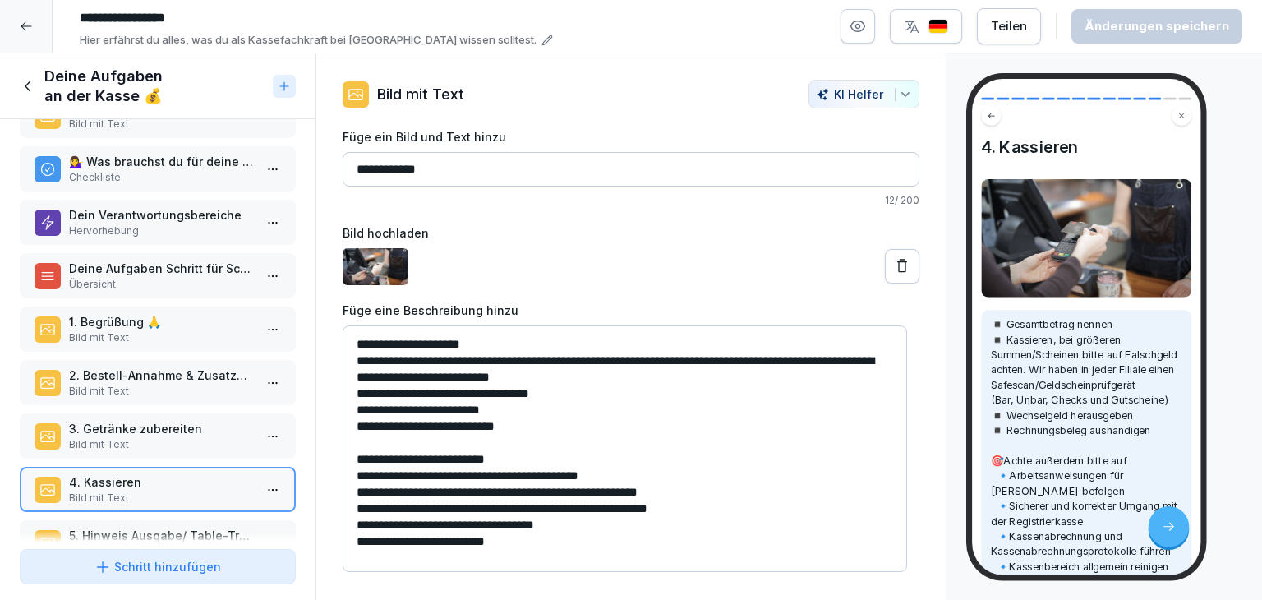
scroll to position [112, 0]
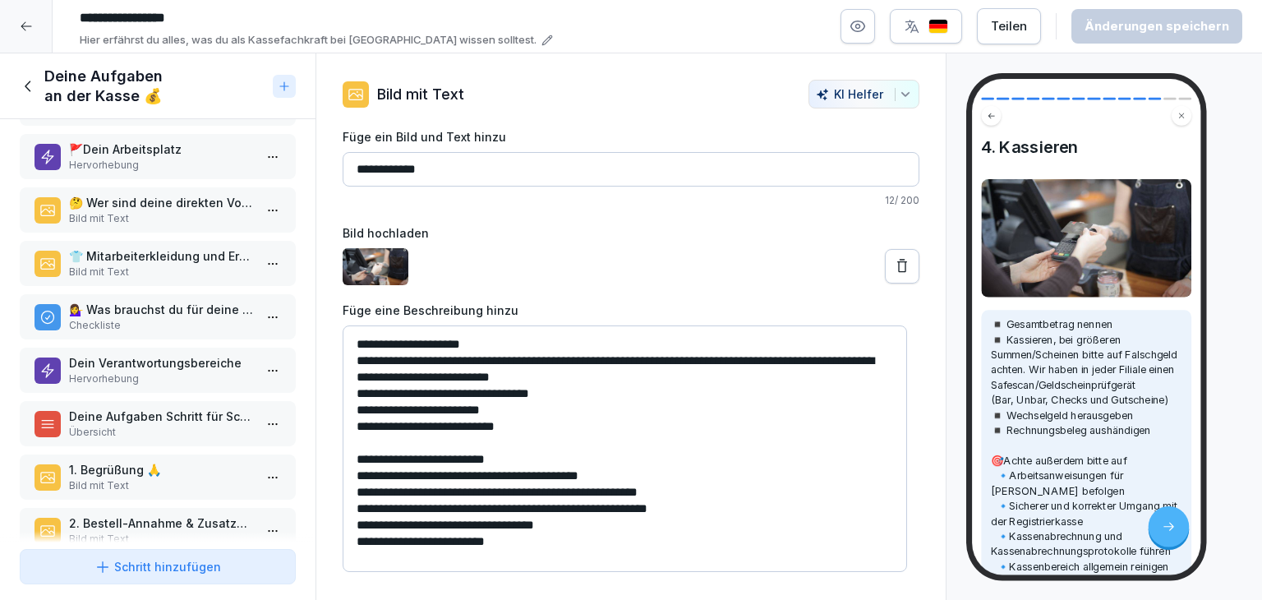
click at [182, 309] on p "💁‍♀️ Was brauchst du für deine Arbeit?" at bounding box center [161, 309] width 184 height 17
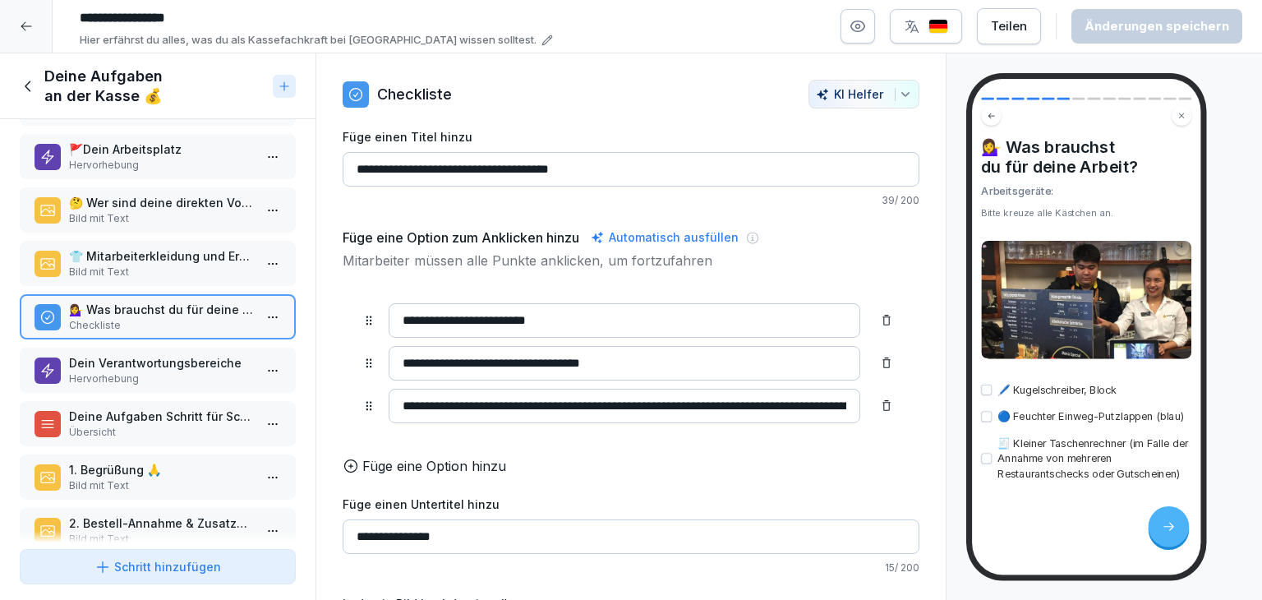
click at [131, 571] on div "Schritt hinzufügen" at bounding box center [157, 566] width 126 height 17
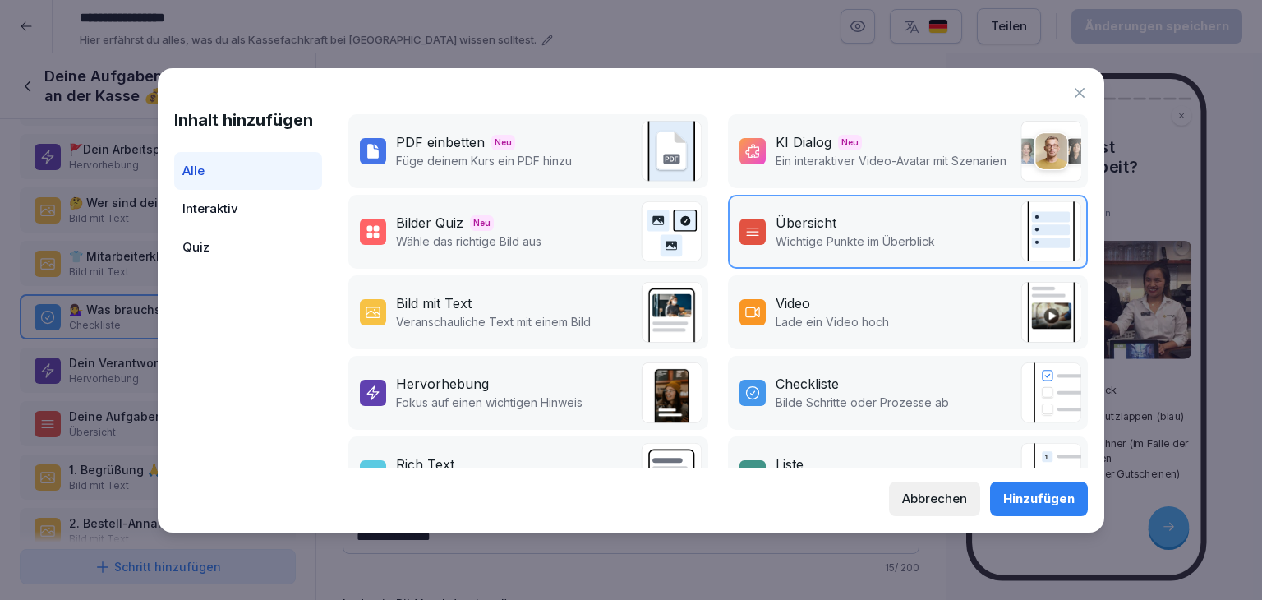
scroll to position [164, 0]
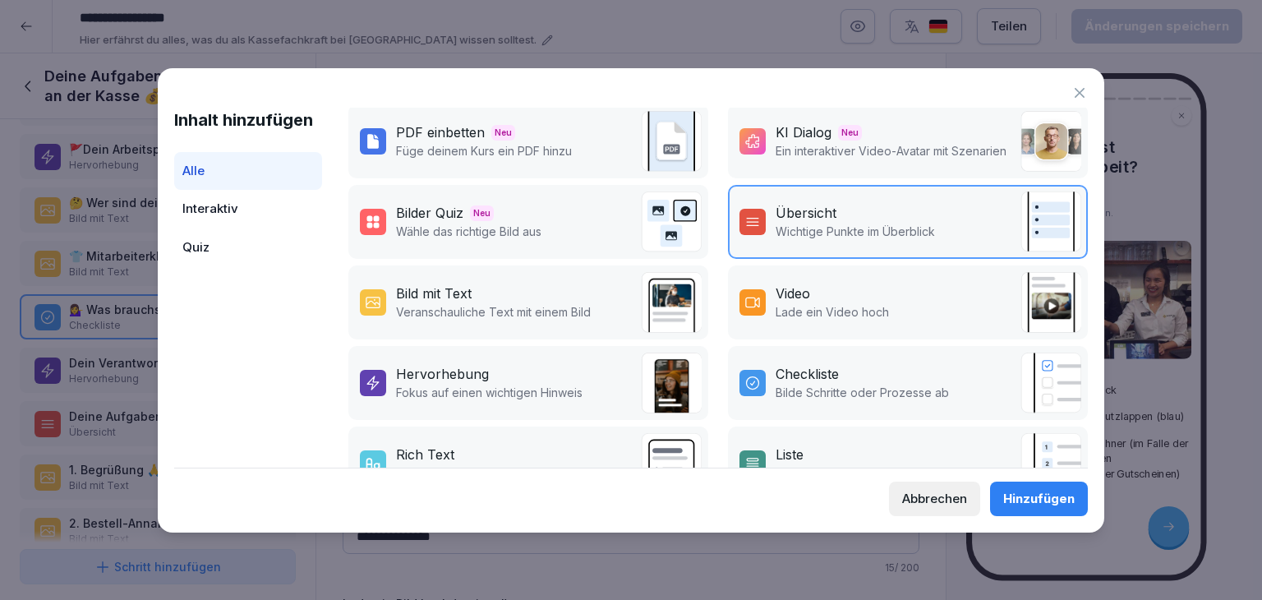
click at [945, 499] on div "Abbrechen" at bounding box center [934, 499] width 65 height 18
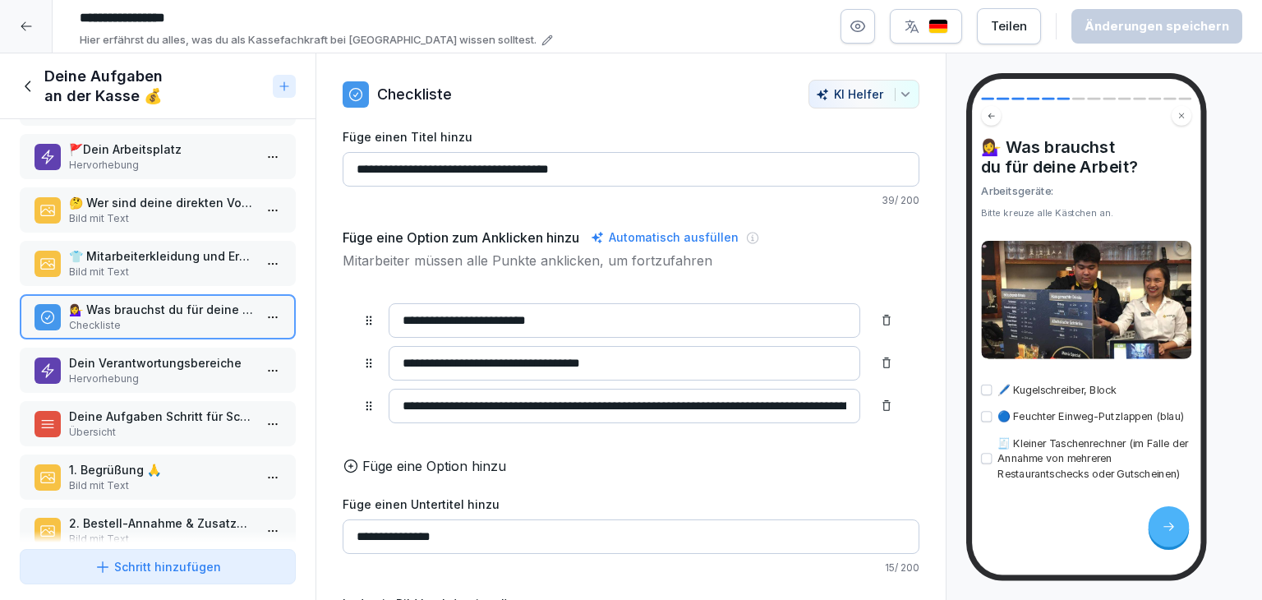
click at [155, 208] on p "🤔 Wer sind deine direkten Vorgesetzten?" at bounding box center [161, 202] width 184 height 17
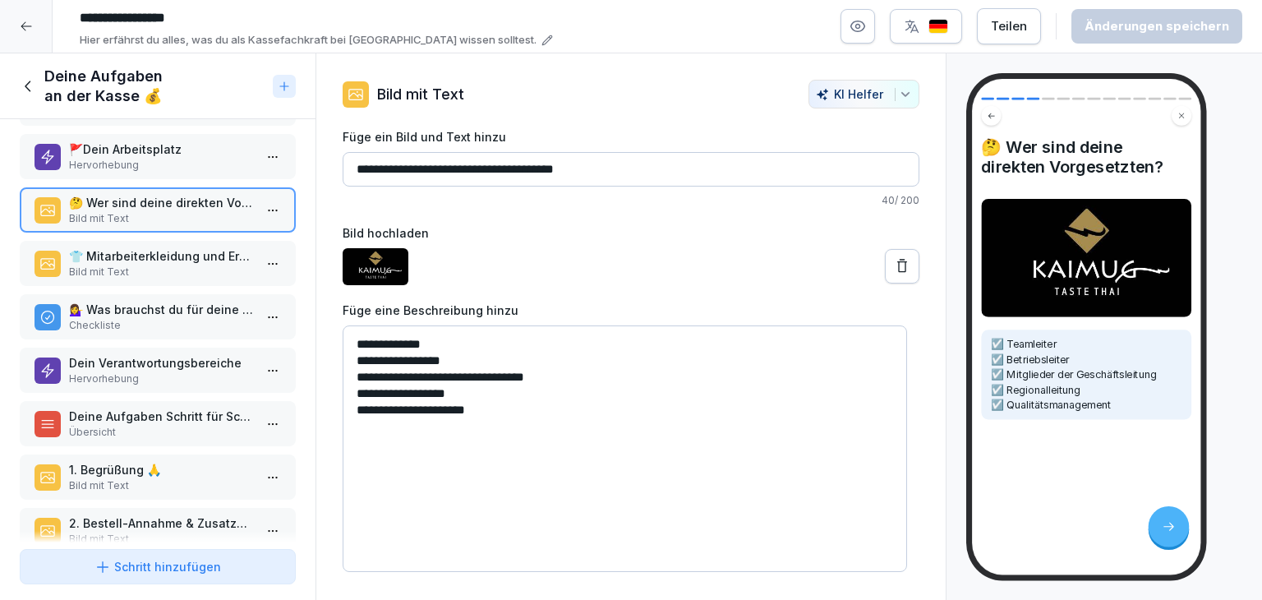
scroll to position [194, 0]
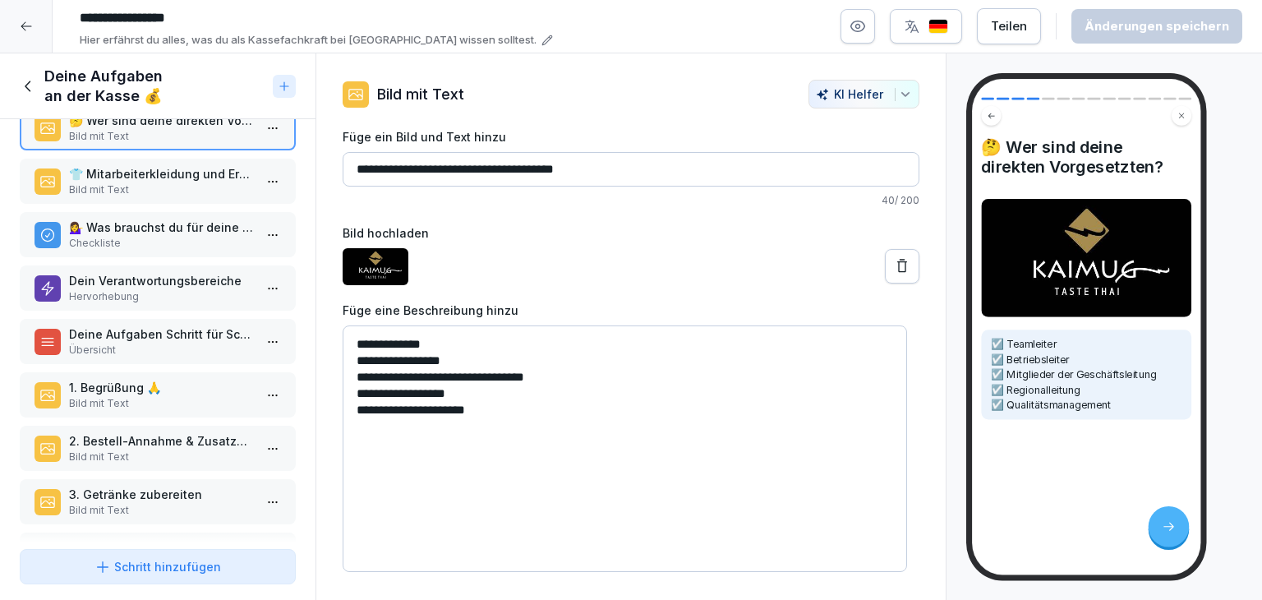
click at [131, 343] on p "Übersicht" at bounding box center [161, 350] width 184 height 15
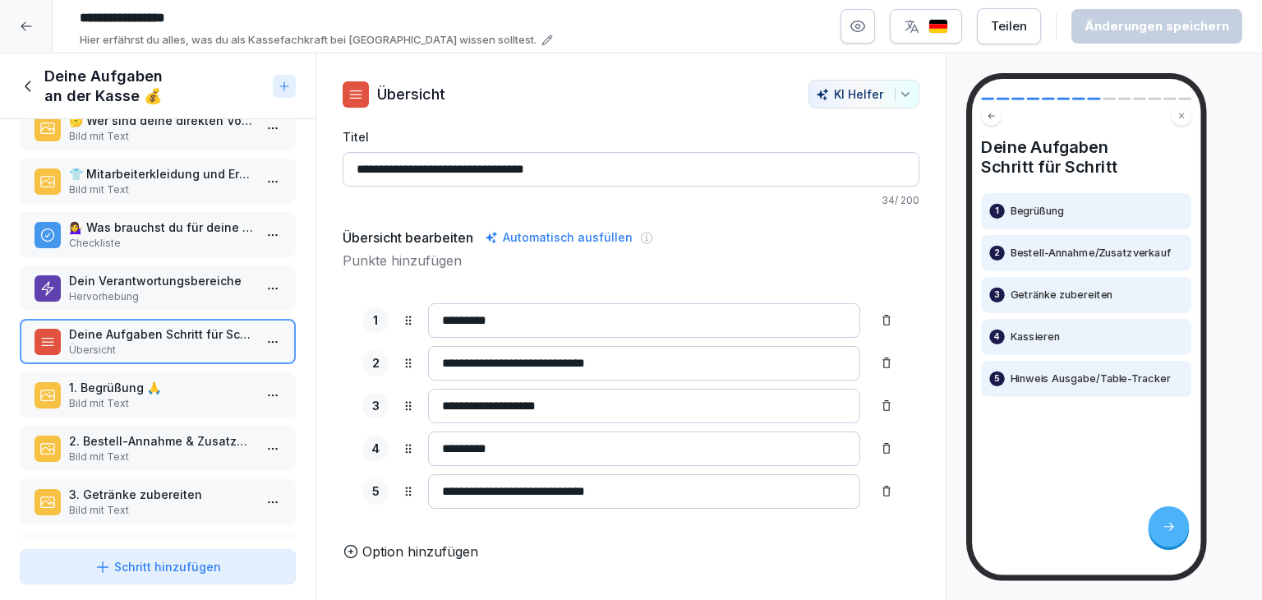
click at [95, 245] on p "Checkliste" at bounding box center [161, 243] width 184 height 15
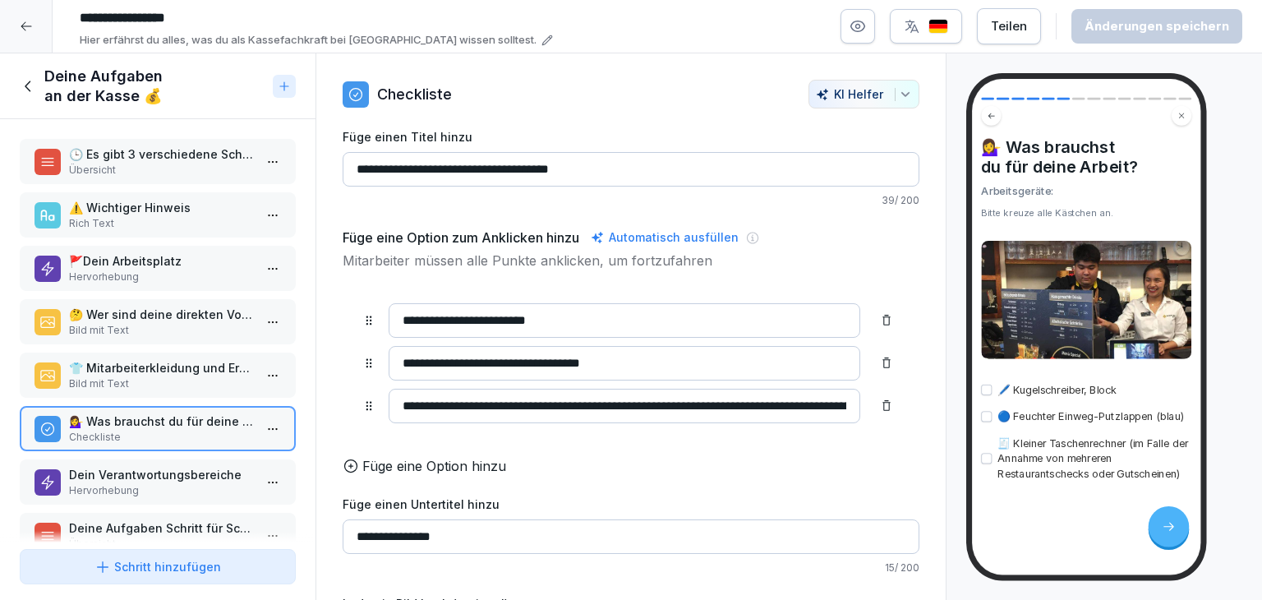
click at [149, 199] on p "⚠️ Wichtiger Hinweis" at bounding box center [161, 207] width 184 height 17
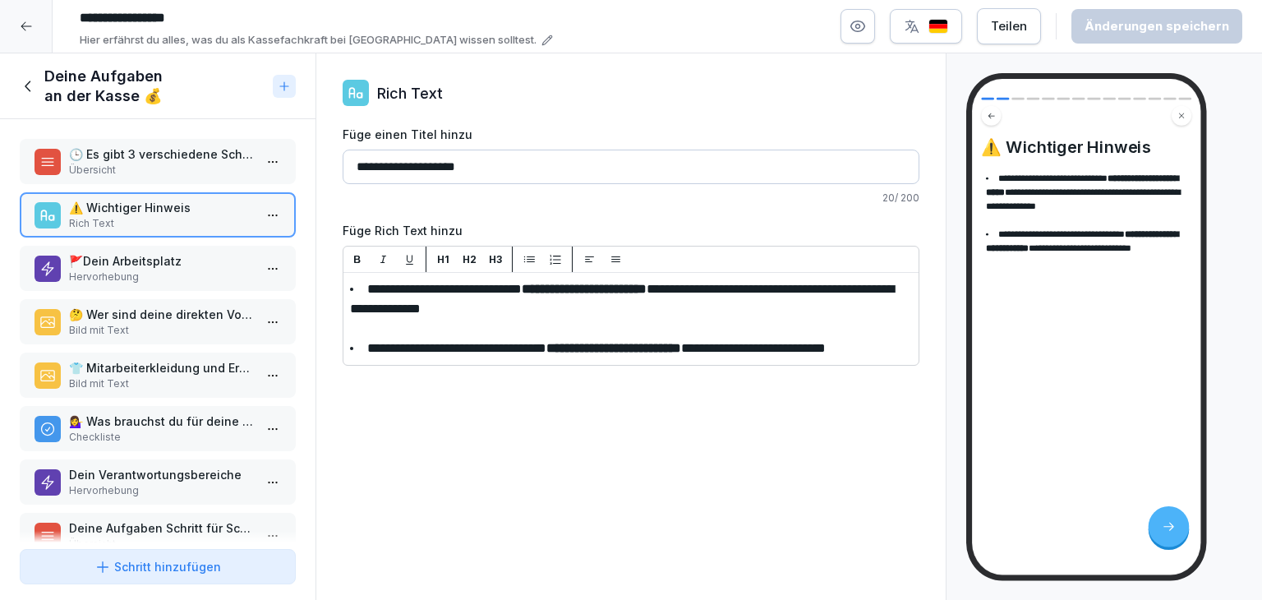
click at [141, 269] on p "Hervorhebung" at bounding box center [161, 276] width 184 height 15
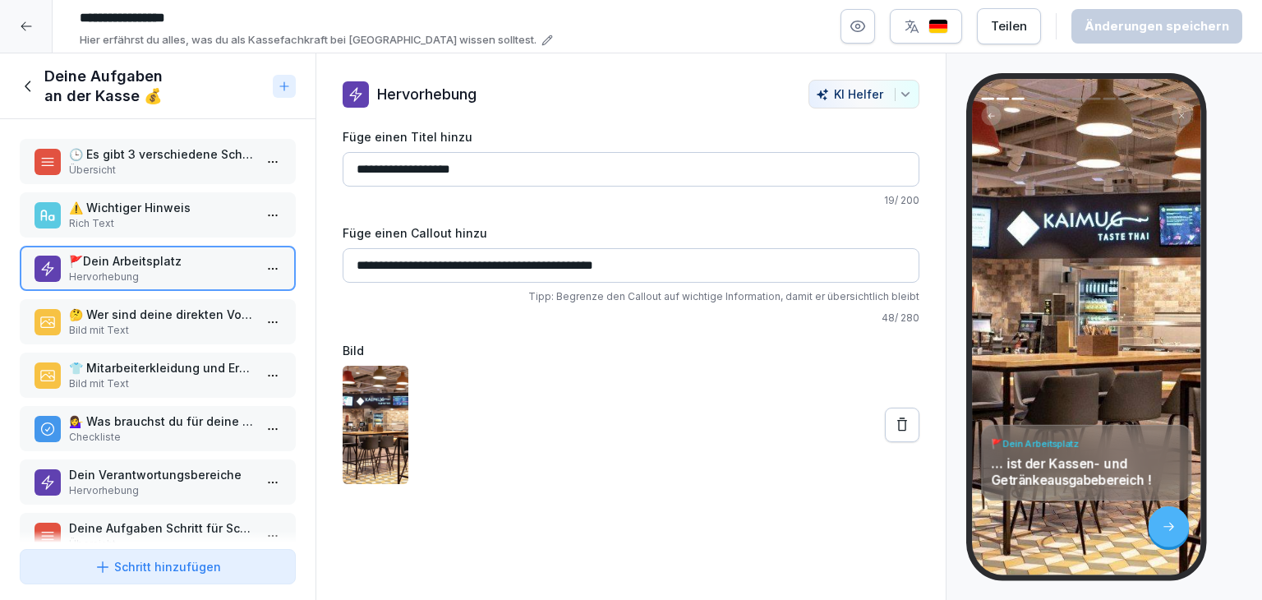
click at [140, 335] on div "🤔 Wer sind deine direkten Vorgesetzten? Bild mit Text" at bounding box center [158, 321] width 276 height 45
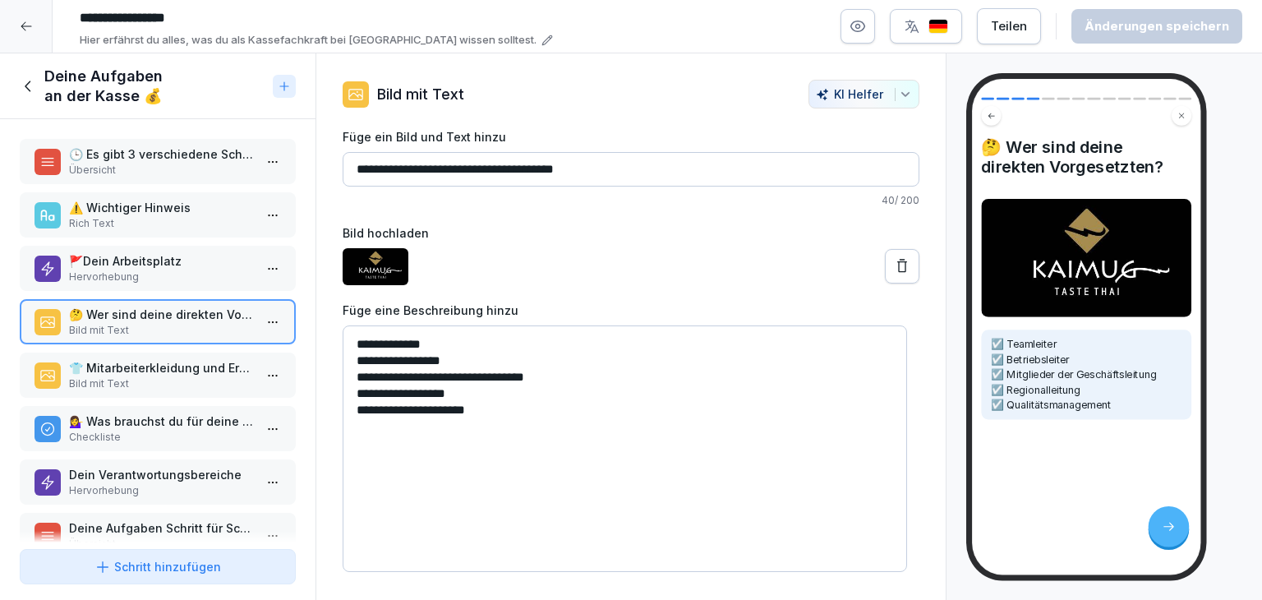
click at [136, 572] on div "Schritt hinzufügen" at bounding box center [157, 566] width 126 height 17
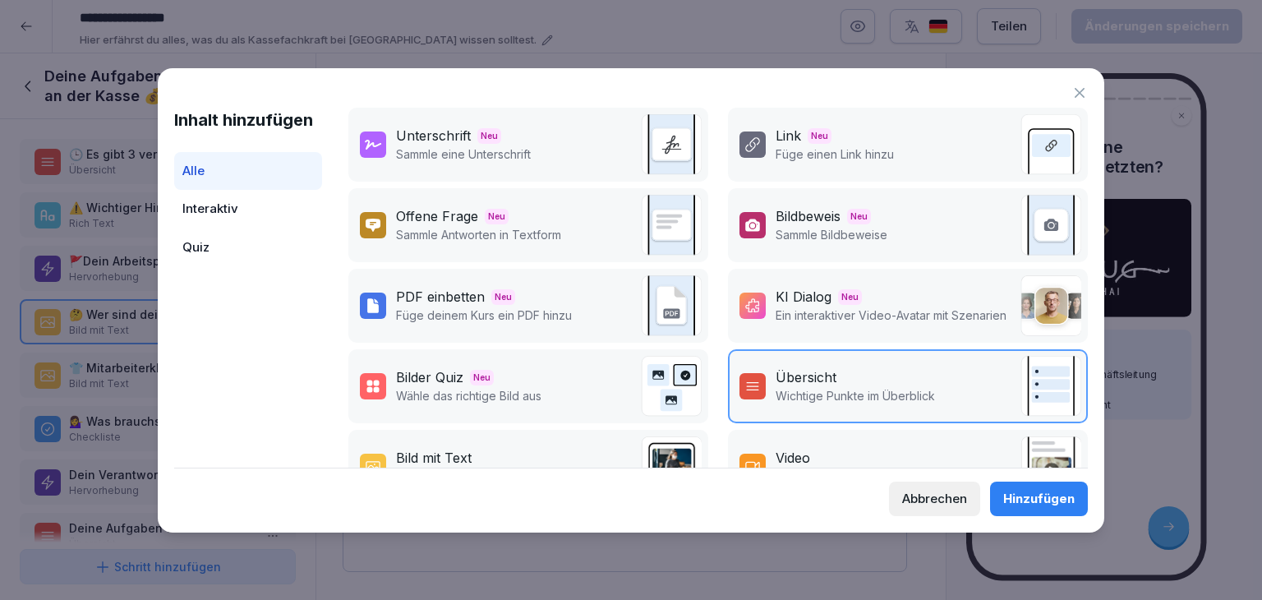
click at [470, 389] on p "Wähle das richtige Bild aus" at bounding box center [468, 395] width 145 height 17
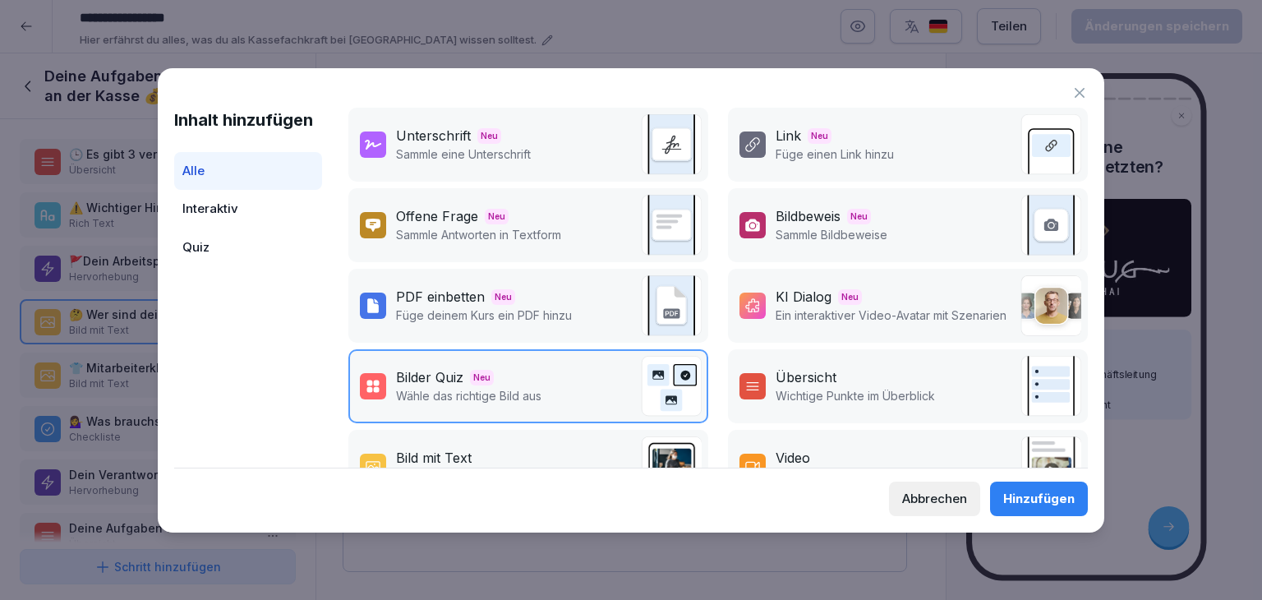
click at [1013, 505] on div "Hinzufügen" at bounding box center [1038, 499] width 71 height 18
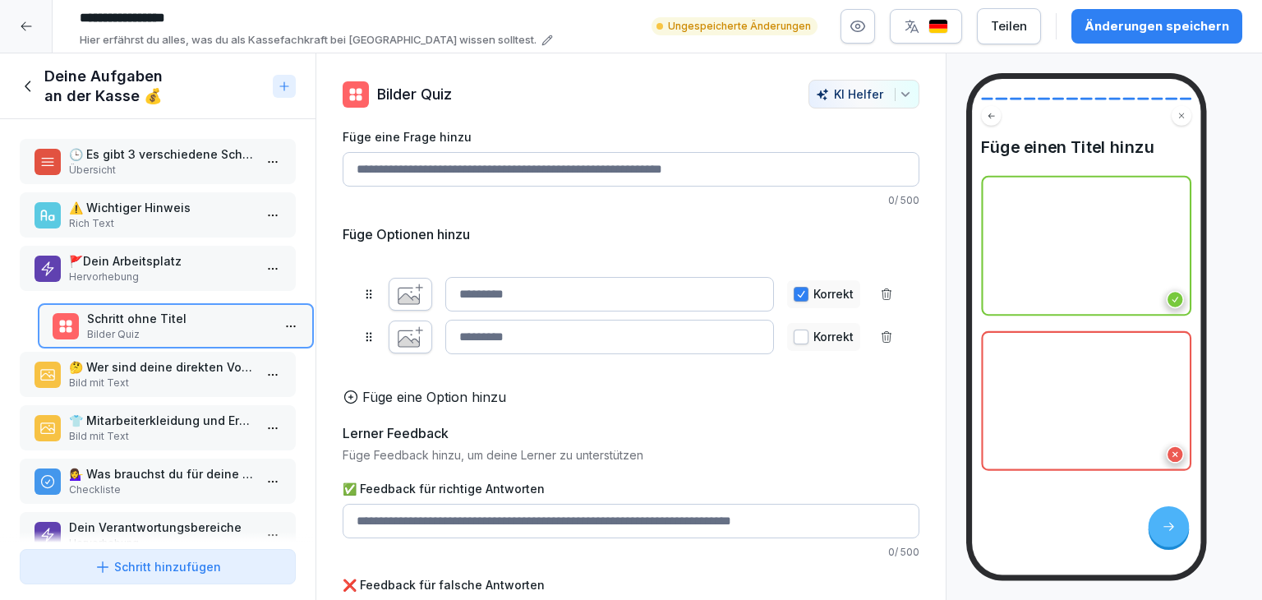
drag, startPoint x: 151, startPoint y: 480, endPoint x: 170, endPoint y: 308, distance: 172.7
click at [170, 310] on p "Schritt ohne Titel" at bounding box center [179, 318] width 184 height 17
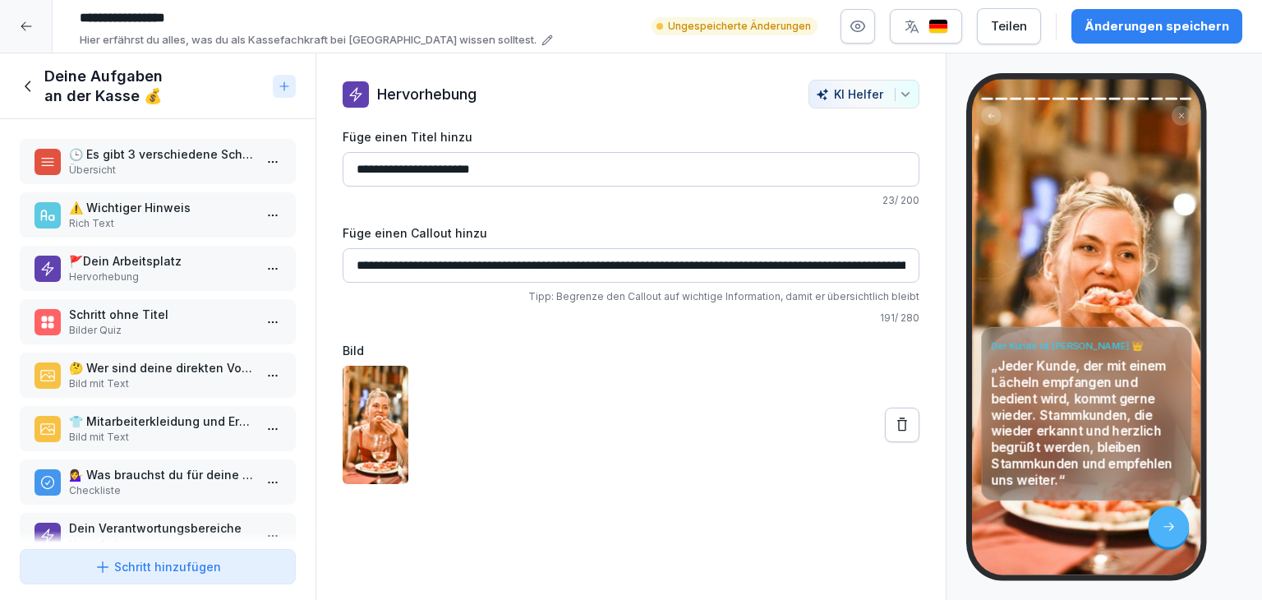
click at [179, 273] on p "Hervorhebung" at bounding box center [161, 276] width 184 height 15
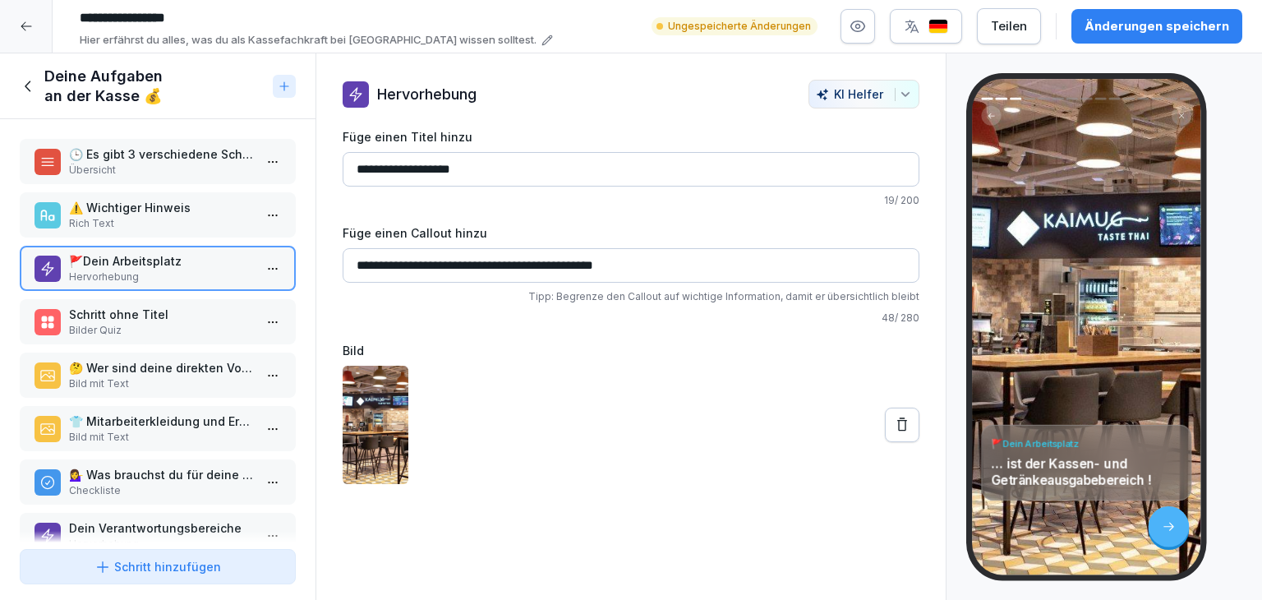
click at [155, 376] on p "Bild mit Text" at bounding box center [161, 383] width 184 height 15
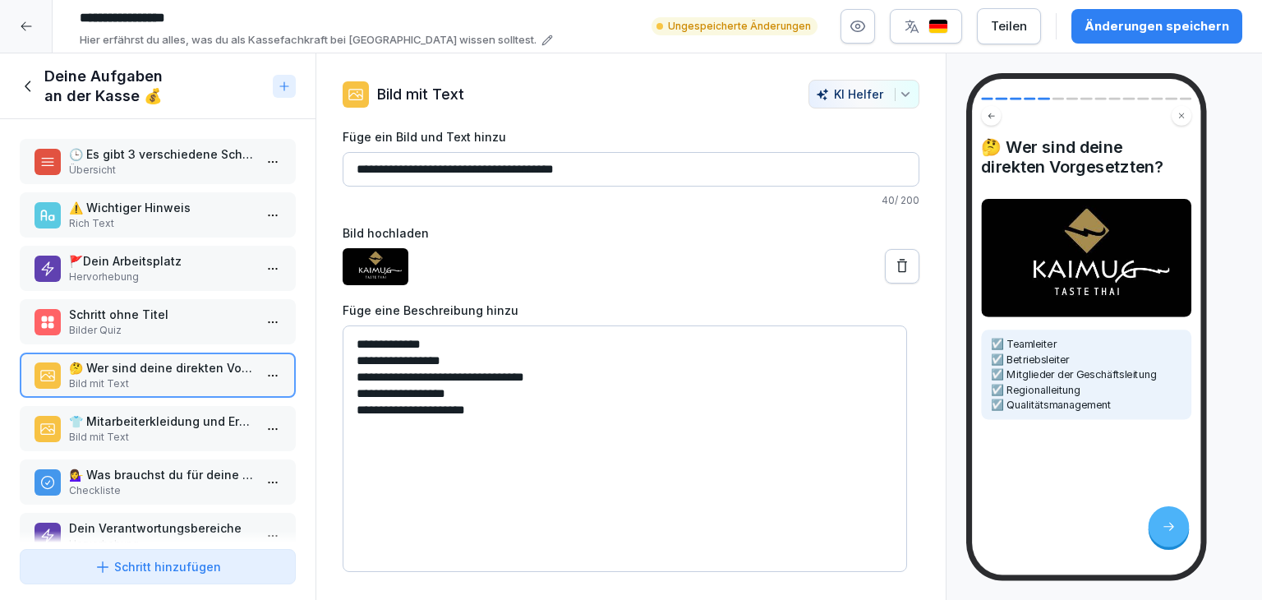
click at [146, 401] on div "🕒 Es gibt 3 verschiedene Schichten Übersicht ⚠️ Wichtiger Hinweis Rich Text 🚩De…" at bounding box center [157, 330] width 315 height 423
click at [149, 425] on p "👕 Mitarbeiterkleidung und Erscheinungsbild" at bounding box center [161, 420] width 184 height 17
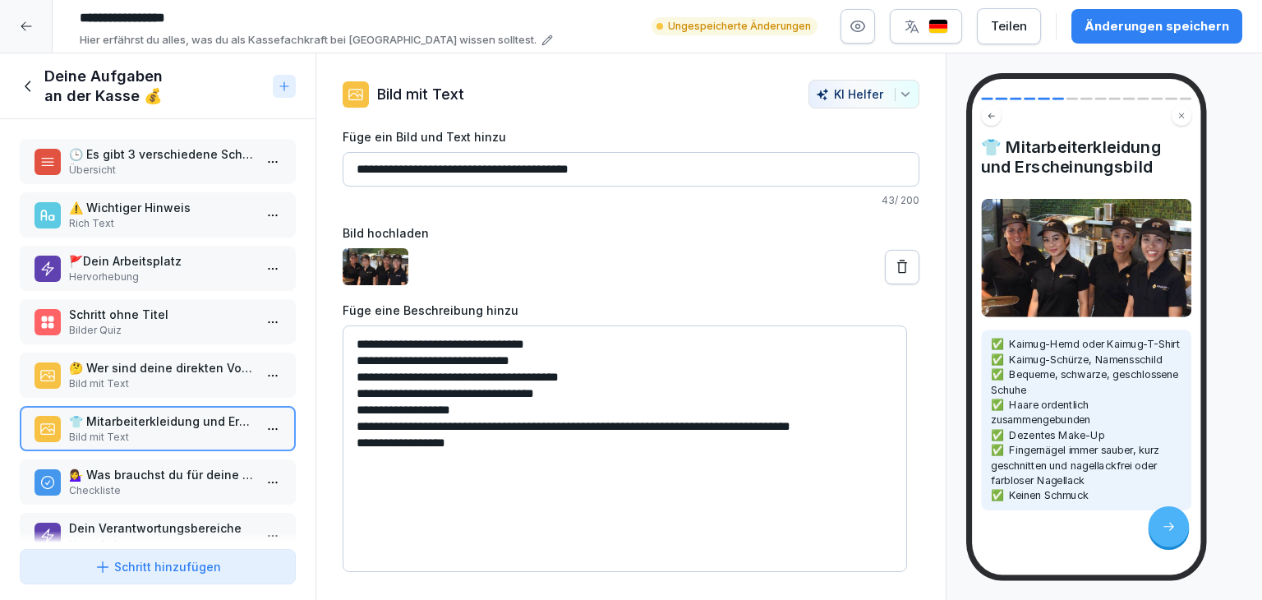
click at [128, 489] on p "Checkliste" at bounding box center [161, 490] width 184 height 15
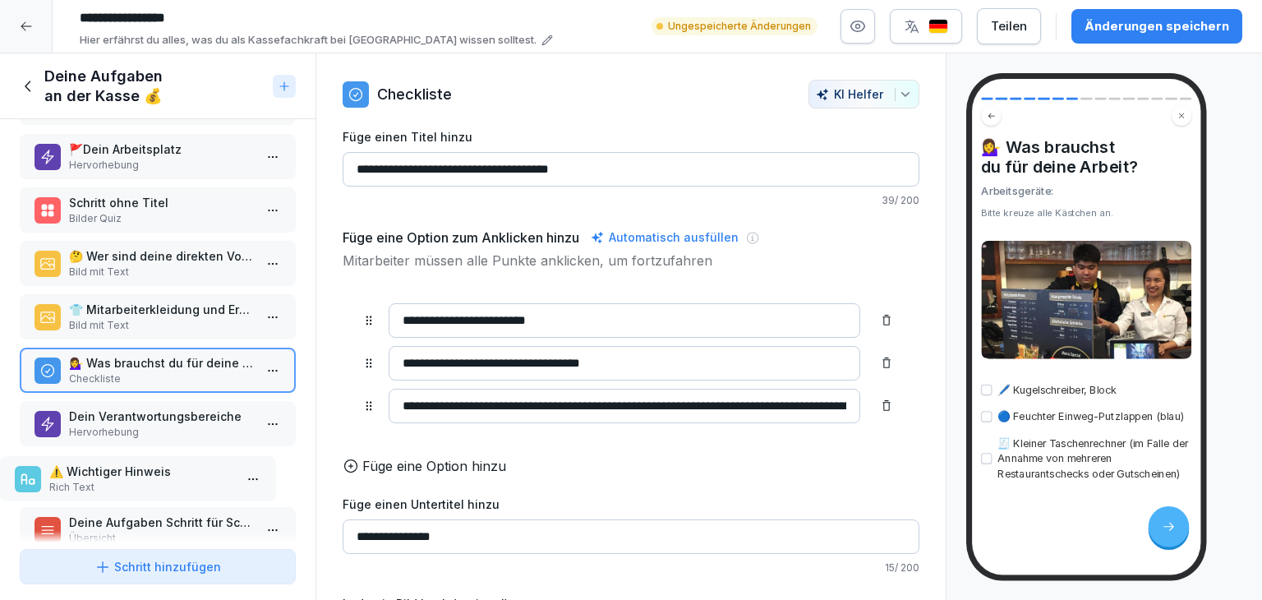
scroll to position [62, 0]
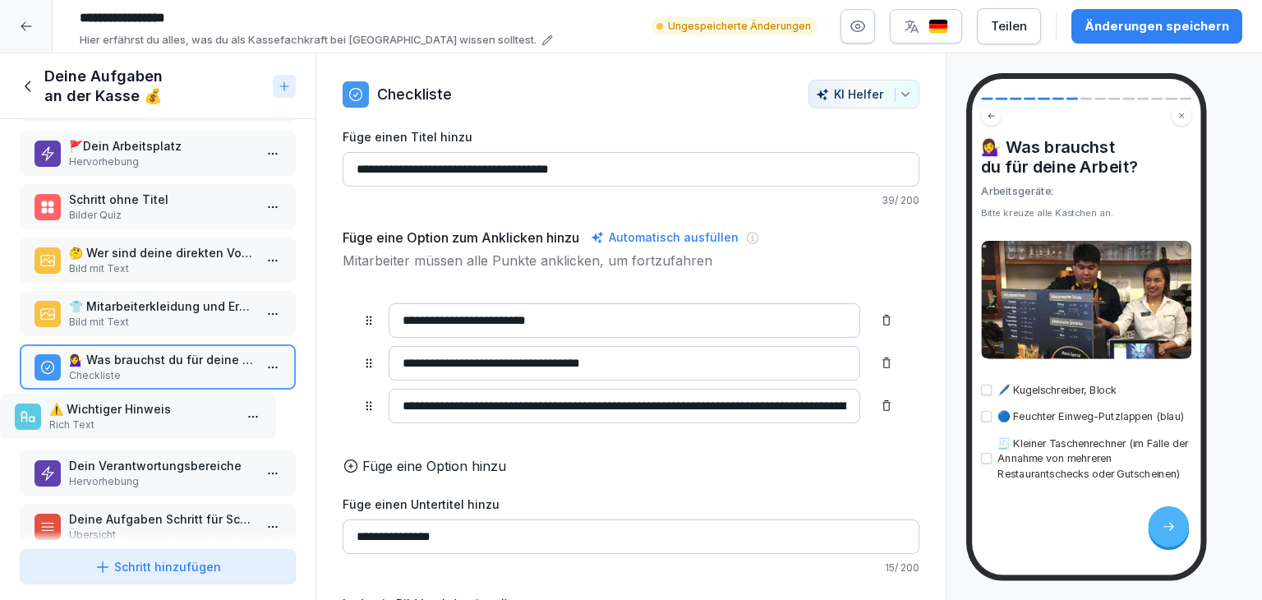
drag, startPoint x: 189, startPoint y: 206, endPoint x: 148, endPoint y: 407, distance: 204.6
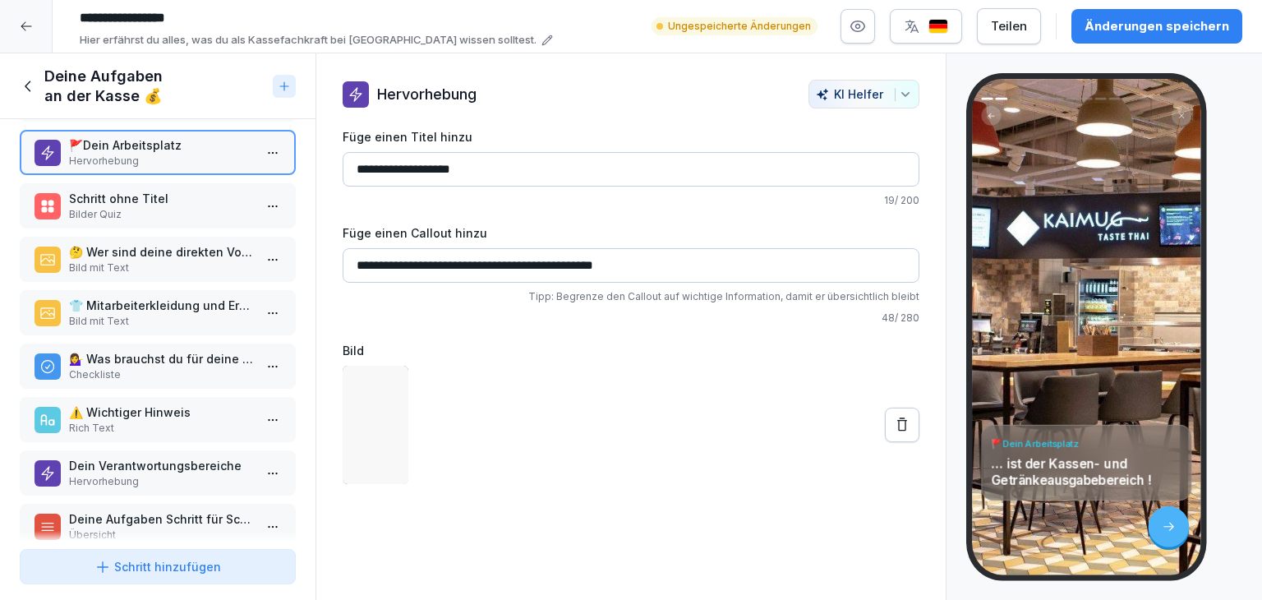
click at [161, 367] on p "Checkliste" at bounding box center [161, 374] width 184 height 15
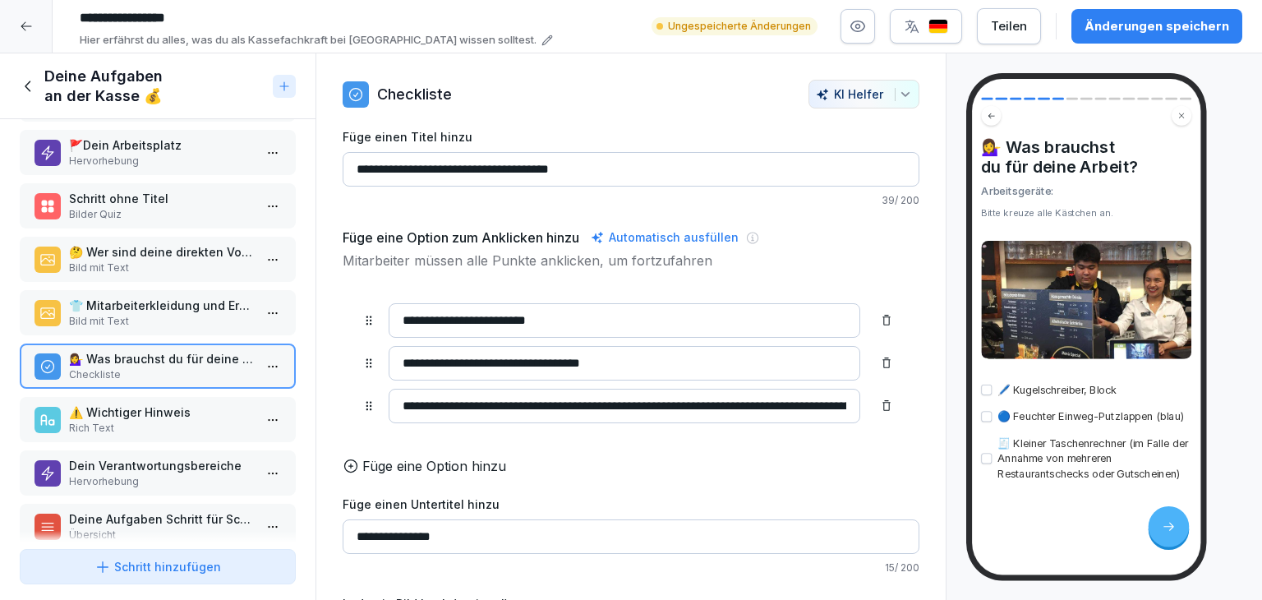
click at [260, 361] on html "**********" at bounding box center [631, 300] width 1262 height 600
click at [168, 457] on div "Löschen" at bounding box center [169, 454] width 67 height 17
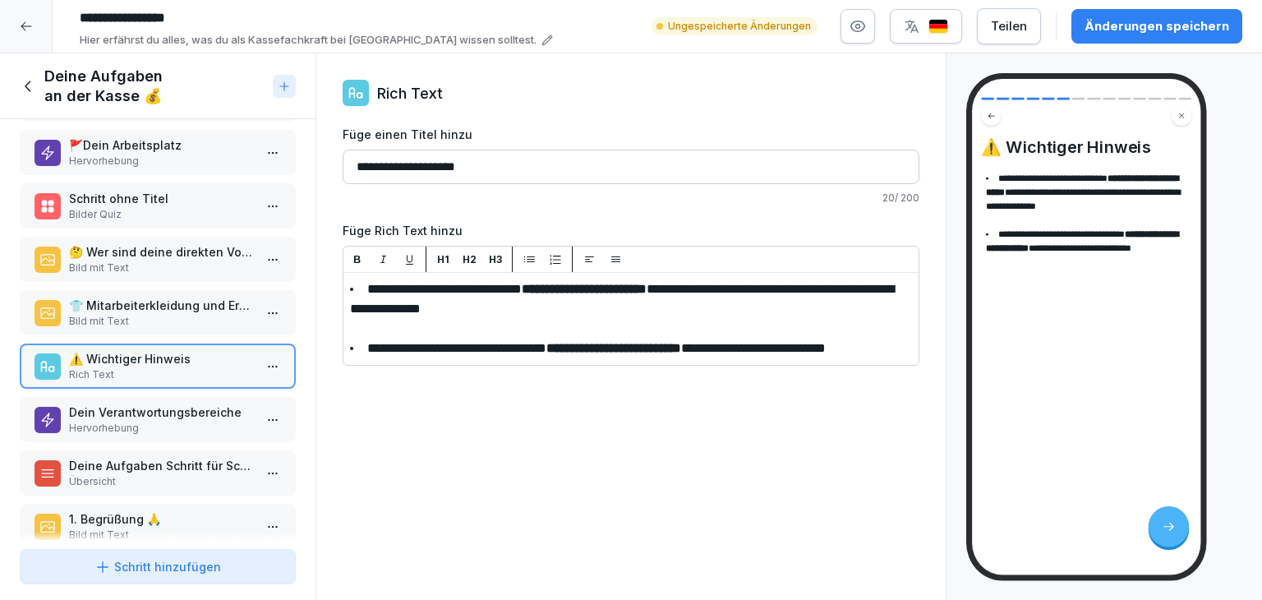
click at [120, 314] on p "Bild mit Text" at bounding box center [161, 321] width 184 height 15
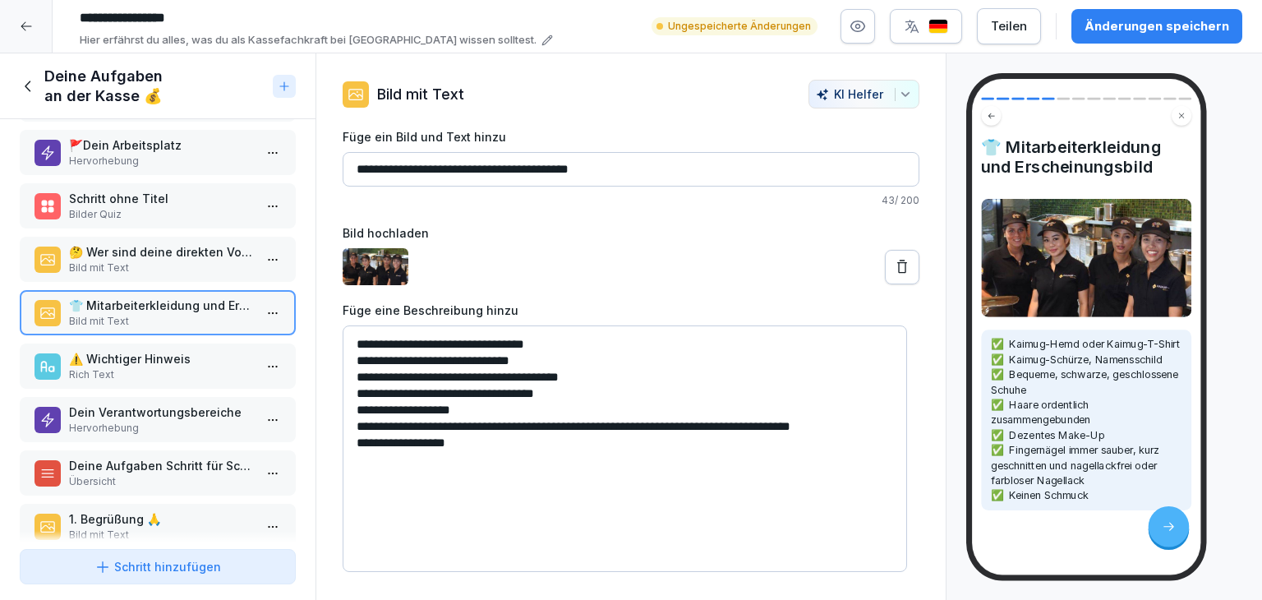
click at [145, 367] on p "Rich Text" at bounding box center [161, 374] width 184 height 15
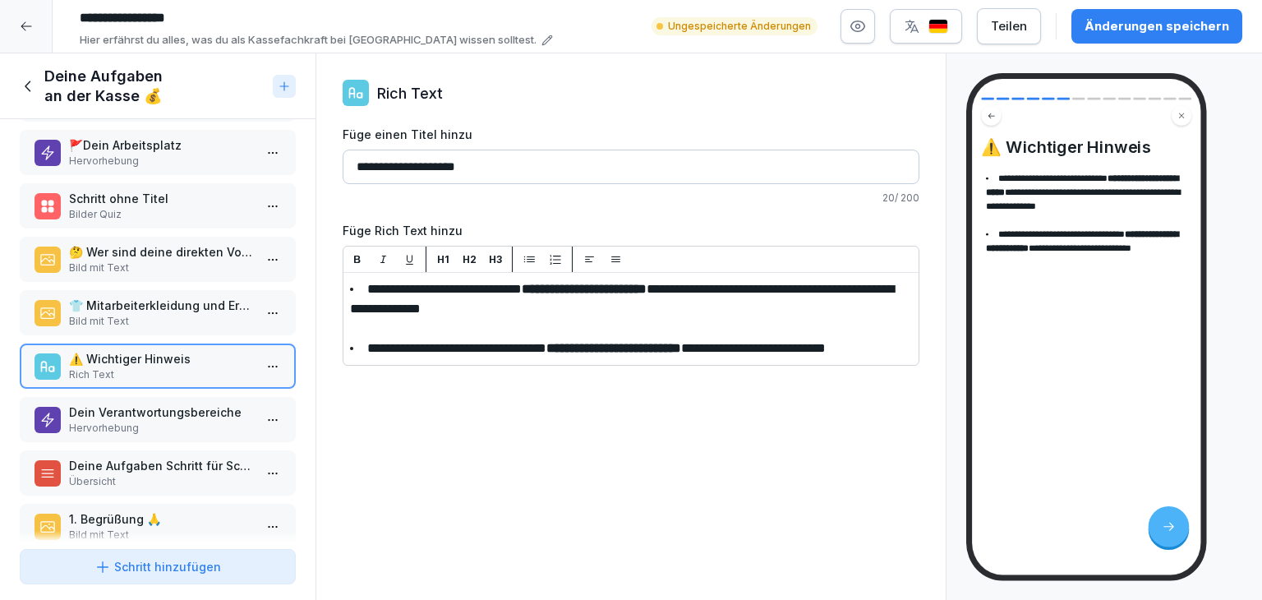
click at [145, 397] on div "Dein Verantwortungsbereiche Hervorhebung" at bounding box center [158, 419] width 276 height 45
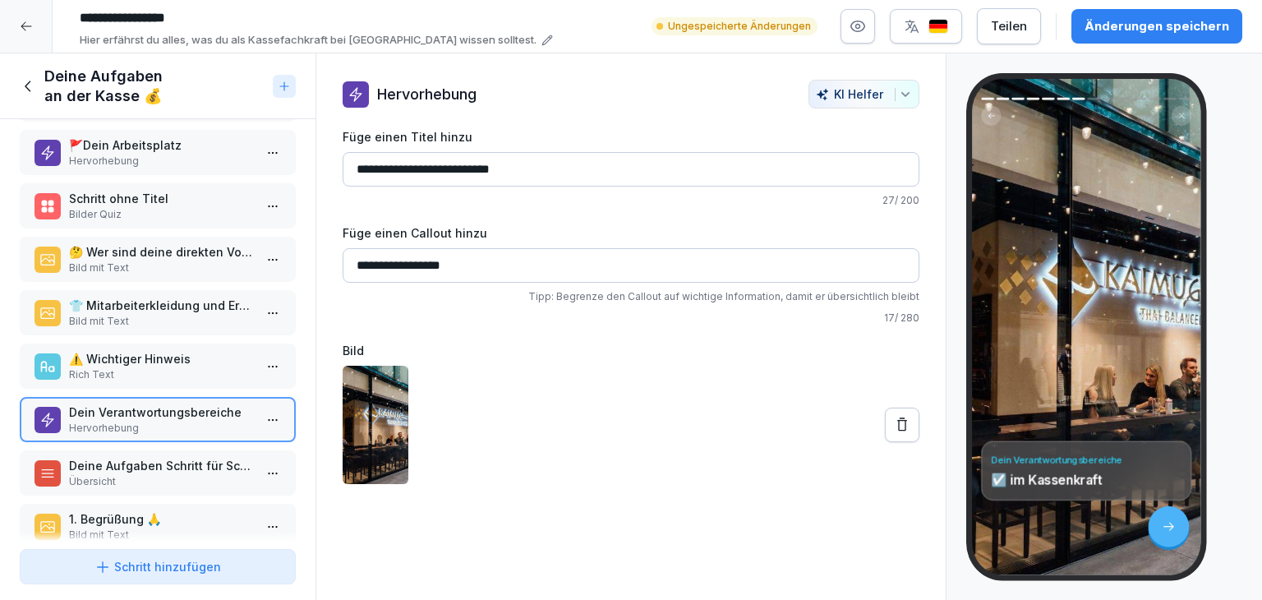
click at [149, 358] on p "⚠️ Wichtiger Hinweis" at bounding box center [161, 358] width 184 height 17
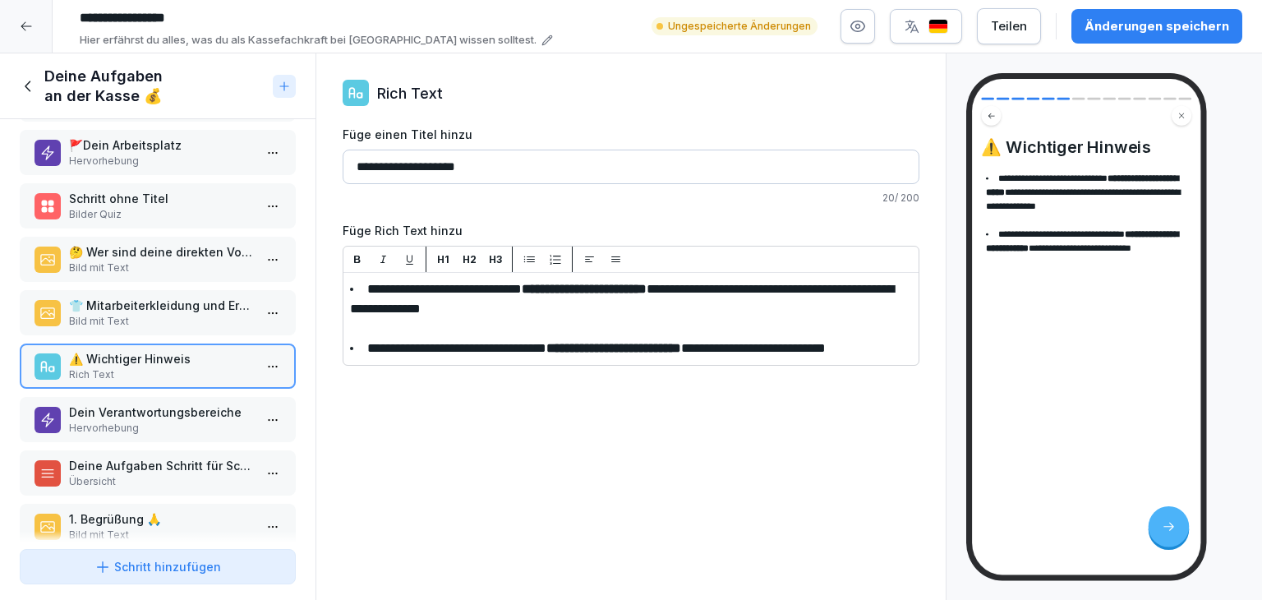
click at [161, 303] on p "👕 Mitarbeiterkleidung und Erscheinungsbild" at bounding box center [161, 305] width 184 height 17
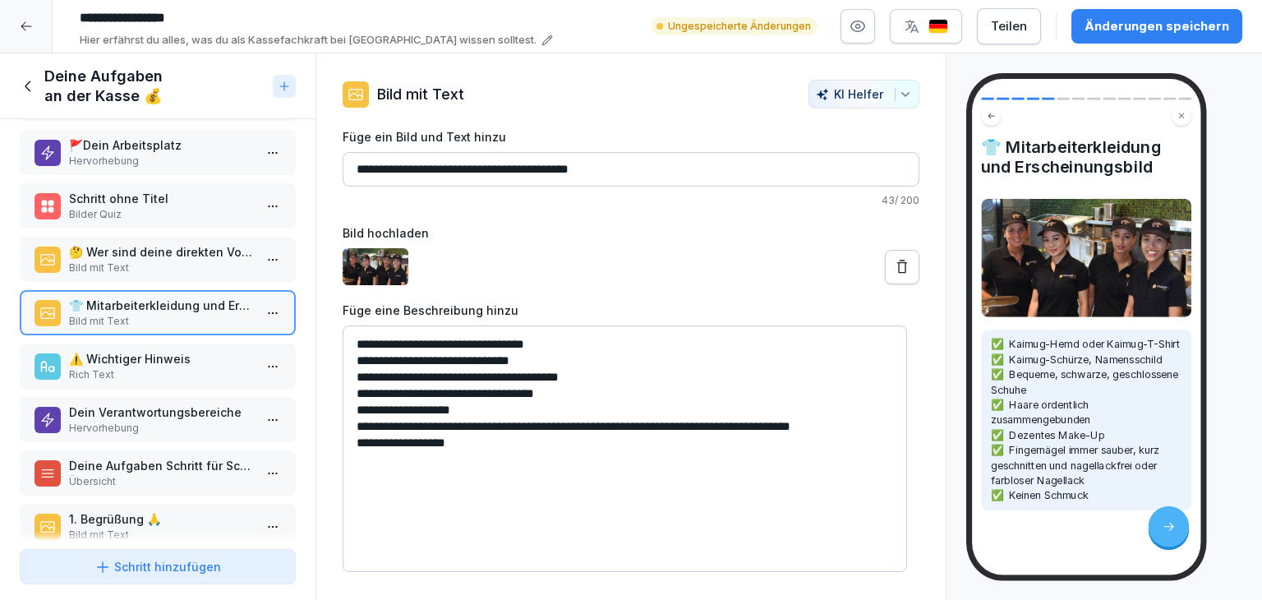
click at [128, 450] on div "Deine Aufgaben Schritt für Schritt Übersicht" at bounding box center [158, 472] width 276 height 45
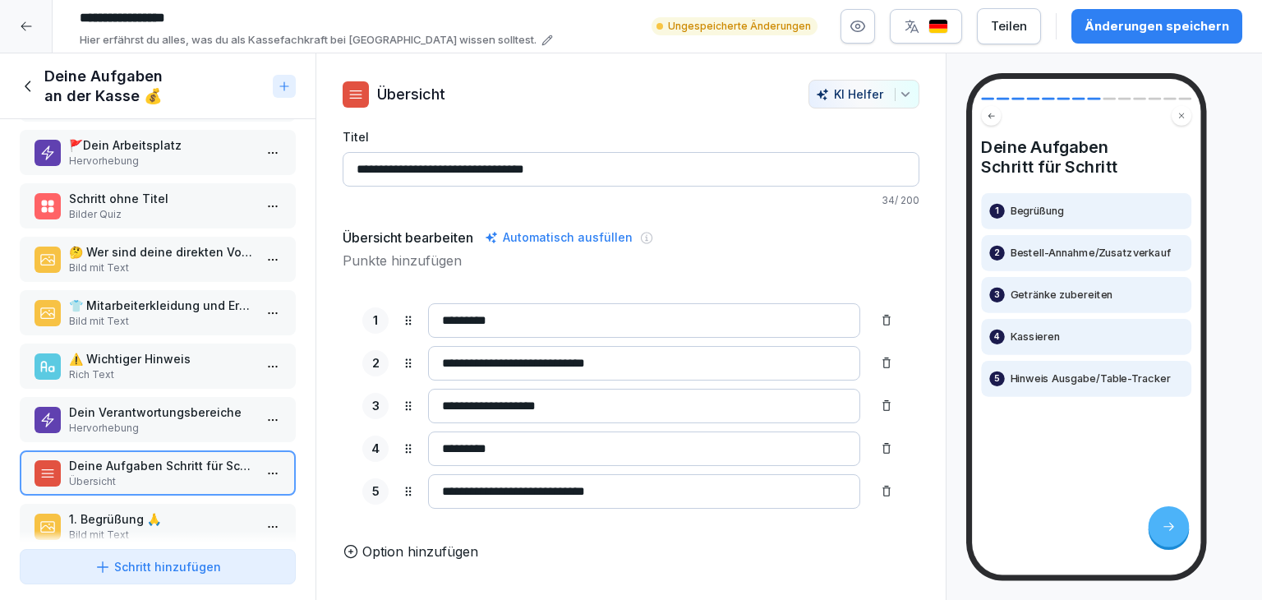
click at [136, 412] on p "Dein Verantwortungsbereiche" at bounding box center [161, 411] width 184 height 17
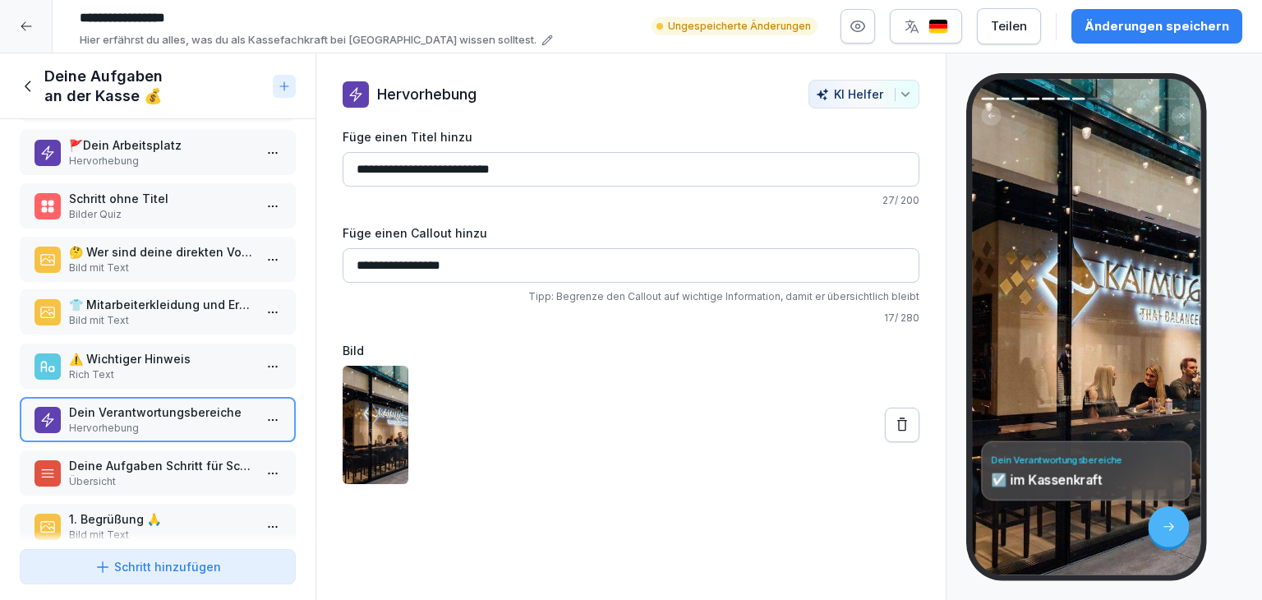
click at [148, 328] on div "👕 Mitarbeiterkleidung und Erscheinungsbild Bild mit Text" at bounding box center [158, 311] width 276 height 45
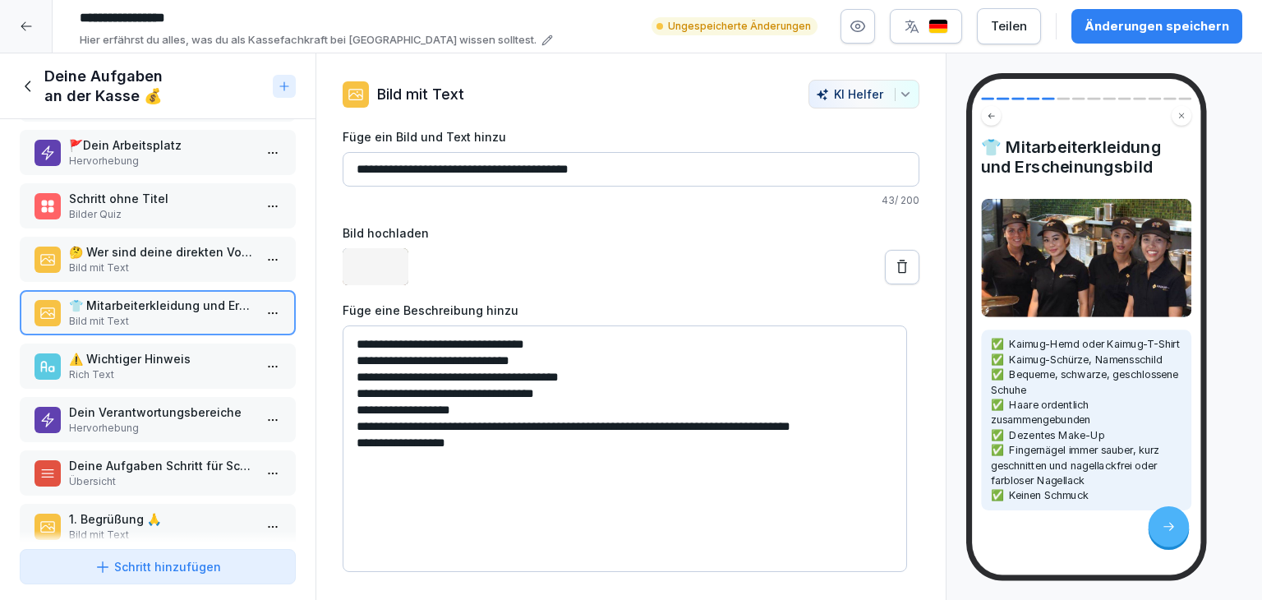
click at [141, 375] on p "Rich Text" at bounding box center [161, 374] width 184 height 15
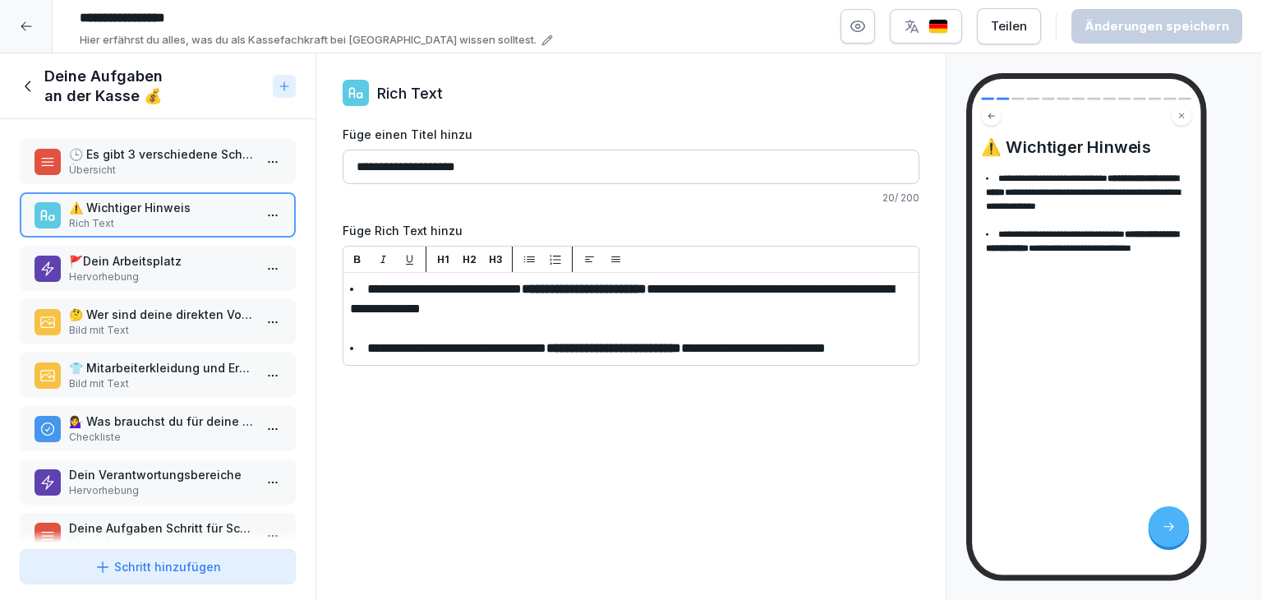
click at [149, 381] on p "Bild mit Text" at bounding box center [161, 383] width 184 height 15
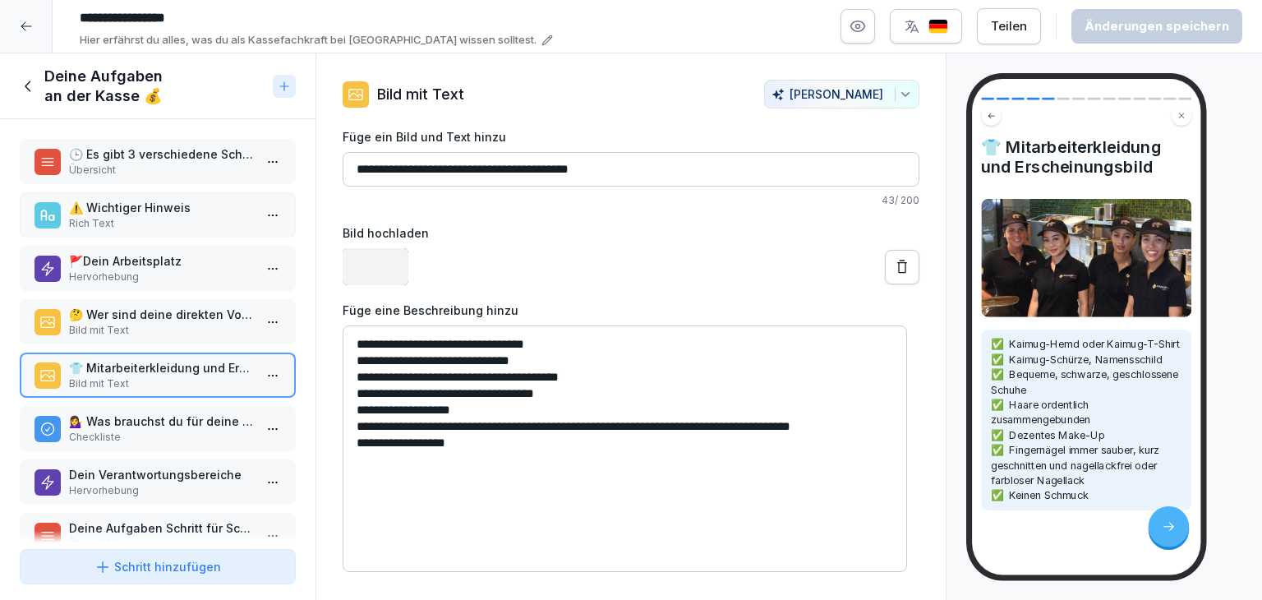
click at [148, 436] on p "Checkliste" at bounding box center [161, 437] width 184 height 15
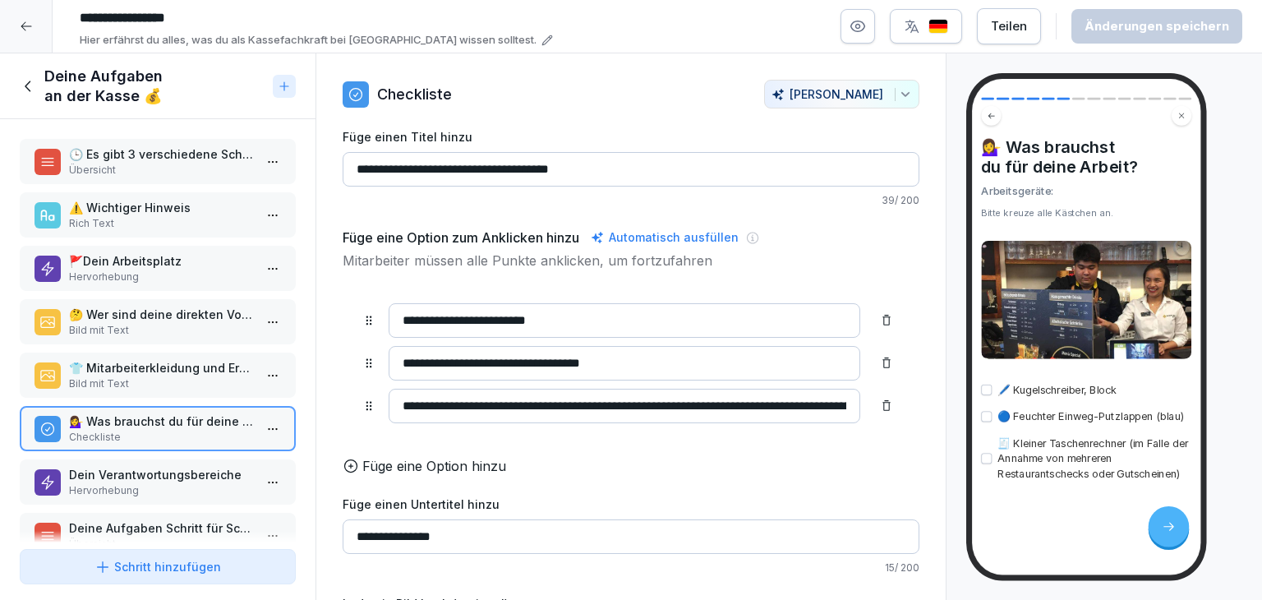
click at [22, 89] on icon at bounding box center [29, 86] width 18 height 18
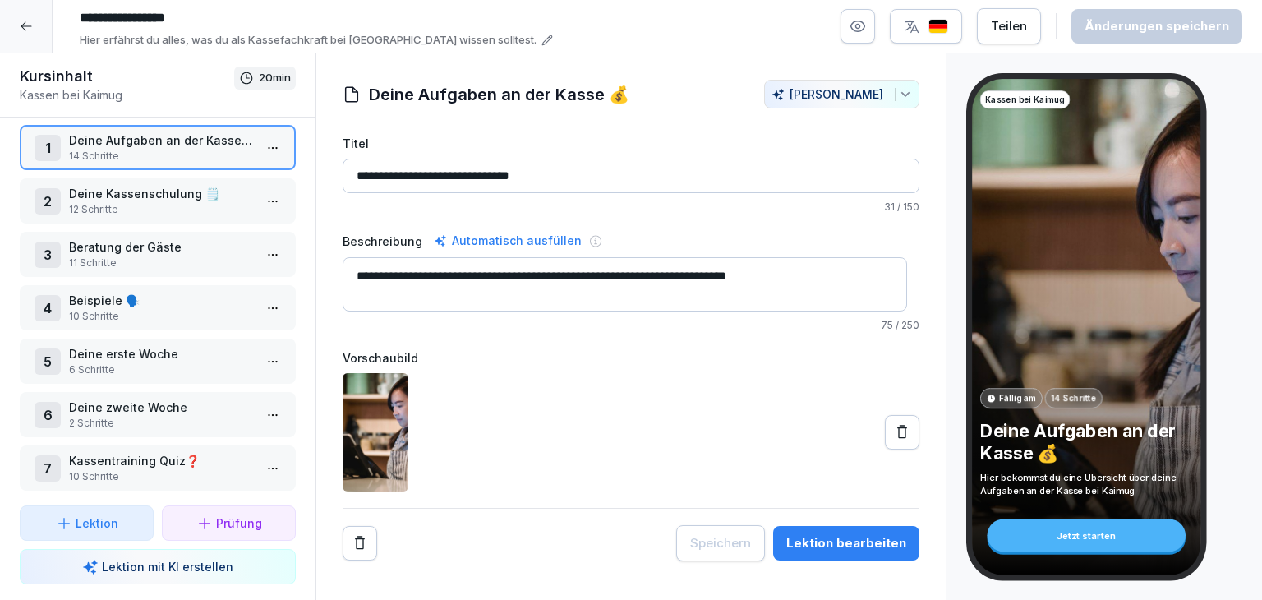
scroll to position [24, 0]
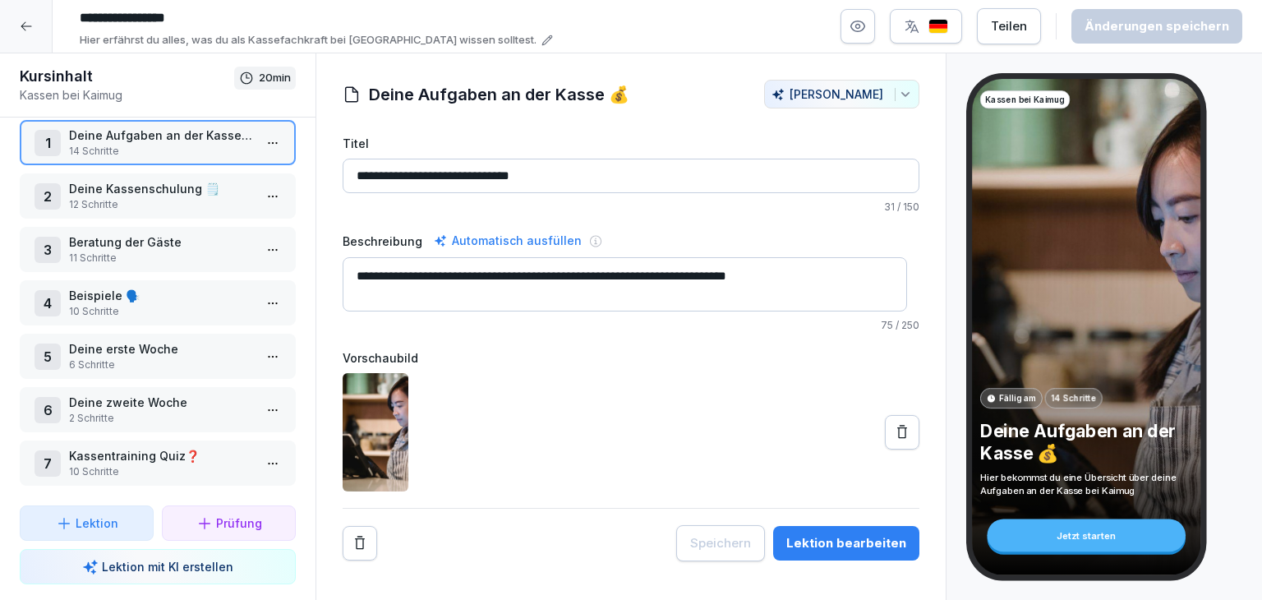
click at [154, 343] on p "Deine erste Woche" at bounding box center [161, 348] width 184 height 17
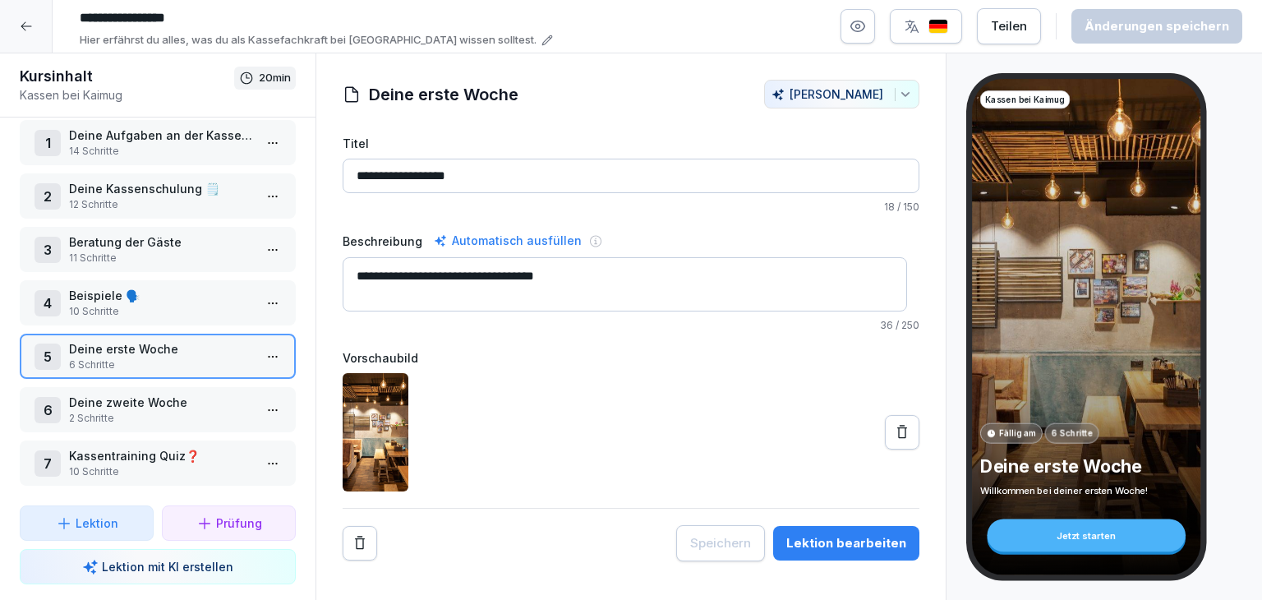
click at [817, 543] on div "Lektion bearbeiten" at bounding box center [846, 543] width 120 height 18
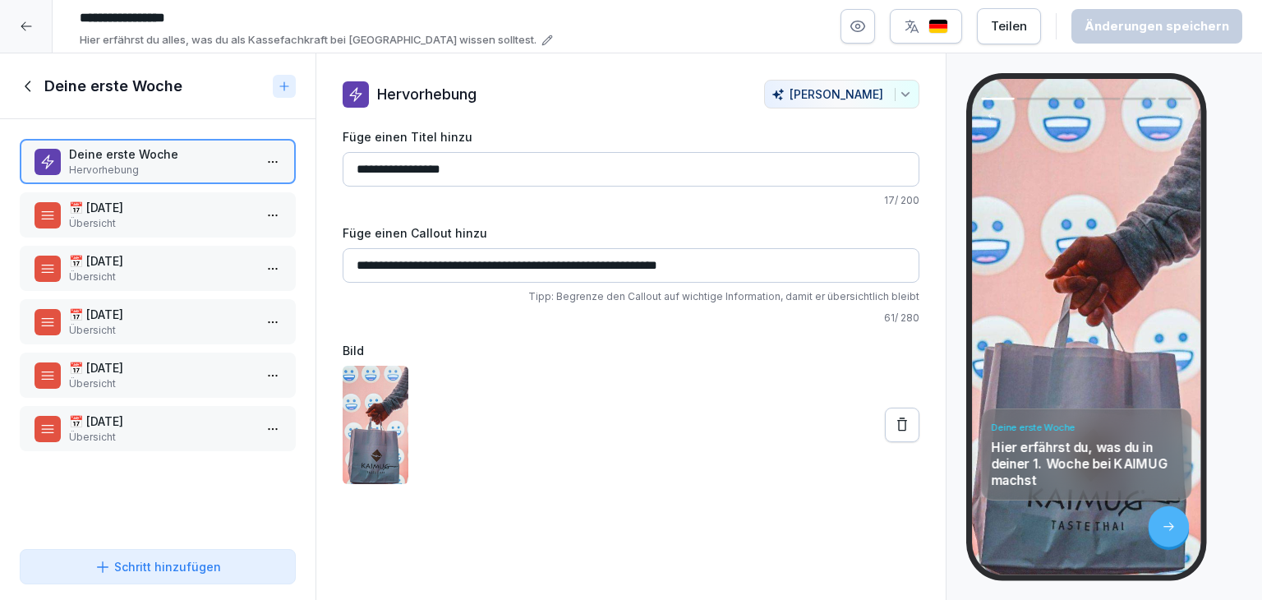
click at [123, 205] on p "📅 [DATE]" at bounding box center [161, 207] width 184 height 17
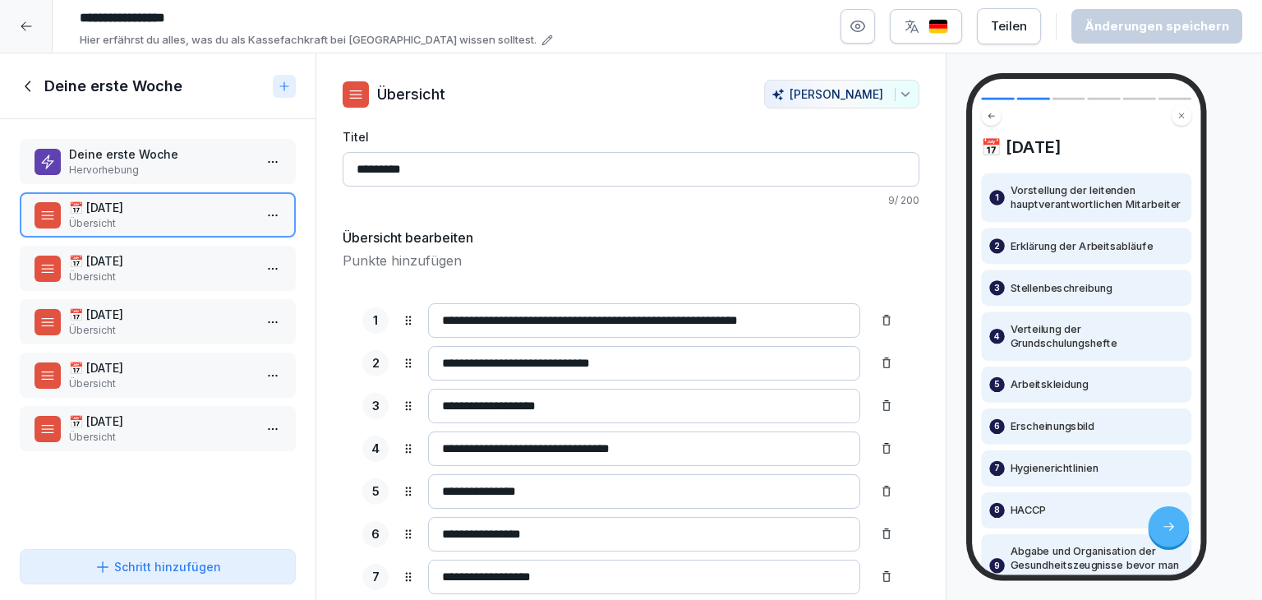
click at [132, 266] on p "📅 [DATE]" at bounding box center [161, 260] width 184 height 17
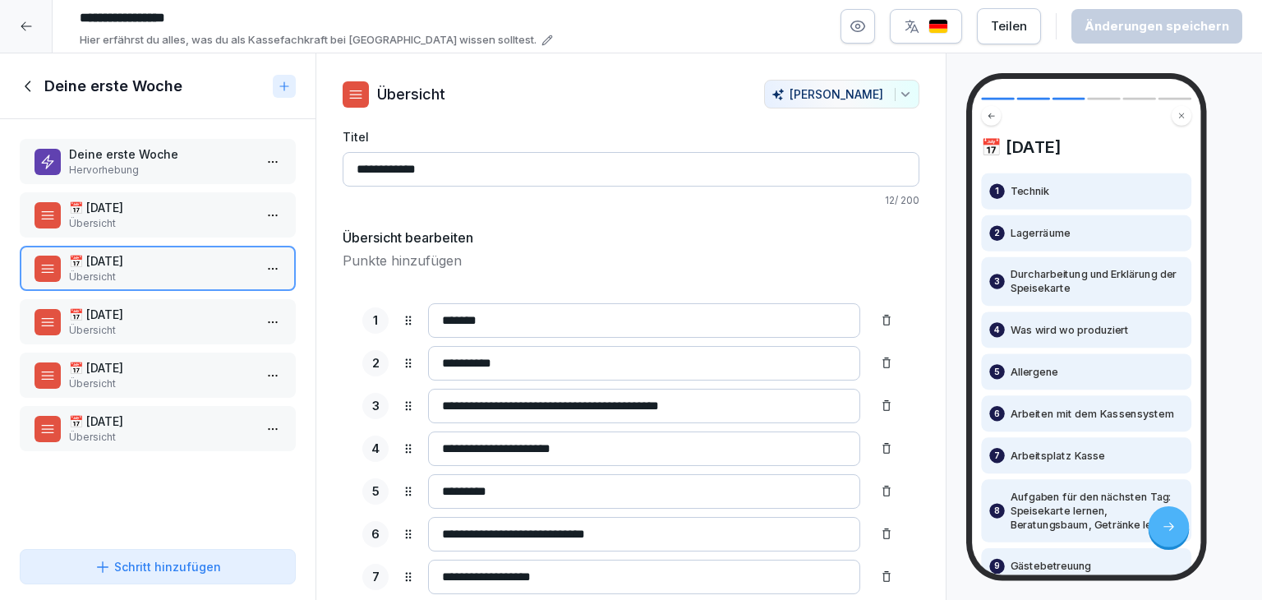
click at [143, 323] on p "Übersicht" at bounding box center [161, 330] width 184 height 15
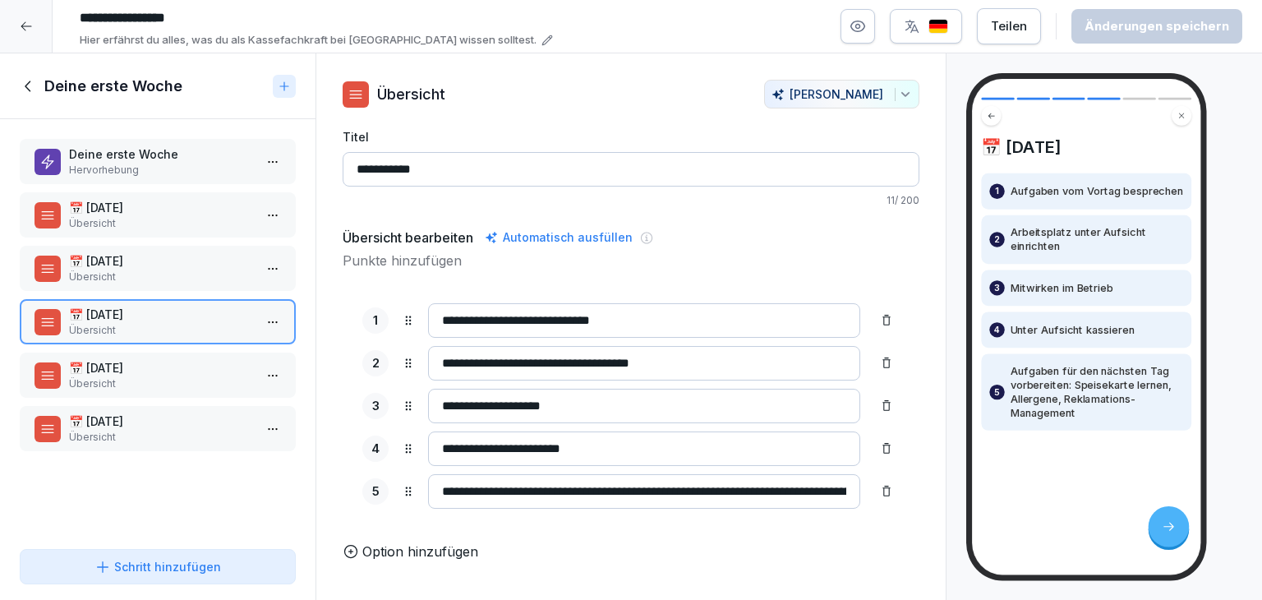
click at [25, 85] on icon at bounding box center [28, 85] width 6 height 11
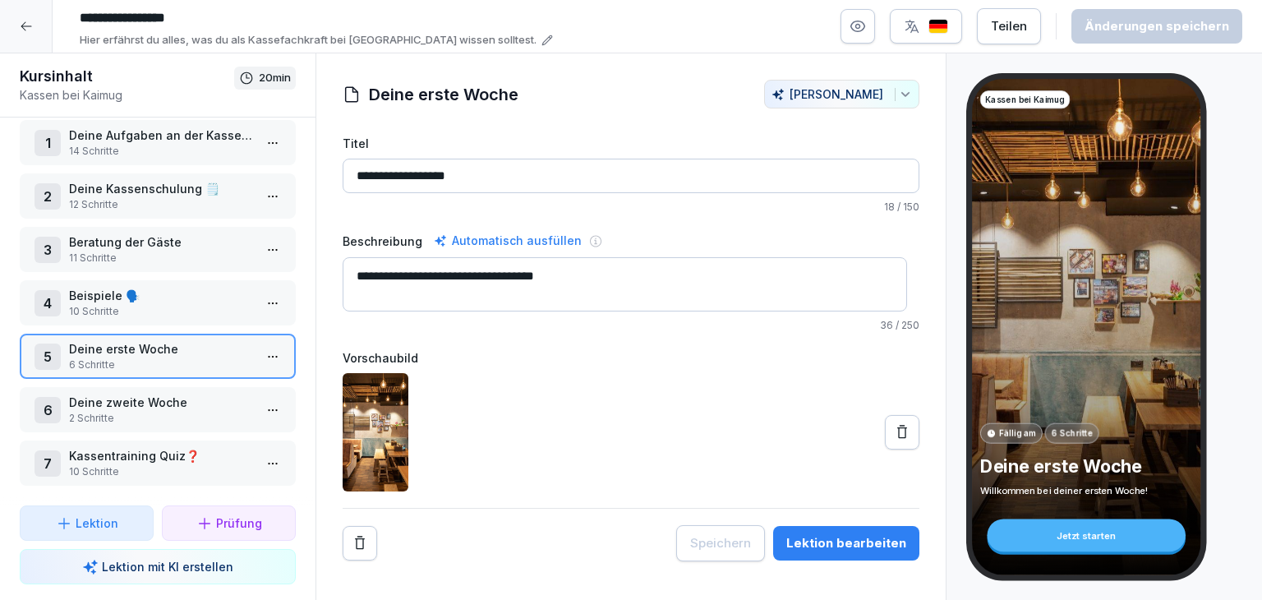
click at [160, 464] on p "10 Schritte" at bounding box center [161, 471] width 184 height 15
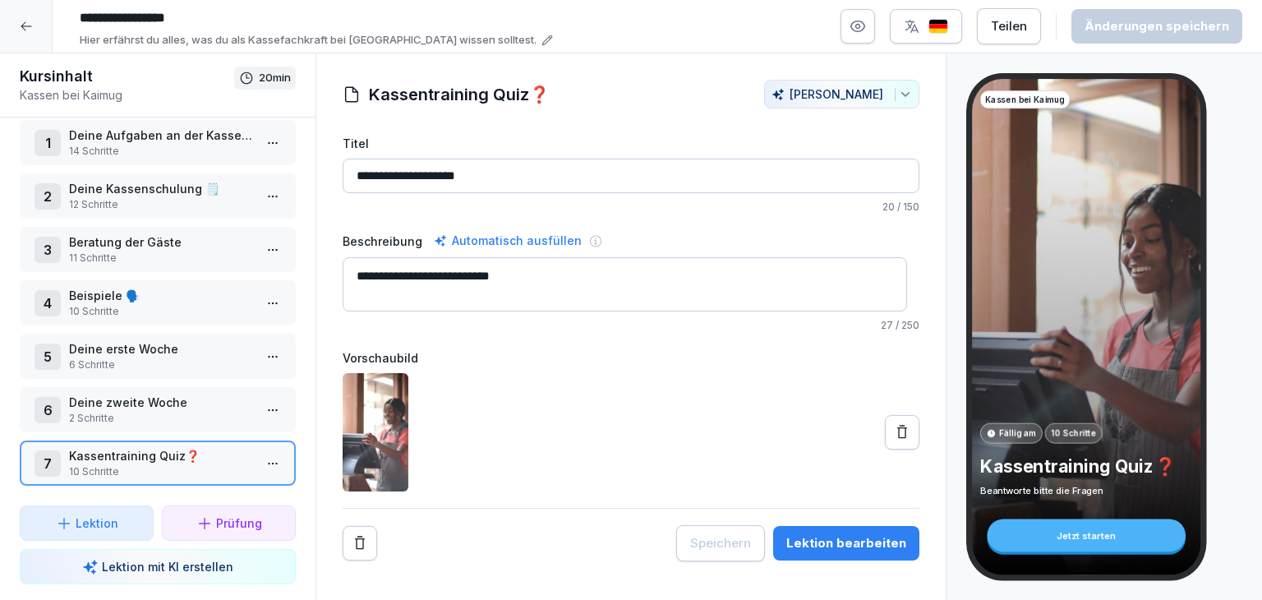
click at [786, 570] on div "**********" at bounding box center [630, 326] width 631 height 547
click at [801, 553] on button "Lektion bearbeiten" at bounding box center [846, 543] width 146 height 34
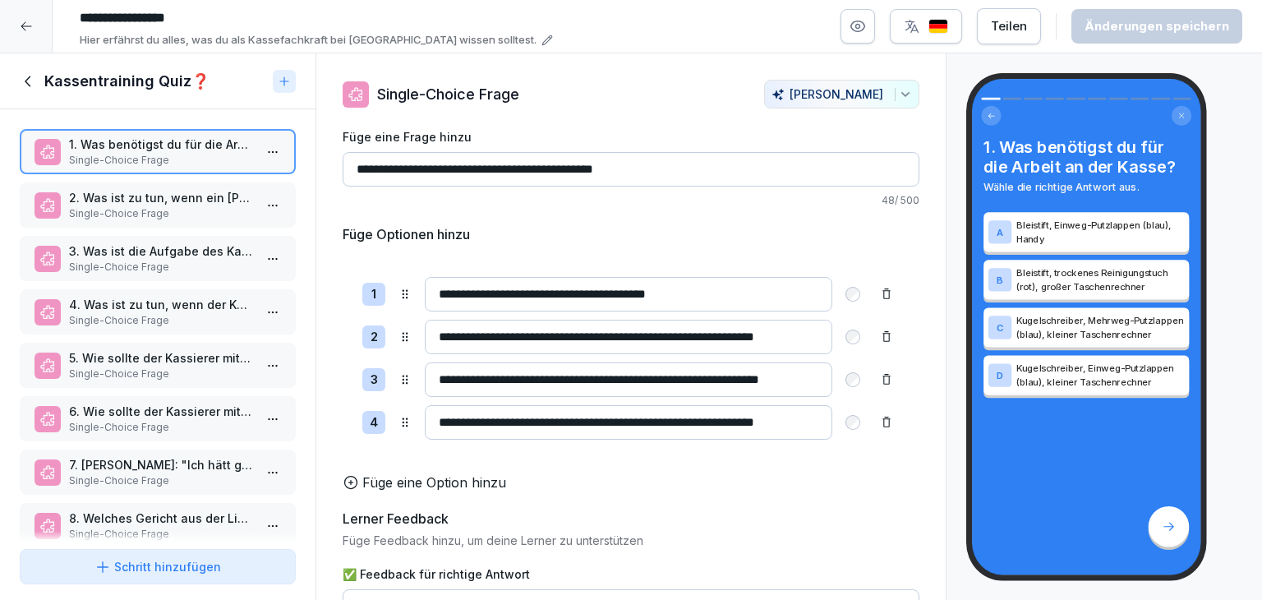
click at [33, 76] on icon at bounding box center [29, 81] width 18 height 18
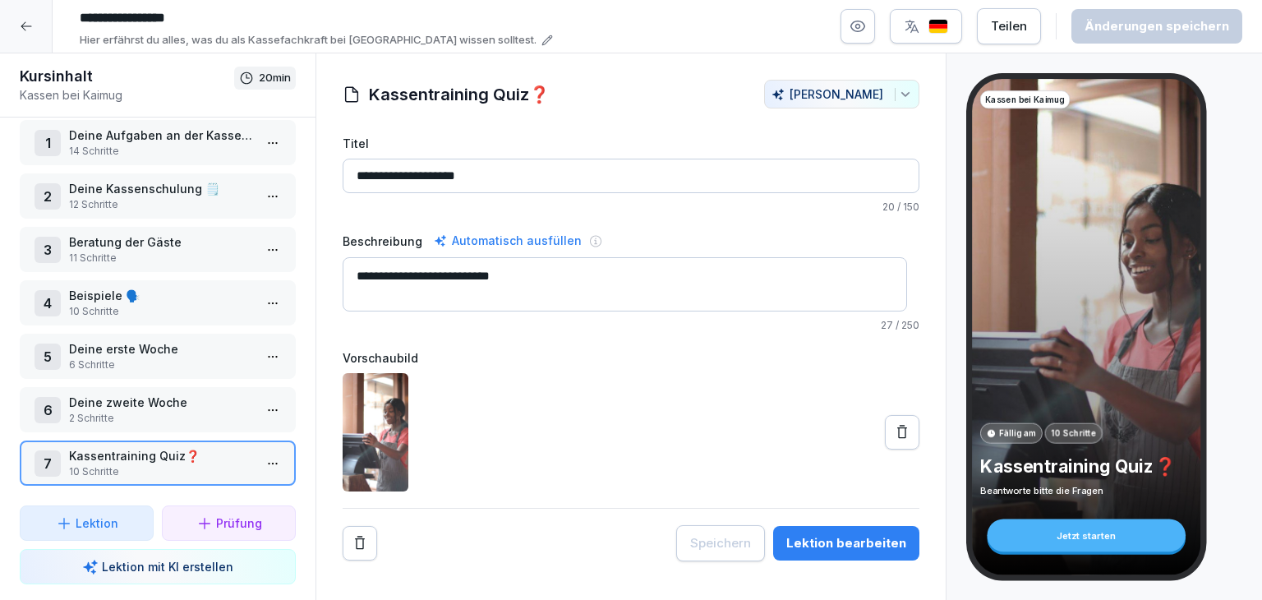
click at [145, 145] on p "14 Schritte" at bounding box center [161, 151] width 184 height 15
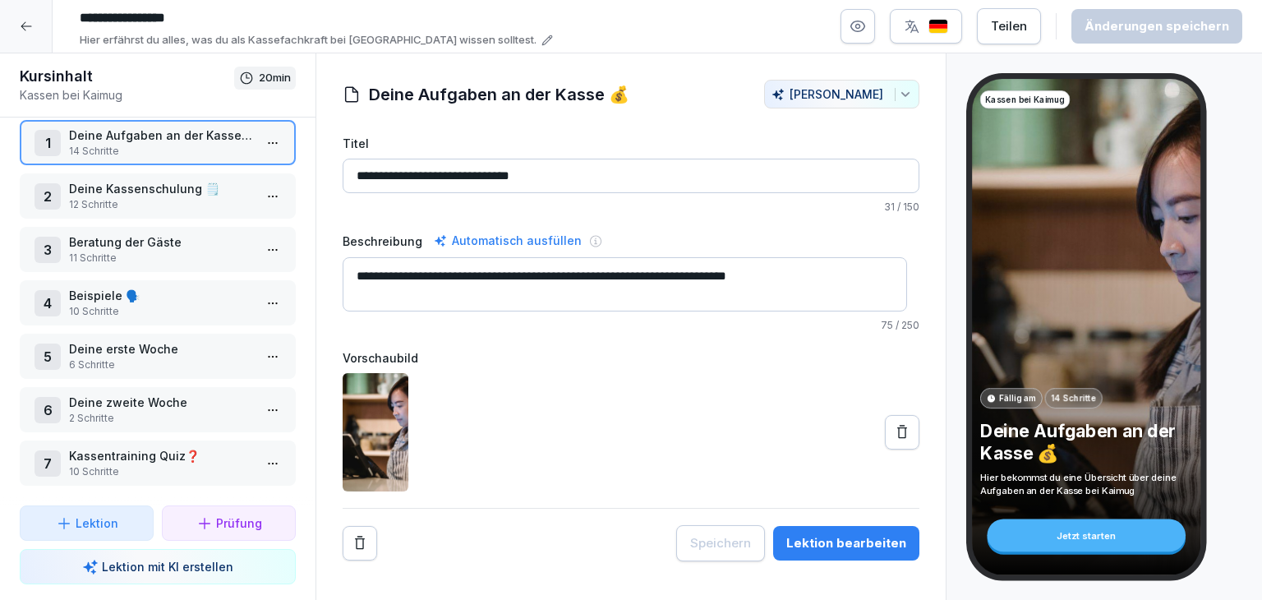
click at [217, 237] on p "Beratung der Gäste" at bounding box center [161, 241] width 184 height 17
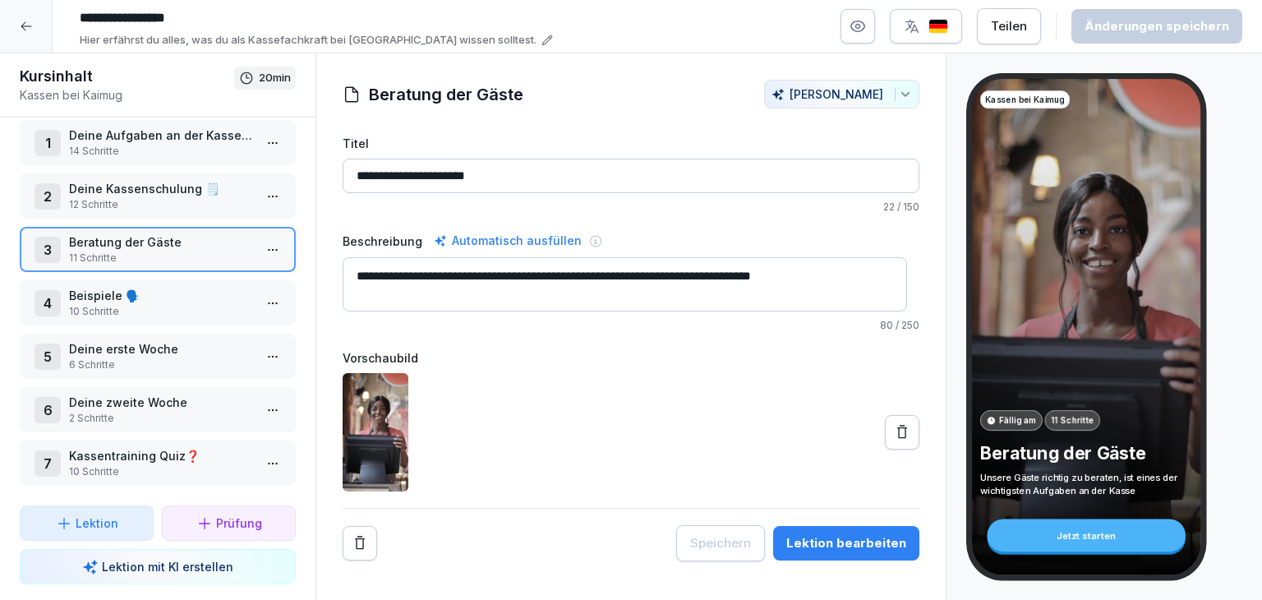
click at [825, 547] on div "Lektion bearbeiten" at bounding box center [846, 543] width 120 height 18
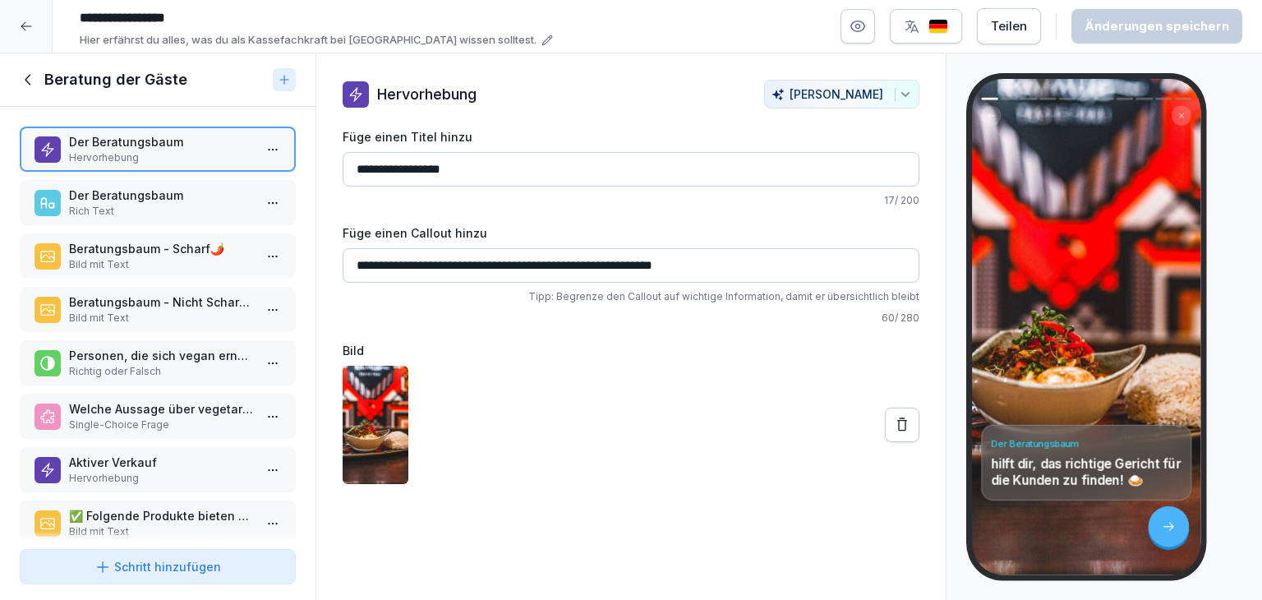
click at [158, 191] on p "Der Beratungsbaum" at bounding box center [161, 194] width 184 height 17
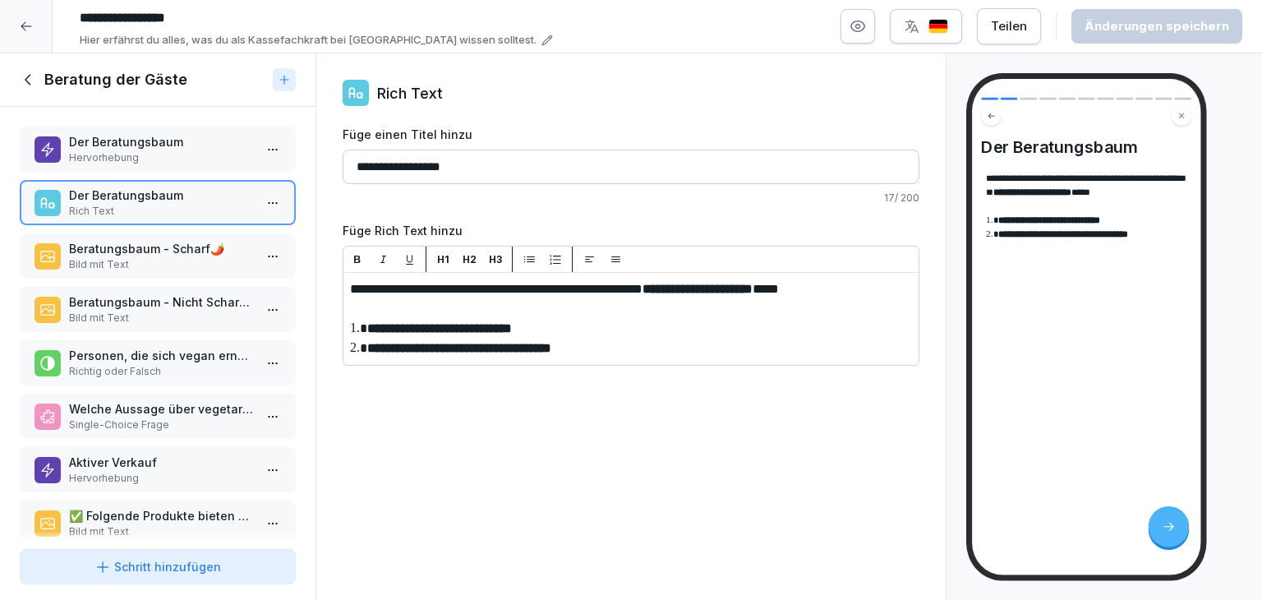
click at [214, 23] on input "**********" at bounding box center [318, 18] width 493 height 28
click at [26, 81] on icon at bounding box center [29, 80] width 18 height 18
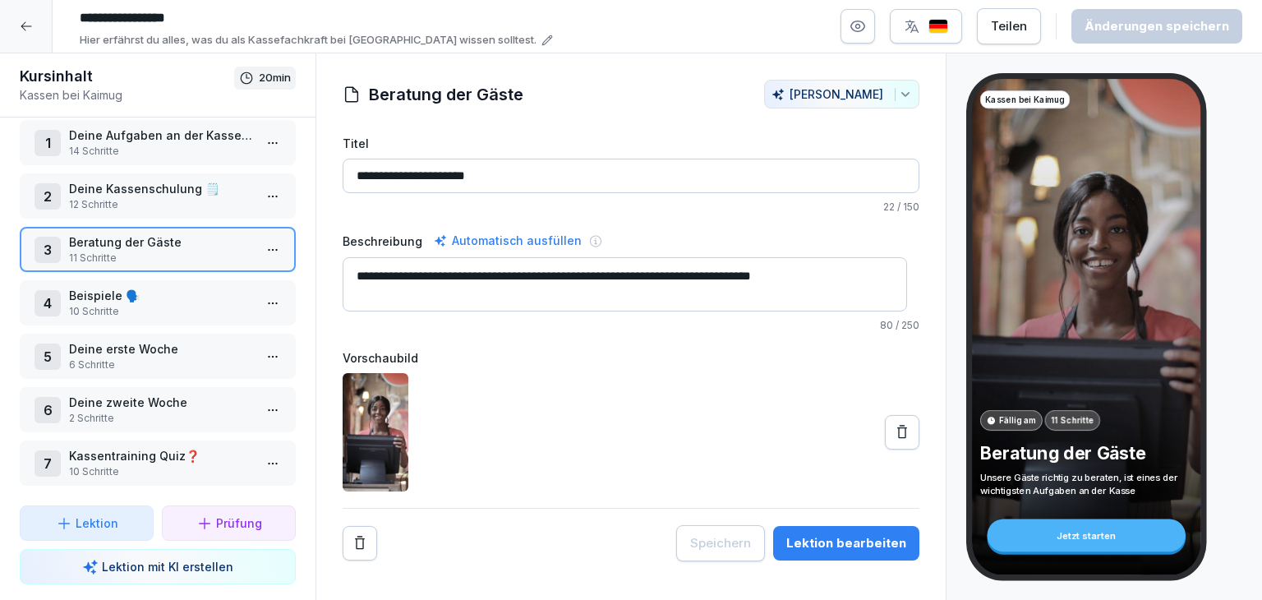
click at [845, 545] on div "Lektion bearbeiten" at bounding box center [846, 543] width 120 height 18
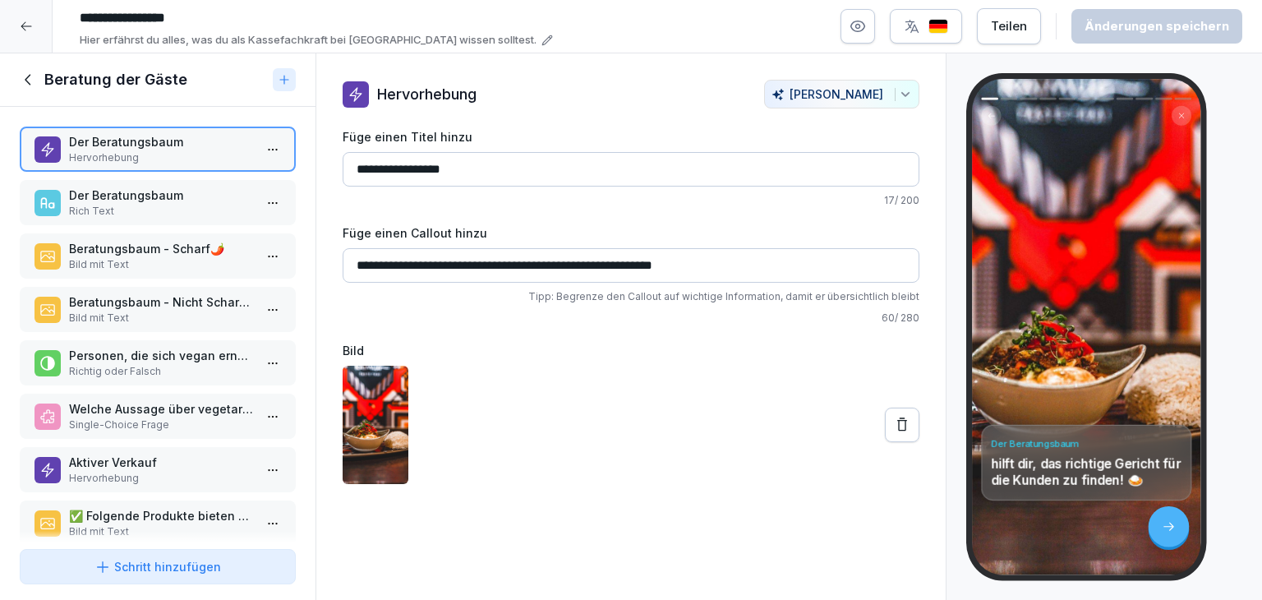
click at [163, 318] on p "Bild mit Text" at bounding box center [161, 317] width 184 height 15
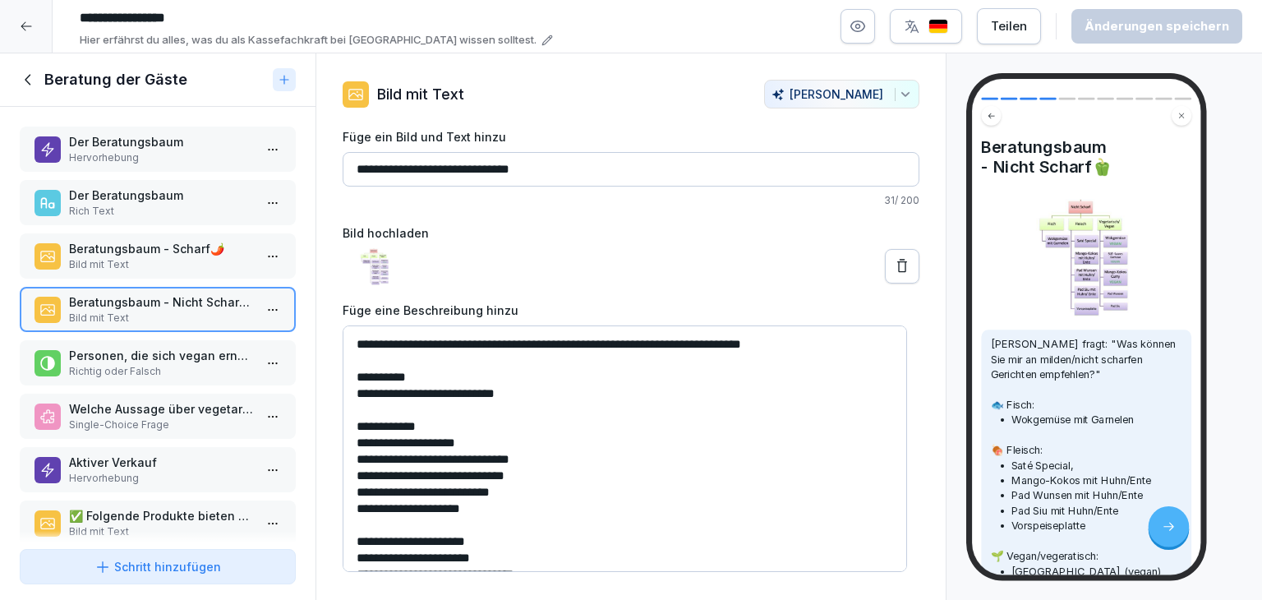
click at [164, 269] on p "Bild mit Text" at bounding box center [161, 264] width 184 height 15
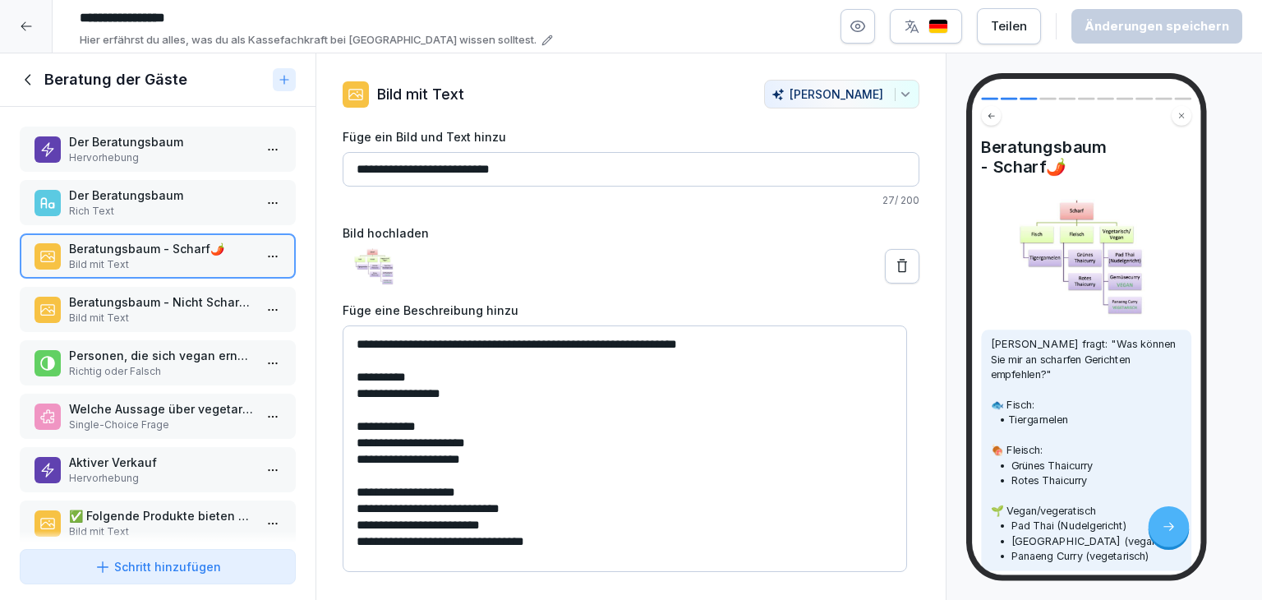
click at [161, 213] on p "Rich Text" at bounding box center [161, 211] width 184 height 15
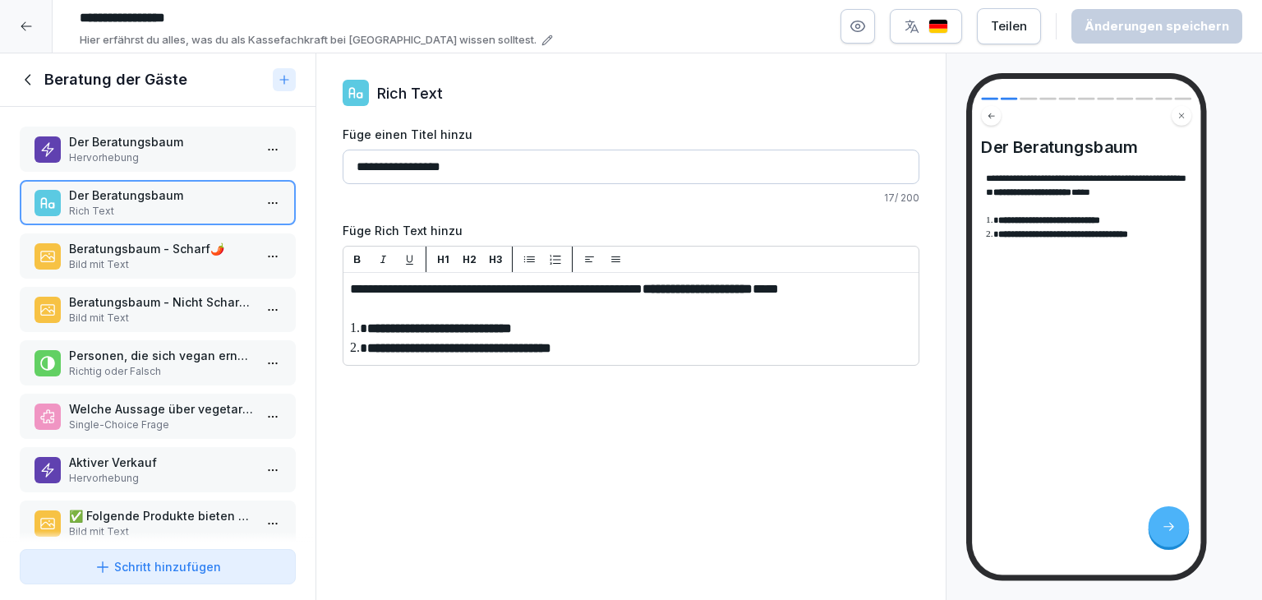
click at [168, 149] on p "Der Beratungsbaum" at bounding box center [161, 141] width 184 height 17
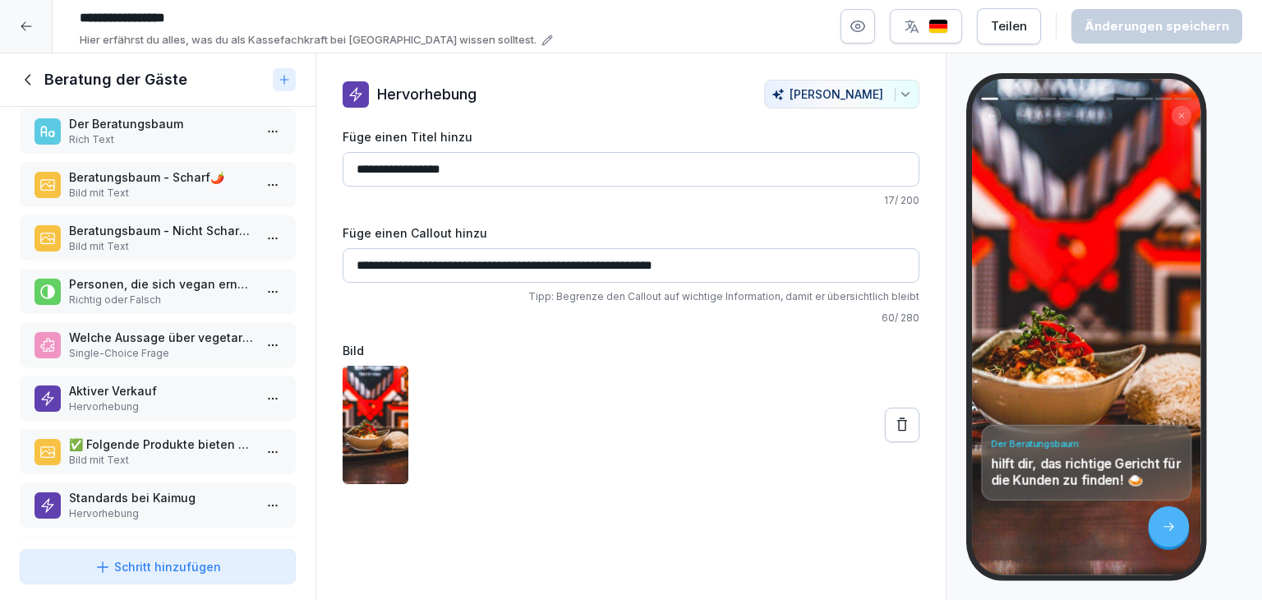
scroll to position [187, 0]
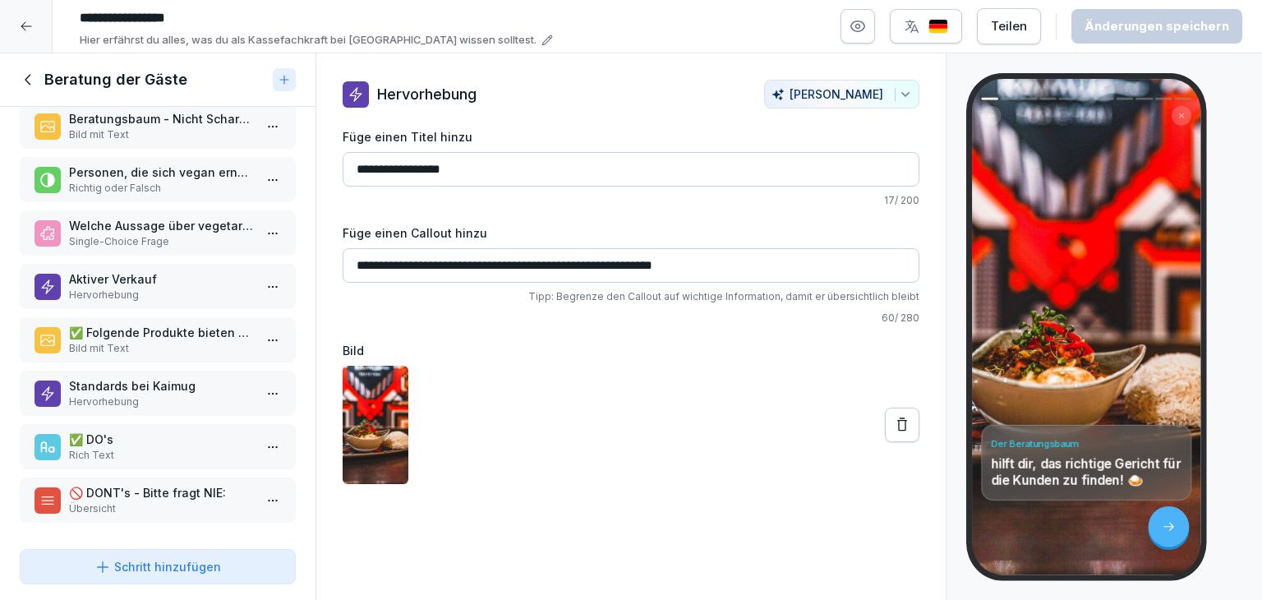
click at [178, 477] on div "🚫 DONT's - Bitte fragt NIE: Übersicht" at bounding box center [158, 499] width 276 height 45
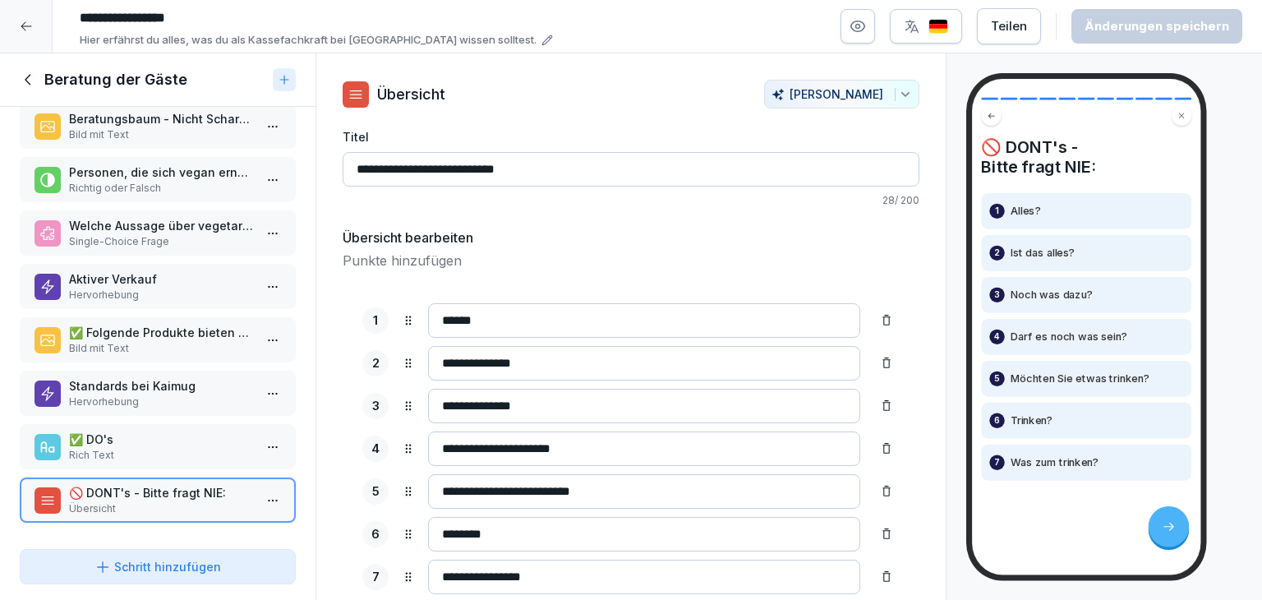
click at [177, 435] on p "✅ DO's" at bounding box center [161, 438] width 184 height 17
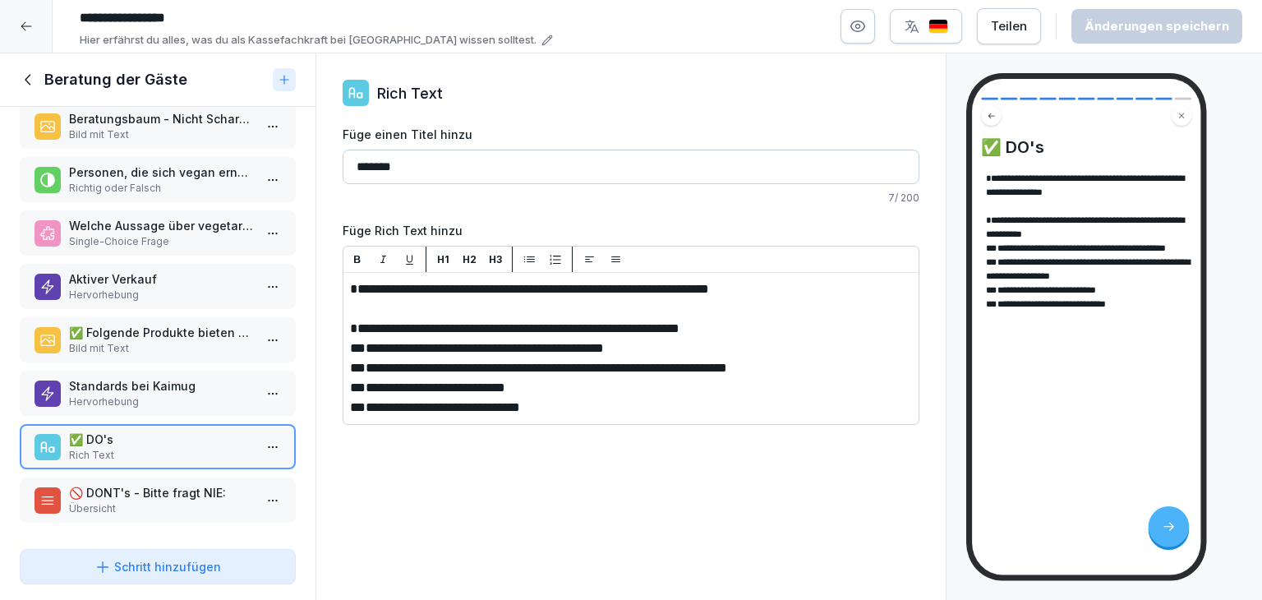
click at [141, 488] on p "🚫 DONT's - Bitte fragt NIE:" at bounding box center [161, 492] width 184 height 17
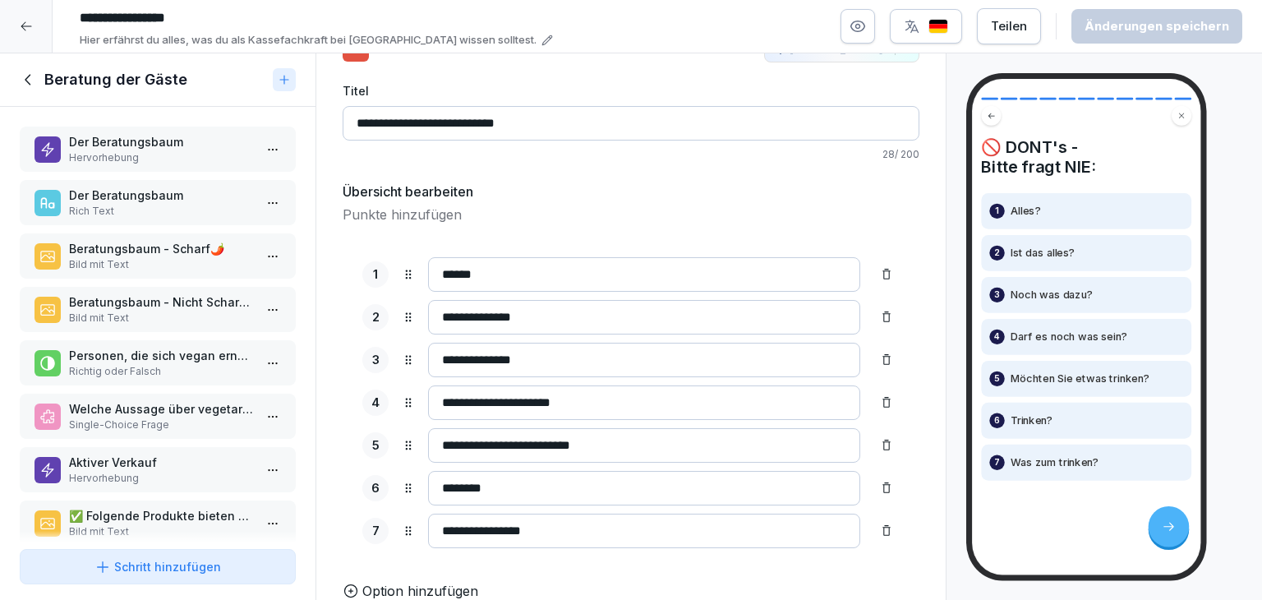
click at [192, 460] on p "Aktiver Verkauf" at bounding box center [161, 461] width 184 height 17
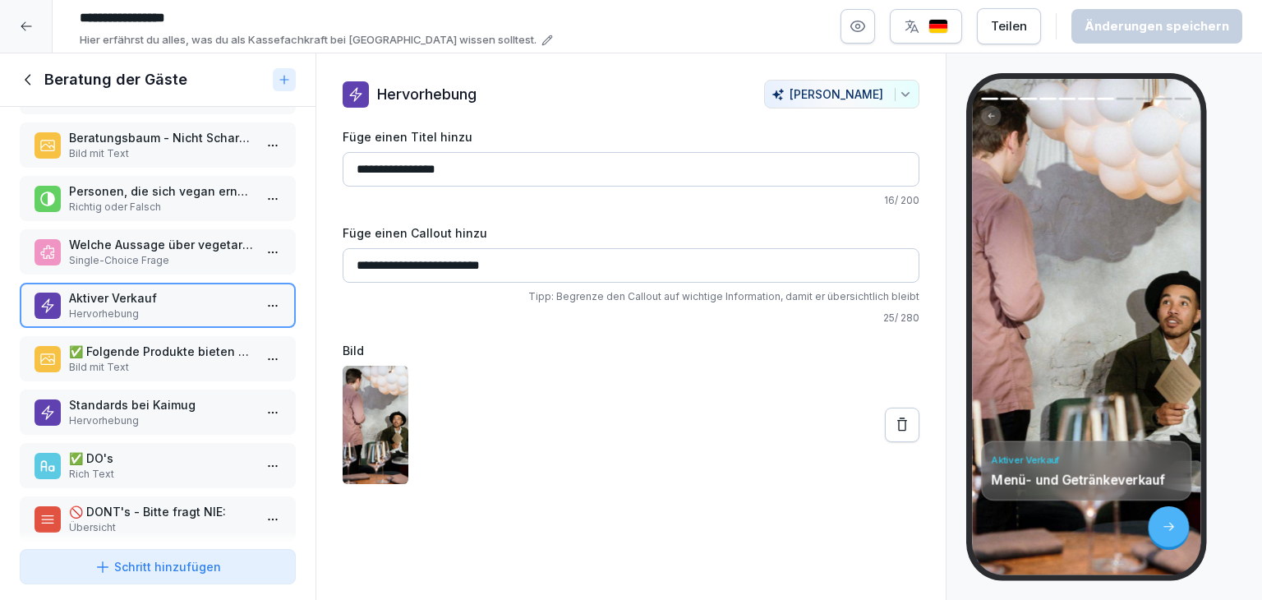
scroll to position [187, 0]
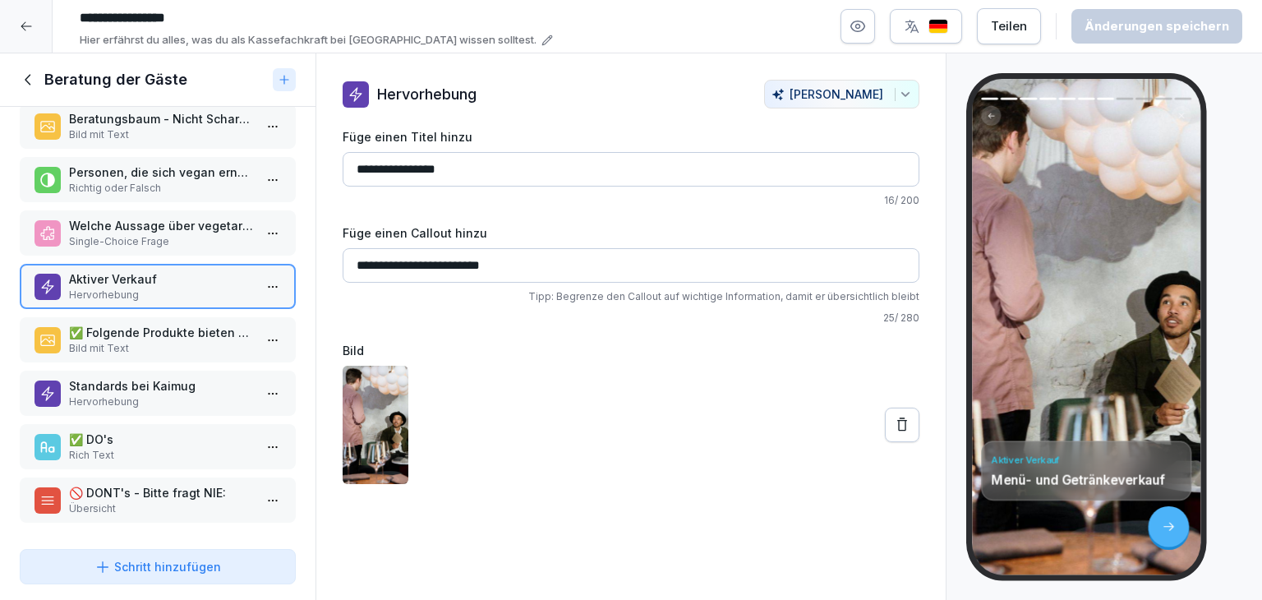
click at [177, 341] on p "Bild mit Text" at bounding box center [161, 348] width 184 height 15
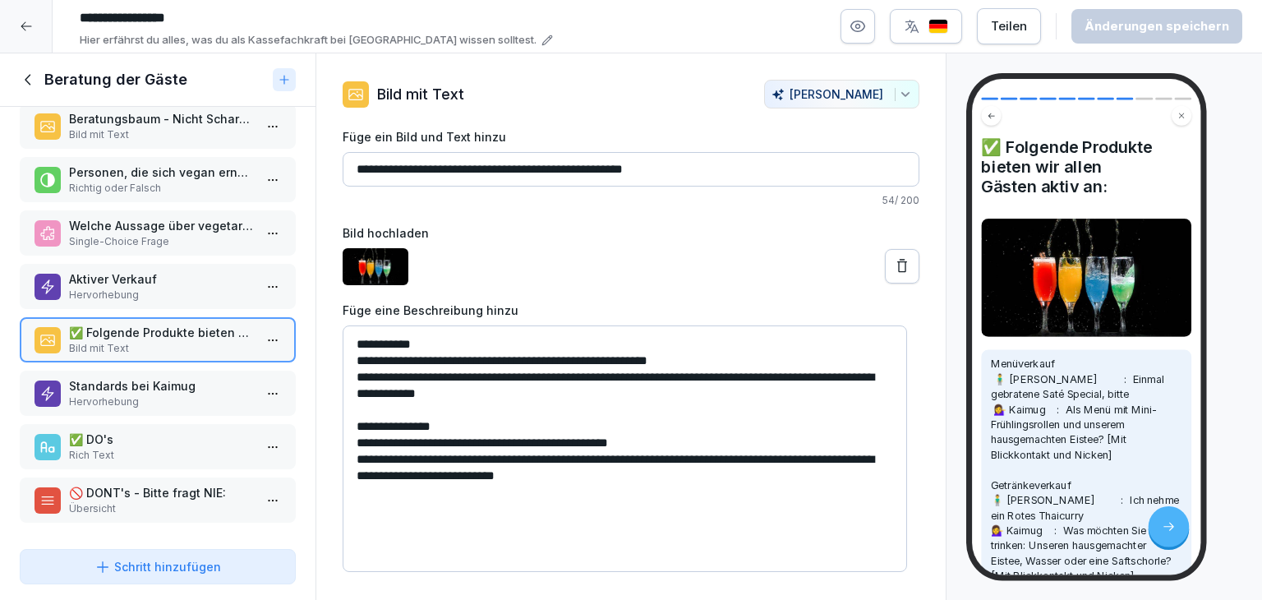
click at [173, 379] on p "Standards bei Kaimug" at bounding box center [161, 385] width 184 height 17
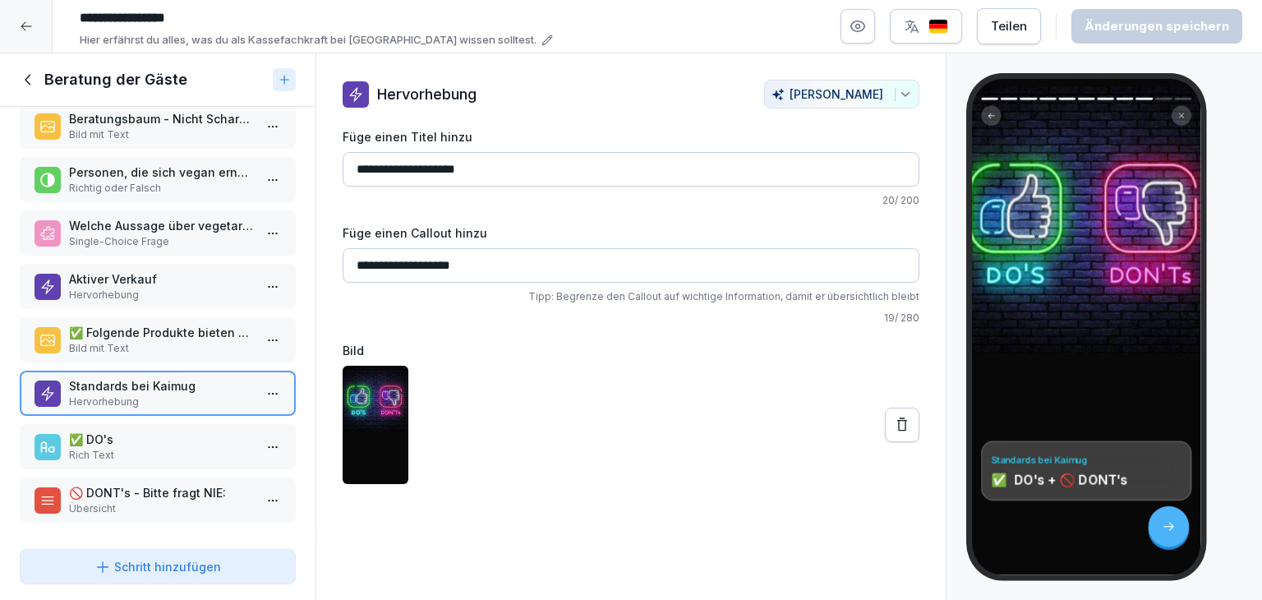
click at [167, 433] on p "✅ DO's" at bounding box center [161, 438] width 184 height 17
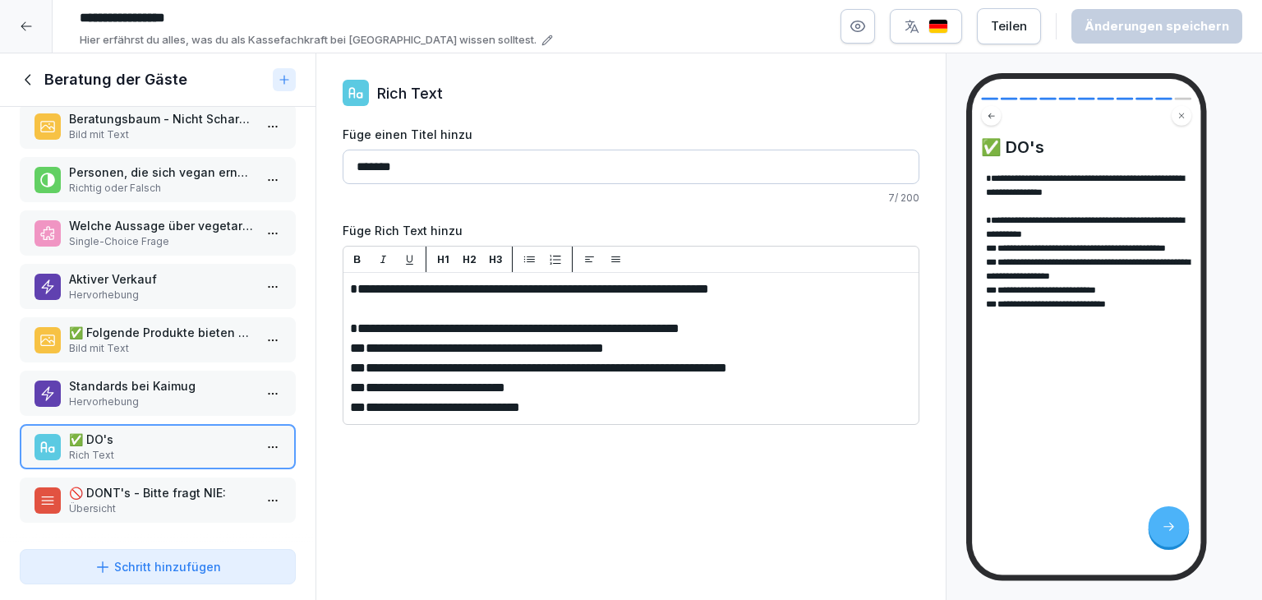
click at [163, 485] on p "🚫 DONT's - Bitte fragt NIE:" at bounding box center [161, 492] width 184 height 17
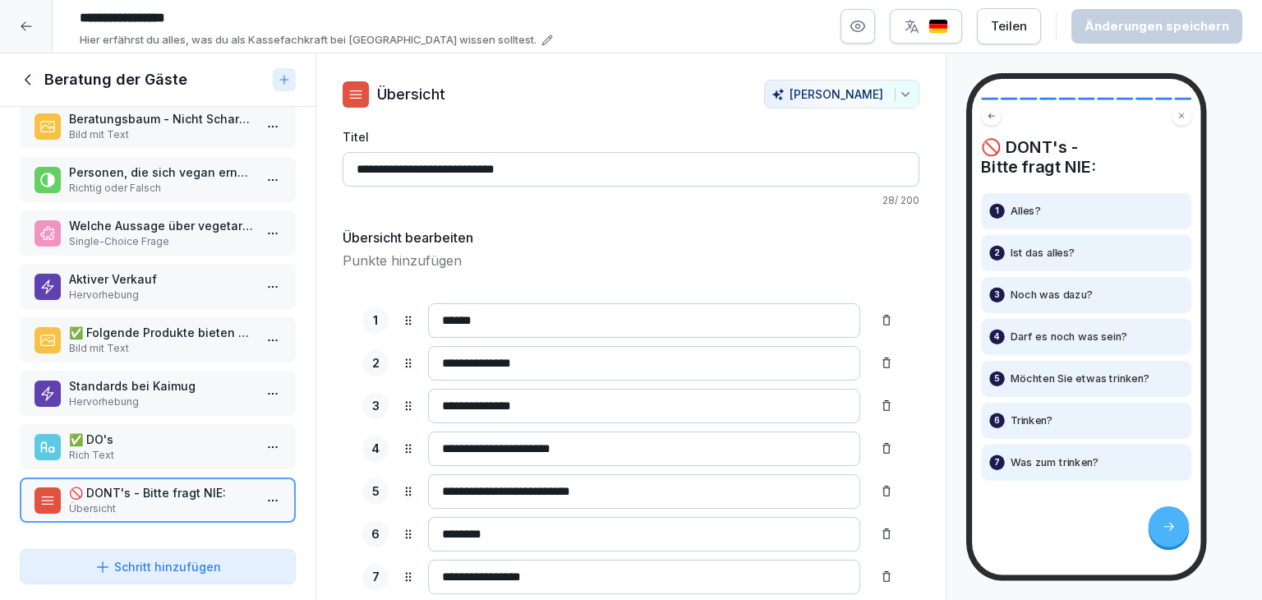
click at [27, 77] on icon at bounding box center [29, 80] width 18 height 18
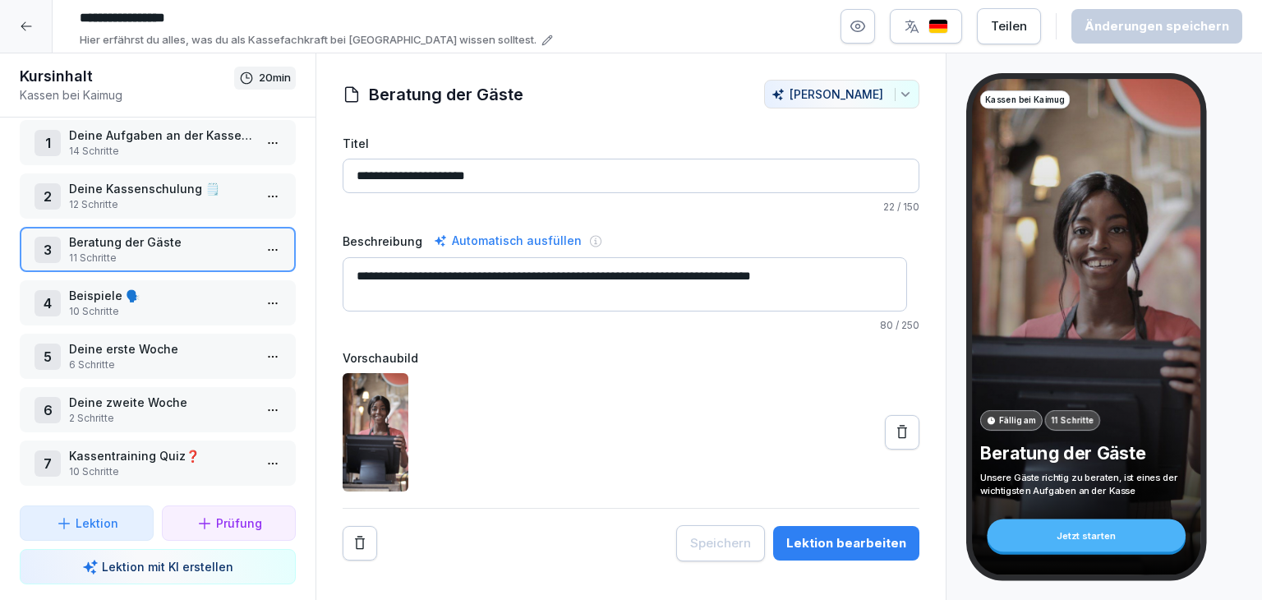
click at [159, 304] on p "10 Schritte" at bounding box center [161, 311] width 184 height 15
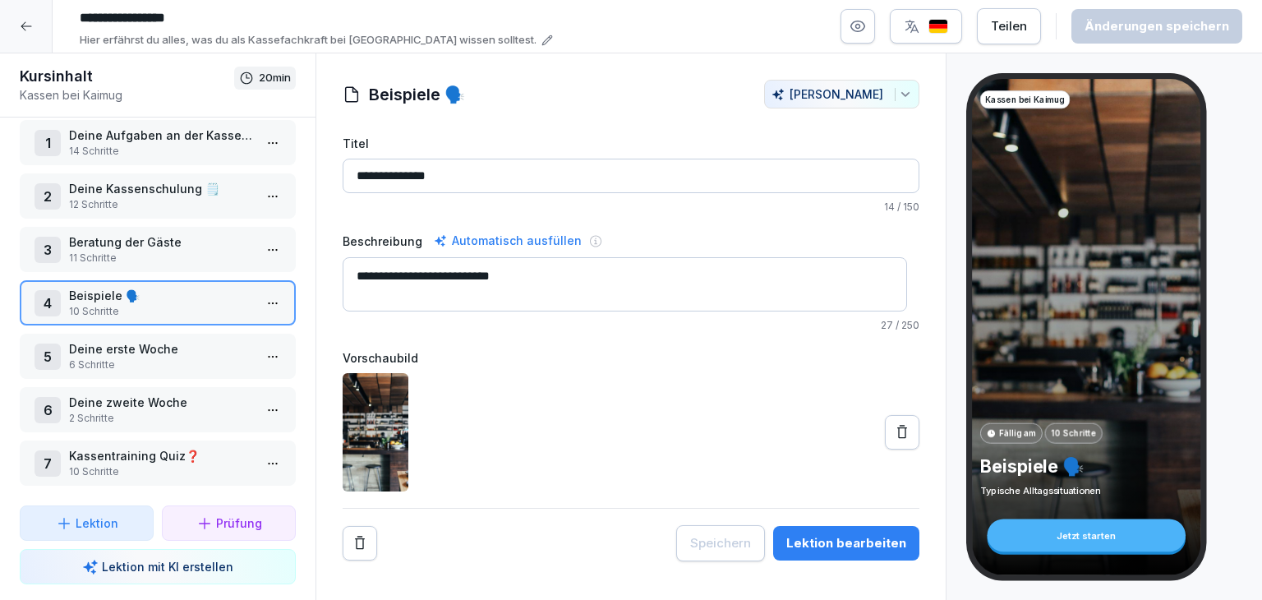
click at [255, 302] on html "**********" at bounding box center [631, 300] width 1262 height 600
click at [239, 320] on div "Schritte bearbeiten" at bounding box center [199, 325] width 126 height 17
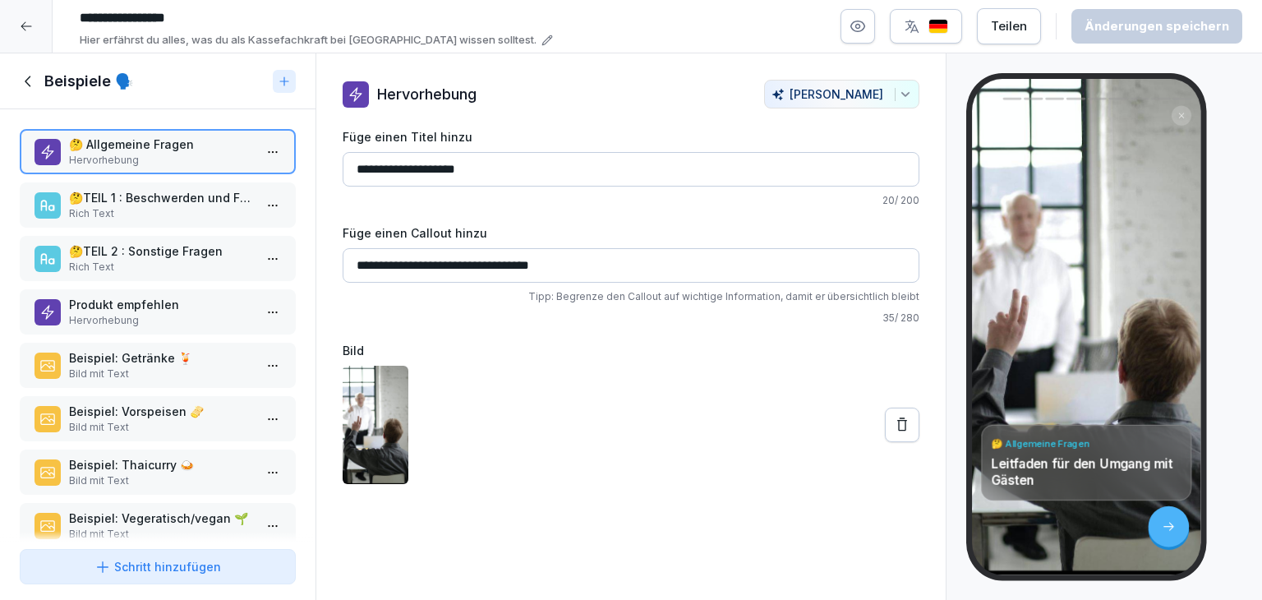
click at [168, 200] on p "🤔TEIL 1 : Beschwerden und Fragen" at bounding box center [161, 197] width 184 height 17
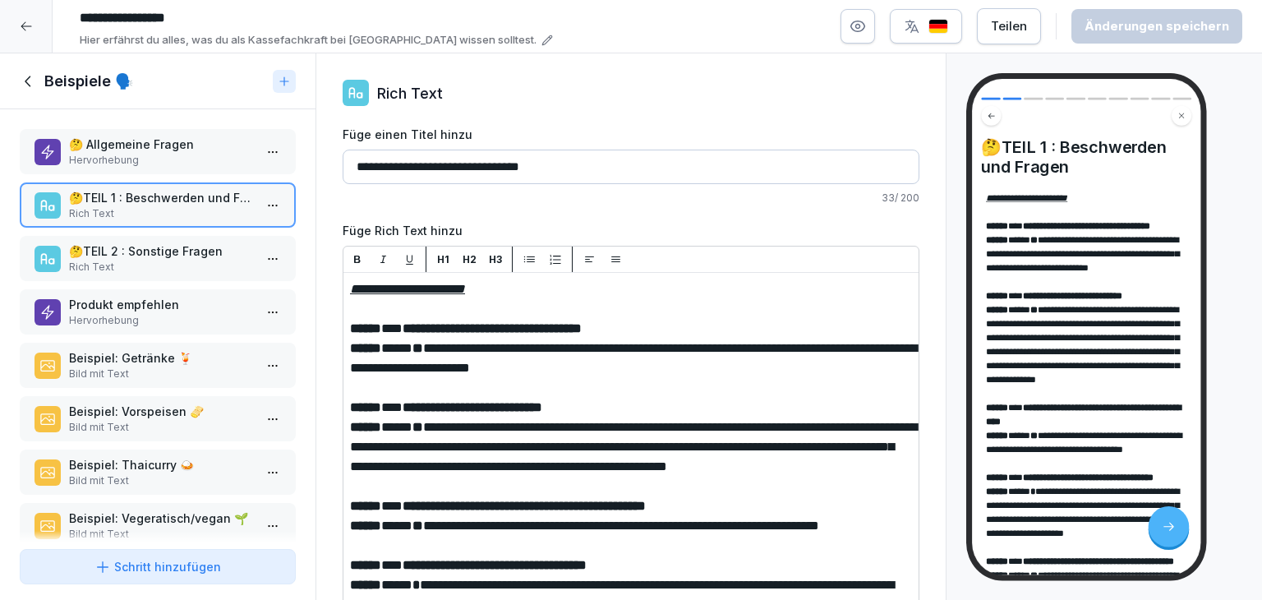
click at [178, 375] on p "Bild mit Text" at bounding box center [161, 373] width 184 height 15
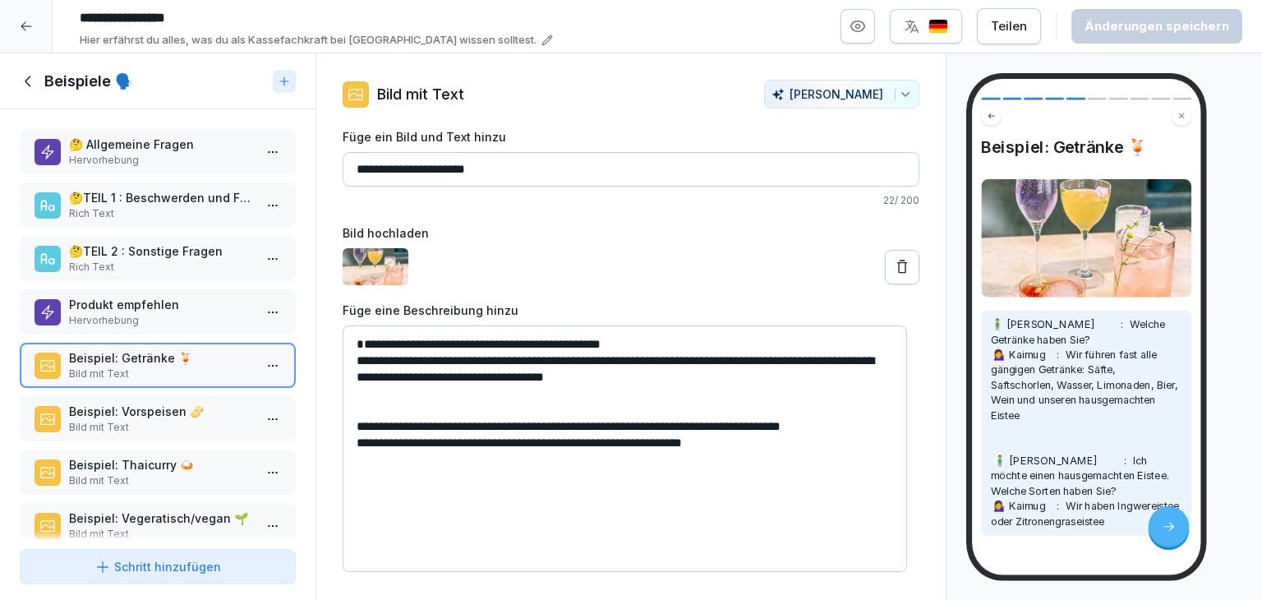
click at [183, 403] on p "Beispiel: Vorspeisen 🫔" at bounding box center [161, 410] width 184 height 17
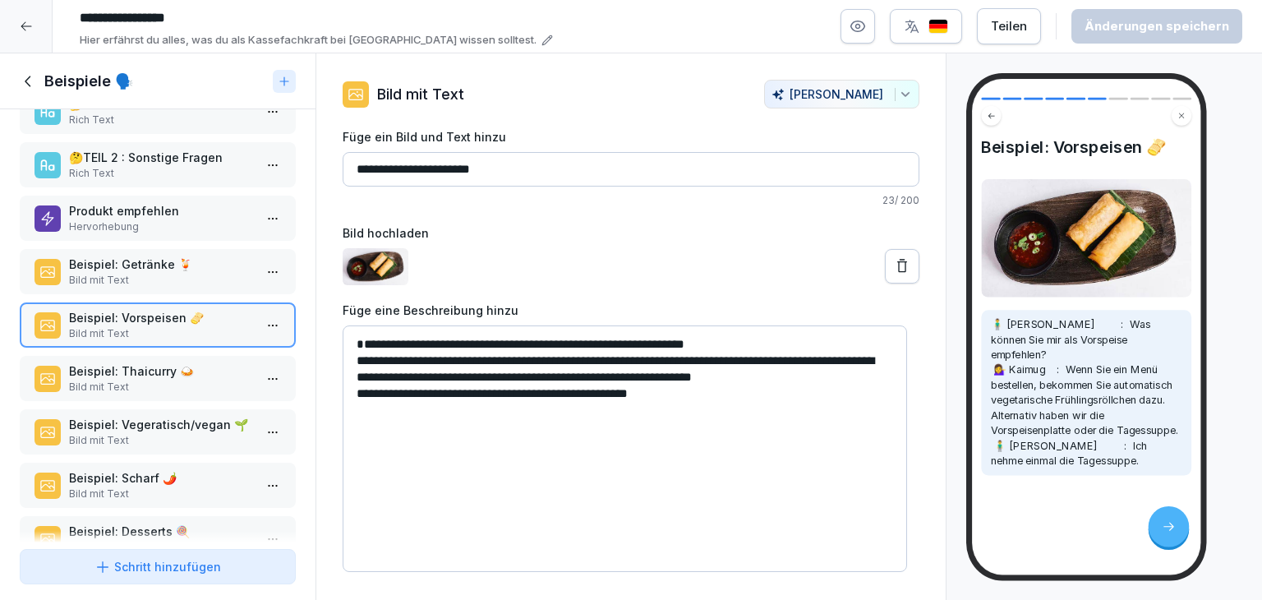
scroll to position [138, 0]
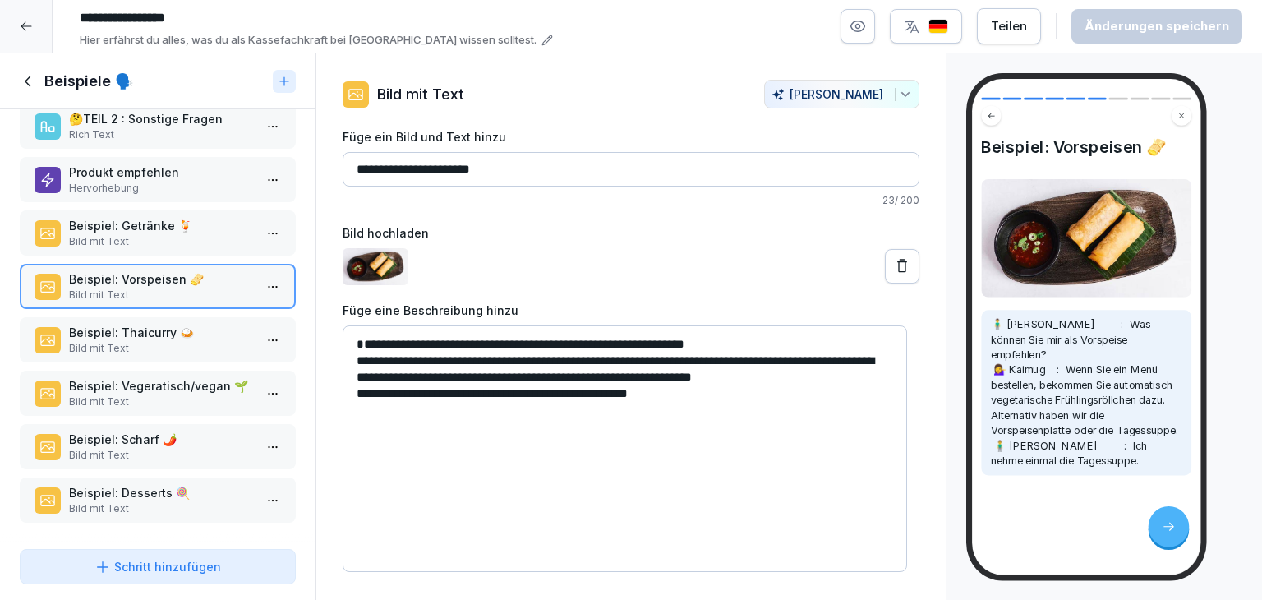
click at [183, 349] on div "Beispiel: Thaicurry 🍛 Bild mit Text" at bounding box center [158, 339] width 276 height 45
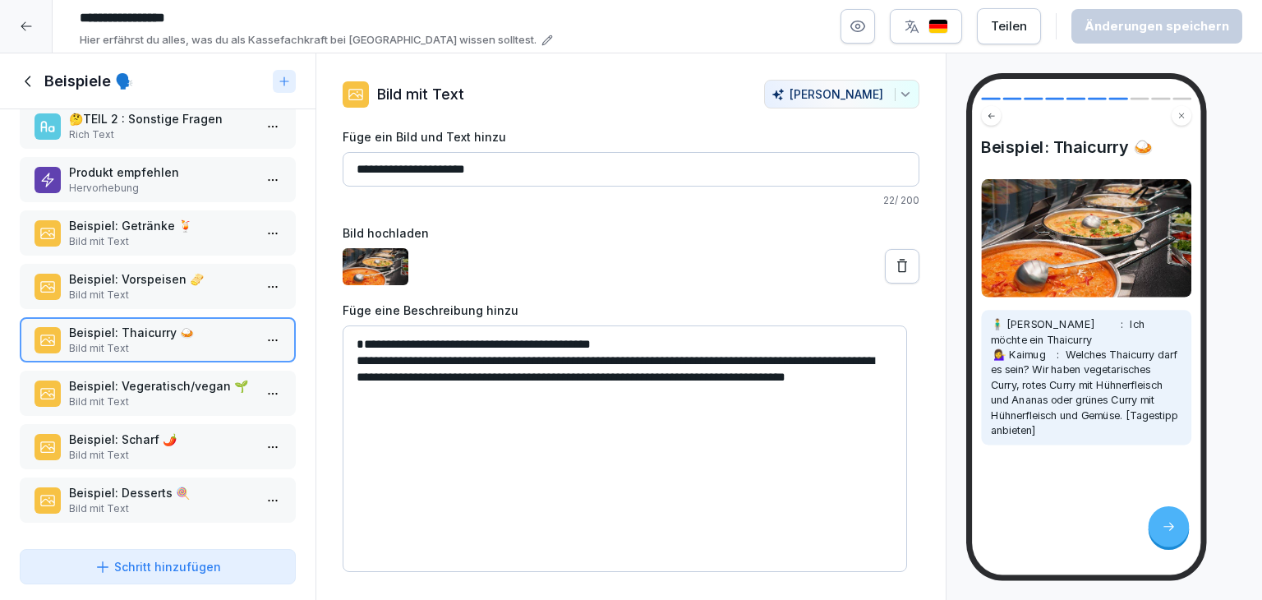
click at [184, 382] on p "Beispiel: Vegeratisch/vegan 🌱" at bounding box center [161, 385] width 184 height 17
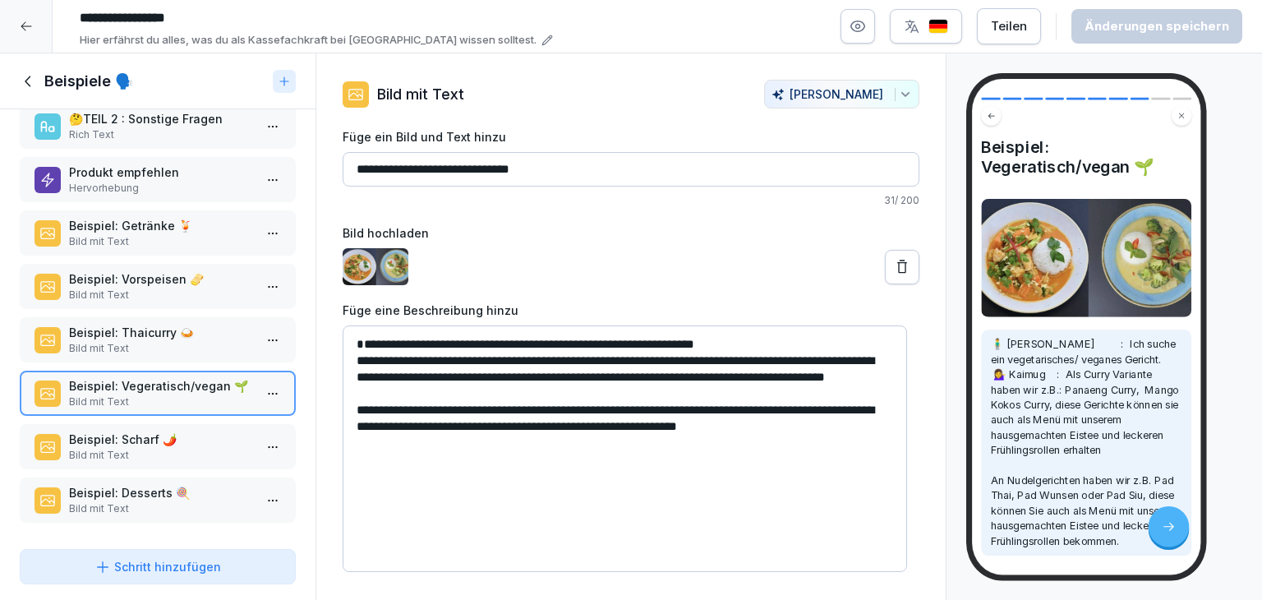
click at [200, 448] on p "Bild mit Text" at bounding box center [161, 455] width 184 height 15
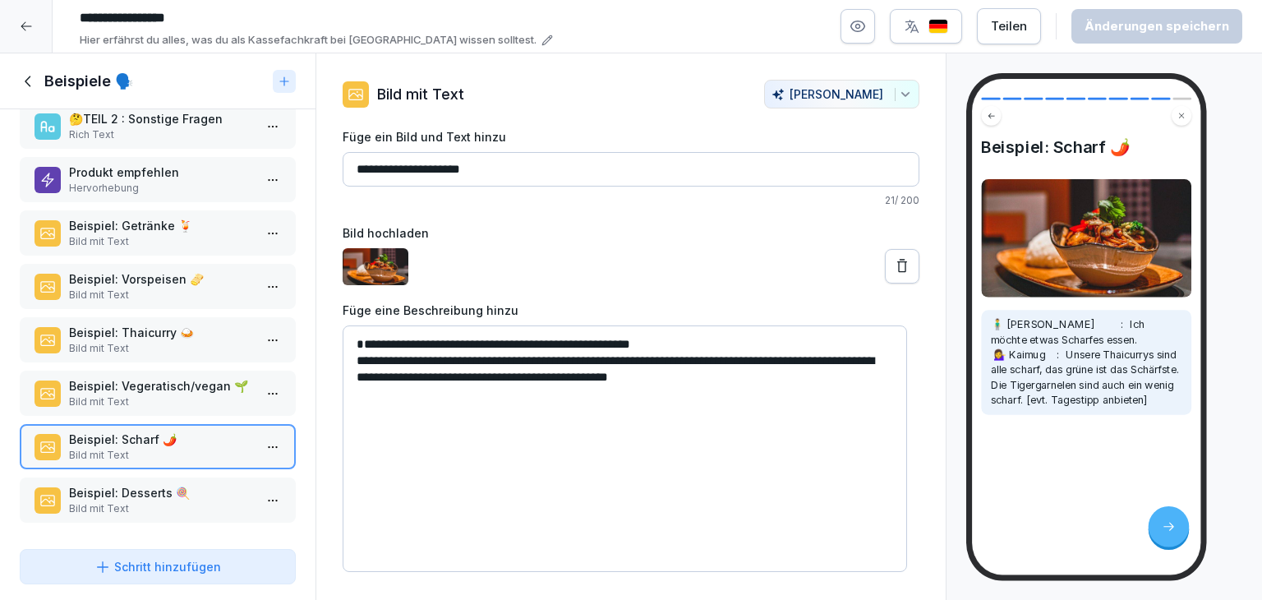
click at [210, 501] on p "Bild mit Text" at bounding box center [161, 508] width 184 height 15
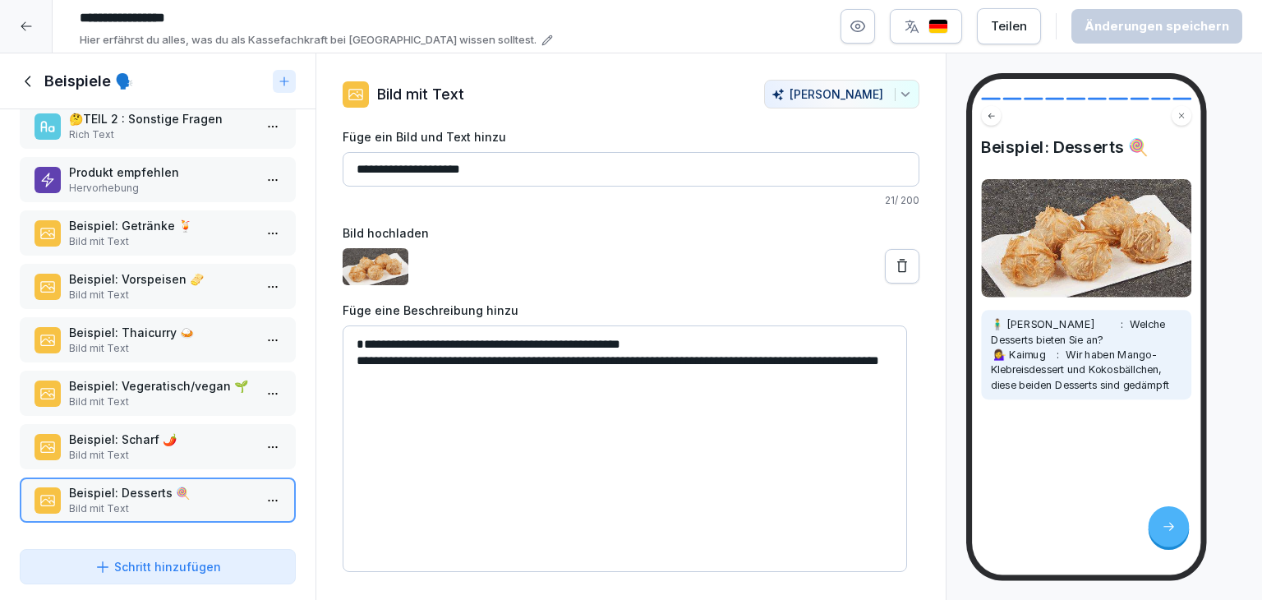
click at [33, 81] on icon at bounding box center [29, 81] width 18 height 18
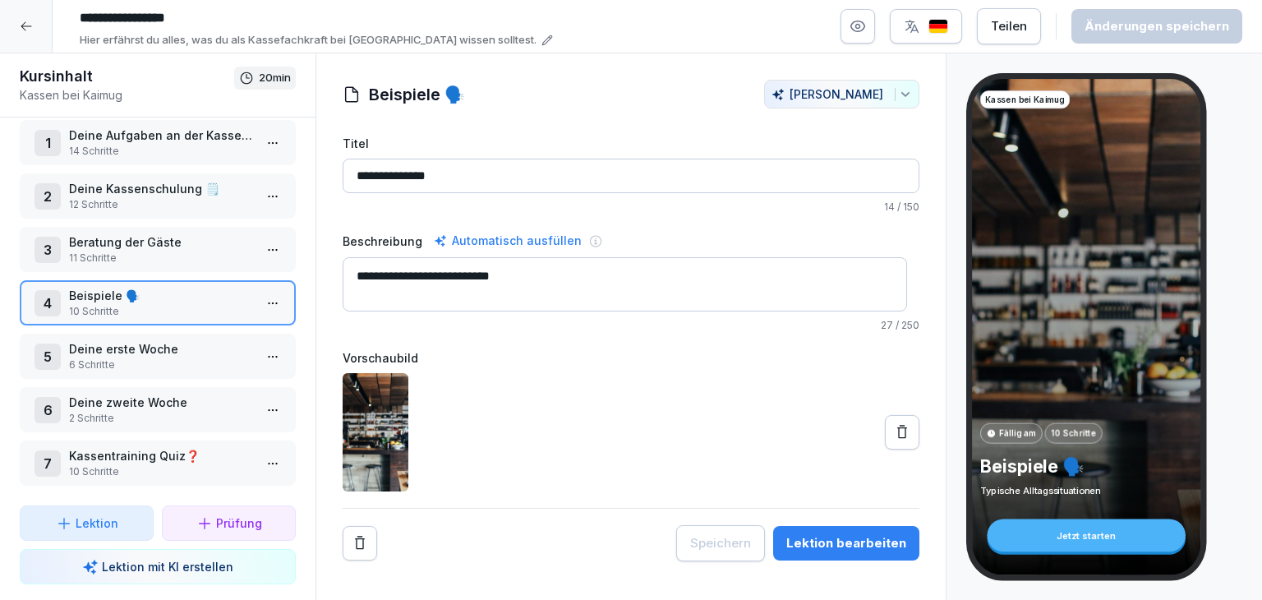
click at [214, 357] on p "6 Schritte" at bounding box center [161, 364] width 184 height 15
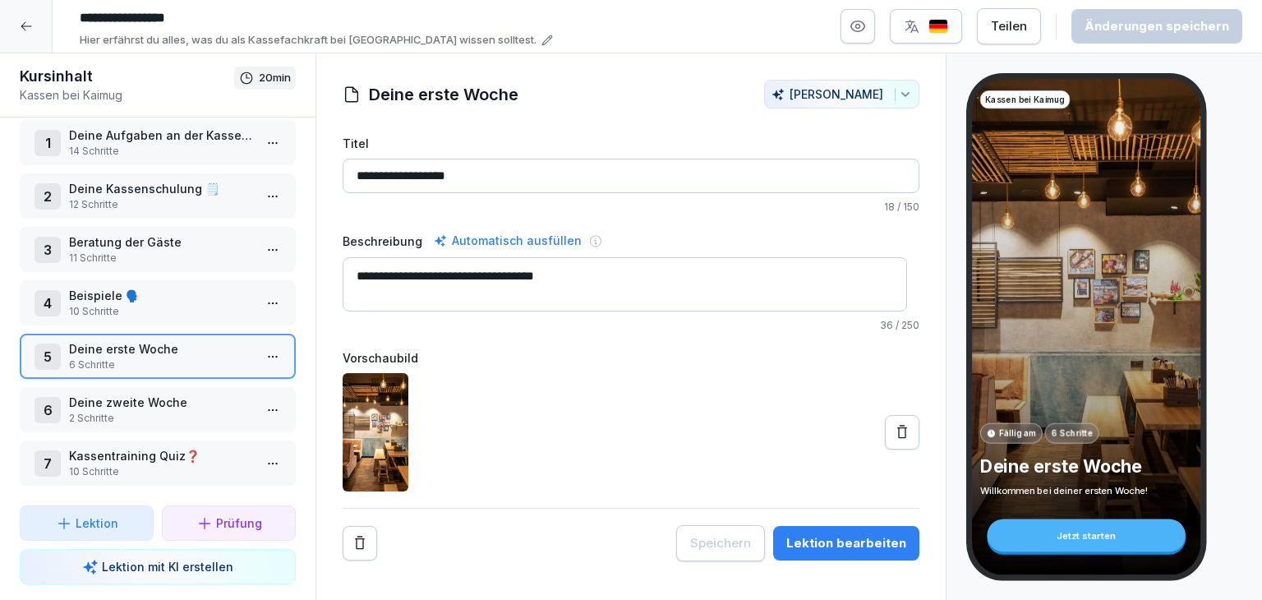
click at [202, 464] on p "10 Schritte" at bounding box center [161, 471] width 184 height 15
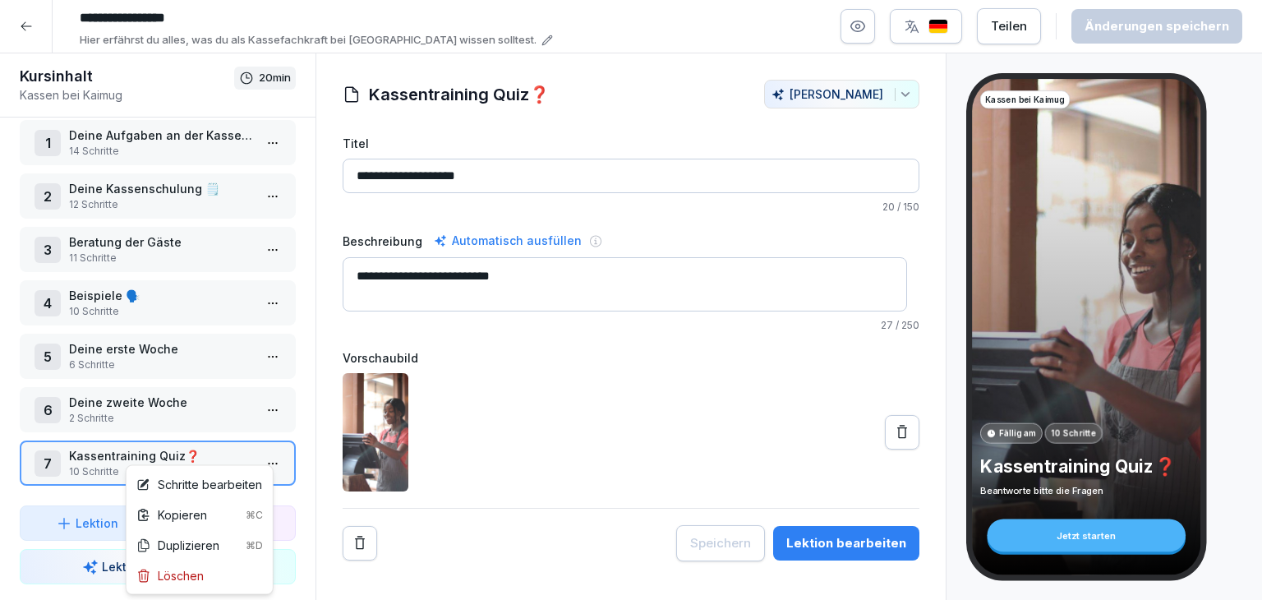
click at [257, 455] on html "**********" at bounding box center [631, 300] width 1262 height 600
click at [235, 481] on div "Schritte bearbeiten" at bounding box center [199, 484] width 126 height 17
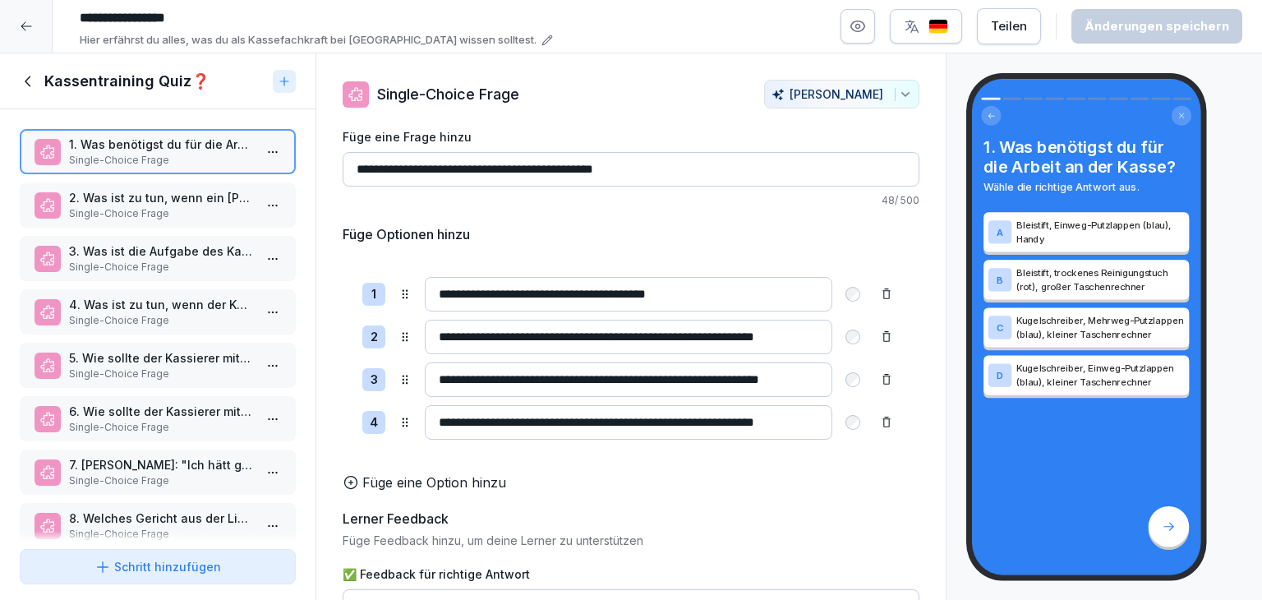
click at [86, 208] on p "Single-Choice Frage" at bounding box center [161, 213] width 184 height 15
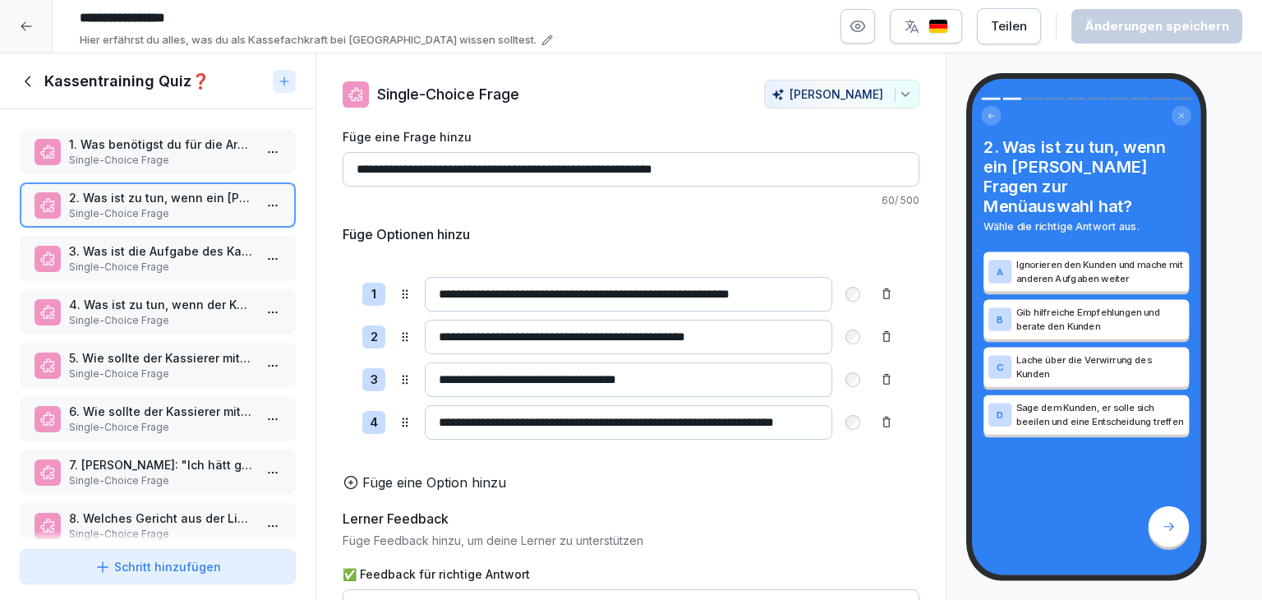
click at [114, 260] on p "Single-Choice Frage" at bounding box center [161, 267] width 184 height 15
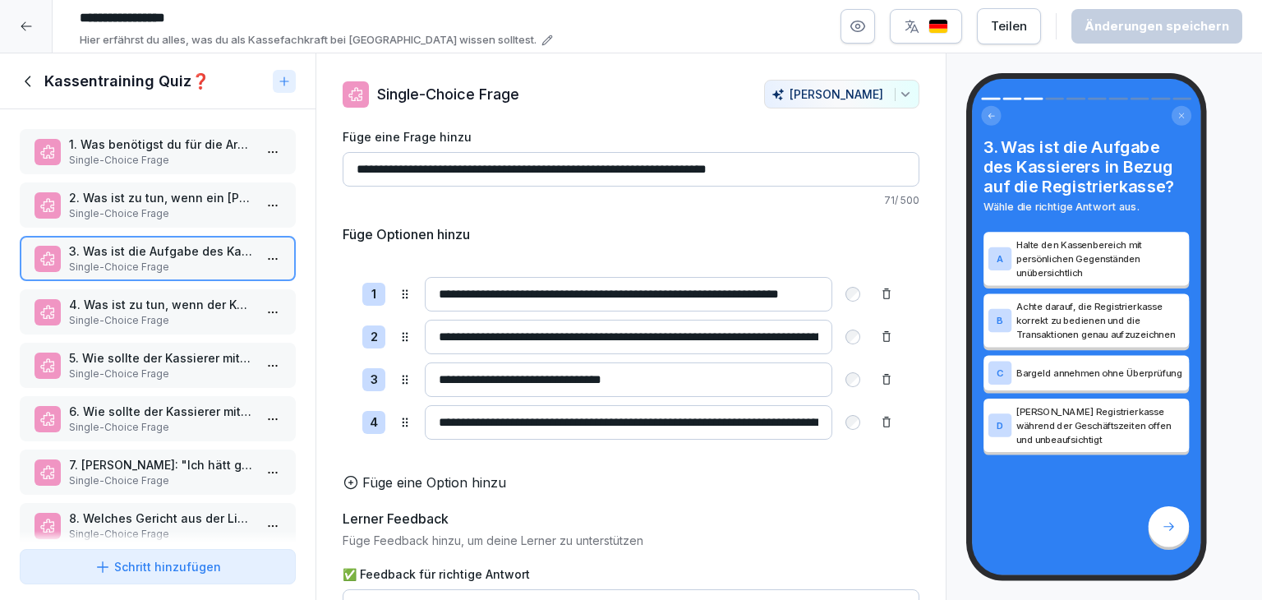
click at [135, 297] on p "4. Was ist zu tun, wenn der Kassierer nicht in der Lage ist, Wechselgeld für ei…" at bounding box center [161, 304] width 184 height 17
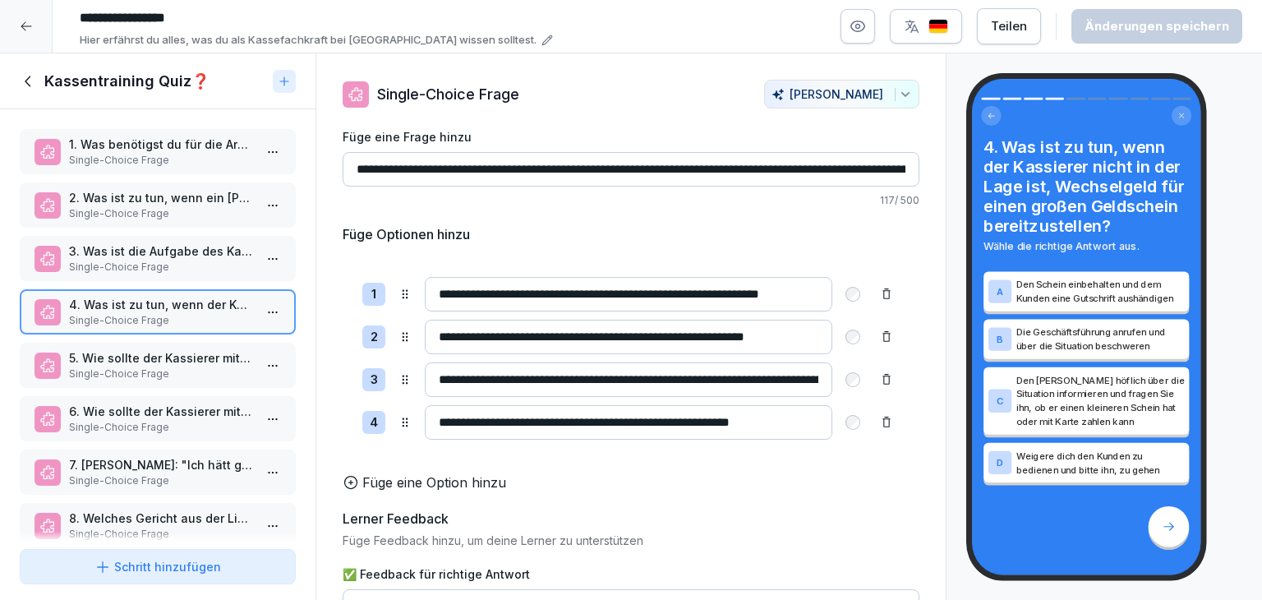
click at [151, 366] on p "Single-Choice Frage" at bounding box center [161, 373] width 184 height 15
